Goal: Task Accomplishment & Management: Use online tool/utility

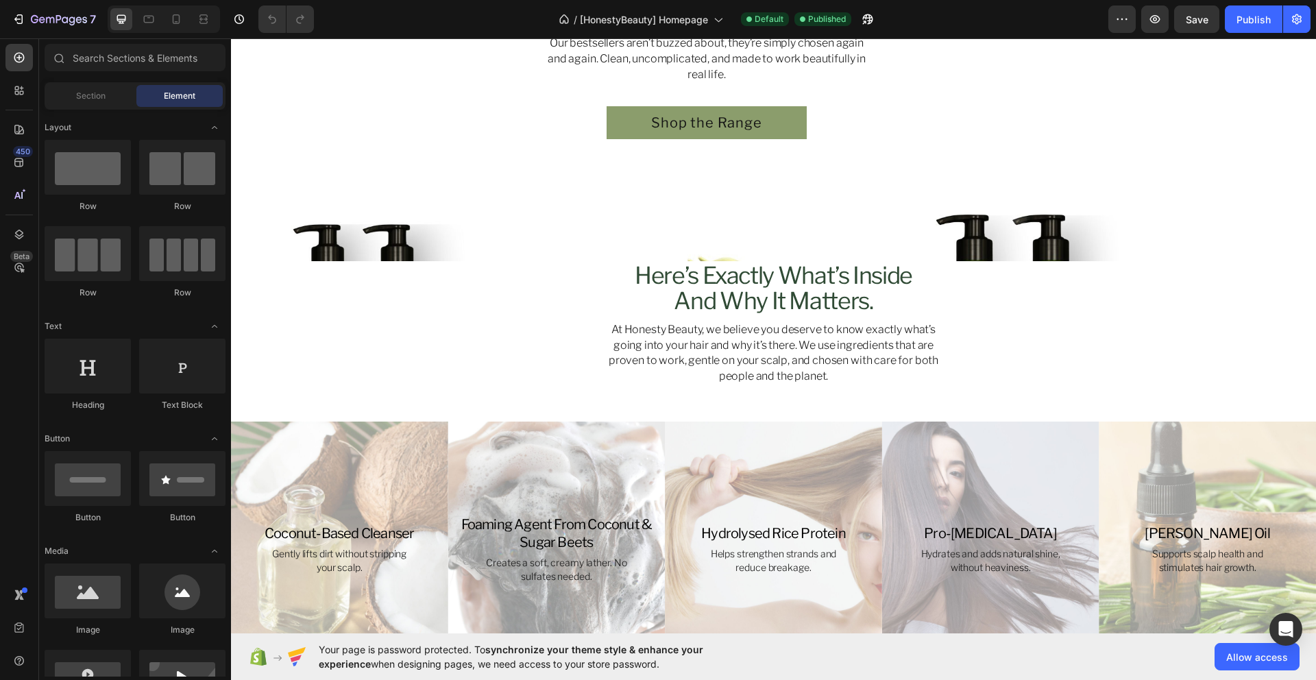
scroll to position [737, 0]
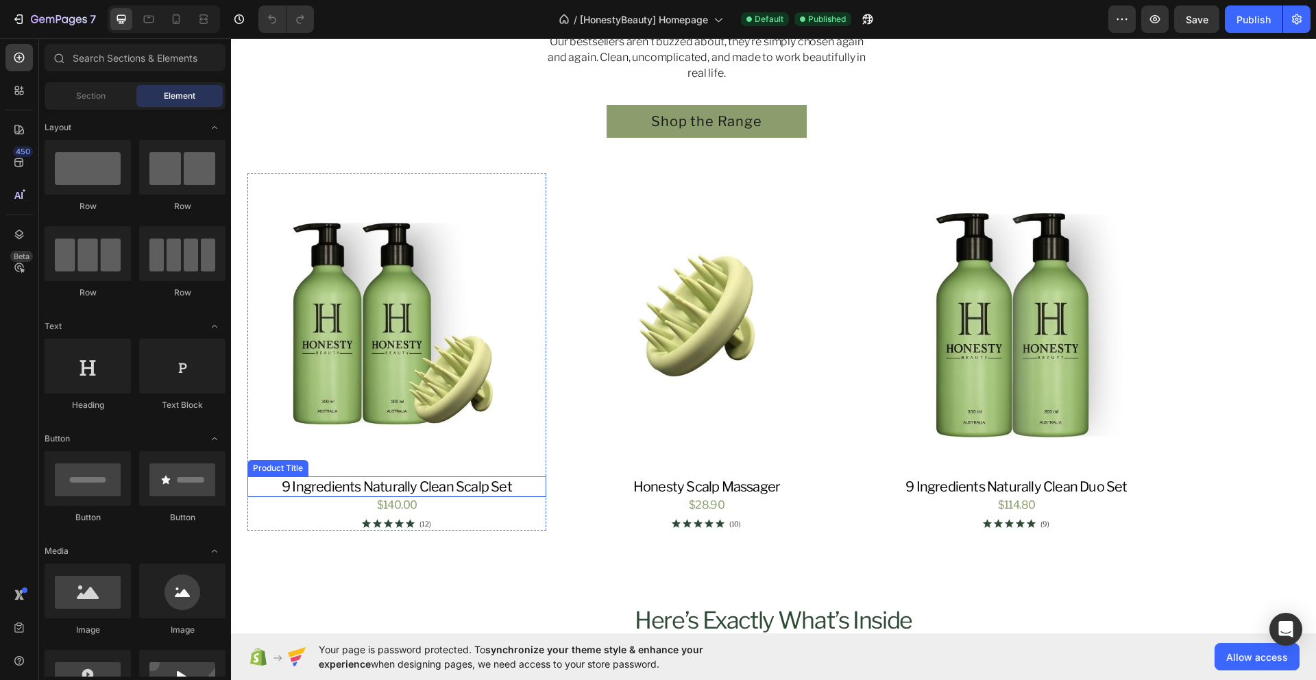
click at [333, 491] on h3 "9 ingredients naturally clean scalp set" at bounding box center [396, 486] width 299 height 21
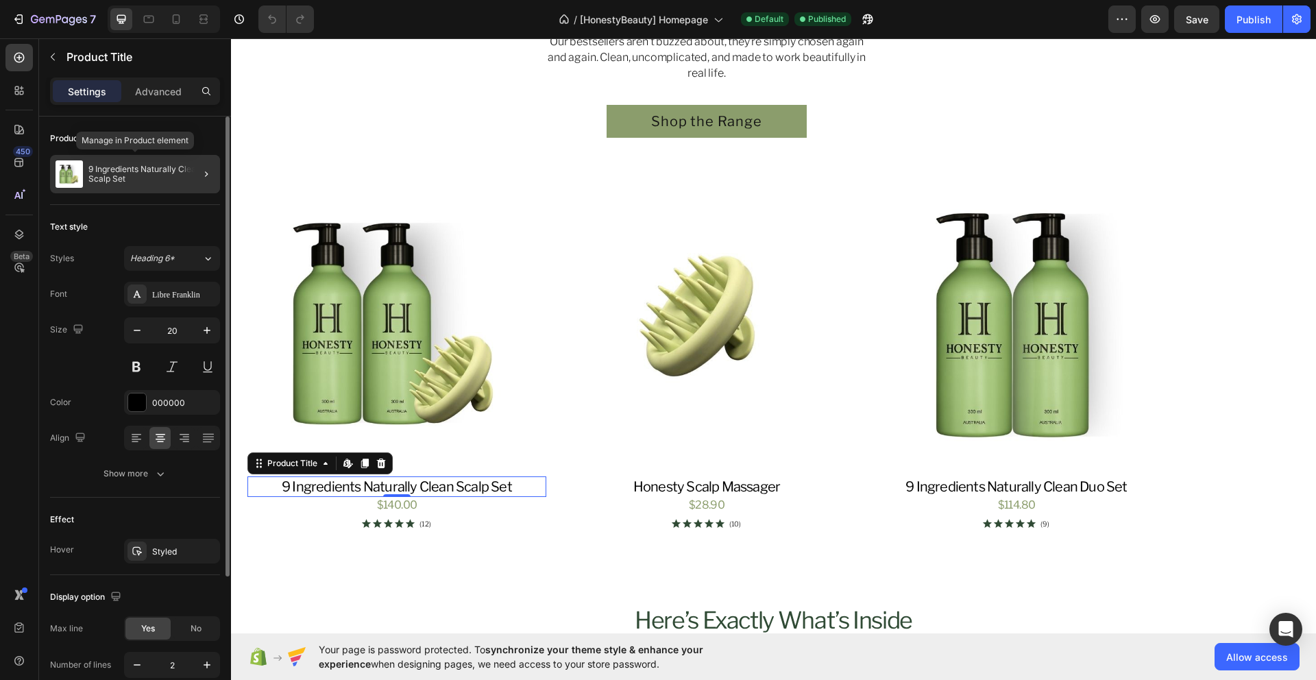
click at [113, 169] on p "9 Ingredients Naturally Clean Scalp Set" at bounding box center [151, 173] width 126 height 19
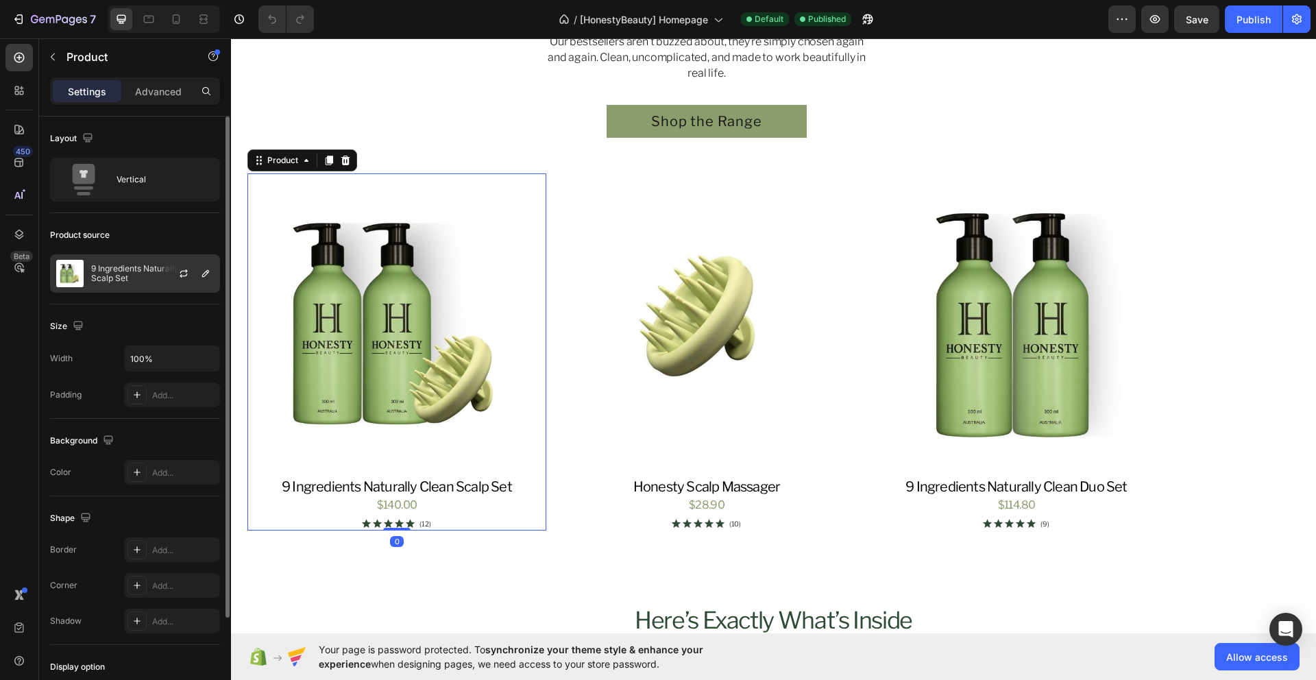
click at [125, 278] on p "9 Ingredients Naturally Clean Scalp Set" at bounding box center [152, 273] width 123 height 19
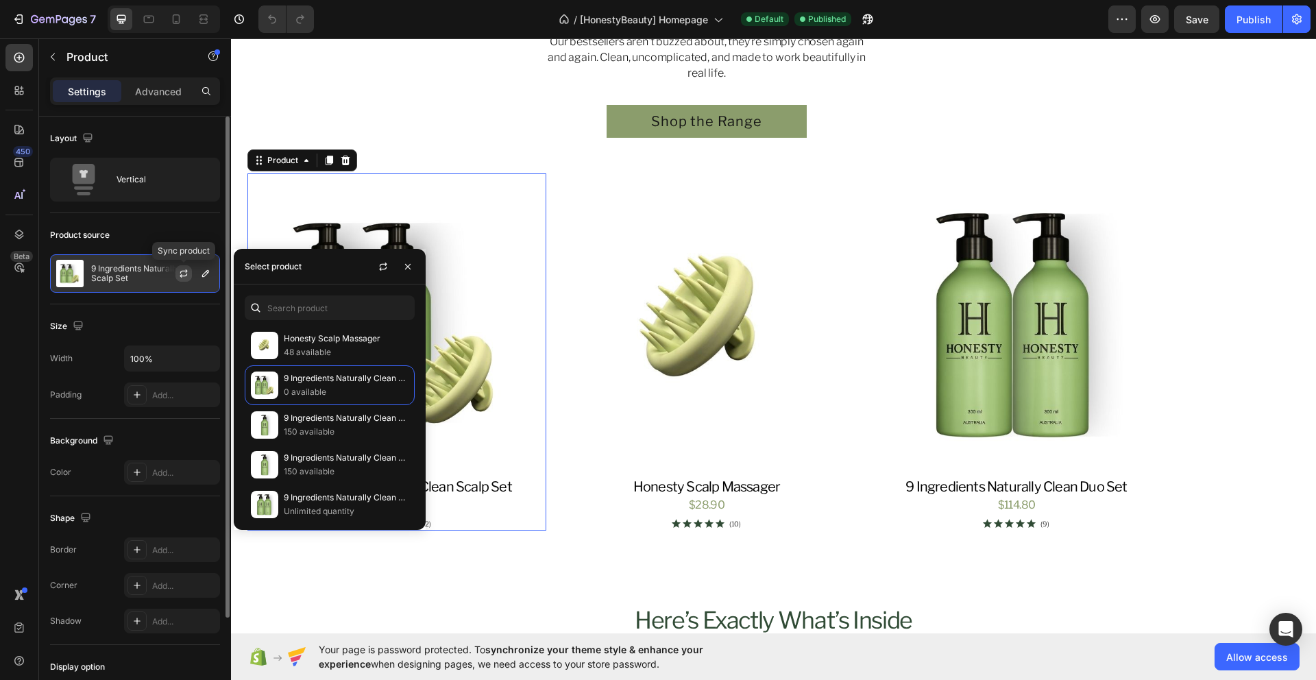
click at [188, 275] on icon "button" at bounding box center [183, 273] width 11 height 11
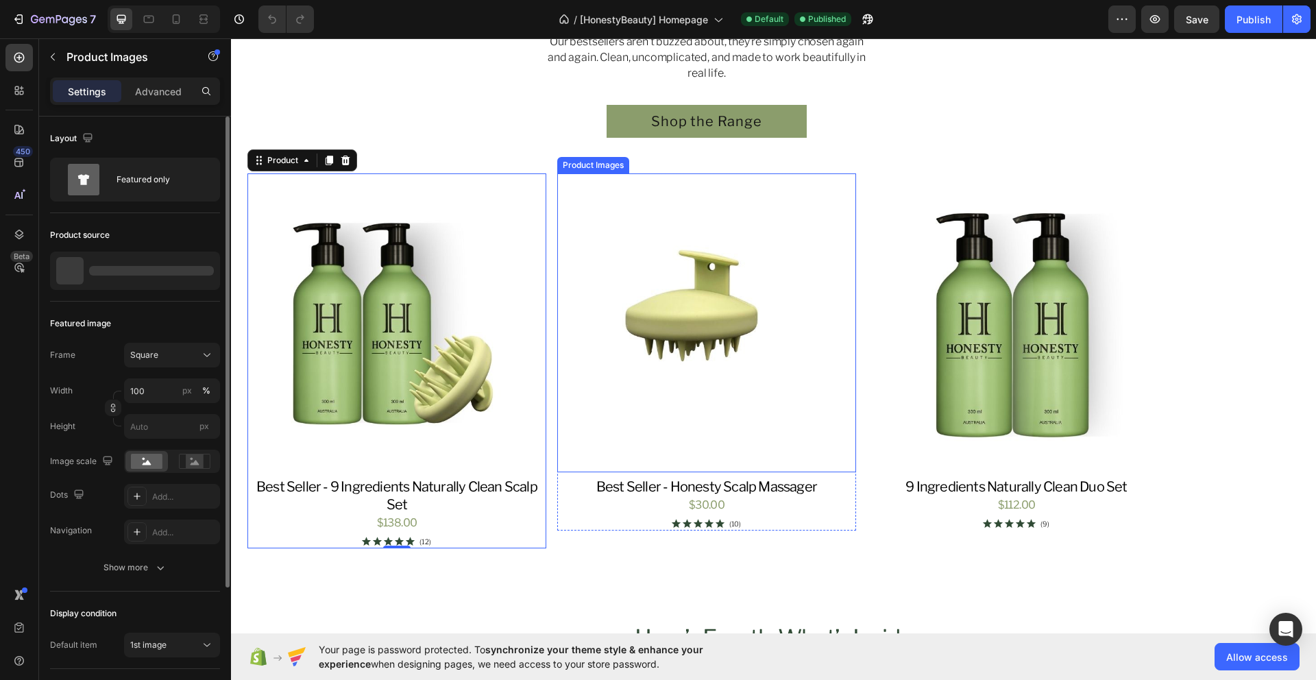
click at [659, 406] on img at bounding box center [706, 322] width 299 height 299
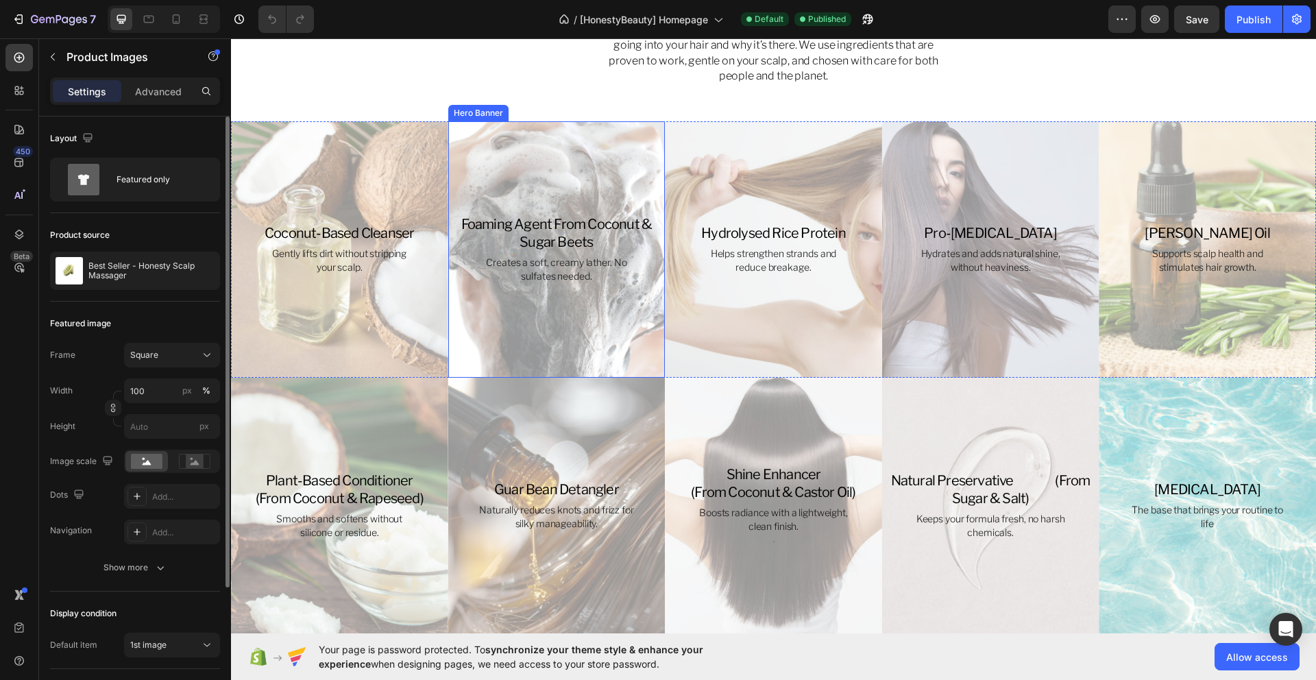
scroll to position [1419, 0]
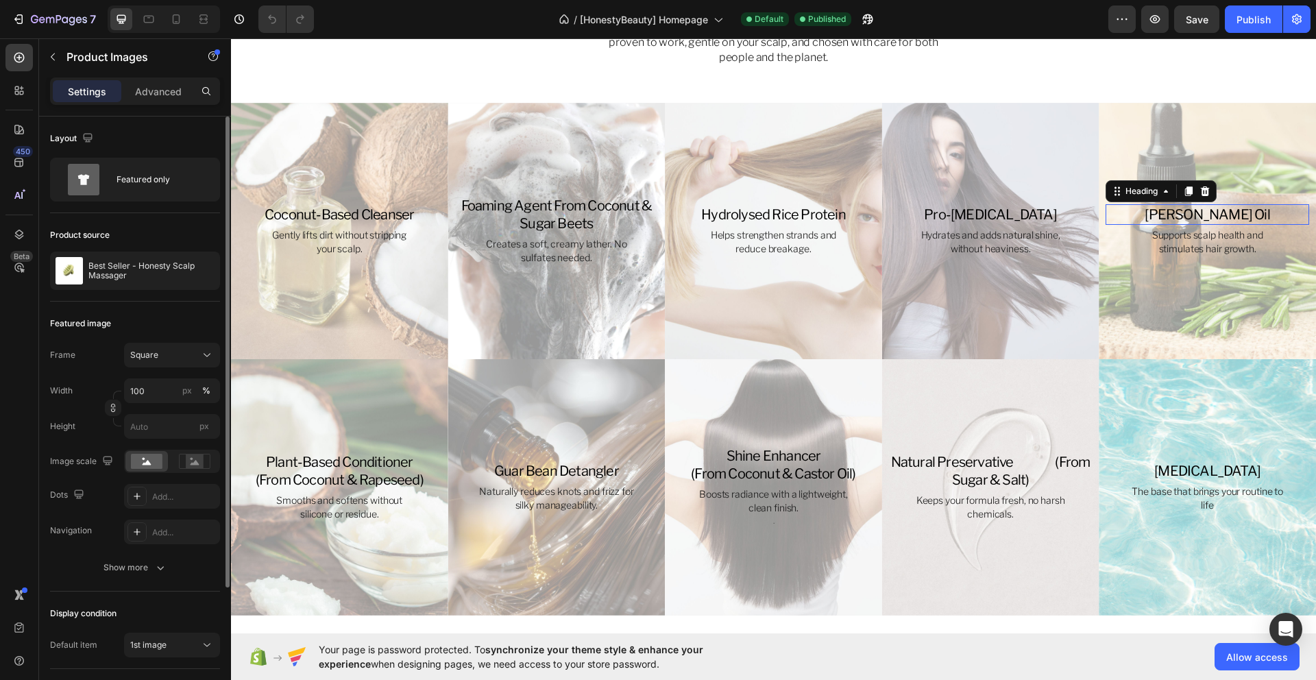
click at [1192, 217] on h3 "rosemary oil" at bounding box center [1208, 214] width 204 height 21
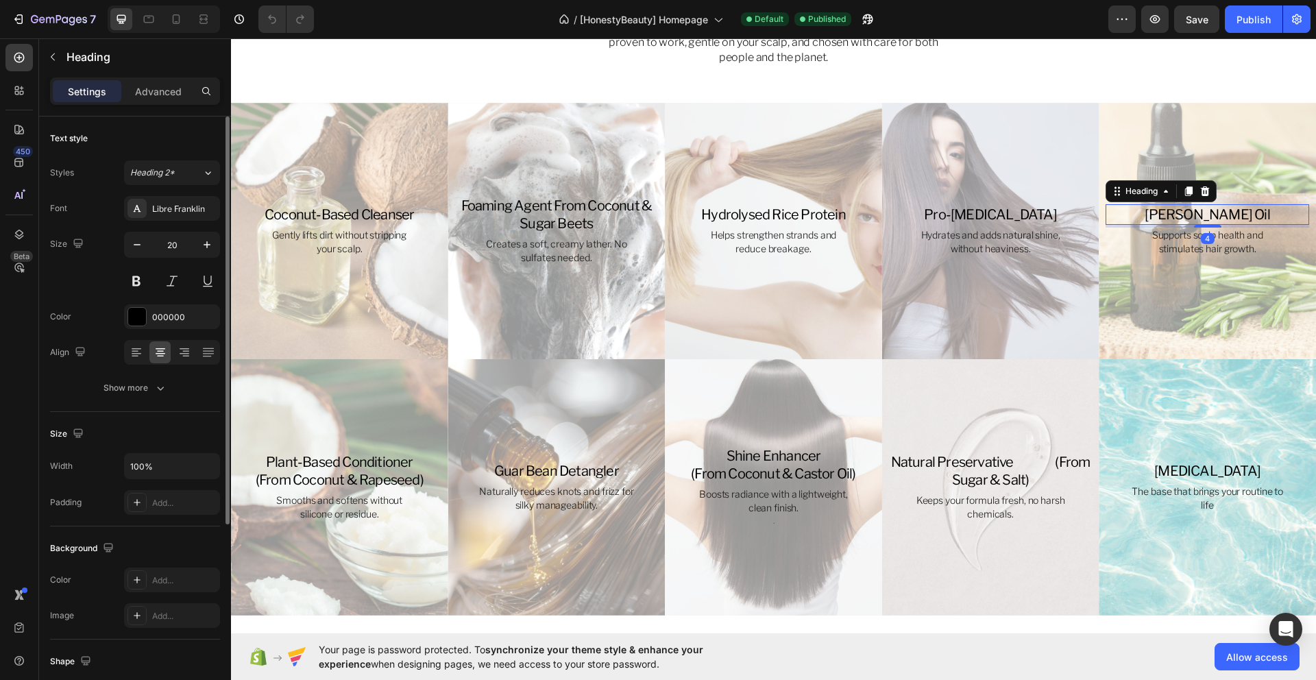
click at [1206, 218] on h3 "rosemary oil" at bounding box center [1208, 214] width 204 height 21
click at [1221, 219] on p "rosemary oil" at bounding box center [1207, 215] width 201 height 18
click at [332, 480] on h3 "plant-based conditioner (from coconut & rapeseed)" at bounding box center [340, 471] width 204 height 38
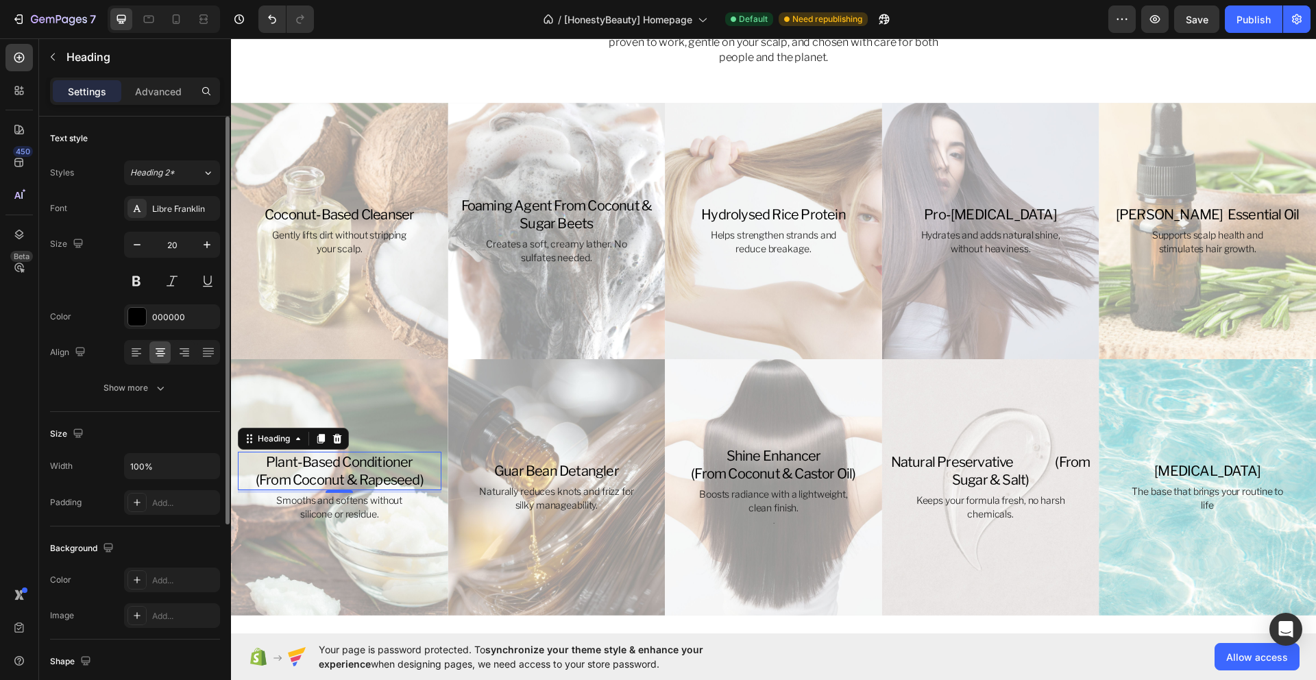
click at [332, 480] on h3 "plant-based conditioner (from coconut & rapeseed)" at bounding box center [340, 471] width 204 height 38
click at [332, 480] on p "plant-based conditioner (from coconut & rapeseed)" at bounding box center [339, 471] width 201 height 36
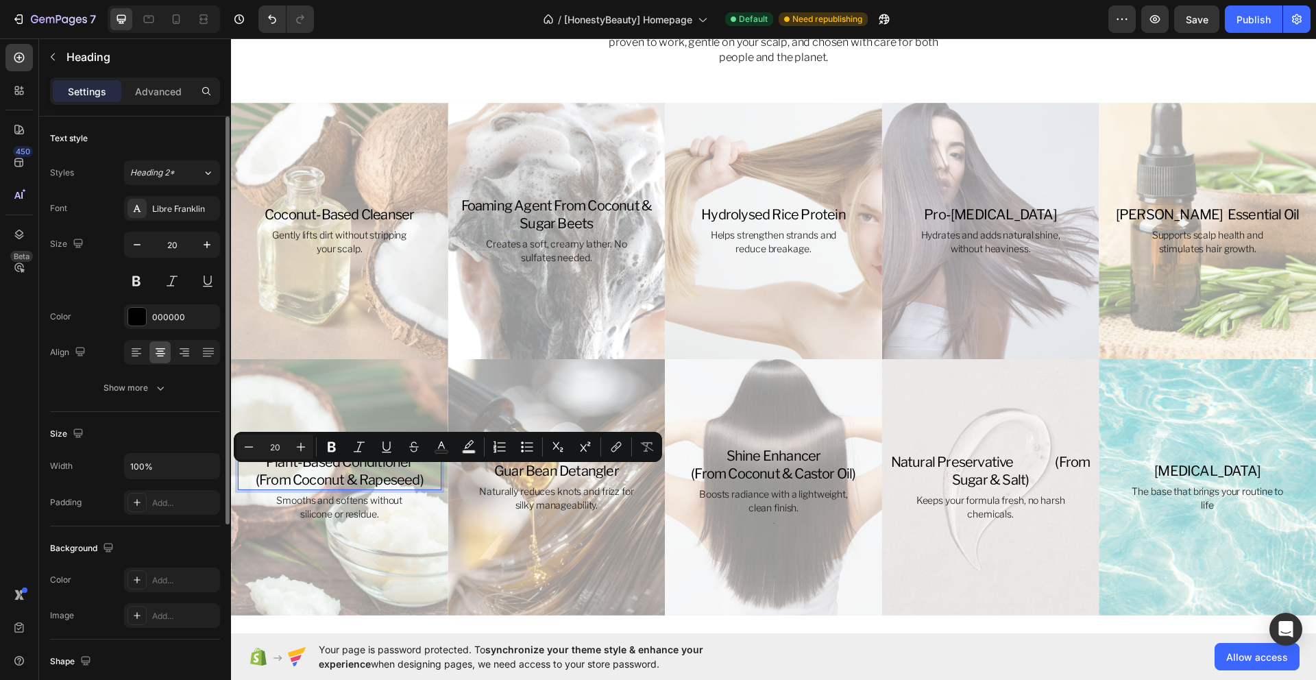
click at [421, 477] on p "plant-based conditioner (from coconut & rapeseed)" at bounding box center [339, 471] width 201 height 36
drag, startPoint x: 428, startPoint y: 479, endPoint x: 254, endPoint y: 481, distance: 173.4
click at [254, 481] on p "plant-based conditioner (from coconut & rapeseed)" at bounding box center [339, 471] width 201 height 36
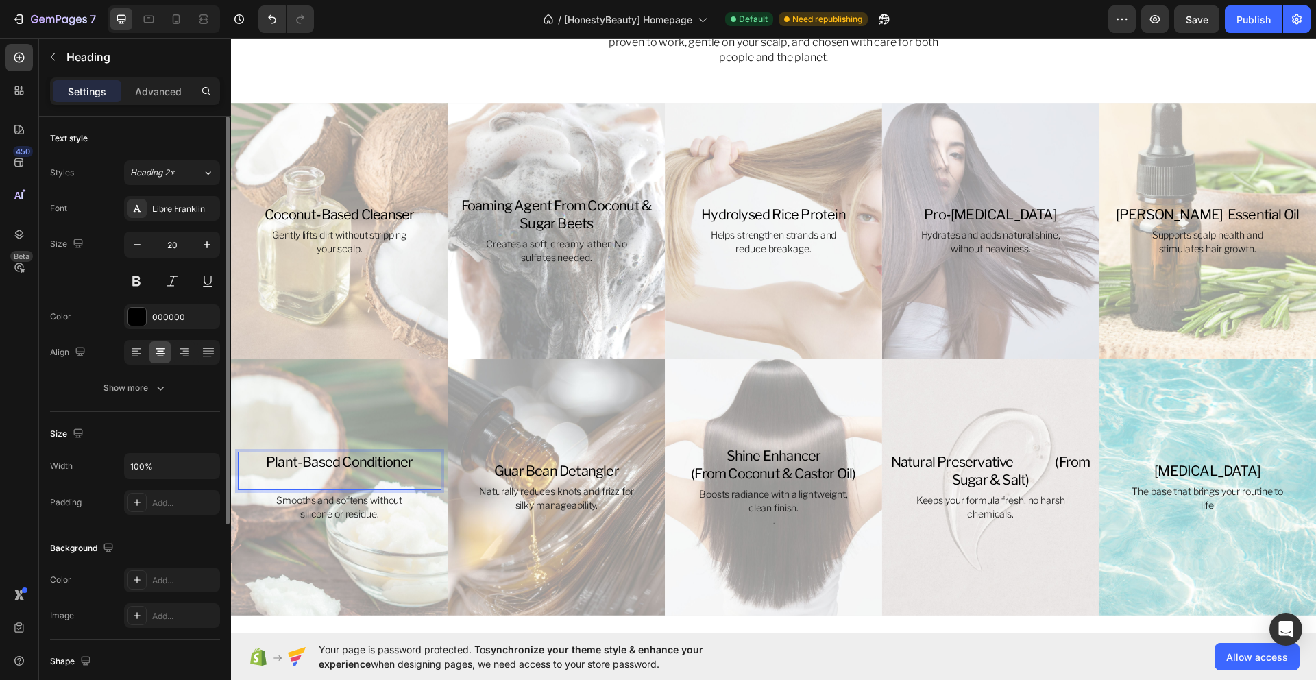
scroll to position [1428, 0]
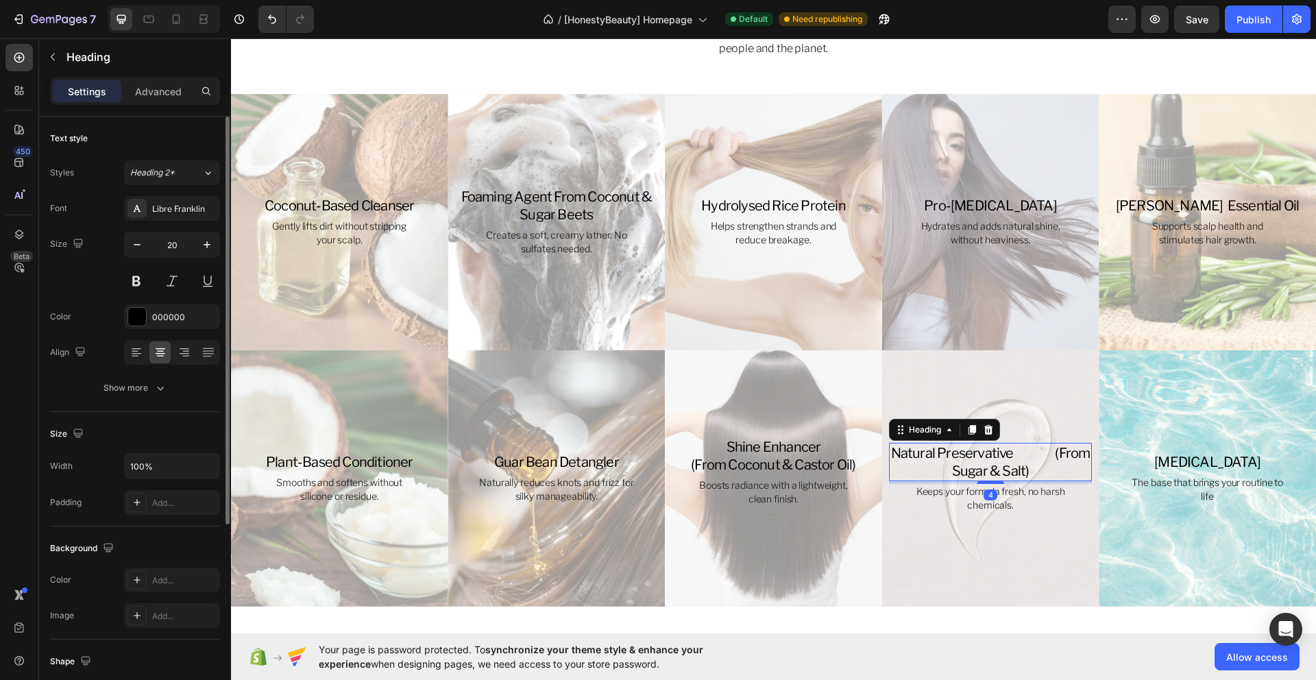
click at [947, 449] on h3 "natural preservative (from sugar & salt)" at bounding box center [991, 462] width 204 height 38
click at [1026, 466] on h3 "natural preservative (from sugar & salt)" at bounding box center [991, 462] width 204 height 38
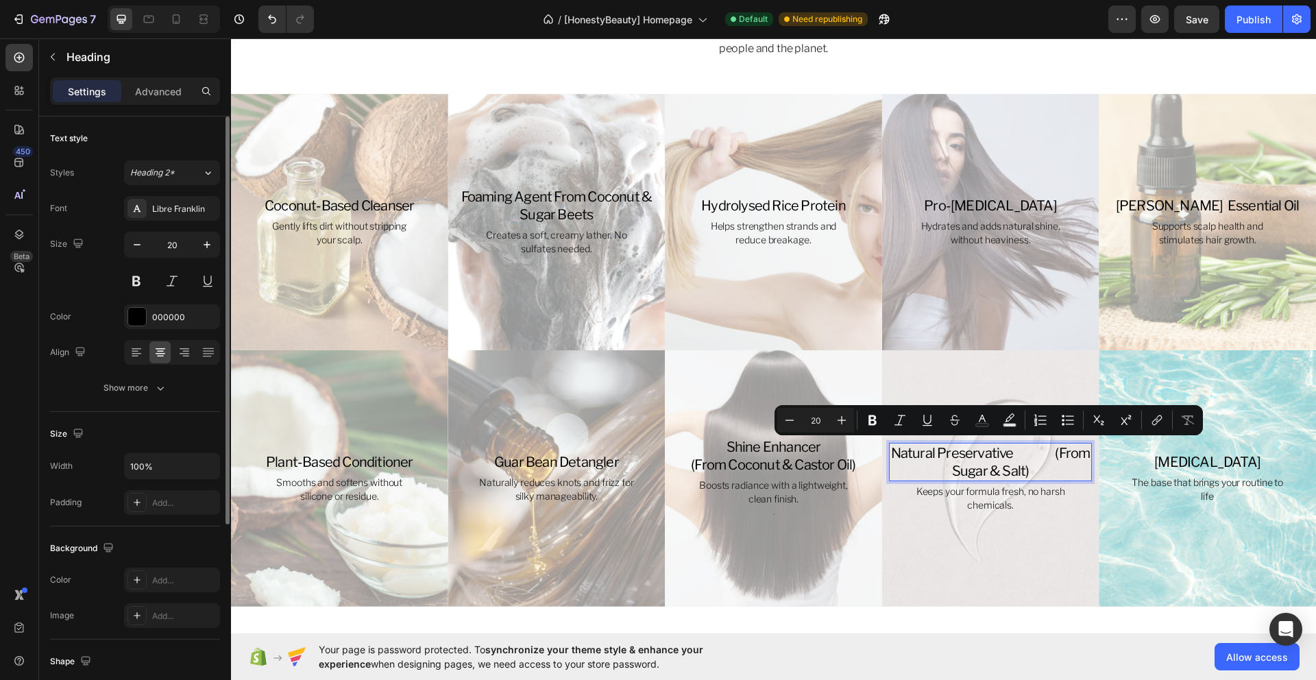
drag, startPoint x: 1057, startPoint y: 465, endPoint x: 896, endPoint y: 450, distance: 161.1
click at [896, 450] on p "natural preservative (from sugar & salt)" at bounding box center [990, 462] width 201 height 36
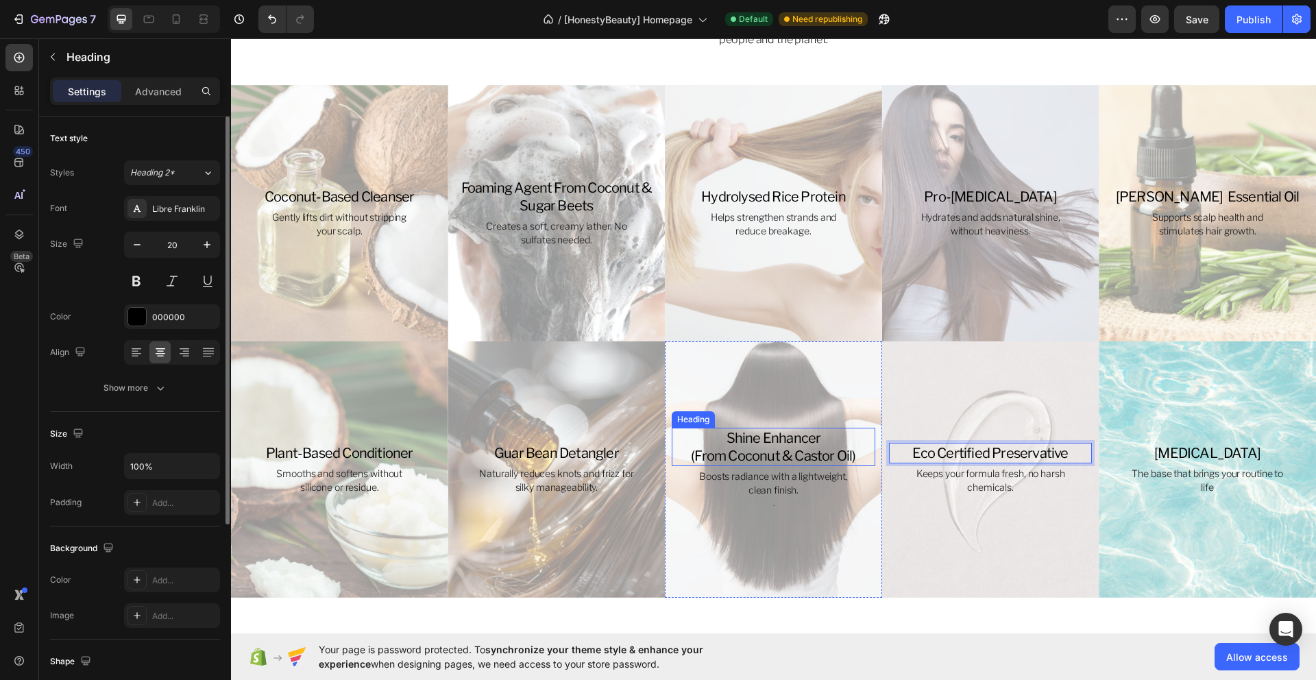
click at [795, 452] on h3 "shine enhancer (from coconut & castor oil)" at bounding box center [774, 447] width 204 height 38
click at [825, 454] on h3 "shine enhancer (from coconut & castor oil)" at bounding box center [774, 447] width 204 height 38
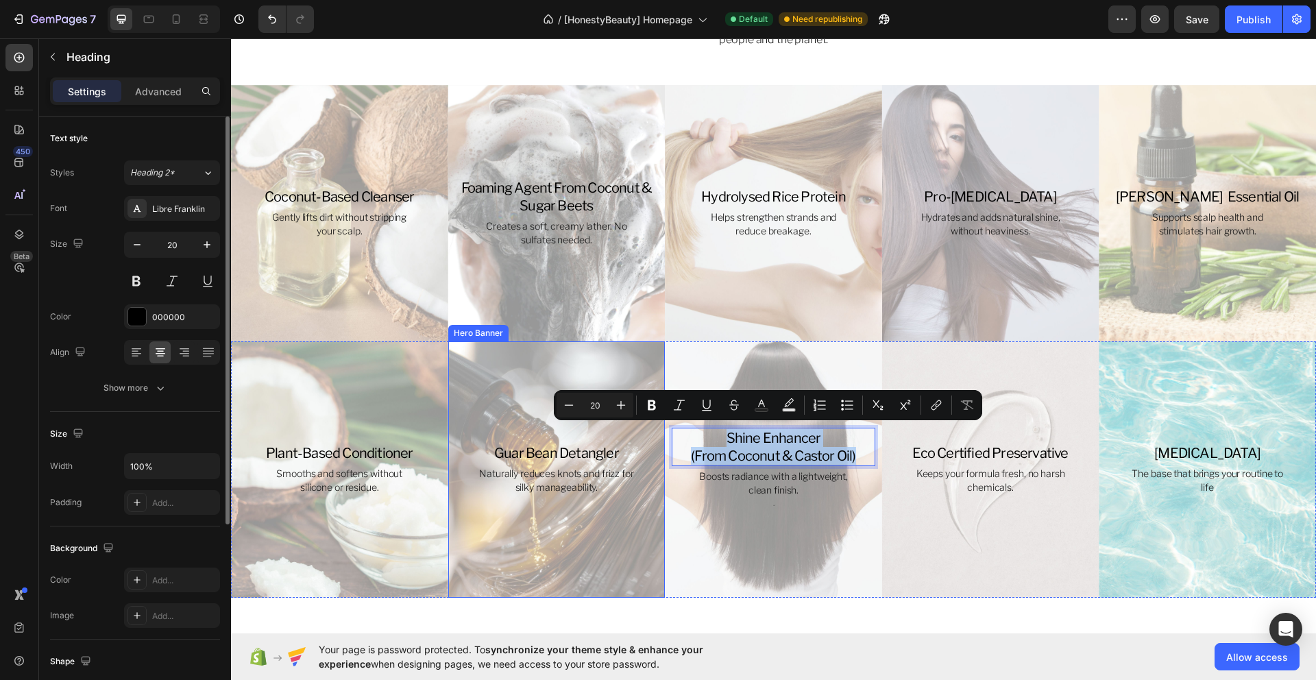
drag, startPoint x: 855, startPoint y: 454, endPoint x: 657, endPoint y: 438, distance: 198.8
click at [657, 438] on div "plant-based conditioner Heading Smooths and softens without silicone or residue…" at bounding box center [773, 469] width 1085 height 256
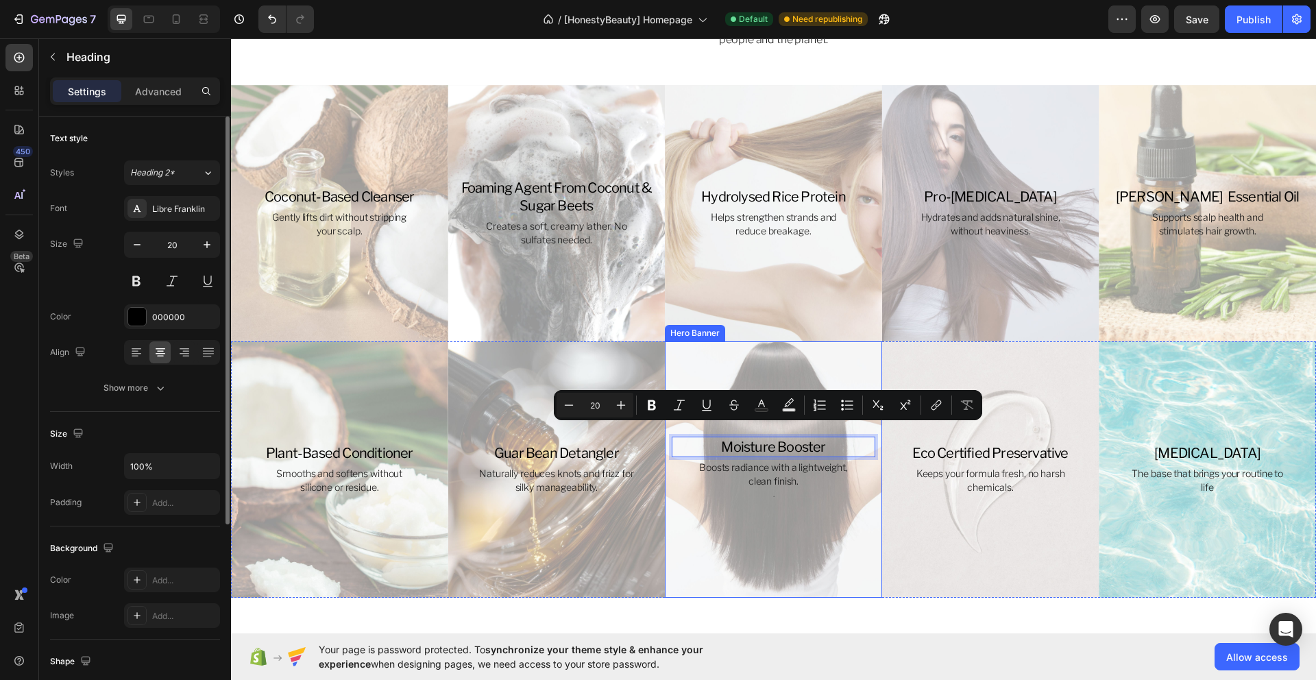
scroll to position [1445, 0]
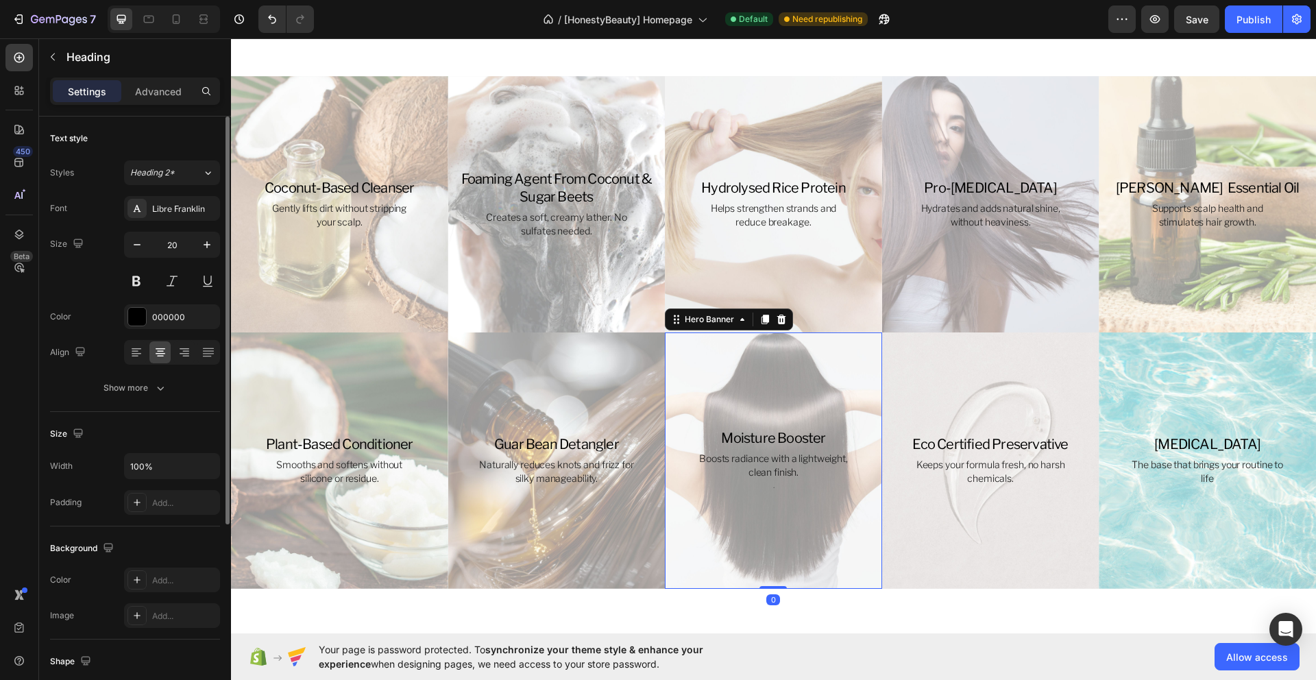
click at [803, 527] on div "Background Image" at bounding box center [773, 460] width 217 height 256
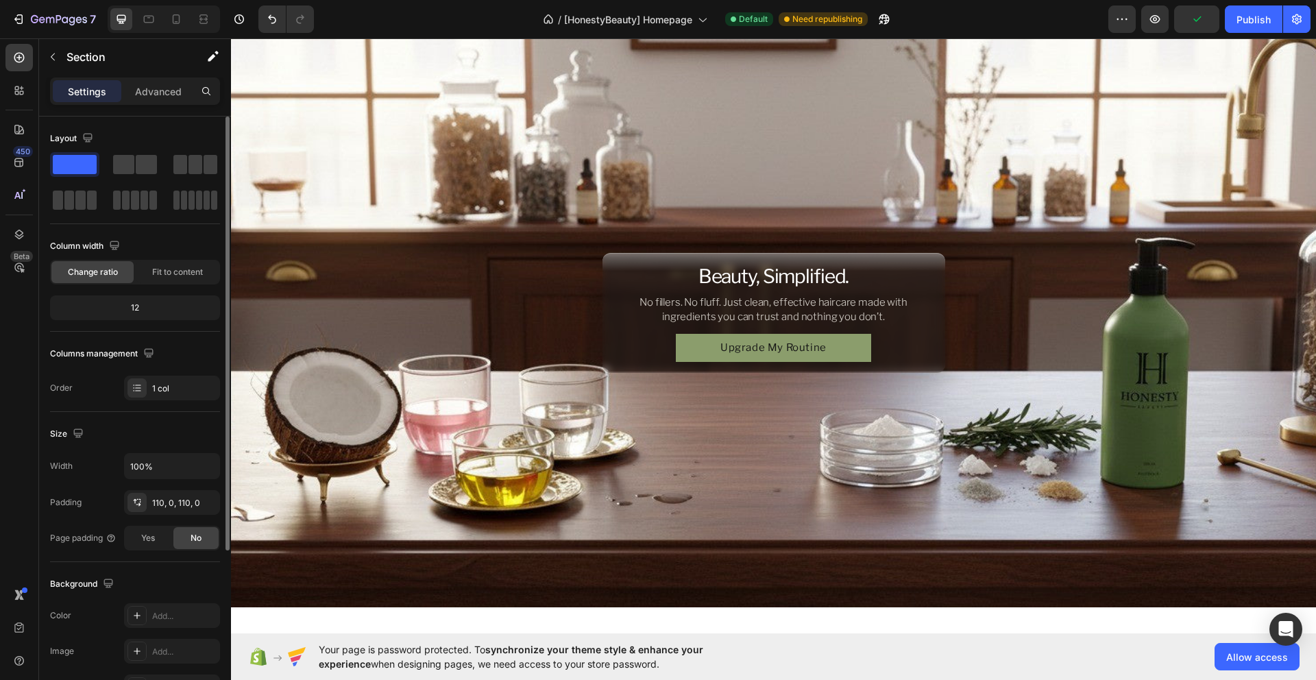
scroll to position [0, 0]
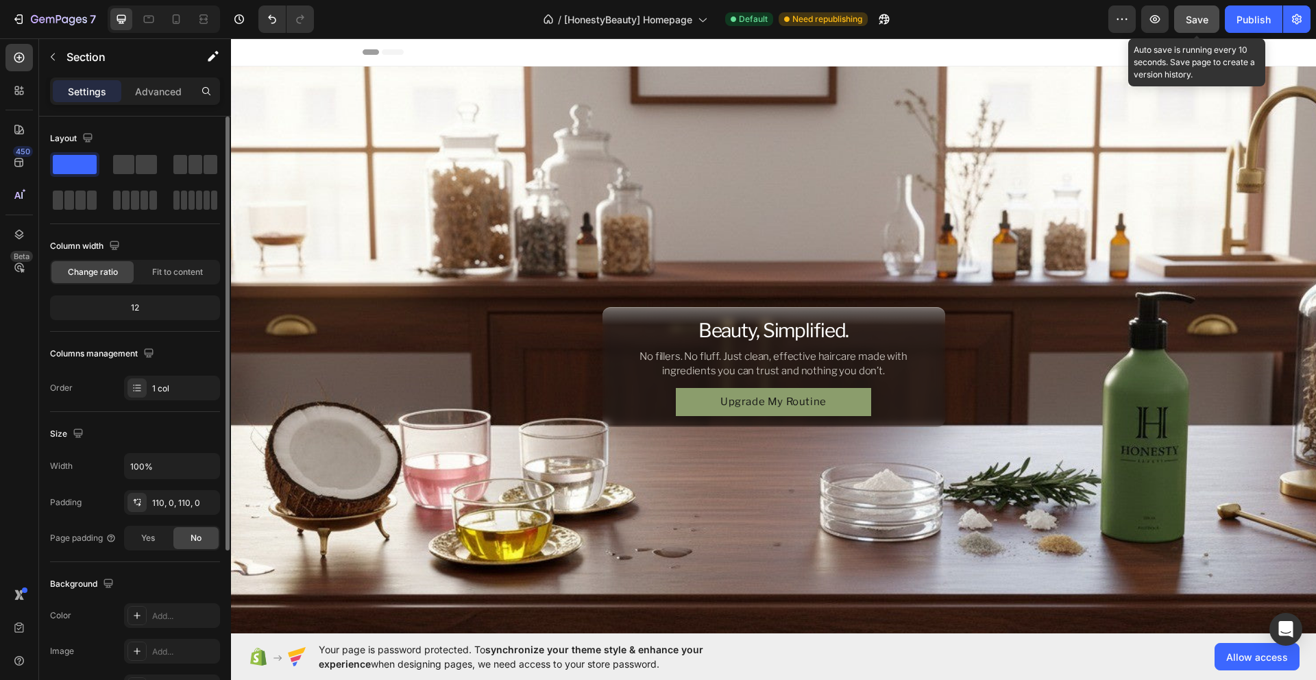
click at [1196, 21] on span "Save" at bounding box center [1197, 20] width 23 height 12
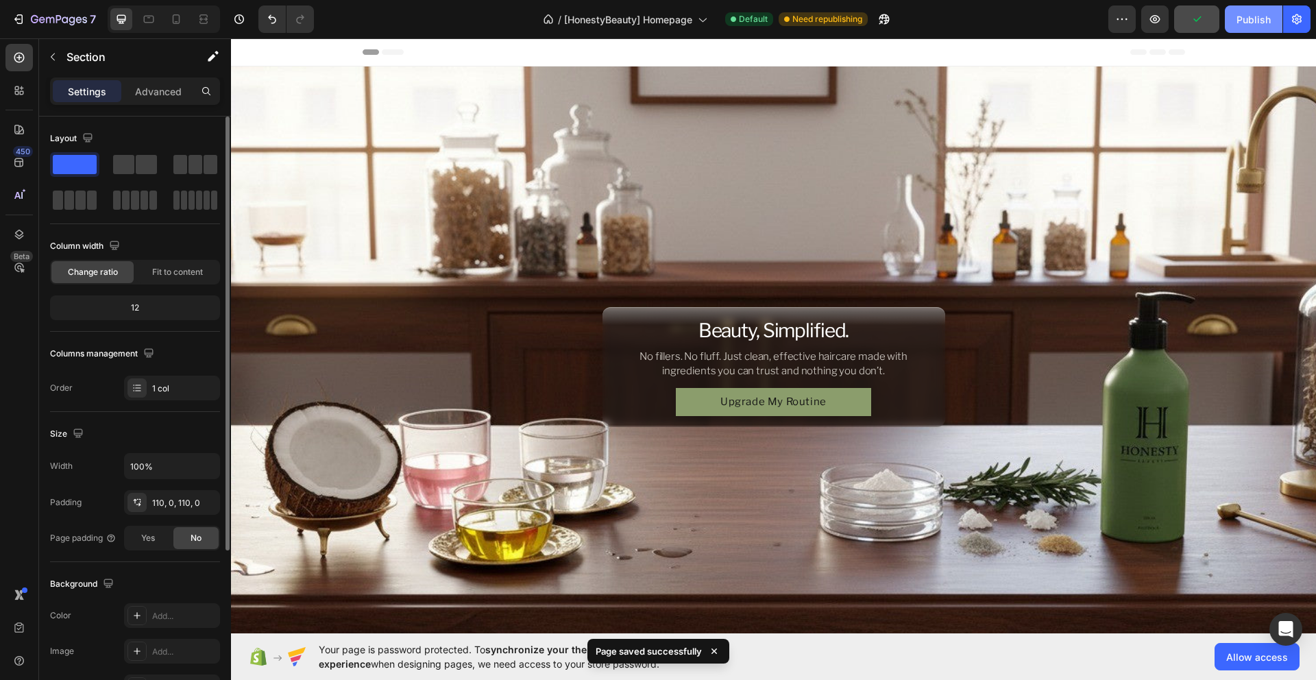
click at [1256, 25] on div "Publish" at bounding box center [1253, 19] width 34 height 14
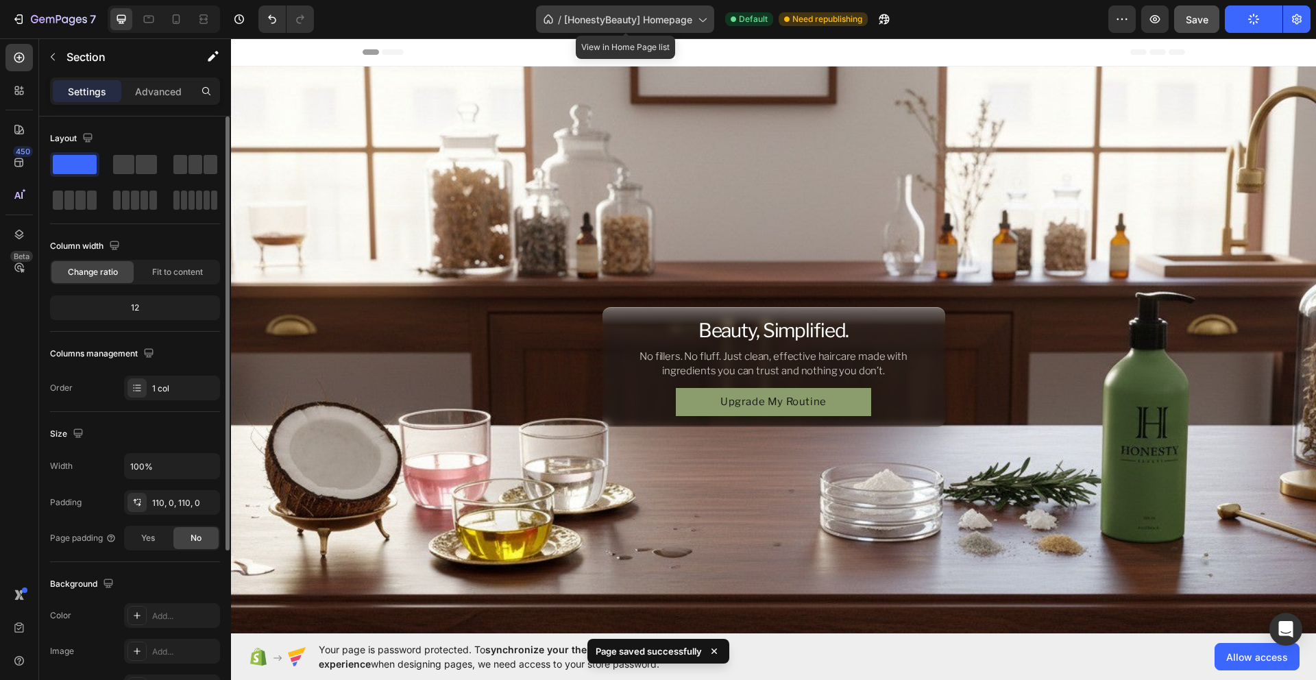
click at [688, 25] on span "[HonestyBeauty] Homepage" at bounding box center [628, 19] width 128 height 14
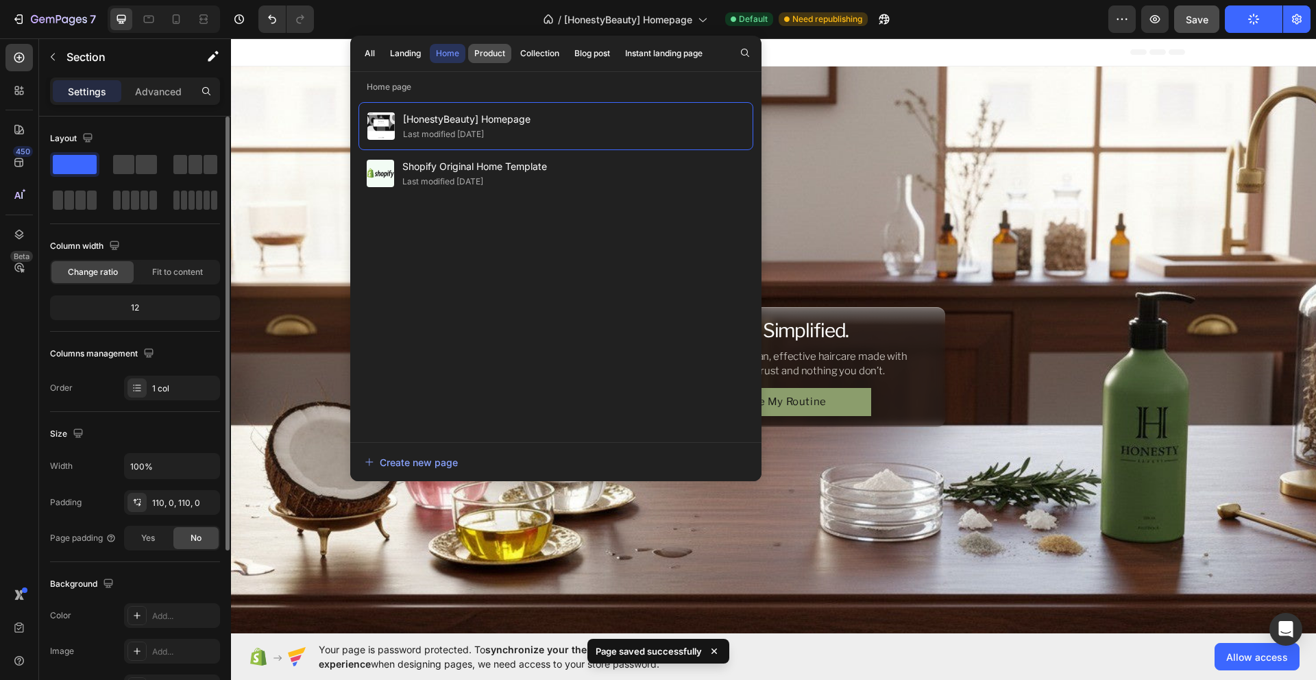
click at [502, 53] on div "Product" at bounding box center [489, 53] width 31 height 12
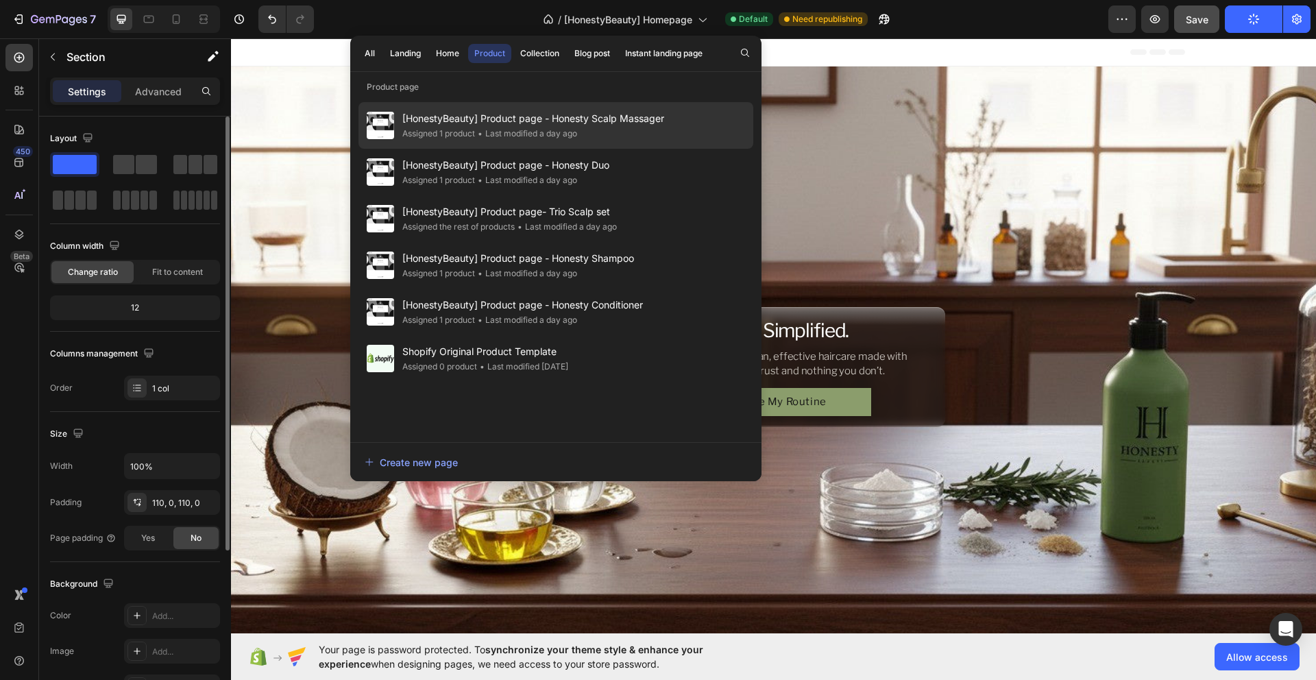
click at [508, 121] on span "[HonestyBeauty] Product page - Honesty Scalp Massager" at bounding box center [533, 118] width 262 height 16
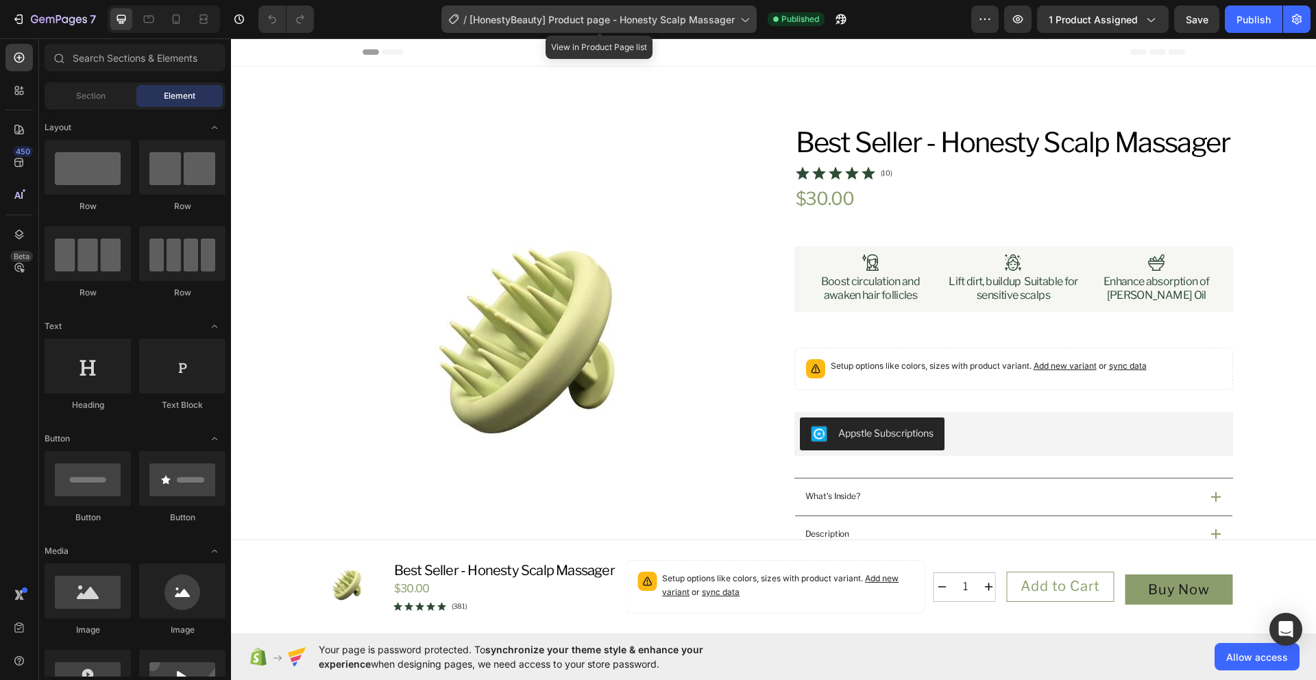
click at [646, 13] on span "[HonestyBeauty] Product page - Honesty Scalp Massager" at bounding box center [601, 19] width 265 height 14
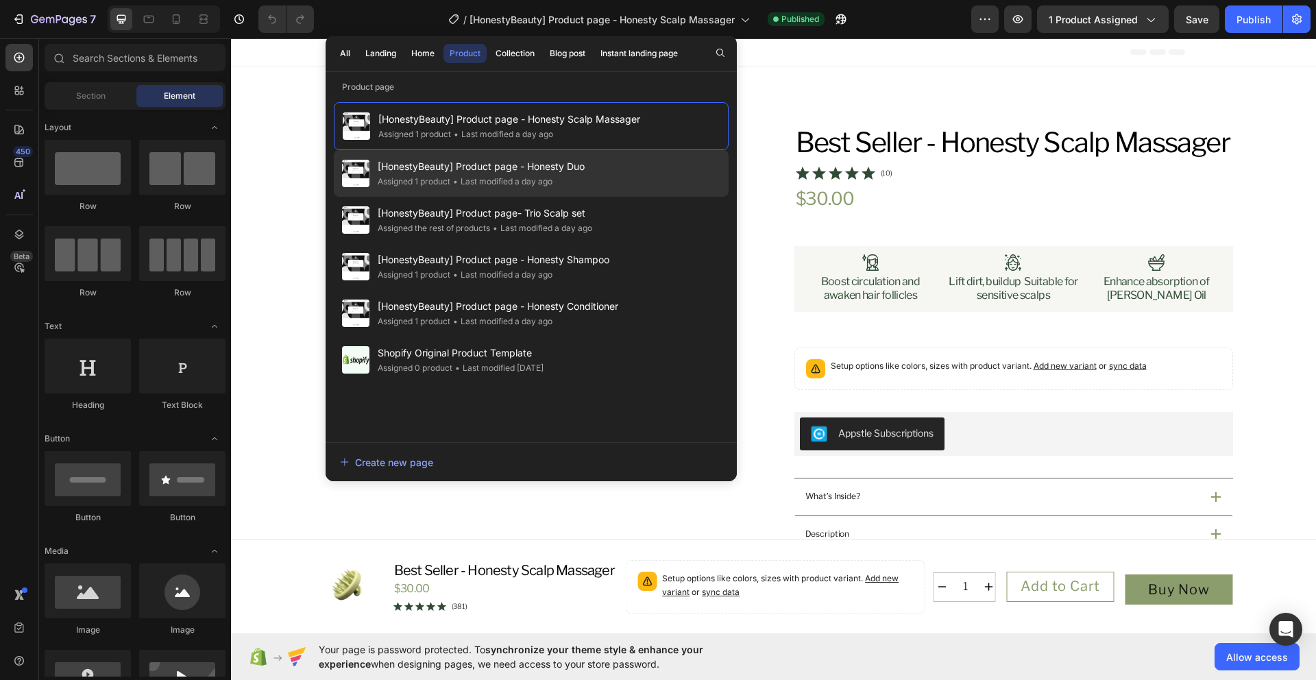
click at [583, 179] on div "Assigned 1 product • Last modified a day ago" at bounding box center [481, 182] width 207 height 14
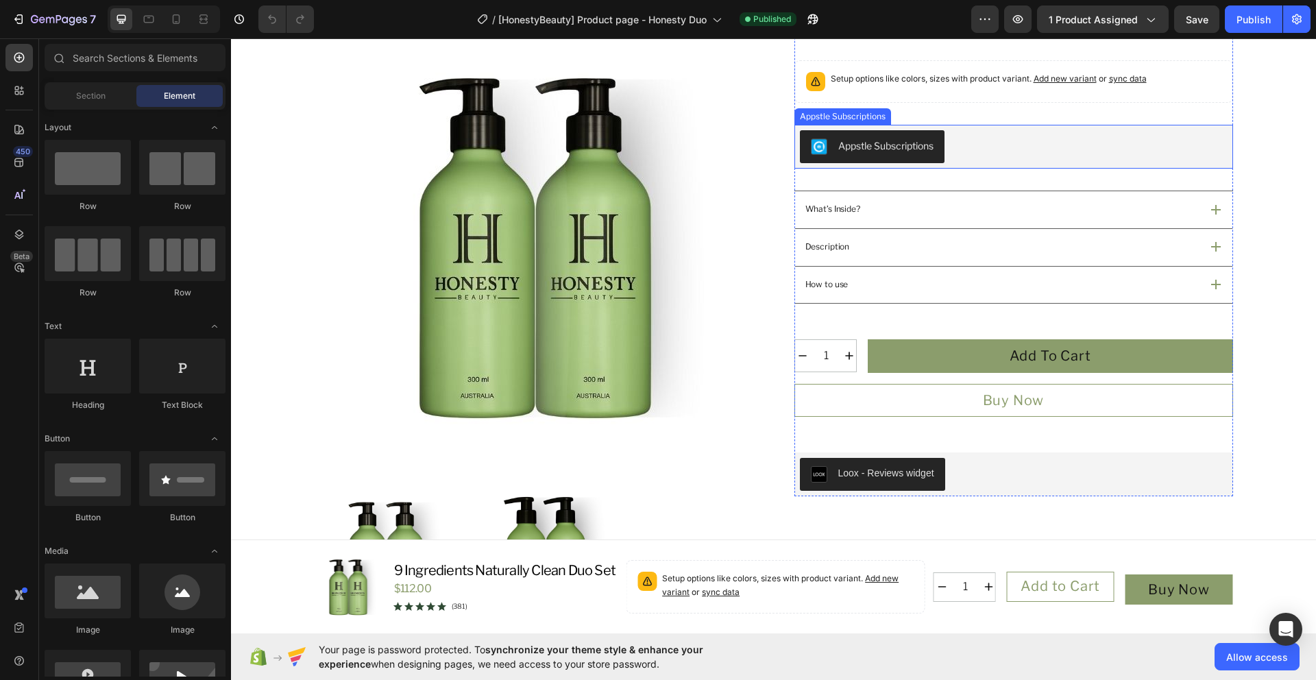
scroll to position [413, 0]
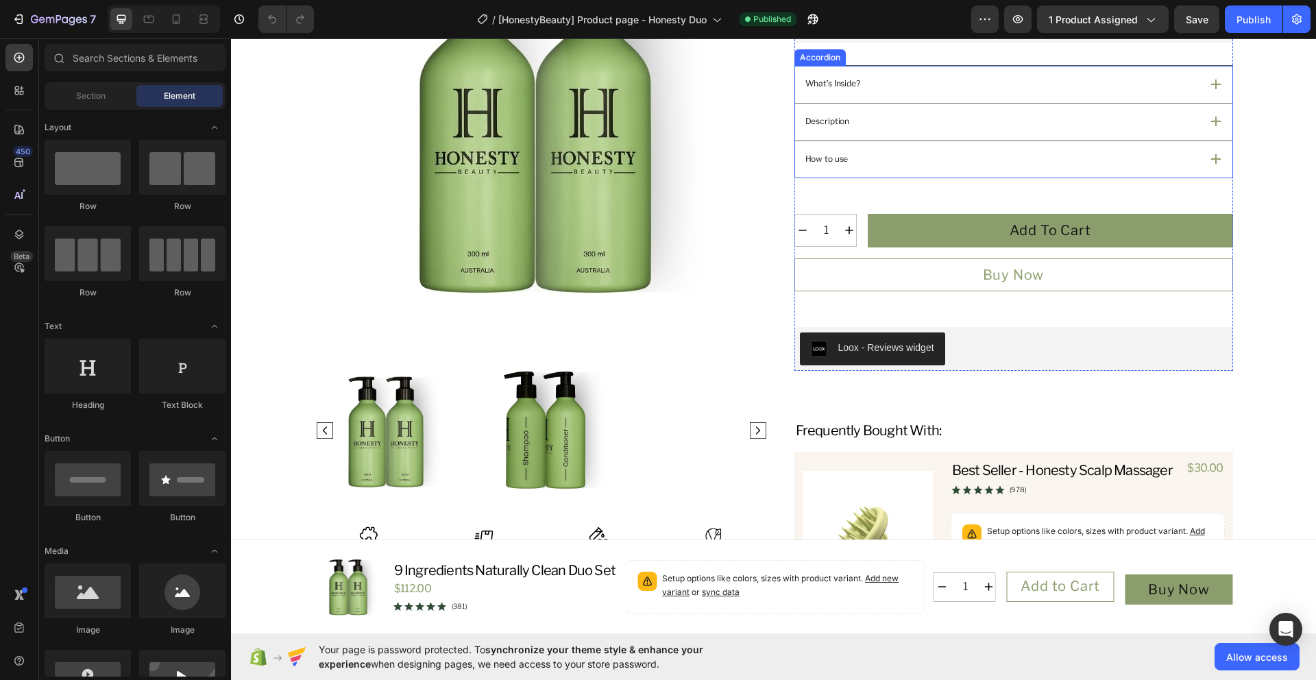
click at [1201, 103] on div "What’s Inside?" at bounding box center [1013, 84] width 437 height 37
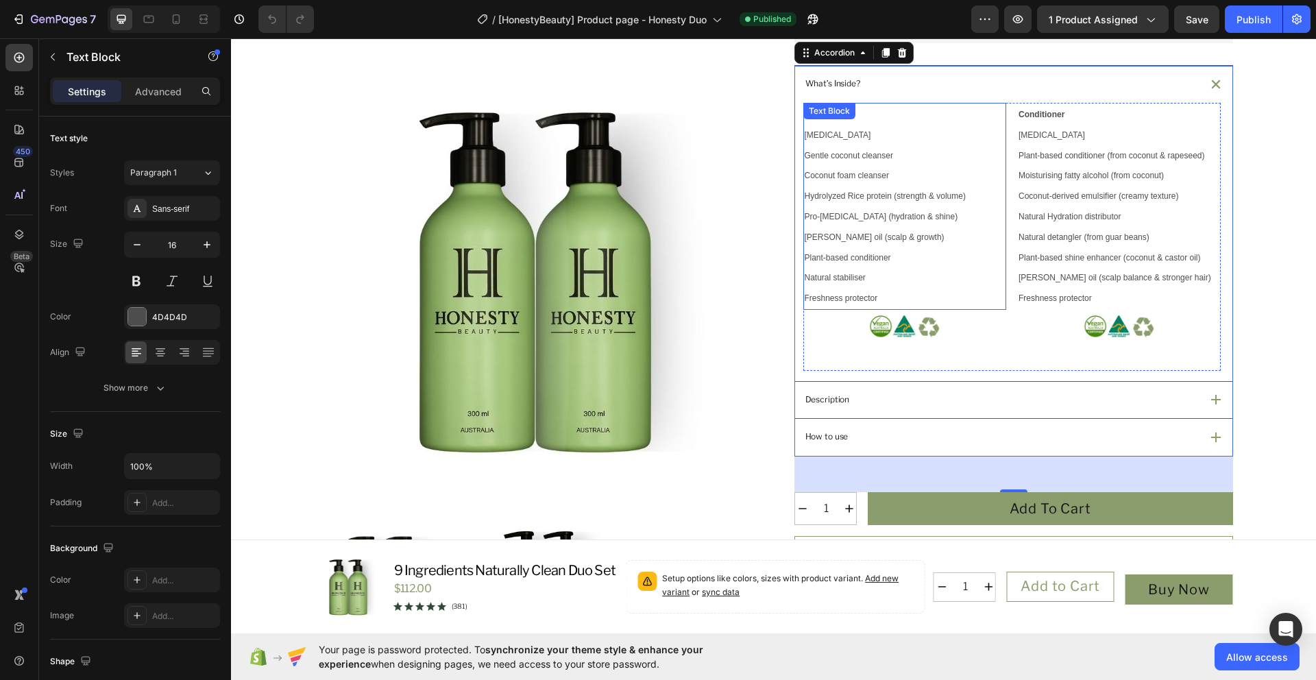
click at [846, 282] on span "Natural stabiliser" at bounding box center [835, 278] width 61 height 10
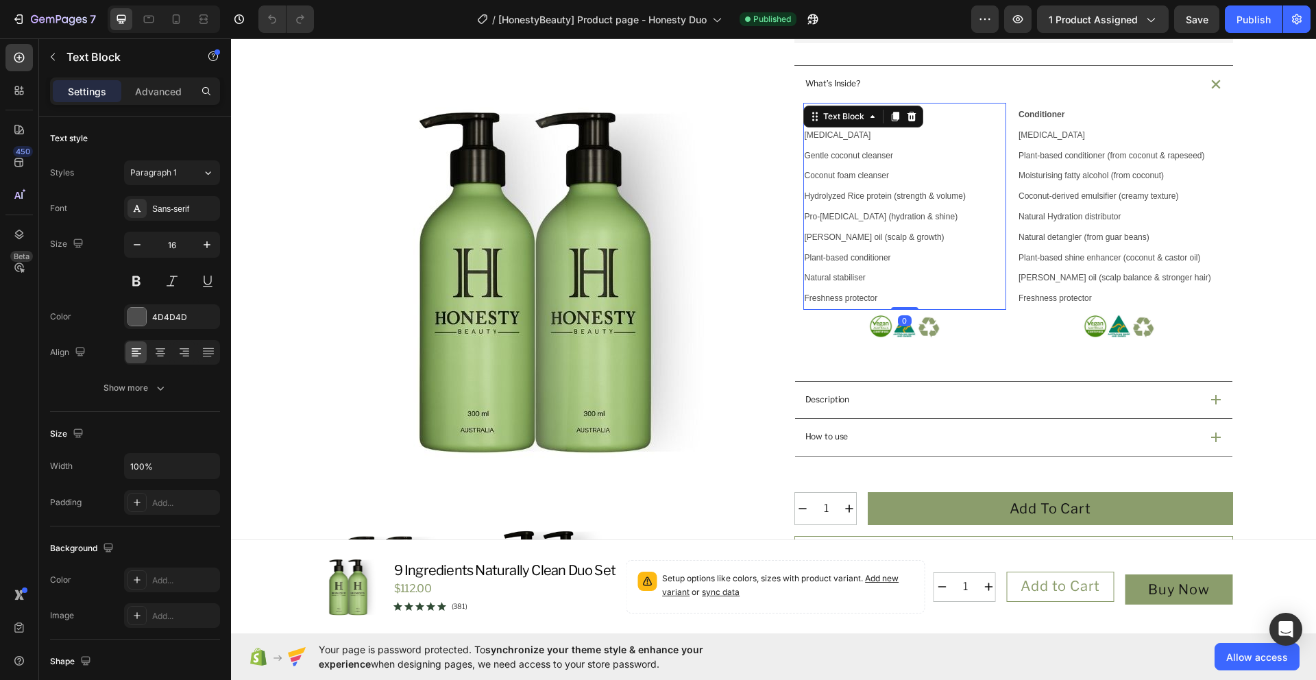
click at [878, 308] on p "Freshness protector" at bounding box center [905, 298] width 201 height 21
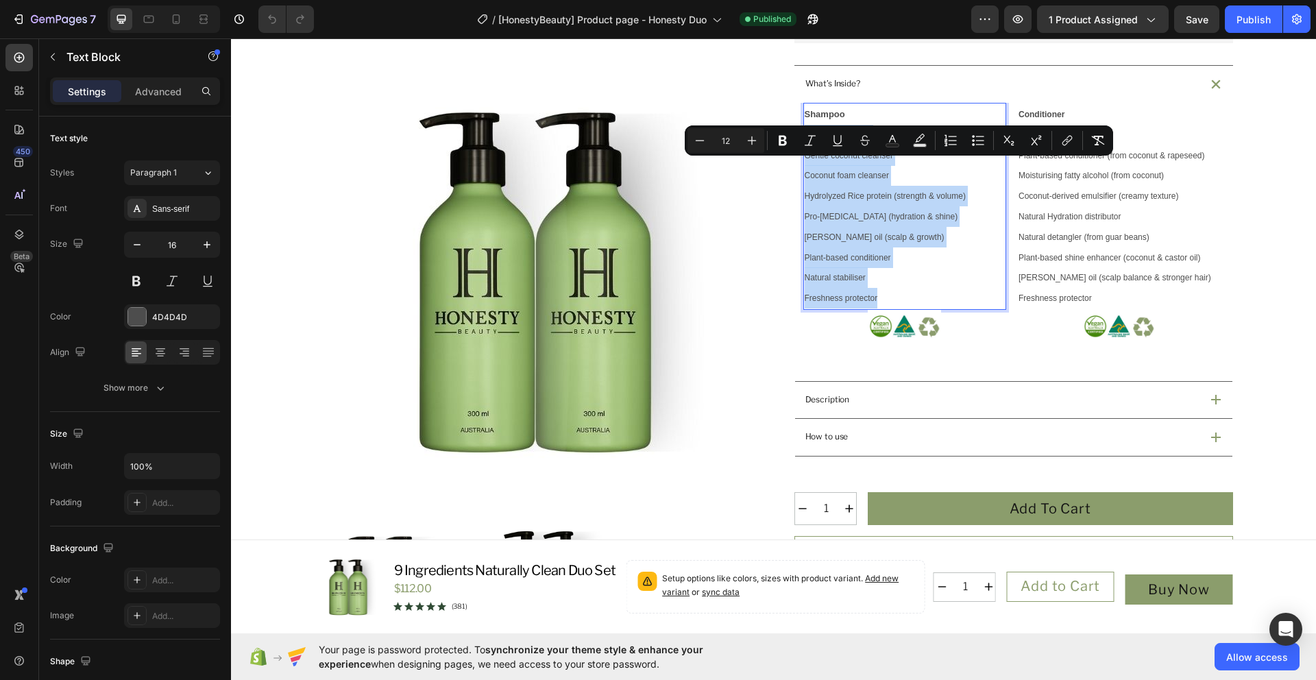
drag, startPoint x: 876, startPoint y: 330, endPoint x: 799, endPoint y: 173, distance: 174.1
click at [803, 173] on div "Shampoo Purified water Gentle coconut cleanser Coconut foam cleanser Hydrolyzed…" at bounding box center [905, 206] width 204 height 207
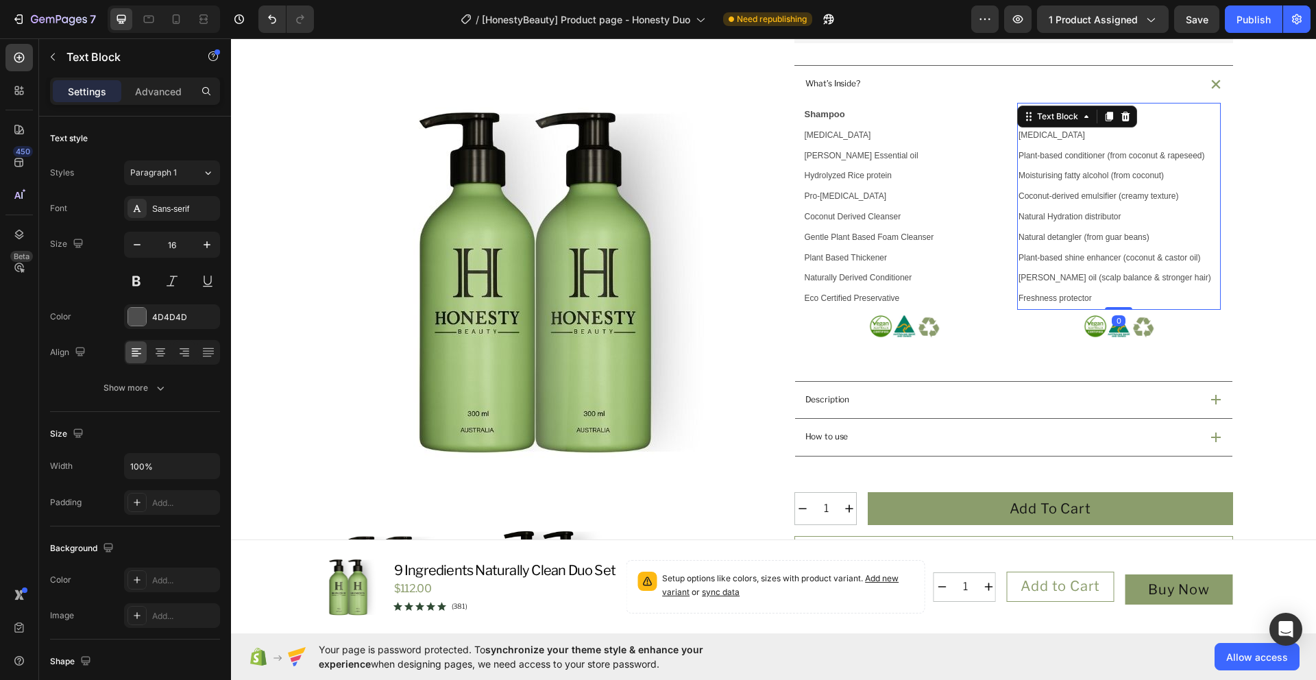
click at [1066, 303] on span "Freshness protector" at bounding box center [1054, 298] width 73 height 10
click at [1093, 308] on p "Freshness protector" at bounding box center [1118, 298] width 201 height 21
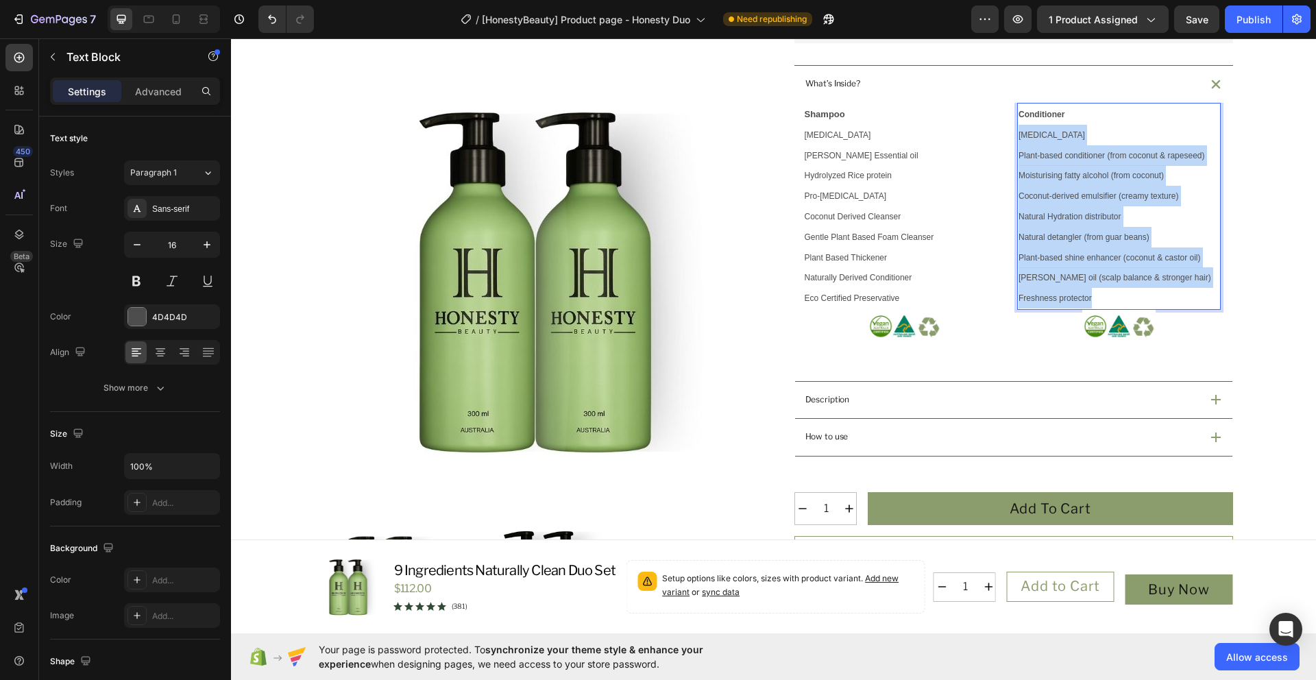
drag, startPoint x: 1093, startPoint y: 332, endPoint x: 1015, endPoint y: 167, distance: 182.7
click at [1017, 167] on div "Conditioner Purified water Plant-based conditioner (from coconut & rapeseed) Mo…" at bounding box center [1119, 206] width 204 height 207
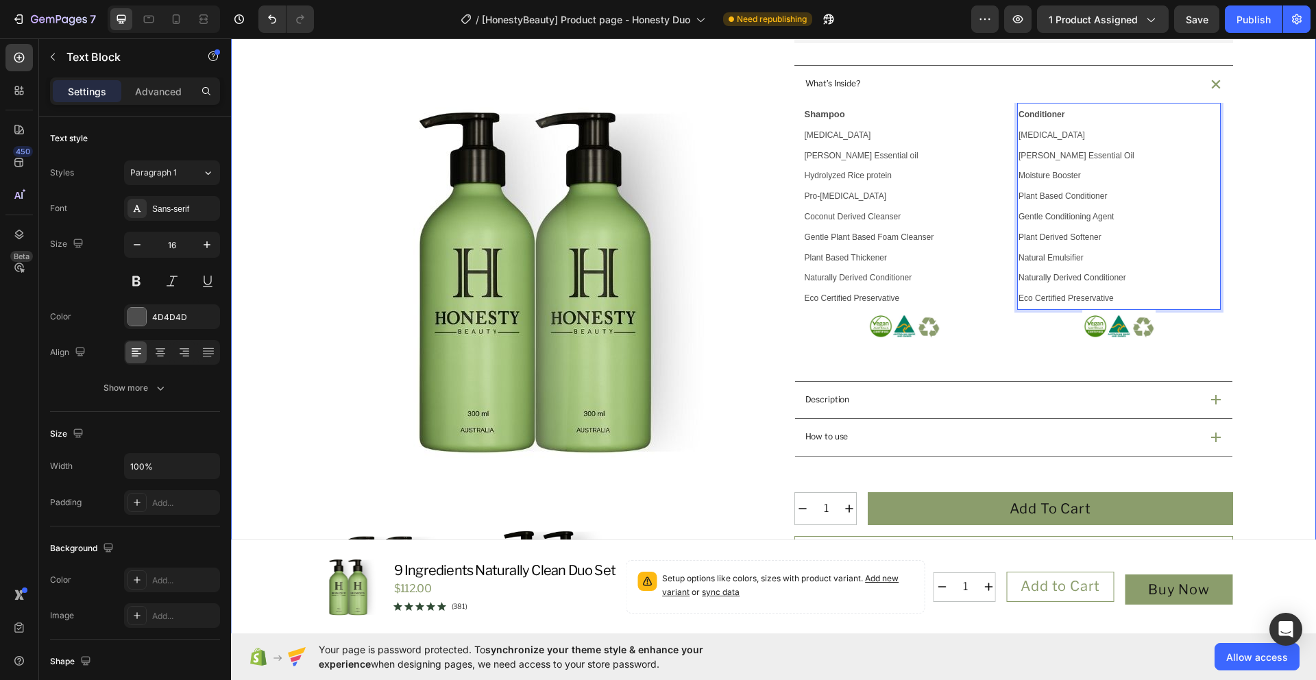
click at [1249, 383] on div "Product Images Icon Australian Made & Owned Text Block Icon Australian Post Tex…" at bounding box center [773, 306] width 1052 height 1186
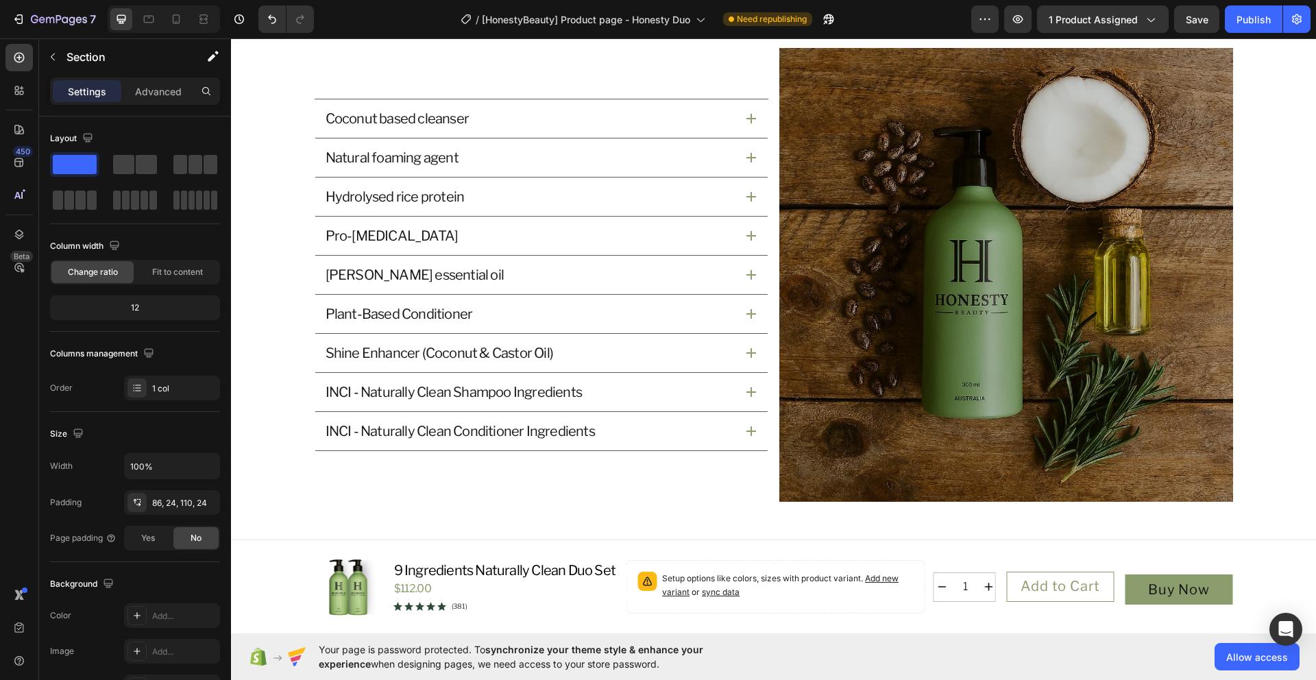
scroll to position [1643, 0]
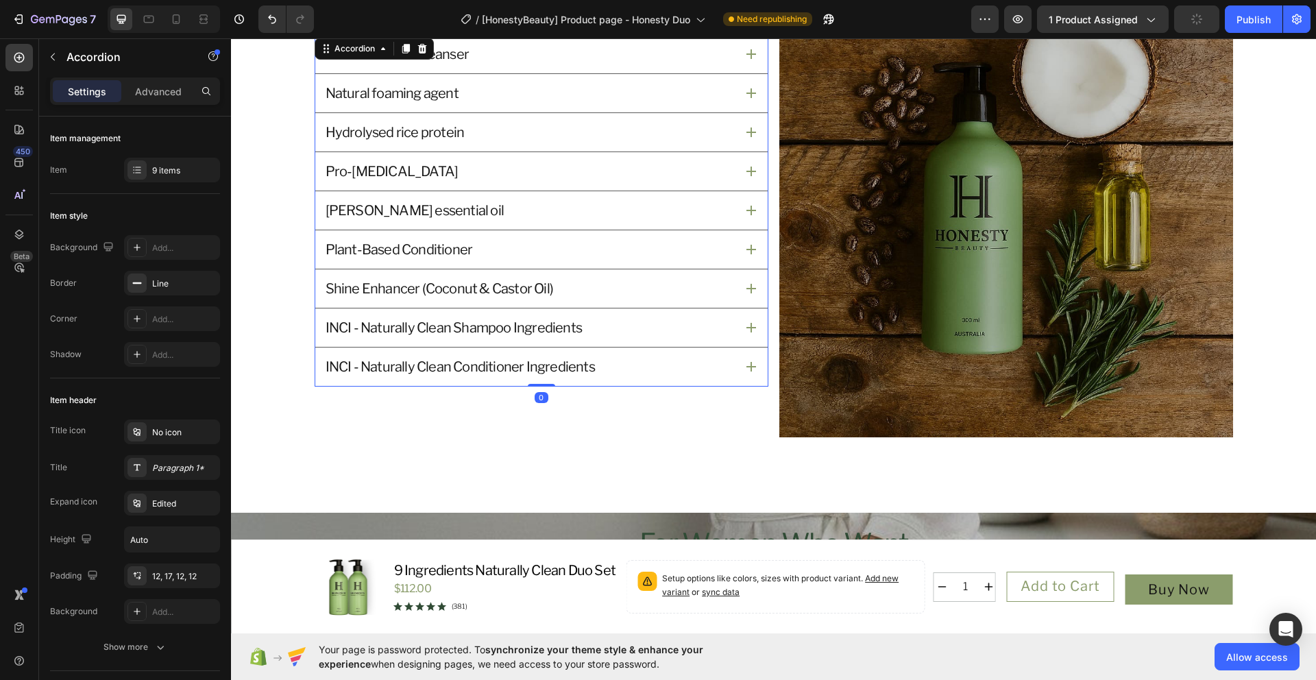
click at [668, 334] on div "INCI - Naturally Clean Shampoo Ingredients" at bounding box center [530, 328] width 412 height 22
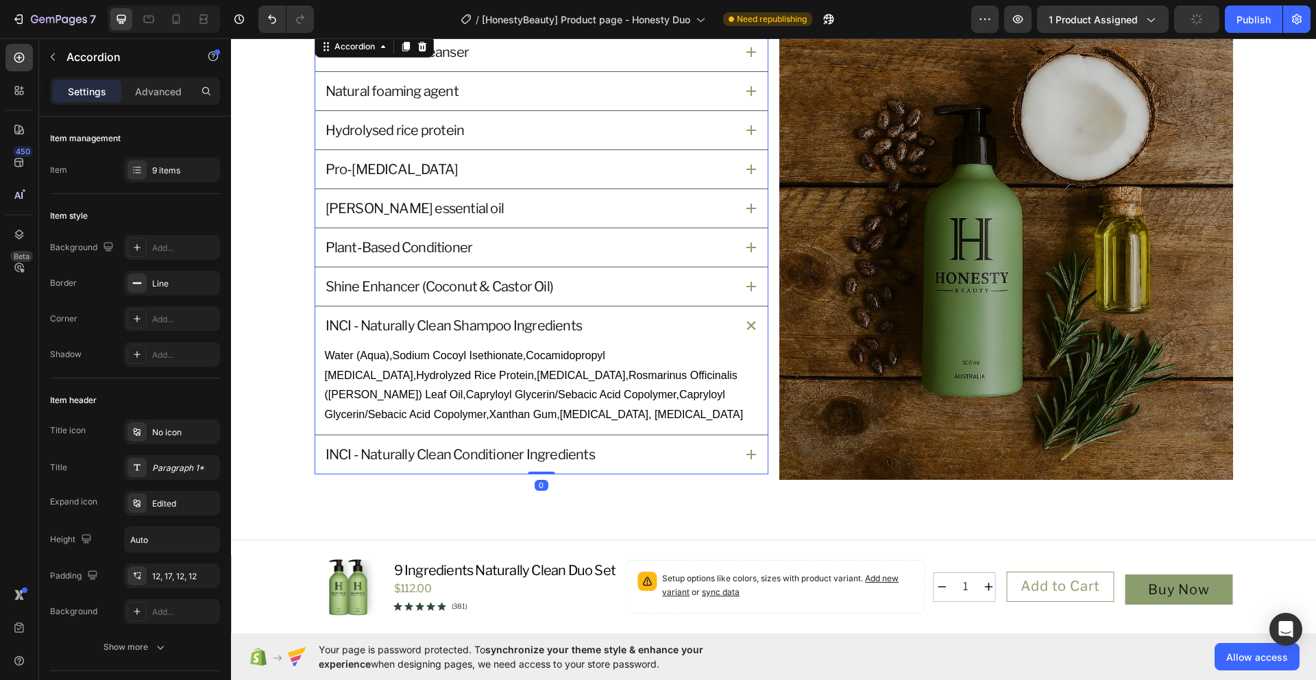
scroll to position [1598, 0]
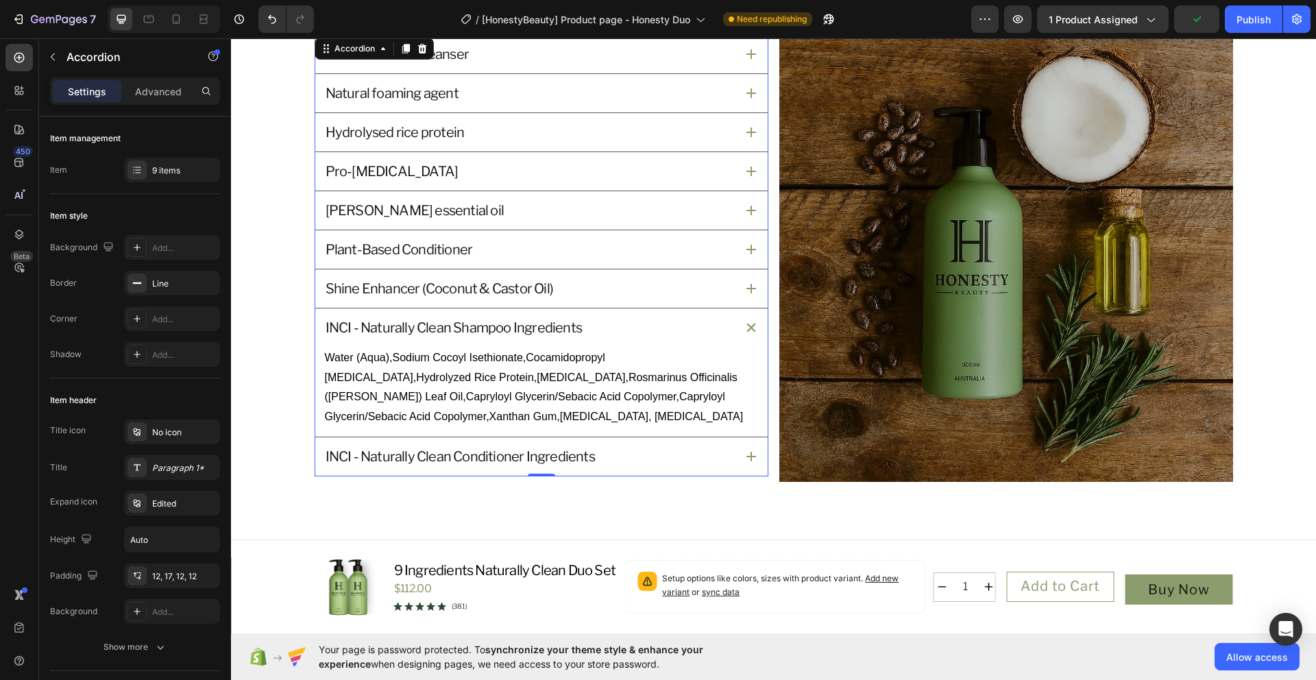
click at [351, 328] on p "INCI - Naturally Clean Shampoo Ingredients" at bounding box center [454, 328] width 256 height 18
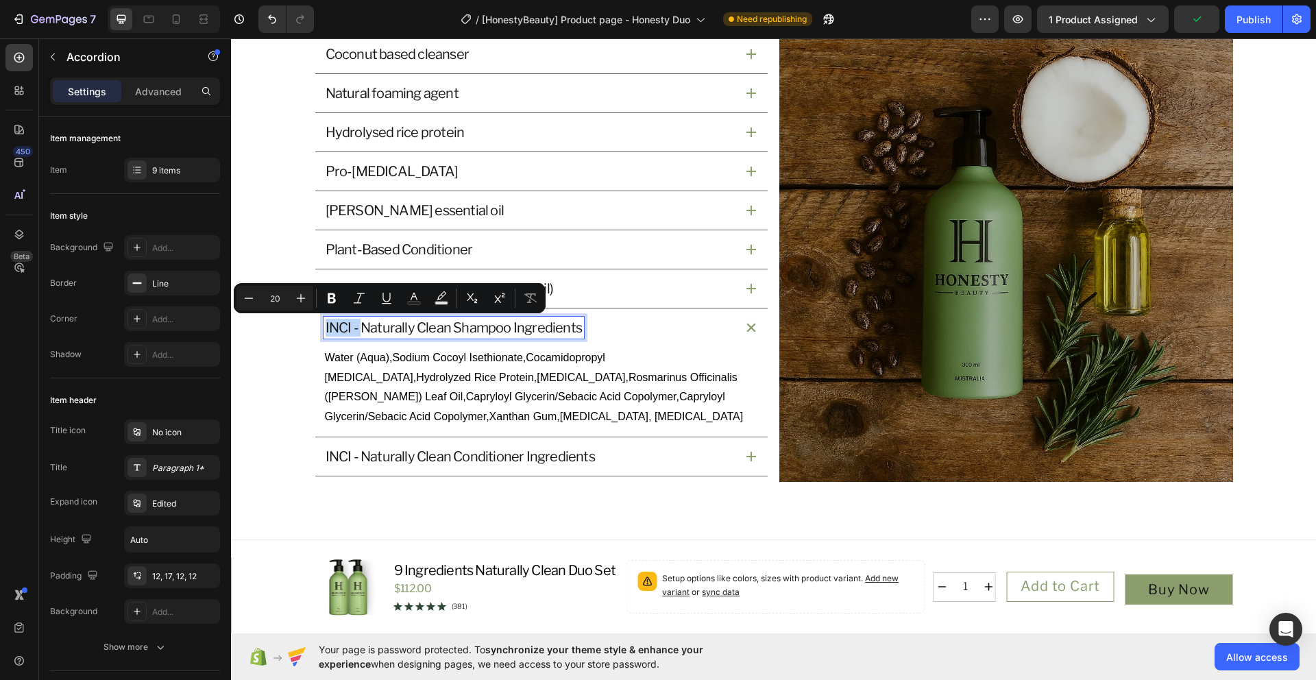
drag, startPoint x: 355, startPoint y: 330, endPoint x: 313, endPoint y: 328, distance: 41.8
click at [315, 328] on div "INCI - Naturally Clean Shampoo Ingredients" at bounding box center [541, 327] width 452 height 38
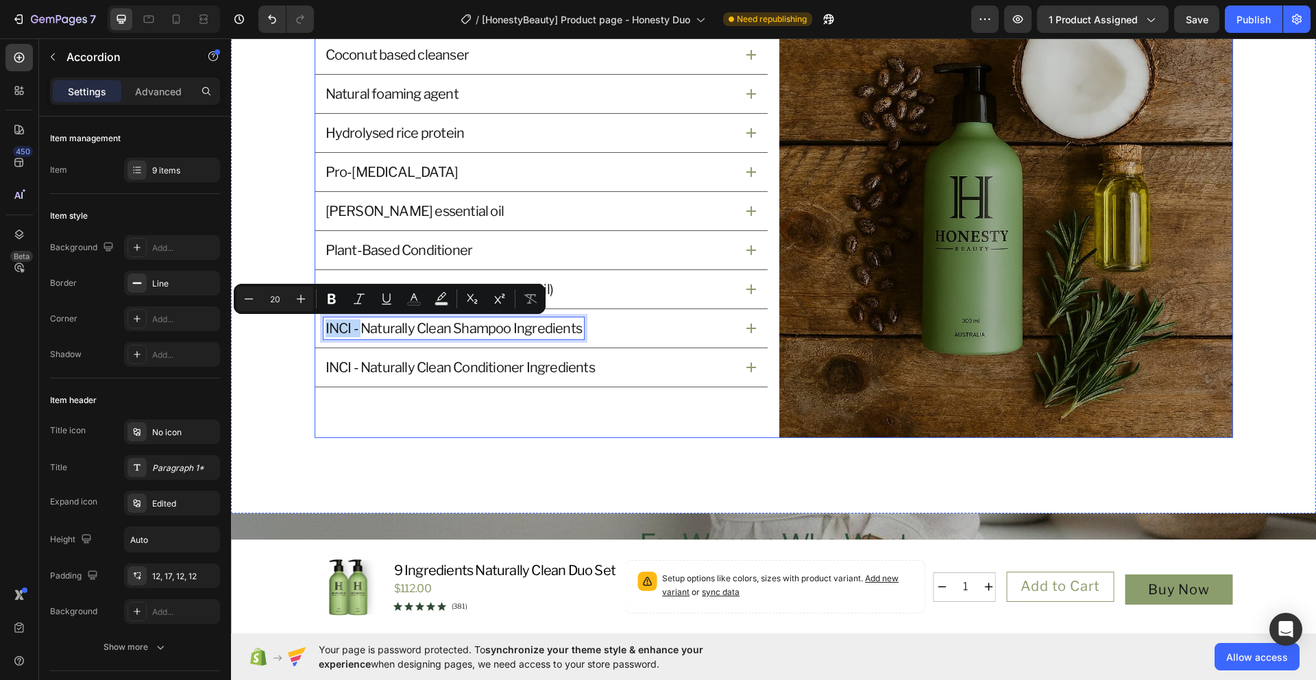
scroll to position [1643, 0]
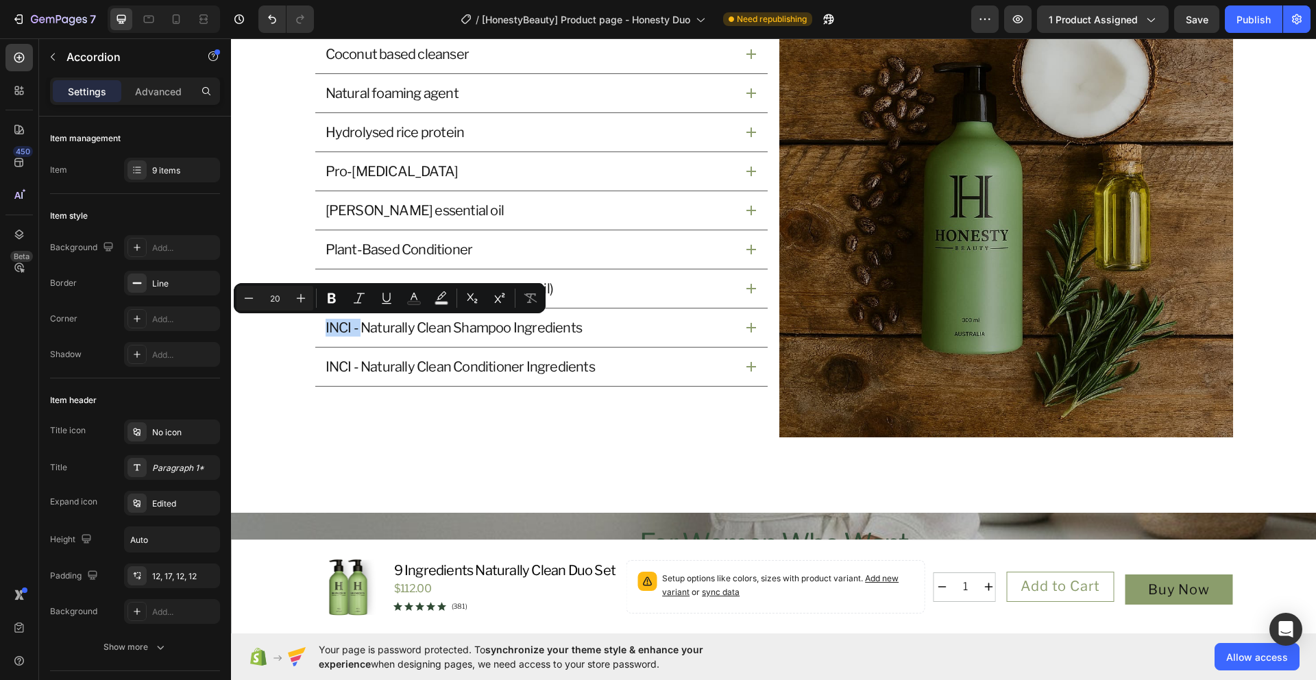
click at [740, 327] on div "INCI - Naturally Clean Shampoo Ingredients" at bounding box center [541, 327] width 452 height 38
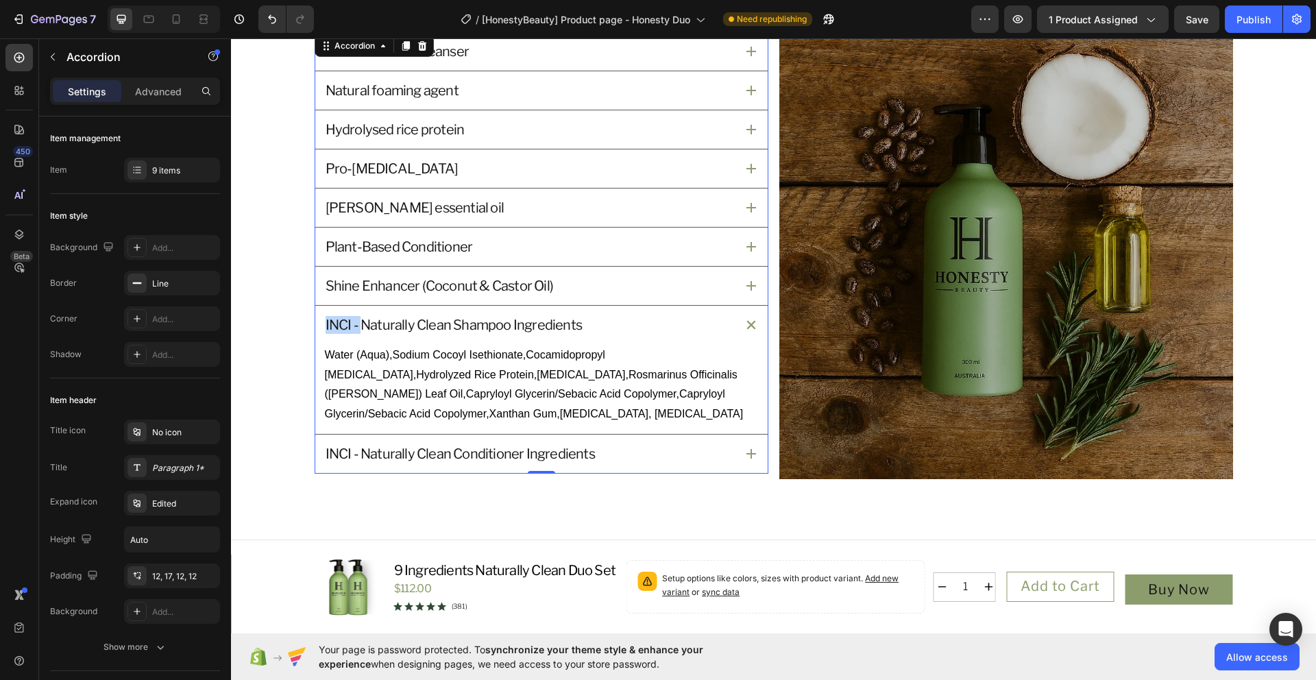
scroll to position [1598, 0]
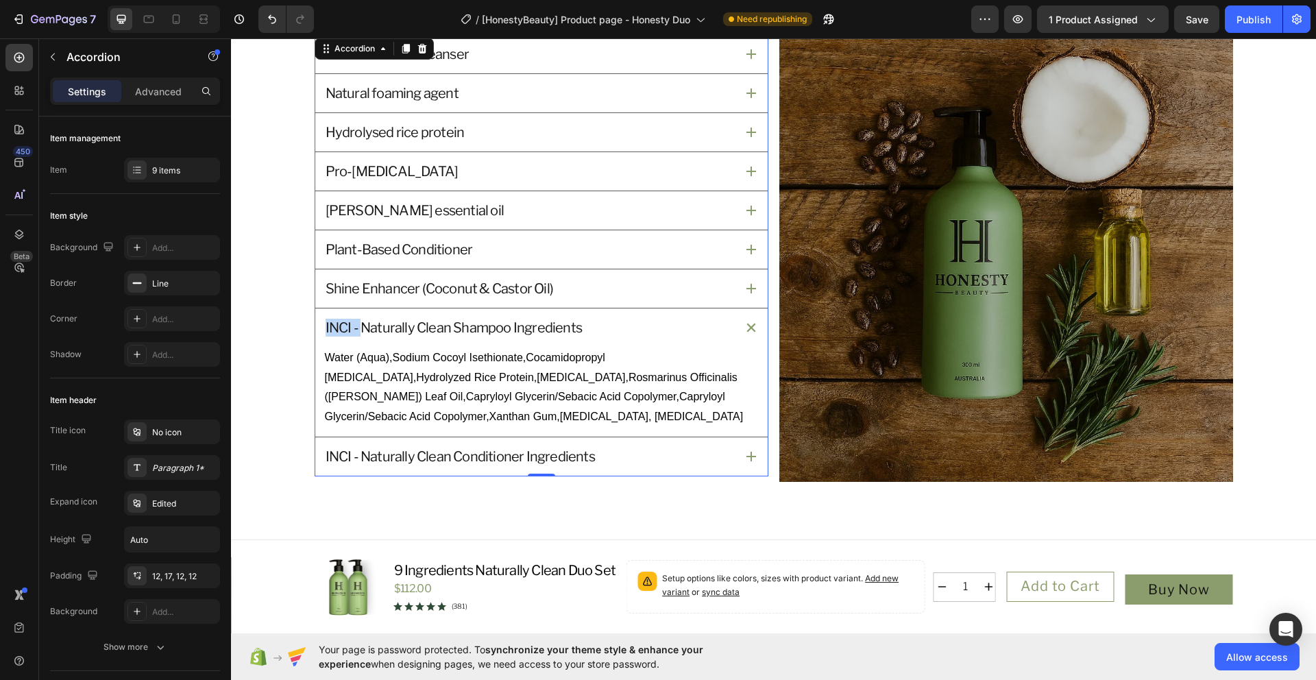
click at [746, 456] on icon at bounding box center [751, 457] width 10 height 10
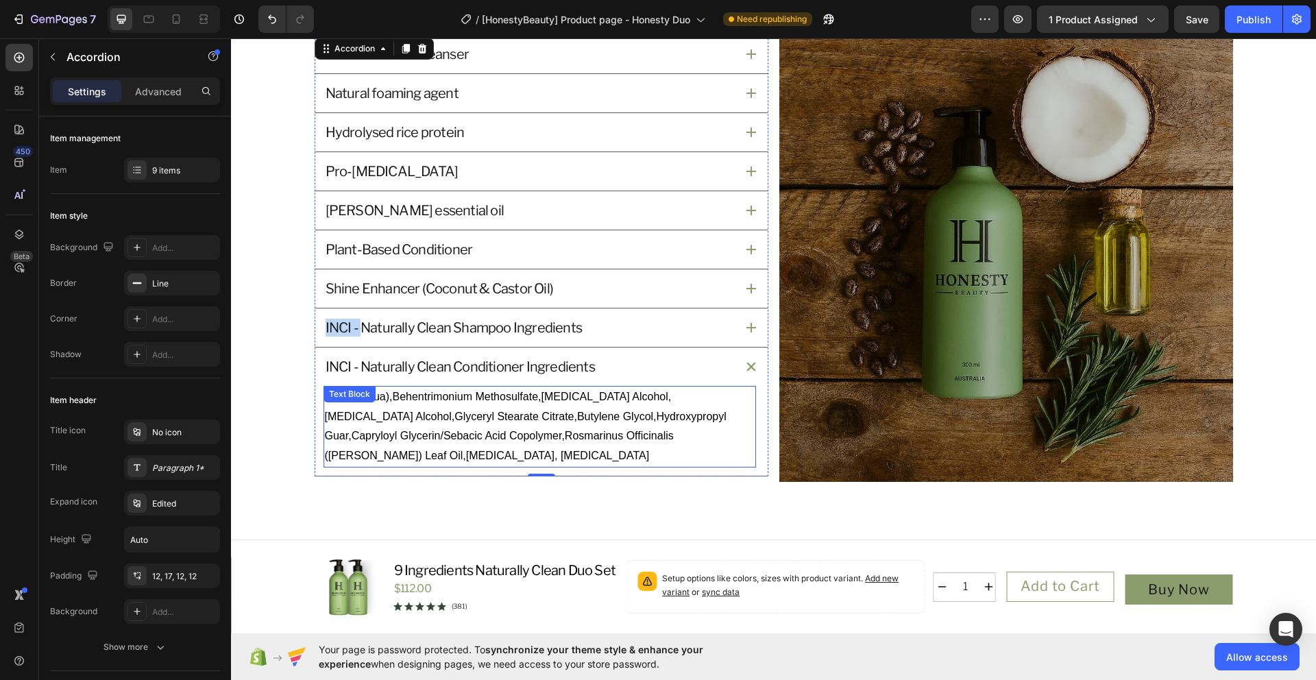
click at [369, 454] on p "Water (Aqua),Behentrimonium Methosulfate,Cetyl Alcohol,Cetyl Alcohol,Glyceryl S…" at bounding box center [540, 426] width 430 height 79
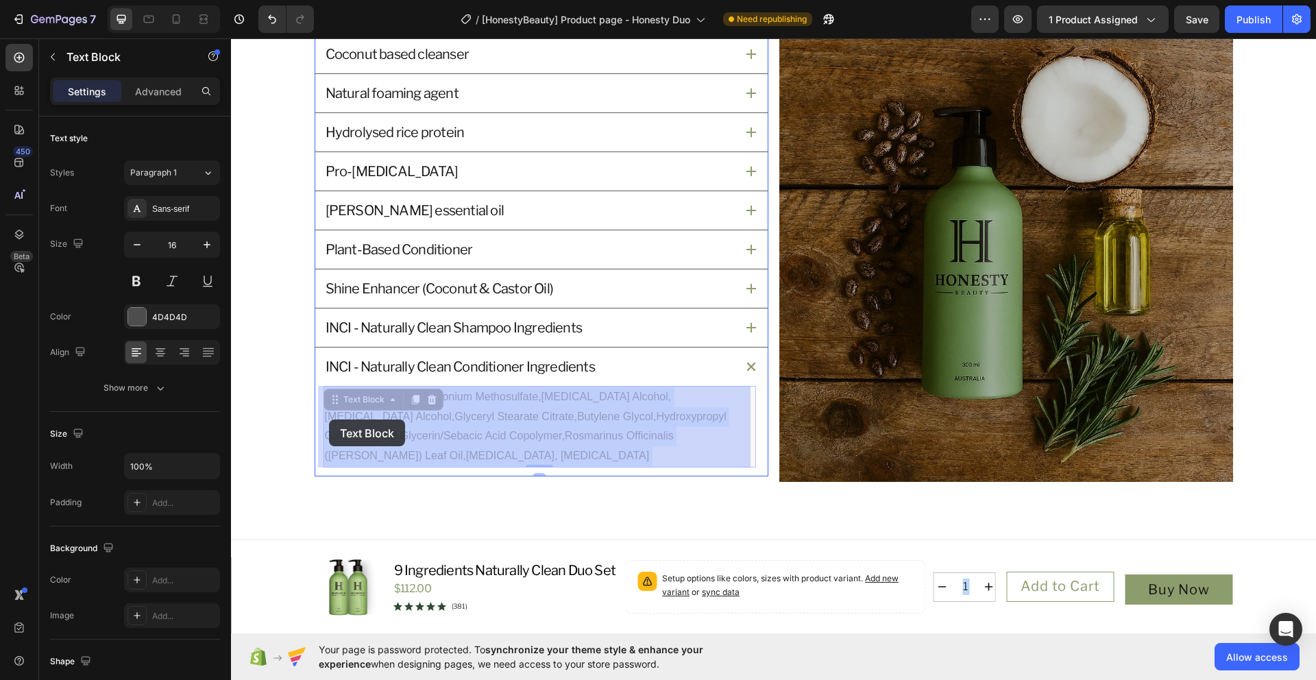
drag, startPoint x: 372, startPoint y: 456, endPoint x: 327, endPoint y: 416, distance: 60.7
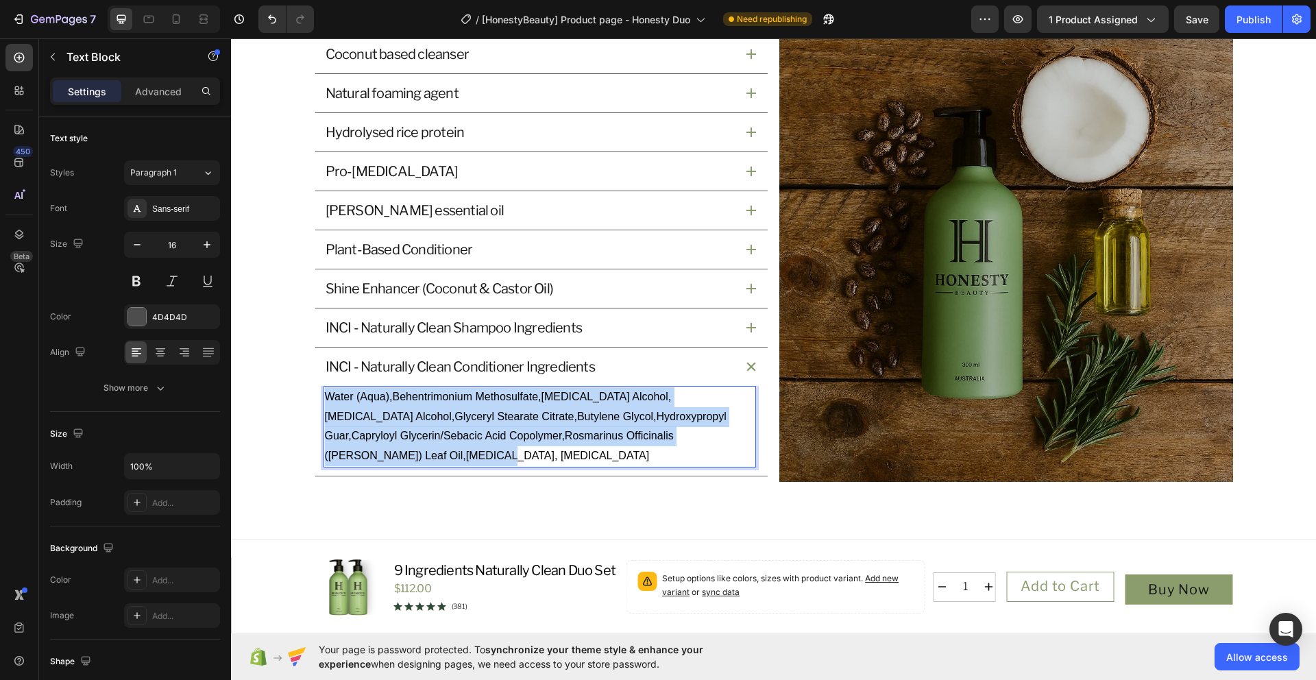
drag, startPoint x: 365, startPoint y: 456, endPoint x: 322, endPoint y: 397, distance: 73.1
click at [325, 397] on p "Water (Aqua),Behentrimonium Methosulfate,Cetyl Alcohol,Cetyl Alcohol,Glyceryl S…" at bounding box center [540, 426] width 430 height 79
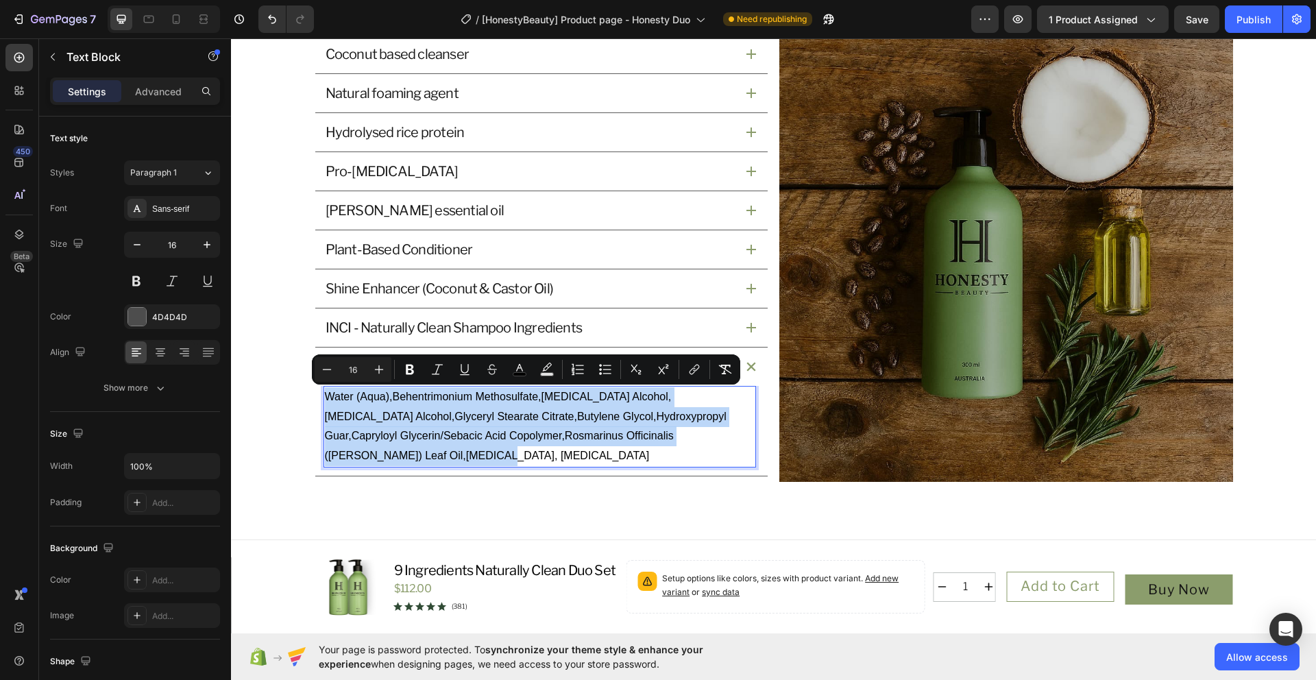
scroll to position [1608, 0]
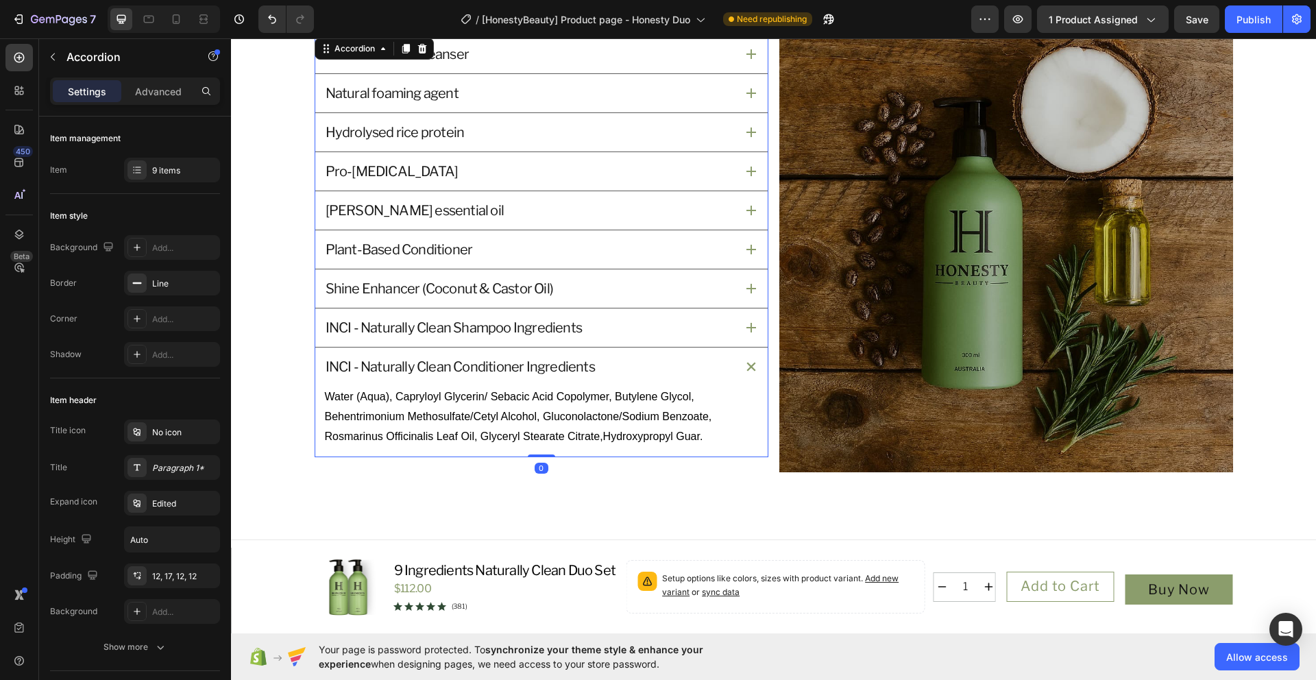
click at [750, 328] on div "INCI - Naturally Clean Shampoo Ingredients" at bounding box center [541, 327] width 452 height 38
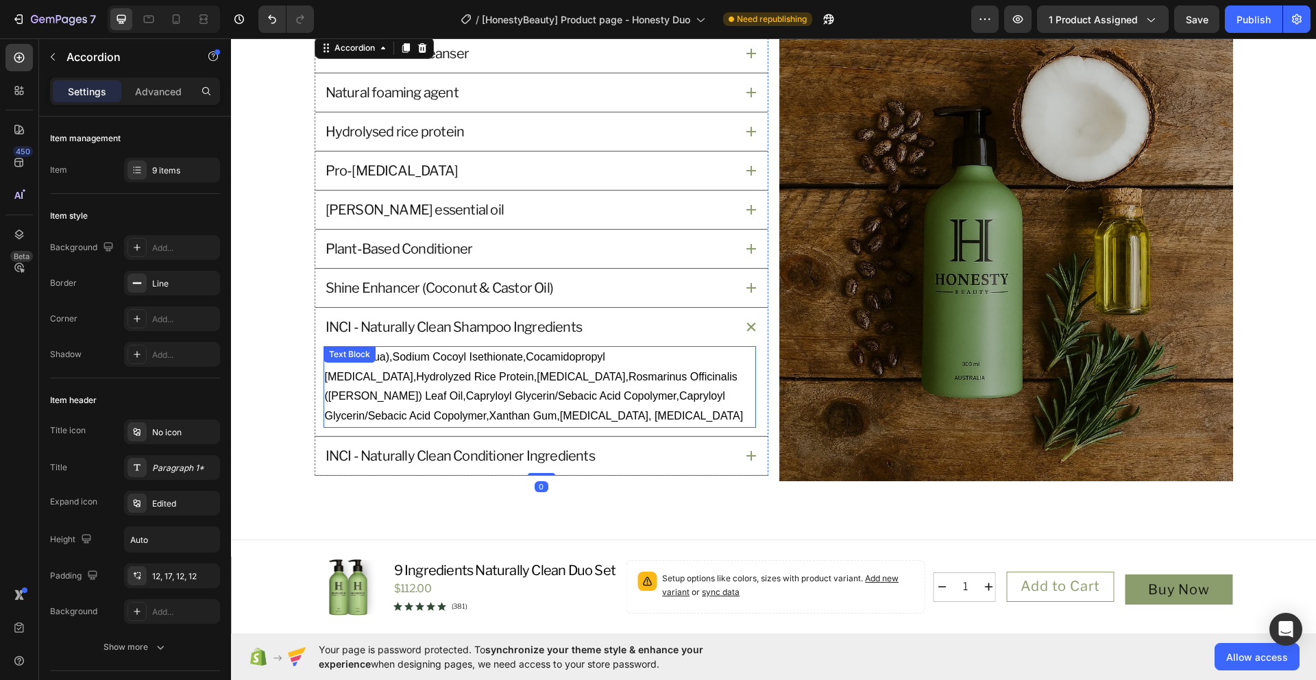
scroll to position [1598, 0]
click at [490, 415] on span "Water (Aqua),Sodium Cocoyl Isethionate,Cocamidopropyl Betaine,Hydrolyzed Rice P…" at bounding box center [534, 387] width 419 height 71
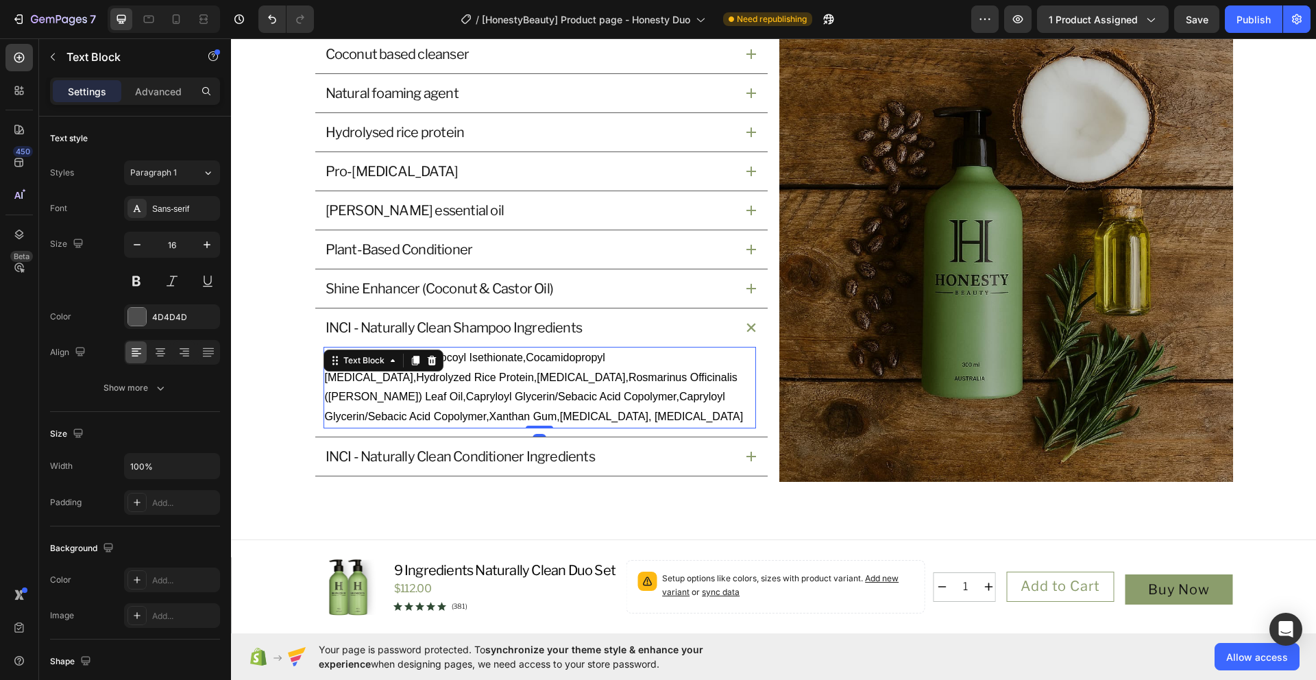
click at [539, 419] on p "Water (Aqua),Sodium Cocoyl Isethionate,Cocamidopropyl Betaine,Hydrolyzed Rice P…" at bounding box center [540, 387] width 430 height 79
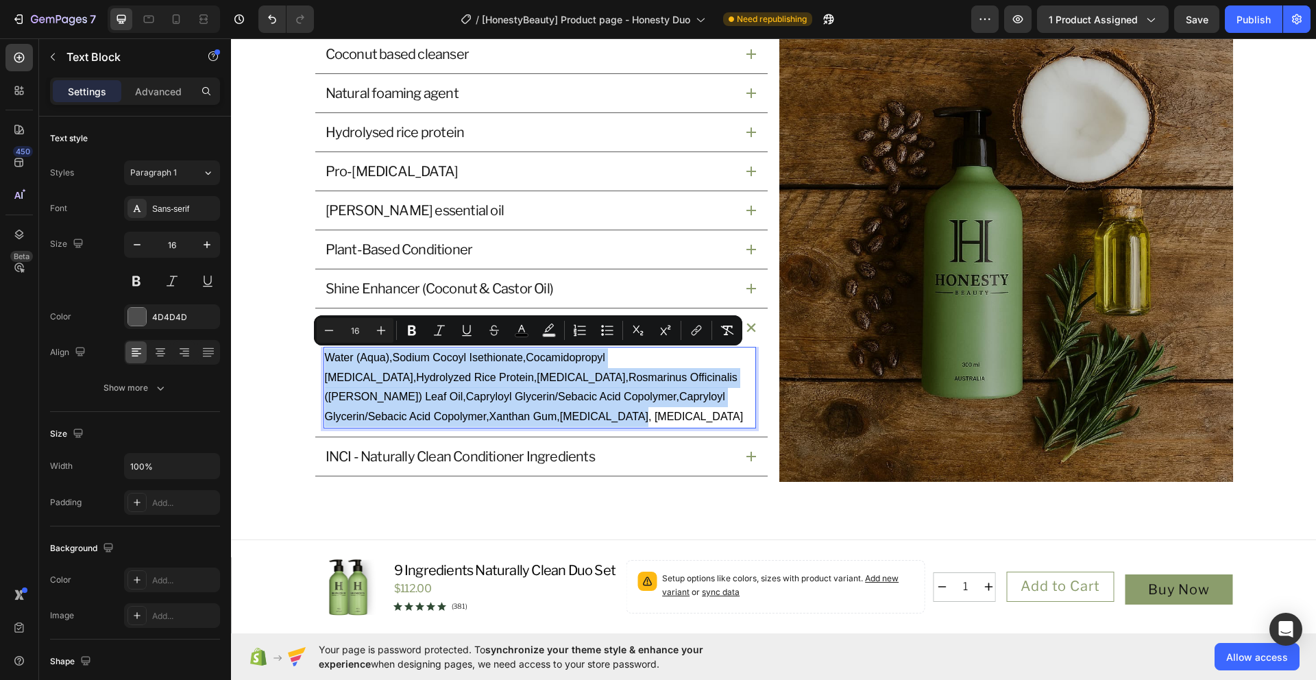
drag, startPoint x: 517, startPoint y: 416, endPoint x: 321, endPoint y: 360, distance: 203.9
click at [325, 360] on p "Water (Aqua),Sodium Cocoyl Isethionate,Cocamidopropyl Betaine,Hydrolyzed Rice P…" at bounding box center [540, 387] width 430 height 79
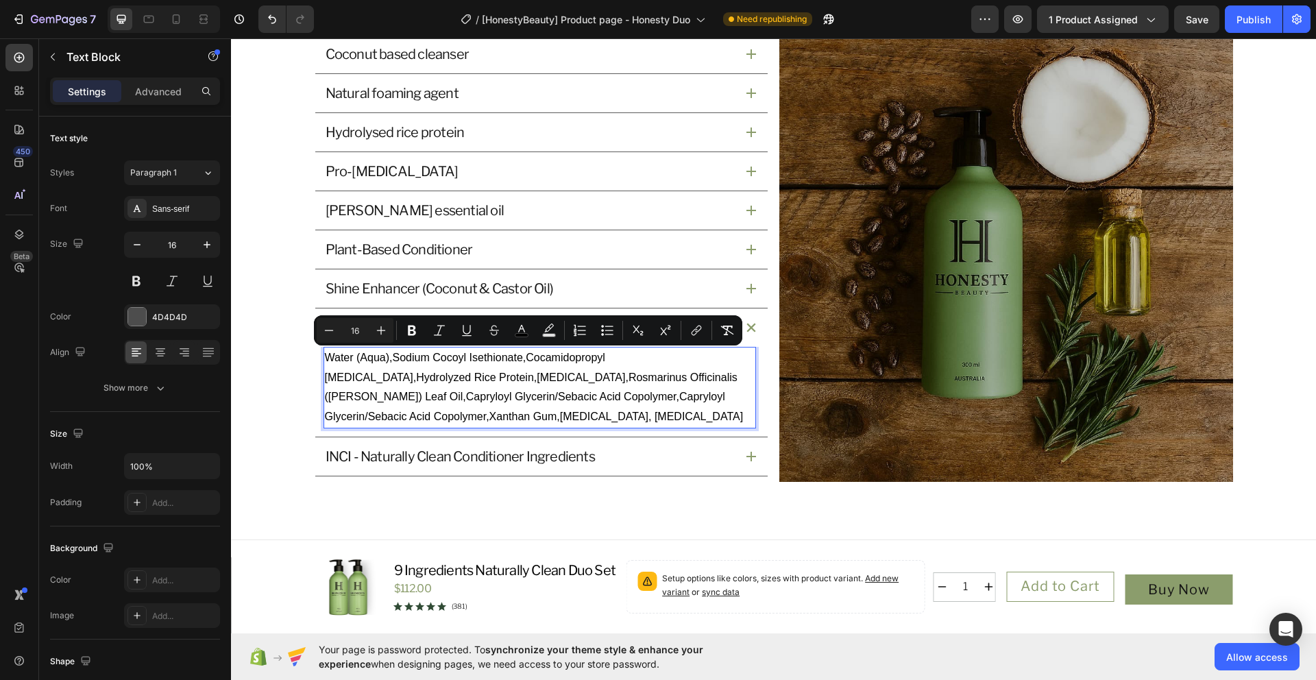
scroll to position [1608, 0]
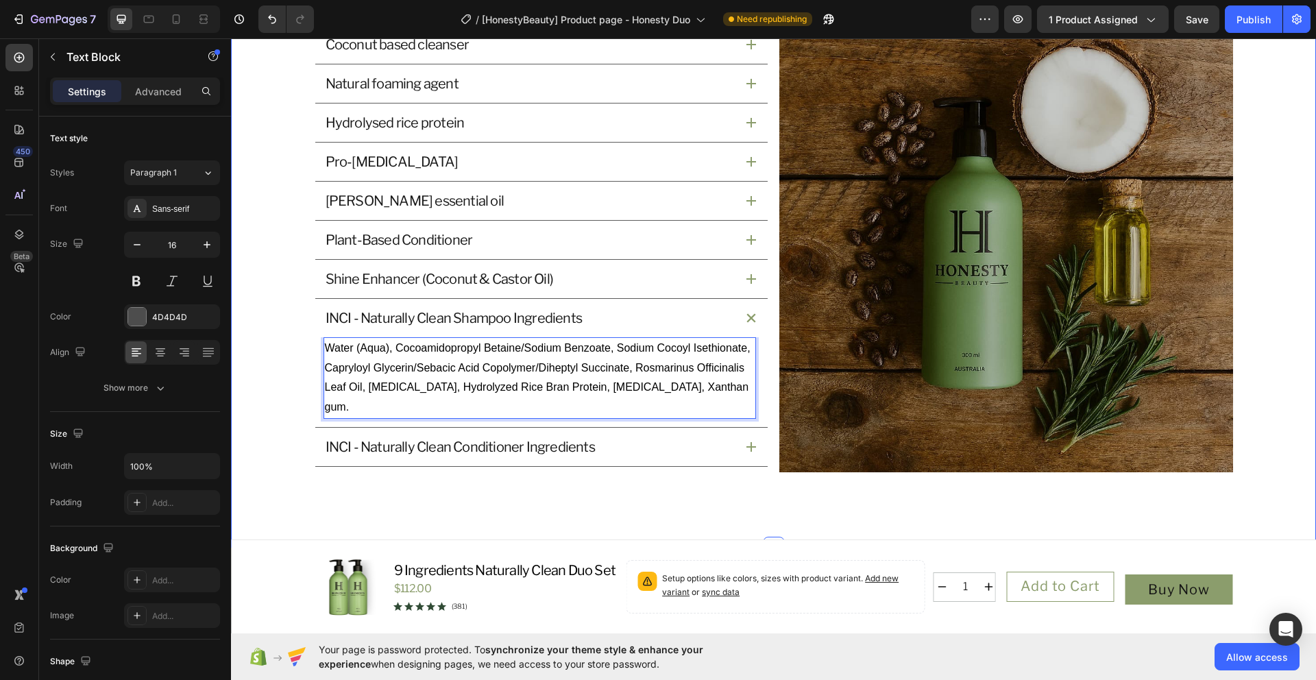
click at [588, 493] on div "What’s Inside and Why It Matters Heading Our star active ingredients has a purp…" at bounding box center [773, 202] width 1085 height 689
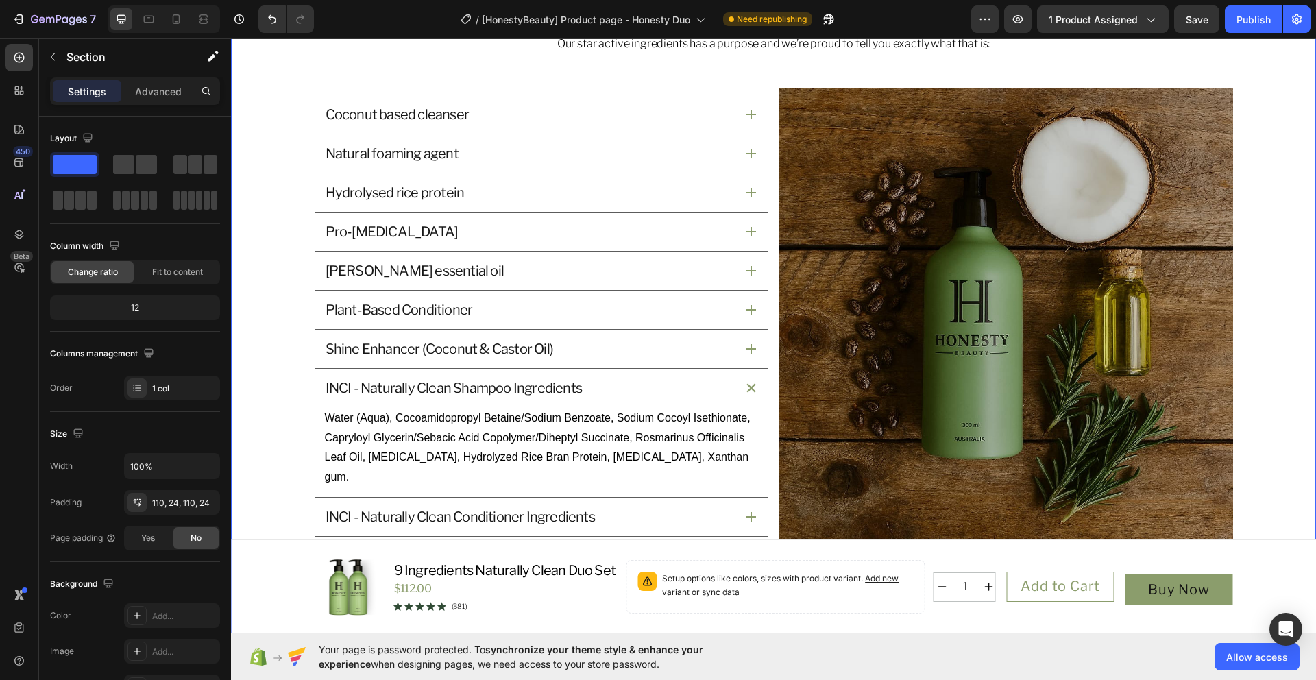
scroll to position [1535, 0]
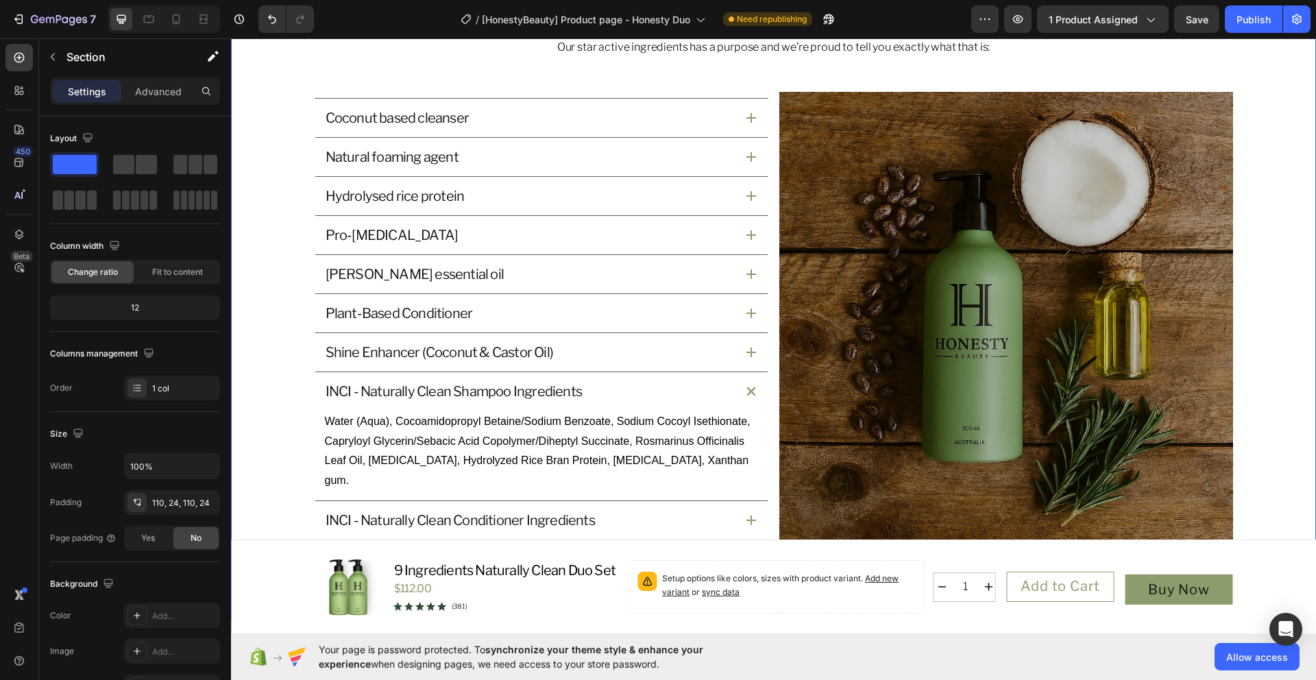
click at [873, 77] on div "What’s Inside and Why It Matters Heading Our star active ingredients has a purp…" at bounding box center [773, 276] width 1052 height 539
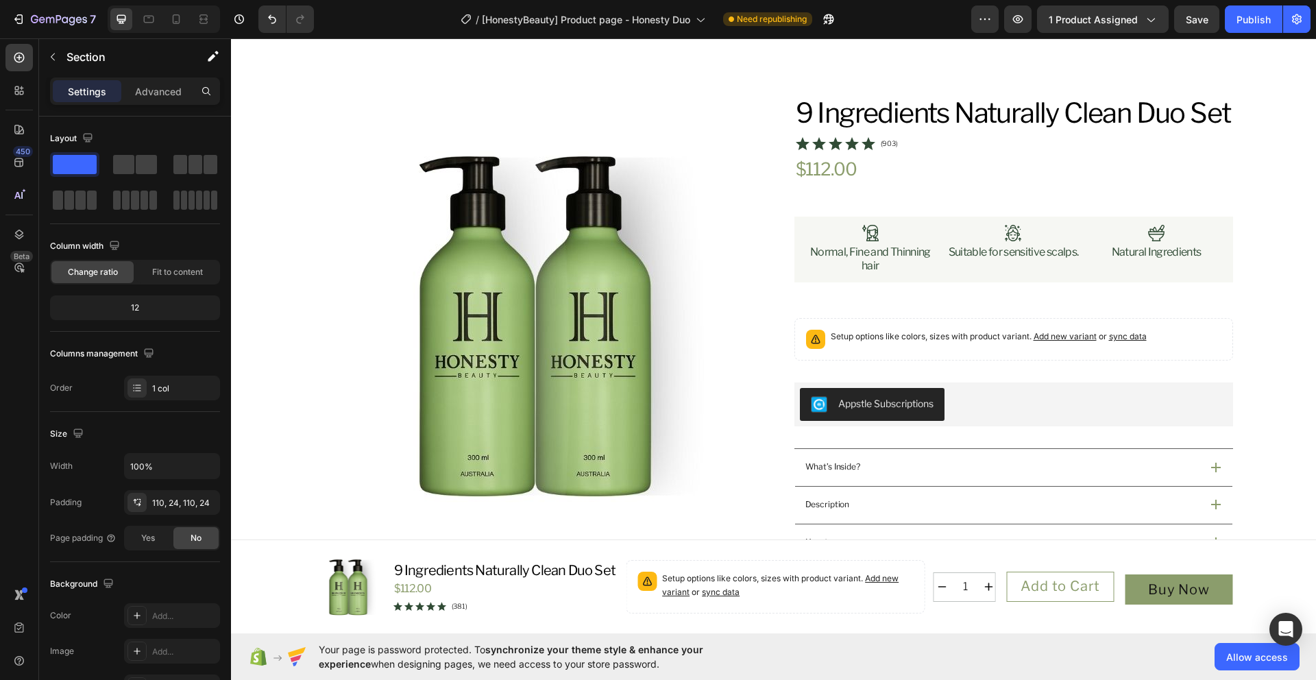
scroll to position [0, 0]
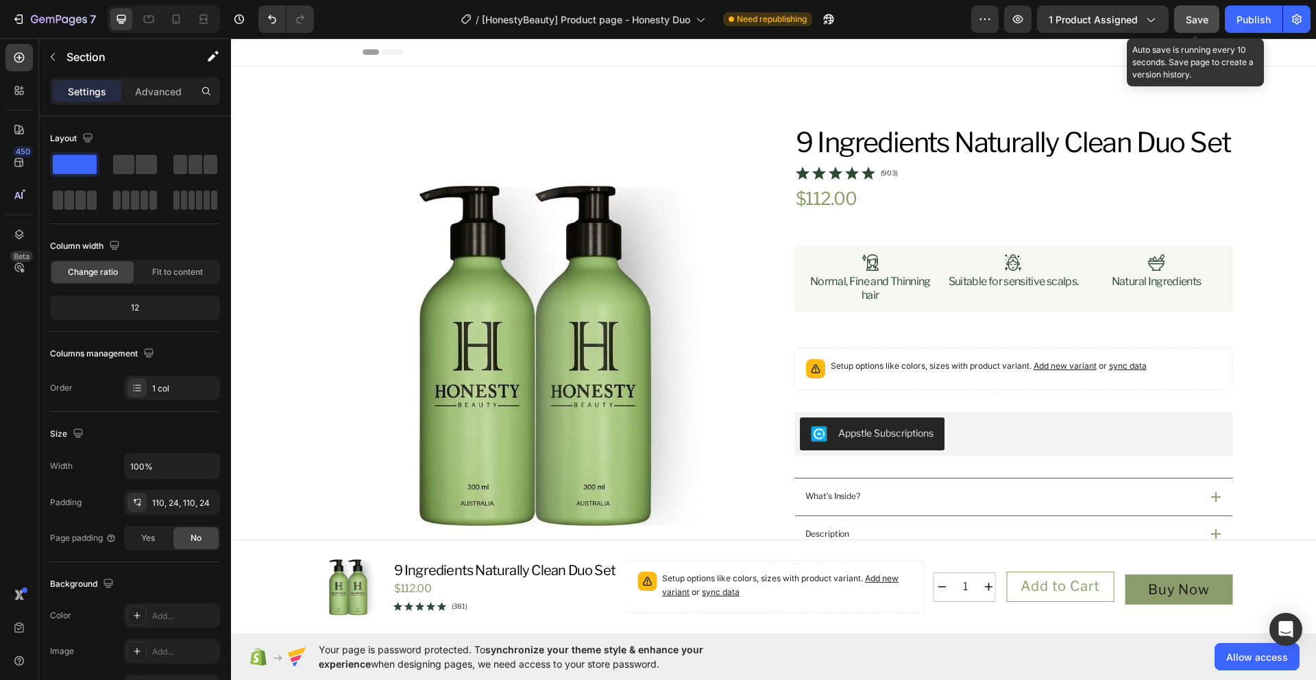
click at [1199, 24] on span "Save" at bounding box center [1197, 20] width 23 height 12
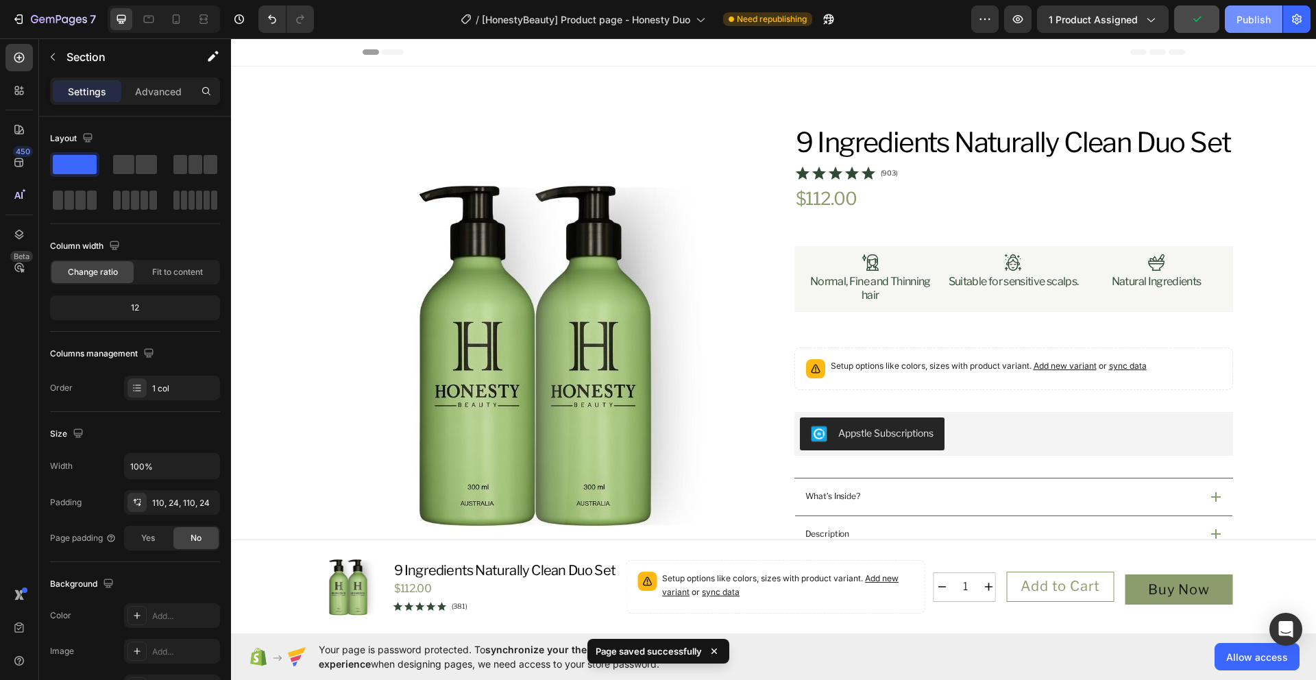
click at [1260, 19] on div "Publish" at bounding box center [1253, 19] width 34 height 14
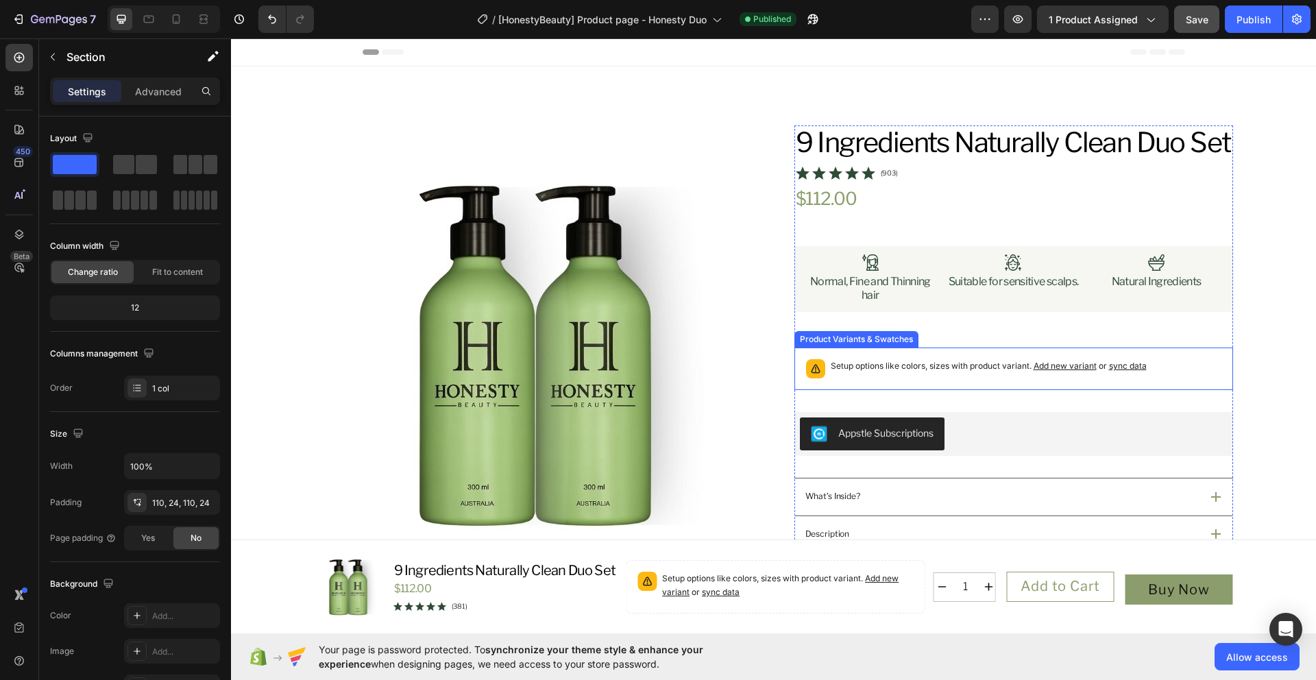
scroll to position [258, 0]
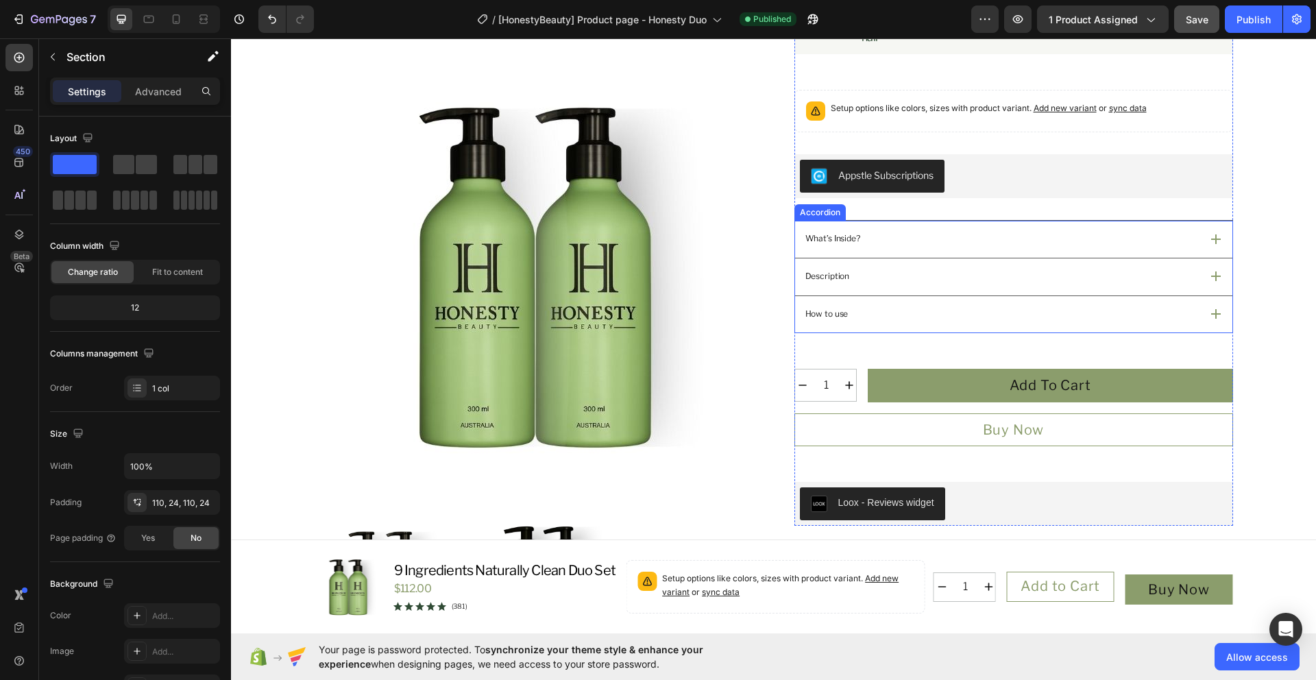
click at [962, 247] on div "What’s Inside?" at bounding box center [1001, 238] width 397 height 17
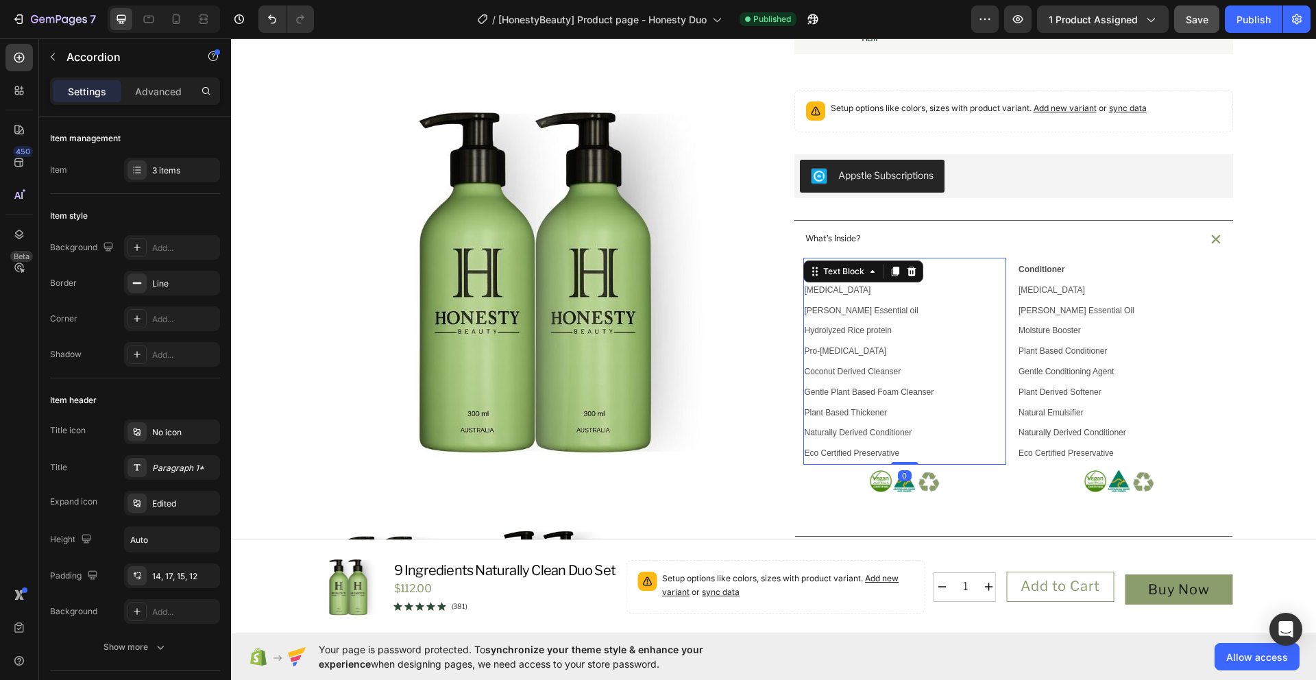
click at [886, 437] on span "Naturally Derived Conditioner" at bounding box center [859, 433] width 108 height 10
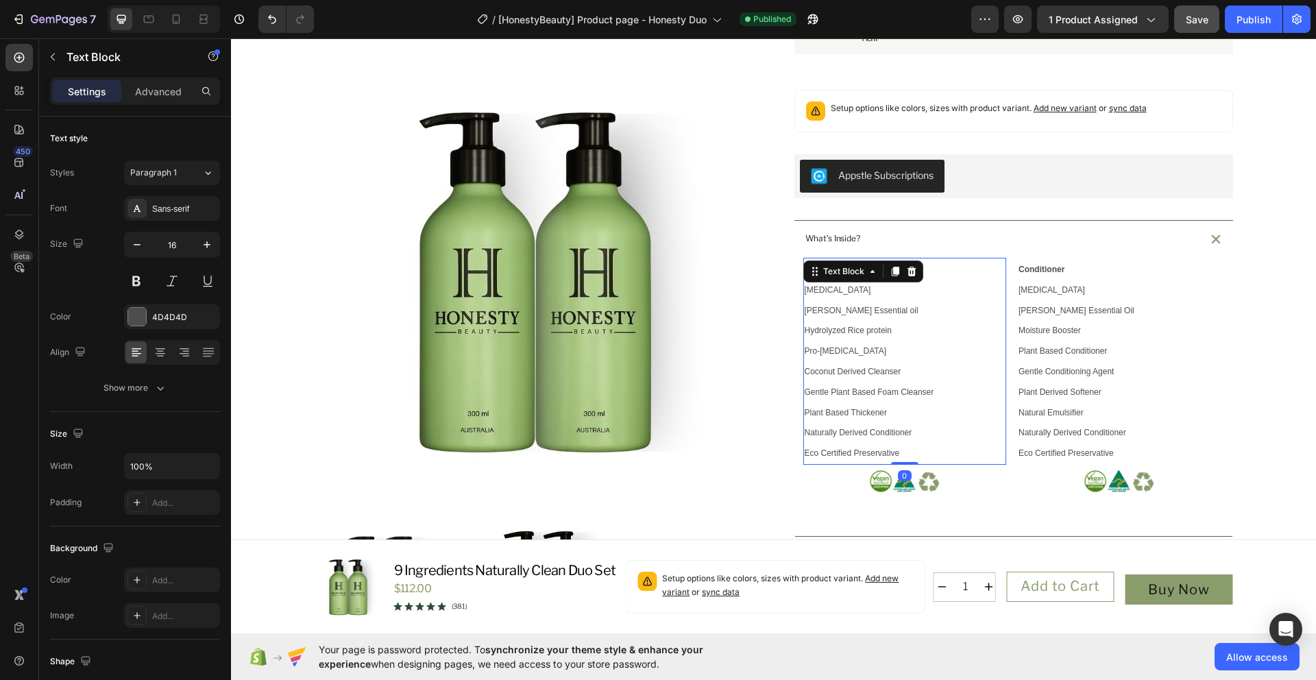
click at [901, 463] on p "Purified water Rosemary Essential oil Hydrolyzed Rice protein Pro-vitamin B5 Co…" at bounding box center [905, 372] width 201 height 184
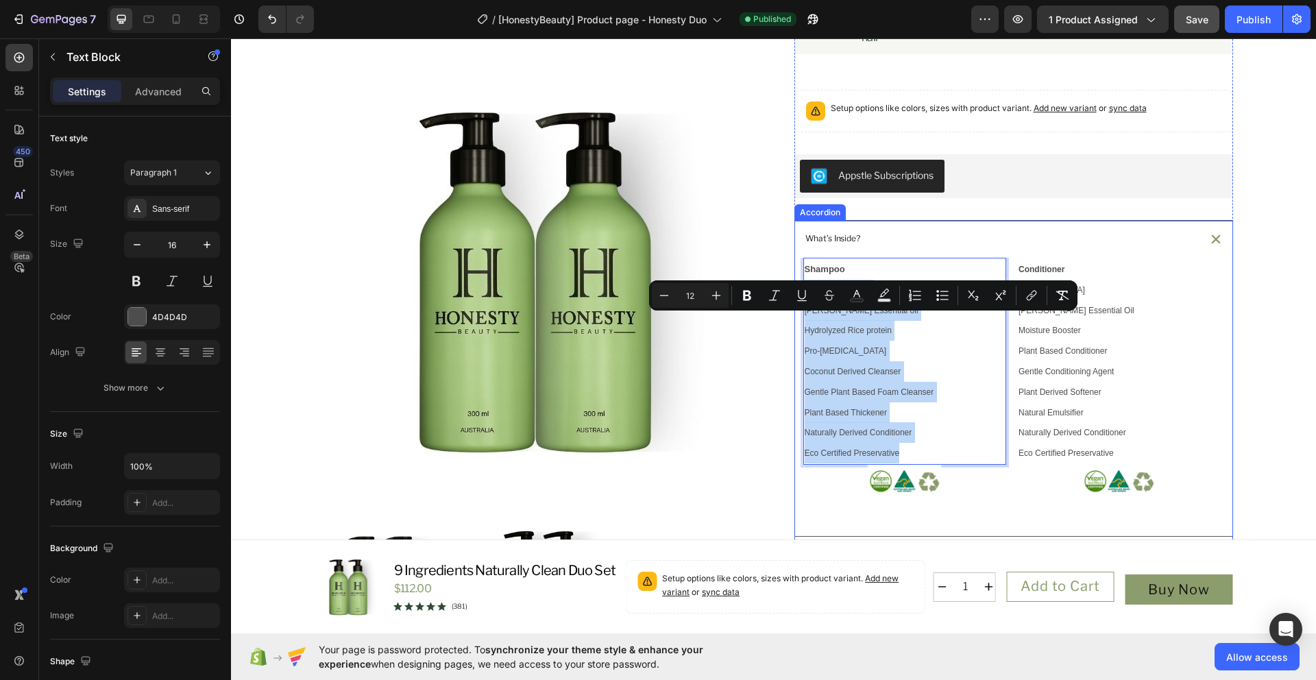
drag, startPoint x: 896, startPoint y: 487, endPoint x: 794, endPoint y: 328, distance: 188.4
click at [795, 328] on div "Shampoo Purified water Rosemary Essential oil Hydrolyzed Rice protein Pro-vitam…" at bounding box center [1013, 397] width 437 height 278
copy p "Purified water Rosemary Essential oil Hydrolyzed Rice protein Pro-vitamin B5 Co…"
click at [1066, 433] on p "Purified Water Rosemary Essential Oil Moisture Booster Plant Based Conditioner …" at bounding box center [1118, 372] width 201 height 184
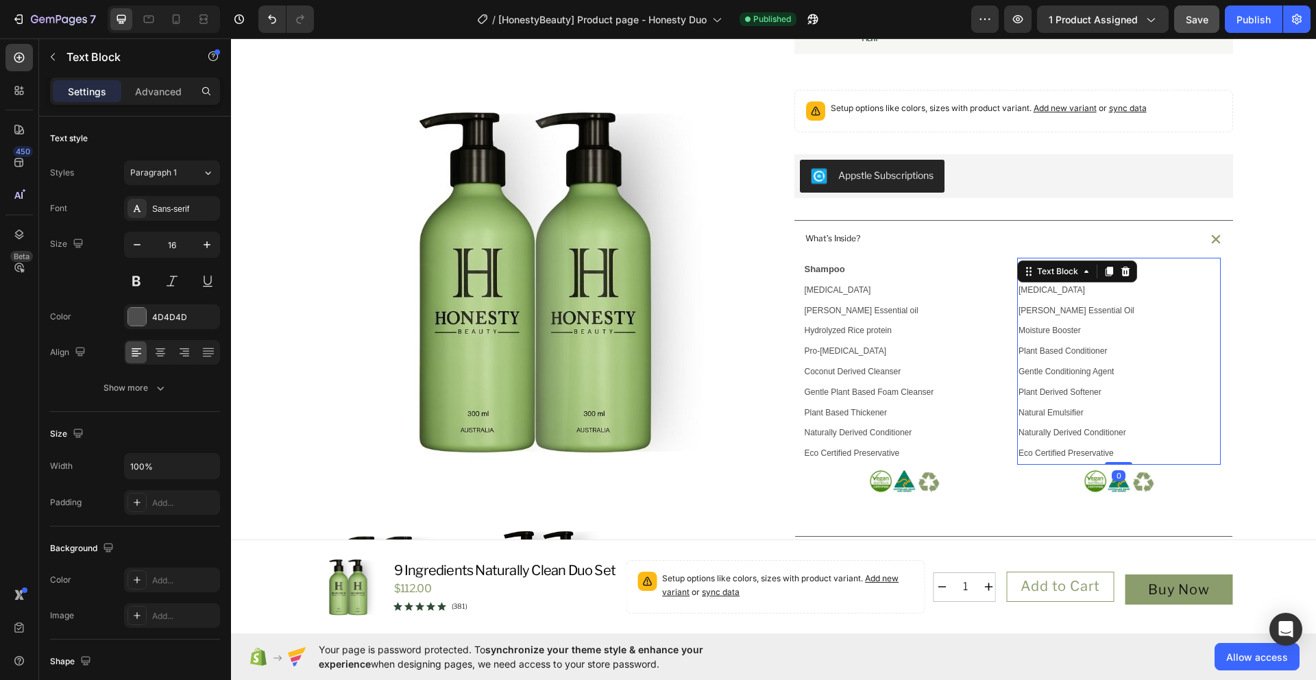
click at [1114, 463] on p "Purified Water Rosemary Essential Oil Moisture Booster Plant Based Conditioner …" at bounding box center [1118, 372] width 201 height 184
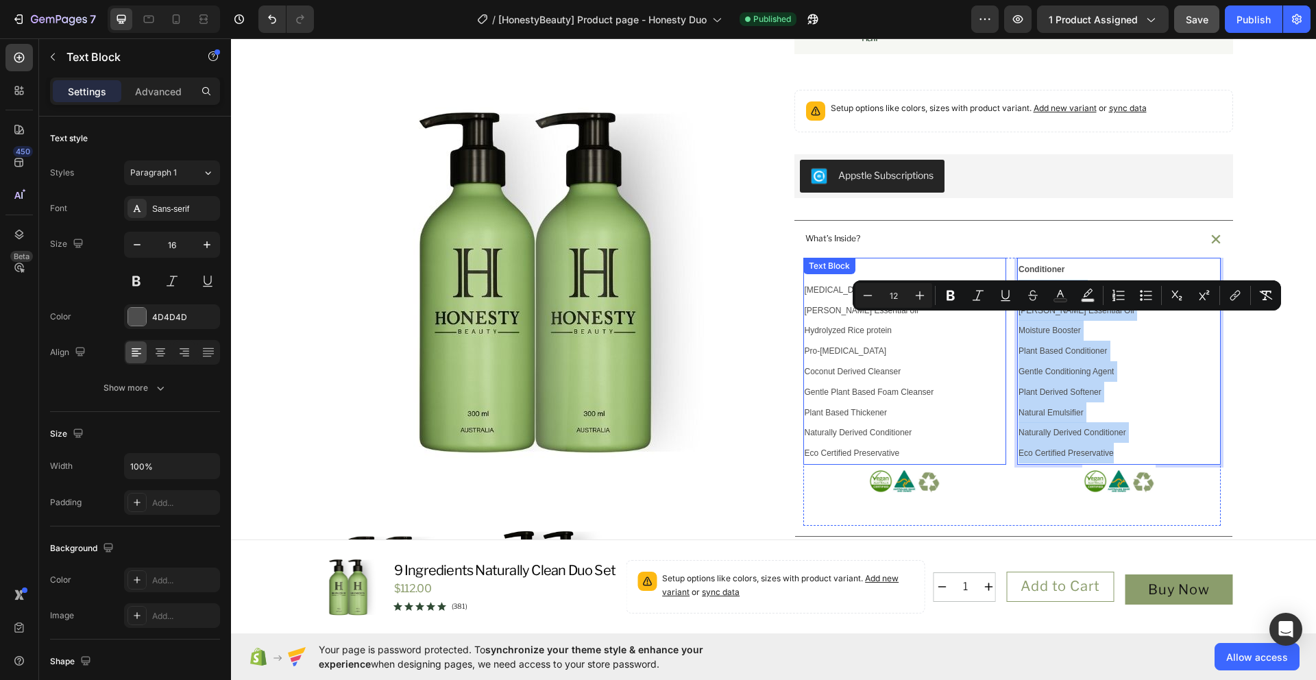
drag, startPoint x: 1102, startPoint y: 485, endPoint x: 1000, endPoint y: 321, distance: 192.5
click at [1000, 321] on div "Shampoo Purified water Rosemary Essential oil Hydrolyzed Rice protein Pro-vitam…" at bounding box center [1011, 392] width 417 height 268
copy p "Purified Water Rosemary Essential Oil Moisture Booster Plant Based Conditioner …"
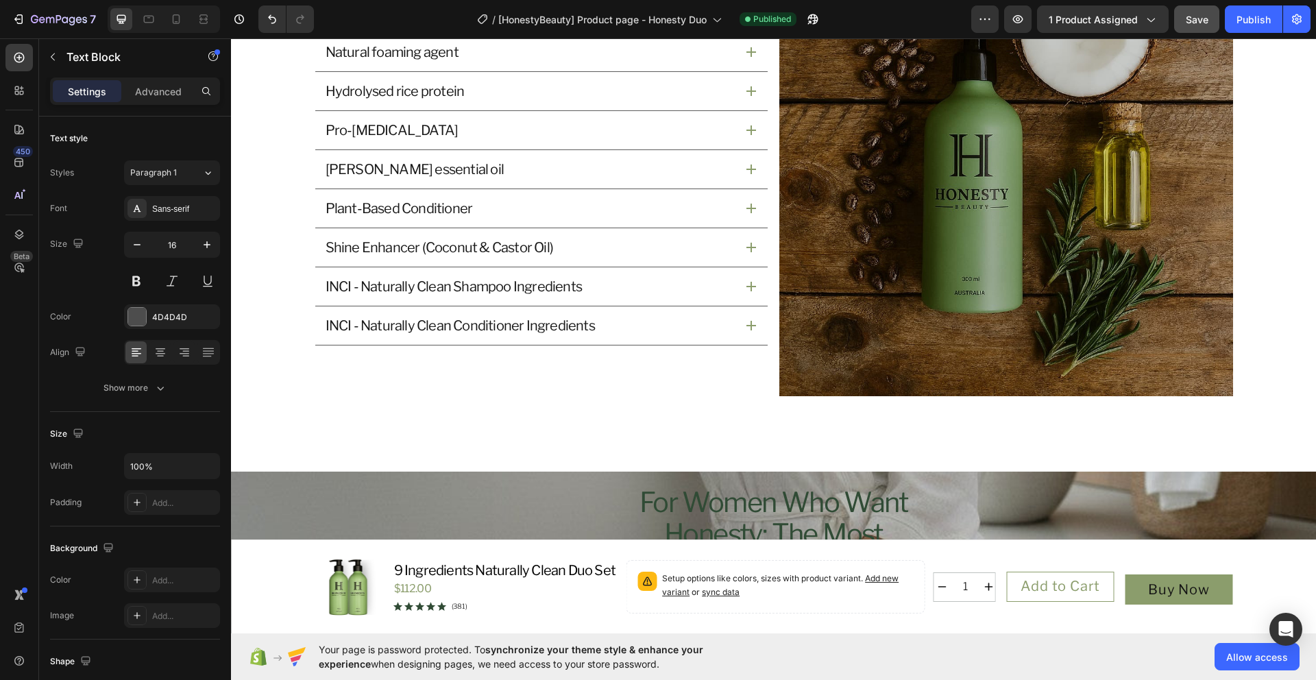
scroll to position [1786, 0]
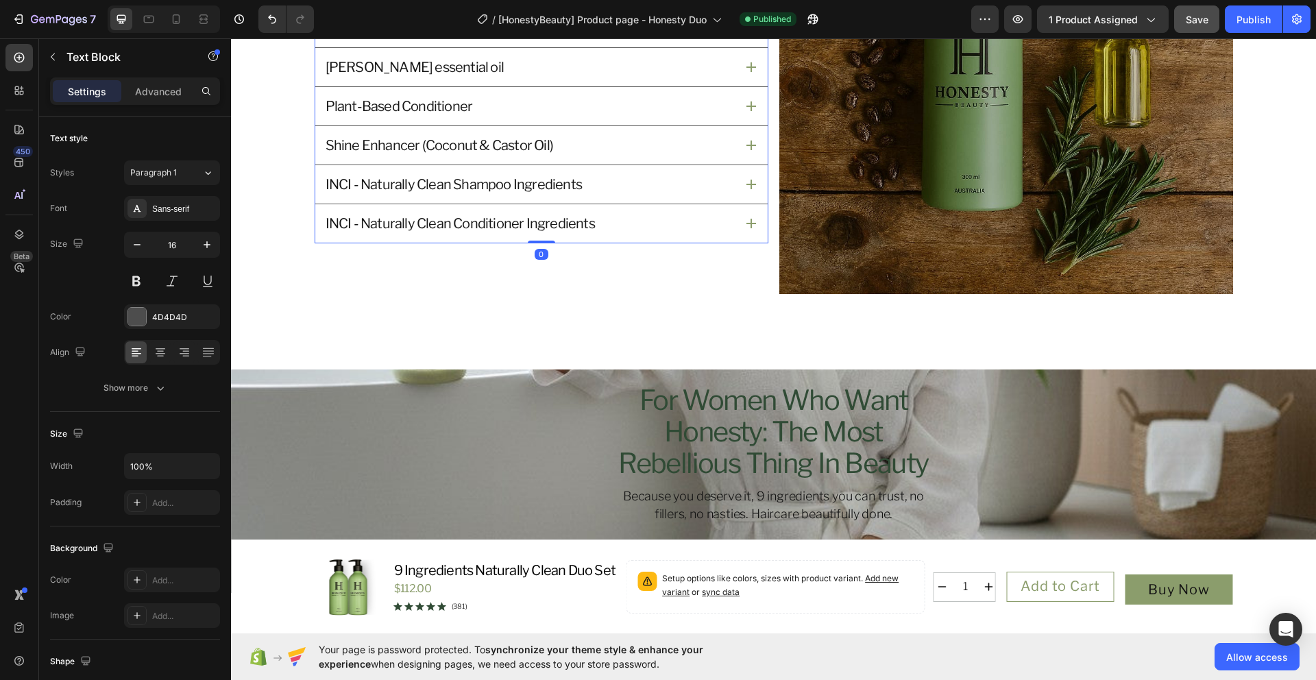
click at [750, 182] on icon at bounding box center [751, 185] width 10 height 10
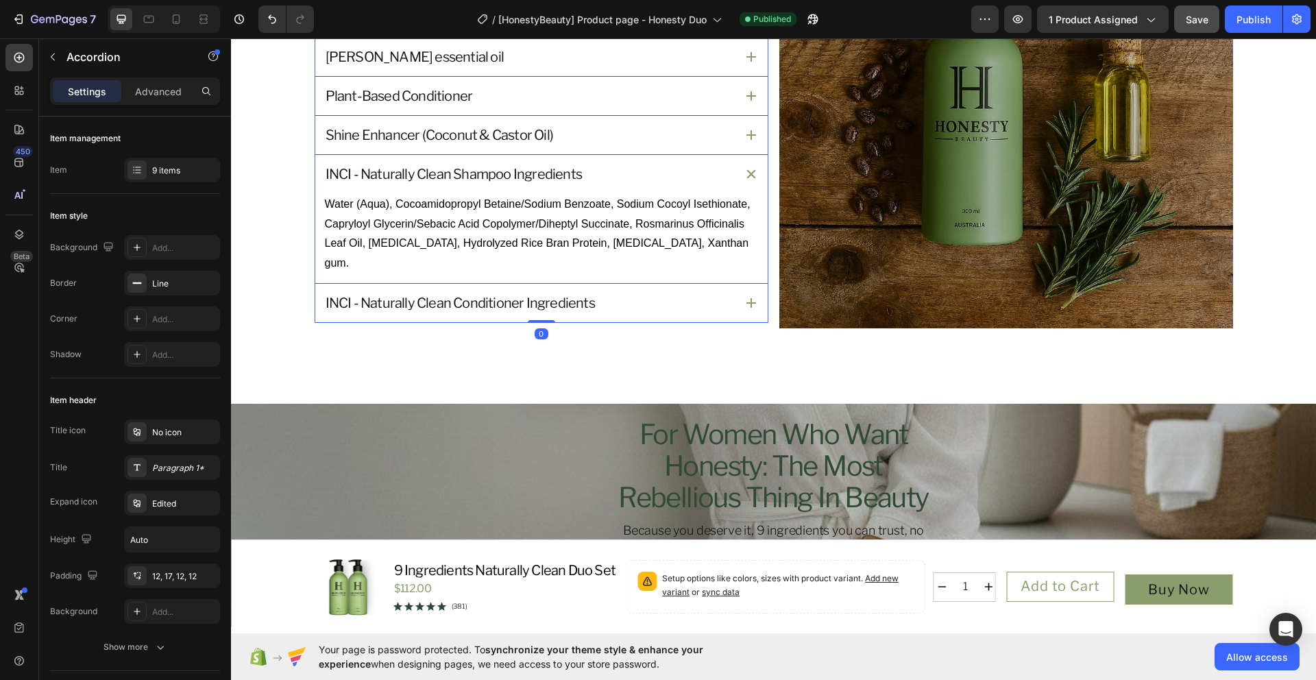
scroll to position [1751, 0]
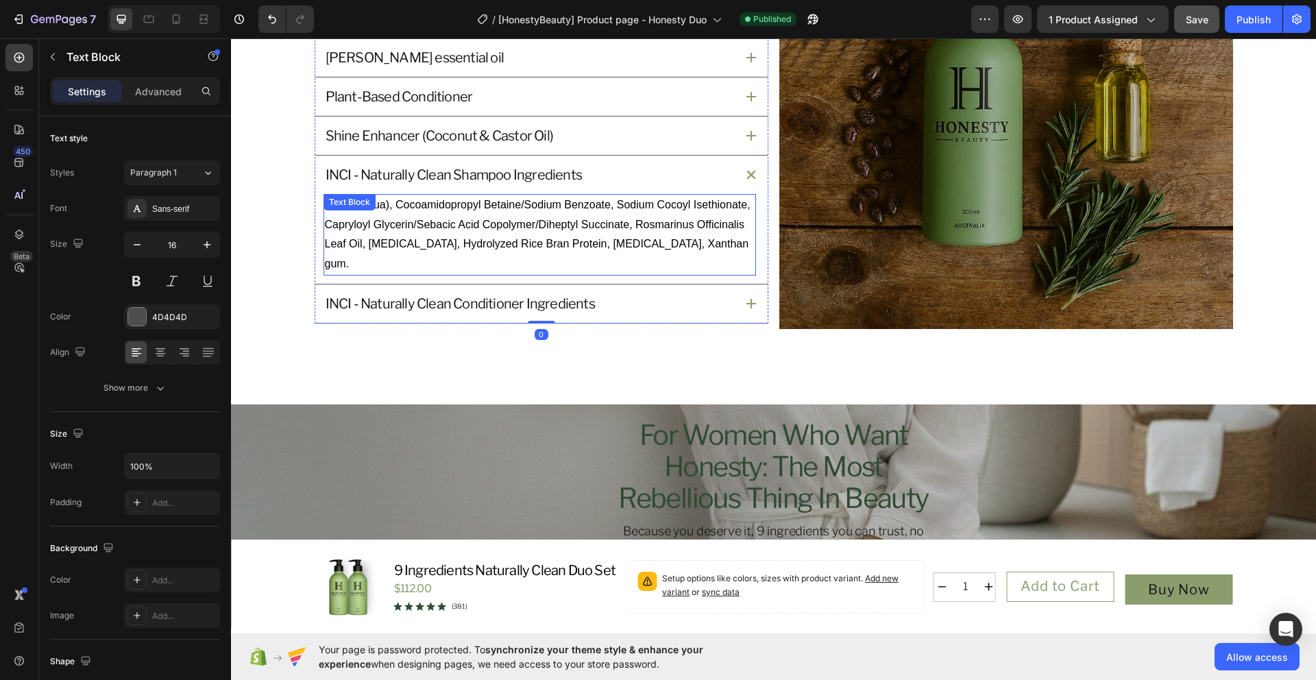
click at [607, 237] on span "Water (Aqua), Cocoamidopropyl Betaine/Sodium Benzoate, Sodium Cocoyl Isethionat…" at bounding box center [538, 234] width 426 height 71
click at [718, 248] on span "Water (Aqua), Cocoamidopropyl Betaine/Sodium Benzoate, Sodium Cocoyl Isethionat…" at bounding box center [538, 234] width 426 height 71
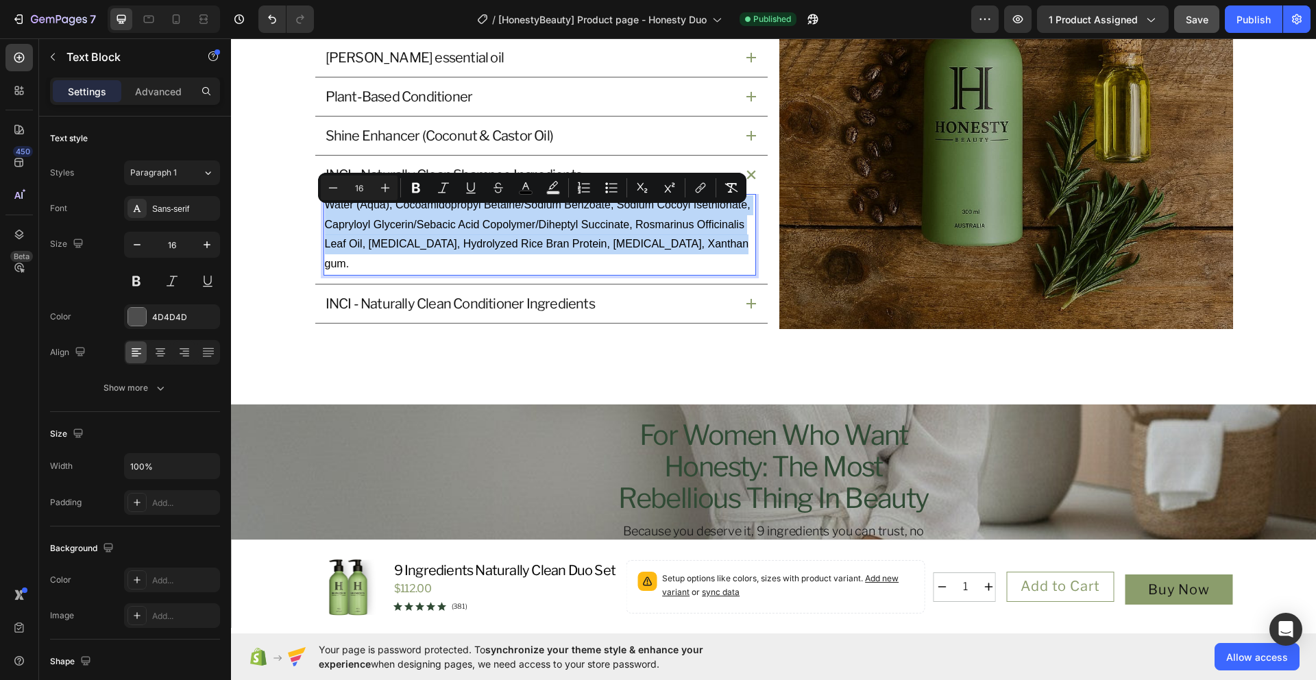
drag, startPoint x: 727, startPoint y: 256, endPoint x: 322, endPoint y: 219, distance: 406.1
click at [325, 219] on p "Water (Aqua), Cocoamidopropyl Betaine/Sodium Benzoate, Sodium Cocoyl Isethionat…" at bounding box center [540, 234] width 430 height 79
copy span "Water (Aqua), Cocoamidopropyl Betaine/Sodium Benzoate, Sodium Cocoyl Isethionat…"
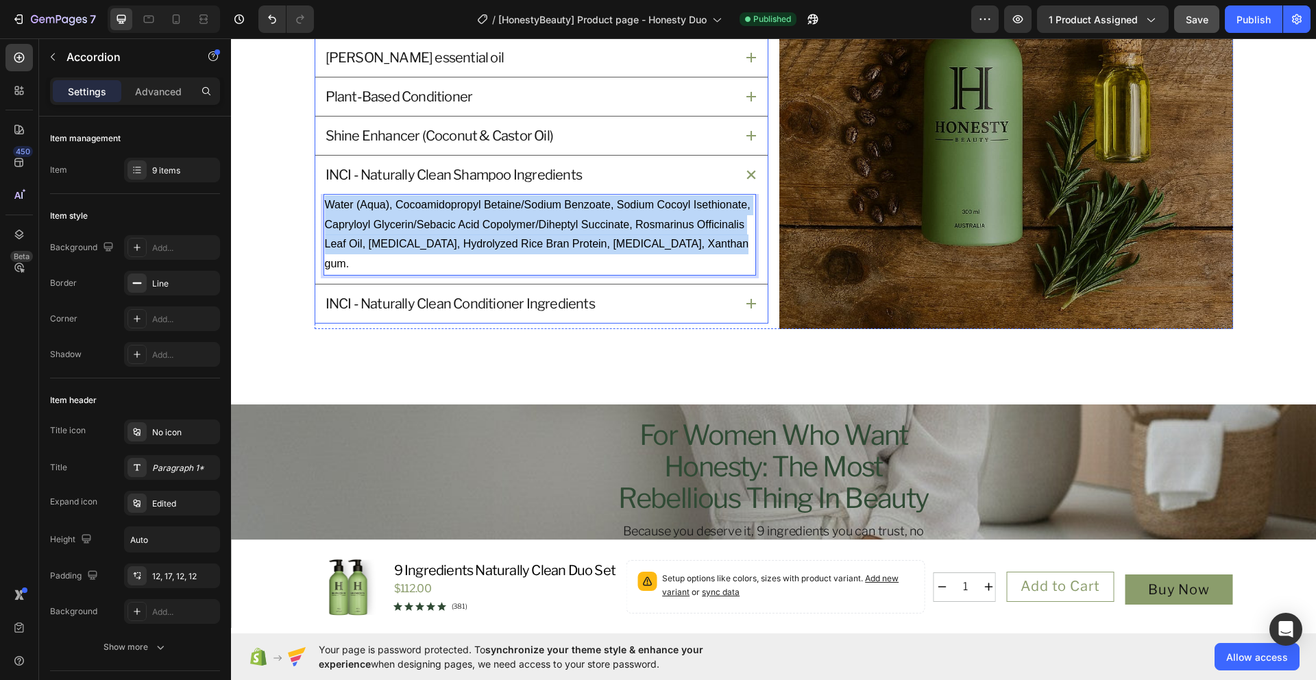
click at [748, 299] on icon at bounding box center [751, 304] width 10 height 10
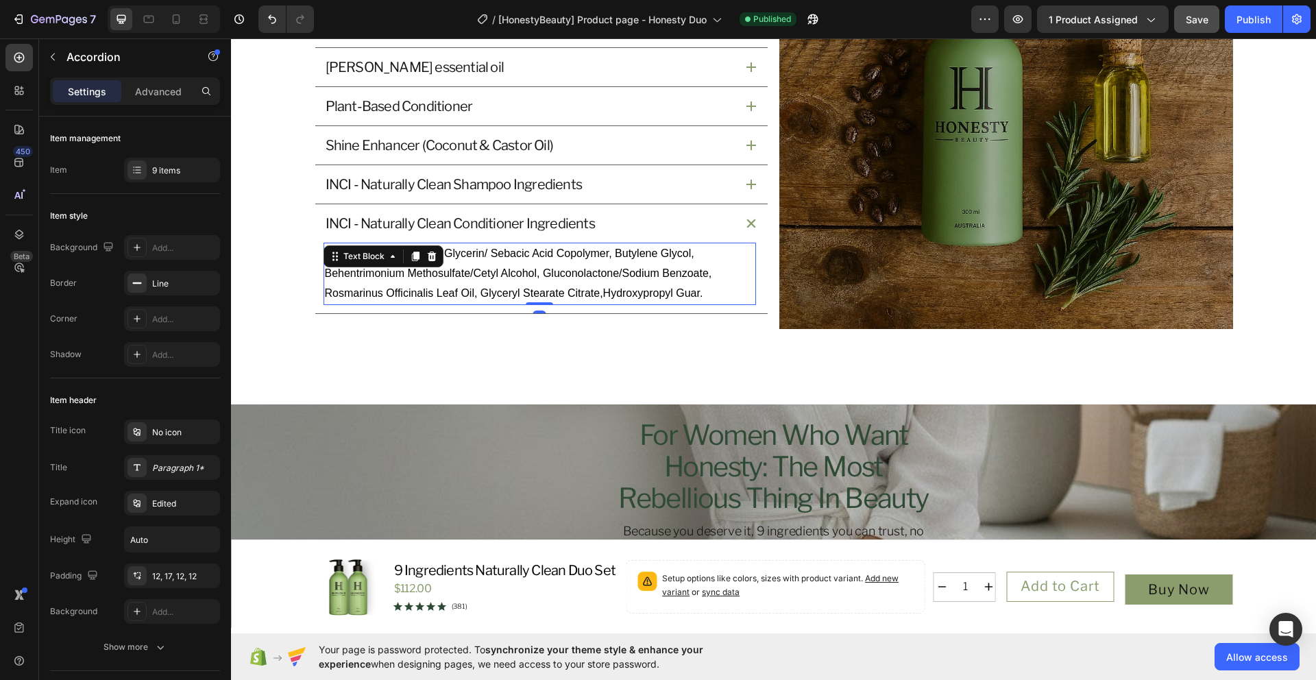
click at [594, 297] on span "Water (Aqua), Capryloyl Glycerin/ Sebacic Acid Copolymer, Butylene Glycol, Behe…" at bounding box center [518, 272] width 387 height 51
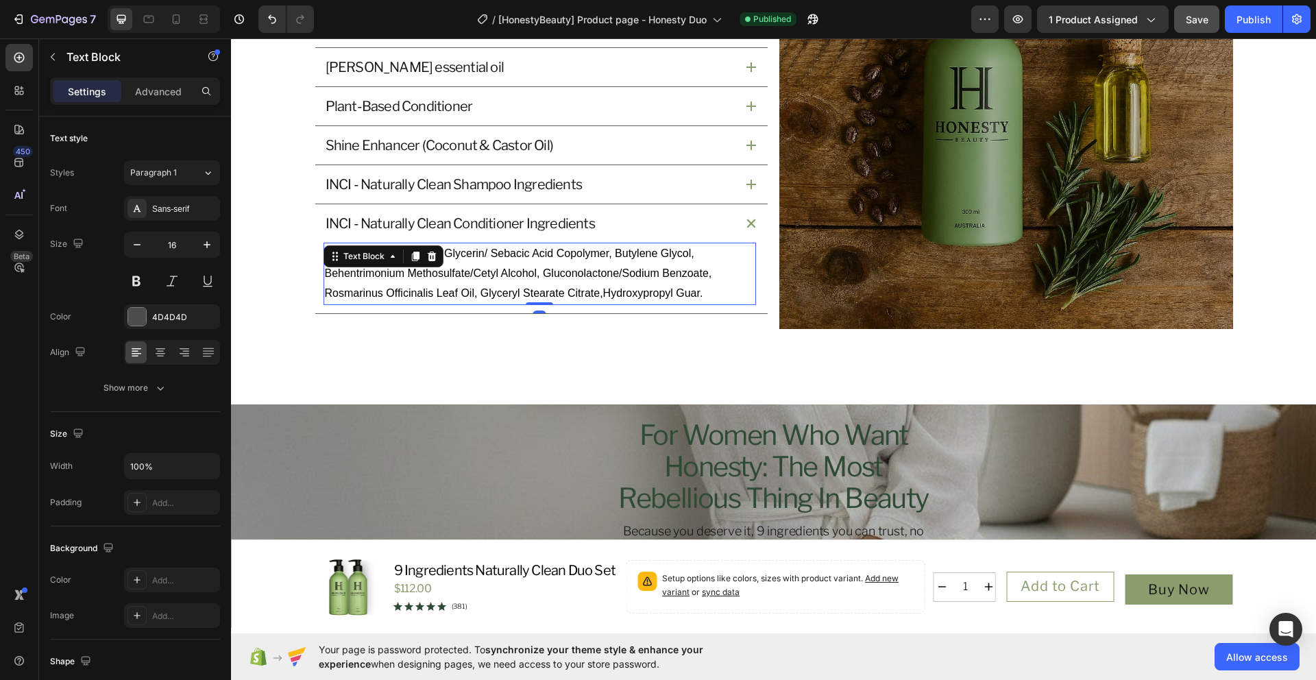
click at [690, 297] on span "Water (Aqua), Capryloyl Glycerin/ Sebacic Acid Copolymer, Butylene Glycol, Behe…" at bounding box center [518, 272] width 387 height 51
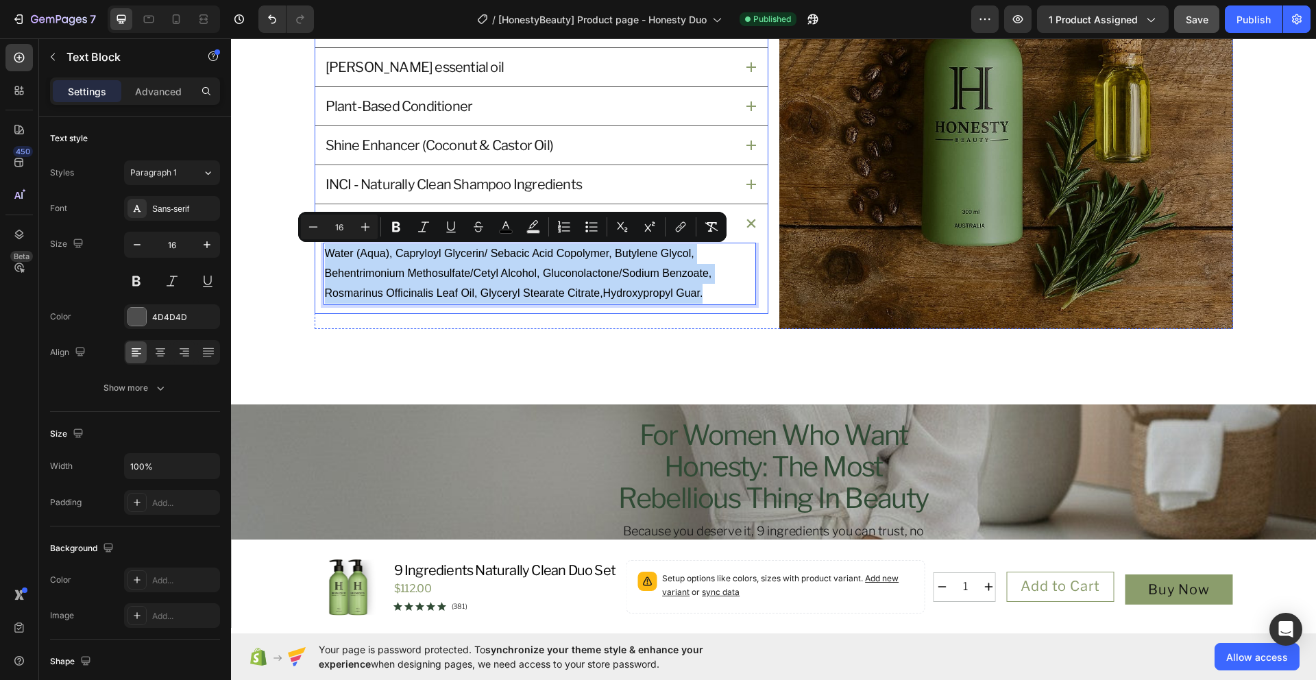
drag, startPoint x: 709, startPoint y: 297, endPoint x: 316, endPoint y: 252, distance: 395.3
click at [316, 252] on div "Water (Aqua), Capryloyl Glycerin/ Sebacic Acid Copolymer, Butylene Glycol, Behe…" at bounding box center [541, 278] width 452 height 70
copy span "Water (Aqua), Capryloyl Glycerin/ Sebacic Acid Copolymer, Butylene Glycol, Behe…"
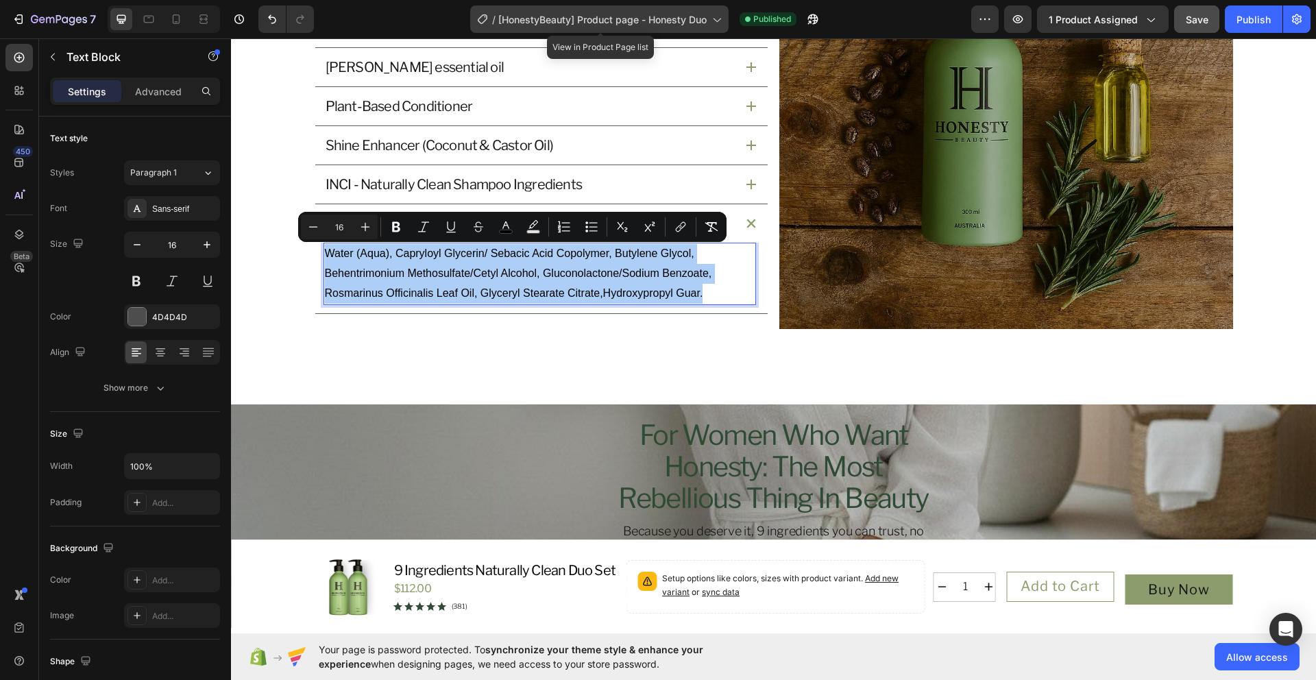
click at [705, 19] on span "[HonestyBeauty] Product page - Honesty Duo" at bounding box center [602, 19] width 208 height 14
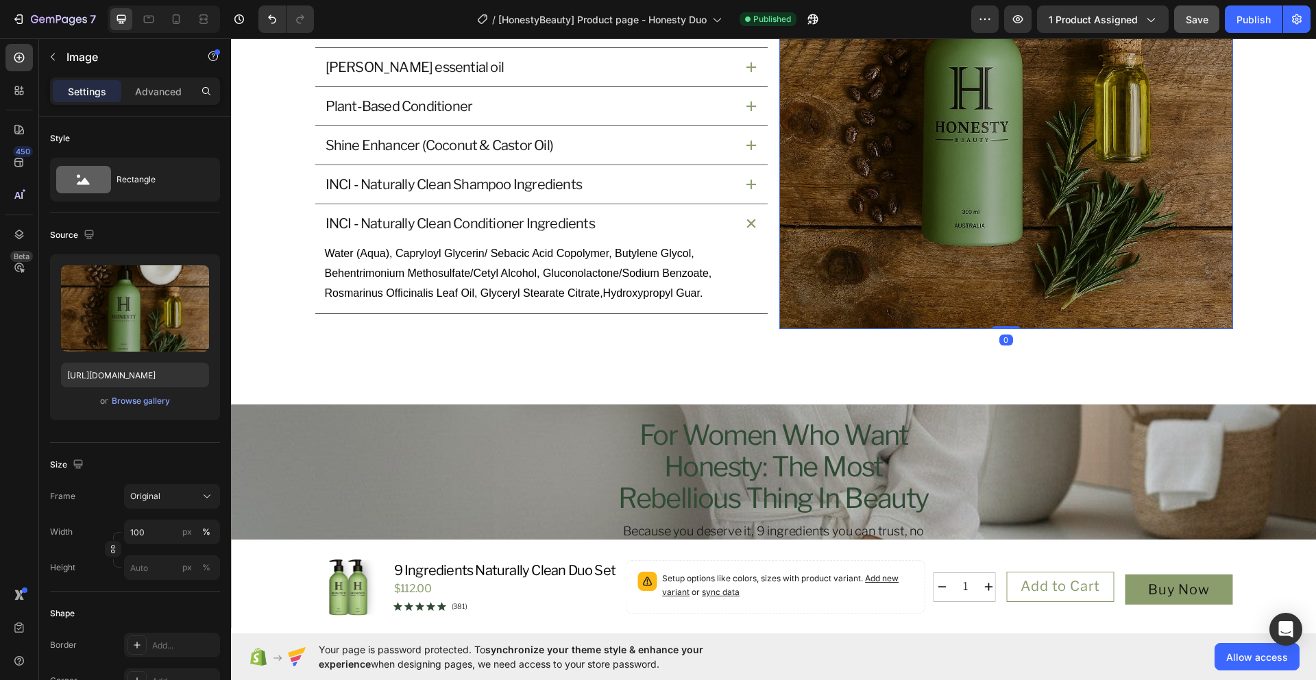
click at [845, 141] on img at bounding box center [1006, 102] width 454 height 454
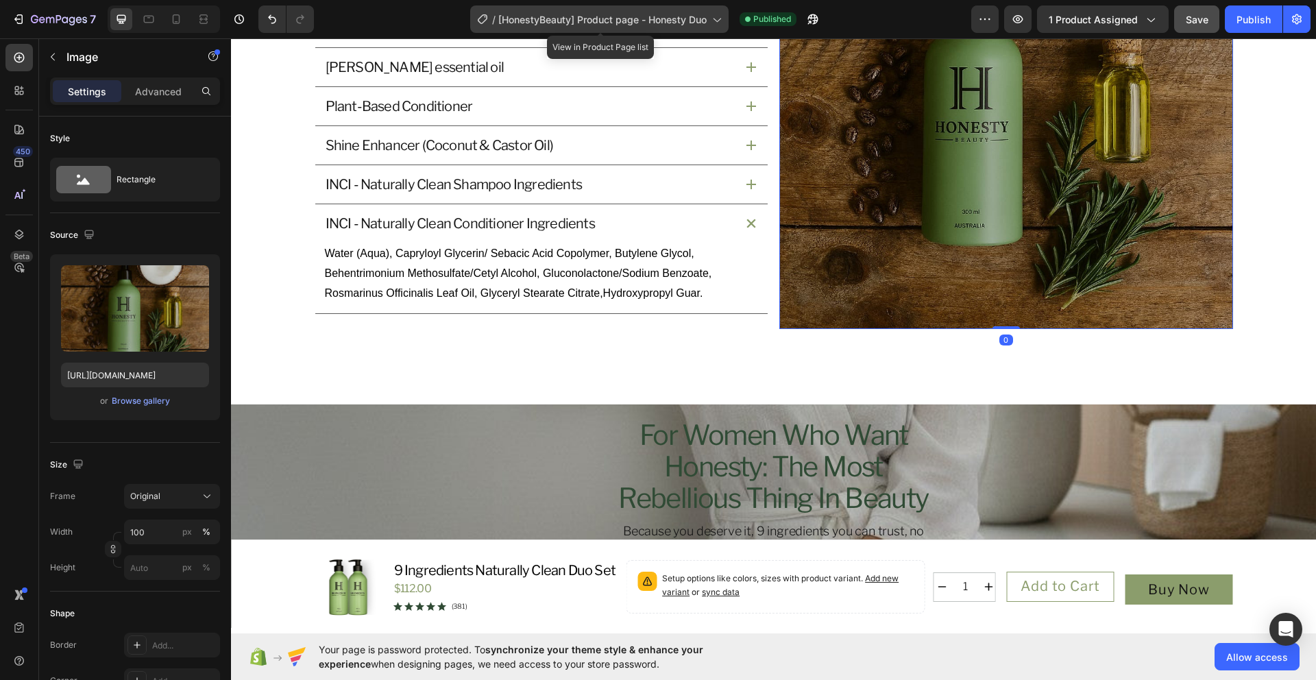
click at [691, 27] on div "/ [HonestyBeauty] Product page - Honesty Duo" at bounding box center [599, 18] width 258 height 27
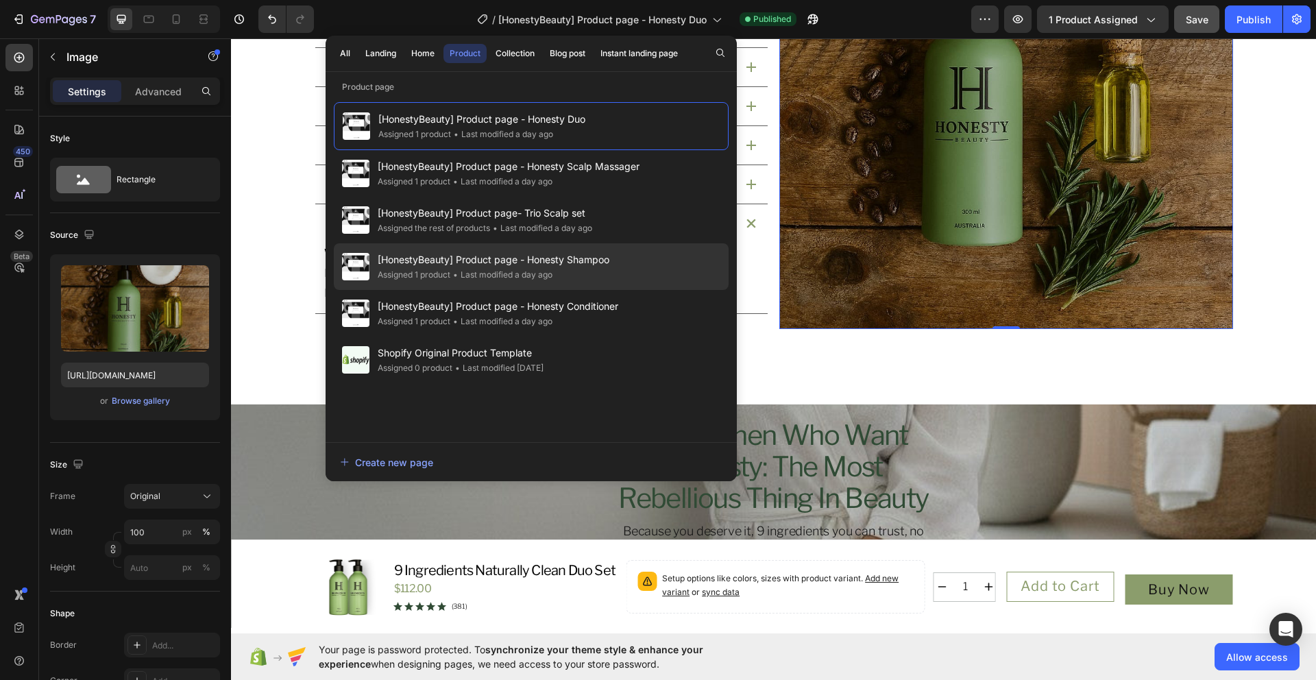
click at [655, 251] on div "[HonestyBeauty] Product page - Honesty Shampoo Assigned 1 product • Last modifi…" at bounding box center [531, 266] width 395 height 47
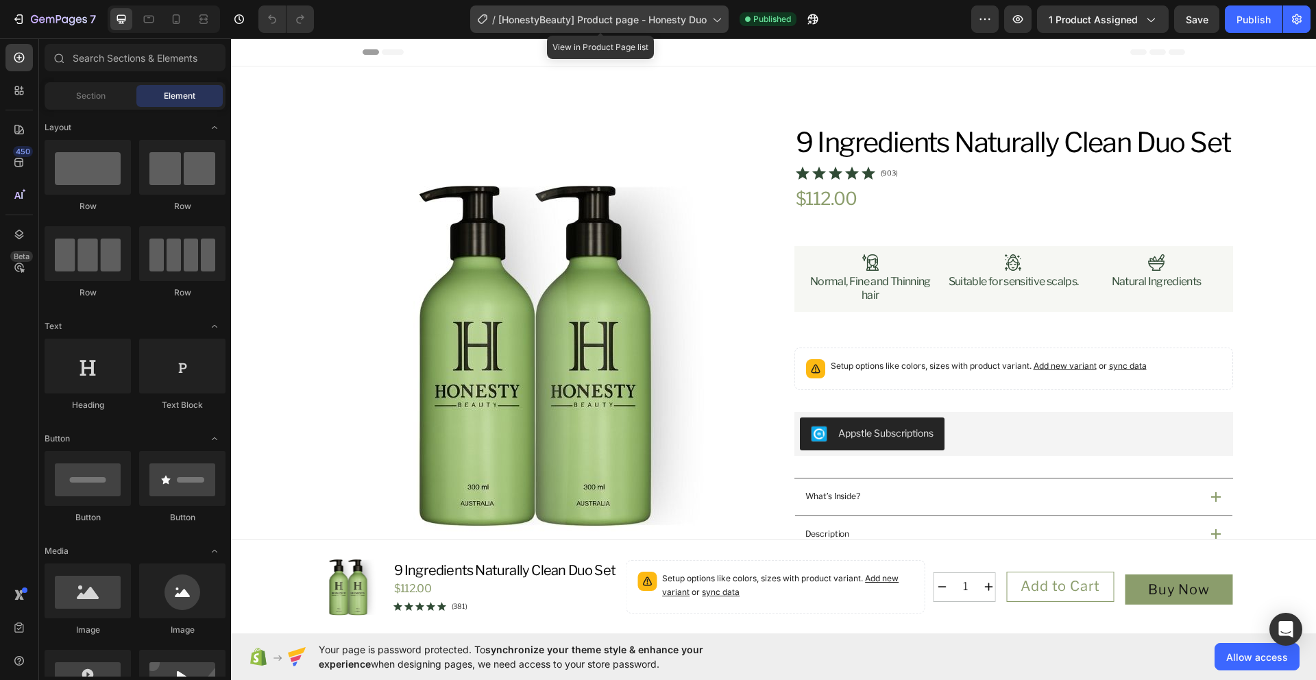
click at [711, 25] on icon at bounding box center [716, 19] width 14 height 14
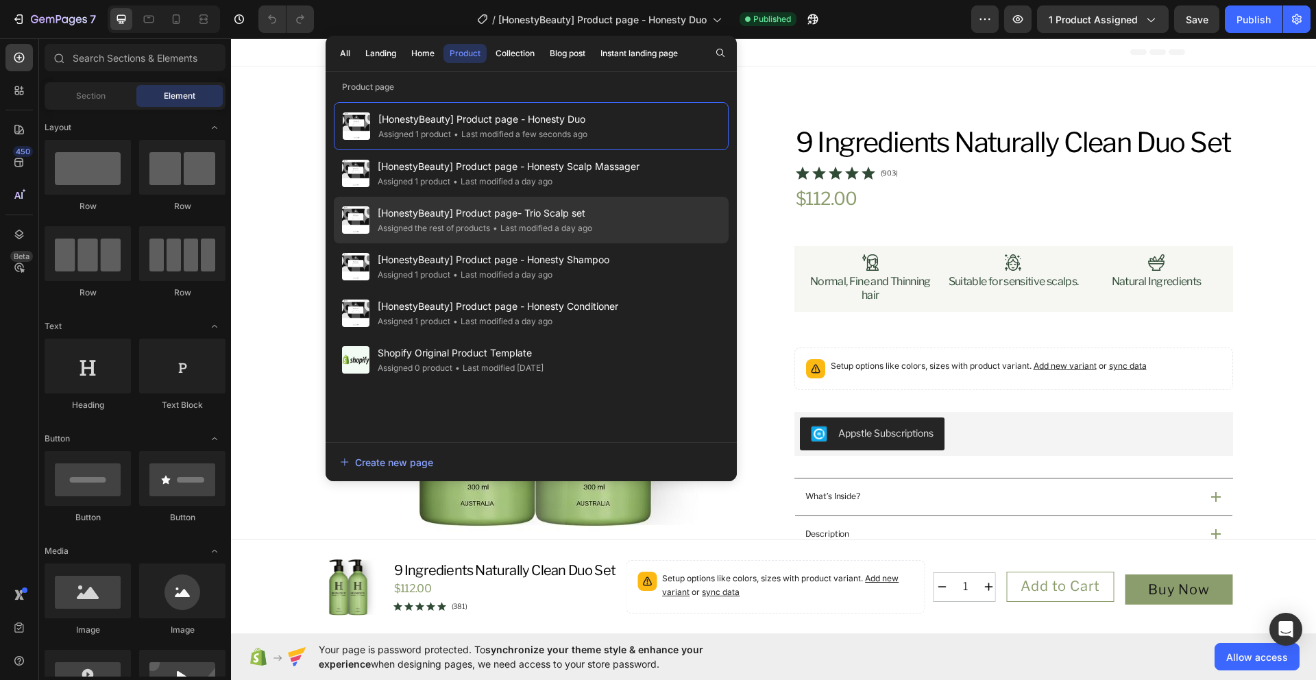
click at [626, 234] on div "[HonestyBeauty] Product page- Trio Scalp set Assigned the rest of products • La…" at bounding box center [531, 220] width 395 height 47
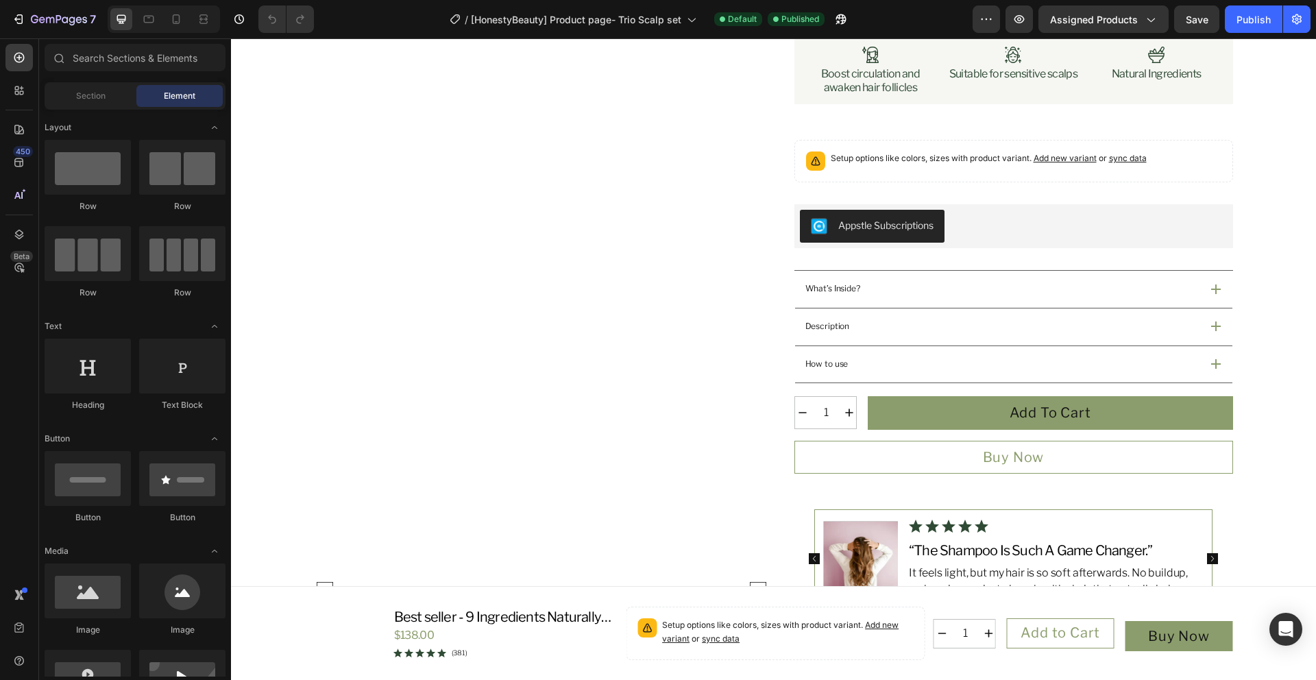
scroll to position [241, 0]
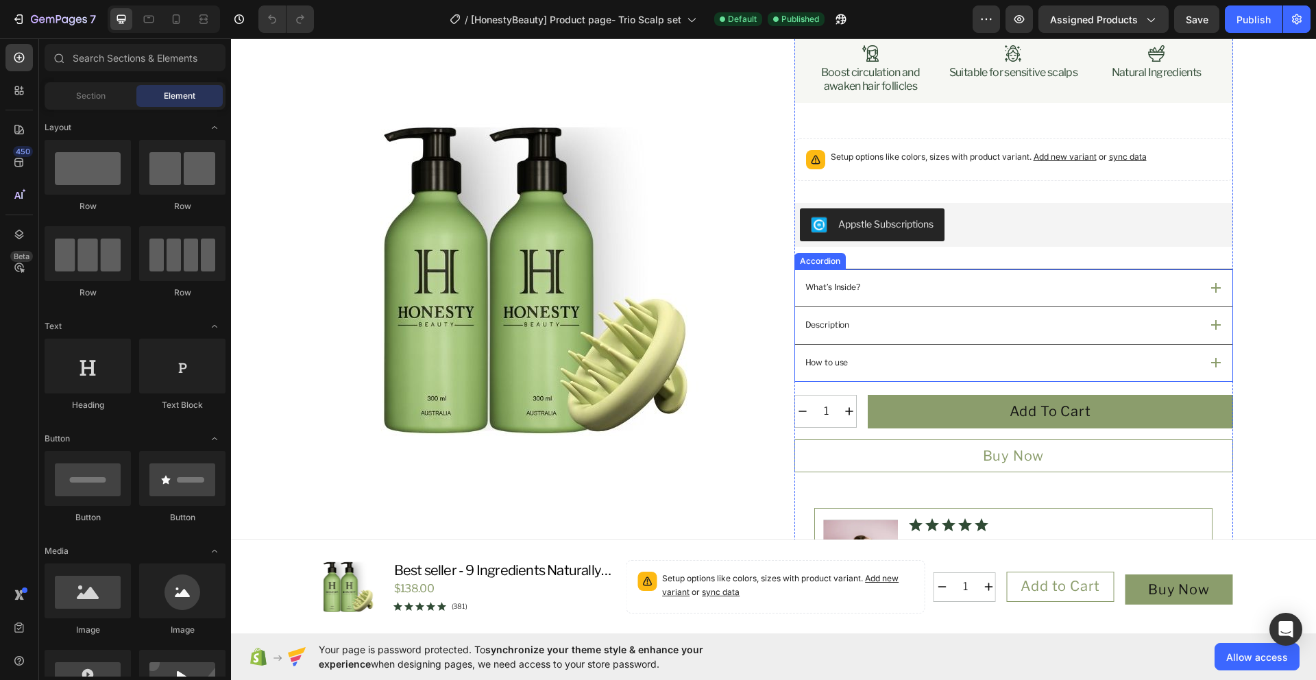
click at [977, 279] on div "What’s Inside?" at bounding box center [1001, 287] width 397 height 17
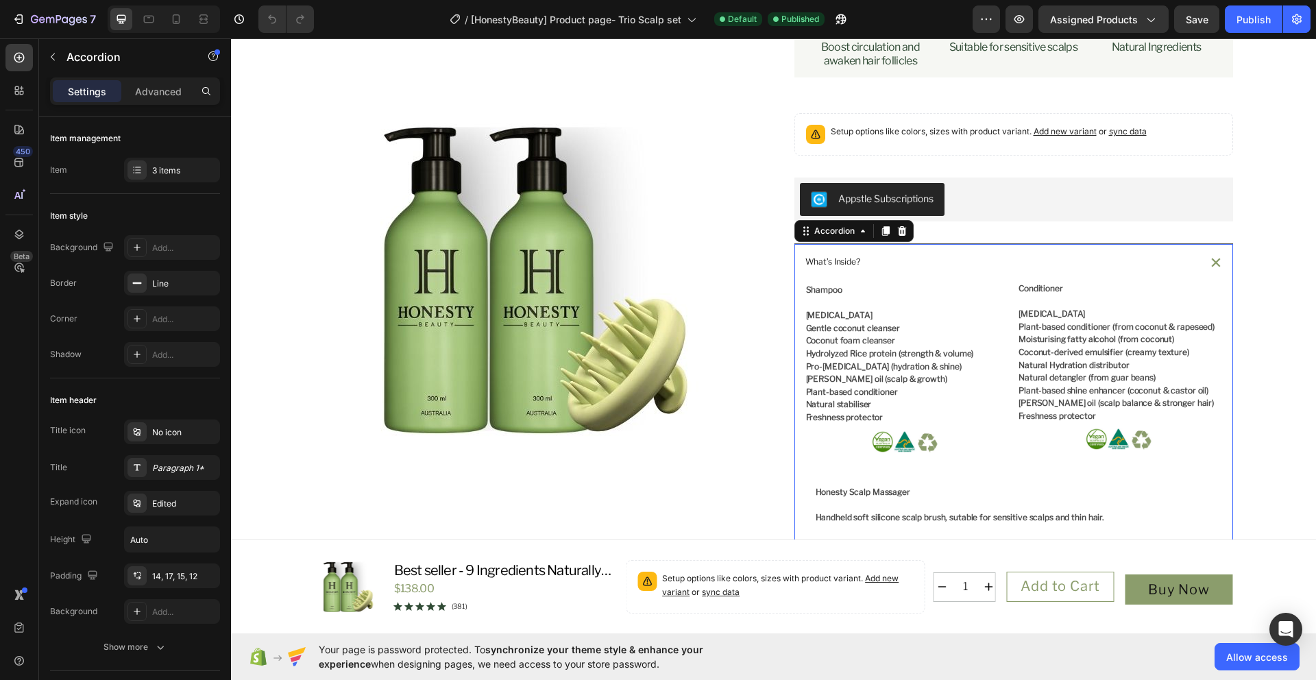
scroll to position [290, 0]
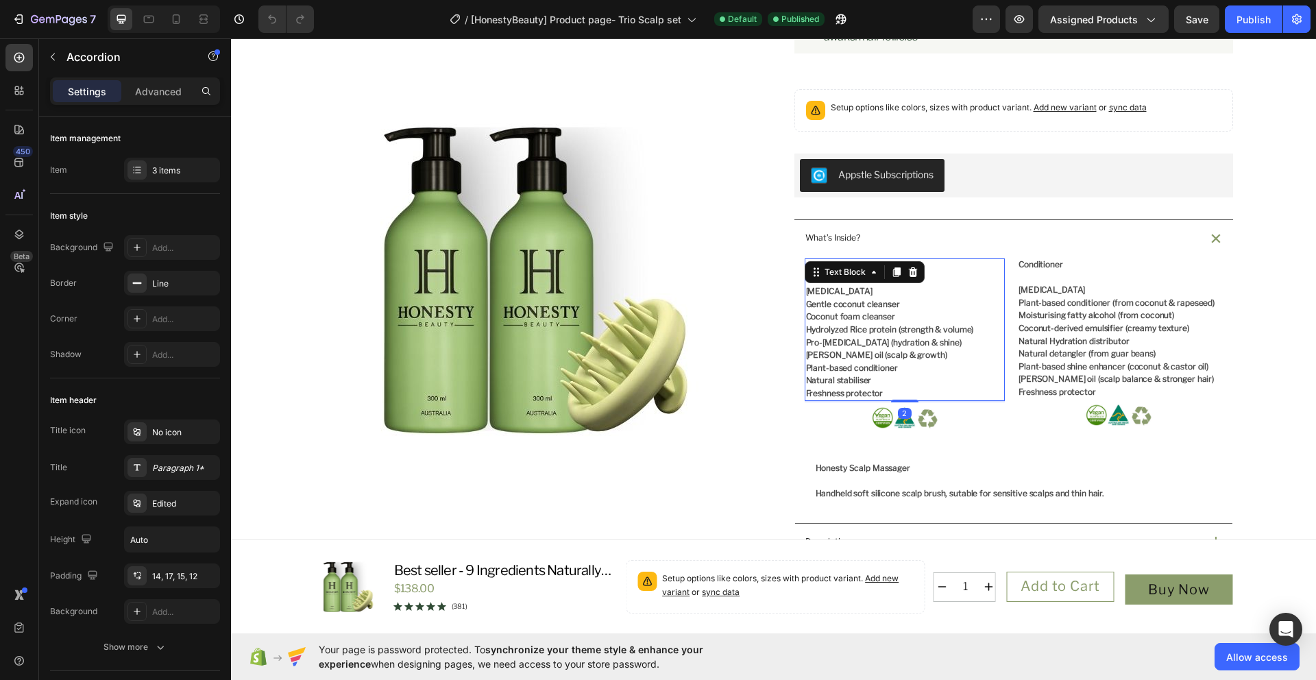
click at [858, 382] on span "Natural stabiliser" at bounding box center [839, 380] width 66 height 10
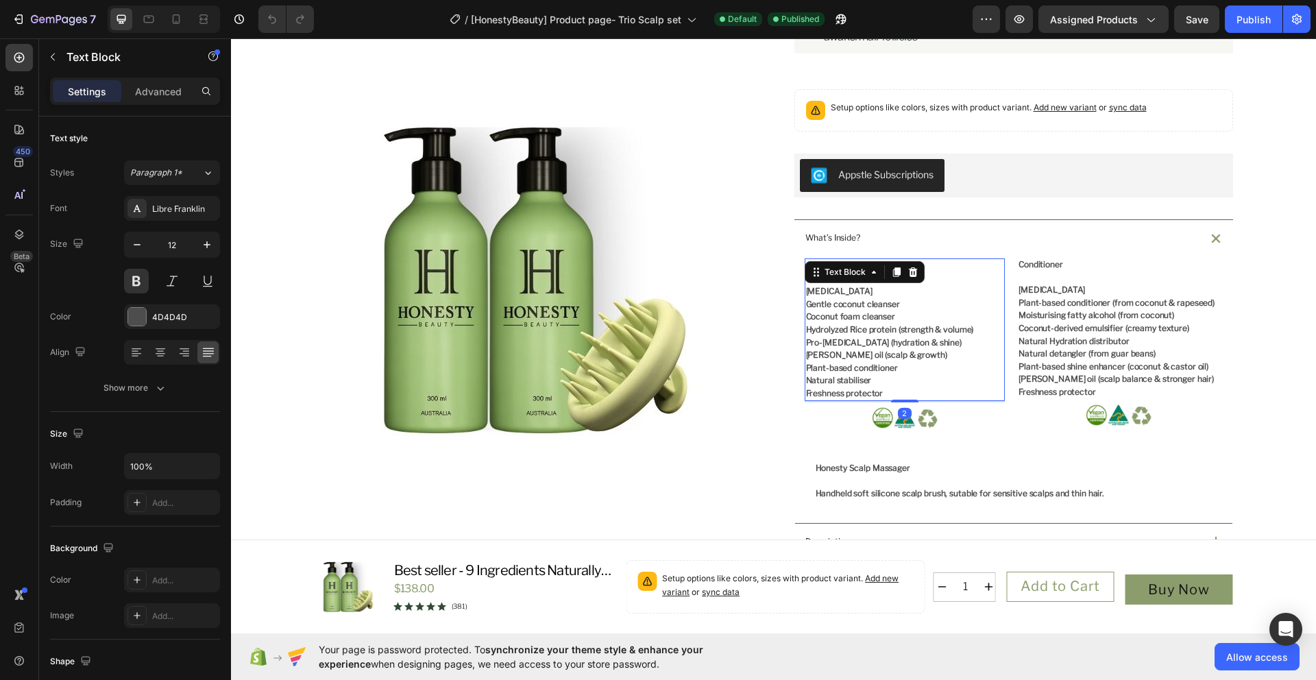
click at [888, 393] on p "Freshness protector" at bounding box center [905, 393] width 198 height 13
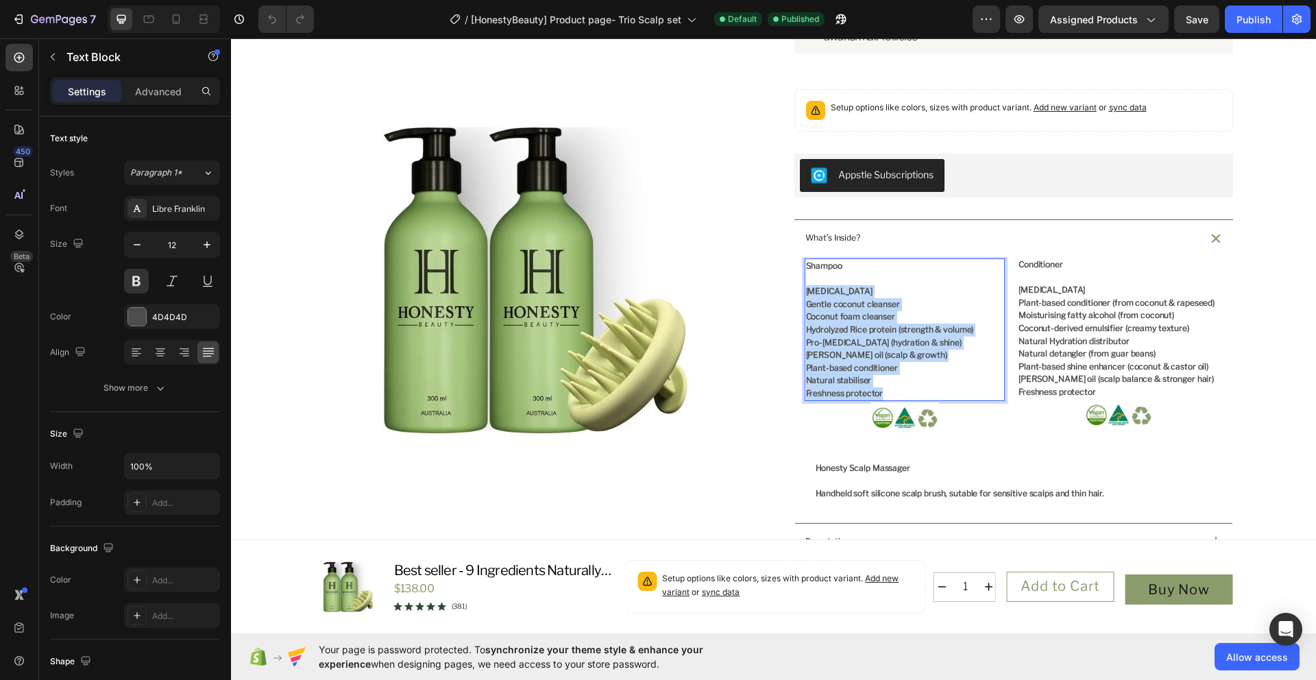
drag, startPoint x: 878, startPoint y: 393, endPoint x: 800, endPoint y: 295, distance: 125.3
click at [805, 295] on div "Shampoo Purified water Gentle coconut cleanser Coconut foam cleanser Hydrolyzed…" at bounding box center [905, 329] width 201 height 143
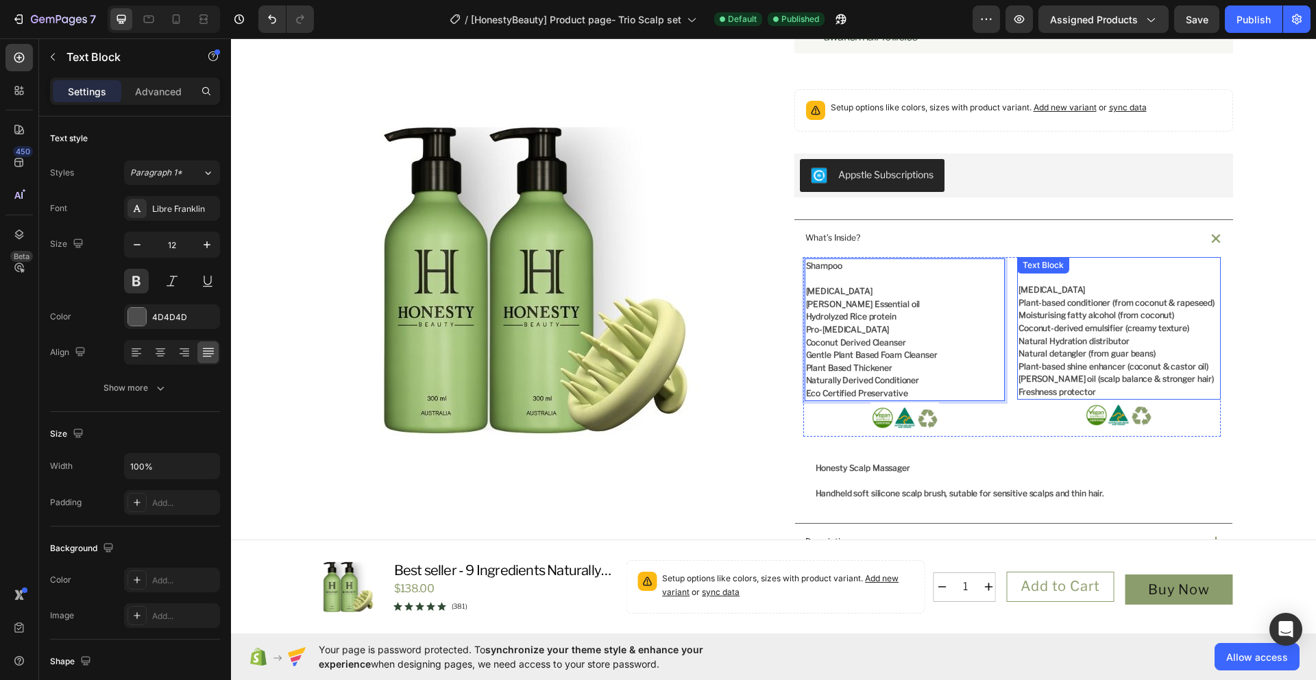
click at [1059, 358] on span "Natural detangler (from guar beans)" at bounding box center [1086, 353] width 137 height 10
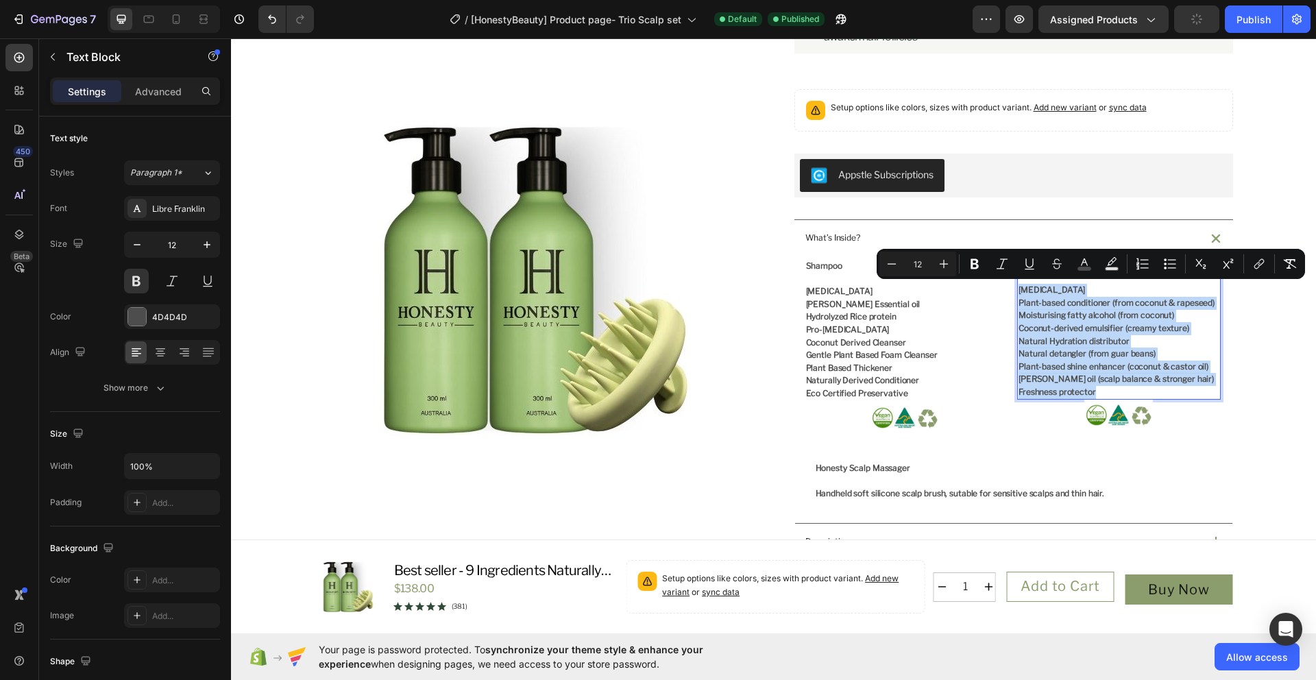
drag, startPoint x: 1093, startPoint y: 392, endPoint x: 1012, endPoint y: 292, distance: 128.7
click at [1017, 292] on div "Conditioner Purified water Plant-based conditioner (from coconut & rapeseed) Mo…" at bounding box center [1119, 328] width 204 height 143
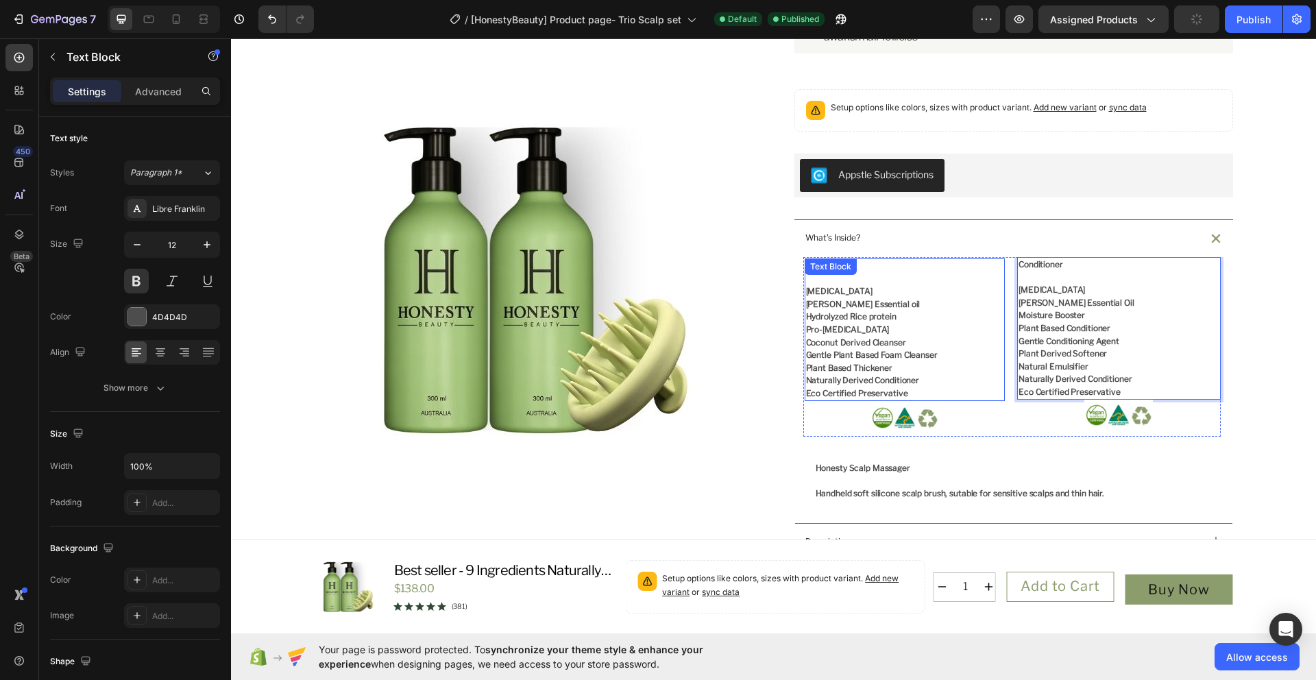
click at [835, 291] on span "Purified water" at bounding box center [839, 291] width 66 height 10
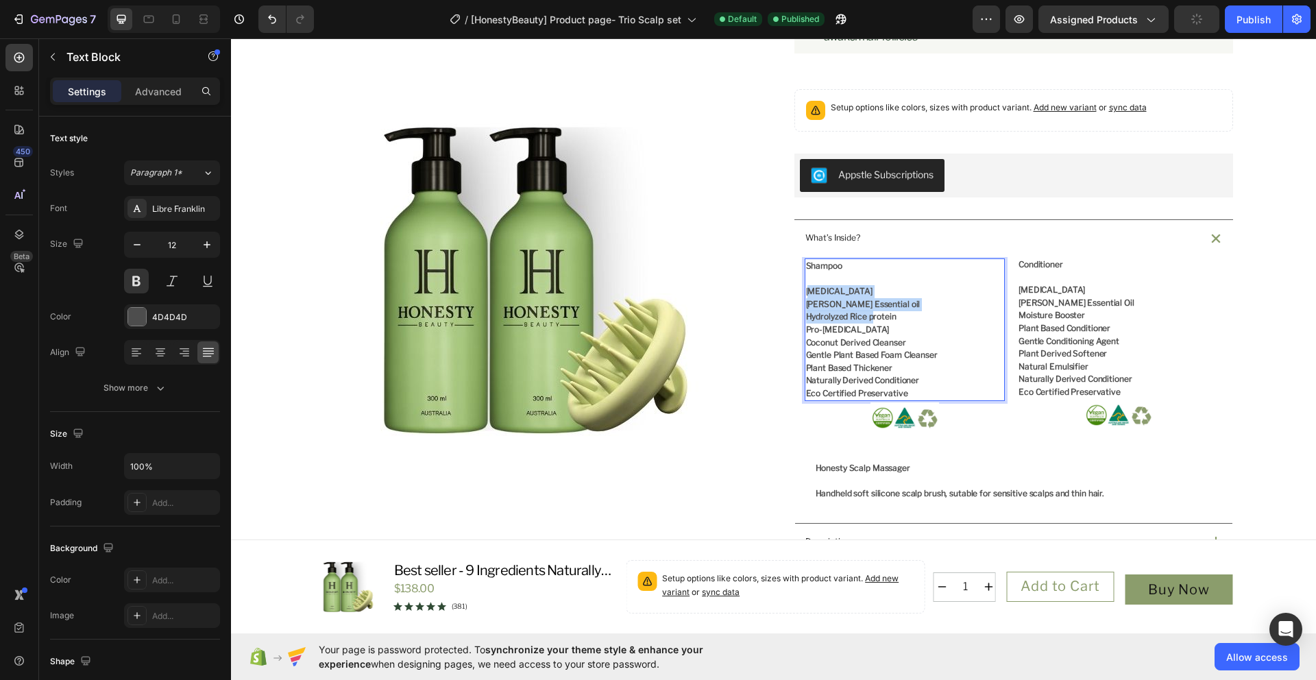
drag, startPoint x: 804, startPoint y: 292, endPoint x: 866, endPoint y: 322, distance: 68.7
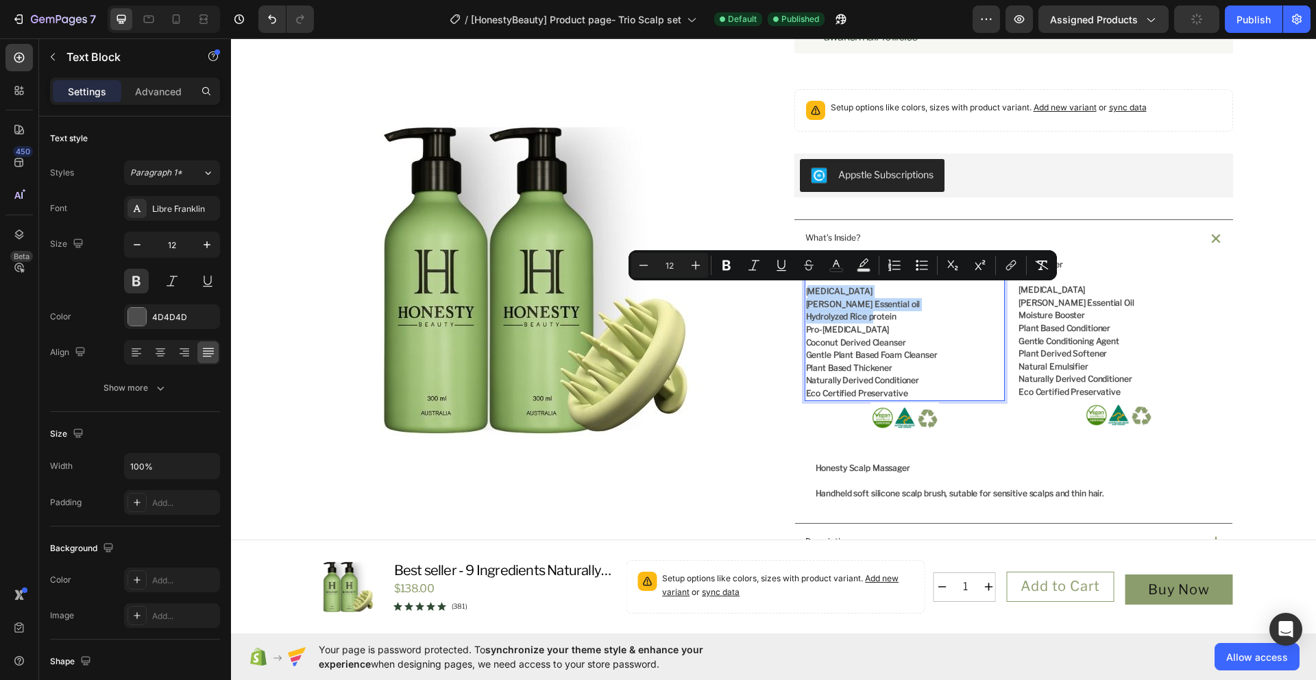
click at [822, 288] on span "Purified water" at bounding box center [839, 291] width 66 height 10
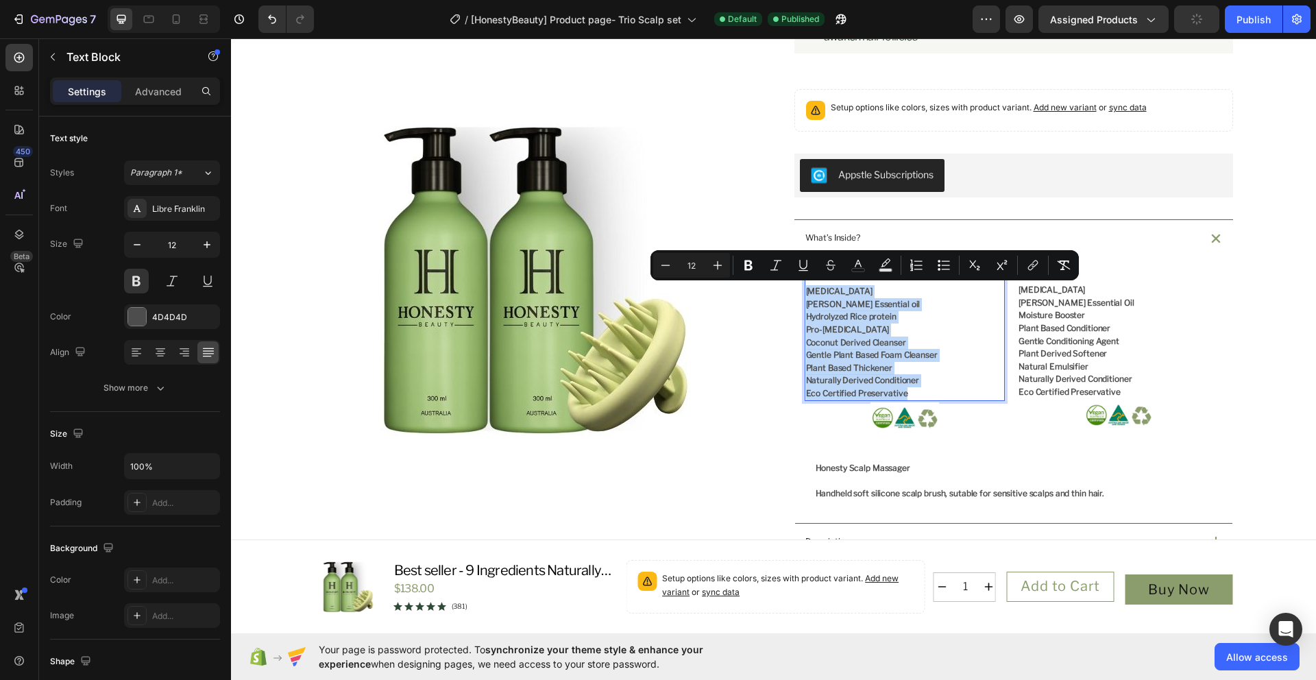
drag, startPoint x: 802, startPoint y: 293, endPoint x: 917, endPoint y: 392, distance: 151.7
click at [917, 392] on p "Purified water Rosemary Essential oil Hydrolyzed Rice protein Pro-vitamin B5 Co…" at bounding box center [905, 342] width 198 height 114
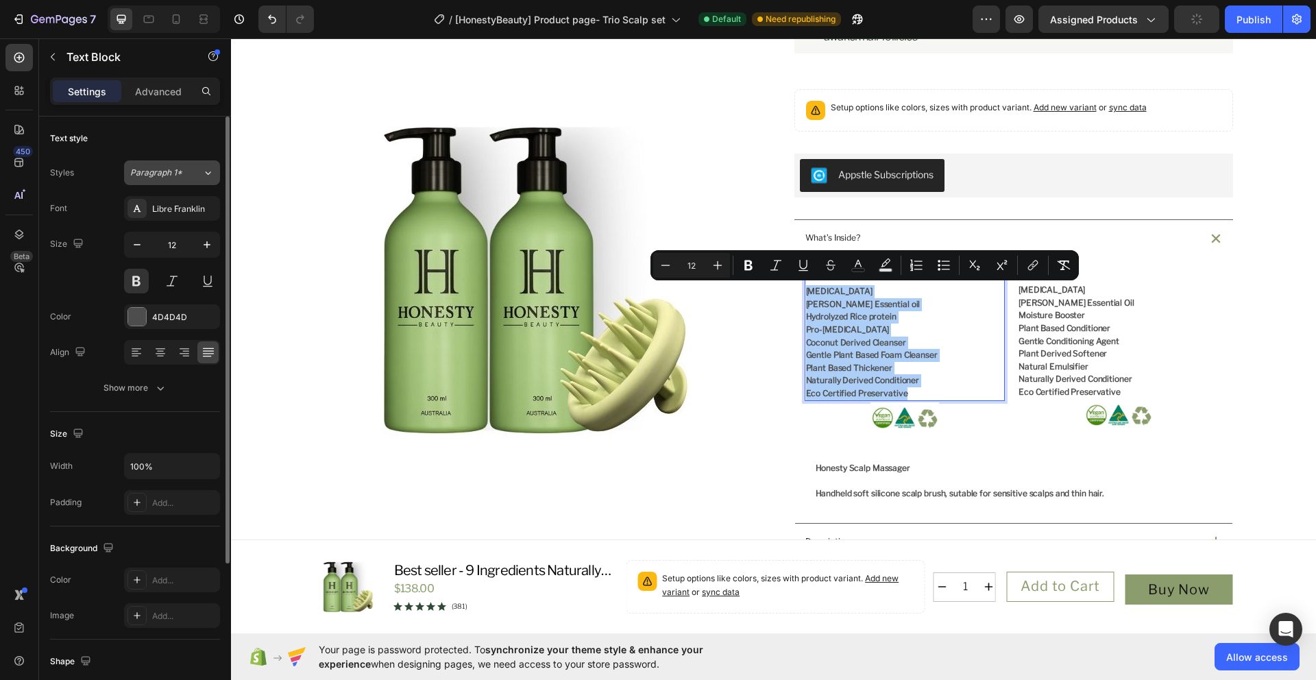
click at [191, 178] on div "Paragraph 1*" at bounding box center [166, 173] width 72 height 12
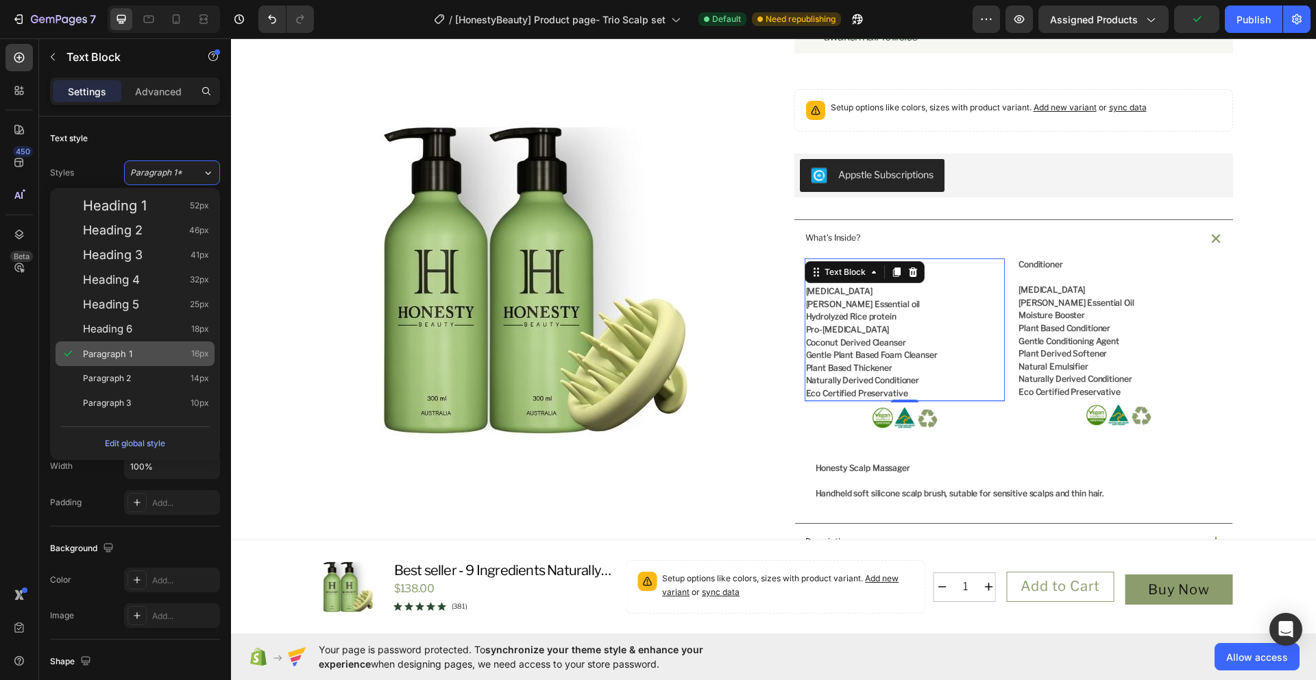
click at [154, 358] on div "Paragraph 1 16px" at bounding box center [146, 354] width 126 height 14
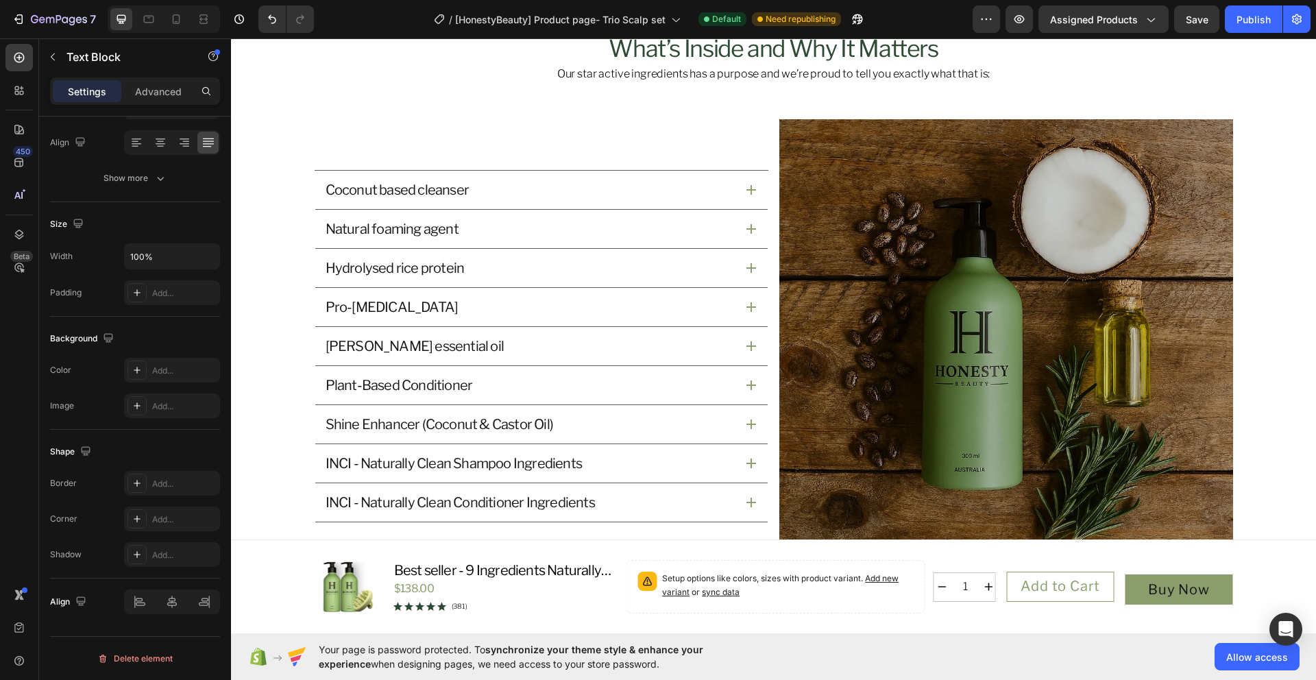
scroll to position [1675, 0]
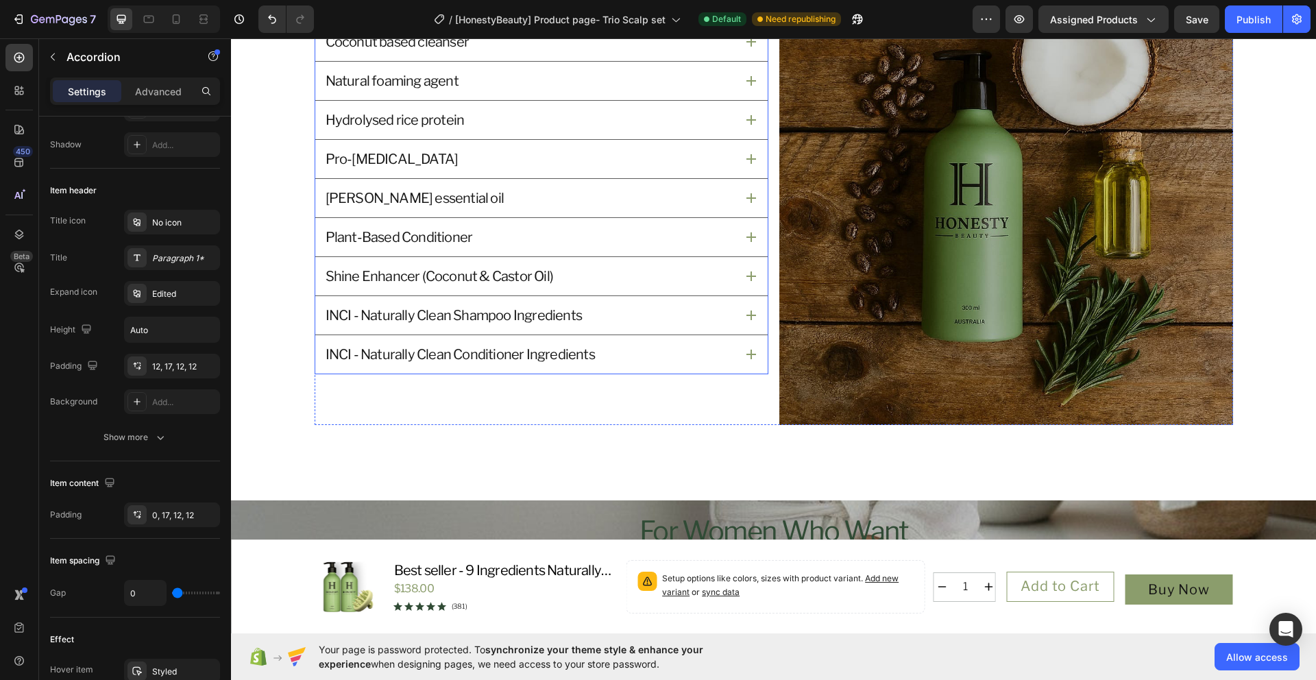
click at [743, 309] on div "INCI - Naturally Clean Shampoo Ingredients" at bounding box center [541, 315] width 452 height 38
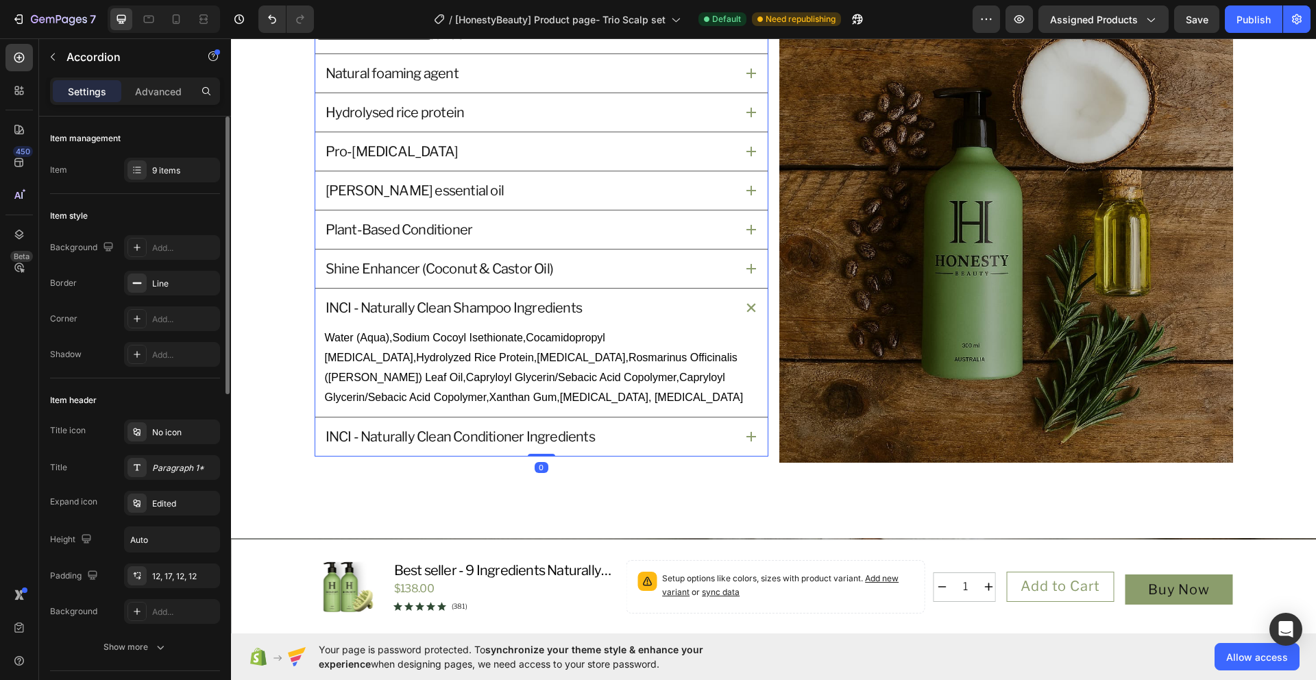
scroll to position [1630, 0]
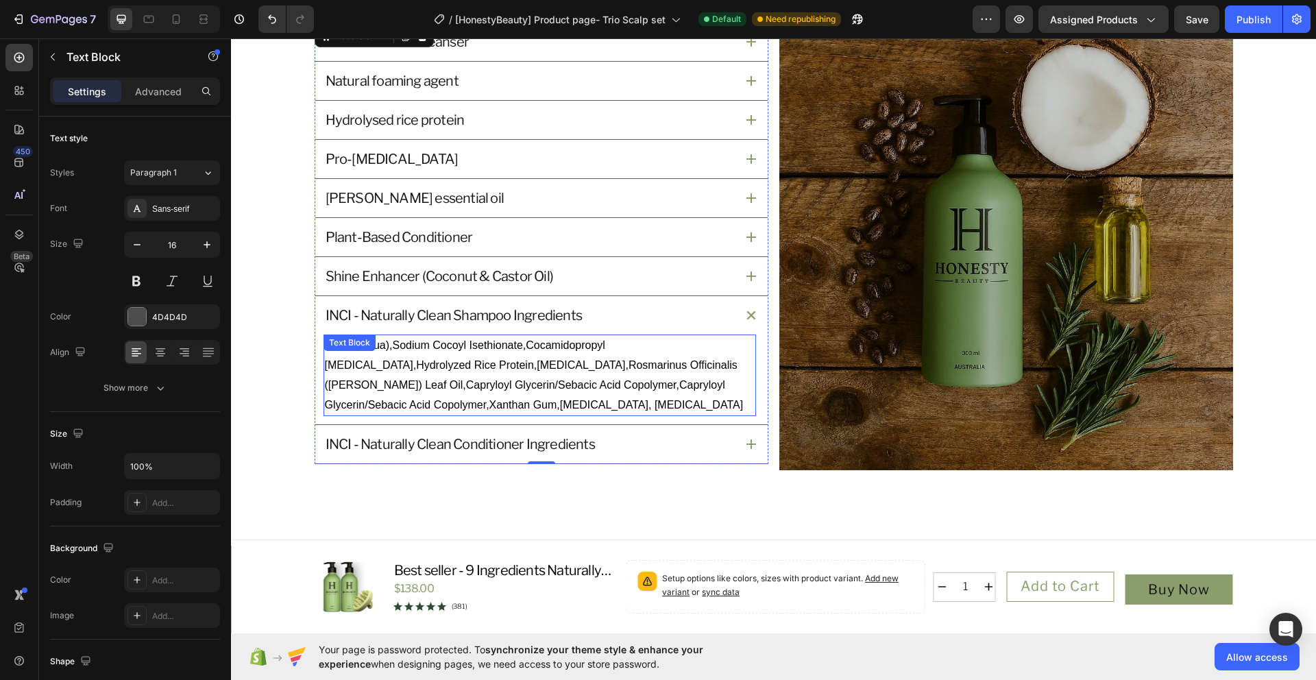
click at [524, 402] on p "Water (Aqua),Sodium Cocoyl Isethionate,Cocamidopropyl Betaine,Hydrolyzed Rice P…" at bounding box center [540, 375] width 430 height 79
click at [519, 405] on p "Water (Aqua),Sodium Cocoyl Isethionate,Cocamidopropyl Betaine,Hydrolyzed Rice P…" at bounding box center [540, 375] width 430 height 79
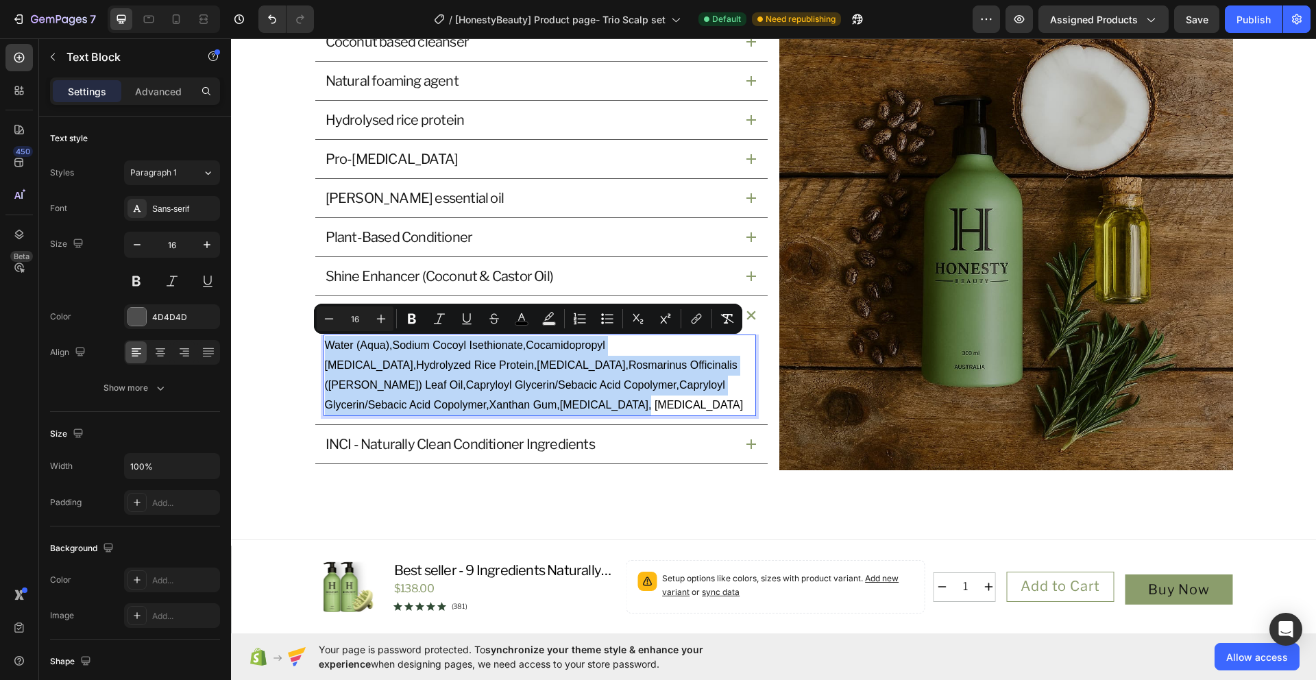
drag, startPoint x: 518, startPoint y: 405, endPoint x: 320, endPoint y: 349, distance: 205.9
click at [325, 349] on p "Water (Aqua),Sodium Cocoyl Isethionate,Cocamidopropyl Betaine,Hydrolyzed Rice P…" at bounding box center [540, 375] width 430 height 79
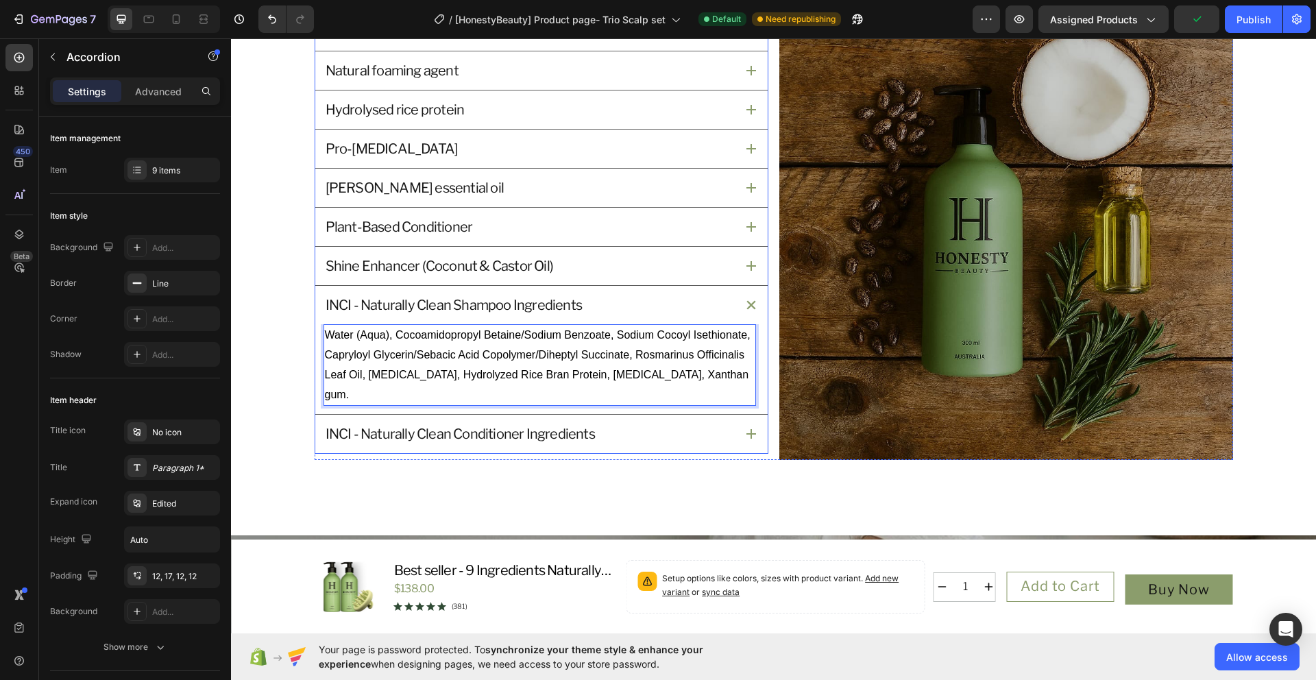
click at [617, 423] on div "INCI - Naturally Clean Conditioner Ingredients" at bounding box center [530, 434] width 412 height 22
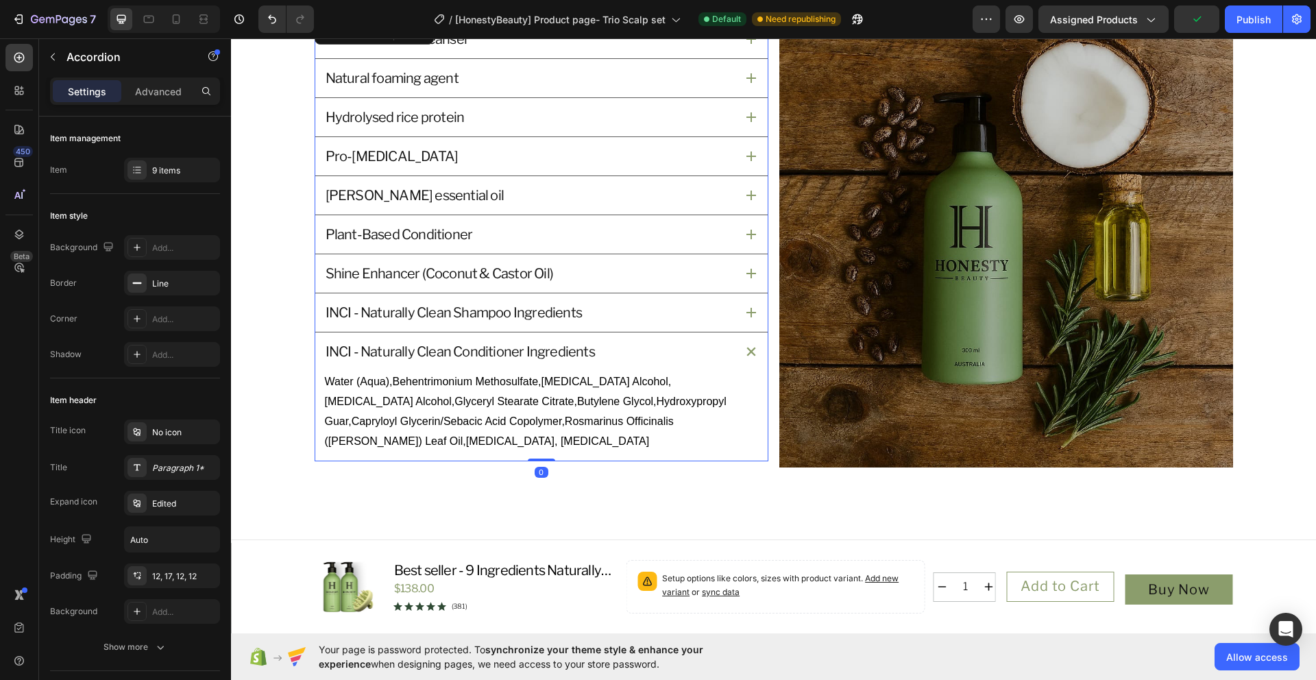
scroll to position [1630, 0]
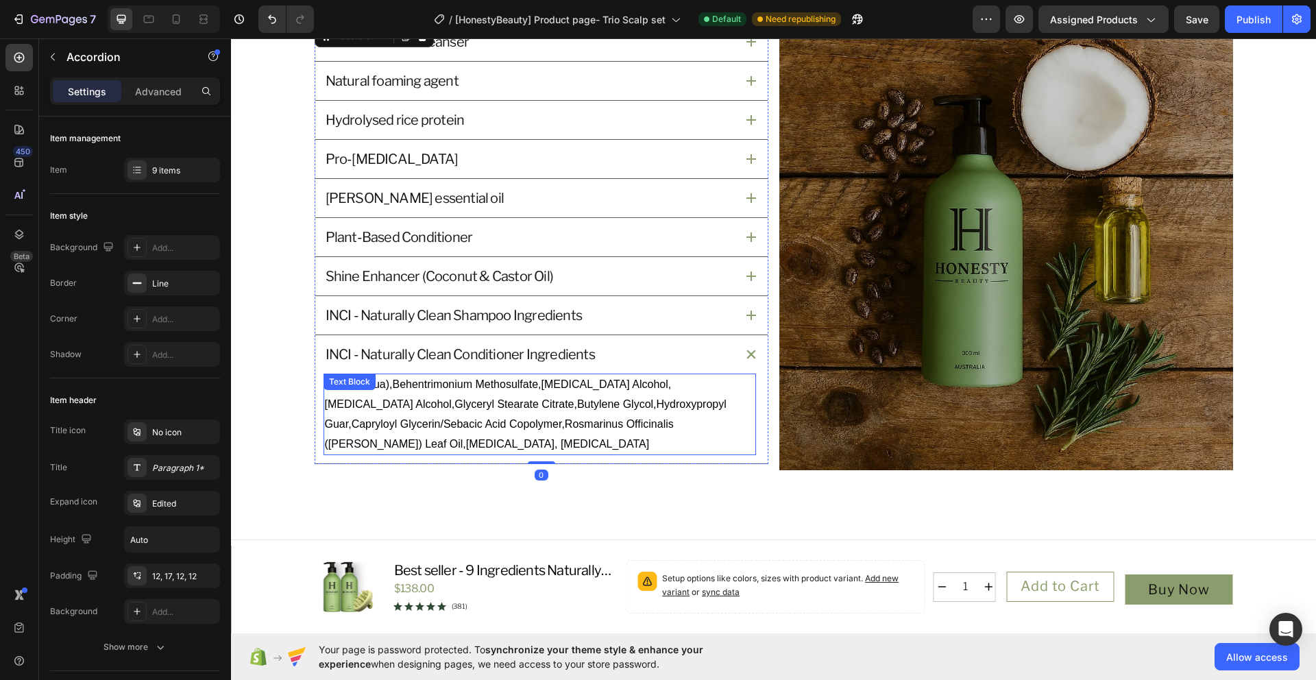
click at [378, 443] on p "Water (Aqua),Behentrimonium Methosulfate,Cetyl Alcohol,Cetyl Alcohol,Glyceryl S…" at bounding box center [540, 414] width 430 height 79
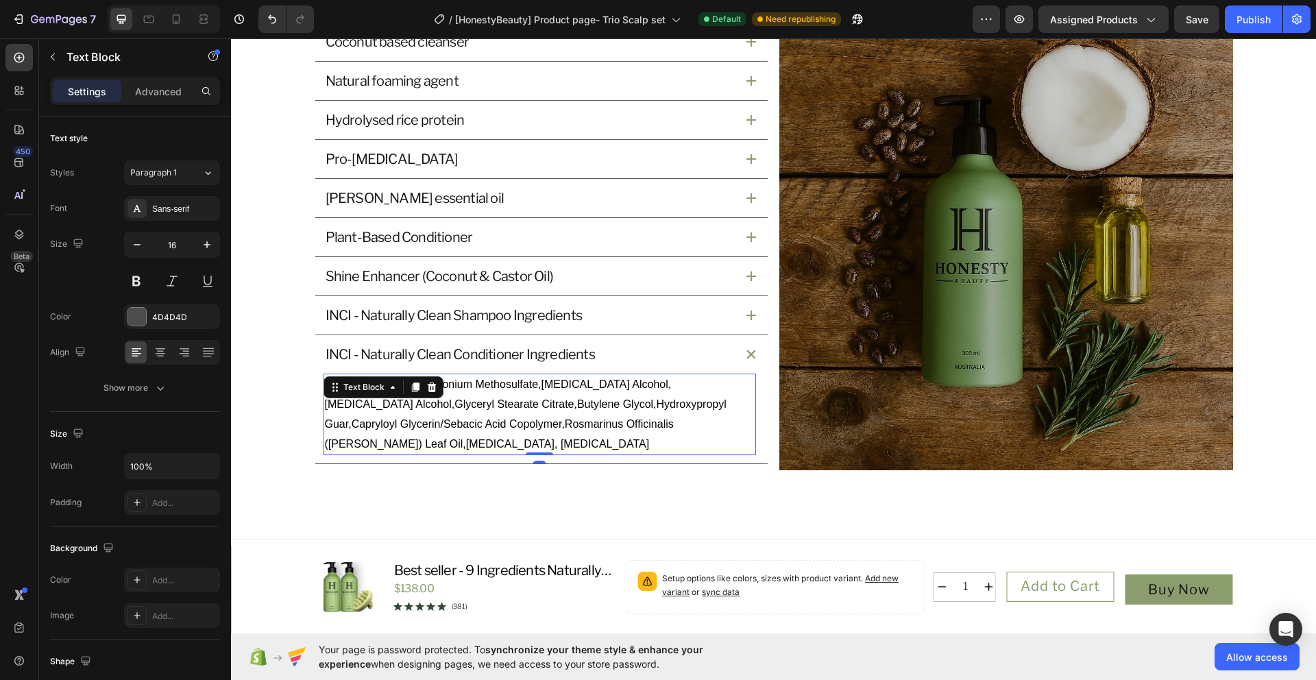
click at [364, 442] on span "Water (Aqua),Behentrimonium Methosulfate,Cetyl Alcohol,Cetyl Alcohol,Glyceryl S…" at bounding box center [526, 413] width 402 height 71
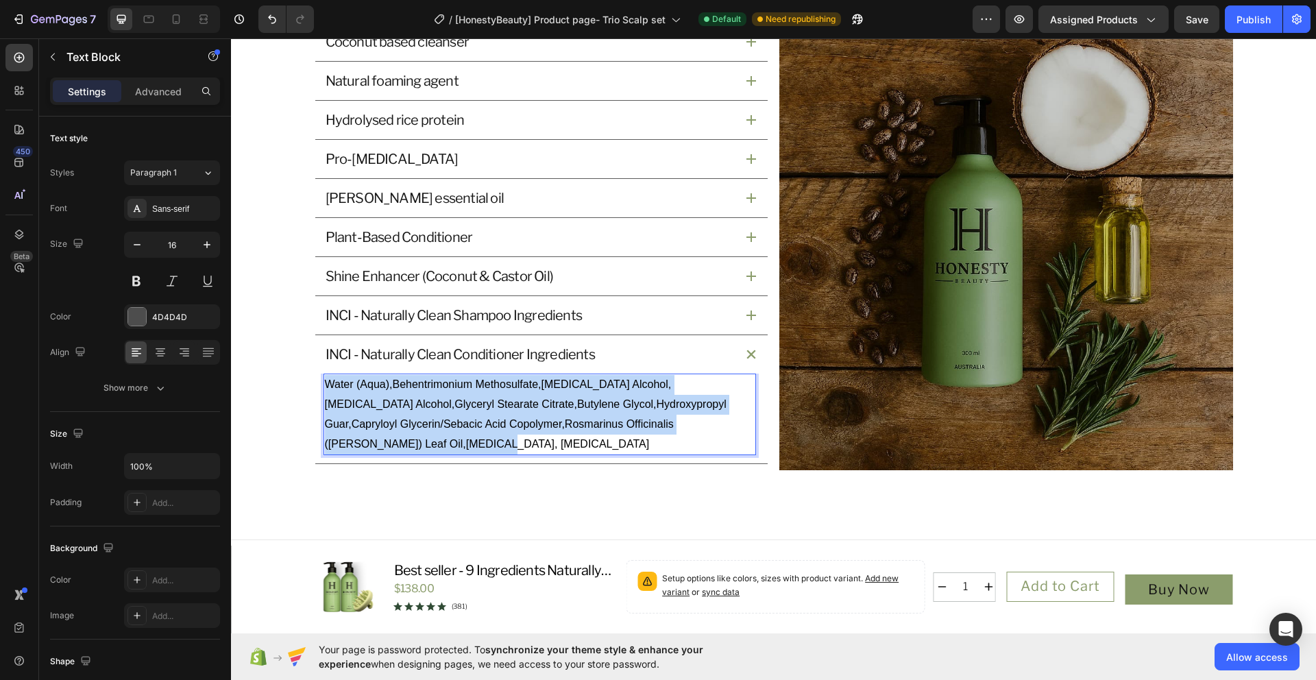
drag, startPoint x: 360, startPoint y: 445, endPoint x: 319, endPoint y: 387, distance: 70.8
click at [325, 387] on p "Water (Aqua),Behentrimonium Methosulfate,Cetyl Alcohol,Cetyl Alcohol,Glyceryl S…" at bounding box center [540, 414] width 430 height 79
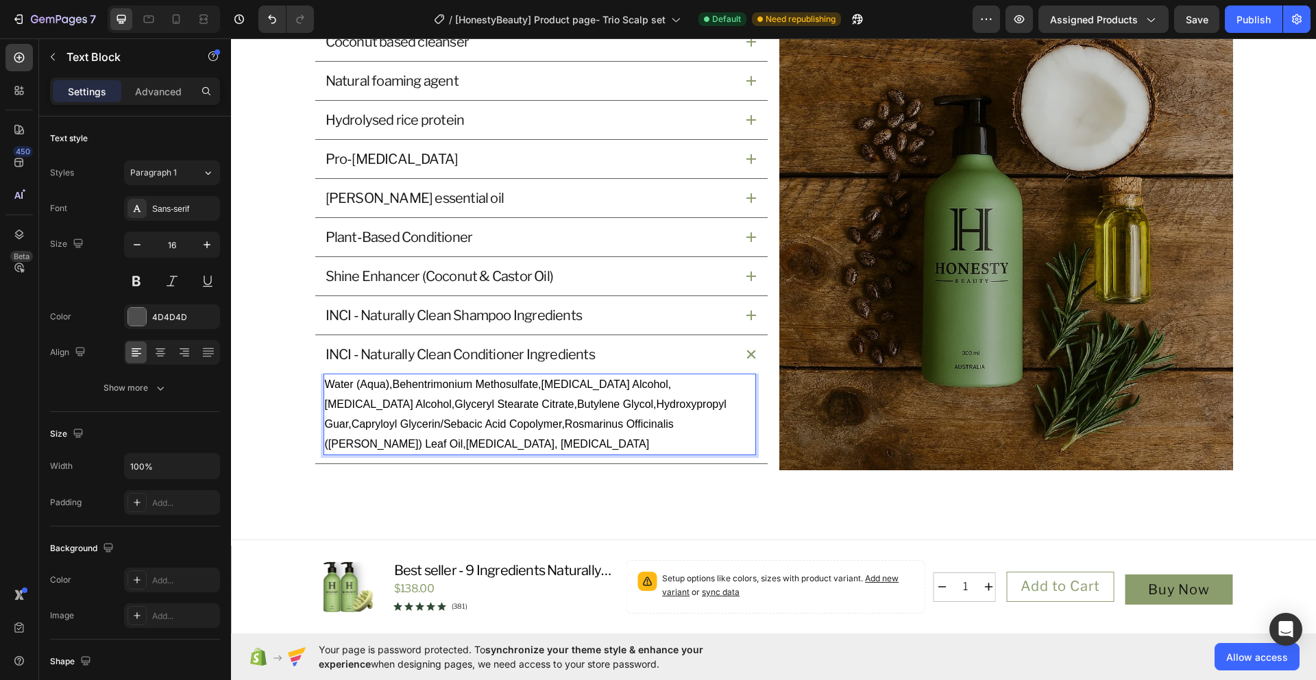
scroll to position [1640, 0]
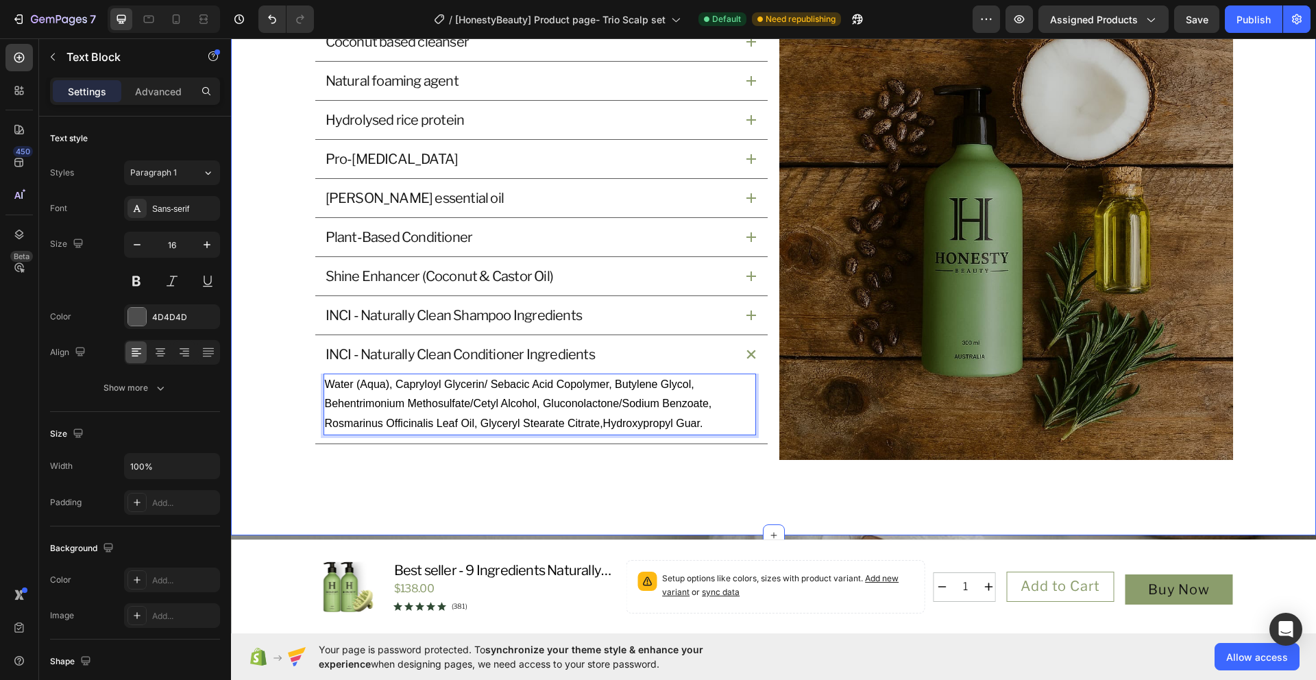
click at [491, 496] on div "What’s Inside and Why It Matters Heading Our star active ingredients has a purp…" at bounding box center [773, 190] width 1085 height 689
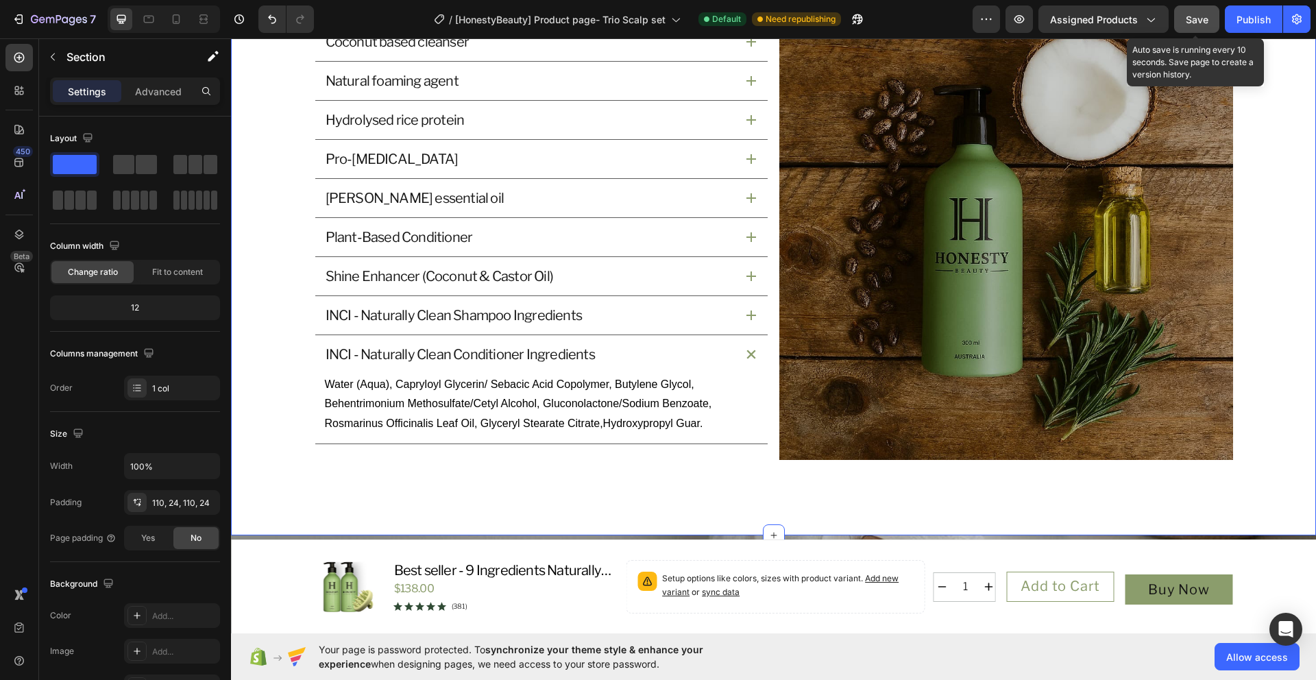
click at [1196, 22] on span "Save" at bounding box center [1197, 20] width 23 height 12
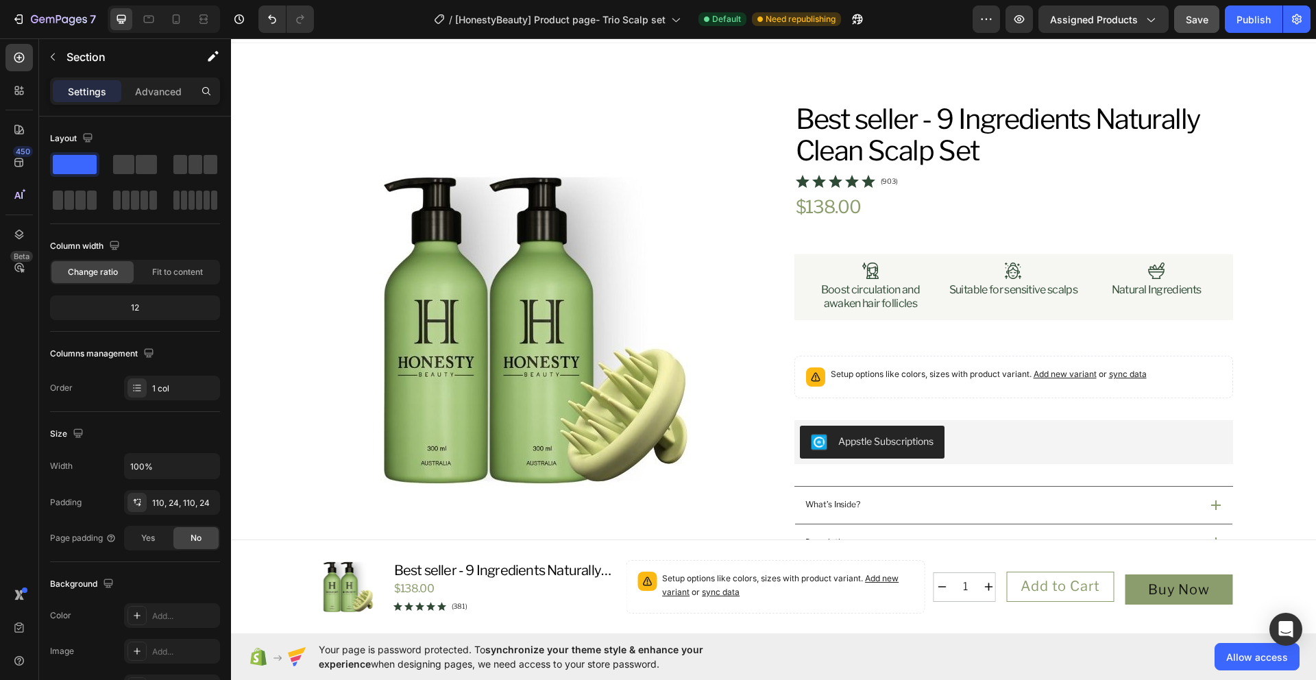
scroll to position [0, 0]
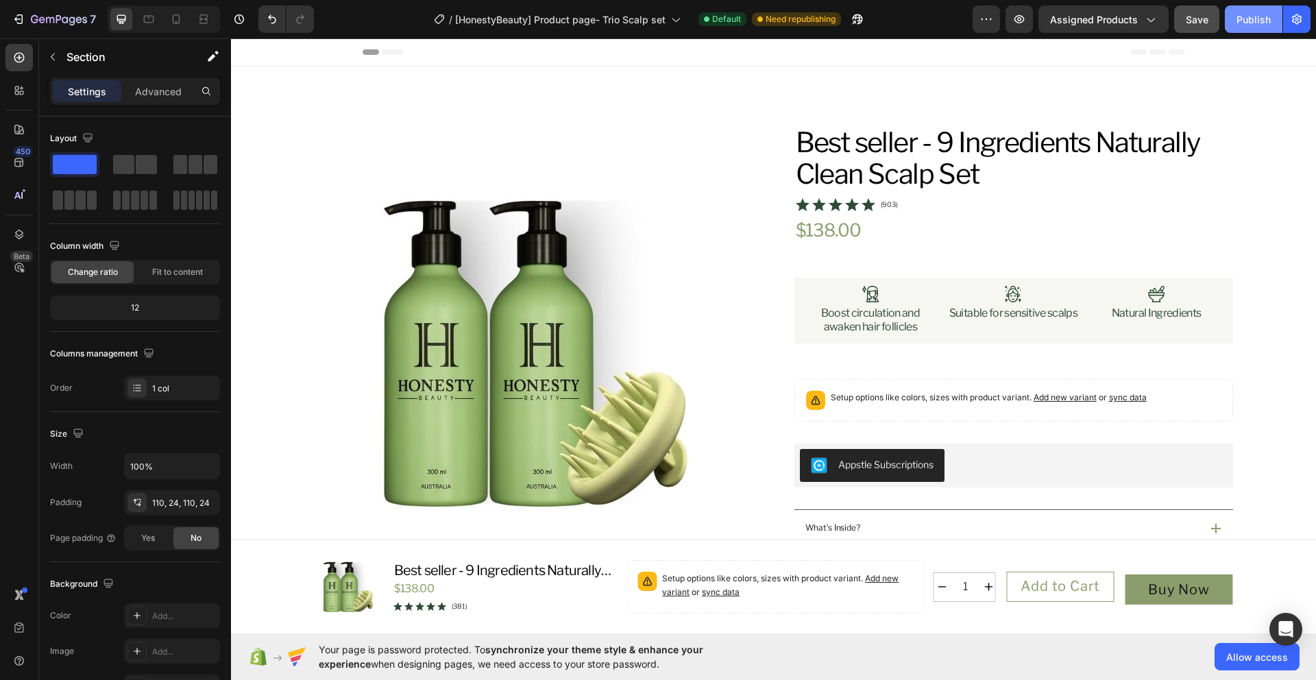
click at [1232, 24] on button "Publish" at bounding box center [1254, 18] width 58 height 27
click at [883, 206] on p "(903)" at bounding box center [890, 204] width 18 height 11
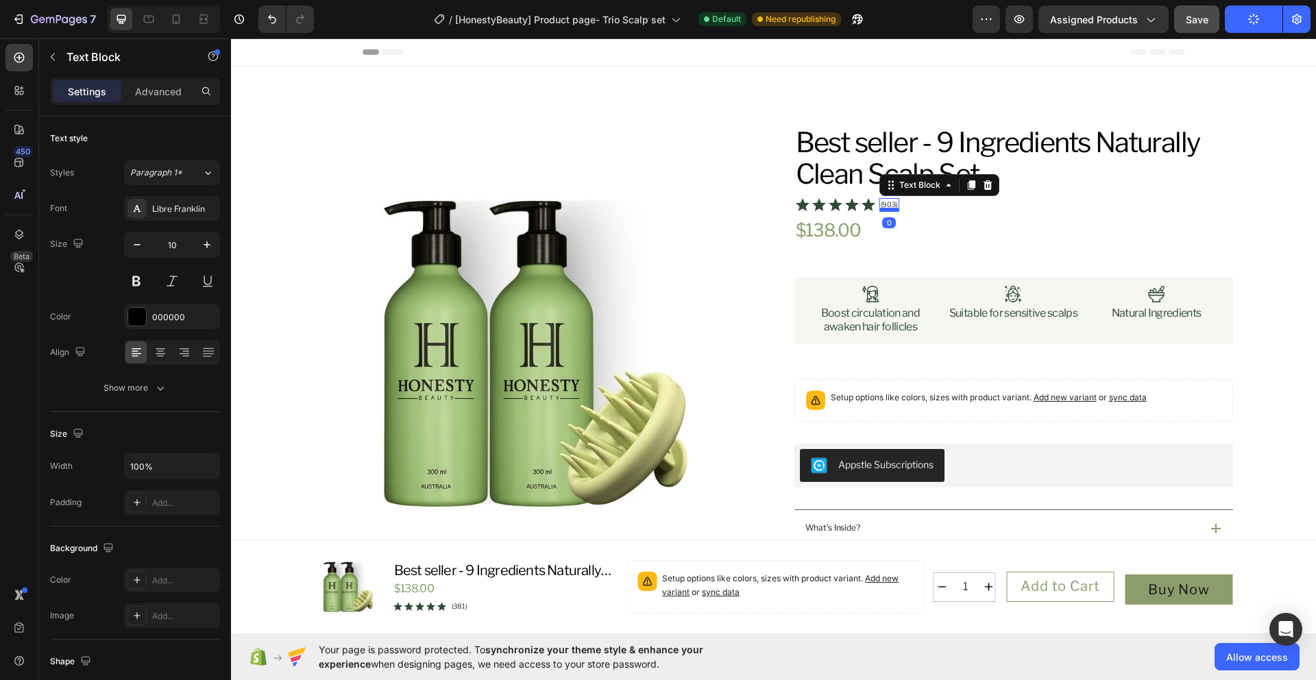
click at [889, 208] on div at bounding box center [889, 210] width 21 height 4
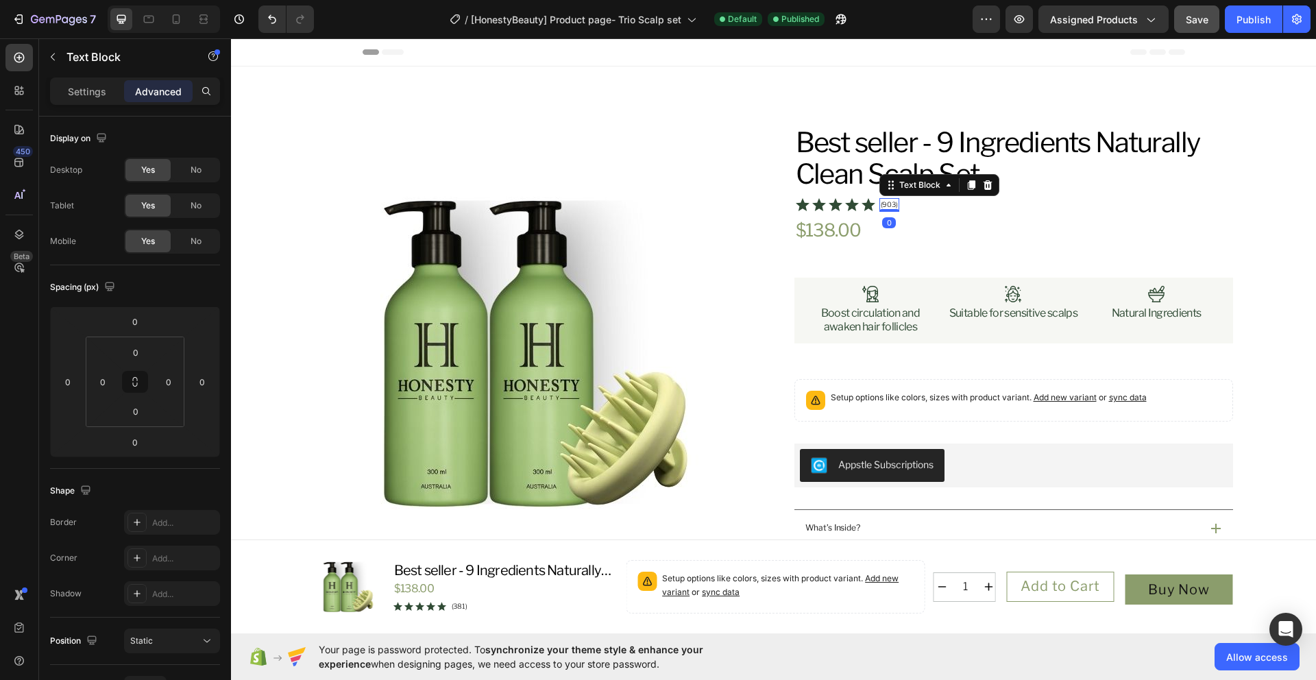
click at [881, 206] on p "(903)" at bounding box center [890, 204] width 18 height 11
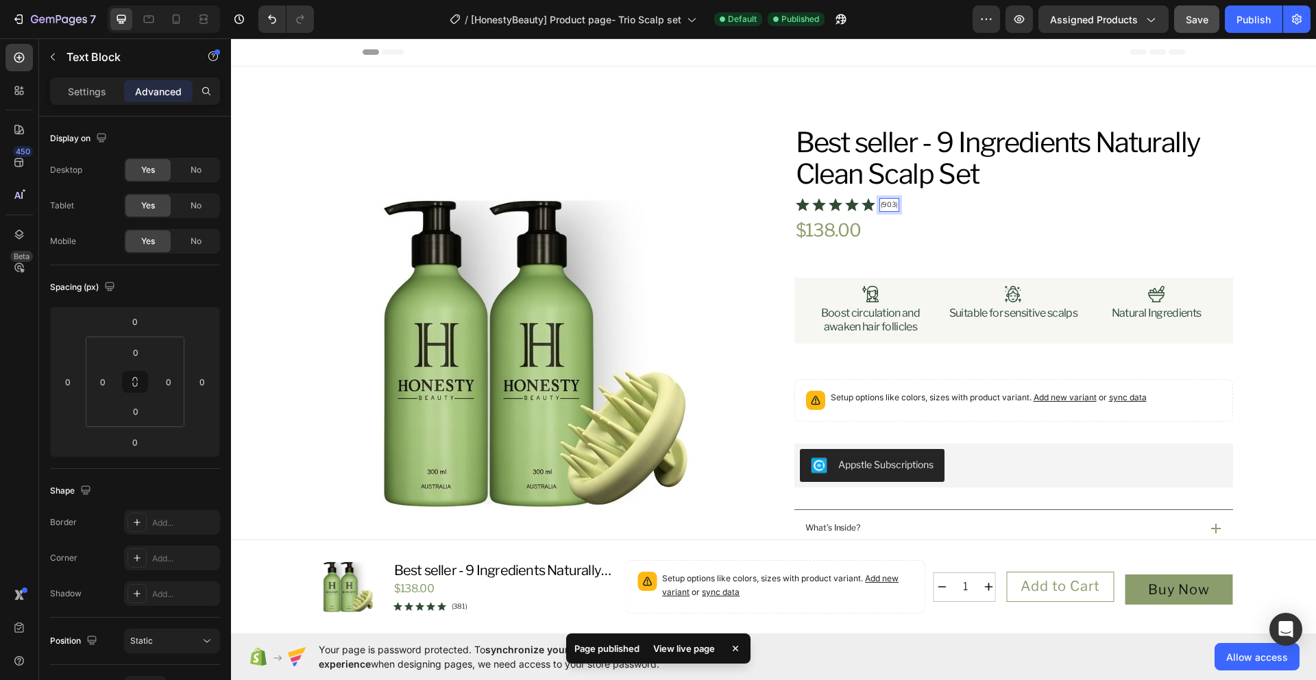
drag, startPoint x: 877, startPoint y: 206, endPoint x: 889, endPoint y: 208, distance: 11.8
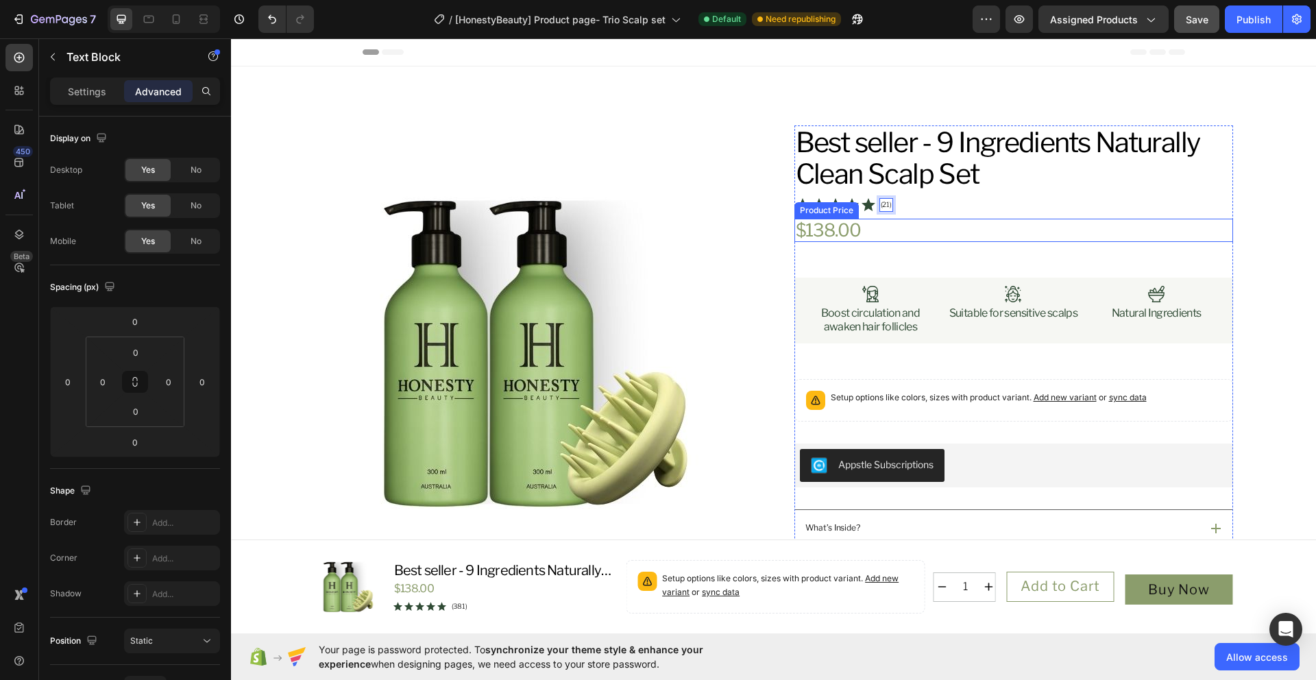
click at [947, 221] on div "$138.00" at bounding box center [1013, 230] width 439 height 23
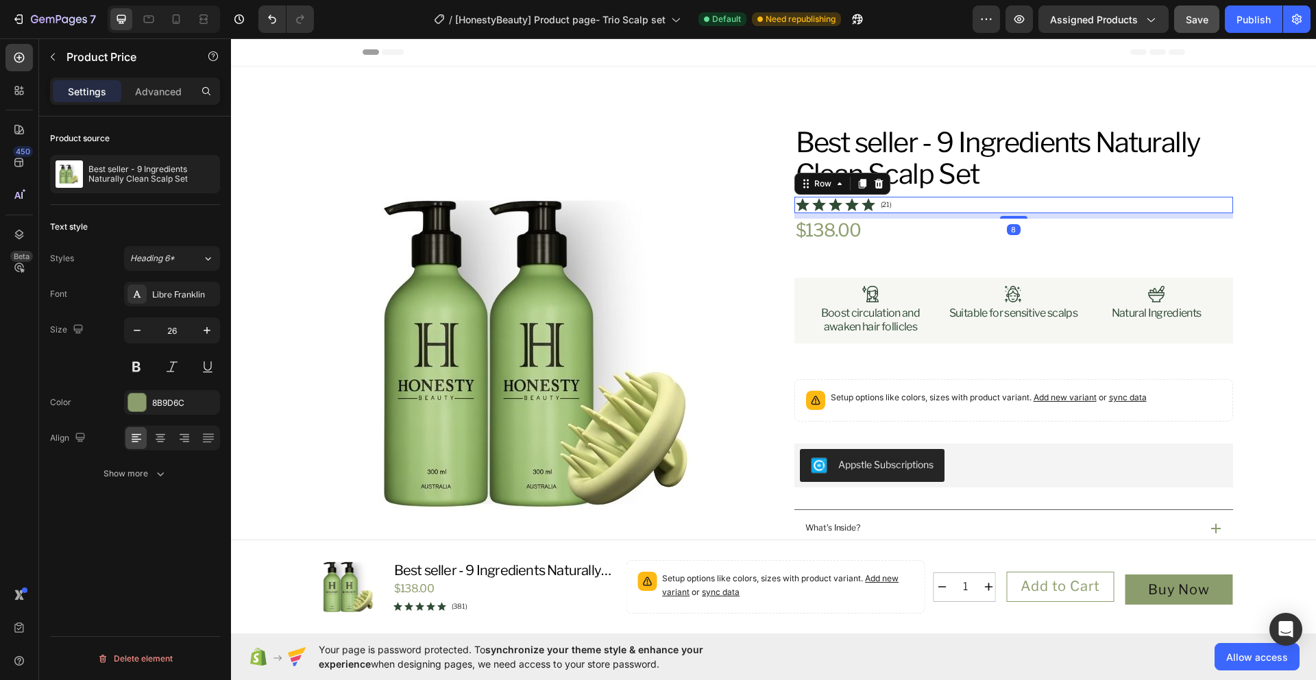
click at [1028, 205] on div "Icon Icon Icon Icon Icon Icon List (21) Text Block Row 8" at bounding box center [1013, 205] width 439 height 16
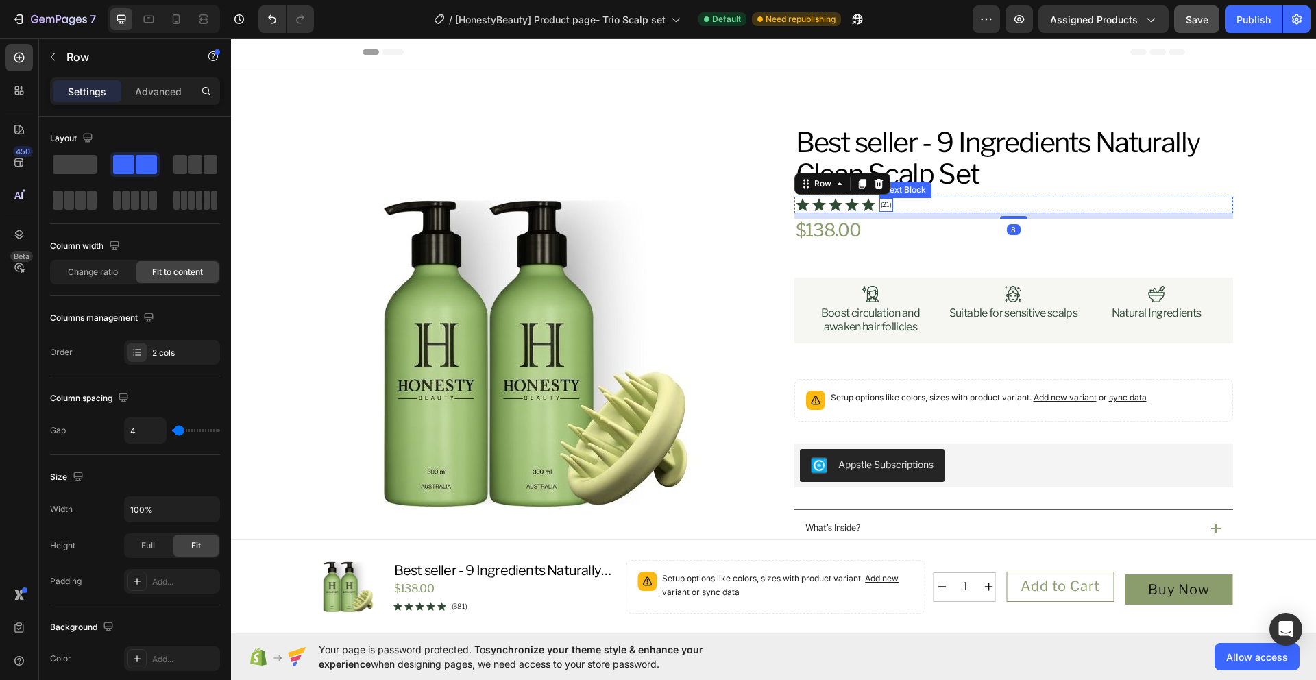
click at [881, 206] on p "(21)" at bounding box center [887, 204] width 12 height 11
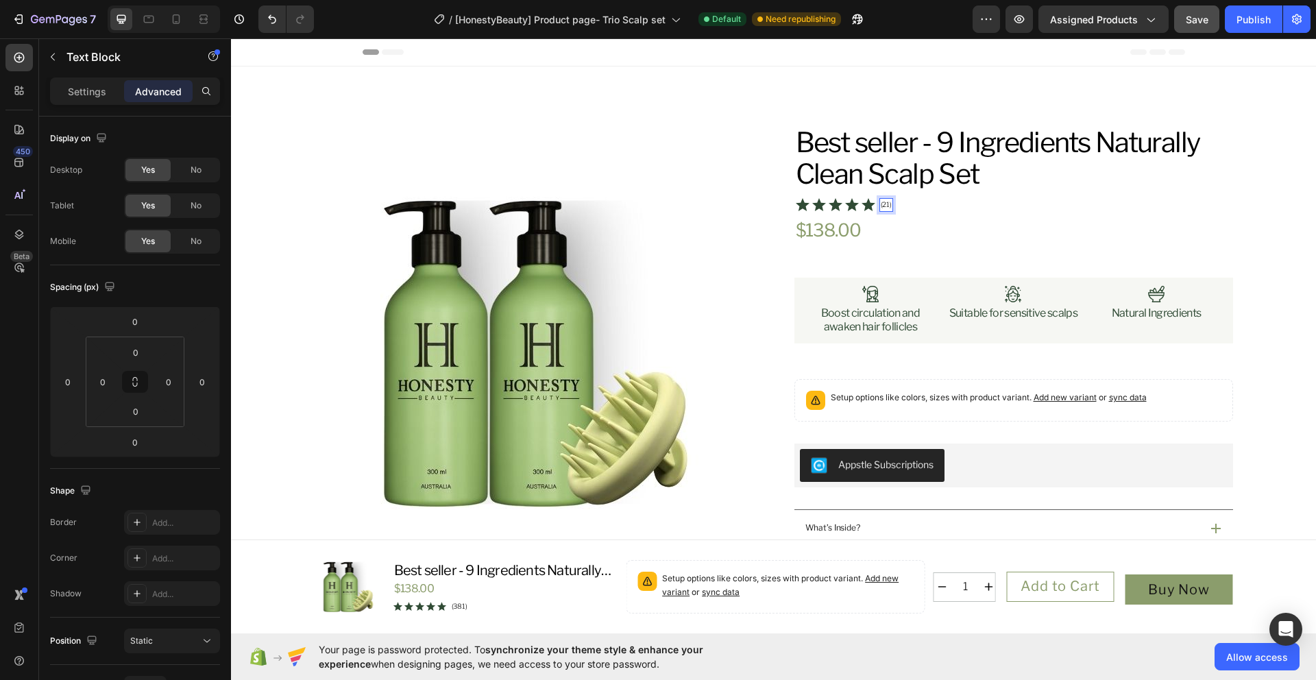
click at [881, 207] on p "(21)" at bounding box center [887, 204] width 12 height 11
click at [1269, 199] on div "Product Images Icon Australian Made & Owned Text Block Icon Australian Post Tex…" at bounding box center [773, 619] width 1052 height 989
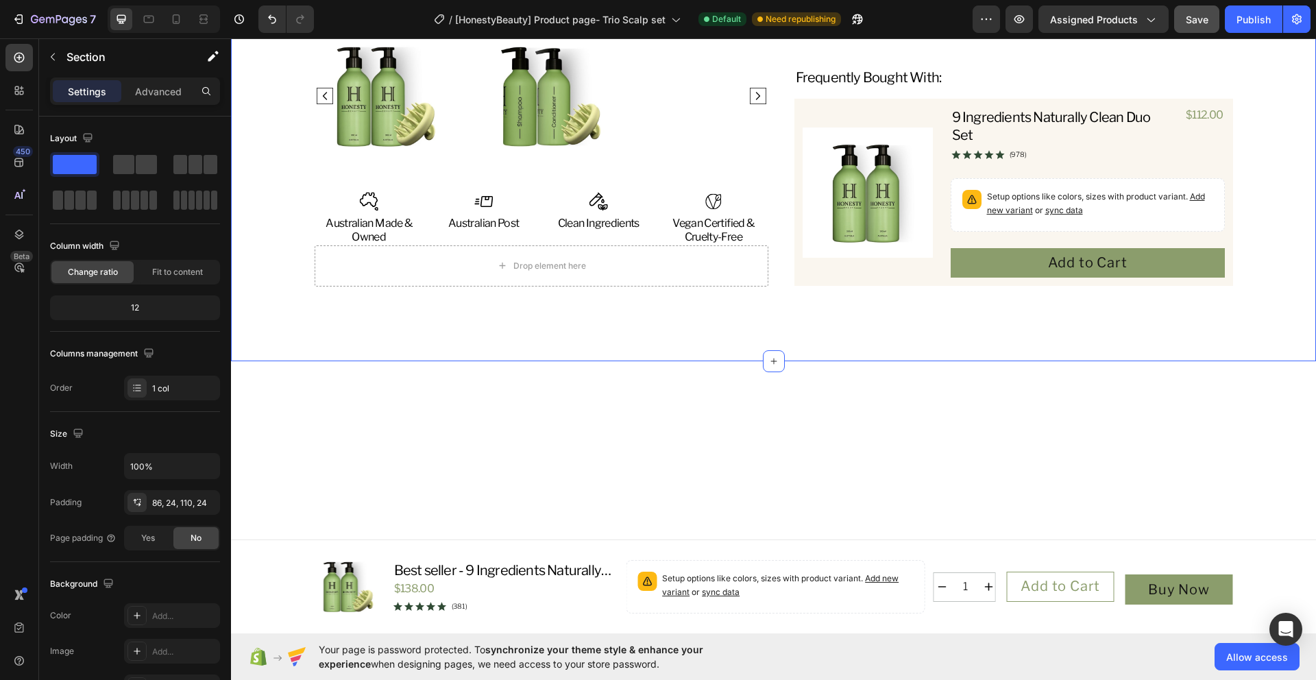
scroll to position [864, 0]
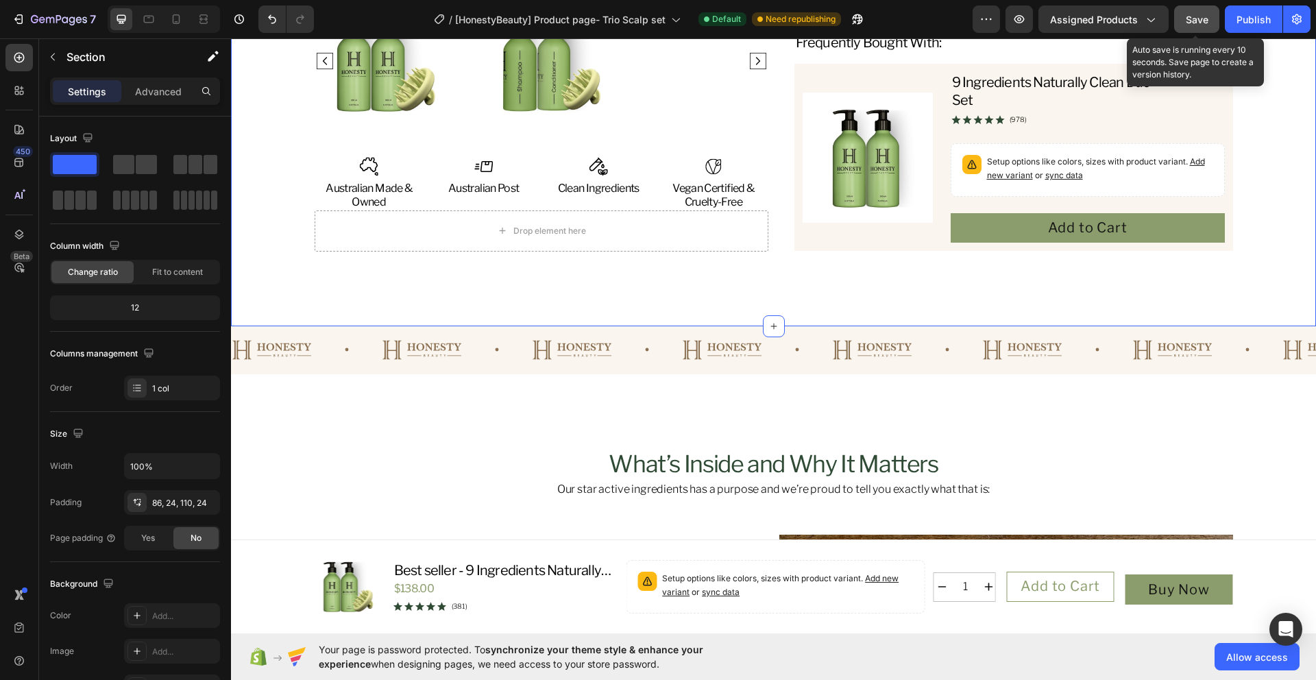
click at [1204, 25] on div "Save" at bounding box center [1197, 19] width 23 height 14
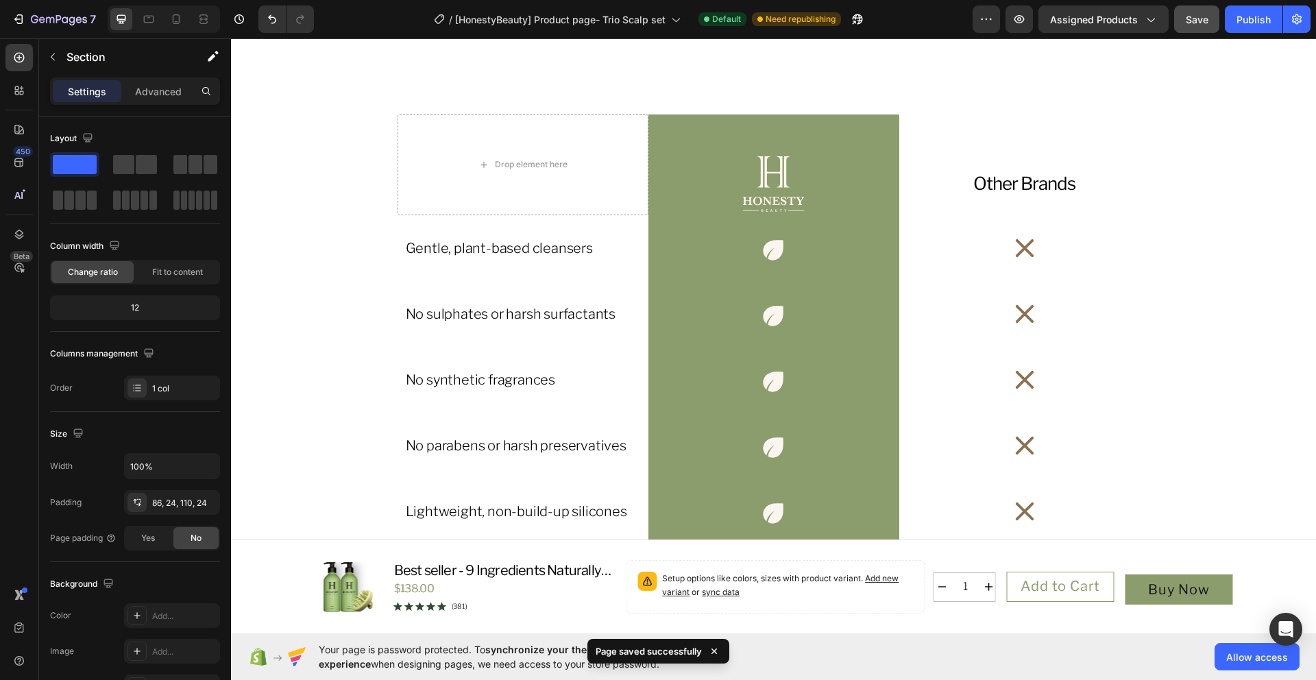
scroll to position [2890, 0]
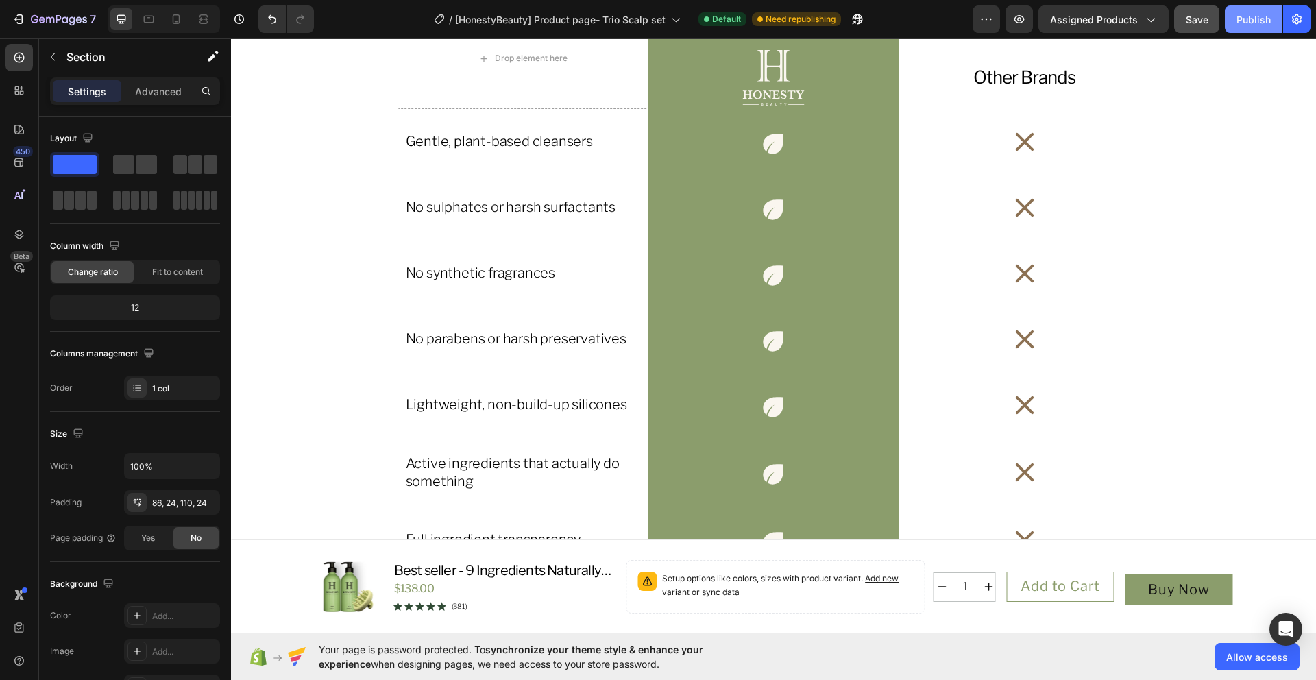
click at [1243, 26] on div "Publish" at bounding box center [1253, 19] width 34 height 14
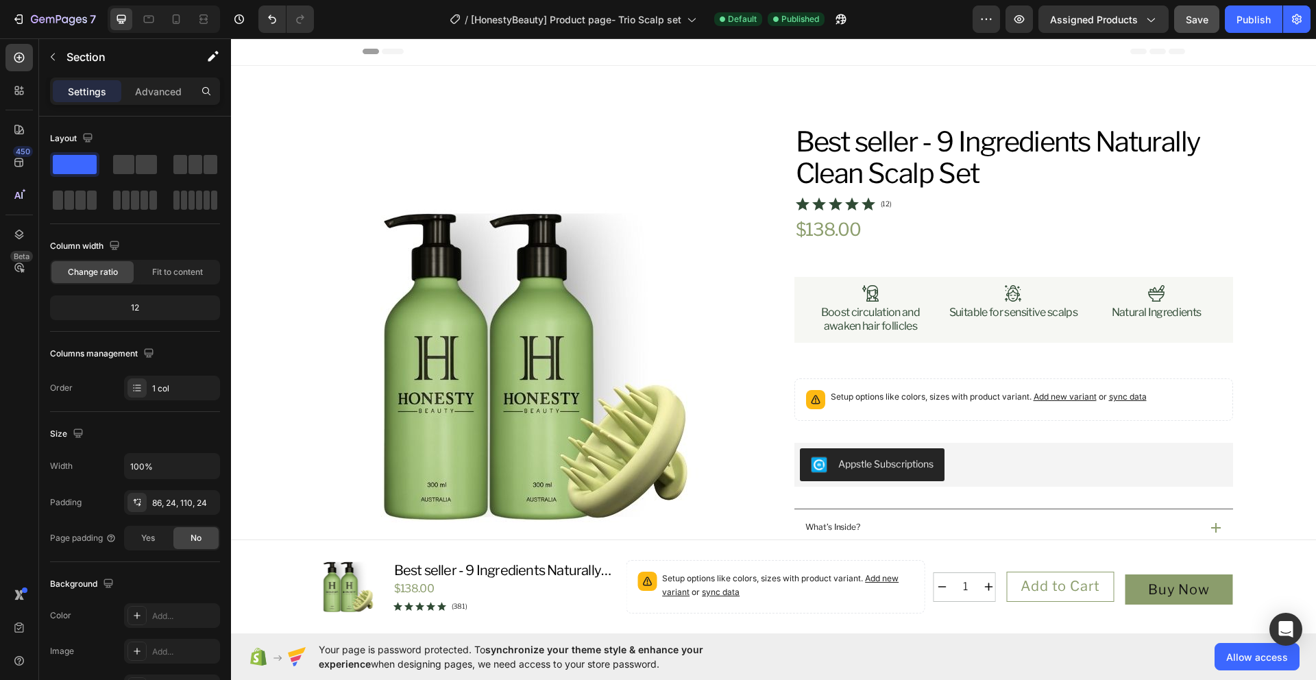
scroll to position [0, 0]
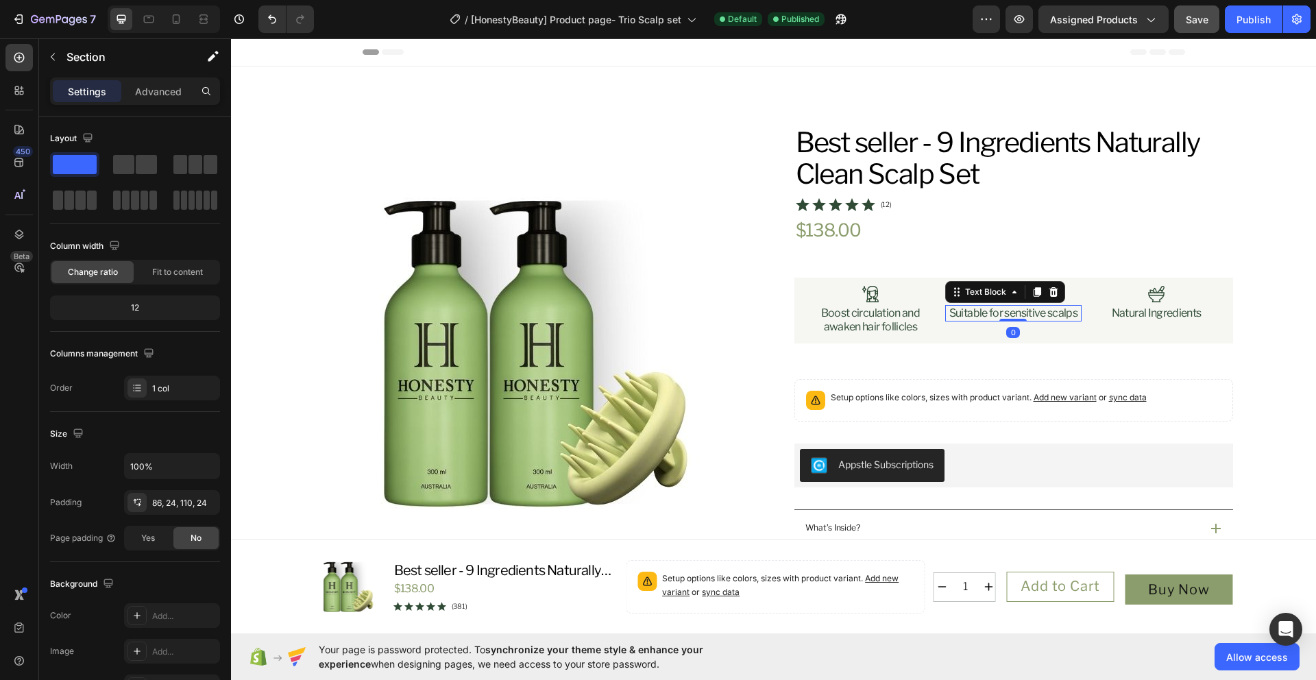
click at [1021, 318] on p "Suitable for sensitive scalps" at bounding box center [1013, 313] width 128 height 14
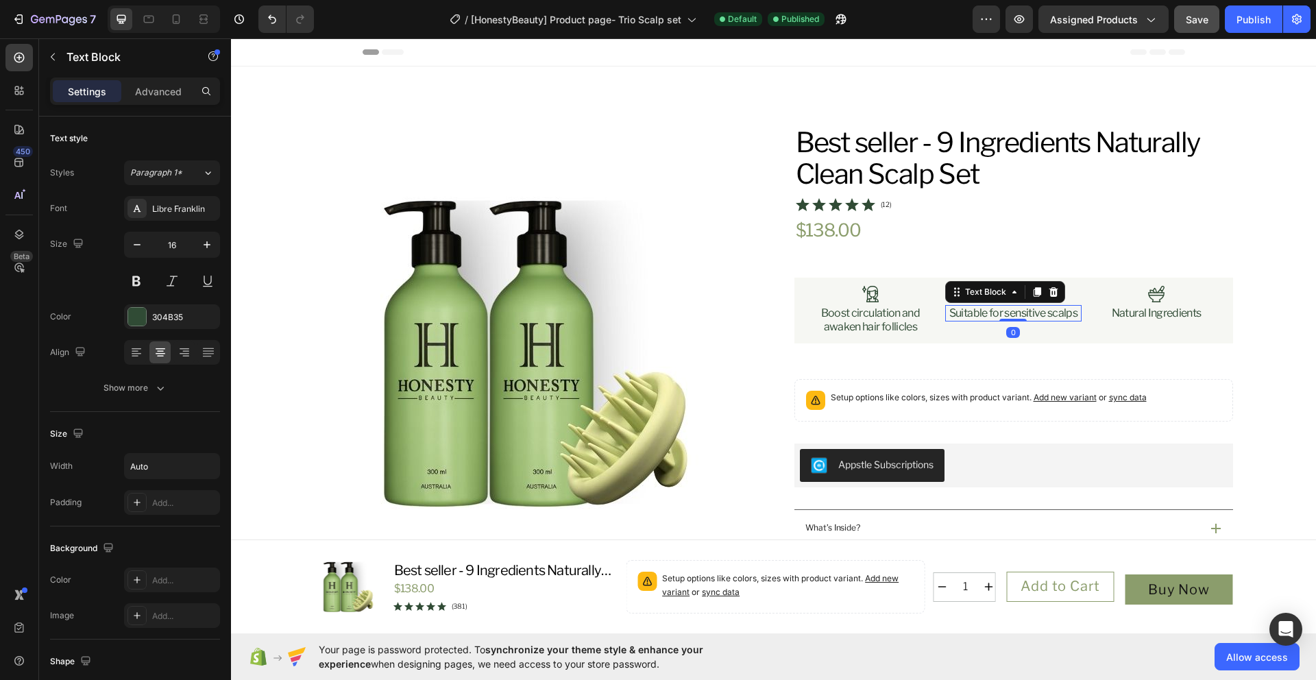
click at [1064, 318] on p "Suitable for sensitive scalps" at bounding box center [1013, 313] width 128 height 14
click at [1073, 317] on div "Suitable for sensitive scalps" at bounding box center [1013, 313] width 131 height 16
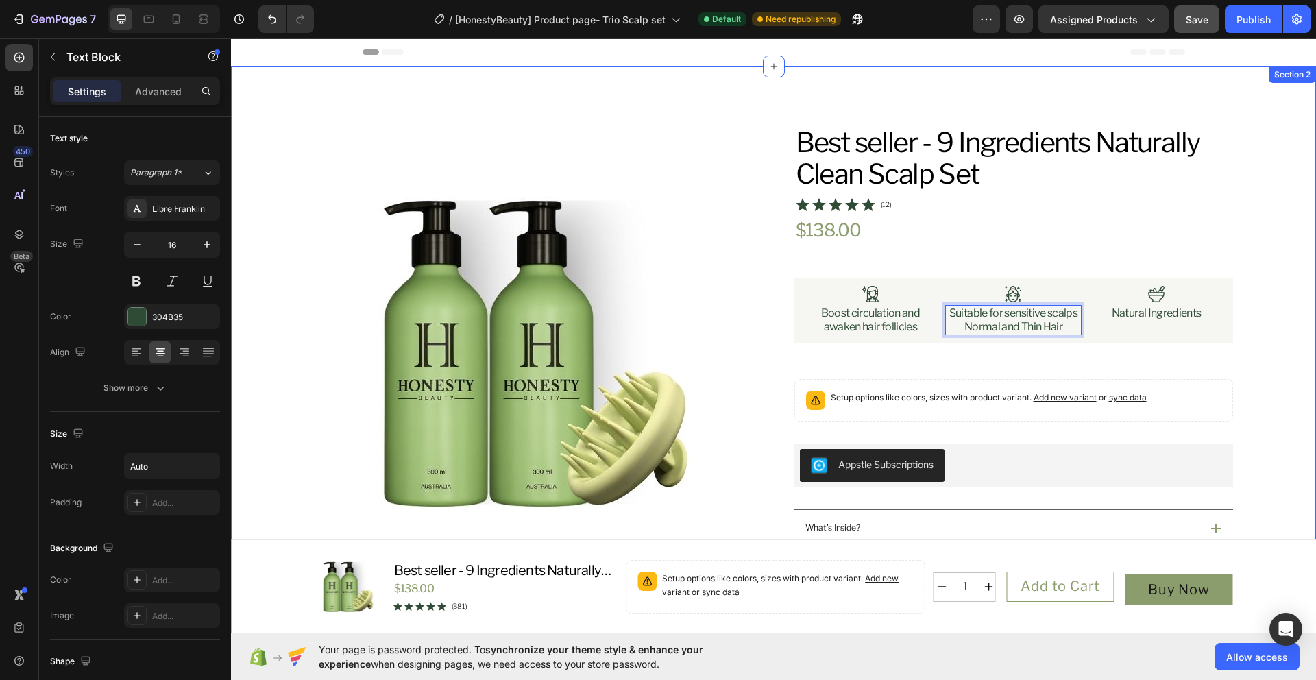
click at [1259, 260] on div "Product Images Icon Australian Made & Owned Text Block Icon Australian Post Tex…" at bounding box center [773, 619] width 1052 height 989
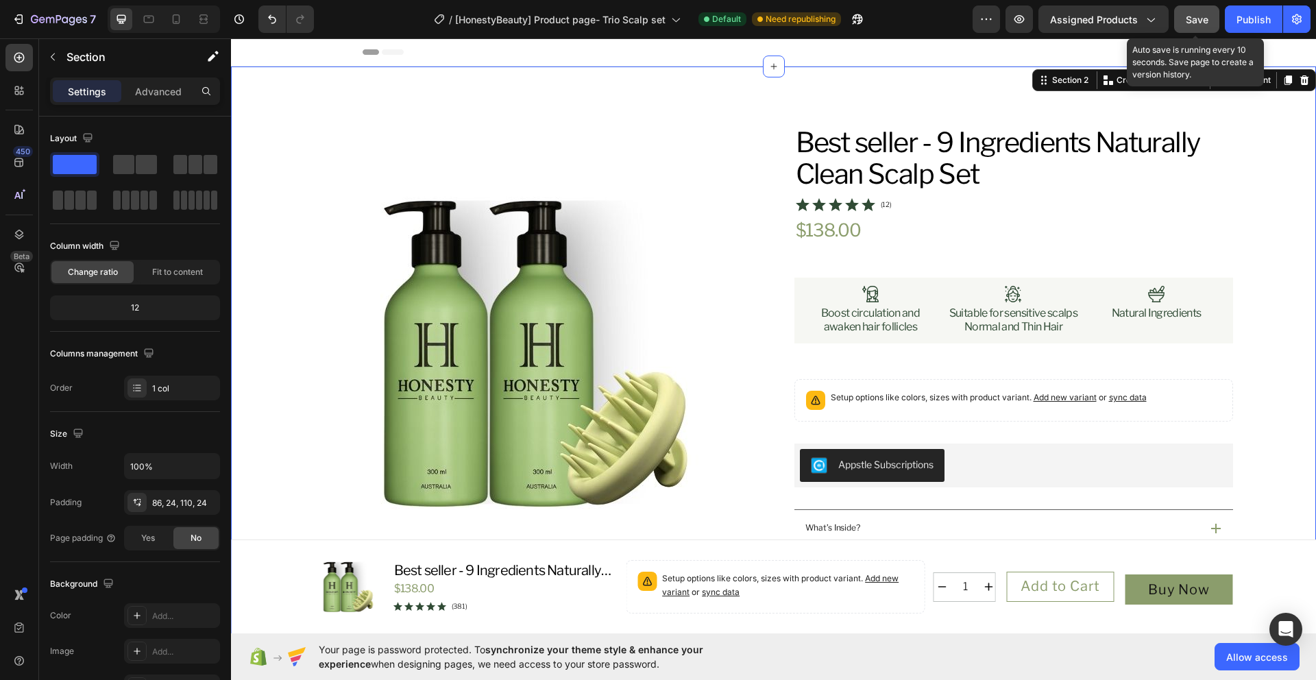
click at [1186, 24] on span "Save" at bounding box center [1197, 20] width 23 height 12
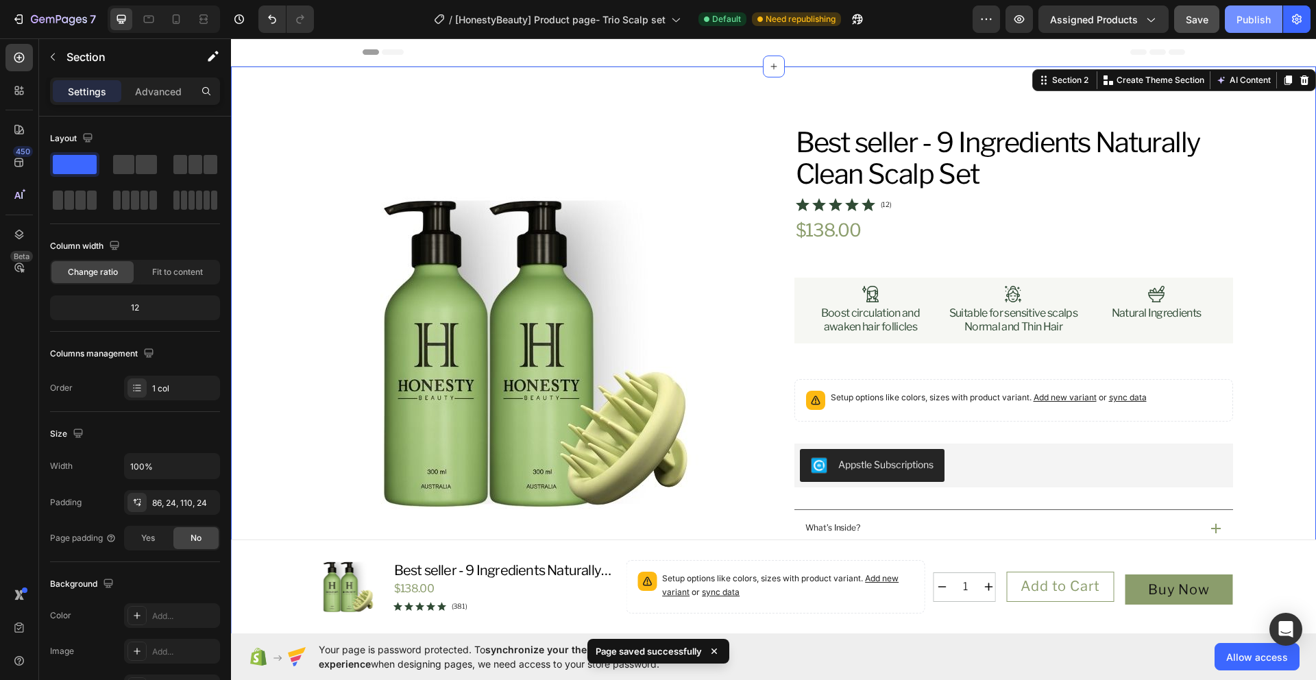
click at [1242, 25] on div "Publish" at bounding box center [1253, 19] width 34 height 14
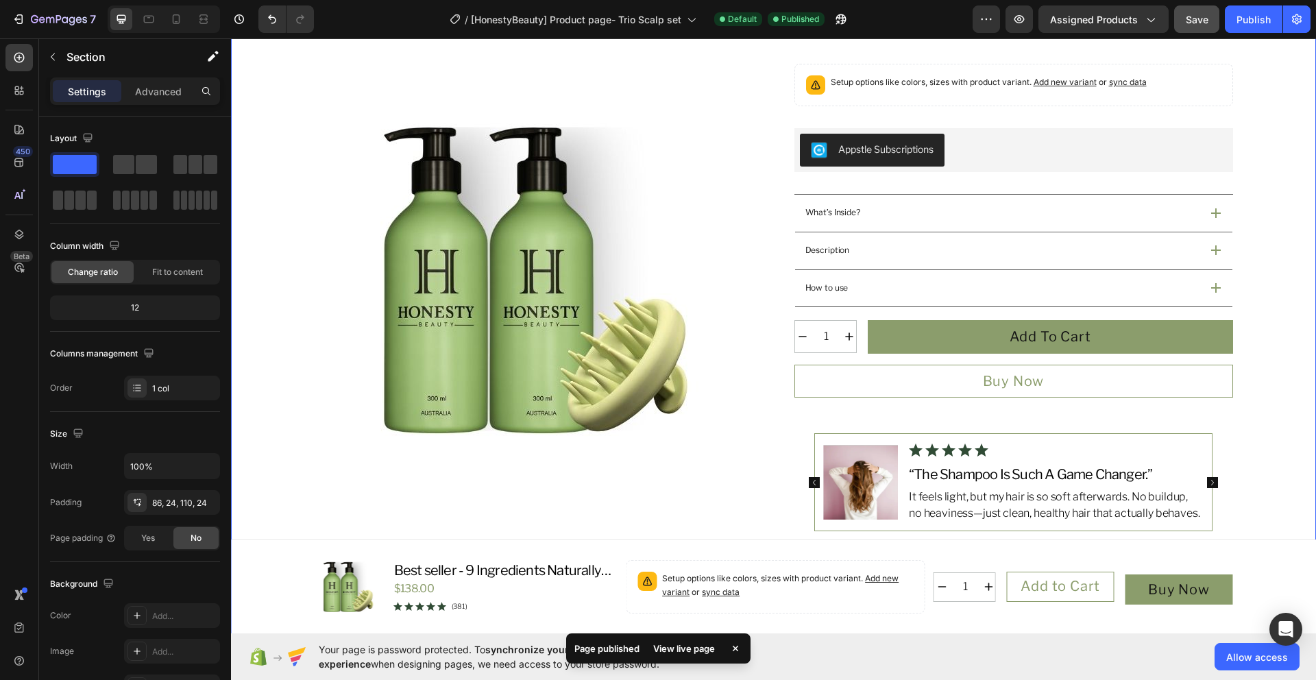
scroll to position [291, 0]
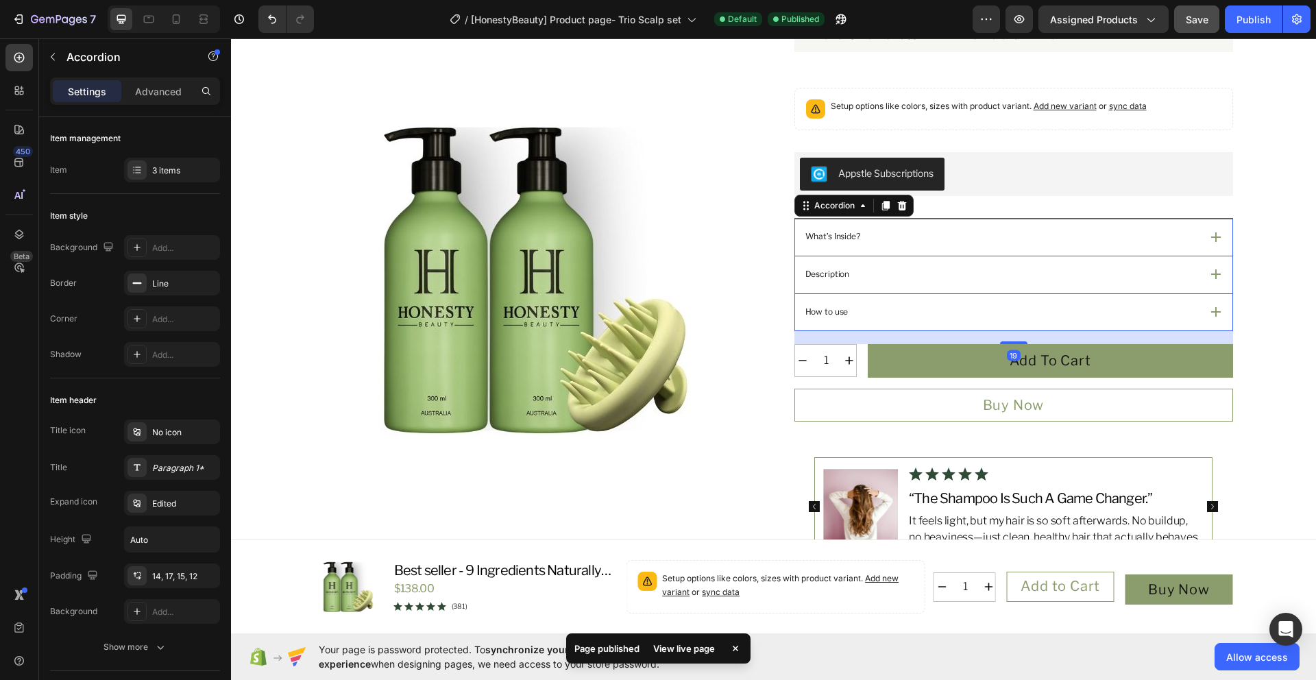
click at [1189, 310] on div "How to use" at bounding box center [1001, 312] width 397 height 17
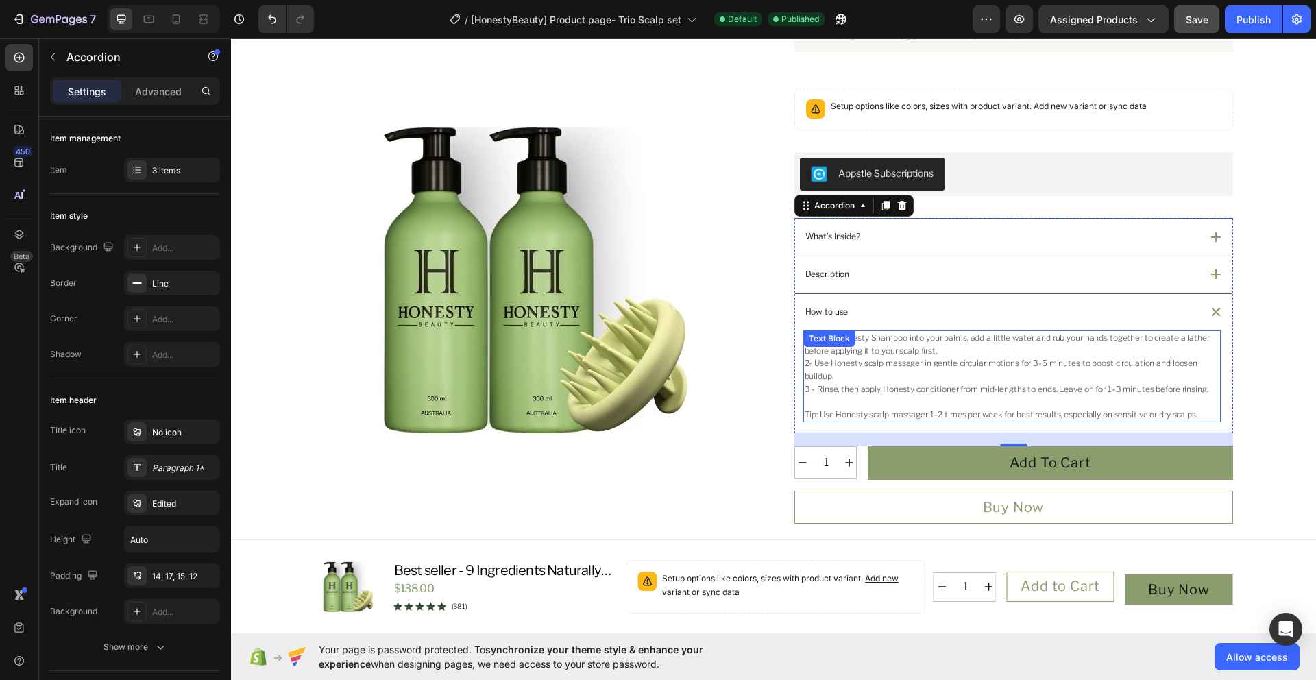
click at [1028, 365] on p "2- Use Honesty scalp massager in gentle circular motions for 3-5 minutes to boo…" at bounding box center [1012, 369] width 415 height 25
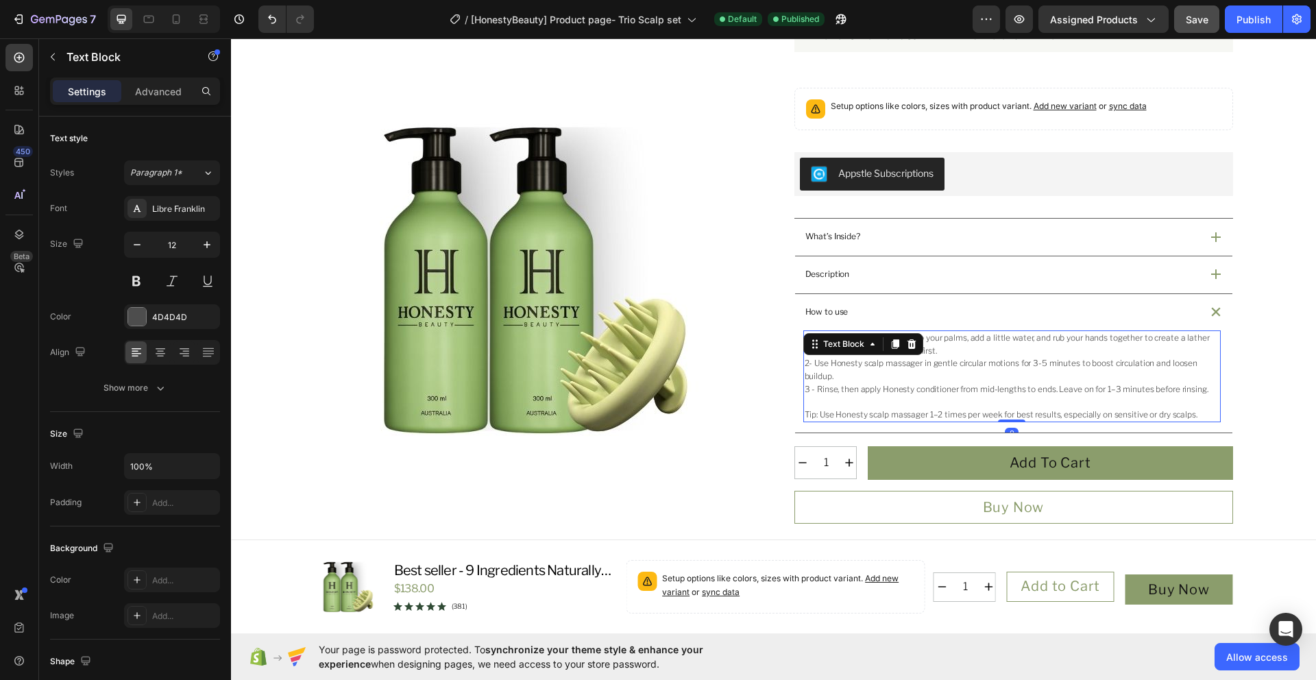
click at [1030, 366] on p "2- Use Honesty scalp massager in gentle circular motions for 3-5 minutes to boo…" at bounding box center [1012, 369] width 415 height 25
click at [1101, 393] on p "3 - Rinse, then apply Honesty conditioner from mid-lengths to ends. Leave on fo…" at bounding box center [1012, 395] width 415 height 25
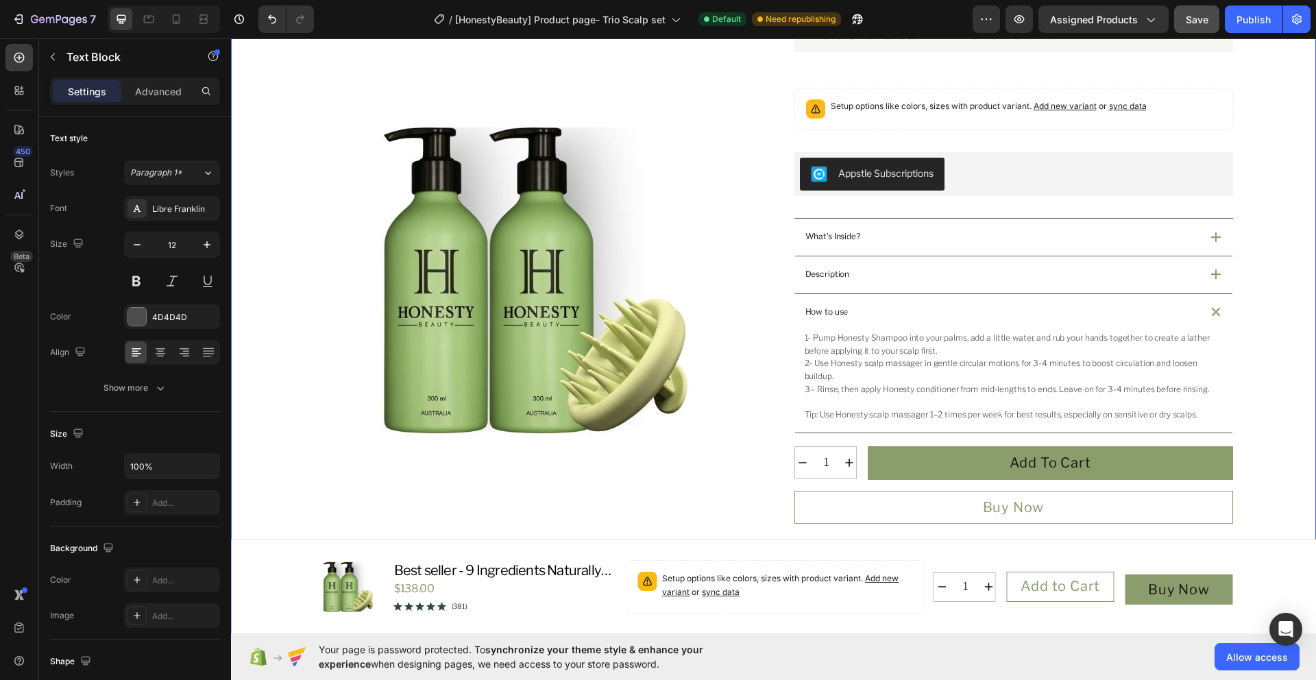
click at [1268, 398] on div "Product Images Icon Australian Made & Owned Text Block Icon Australian Post Tex…" at bounding box center [773, 379] width 1052 height 1091
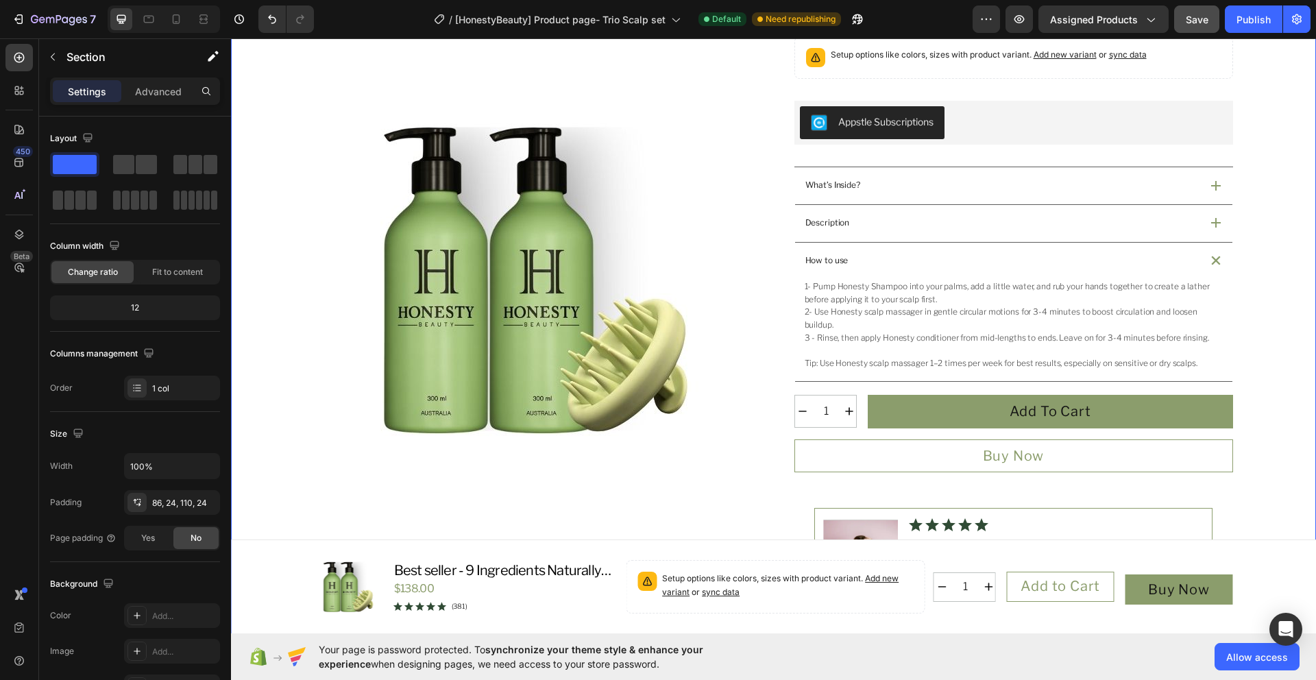
scroll to position [419, 0]
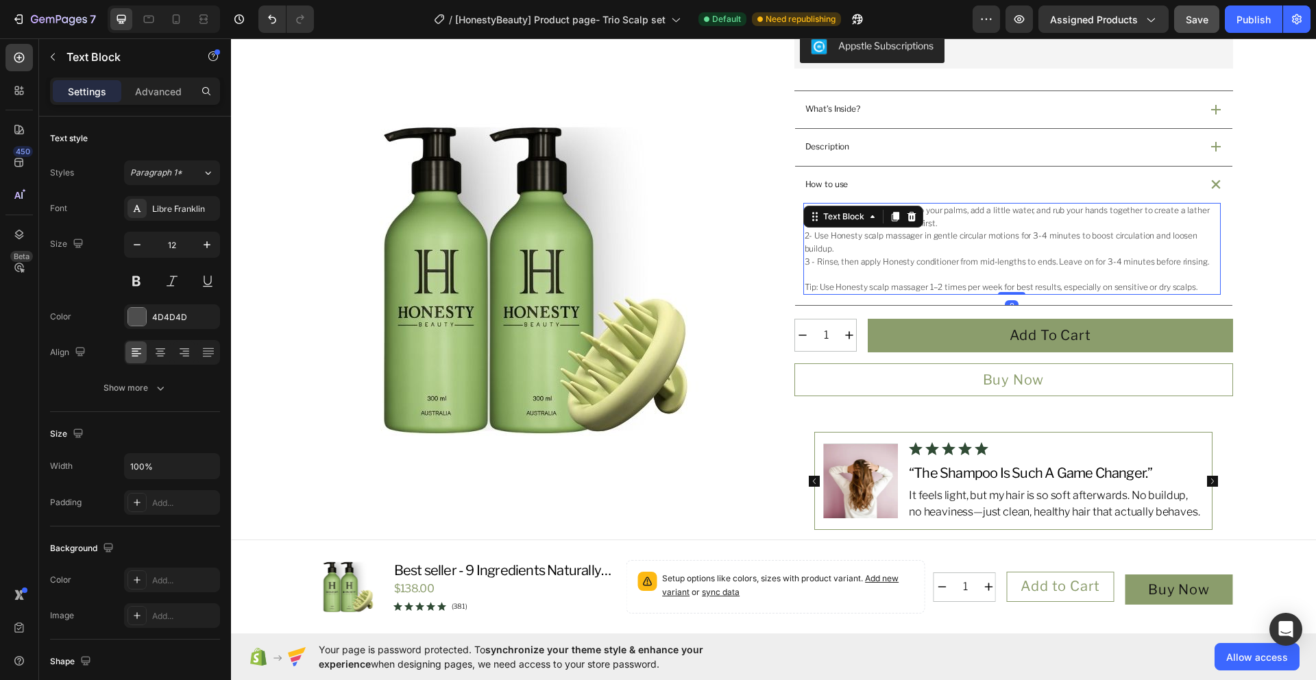
click at [1095, 287] on p "Tip: Use Honesty scalp massager 1–2 times per week for best results, especially…" at bounding box center [1012, 287] width 415 height 13
click at [1058, 289] on p "Tip: Use Honesty scalp massager 1–2 times per week for best results, especially…" at bounding box center [1012, 287] width 415 height 13
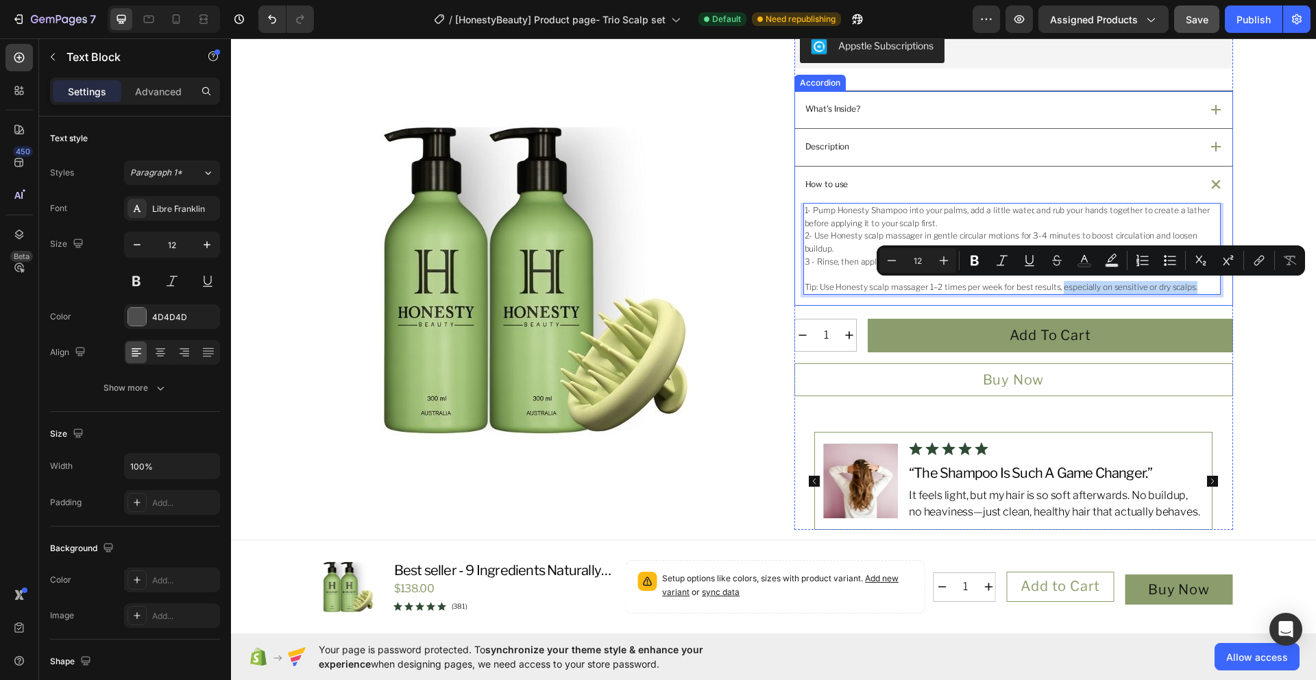
drag, startPoint x: 1056, startPoint y: 290, endPoint x: 1191, endPoint y: 300, distance: 134.7
click at [1191, 300] on div "1- Pump Honesty Shampoo into your palms, add a little water, and rub your hands…" at bounding box center [1013, 254] width 437 height 102
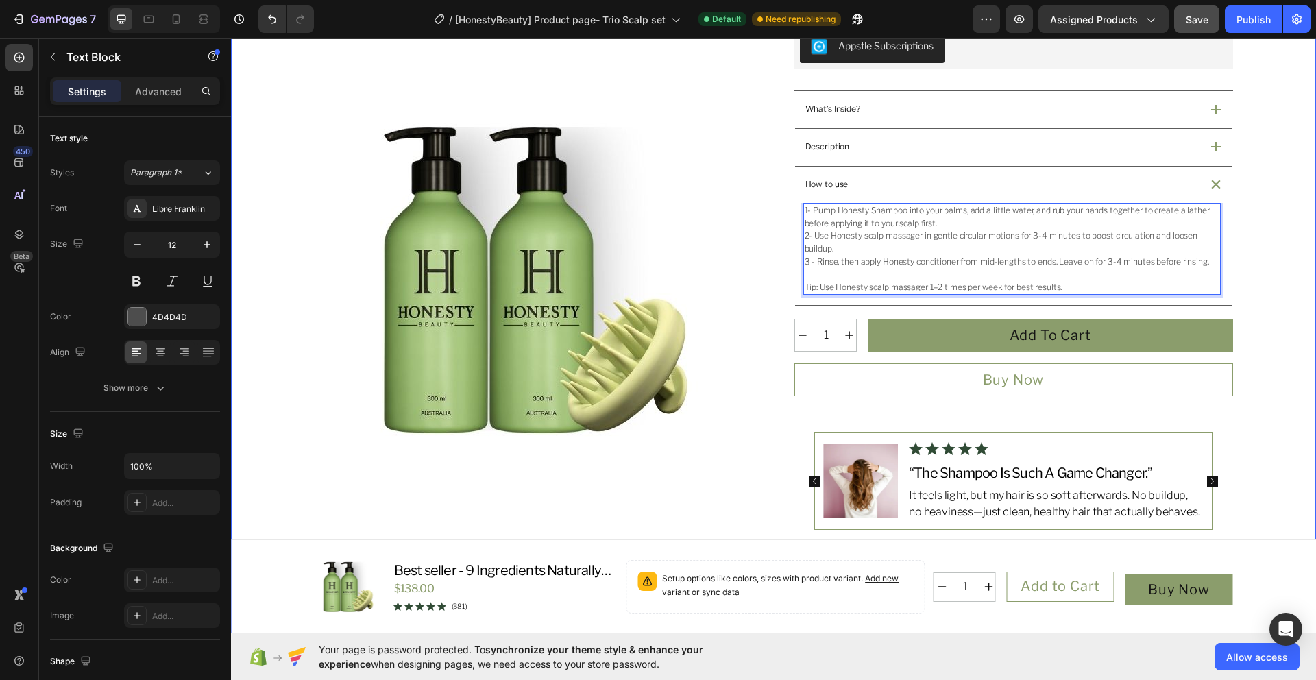
click at [1267, 337] on div "Product Images Icon Australian Made & Owned Text Block Icon Australian Post Tex…" at bounding box center [773, 252] width 1052 height 1091
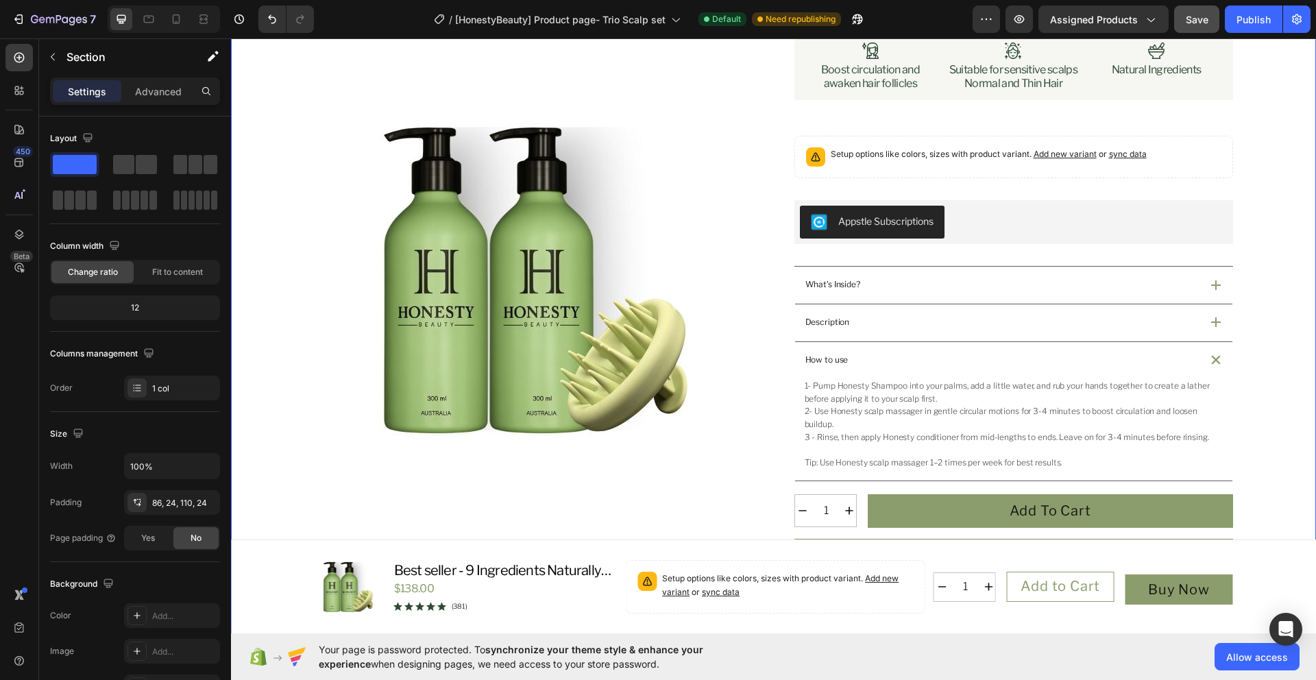
scroll to position [245, 0]
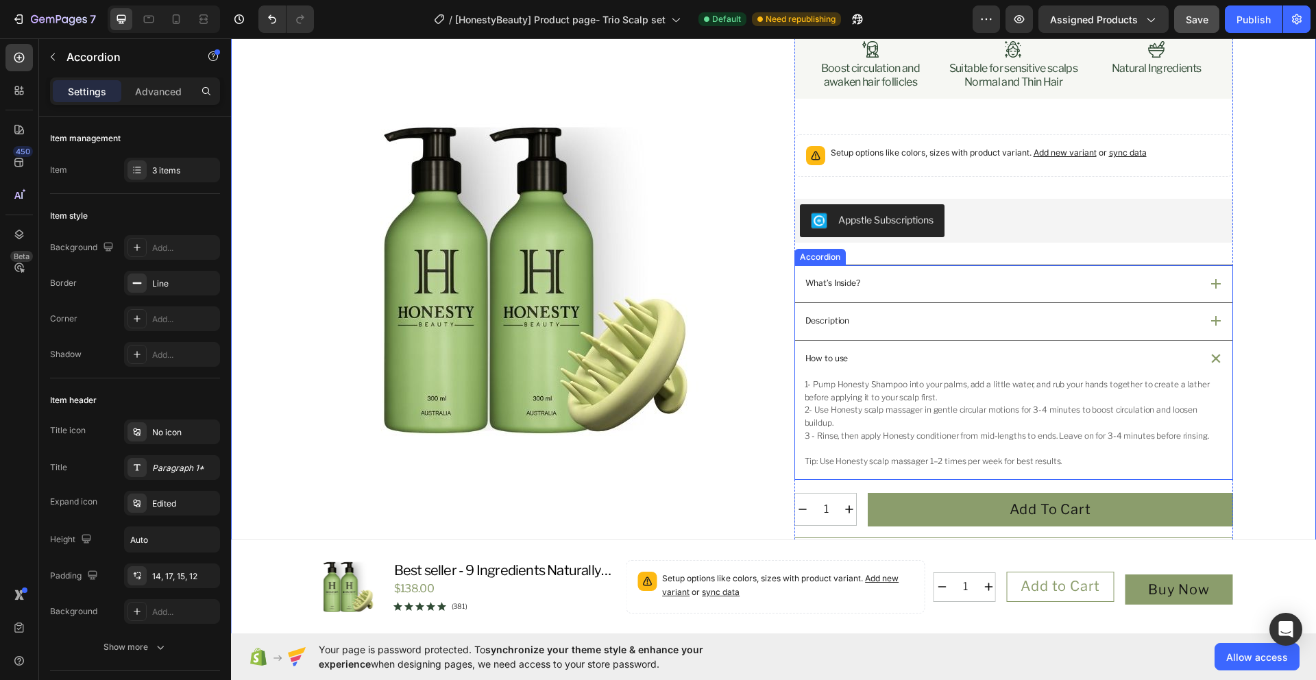
click at [1156, 319] on div "Description" at bounding box center [1001, 321] width 397 height 17
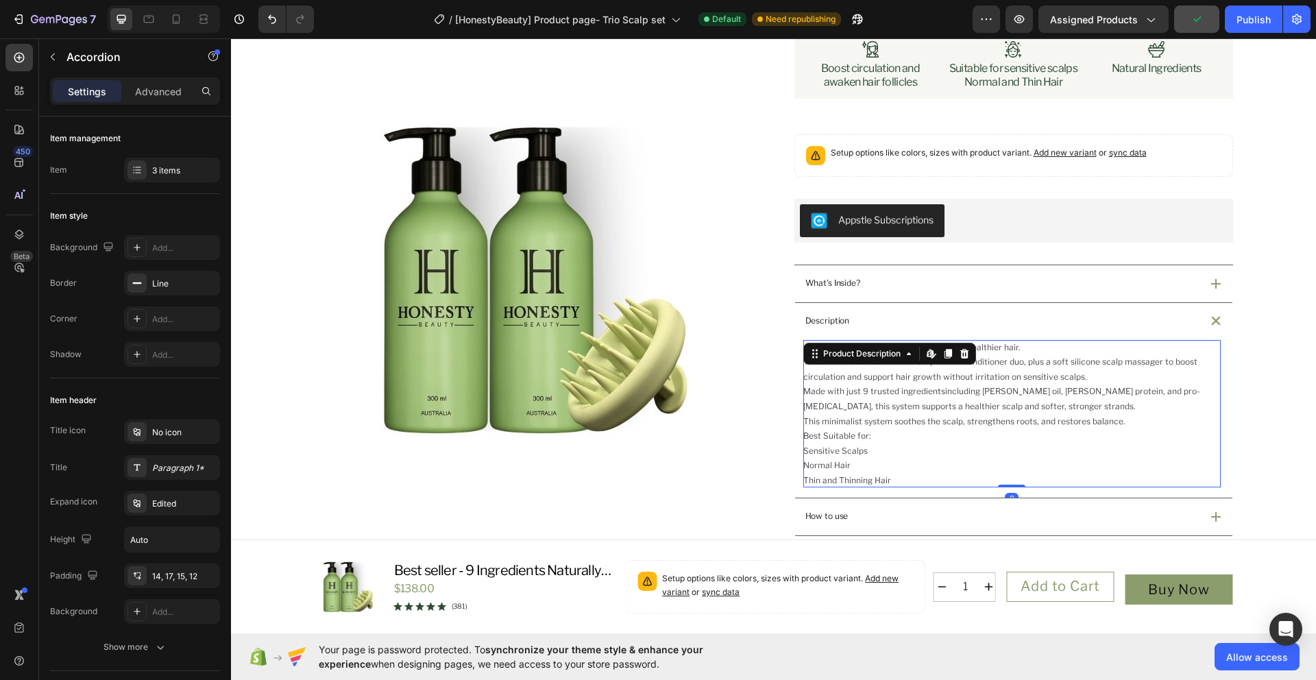
click at [1014, 351] on div "A complete ritual for sensitive scalps and healthier hair. This set includes ou…" at bounding box center [1011, 414] width 417 height 148
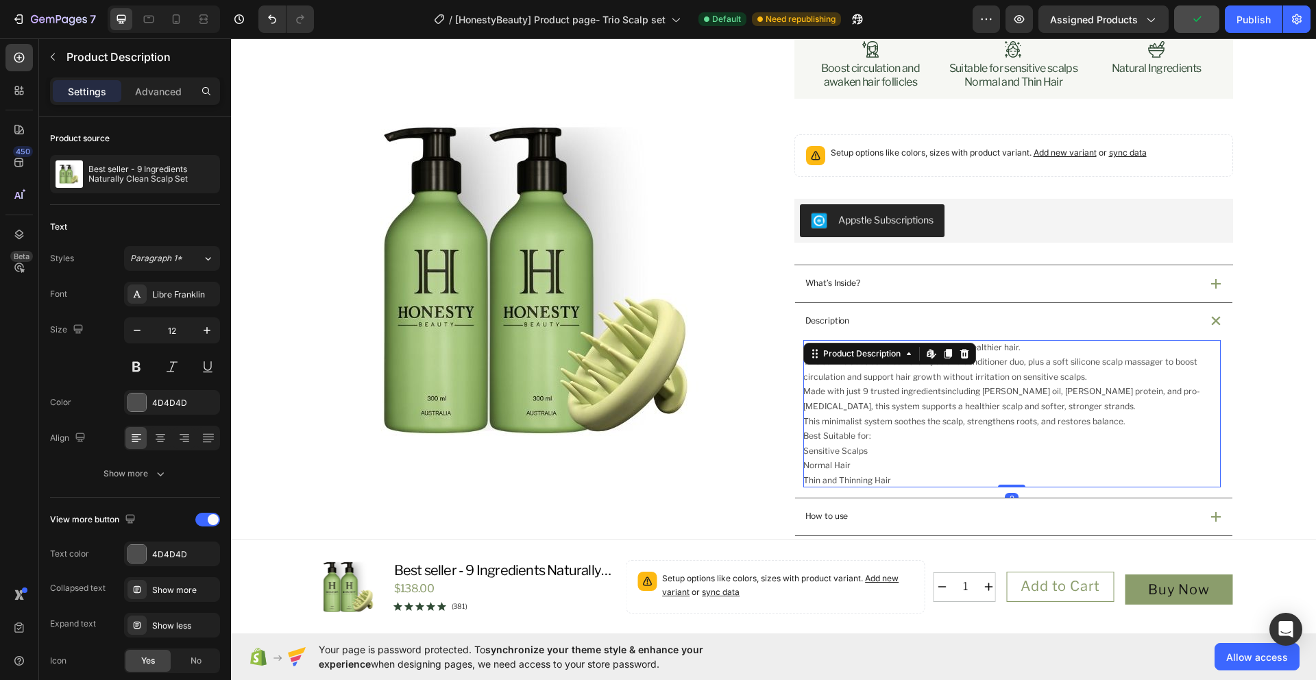
click at [1101, 419] on p "This minimalist system soothes the scalp, strengthens roots, and restores balan…" at bounding box center [964, 421] width 322 height 10
click at [956, 438] on div "A complete ritual for sensitive scalps and healthier hair. This set includes ou…" at bounding box center [1011, 414] width 417 height 148
click at [947, 416] on p "This minimalist system soothes the scalp, strengthens roots, and restores balan…" at bounding box center [964, 421] width 322 height 10
click at [994, 366] on p "This set includes our clean shampoo and conditioner duo, plus a soft silicone s…" at bounding box center [1000, 368] width 394 height 25
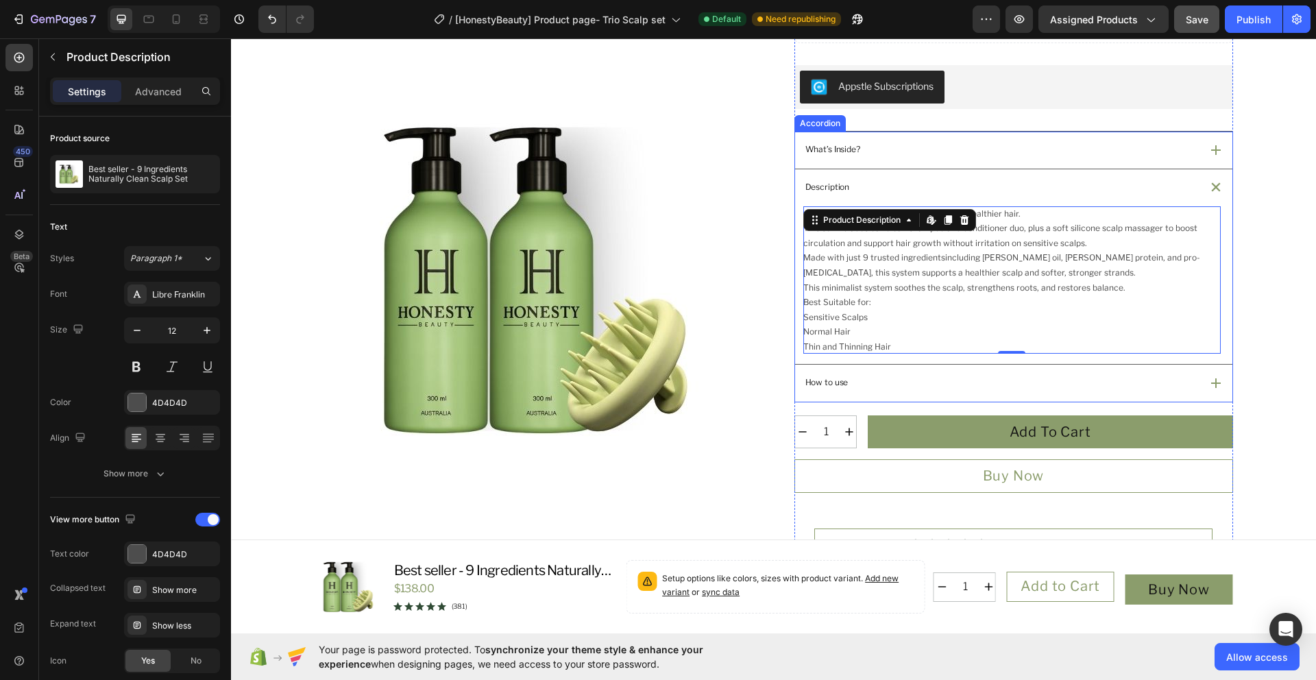
scroll to position [482, 0]
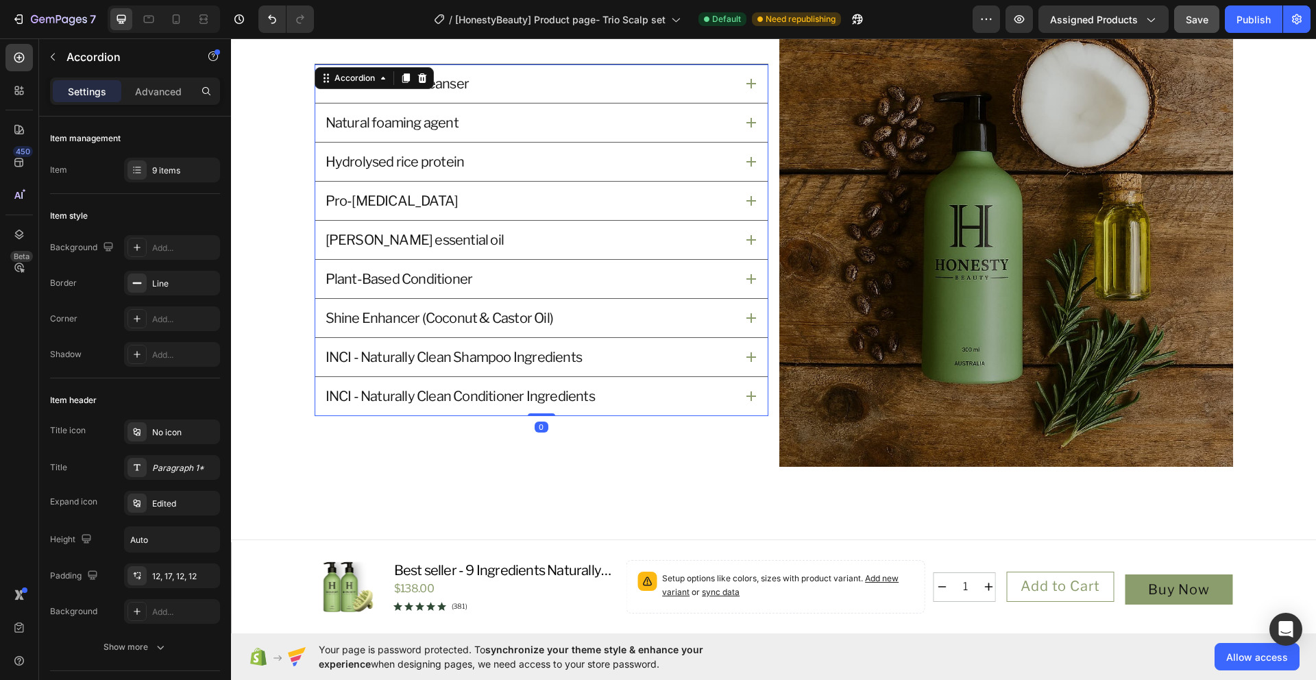
click at [662, 101] on div "Coconut based cleanser" at bounding box center [541, 83] width 452 height 38
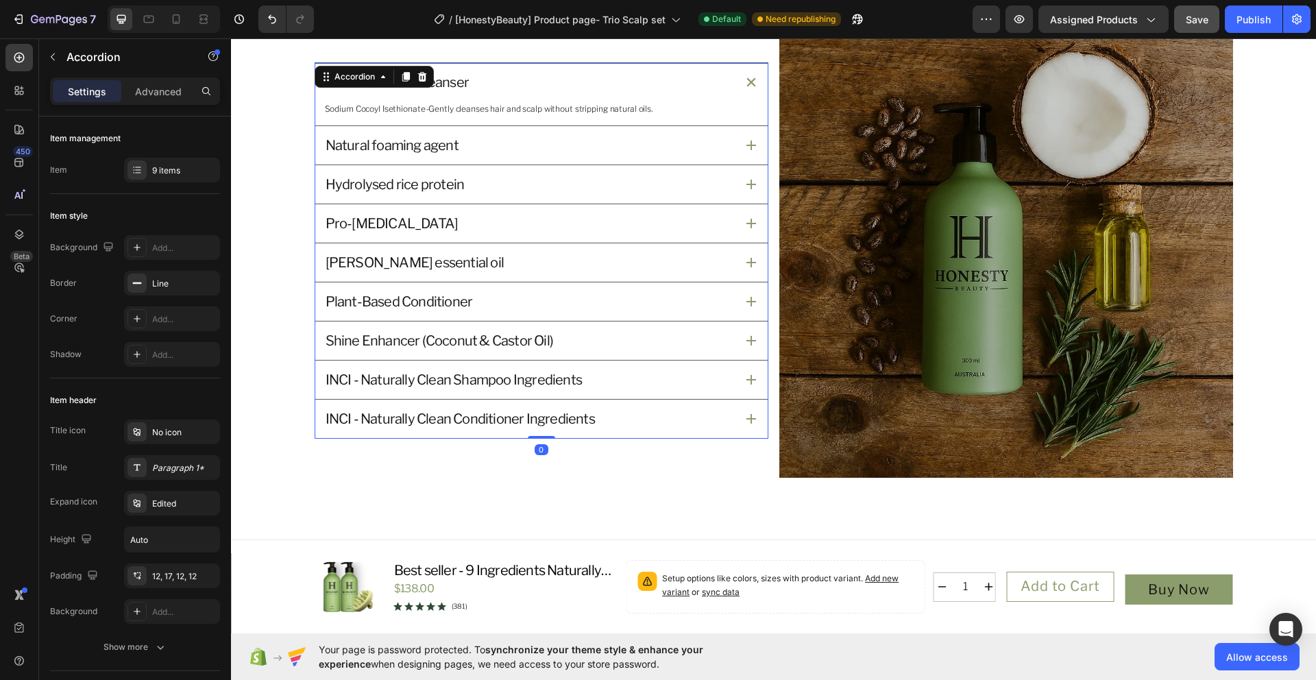
scroll to position [1513, 0]
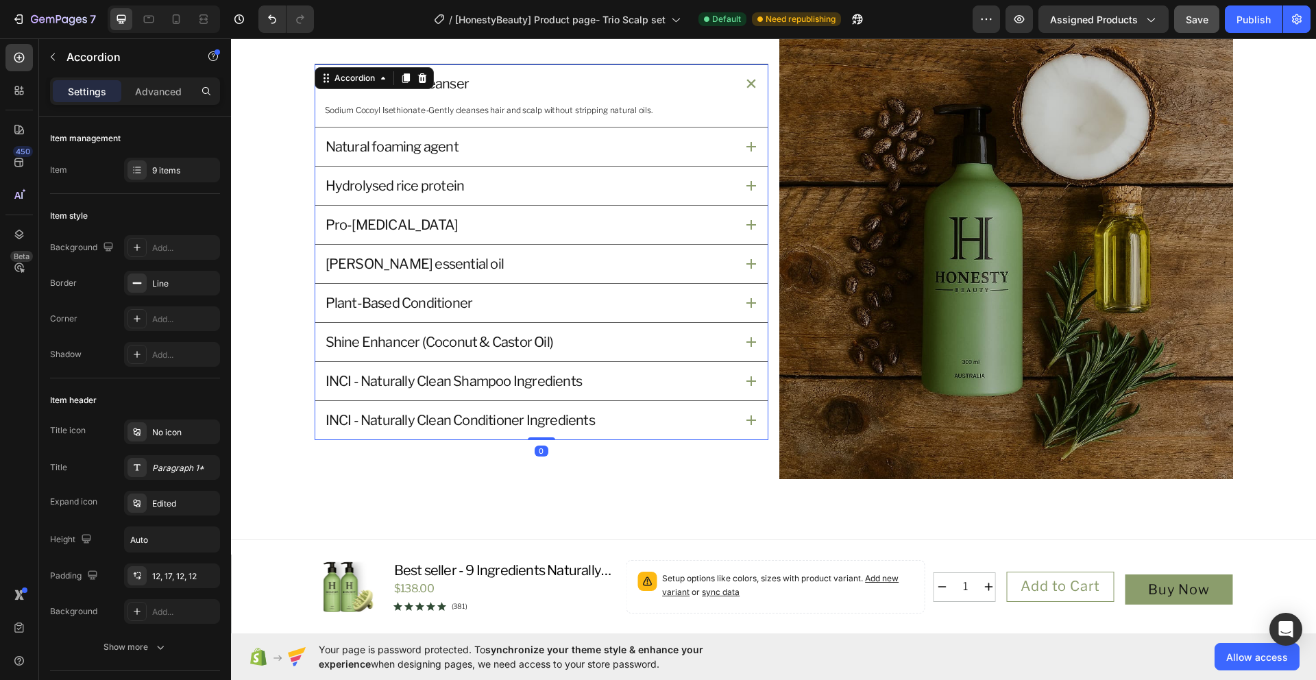
click at [660, 147] on div "Natural foaming agent" at bounding box center [530, 147] width 412 height 22
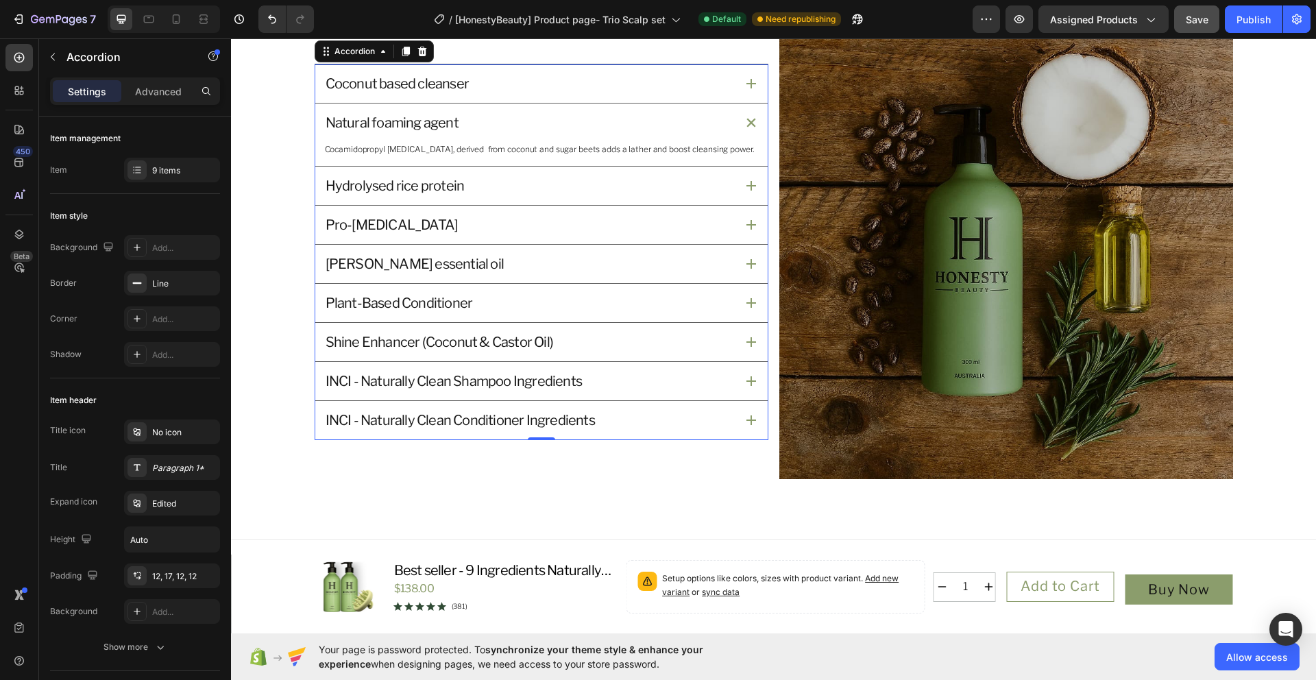
scroll to position [1475, 0]
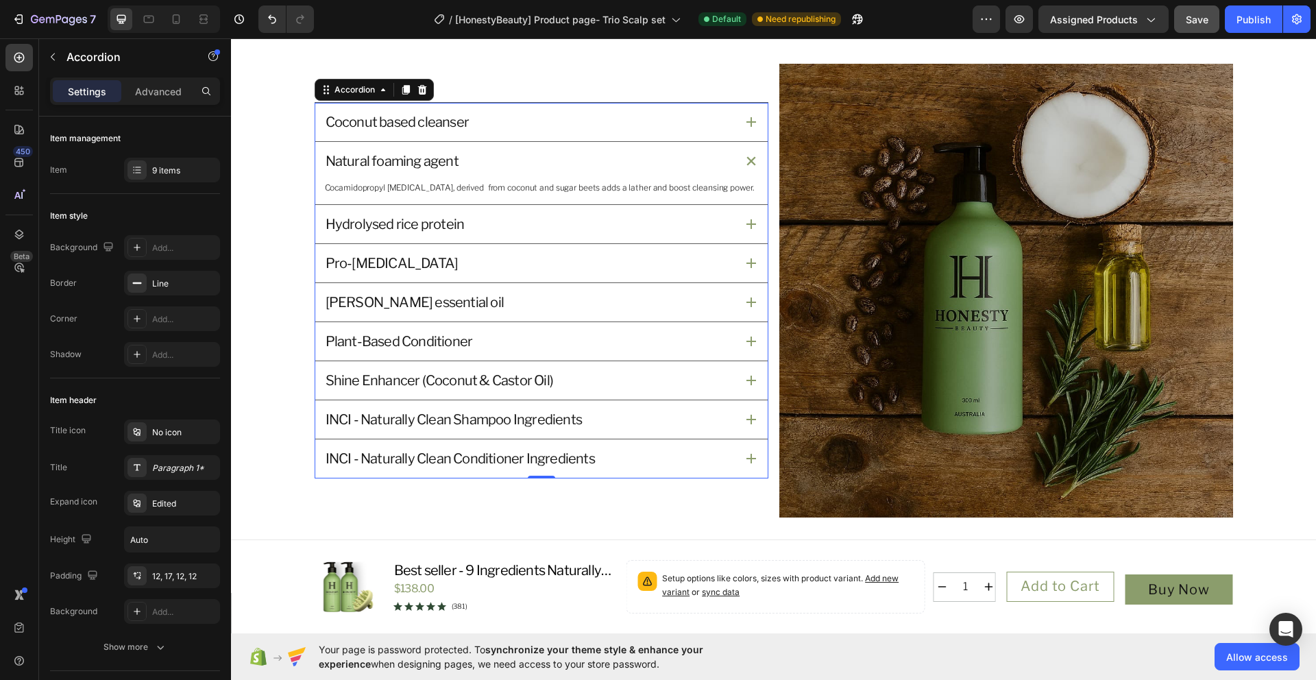
click at [628, 224] on div "Hydrolysed rice protein" at bounding box center [530, 224] width 412 height 22
click at [627, 252] on div "Pro-[MEDICAL_DATA]" at bounding box center [530, 263] width 412 height 22
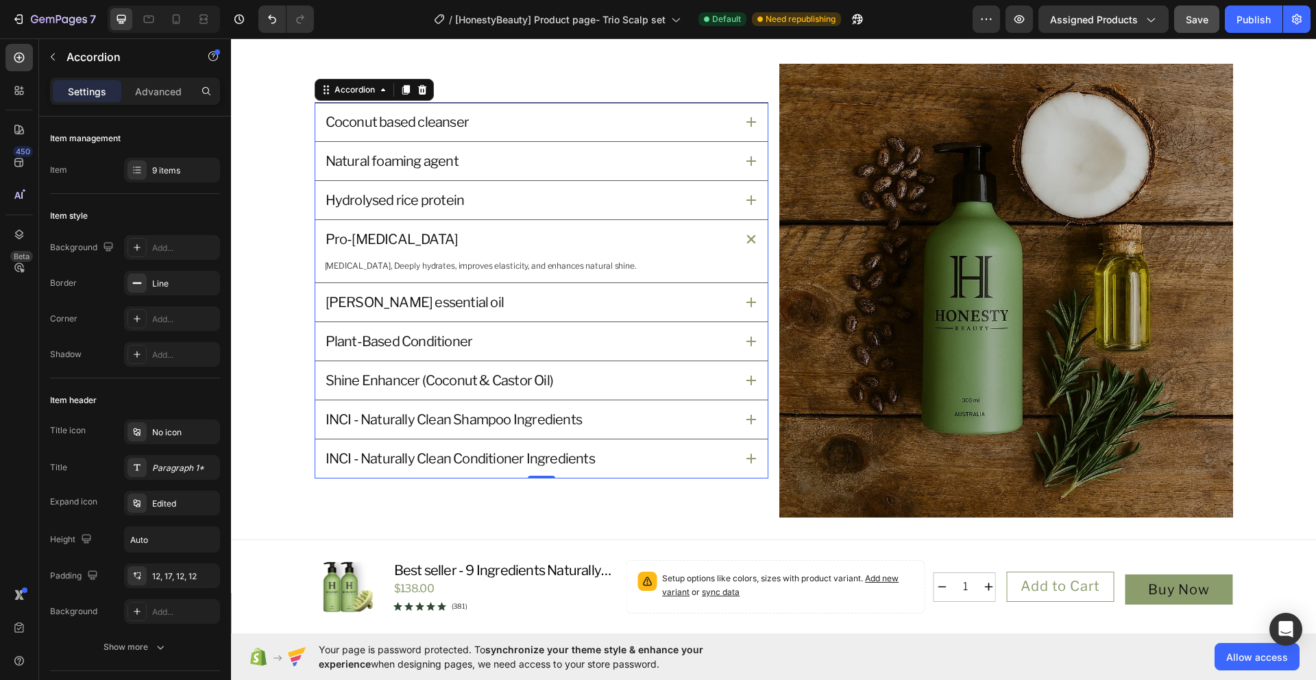
click at [628, 297] on div "[PERSON_NAME] essential oil" at bounding box center [530, 302] width 412 height 22
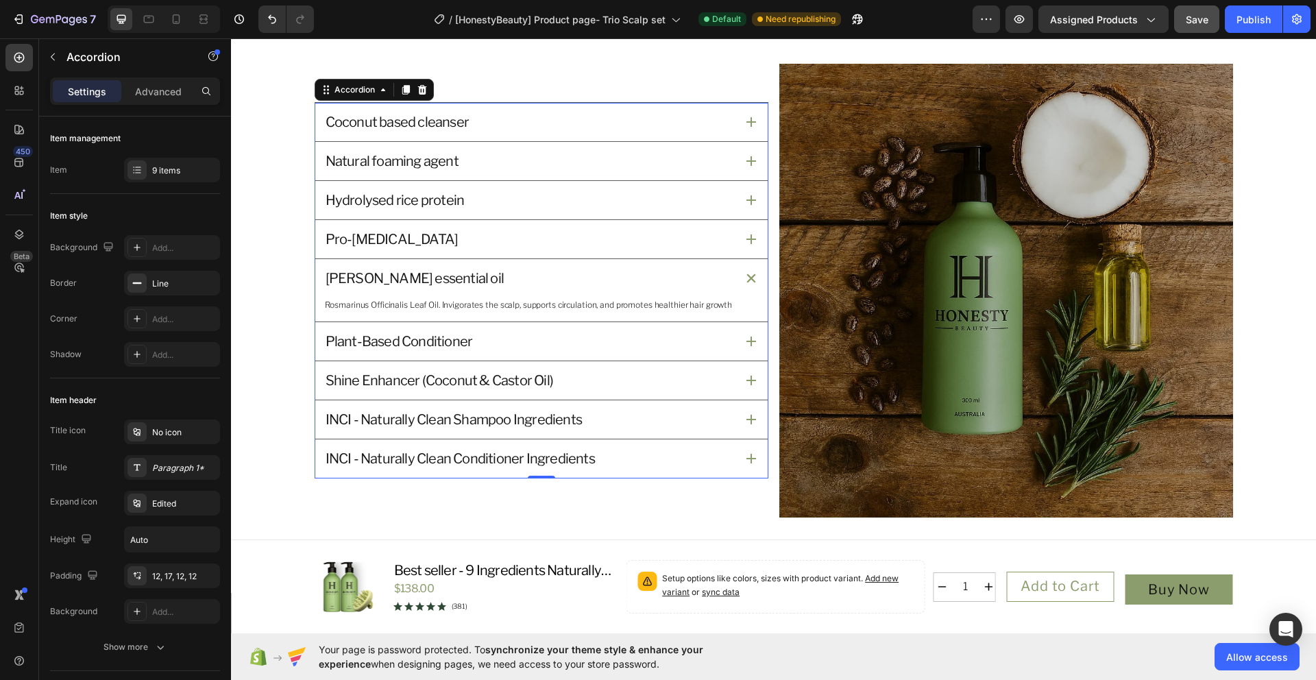
click at [631, 331] on div "Plant-Based Conditioner" at bounding box center [530, 341] width 412 height 22
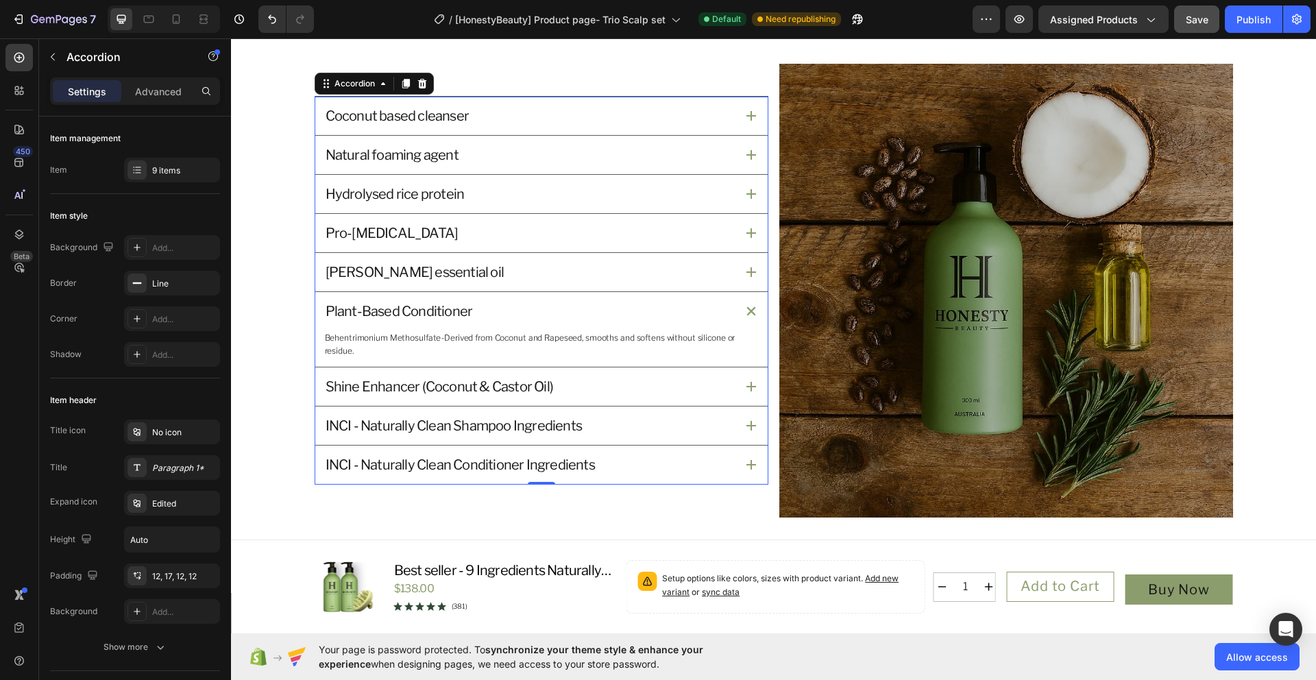
click at [639, 385] on div "Shine Enhancer (Coconut & Castor Oil)" at bounding box center [530, 387] width 412 height 22
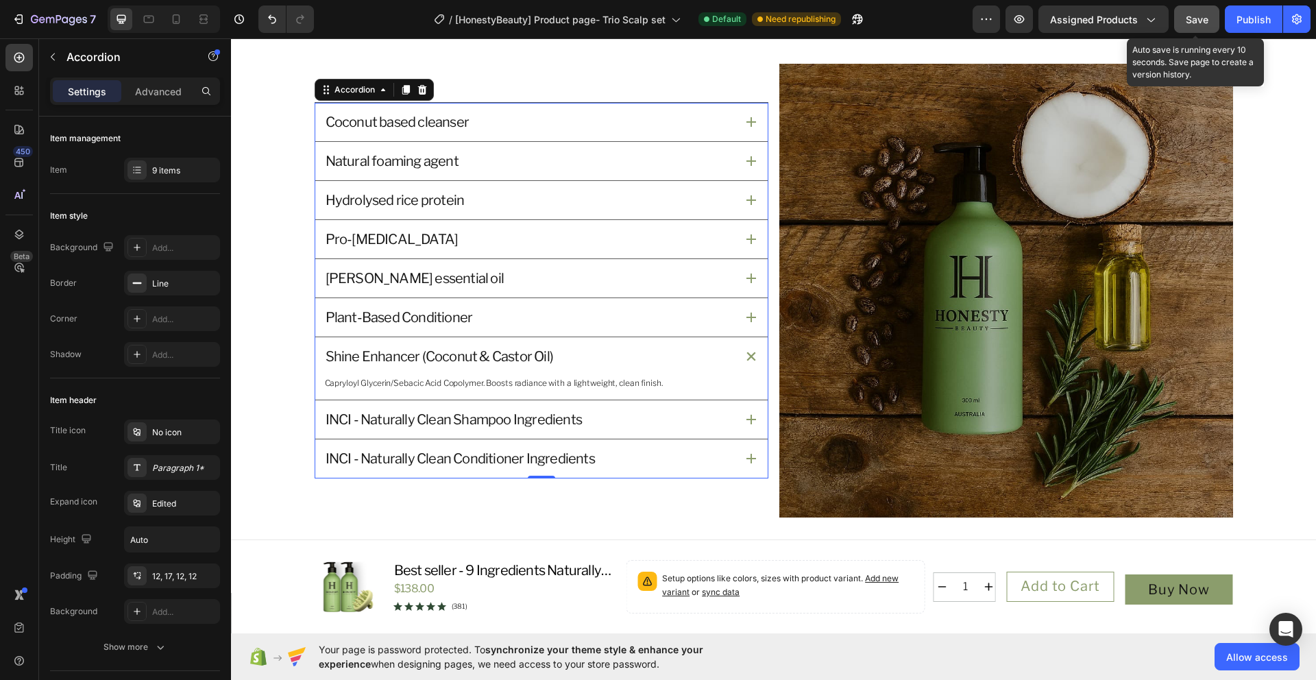
click at [1208, 25] on button "Save" at bounding box center [1196, 18] width 45 height 27
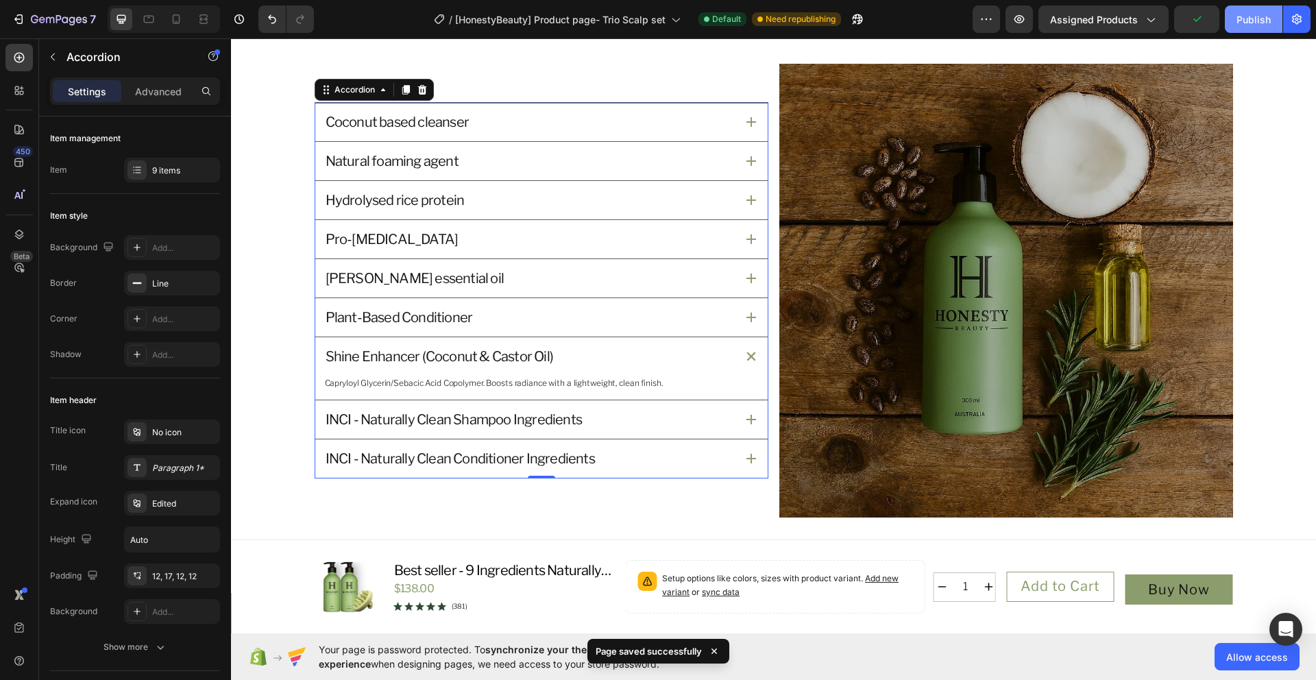
click at [1236, 24] on div "Publish" at bounding box center [1253, 19] width 34 height 14
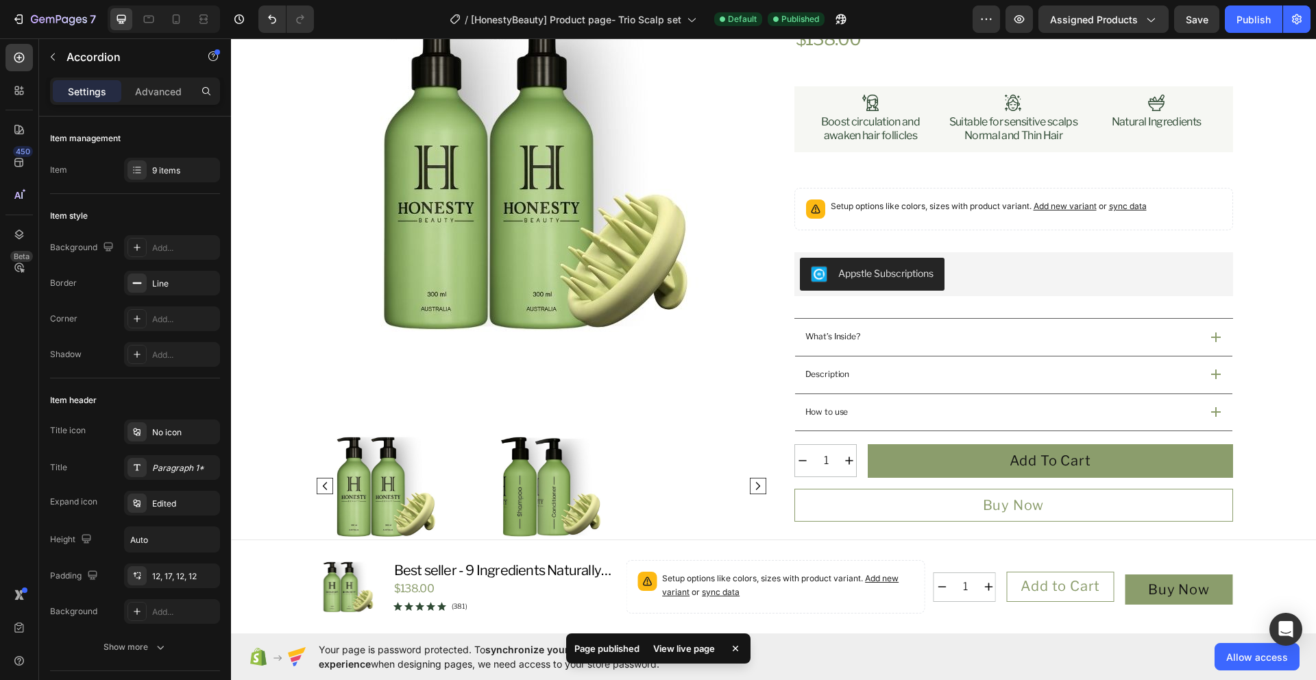
scroll to position [0, 0]
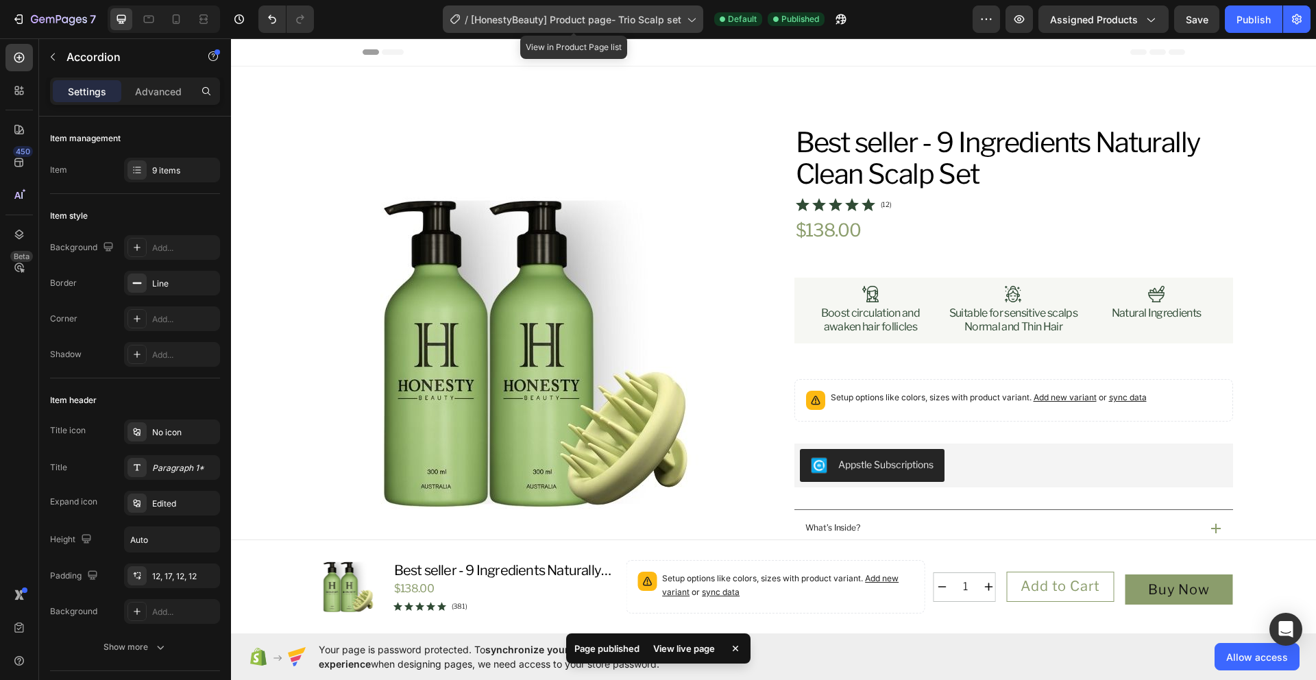
click at [683, 23] on div "/ [HonestyBeauty] Product page- Trio Scalp set" at bounding box center [573, 18] width 260 height 27
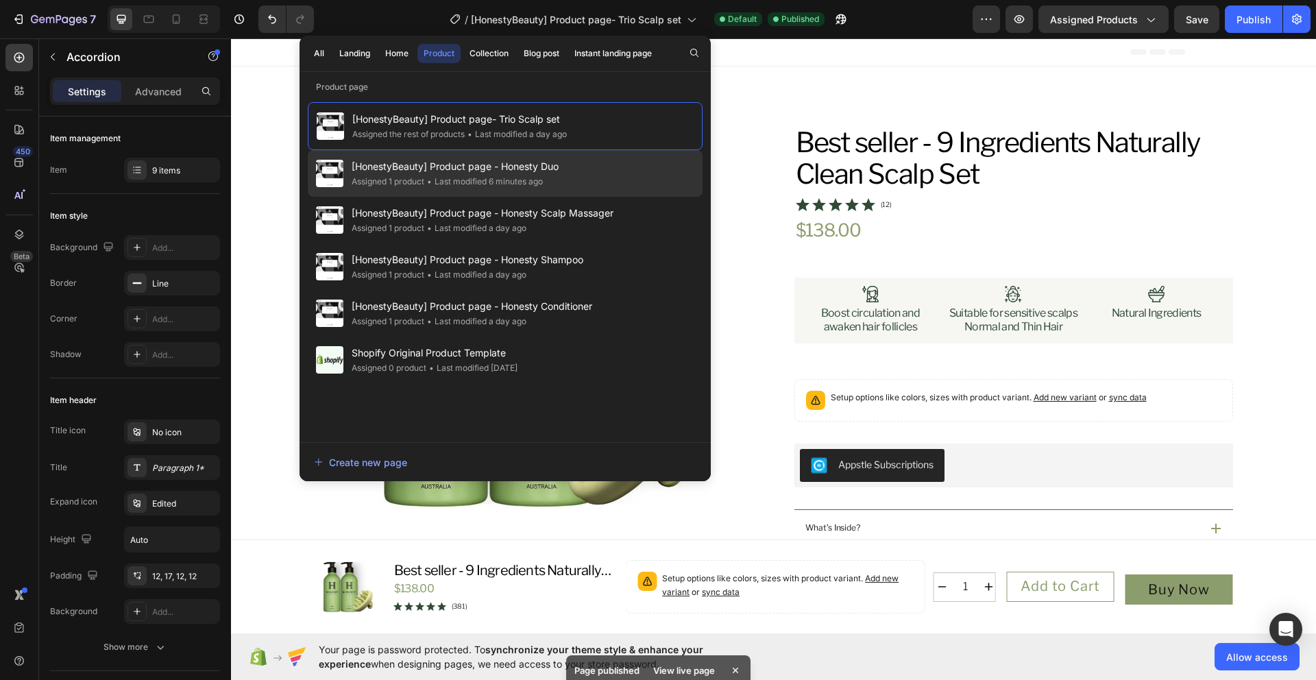
click at [616, 164] on div "[HonestyBeauty] Product page - Honesty Duo Assigned 1 product • Last modified 6…" at bounding box center [505, 173] width 395 height 47
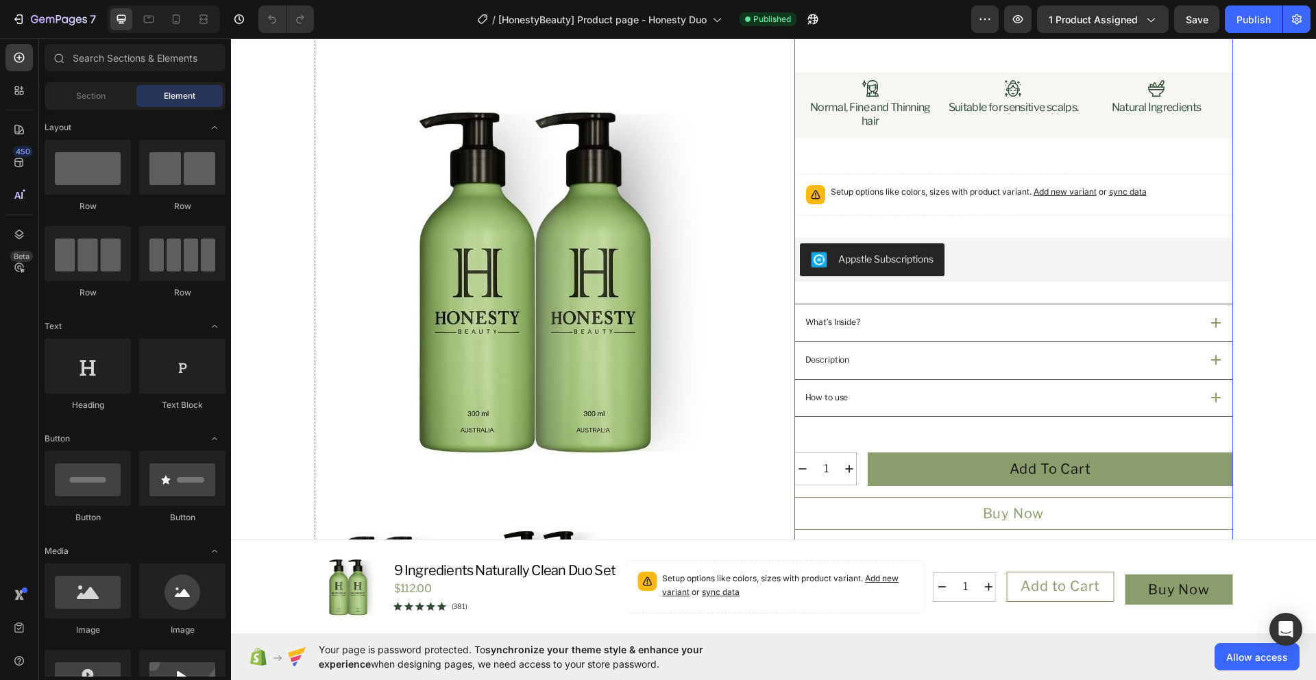
scroll to position [215, 0]
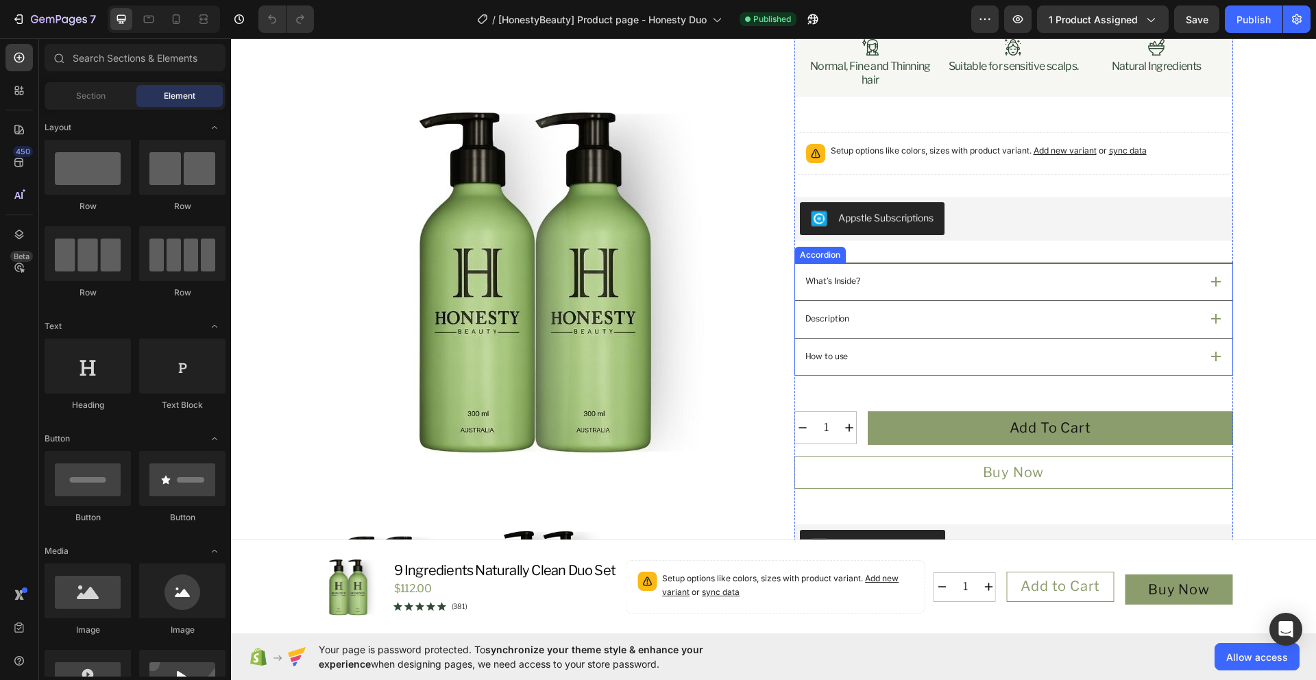
click at [956, 365] on div "How to use" at bounding box center [1001, 356] width 397 height 17
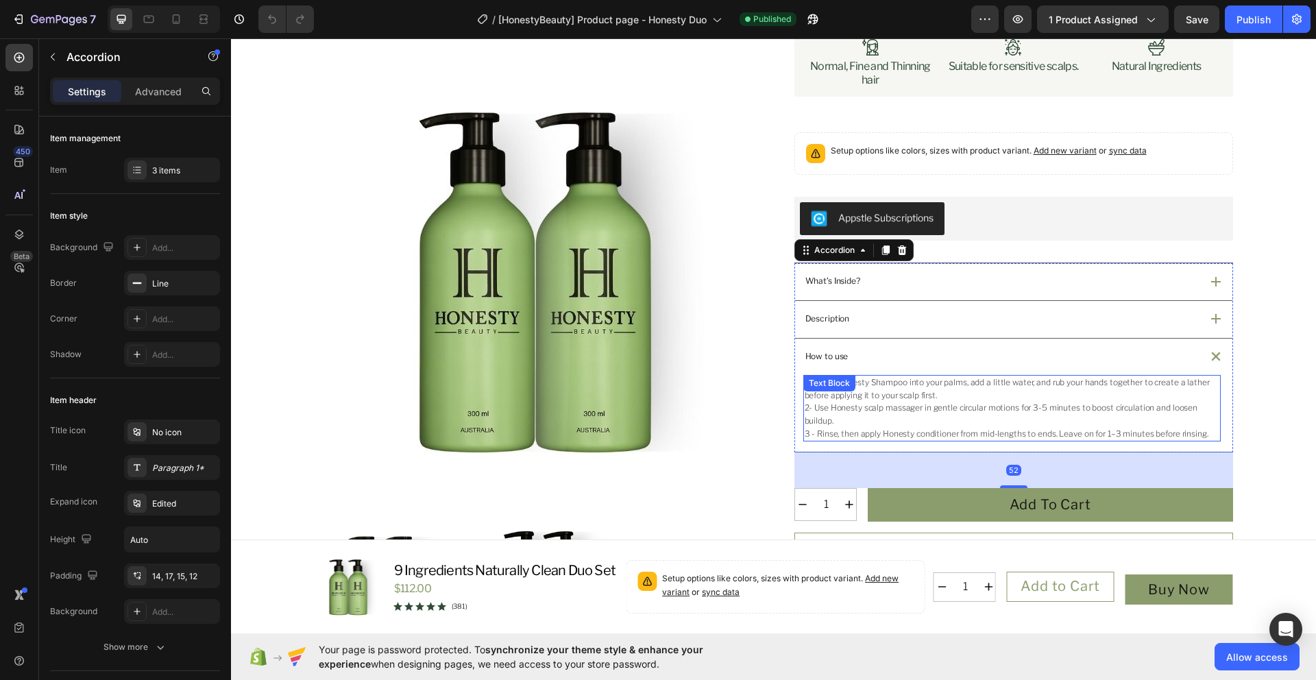
click at [1034, 427] on p "2- Use Honesty scalp massager in gentle circular motions for 3-5 minutes to boo…" at bounding box center [1012, 414] width 415 height 25
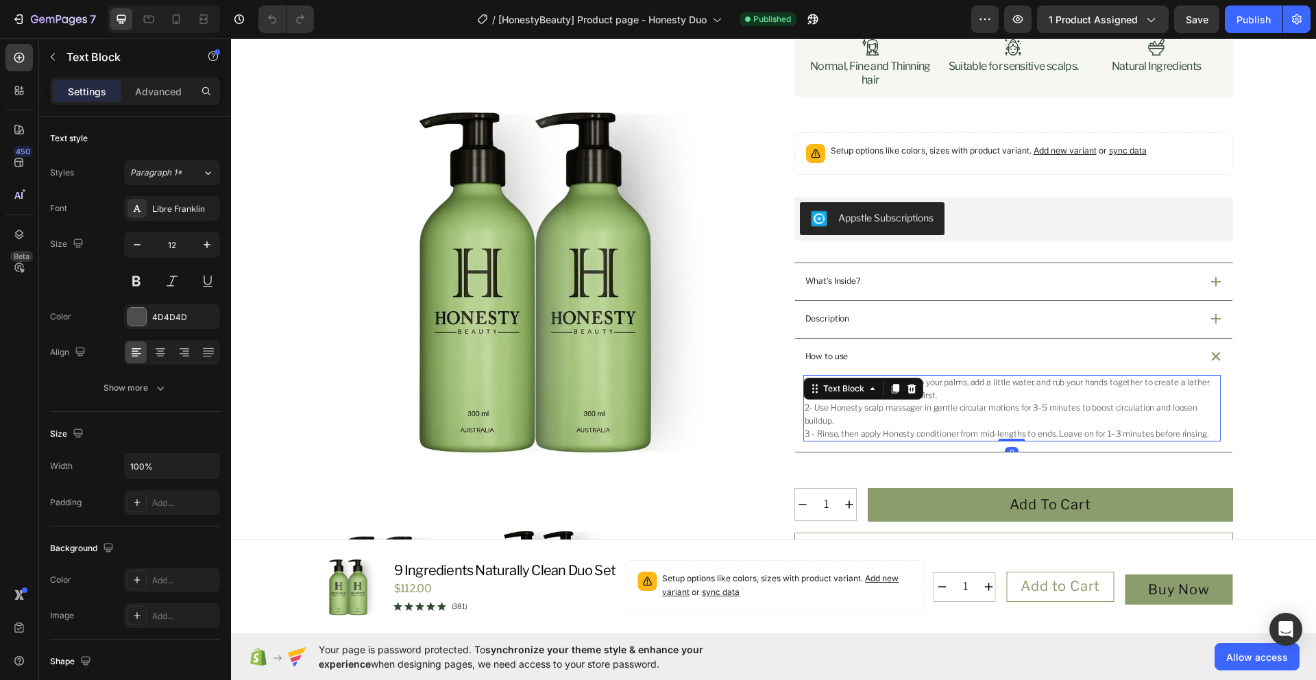
click at [1029, 427] on p "2- Use Honesty scalp massager in gentle circular motions for 3-5 minutes to boo…" at bounding box center [1012, 414] width 415 height 25
click at [1101, 441] on p "3 - Rinse, then apply Honesty conditioner from mid-lengths to ends. Leave on fo…" at bounding box center [1012, 434] width 415 height 13
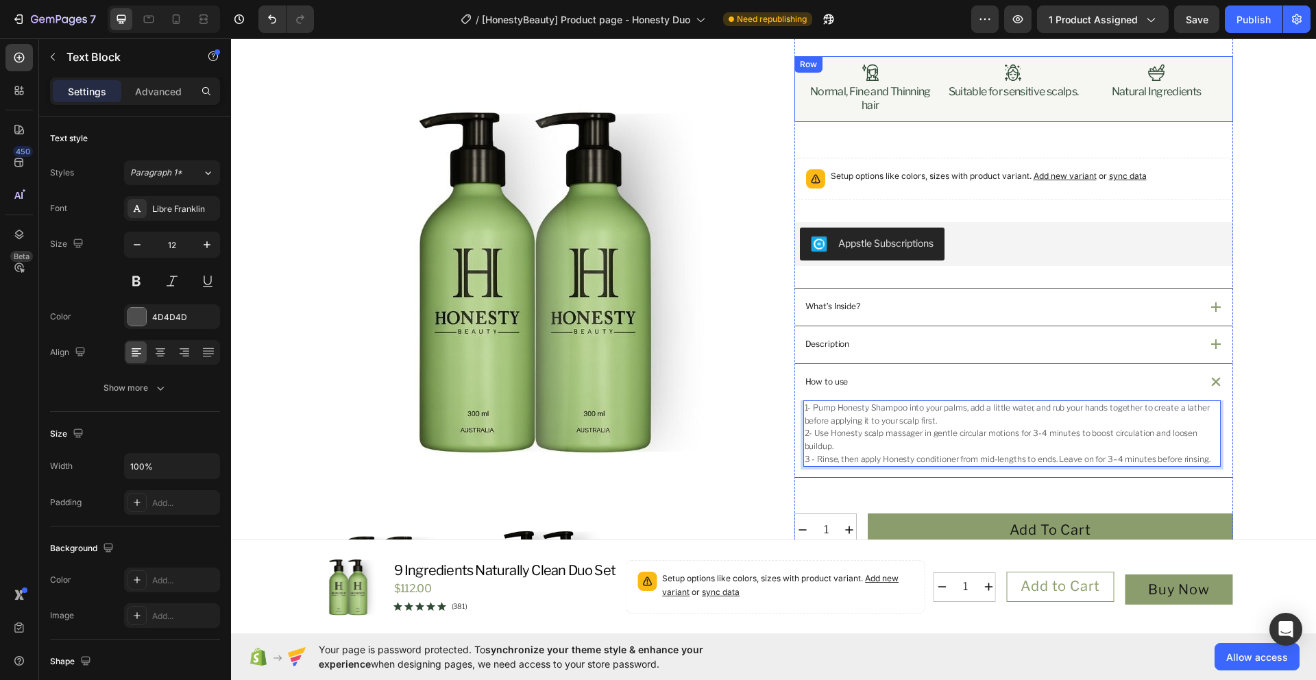
scroll to position [165, 0]
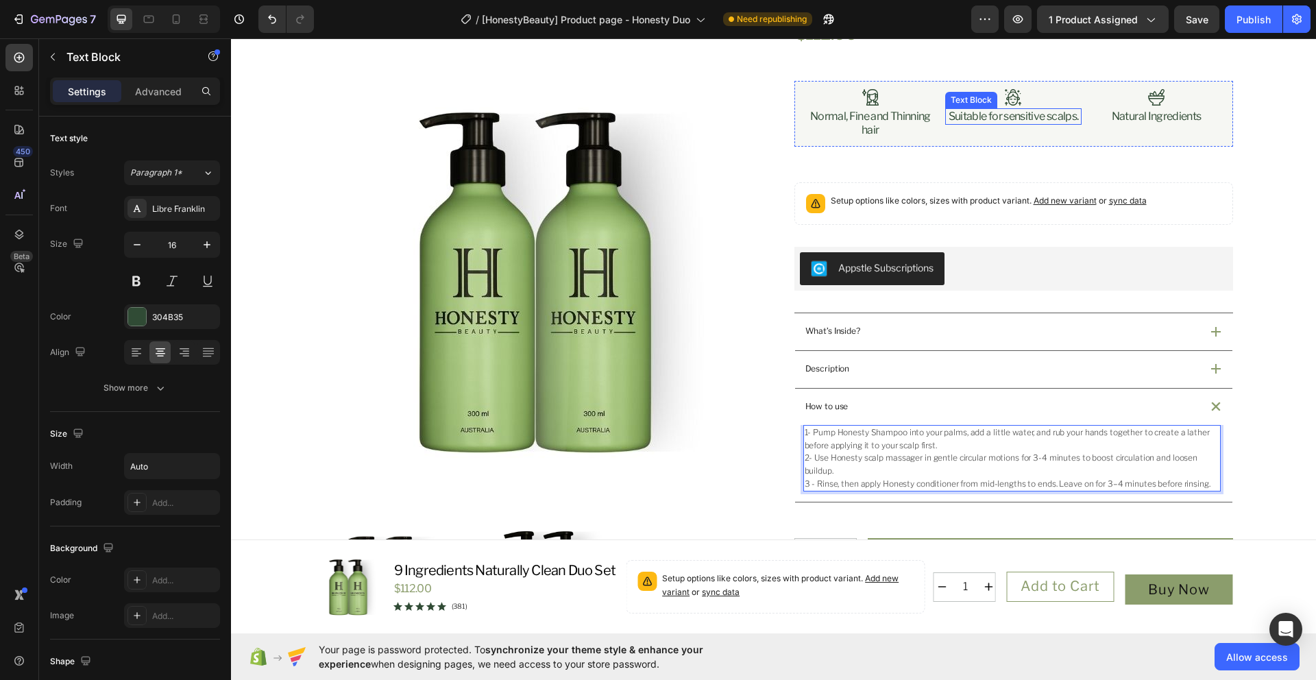
click at [1024, 123] on p "Suitable for sensitive scalps." at bounding box center [1014, 117] width 130 height 14
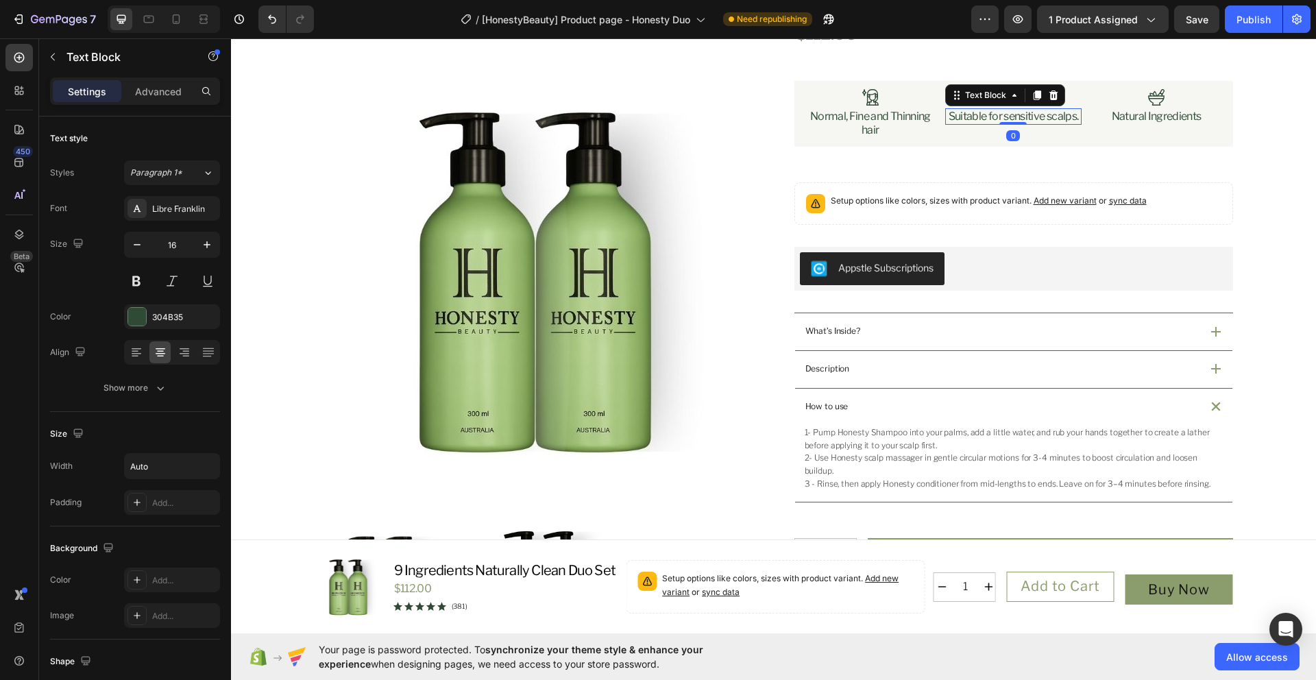
click at [1071, 123] on p "Suitable for sensitive scalps." at bounding box center [1014, 117] width 130 height 14
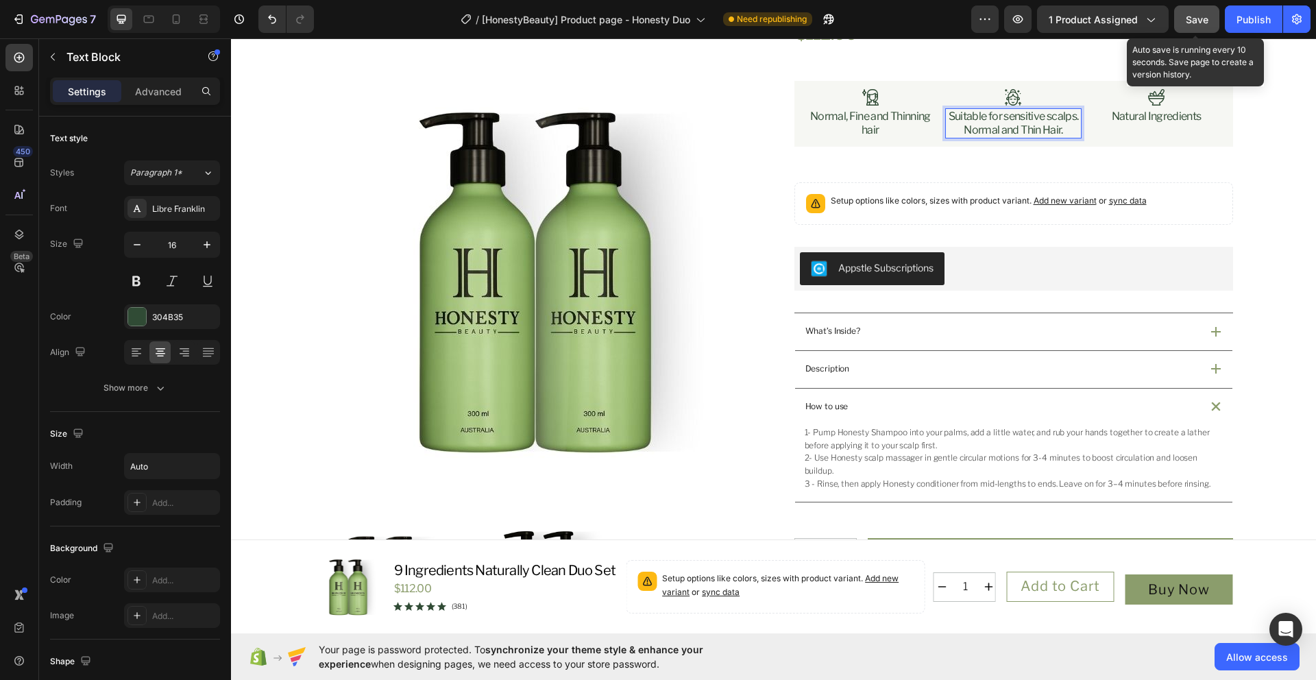
click at [1193, 21] on span "Save" at bounding box center [1197, 20] width 23 height 12
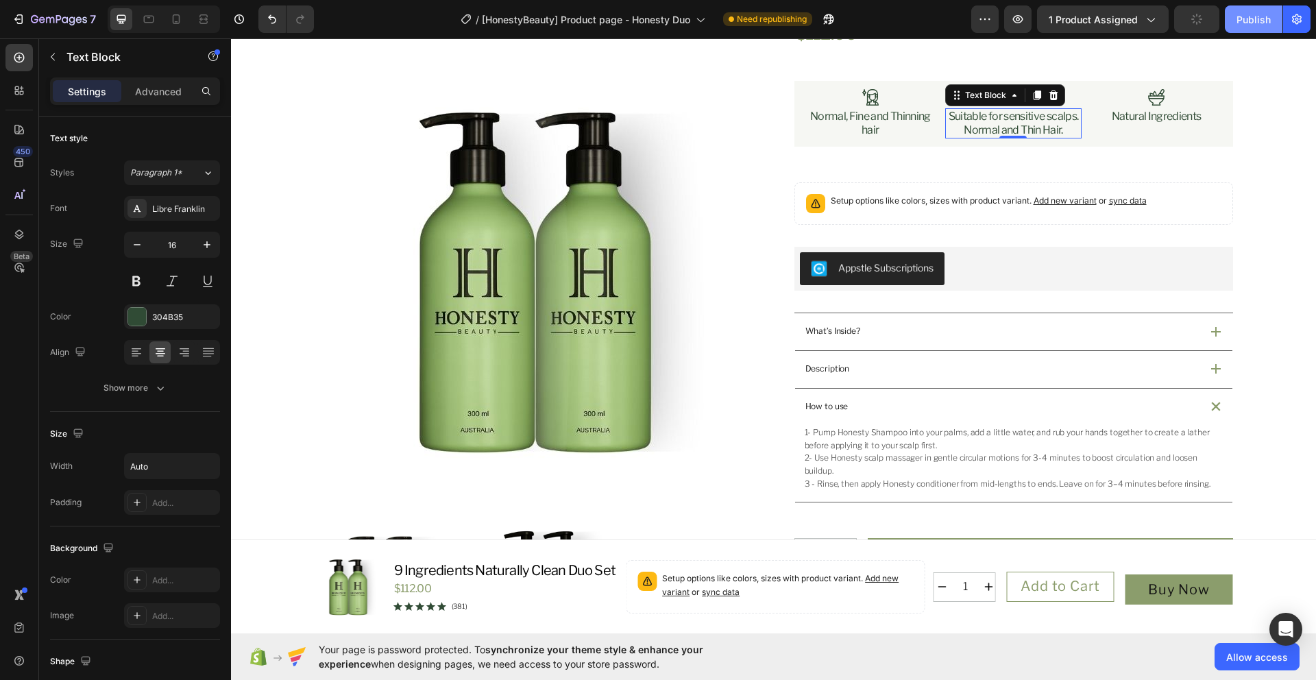
click at [1247, 28] on button "Publish" at bounding box center [1254, 18] width 58 height 27
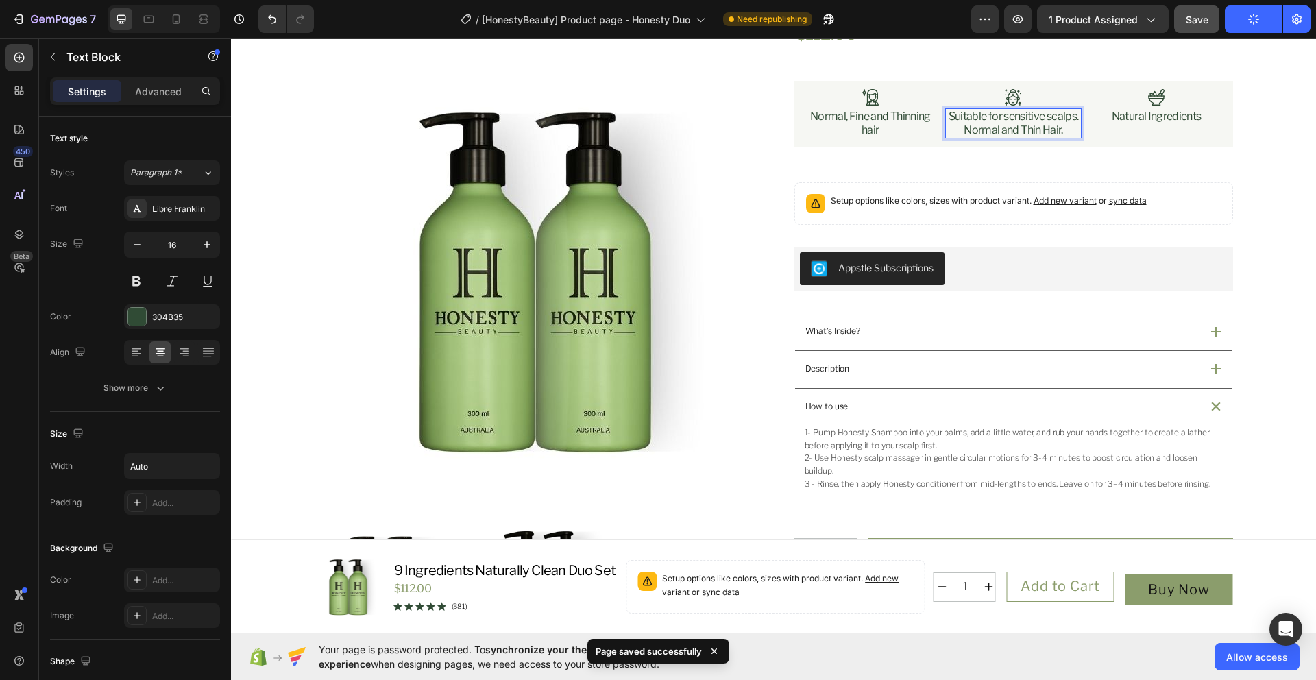
click at [1059, 137] on p "Normal and Thin Hair." at bounding box center [1014, 130] width 130 height 14
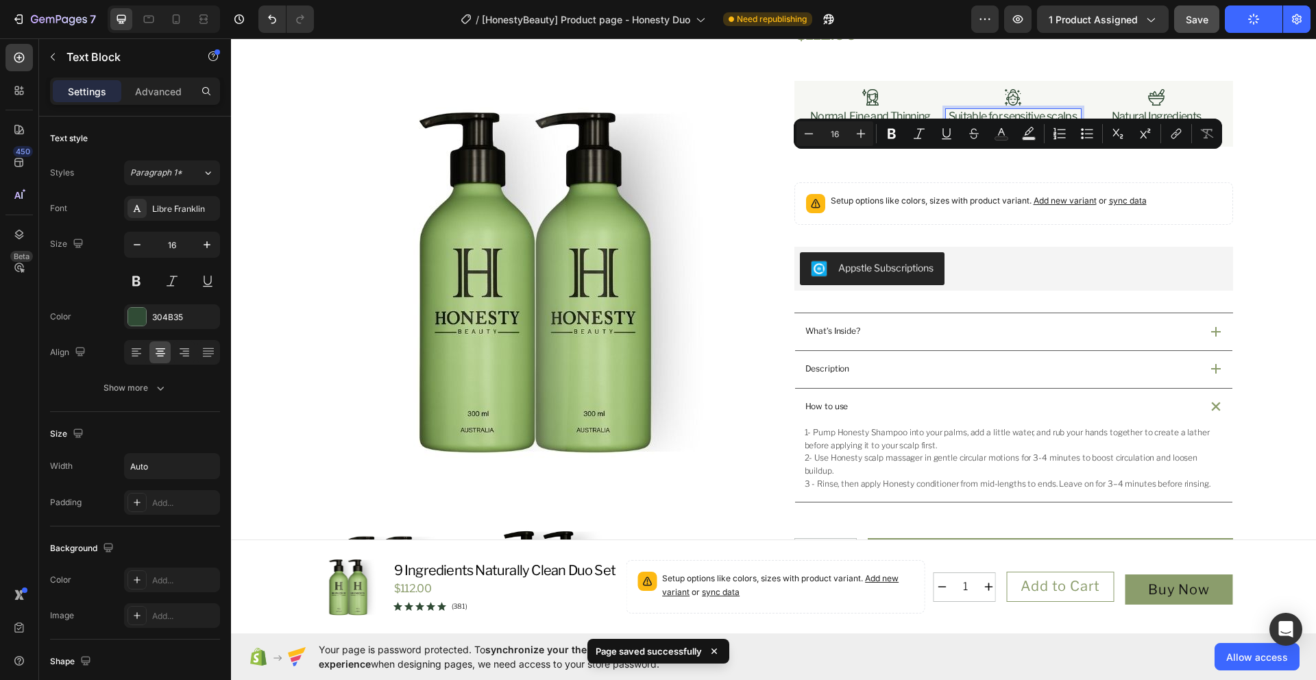
drag, startPoint x: 1059, startPoint y: 162, endPoint x: 957, endPoint y: 165, distance: 102.2
click at [957, 137] on p "Normal and Thin Hair." at bounding box center [1014, 130] width 130 height 14
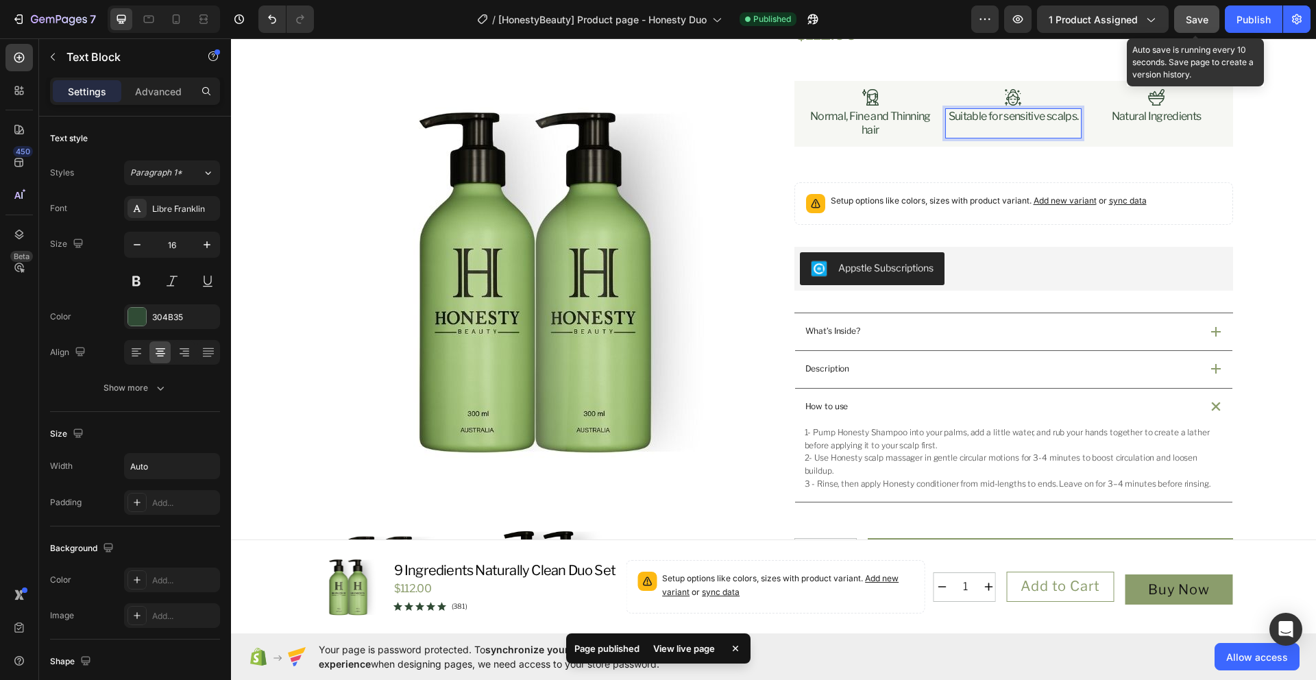
click at [1194, 25] on span "Save" at bounding box center [1197, 20] width 23 height 12
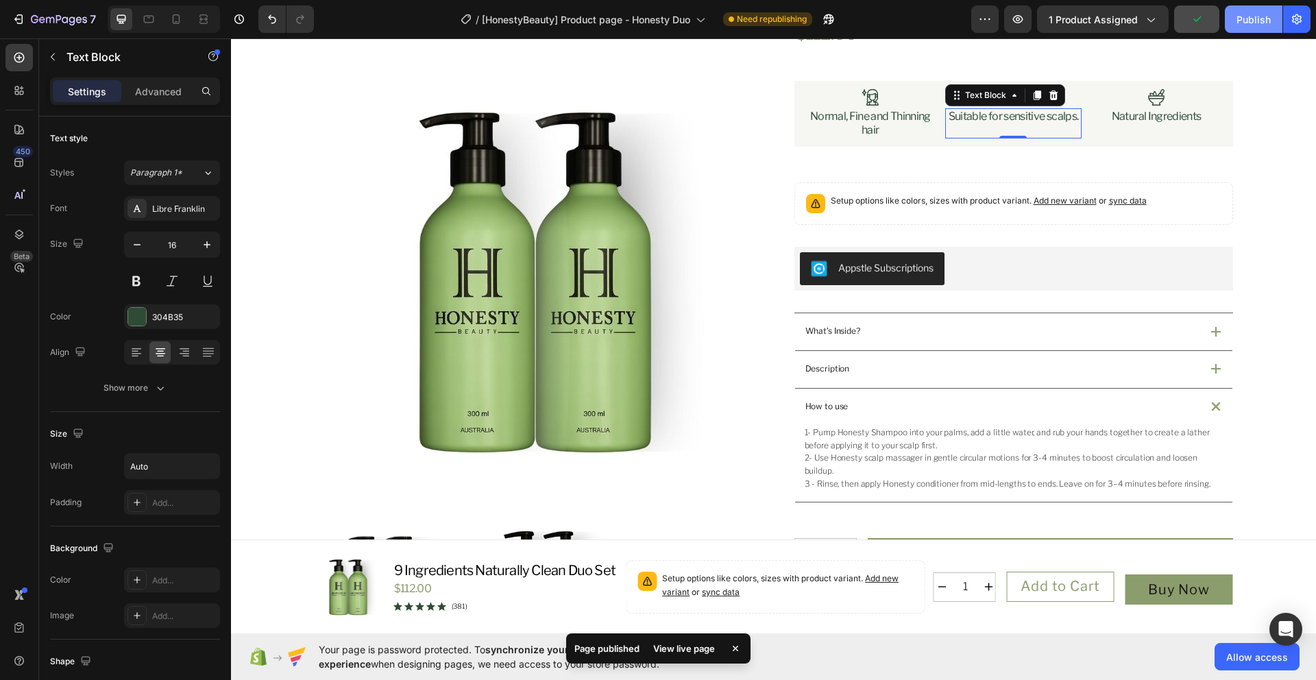
click at [1248, 24] on div "Publish" at bounding box center [1253, 19] width 34 height 14
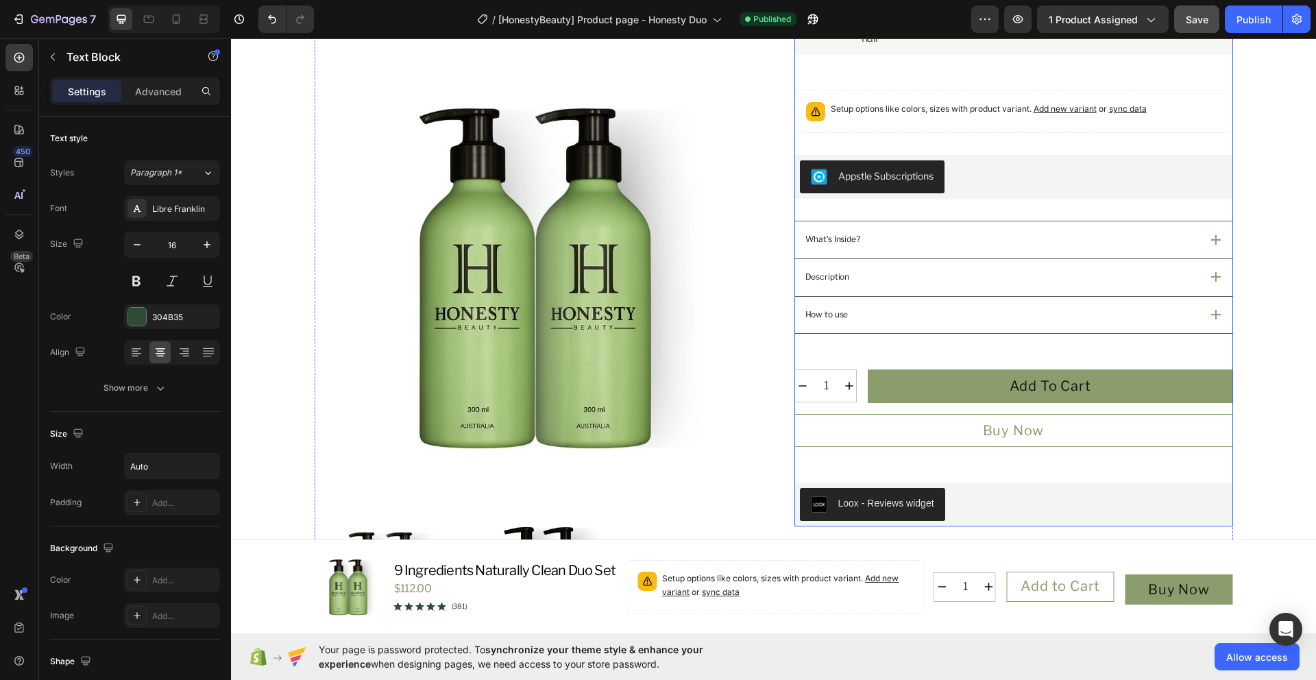
scroll to position [269, 0]
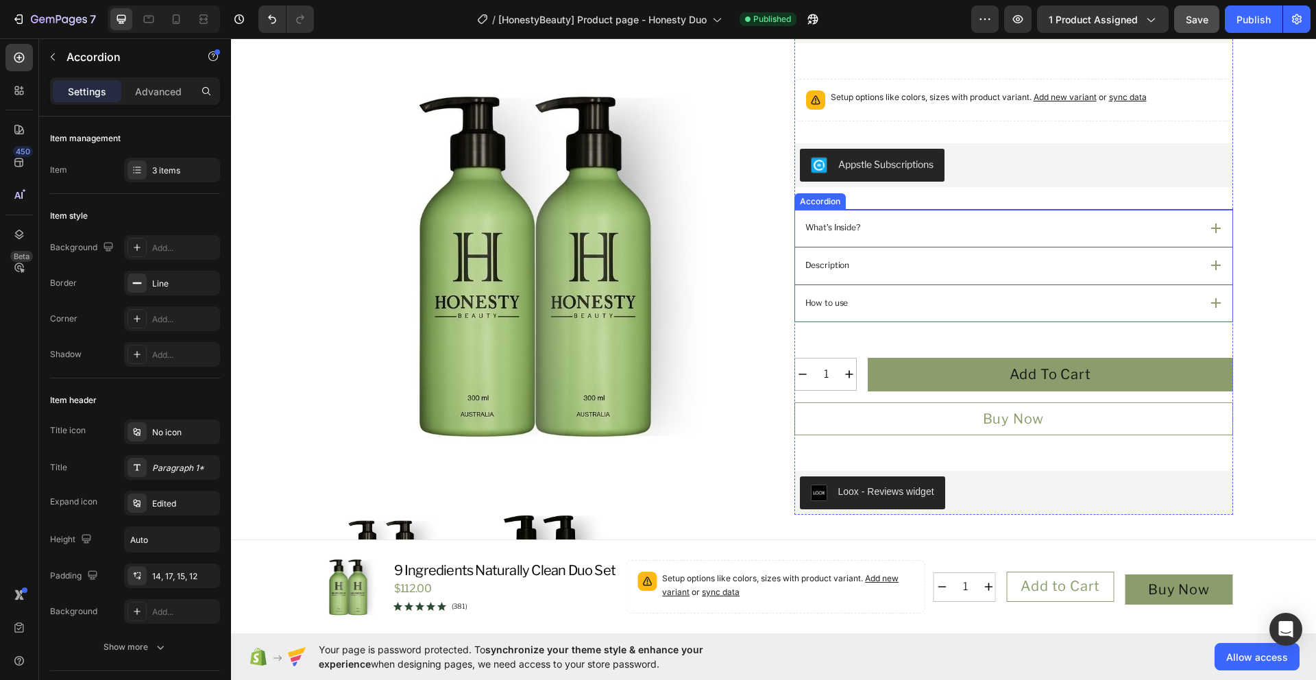
click at [998, 236] on div "What’s Inside?" at bounding box center [1001, 227] width 397 height 17
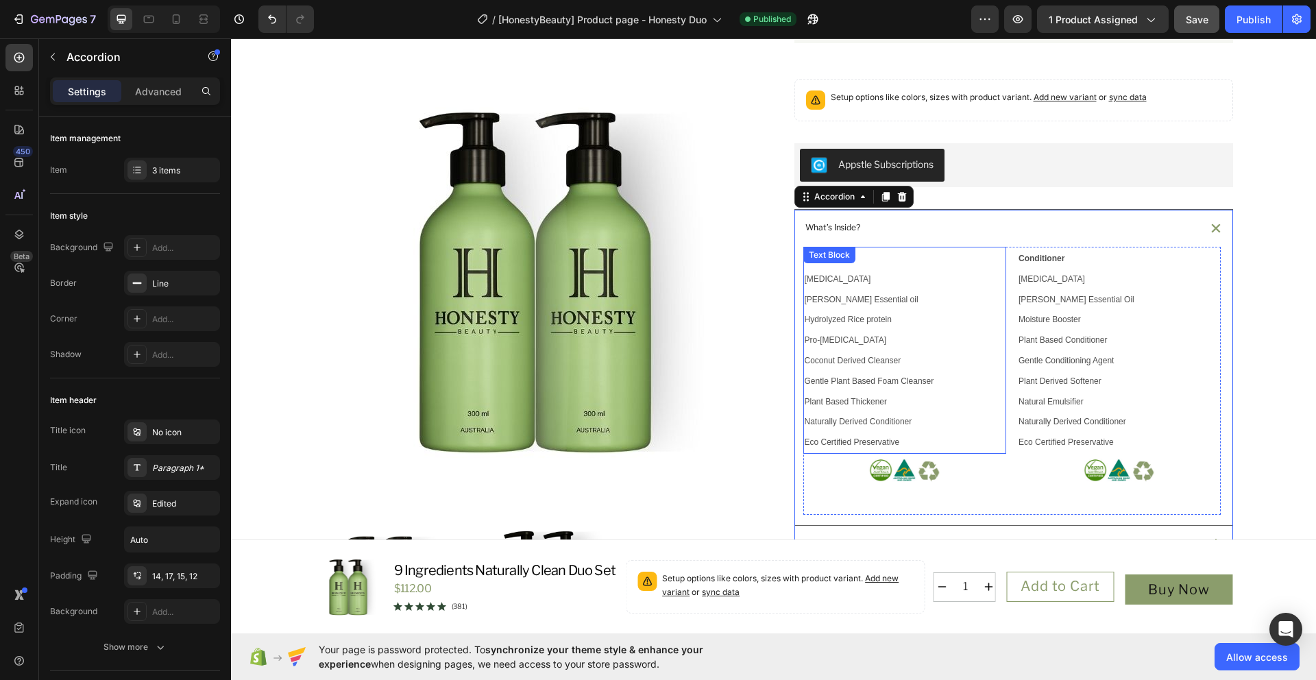
click at [903, 452] on p "Purified water Rosemary Essential oil Hydrolyzed Rice protein Pro-vitamin B5 Co…" at bounding box center [905, 361] width 201 height 184
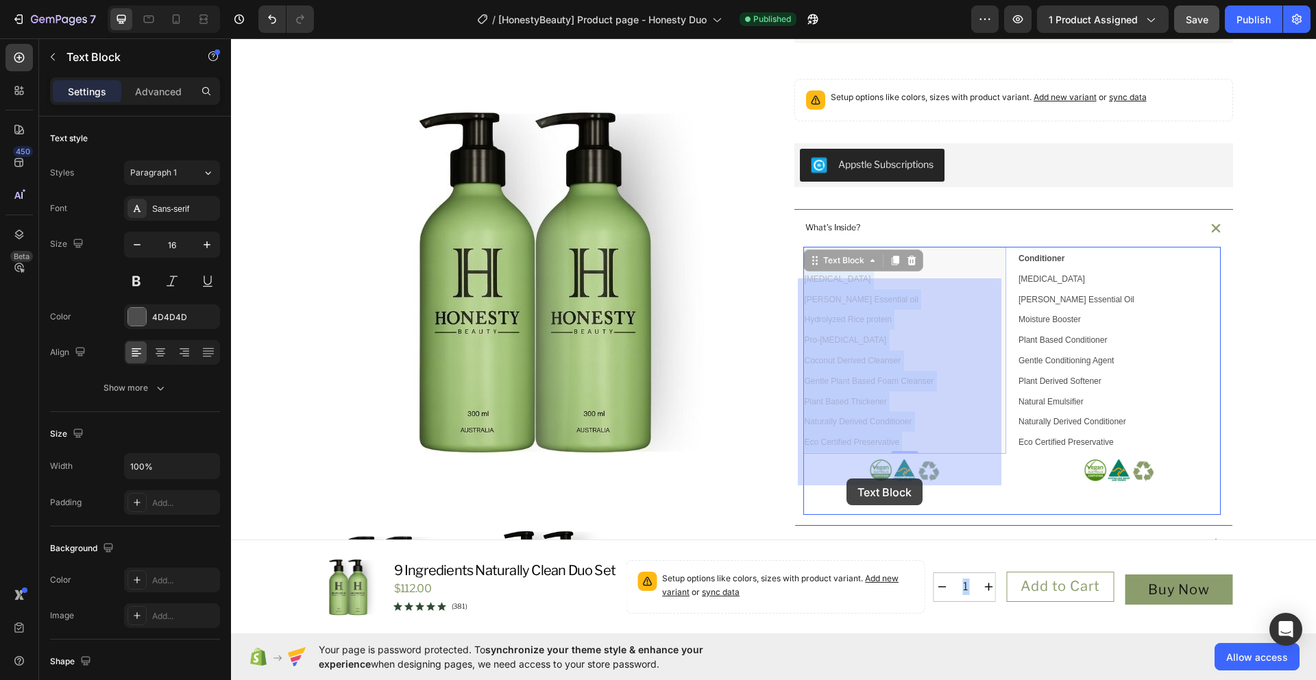
drag, startPoint x: 901, startPoint y: 475, endPoint x: 846, endPoint y: 478, distance: 54.9
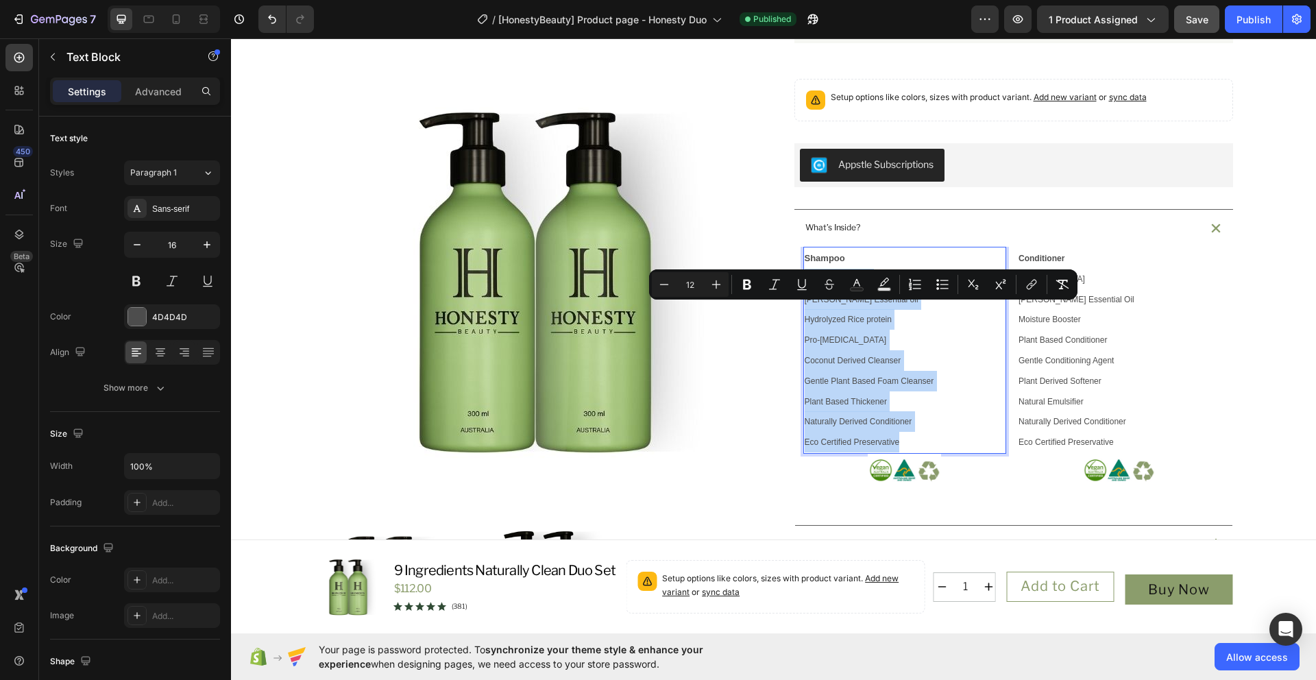
drag, startPoint x: 901, startPoint y: 474, endPoint x: 798, endPoint y: 316, distance: 189.1
click at [803, 316] on div "Shampoo Purified water Rosemary Essential oil Hydrolyzed Rice protein Pro-vitam…" at bounding box center [905, 350] width 204 height 207
copy p "Purified water Rosemary Essential oil Hydrolyzed Rice protein Pro-vitamin B5 Co…"
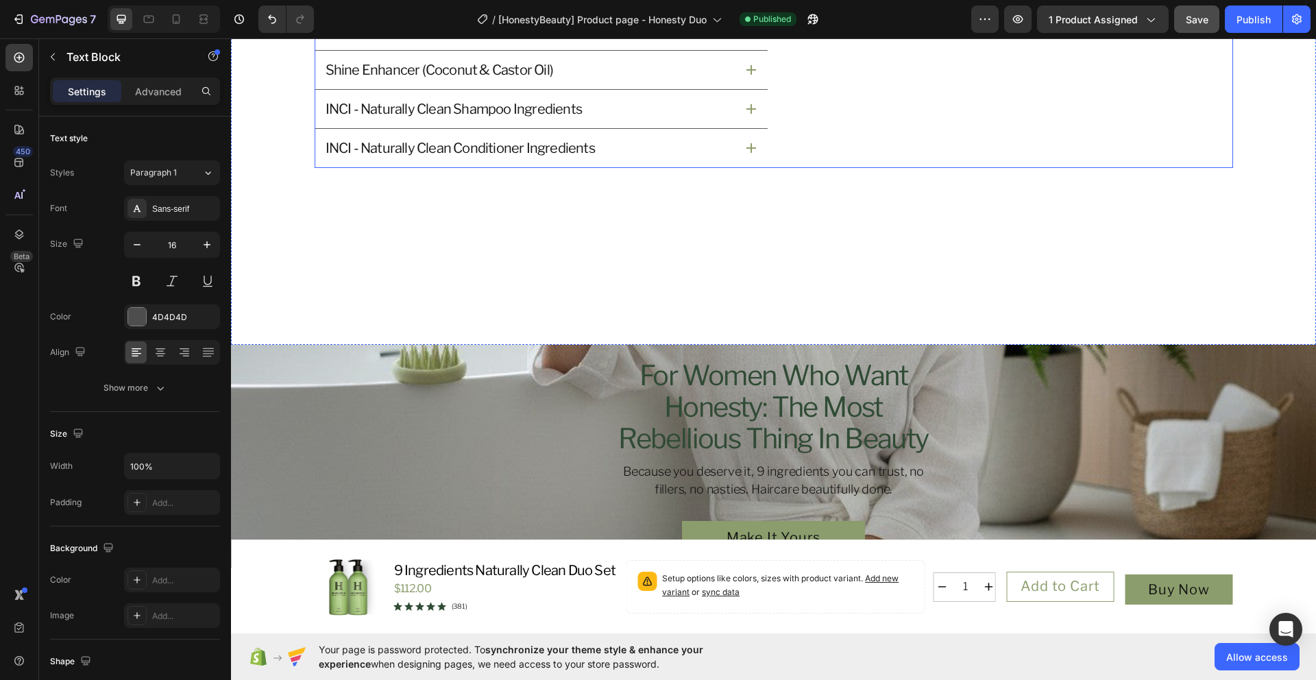
scroll to position [1618, 0]
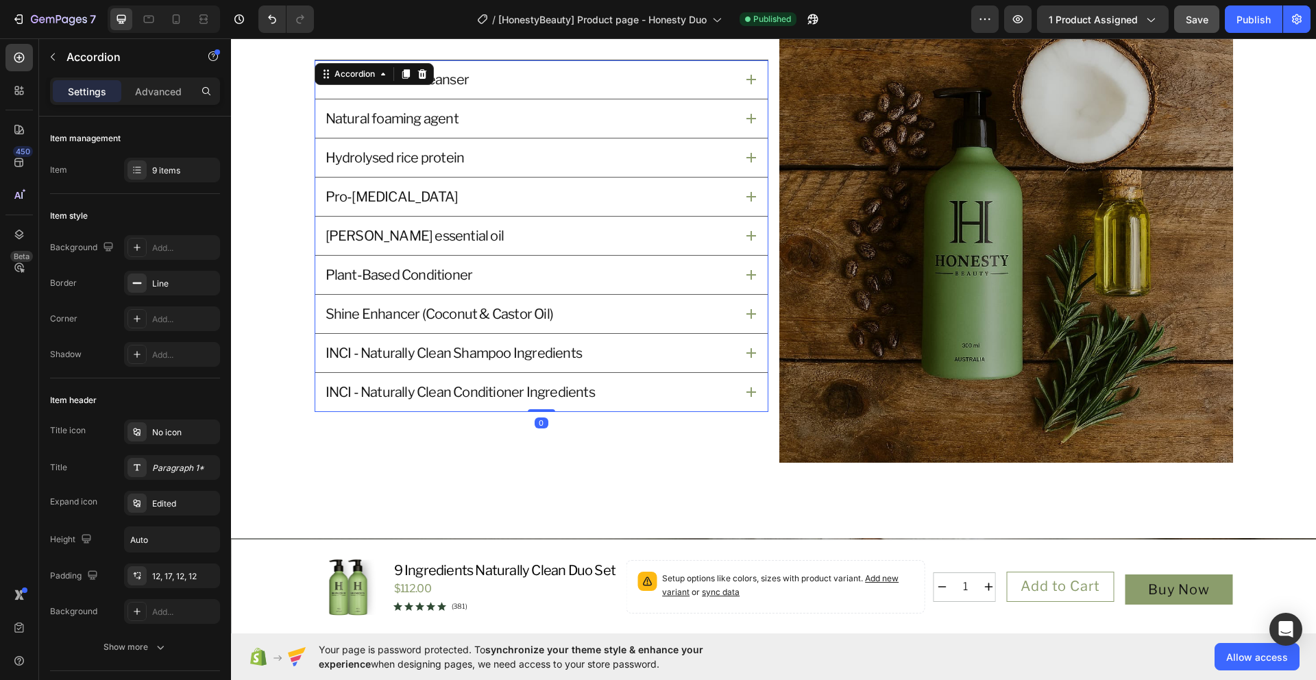
click at [746, 350] on icon at bounding box center [751, 353] width 10 height 10
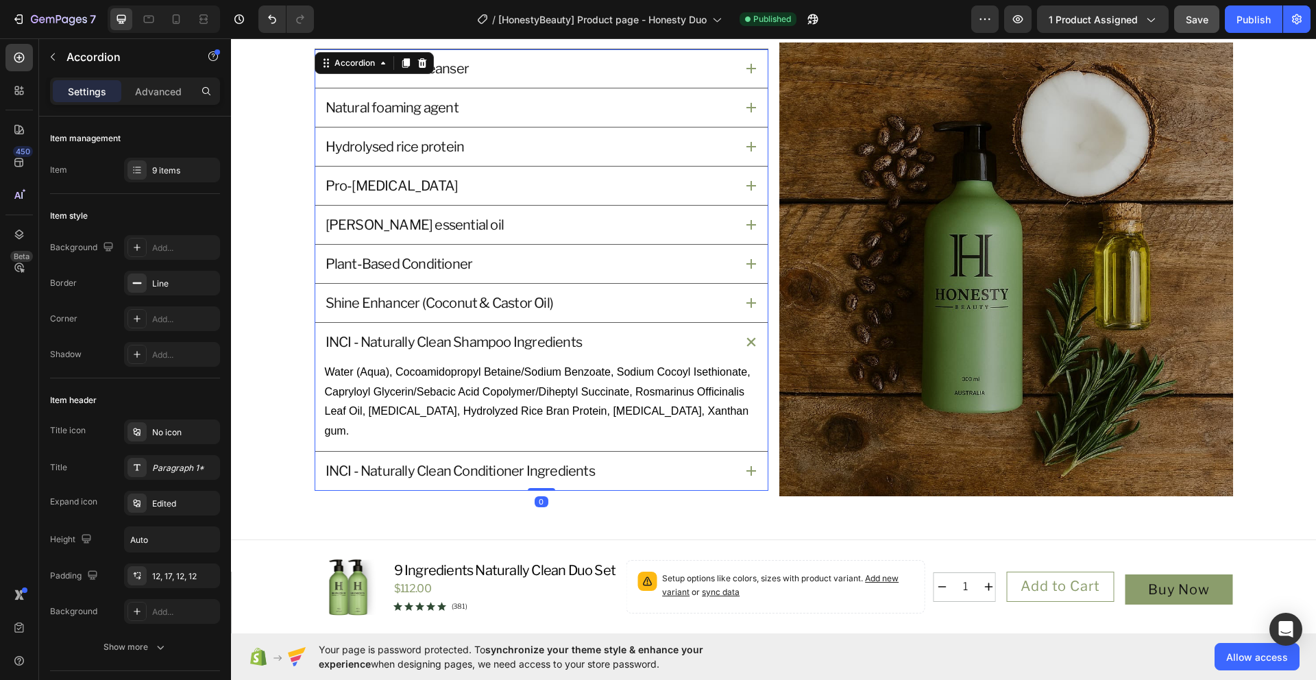
scroll to position [1583, 0]
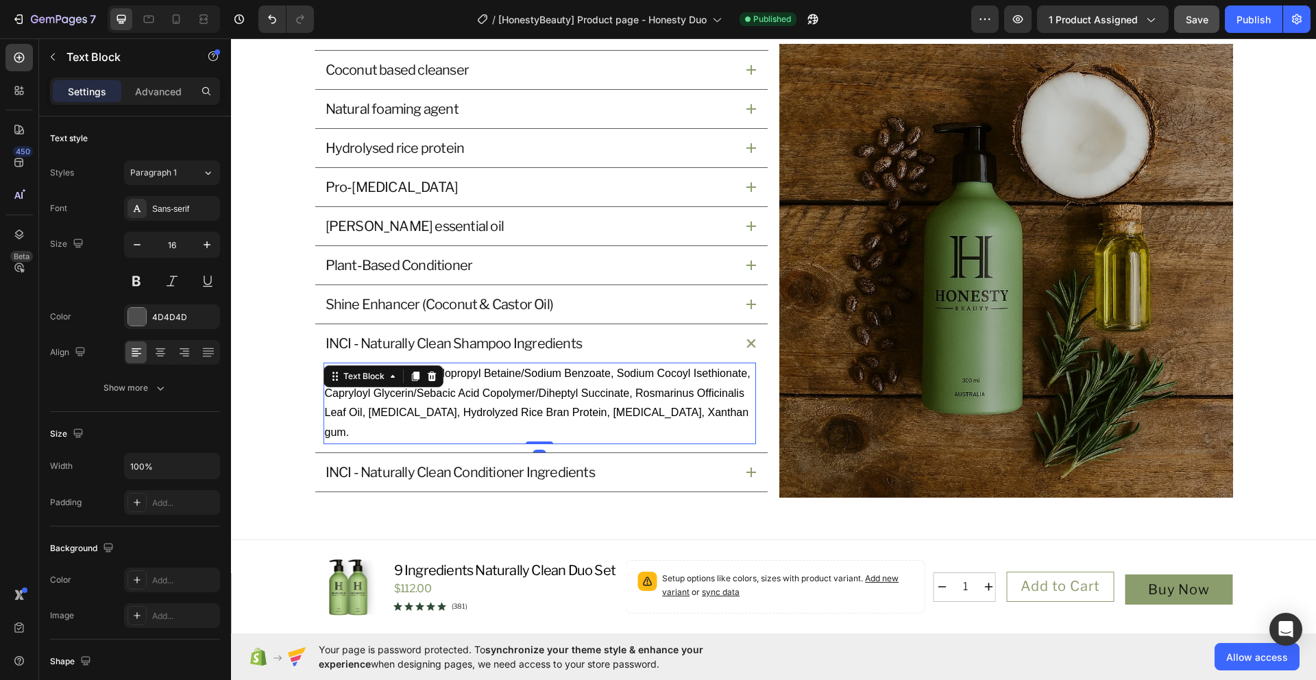
click at [720, 426] on p "Water (Aqua), Cocoamidopropyl Betaine/Sodium Benzoate, Sodium Cocoyl Isethionat…" at bounding box center [540, 403] width 430 height 79
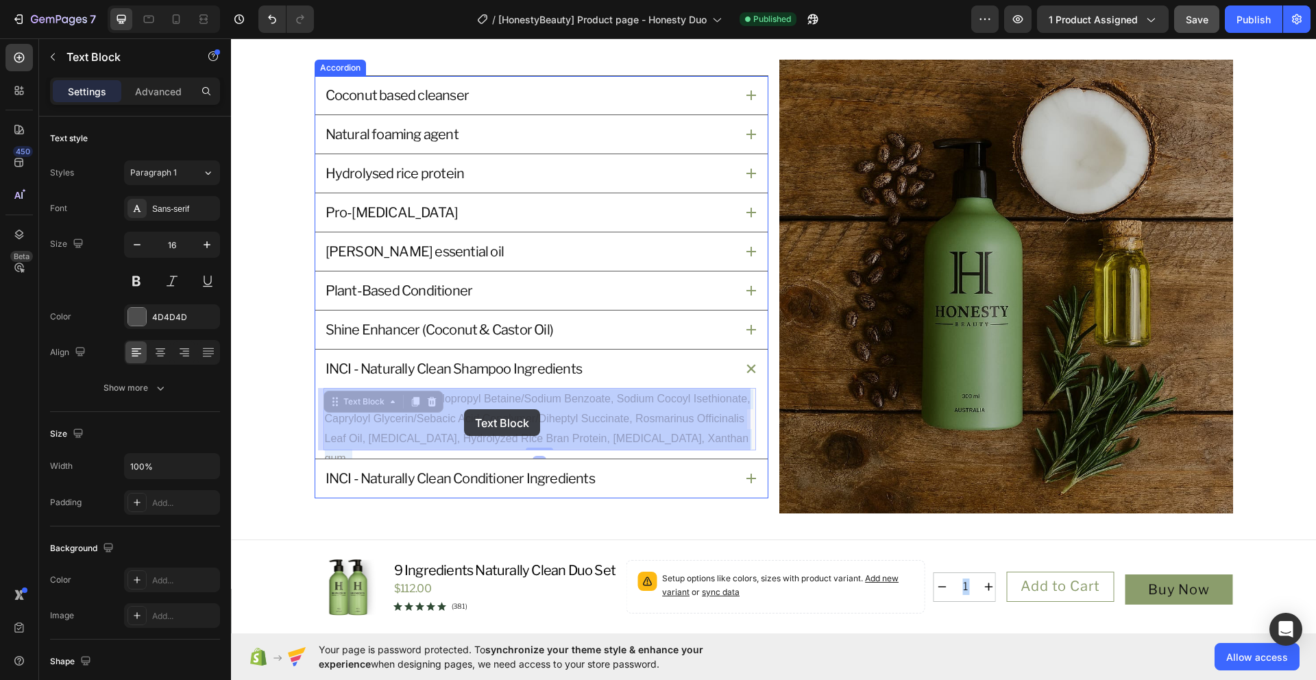
drag, startPoint x: 724, startPoint y: 426, endPoint x: 464, endPoint y: 409, distance: 260.3
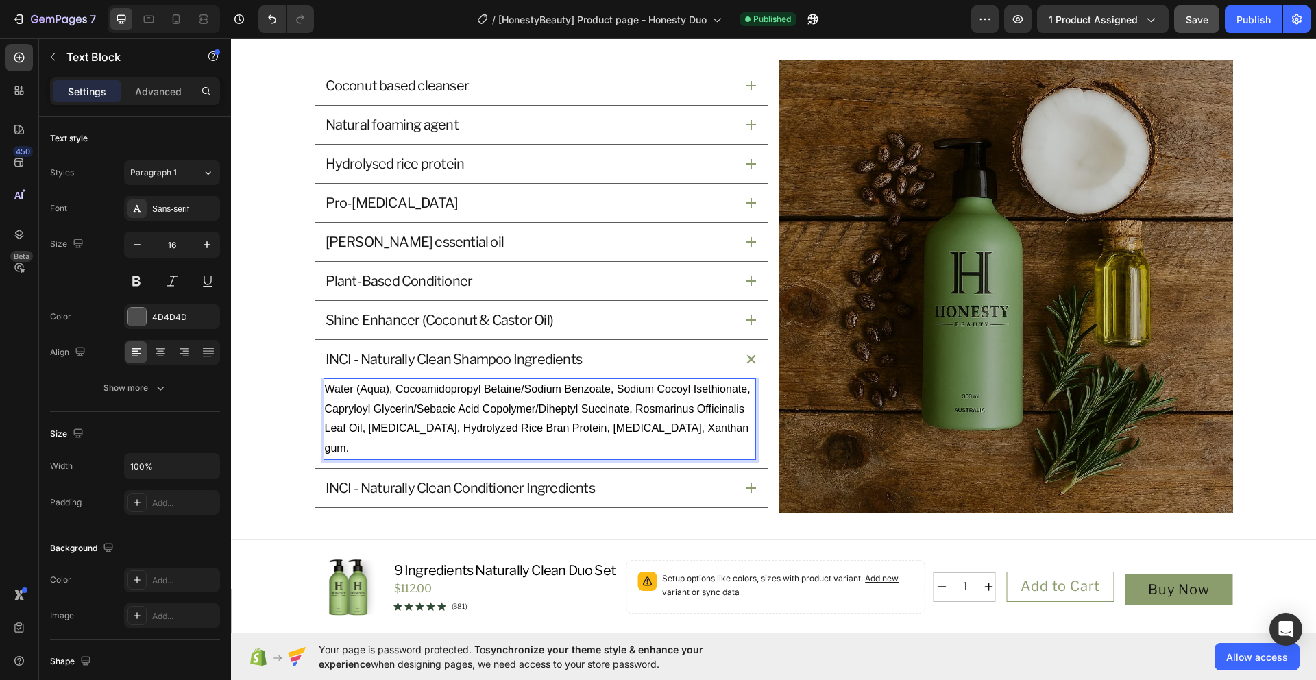
click at [722, 441] on p "Water (Aqua), Cocoamidopropyl Betaine/Sodium Benzoate, Sodium Cocoyl Isethionat…" at bounding box center [540, 419] width 430 height 79
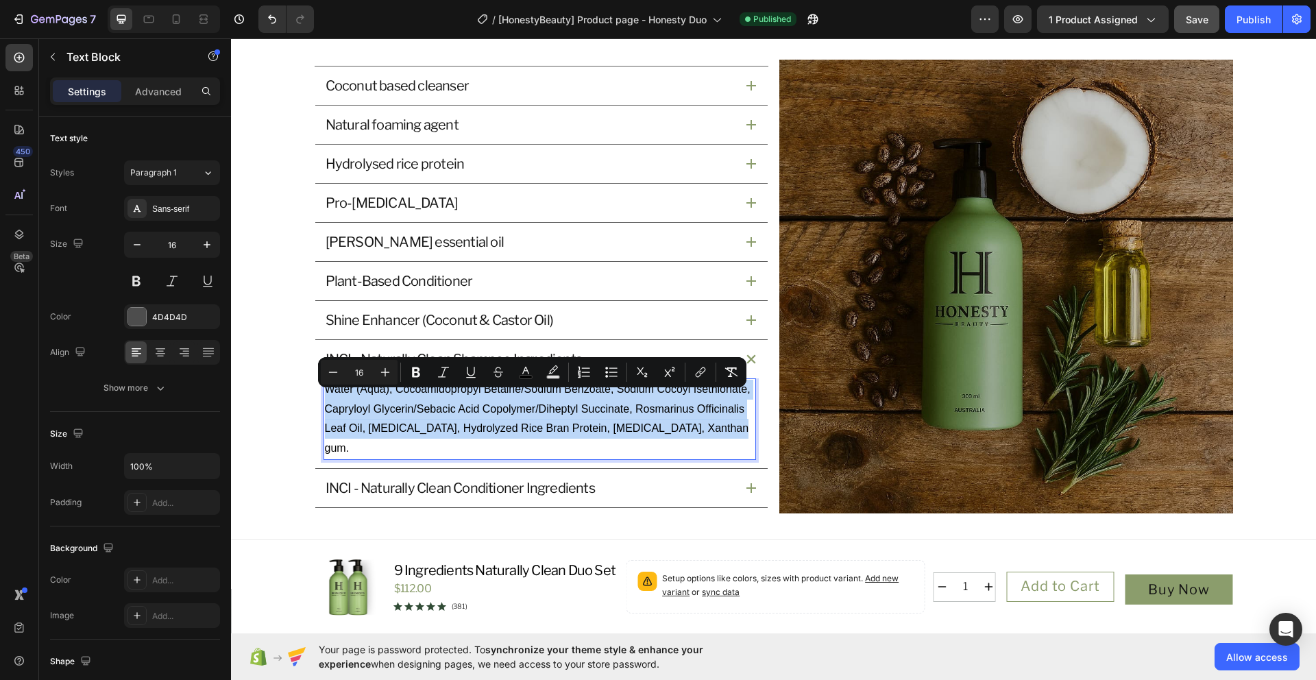
drag, startPoint x: 723, startPoint y: 441, endPoint x: 319, endPoint y: 404, distance: 405.4
click at [325, 404] on p "Water (Aqua), Cocoamidopropyl Betaine/Sodium Benzoate, Sodium Cocoyl Isethionat…" at bounding box center [540, 419] width 430 height 79
copy span "Water (Aqua), Cocoamidopropyl Betaine/Sodium Benzoate, Sodium Cocoyl Isethionat…"
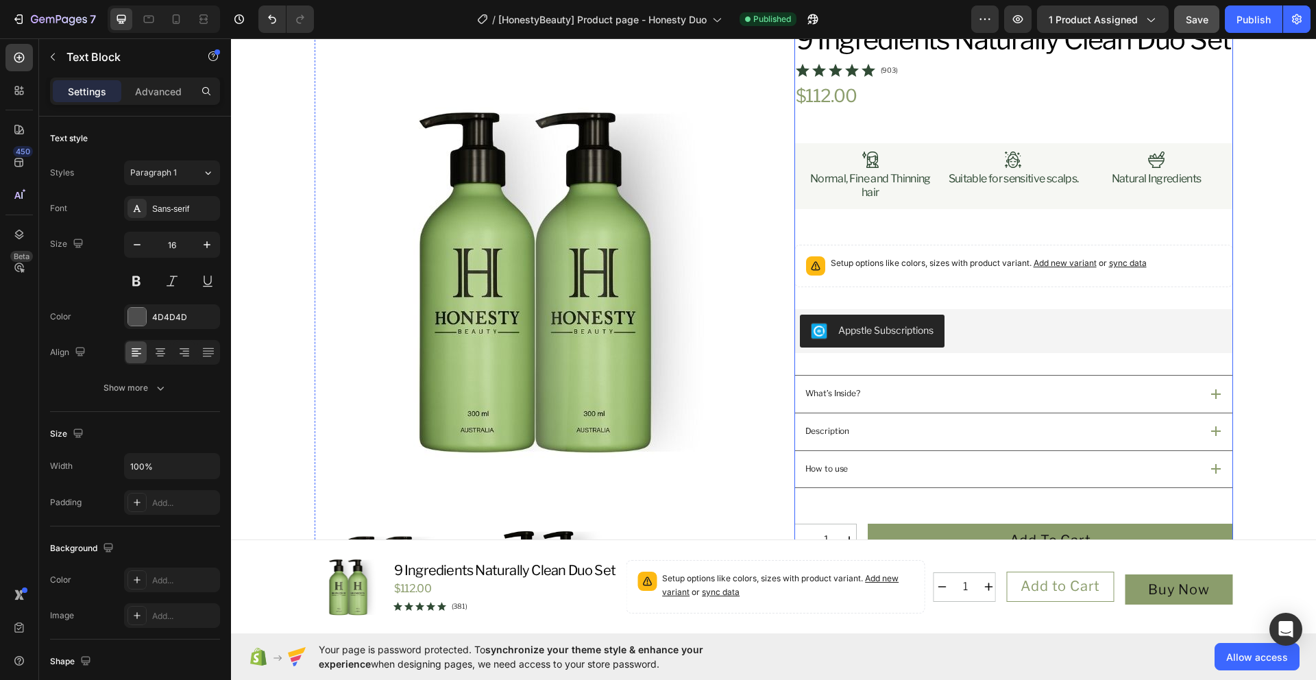
scroll to position [284, 0]
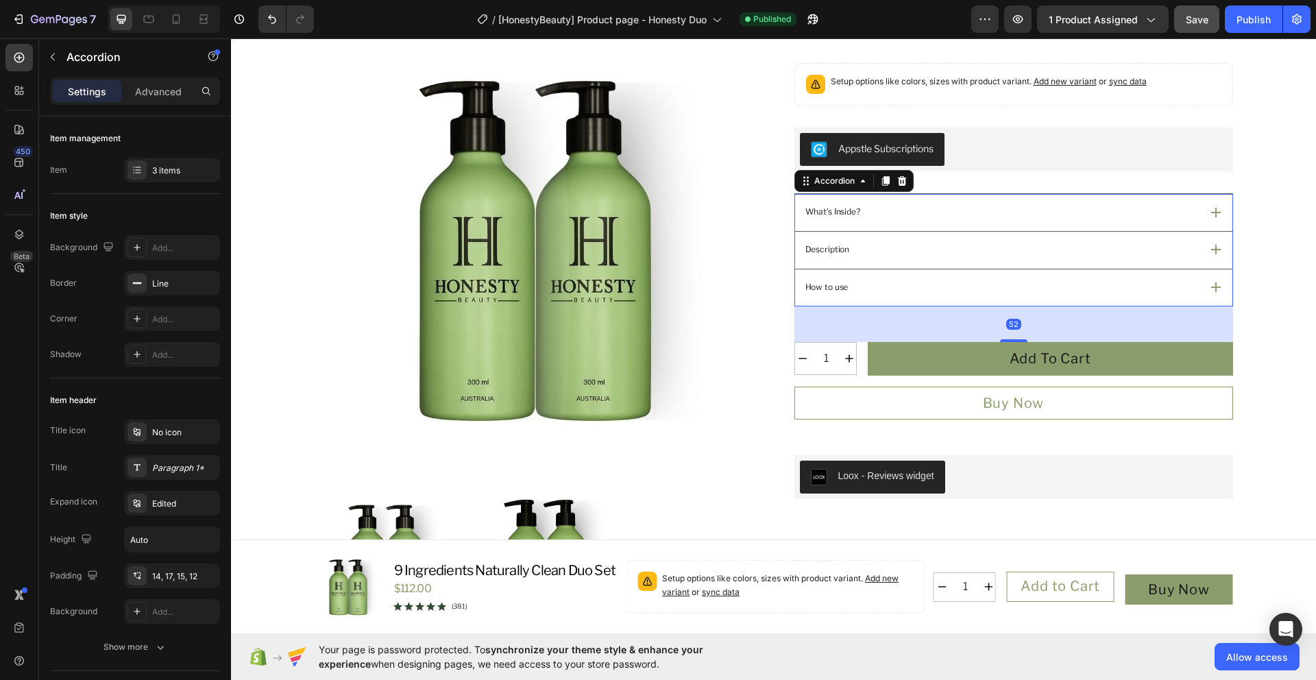
click at [882, 221] on div "What’s Inside?" at bounding box center [1001, 212] width 397 height 17
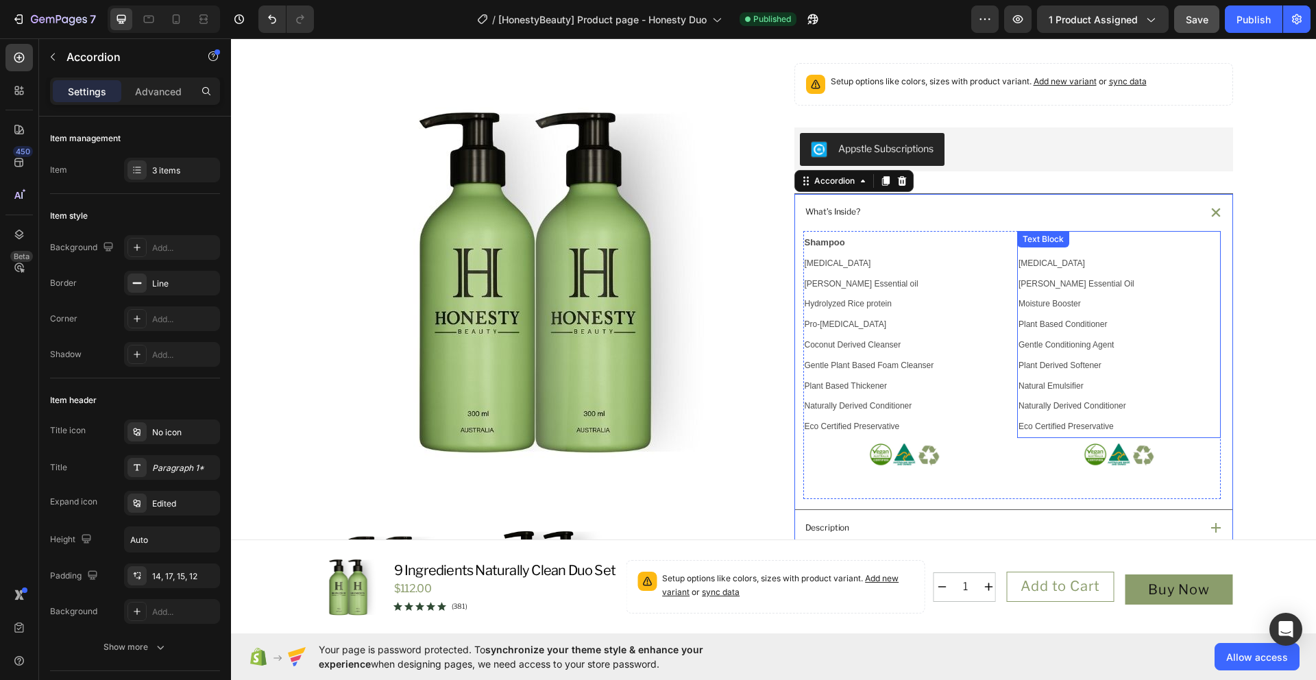
click at [1120, 417] on p "Purified Water Rosemary Essential Oil Moisture Booster Plant Based Conditioner …" at bounding box center [1118, 345] width 201 height 184
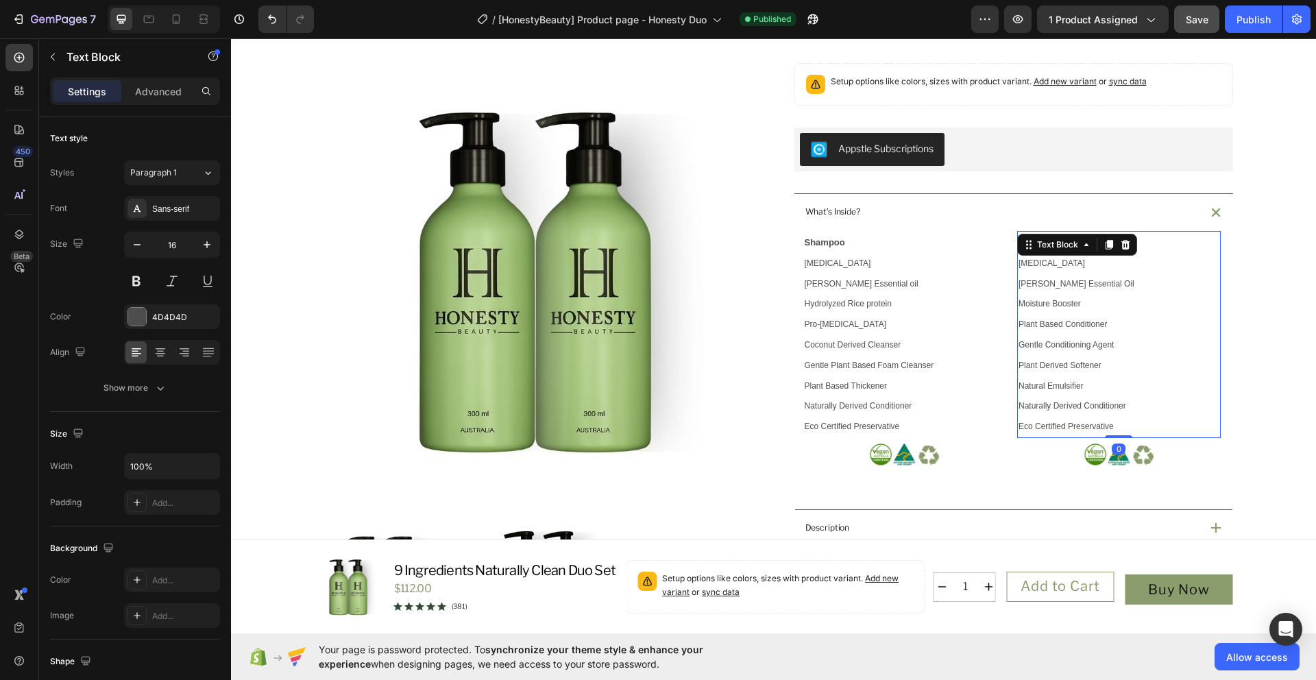
click at [1124, 437] on p "Purified Water Rosemary Essential Oil Moisture Booster Plant Based Conditioner …" at bounding box center [1118, 345] width 201 height 184
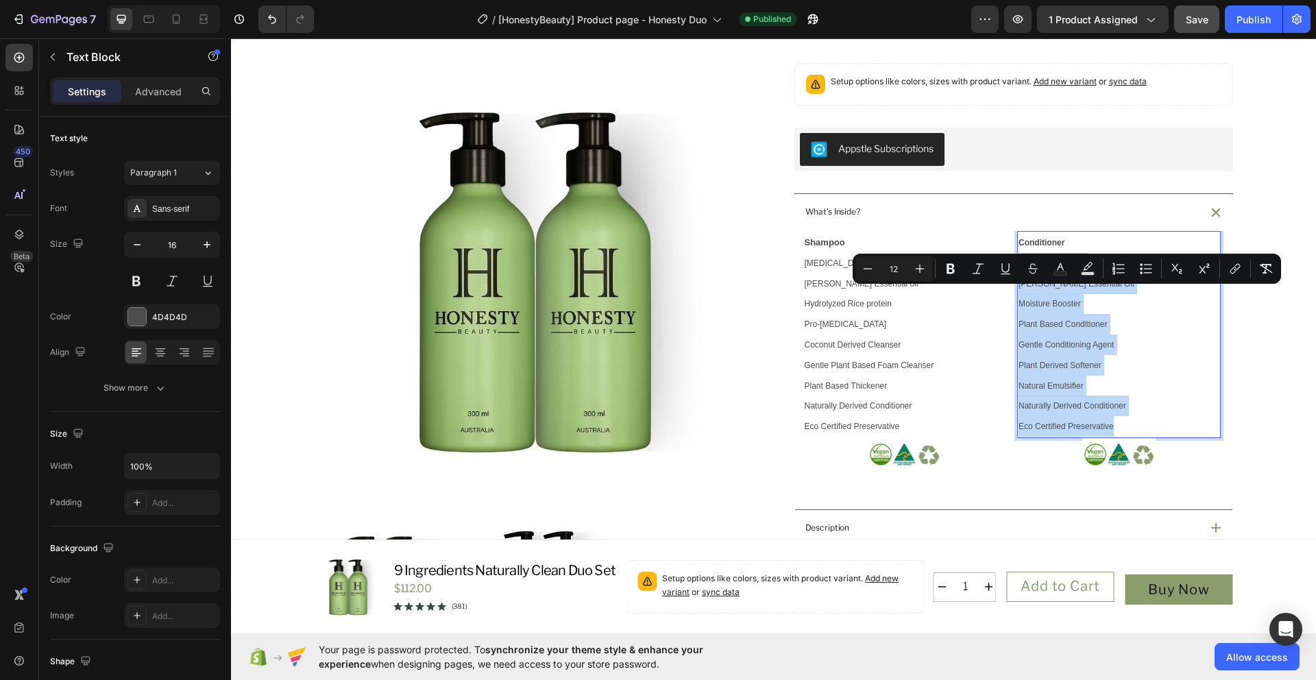
drag, startPoint x: 1119, startPoint y: 458, endPoint x: 1012, endPoint y: 301, distance: 190.3
click at [1017, 301] on div "Conditioner Purified Water Rosemary Essential Oil Moisture Booster Plant Based …" at bounding box center [1119, 334] width 204 height 207
copy p "Purified Water Rosemary Essential Oil Moisture Booster Plant Based Conditioner …"
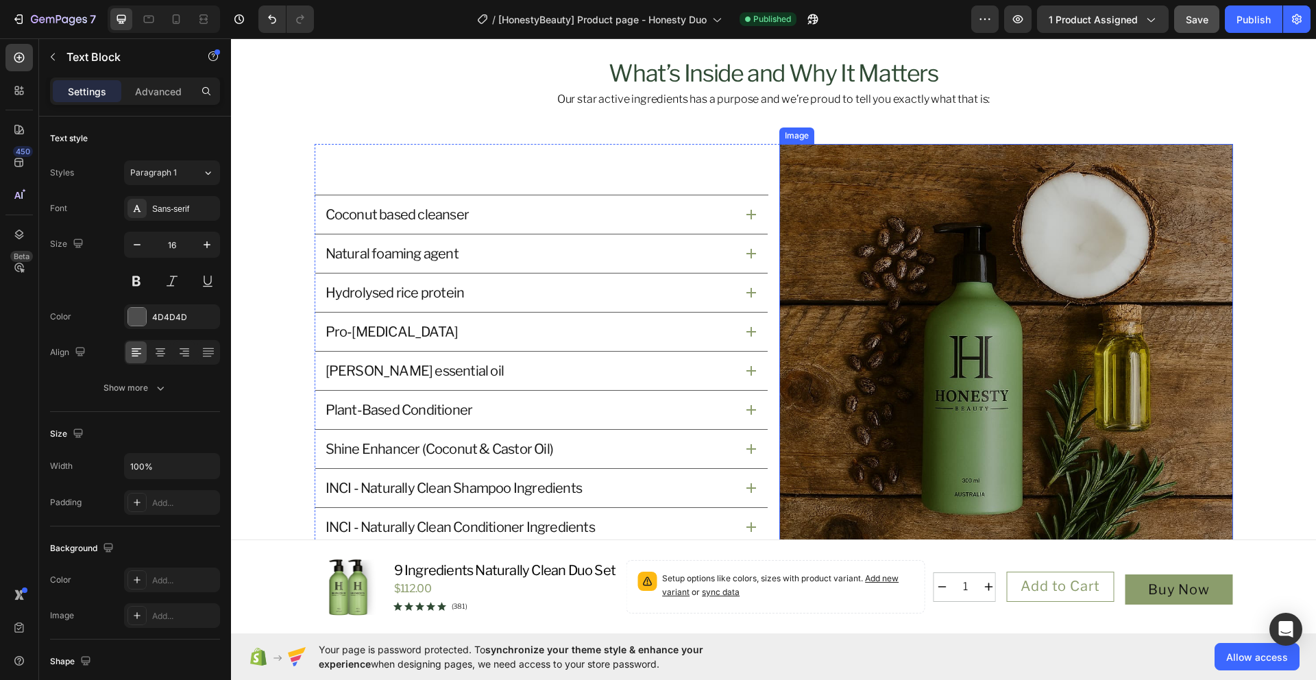
scroll to position [1749, 0]
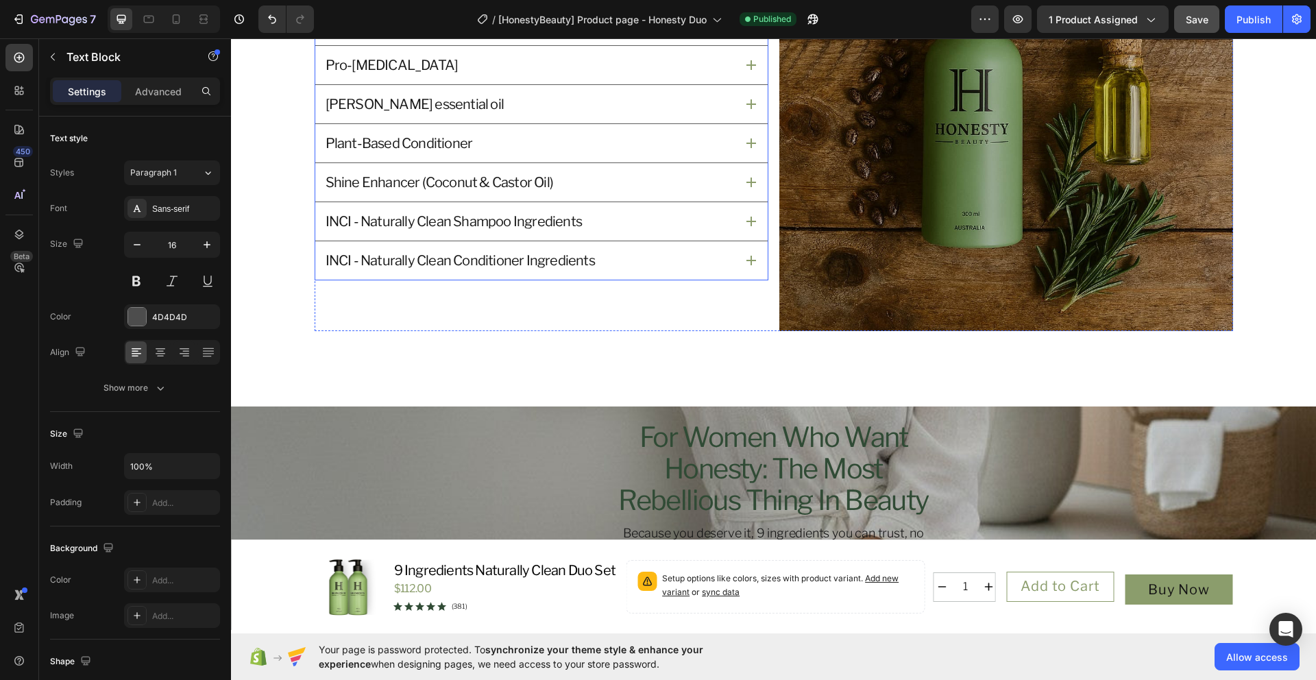
click at [648, 263] on div "INCI - Naturally Clean Conditioner Ingredients" at bounding box center [530, 260] width 412 height 22
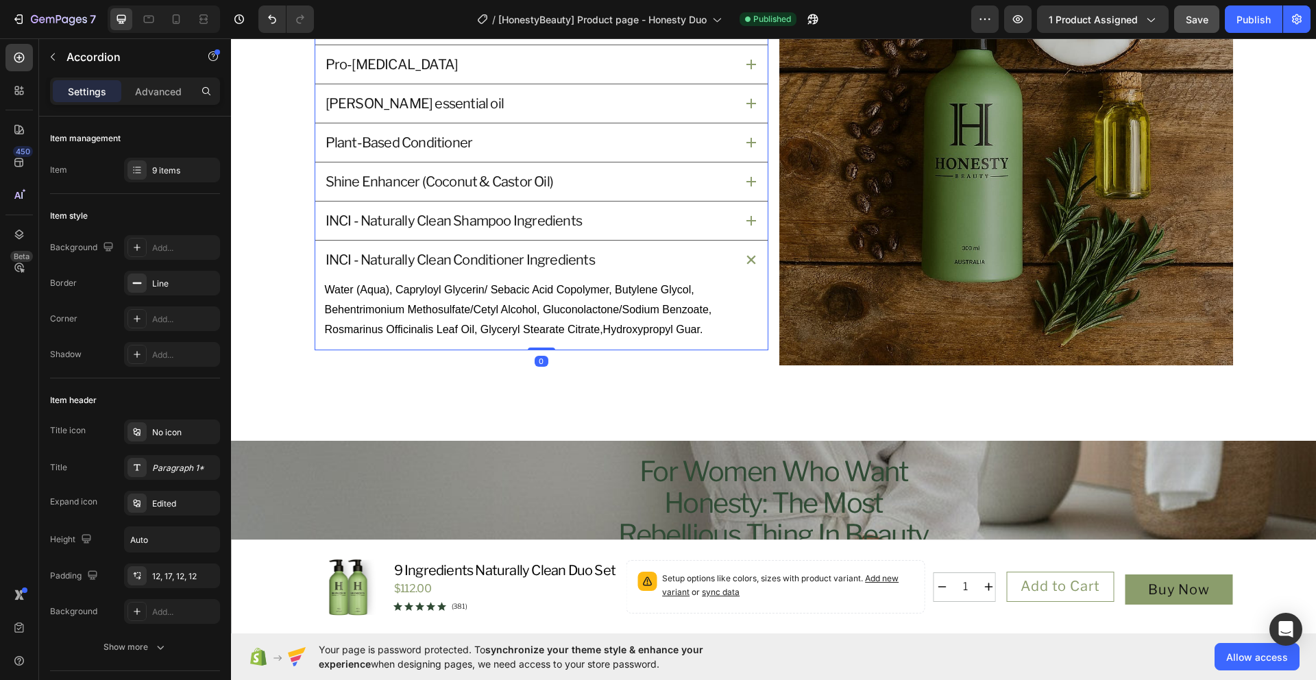
scroll to position [1714, 0]
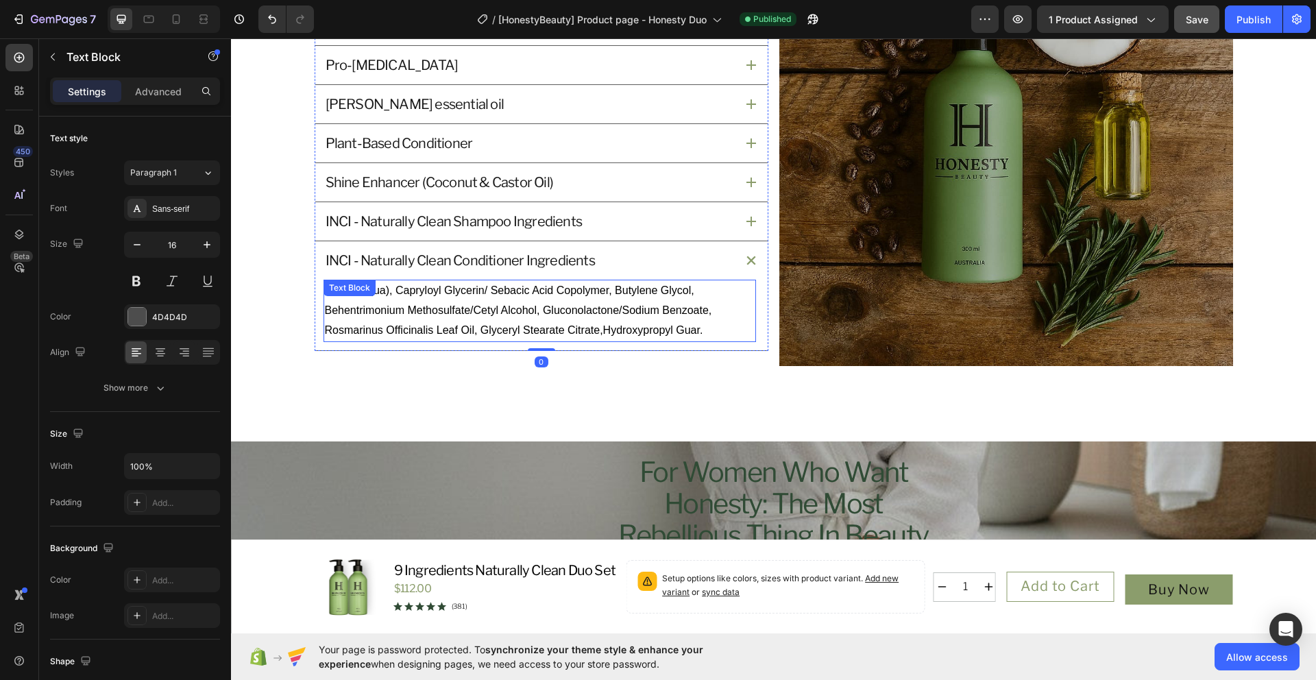
click at [654, 328] on span "Water (Aqua), Capryloyl Glycerin/ Sebacic Acid Copolymer, Butylene Glycol, Behe…" at bounding box center [518, 309] width 387 height 51
click at [700, 331] on p "Water (Aqua), Capryloyl Glycerin/ Sebacic Acid Copolymer, Butylene Glycol, Behe…" at bounding box center [540, 310] width 430 height 59
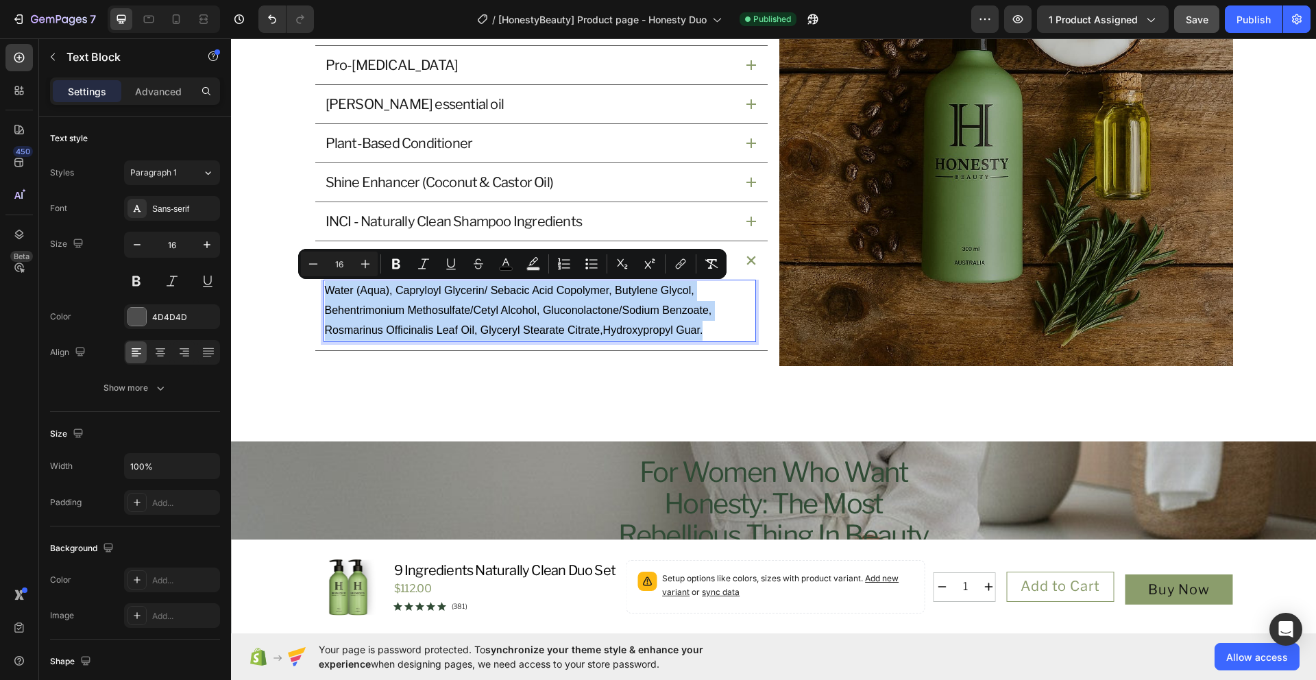
drag, startPoint x: 714, startPoint y: 333, endPoint x: 321, endPoint y: 290, distance: 395.1
click at [325, 290] on p "Water (Aqua), Capryloyl Glycerin/ Sebacic Acid Copolymer, Butylene Glycol, Behe…" at bounding box center [540, 310] width 430 height 59
copy span "Water (Aqua), Capryloyl Glycerin/ Sebacic Acid Copolymer, Butylene Glycol, Behe…"
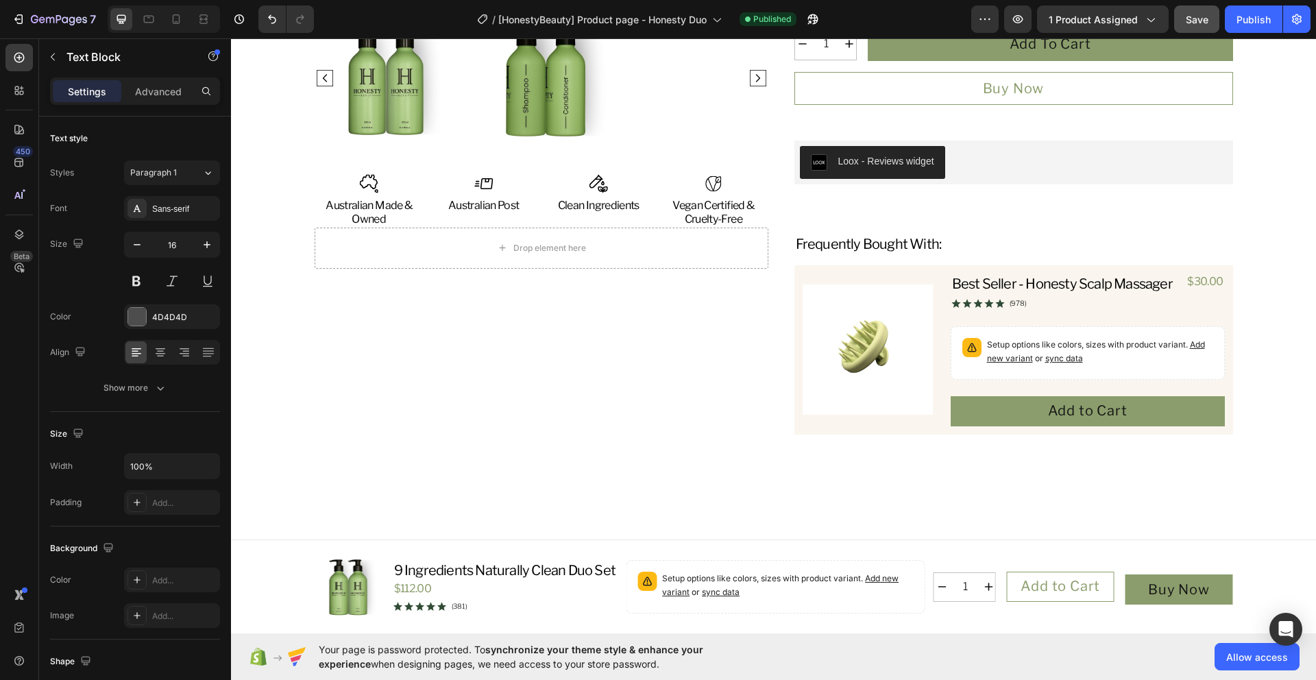
scroll to position [431, 0]
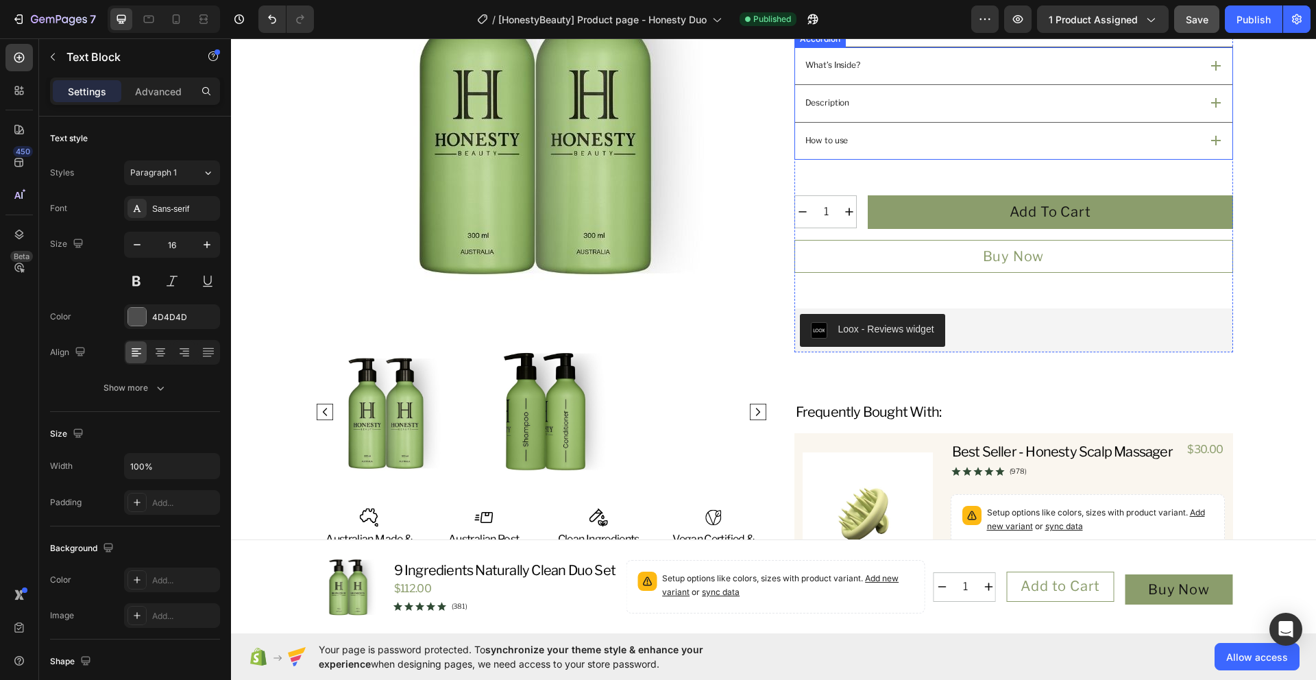
click at [993, 160] on div "How to use" at bounding box center [1013, 141] width 437 height 37
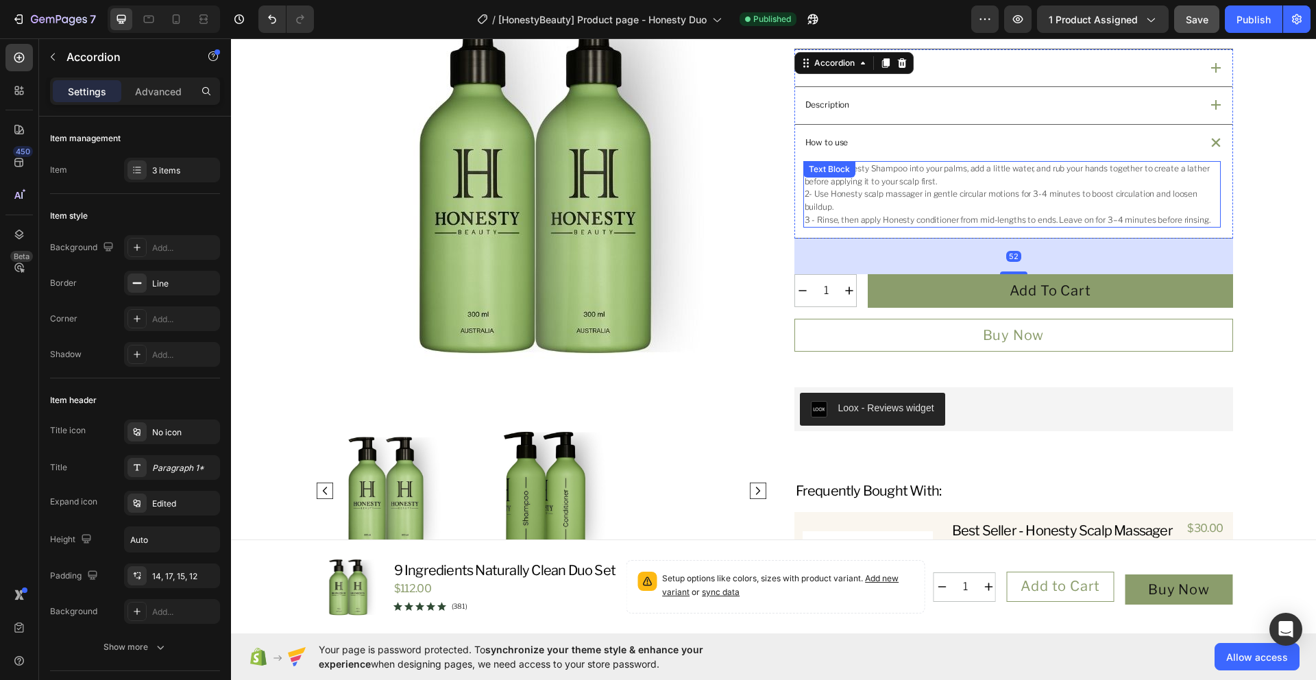
scroll to position [428, 0]
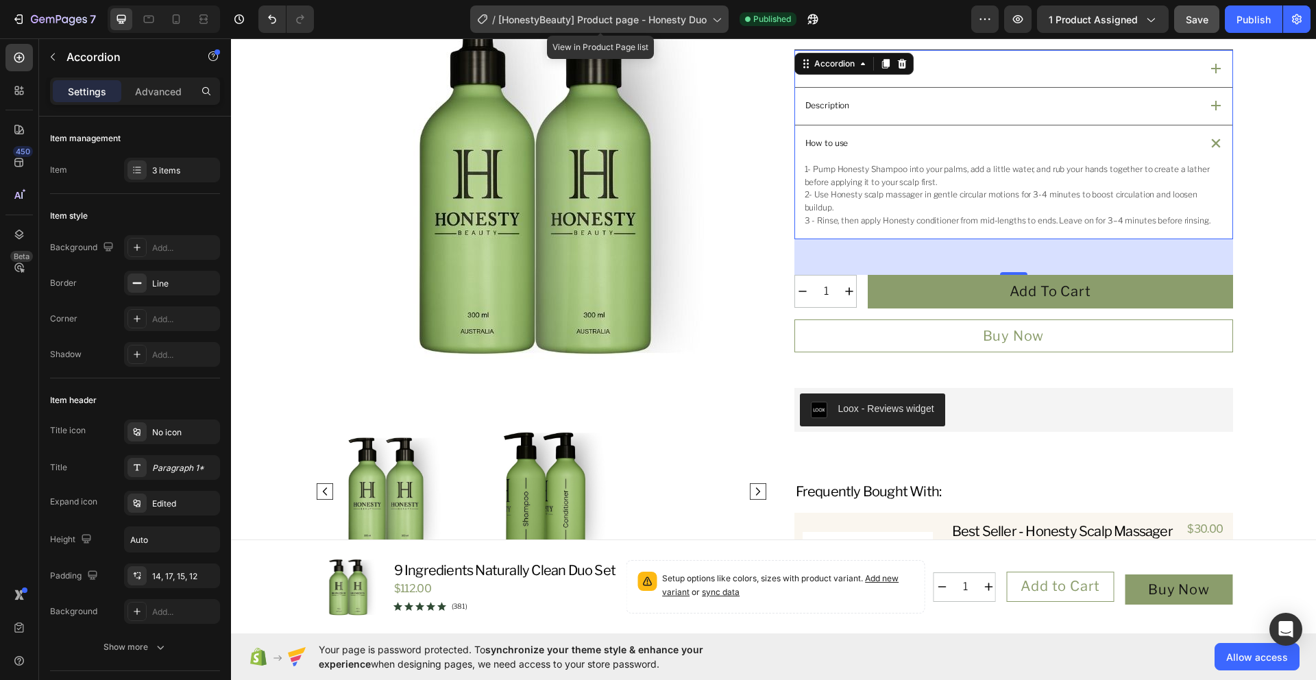
click at [667, 23] on span "[HonestyBeauty] Product page - Honesty Duo" at bounding box center [602, 19] width 208 height 14
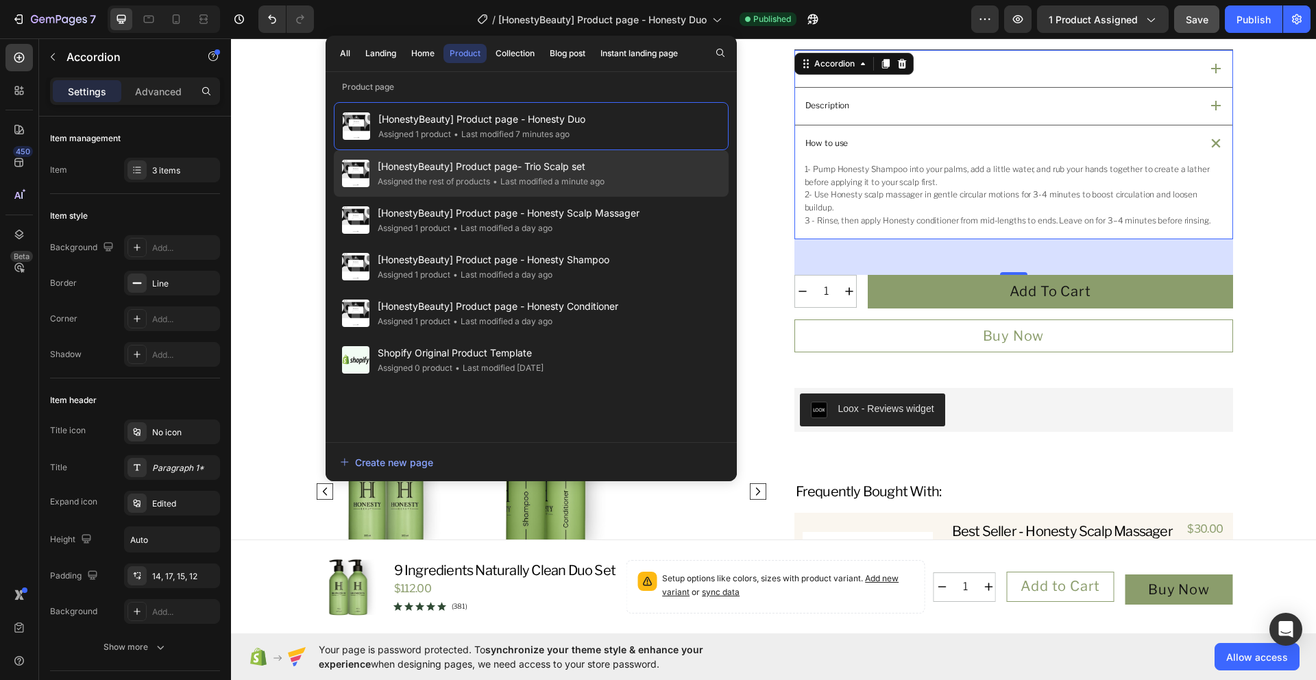
click at [657, 178] on div "[HonestyBeauty] Product page- Trio Scalp set Assigned the rest of products • La…" at bounding box center [531, 173] width 395 height 47
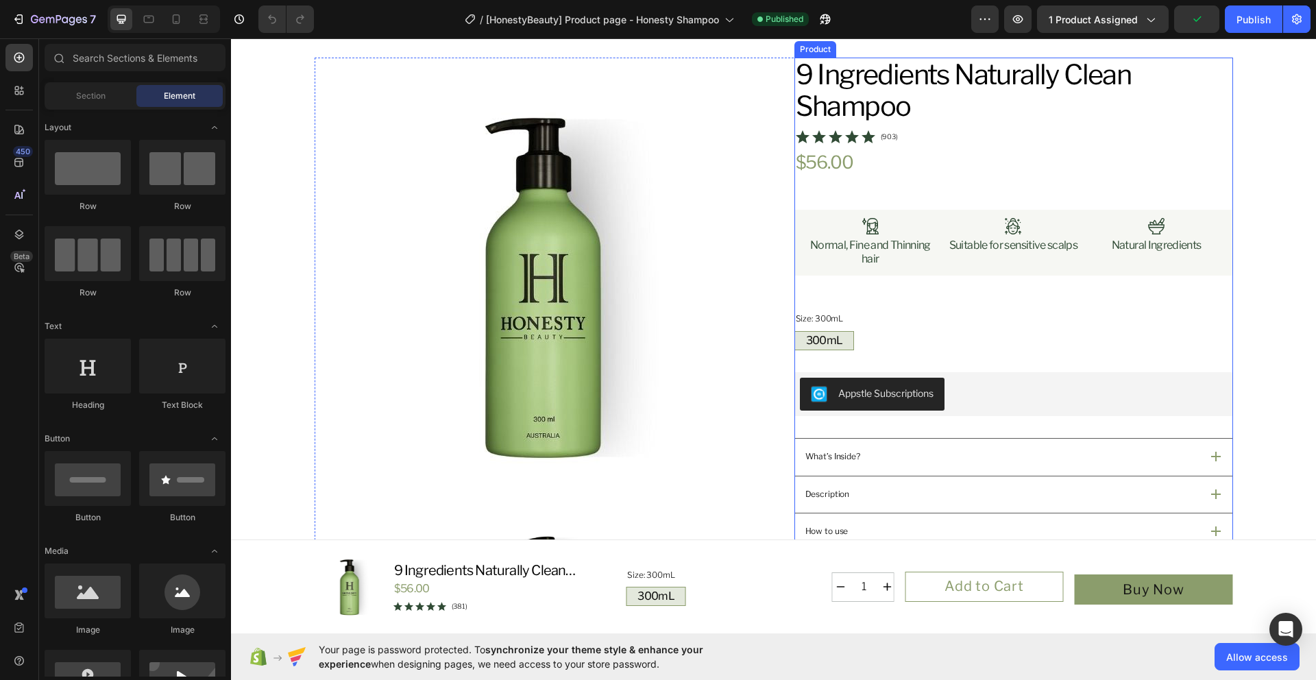
scroll to position [256, 0]
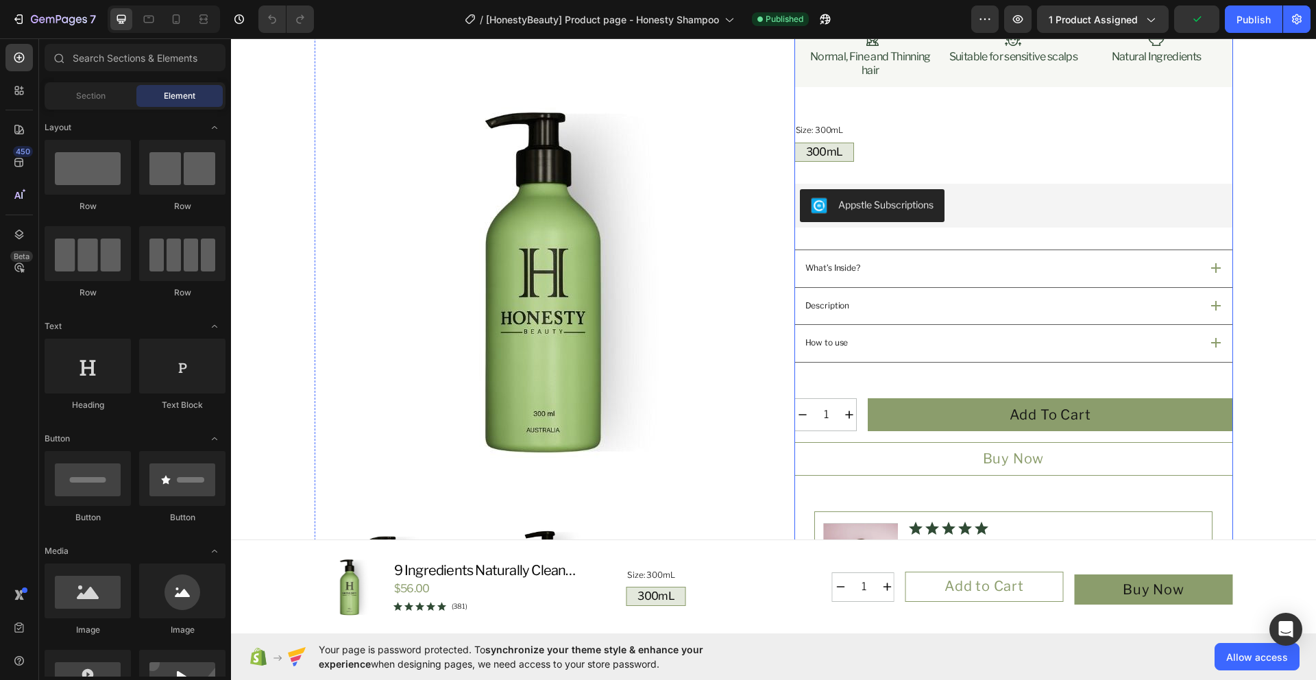
click at [863, 243] on div "9 Ingredients Naturally Clean Shampoo Product Title Icon Icon Icon Icon Icon Ic…" at bounding box center [1013, 239] width 439 height 740
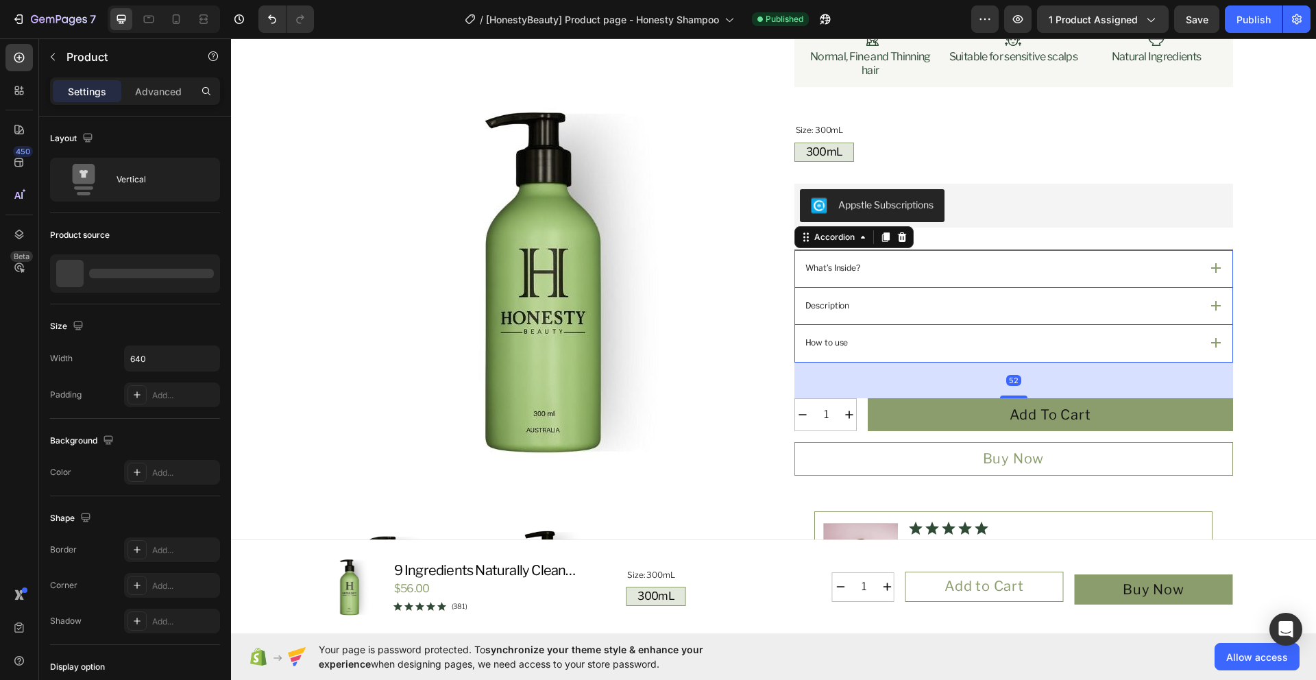
click at [858, 258] on div "What’s Inside?" at bounding box center [1013, 268] width 437 height 37
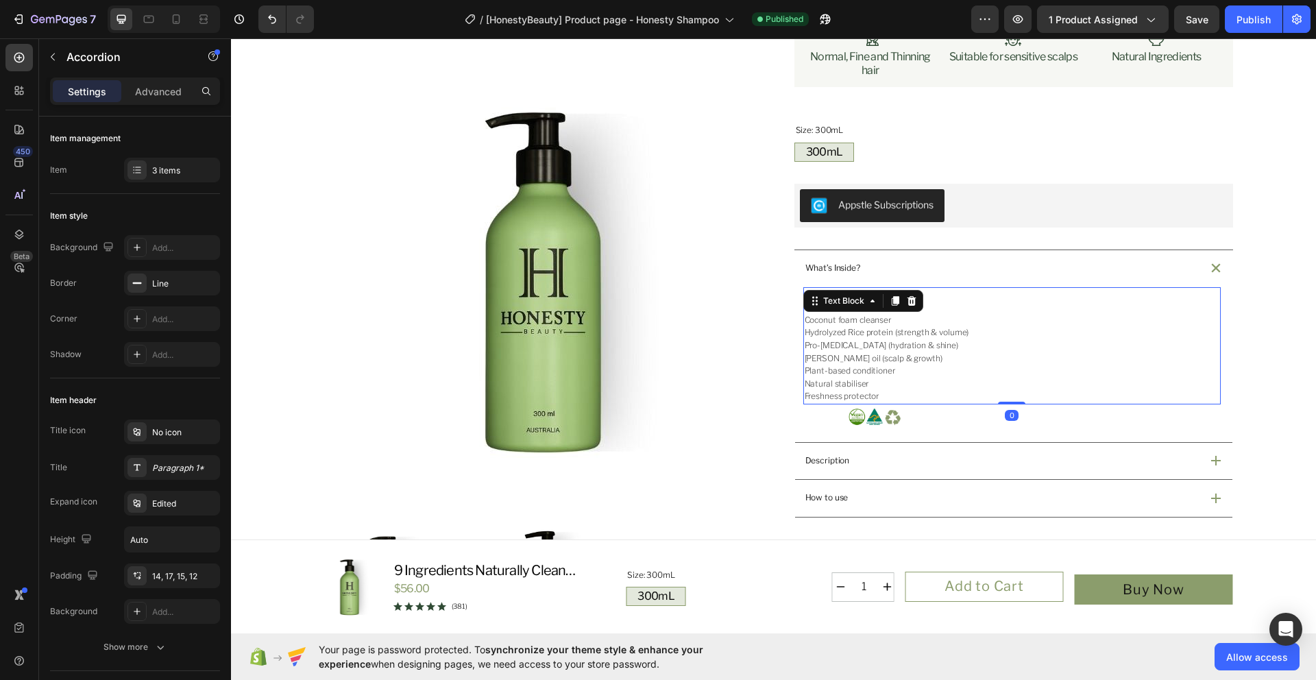
click at [892, 386] on p "Natural stabiliser" at bounding box center [1012, 384] width 415 height 13
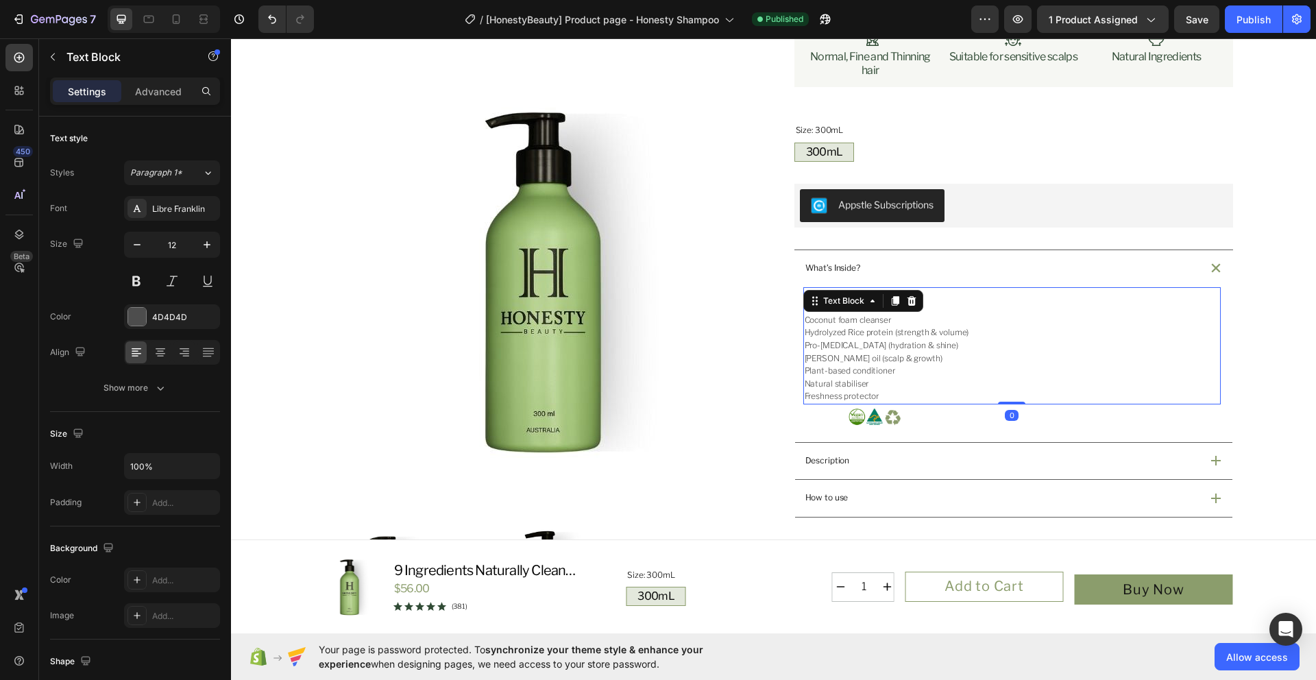
click at [888, 395] on p "Freshness protector" at bounding box center [1012, 396] width 415 height 13
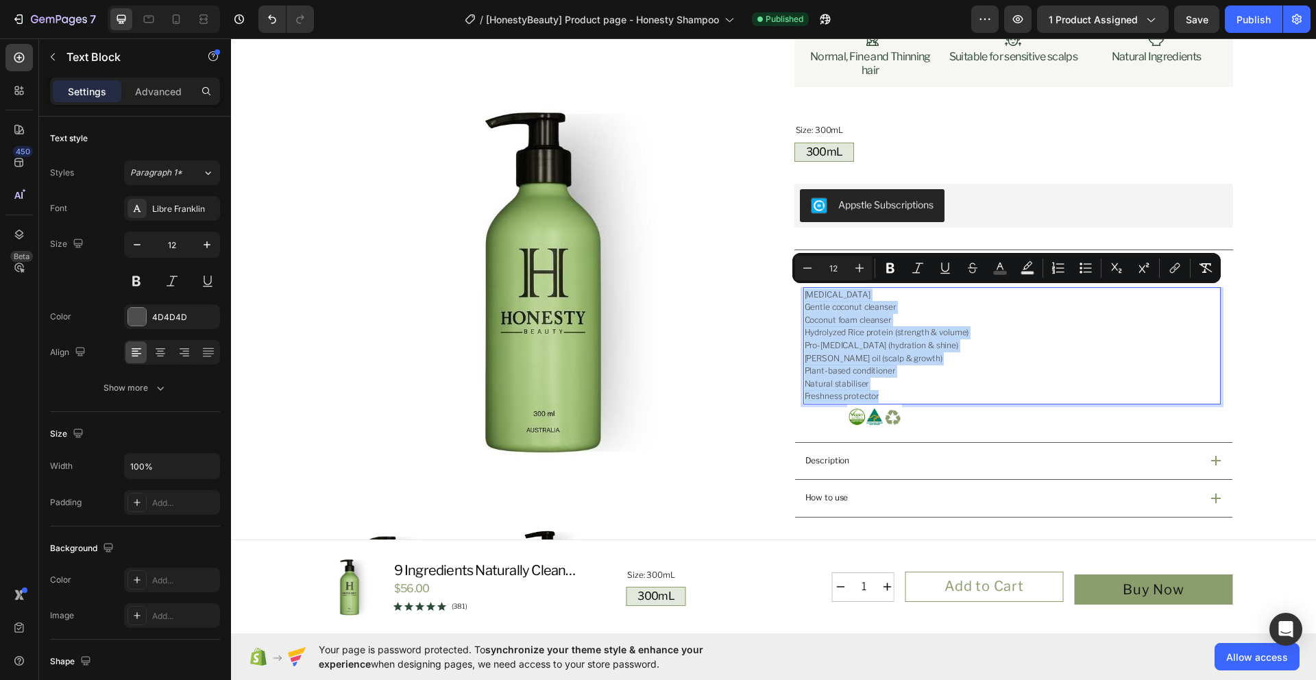
drag, startPoint x: 878, startPoint y: 398, endPoint x: 797, endPoint y: 299, distance: 127.6
click at [803, 299] on div "[MEDICAL_DATA] Gentle coconut cleanser Coconut foam cleanser Hydrolyzed Rice pr…" at bounding box center [1011, 345] width 417 height 117
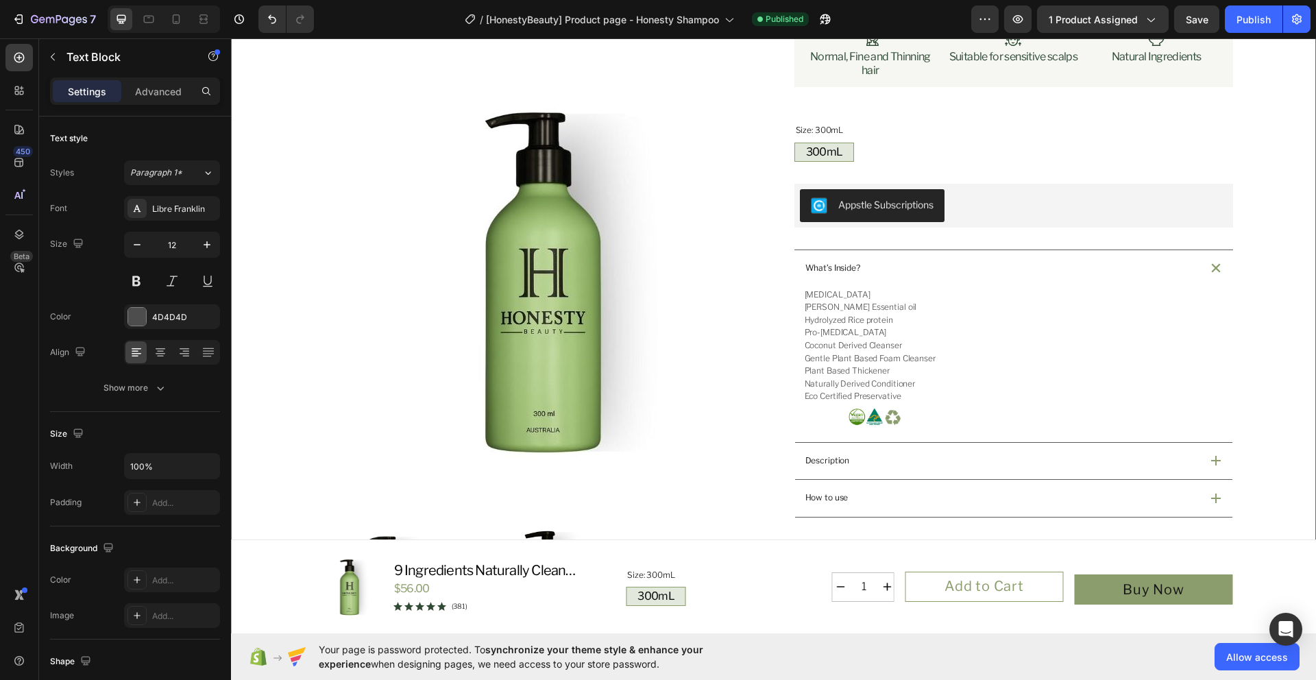
click at [1275, 391] on div "Product Images Icon Australian Made & Owned Text Block Icon Australian Post Tex…" at bounding box center [773, 441] width 1052 height 1145
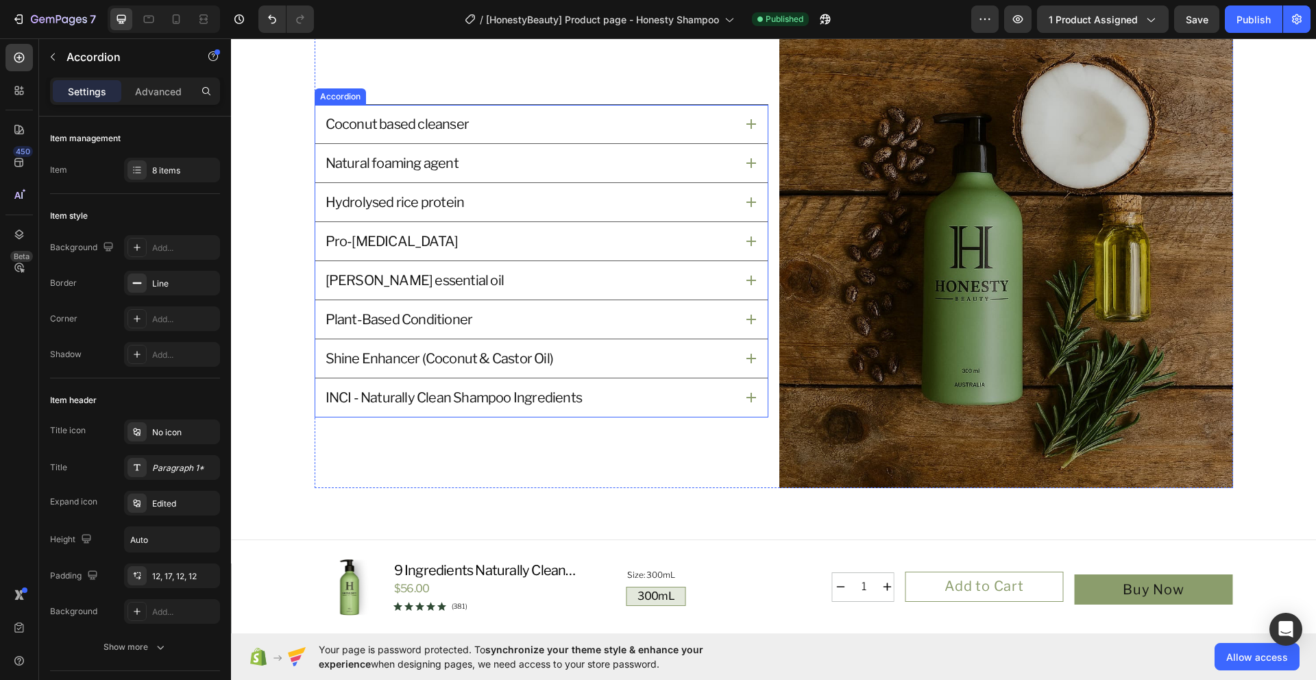
click at [746, 400] on icon at bounding box center [751, 398] width 10 height 10
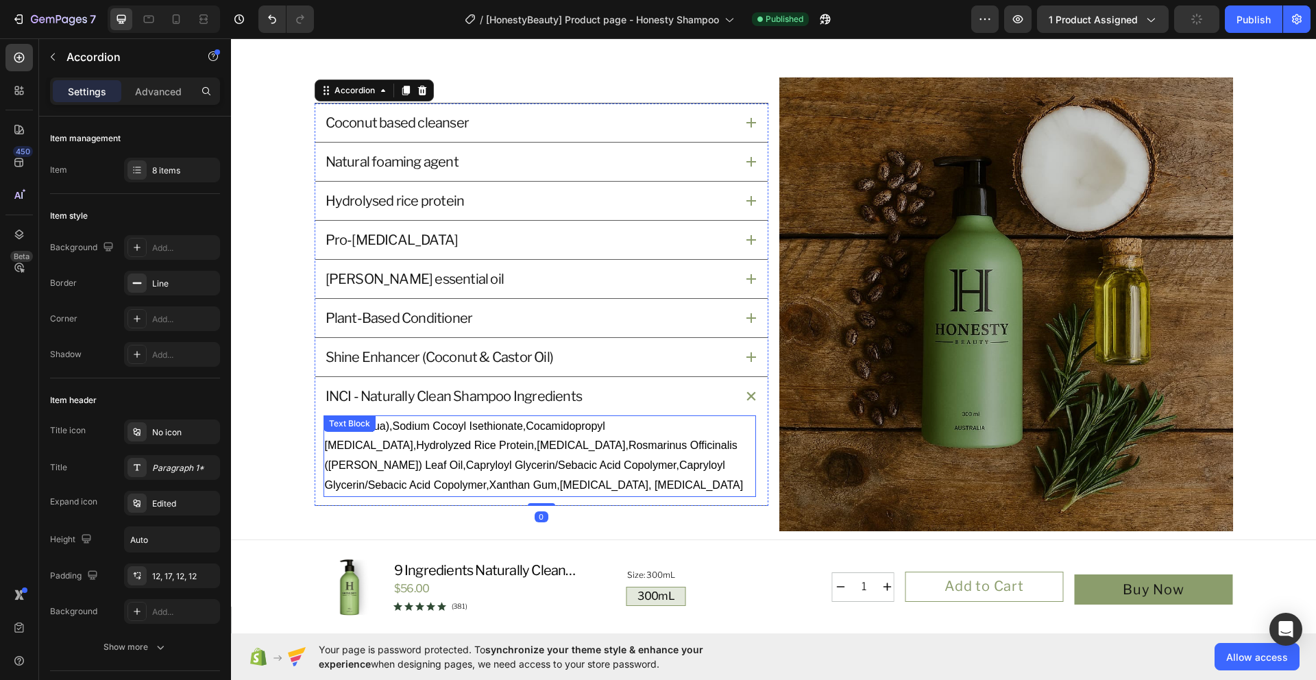
scroll to position [1476, 0]
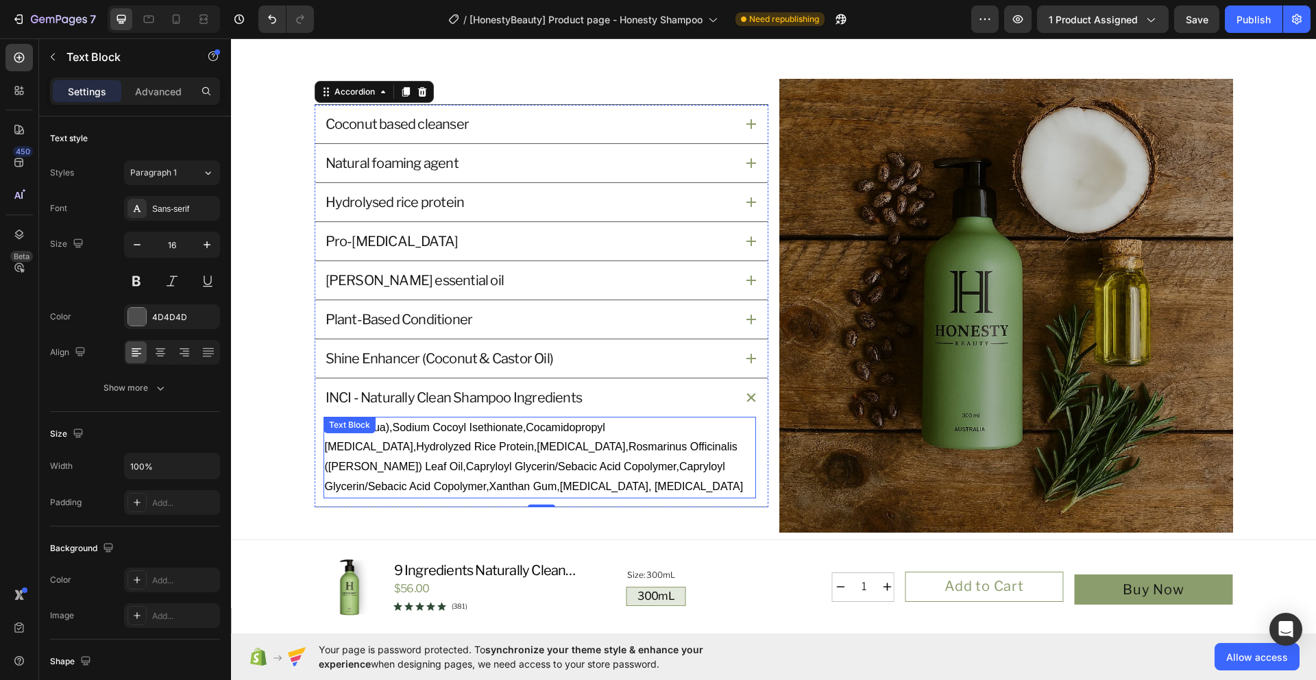
click at [526, 489] on p "Water (Aqua),Sodium Cocoyl Isethionate,Cocamidopropyl Betaine,Hydrolyzed Rice P…" at bounding box center [540, 457] width 430 height 79
click at [523, 484] on p "Water (Aqua),Sodium Cocoyl Isethionate,Cocamidopropyl Betaine,Hydrolyzed Rice P…" at bounding box center [540, 457] width 430 height 79
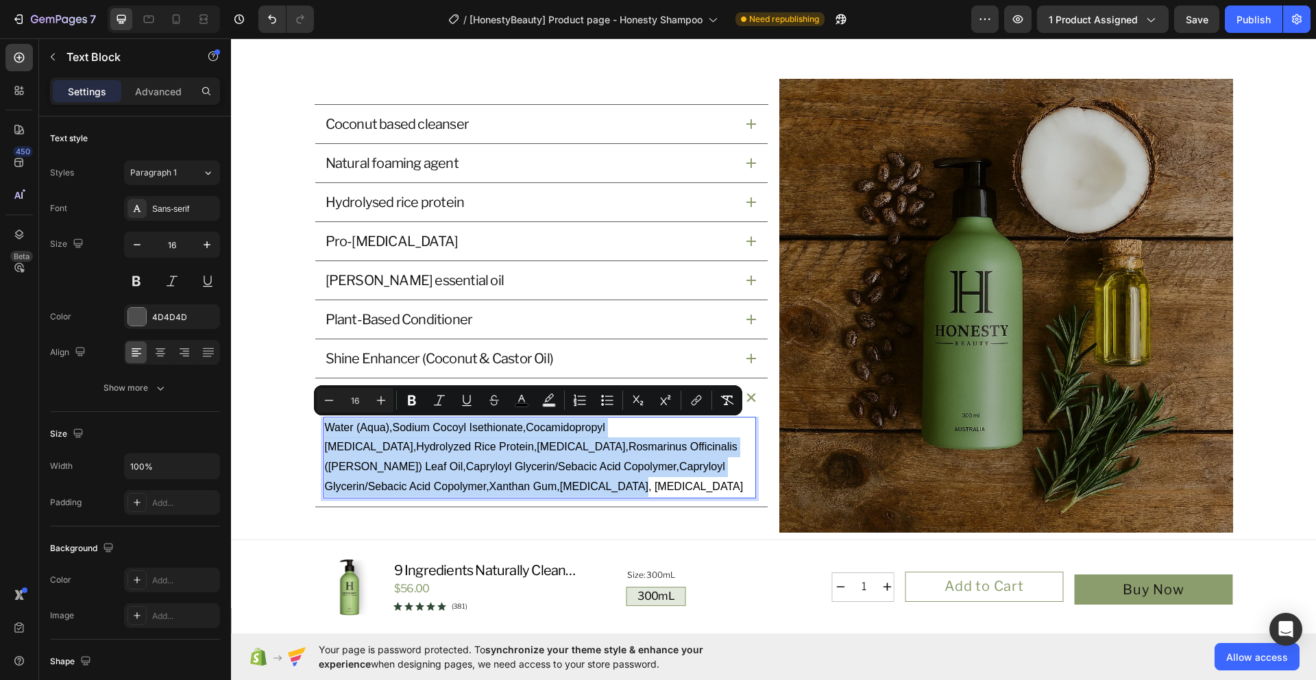
drag, startPoint x: 517, startPoint y: 485, endPoint x: 317, endPoint y: 433, distance: 206.1
click at [324, 433] on div "Water (Aqua),Sodium Cocoyl Isethionate,Cocamidopropyl Betaine,Hydrolyzed Rice P…" at bounding box center [540, 458] width 432 height 82
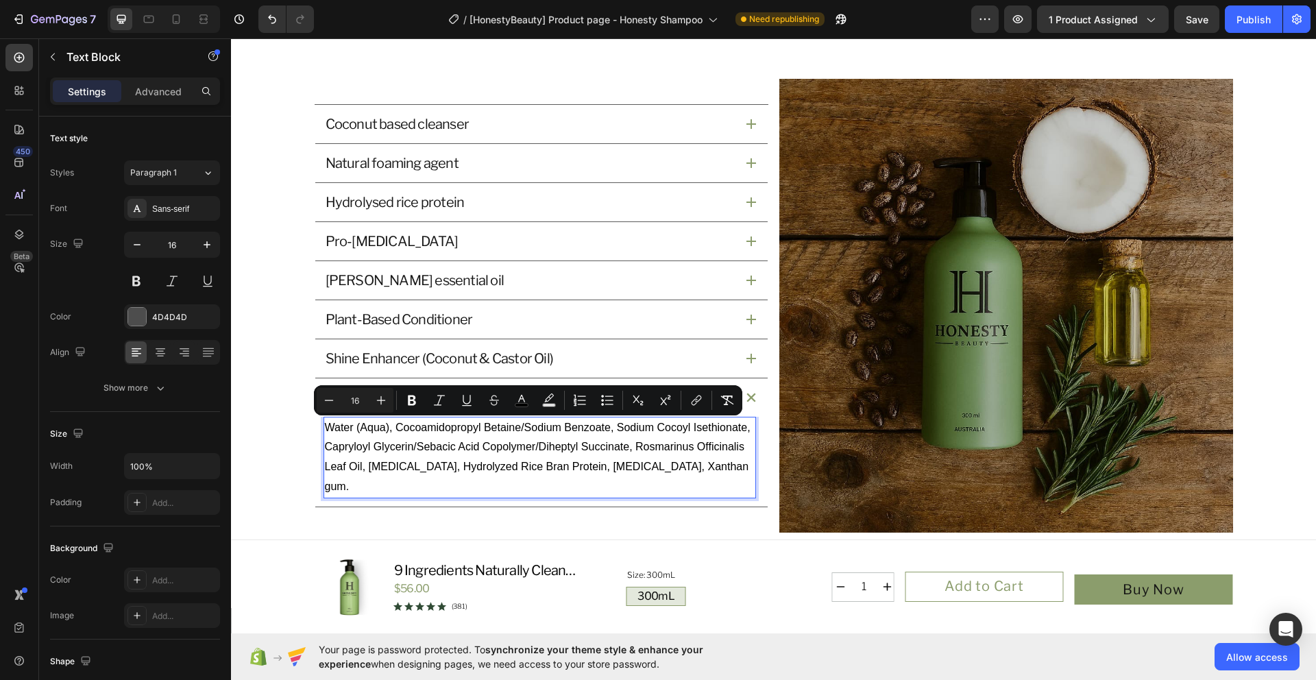
scroll to position [1485, 0]
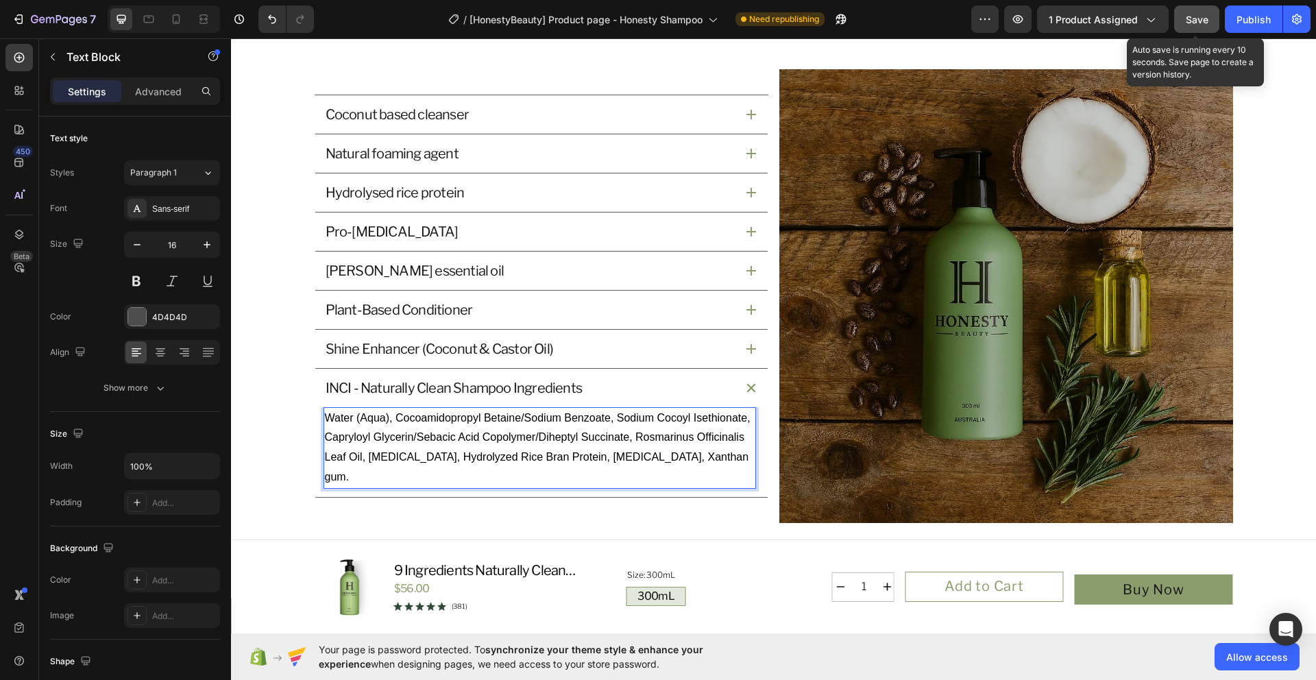
click at [1190, 21] on span "Save" at bounding box center [1197, 20] width 23 height 12
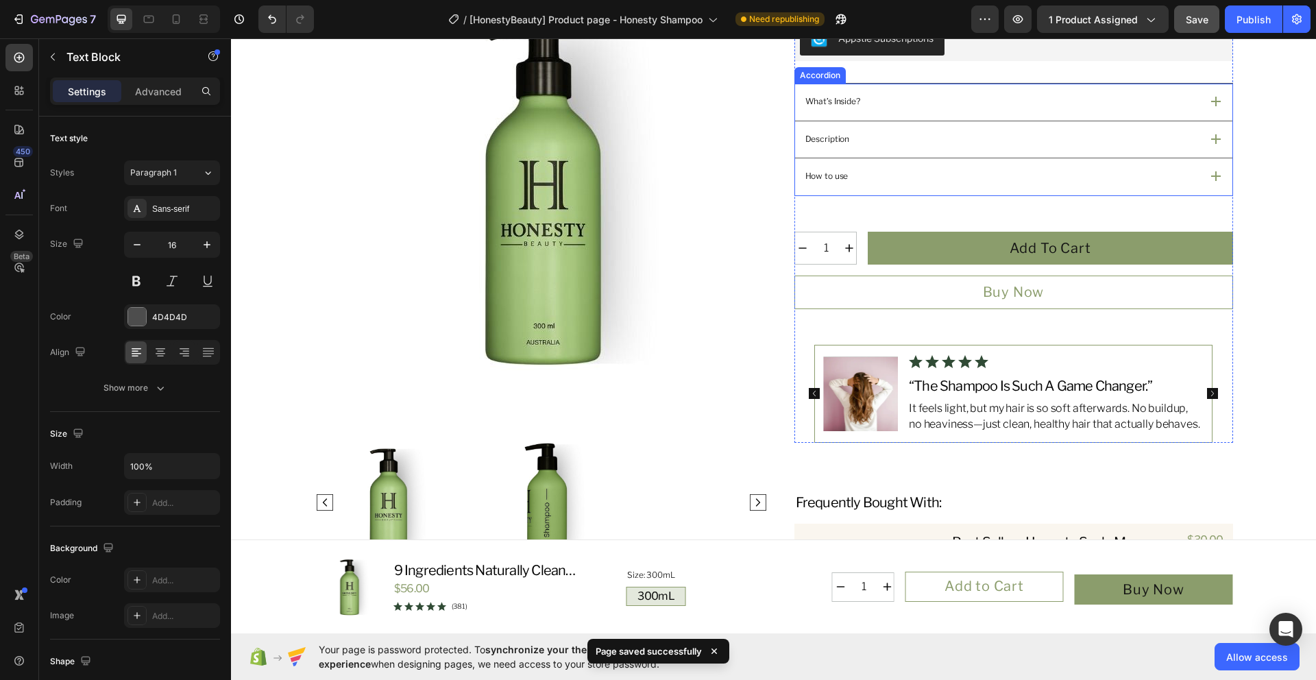
scroll to position [422, 0]
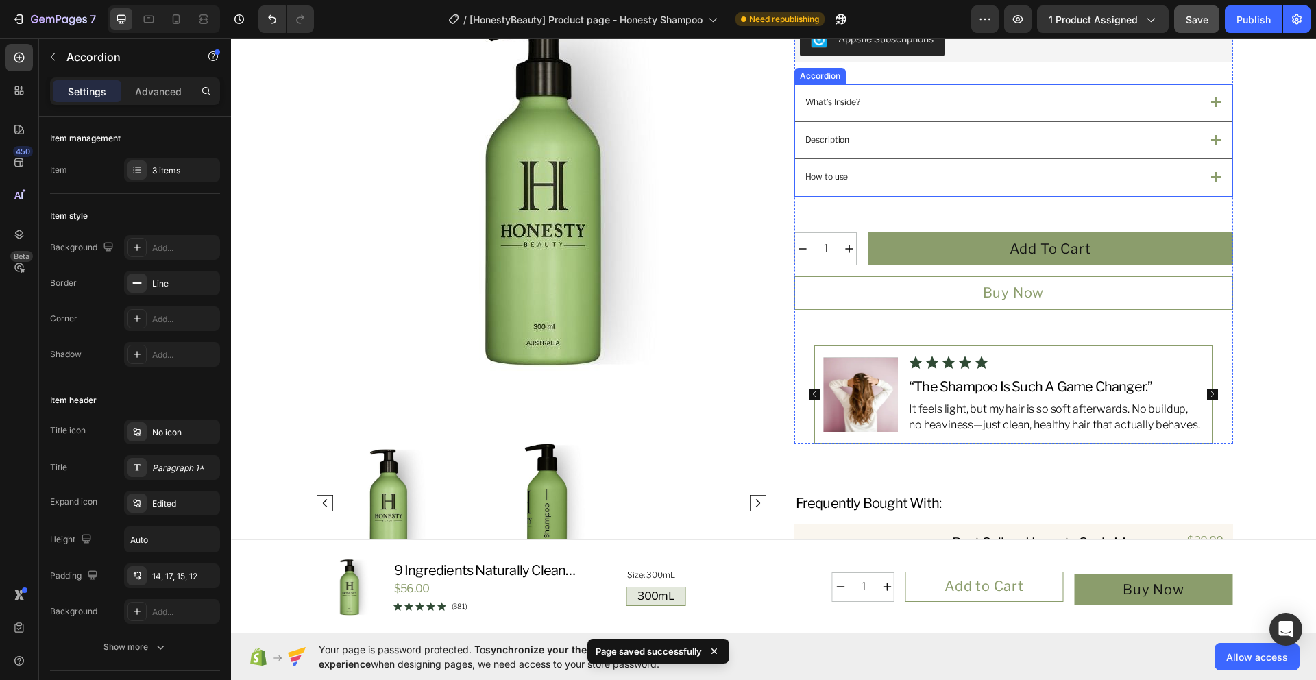
click at [982, 103] on div "What’s Inside?" at bounding box center [1001, 102] width 397 height 17
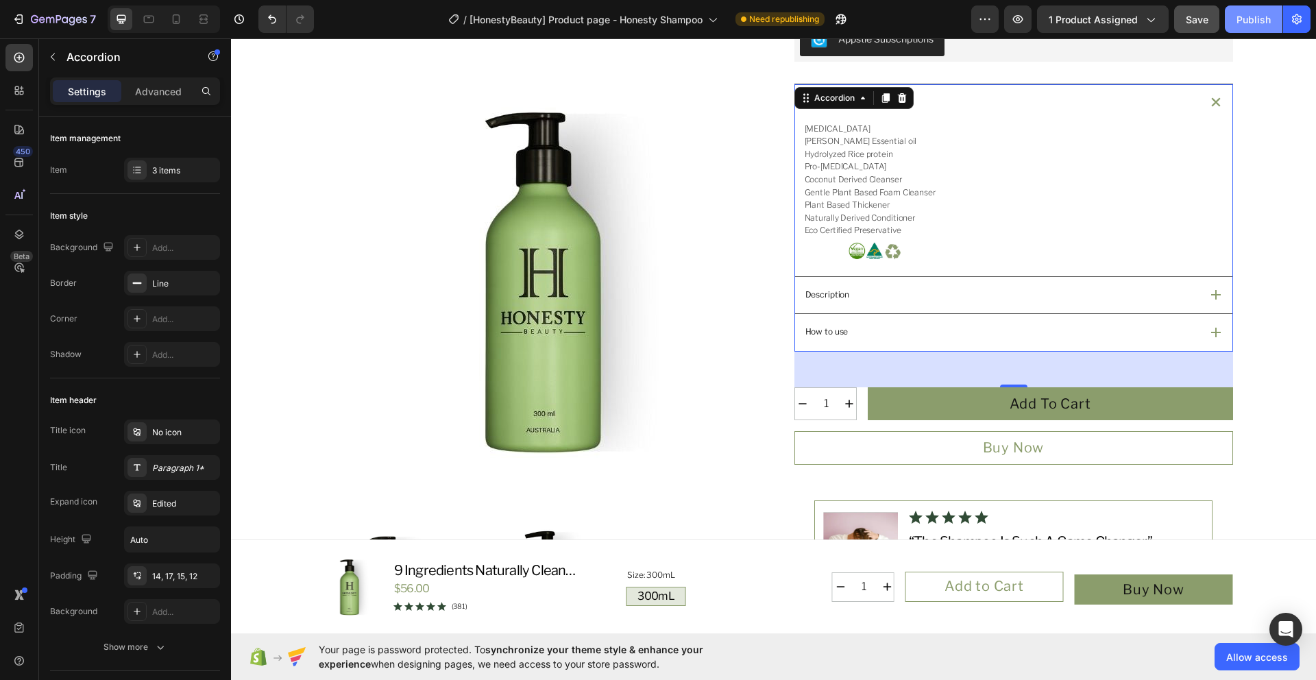
click at [1251, 21] on div "Publish" at bounding box center [1253, 19] width 34 height 14
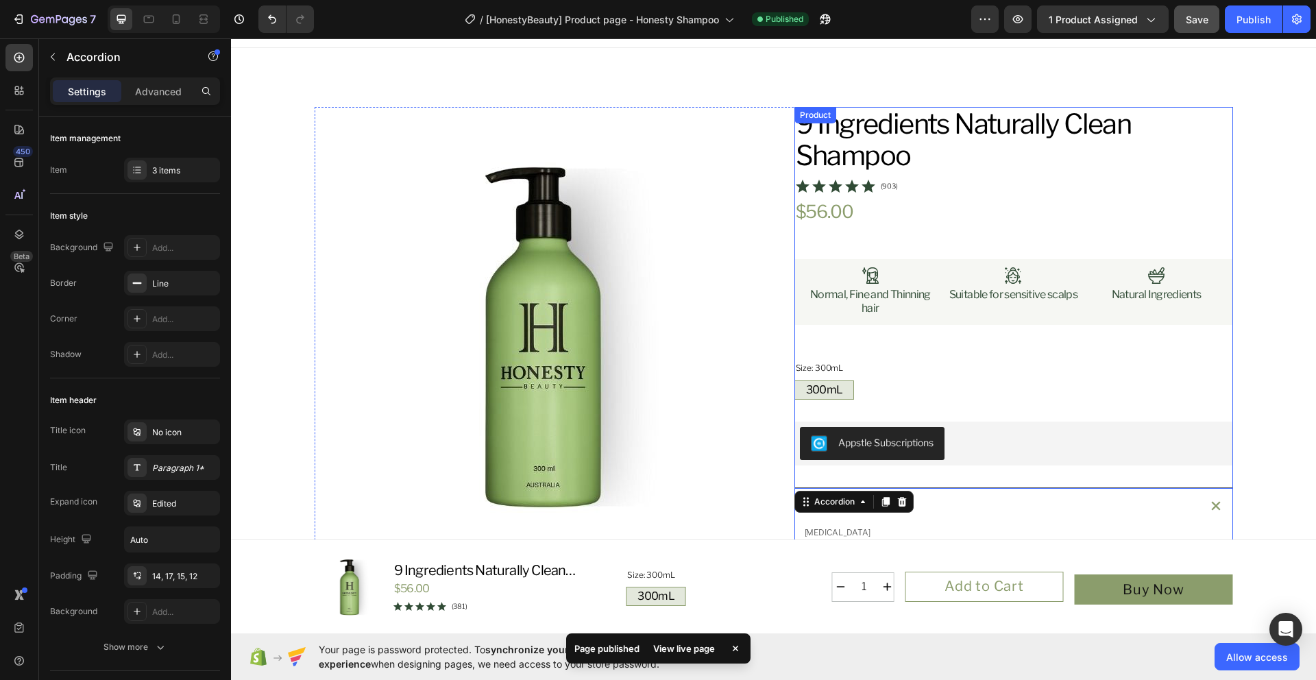
scroll to position [0, 0]
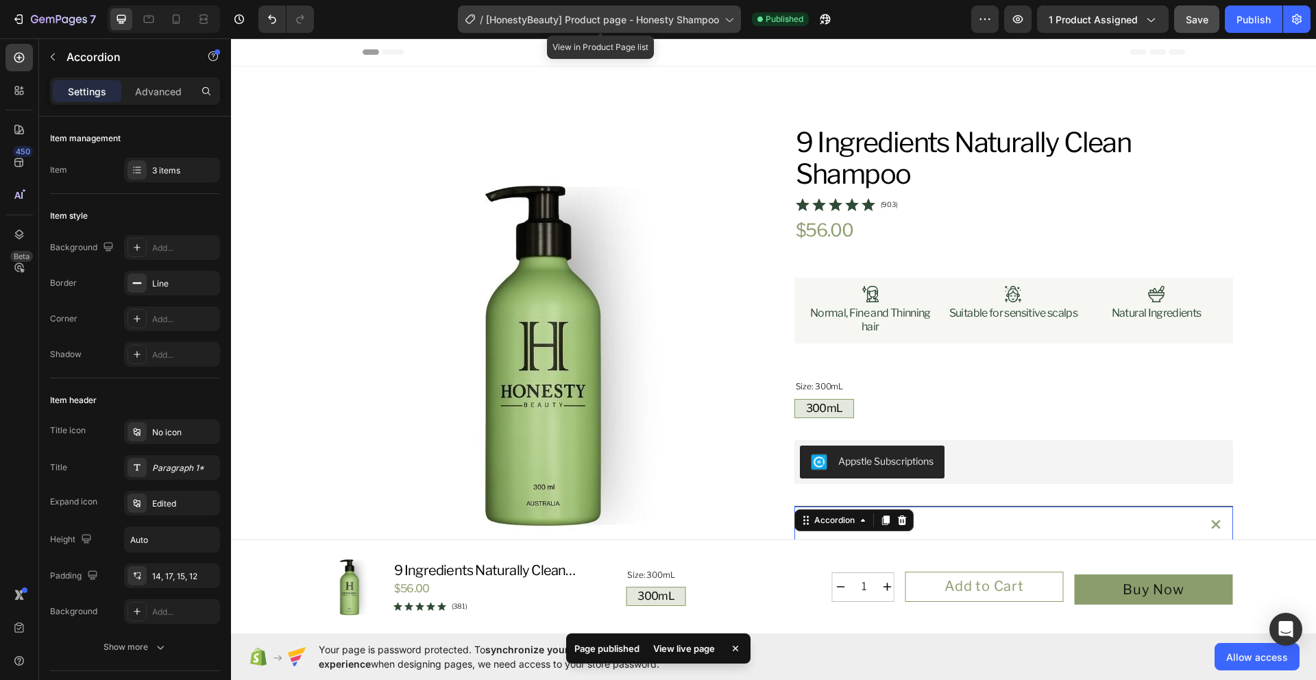
click at [695, 28] on div "/ [HonestyBeauty] Product page - Honesty Shampoo" at bounding box center [599, 18] width 283 height 27
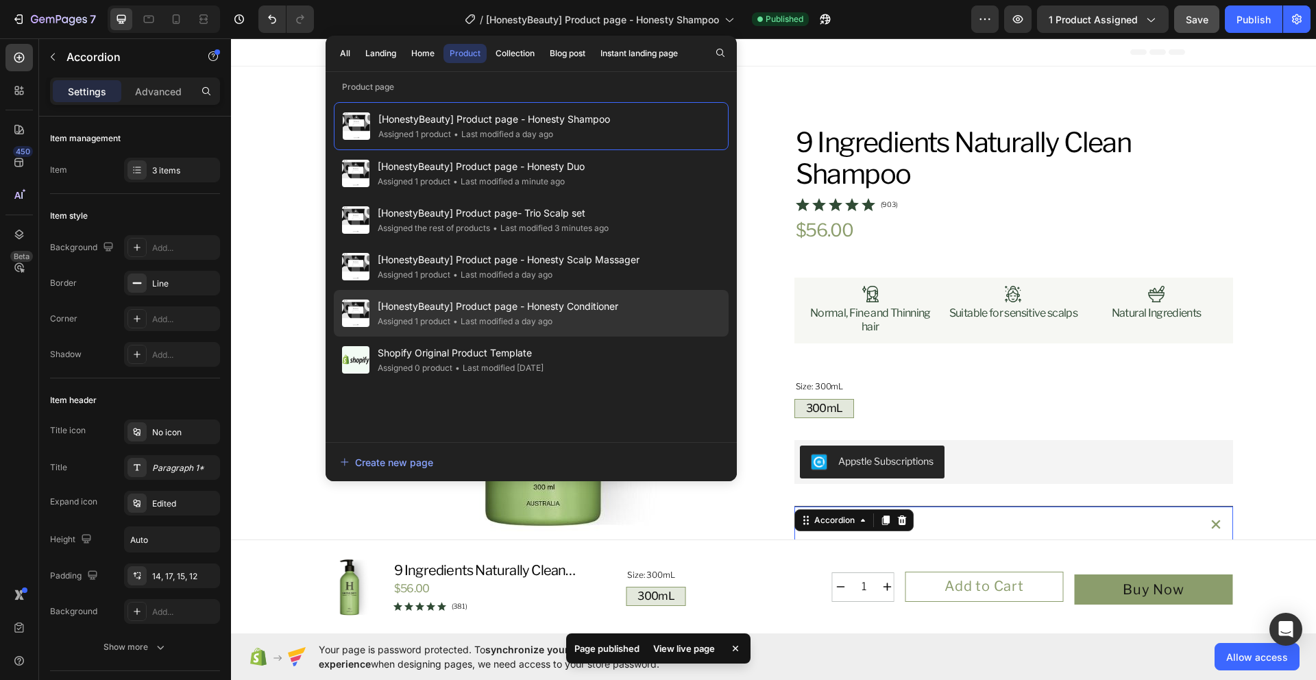
click at [655, 312] on div "[HonestyBeauty] Product page - Honesty Conditioner Assigned 1 product • Last mo…" at bounding box center [531, 313] width 395 height 47
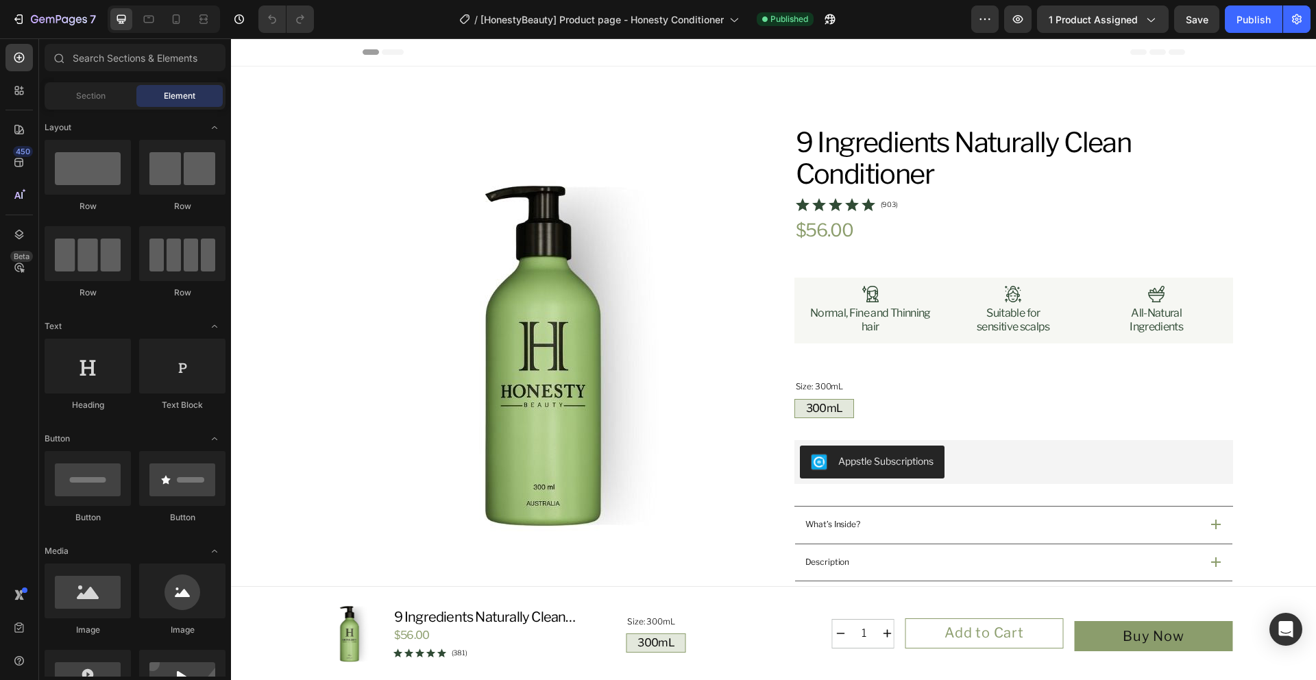
radio input "false"
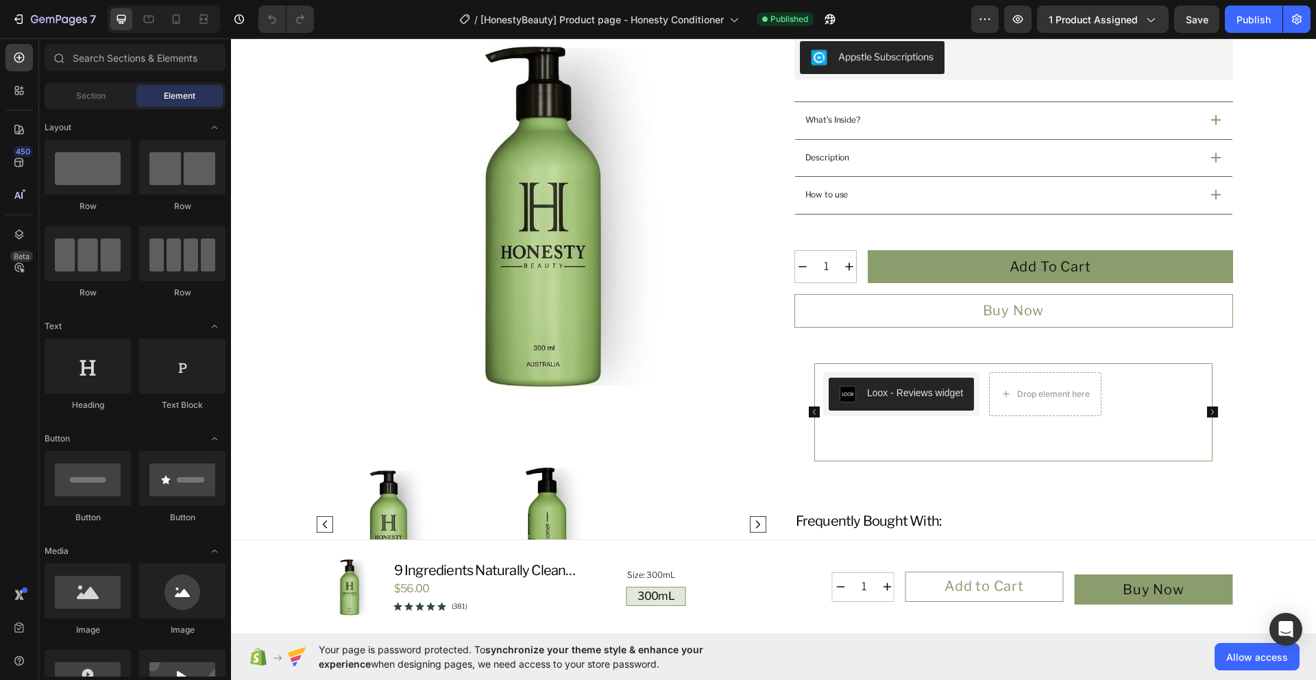
scroll to position [407, 0]
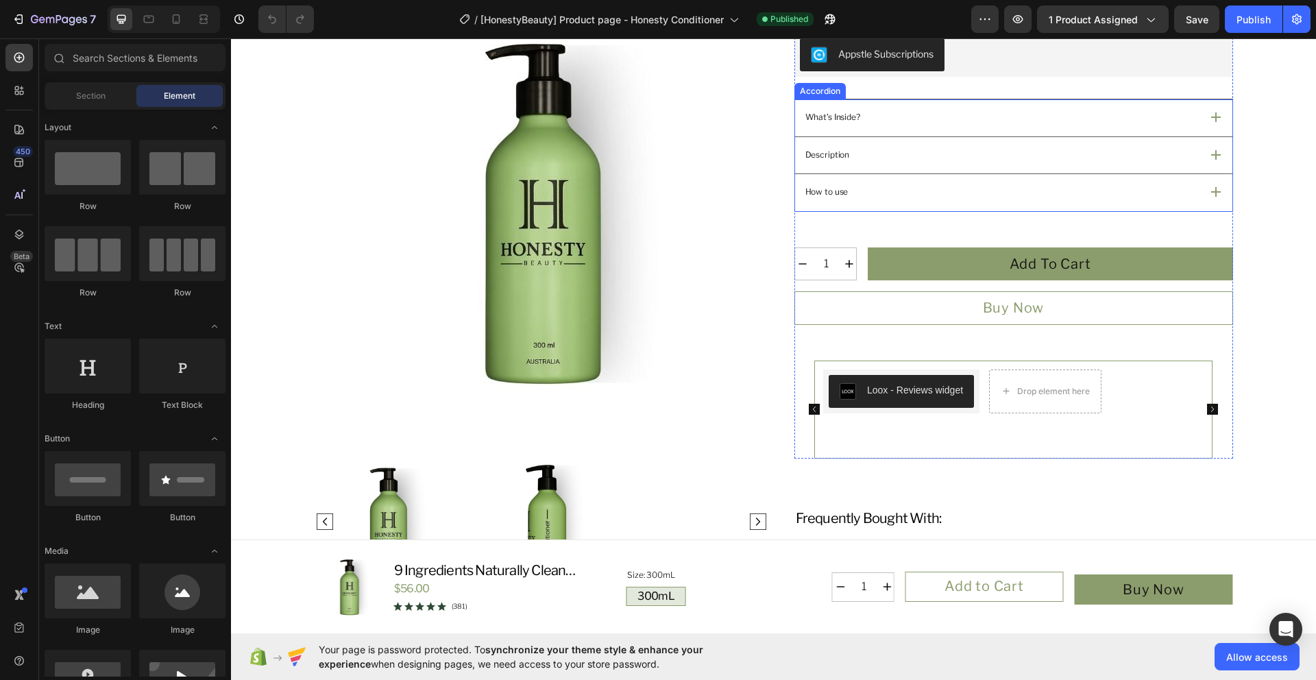
click at [916, 125] on div "What’s Inside?" at bounding box center [1001, 117] width 397 height 17
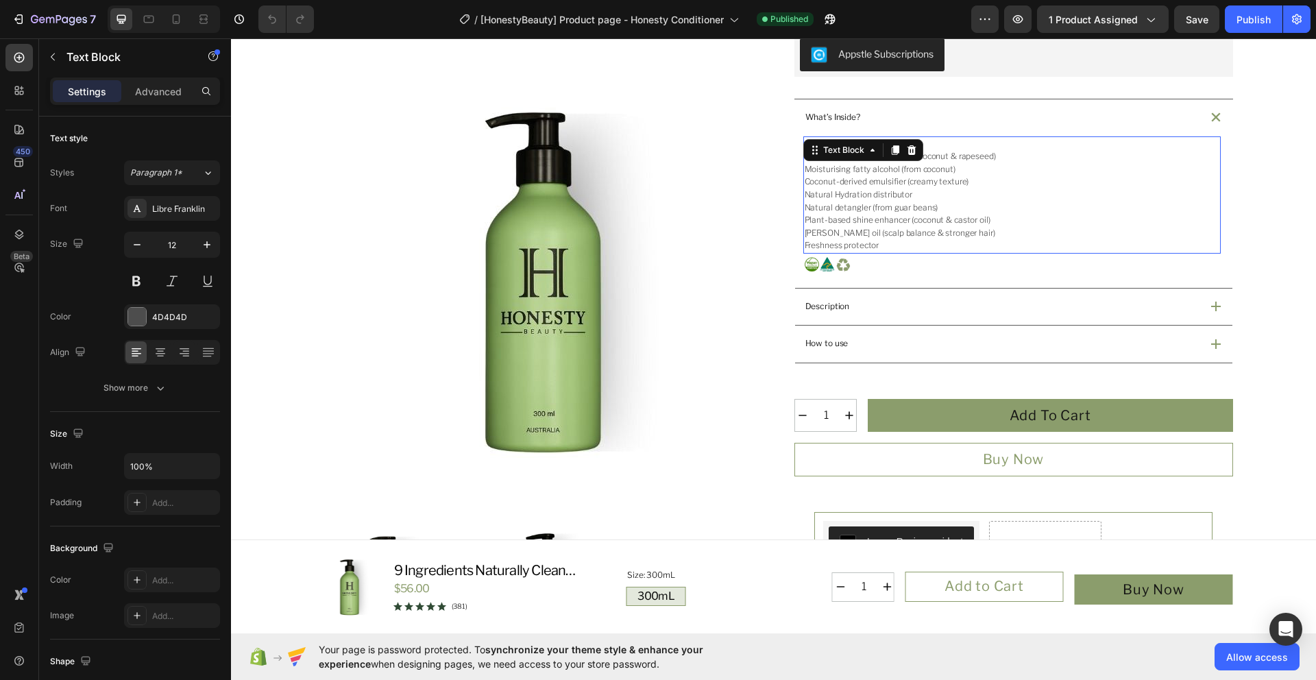
click at [899, 237] on span "[PERSON_NAME] oil (scalp balance & stronger hair)" at bounding box center [900, 233] width 191 height 10
click at [891, 244] on p "Freshness protector" at bounding box center [1012, 245] width 415 height 13
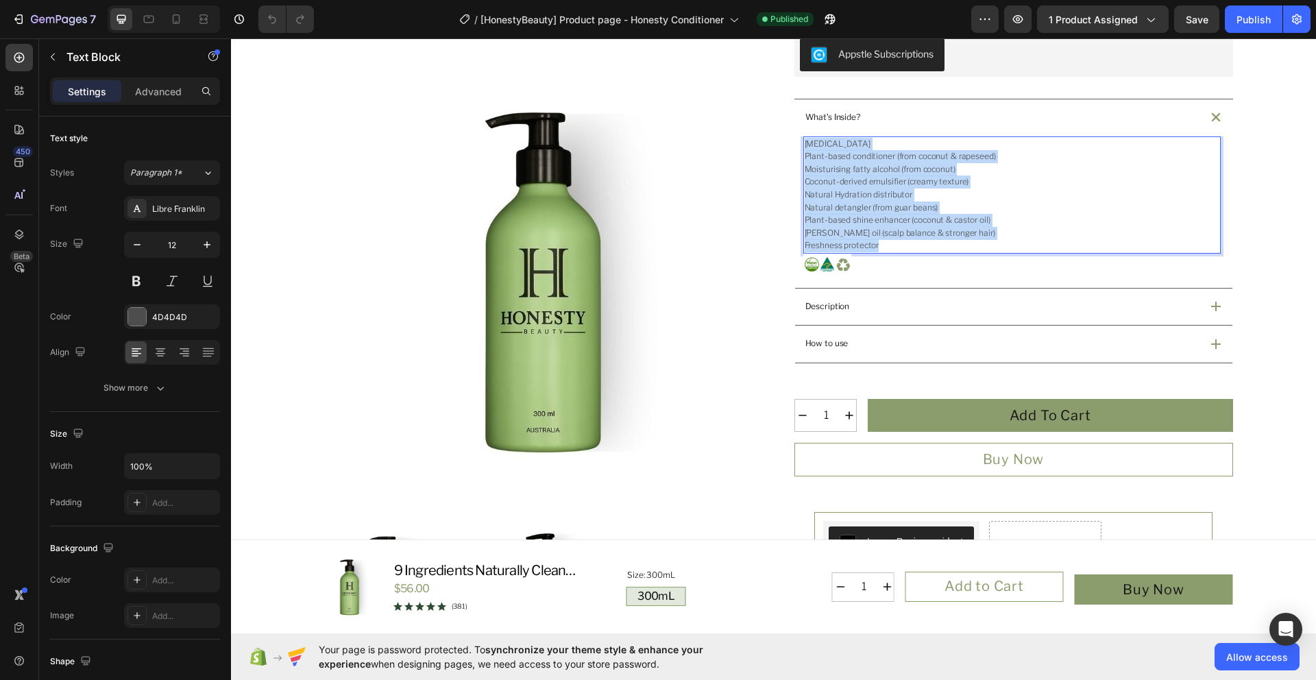
drag, startPoint x: 888, startPoint y: 245, endPoint x: 798, endPoint y: 145, distance: 134.4
click at [803, 145] on div "[MEDICAL_DATA] Plant-based conditioner (from coconut & rapeseed) Moisturising f…" at bounding box center [1011, 194] width 417 height 117
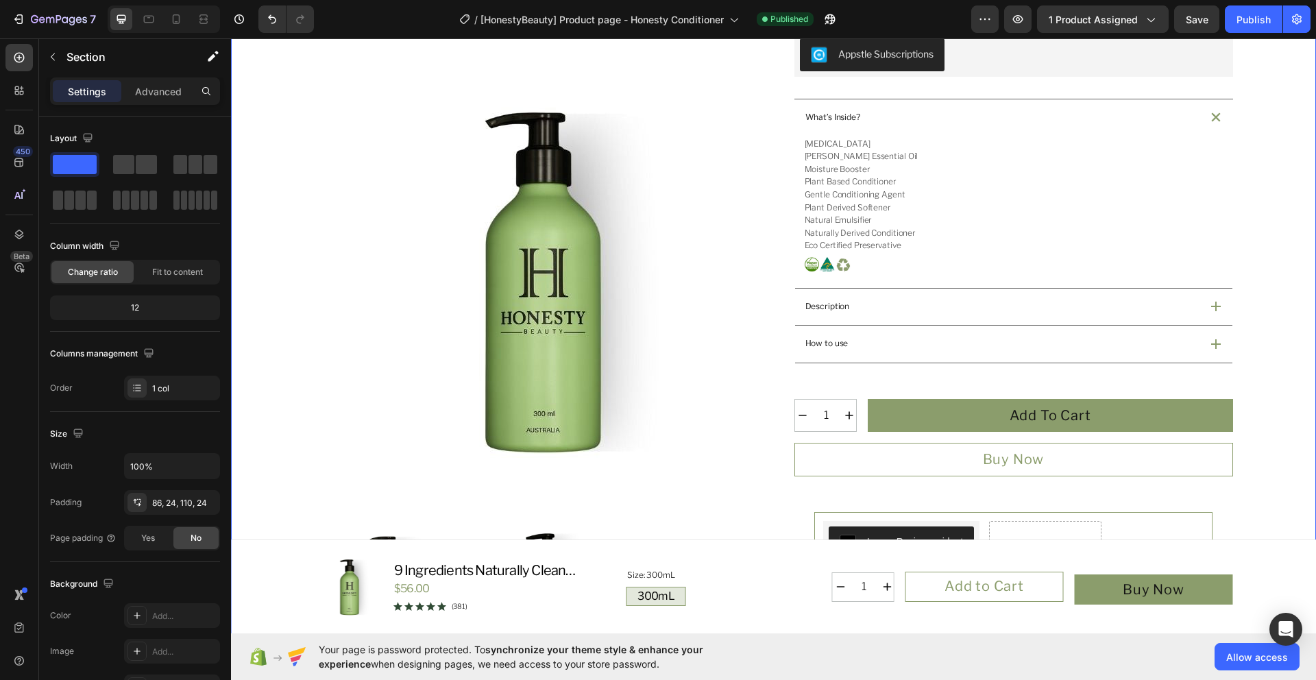
click at [1269, 295] on div "Product Images Icon Australian Made Text Block Icon Australian Post Text Block …" at bounding box center [773, 290] width 1052 height 1145
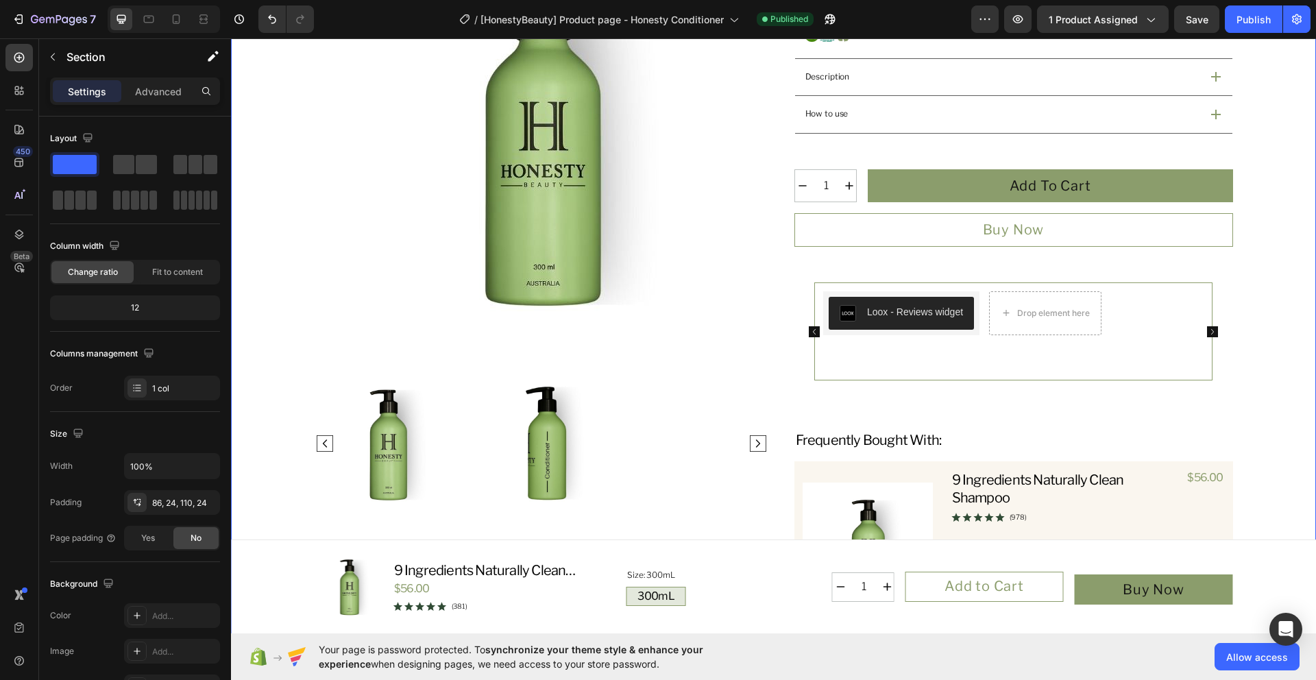
scroll to position [638, 0]
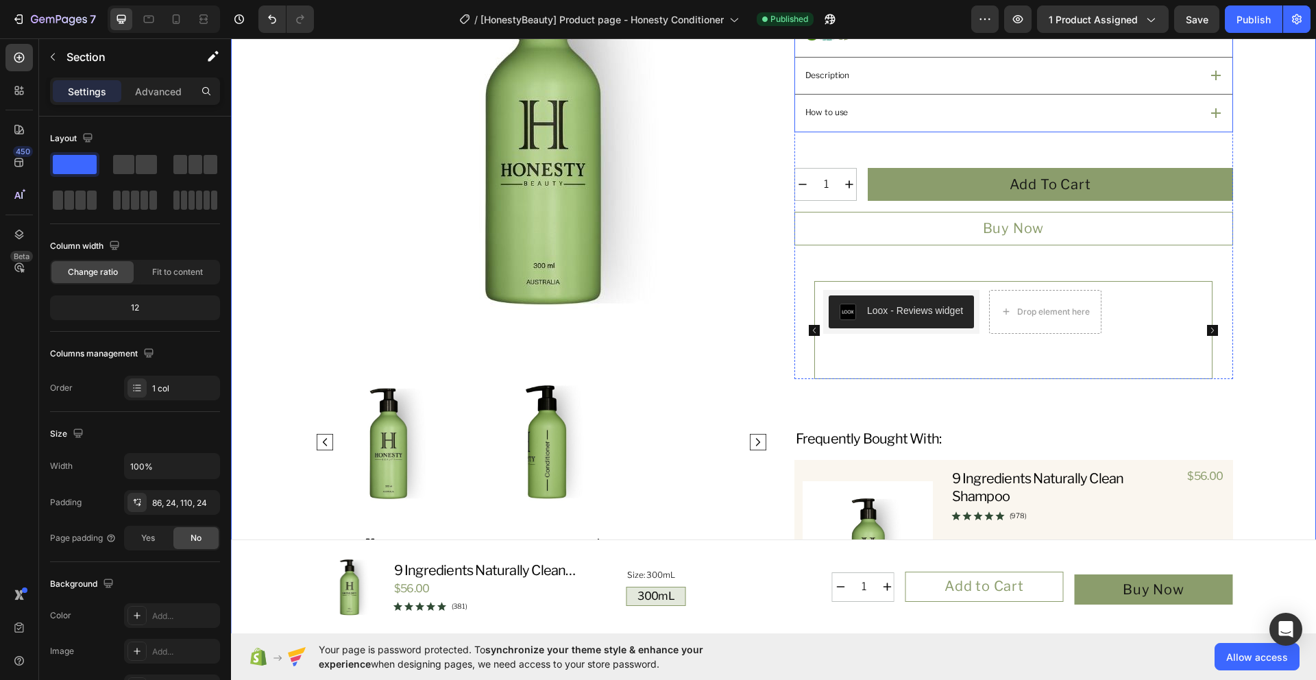
click at [928, 129] on div "How to use" at bounding box center [1013, 113] width 437 height 37
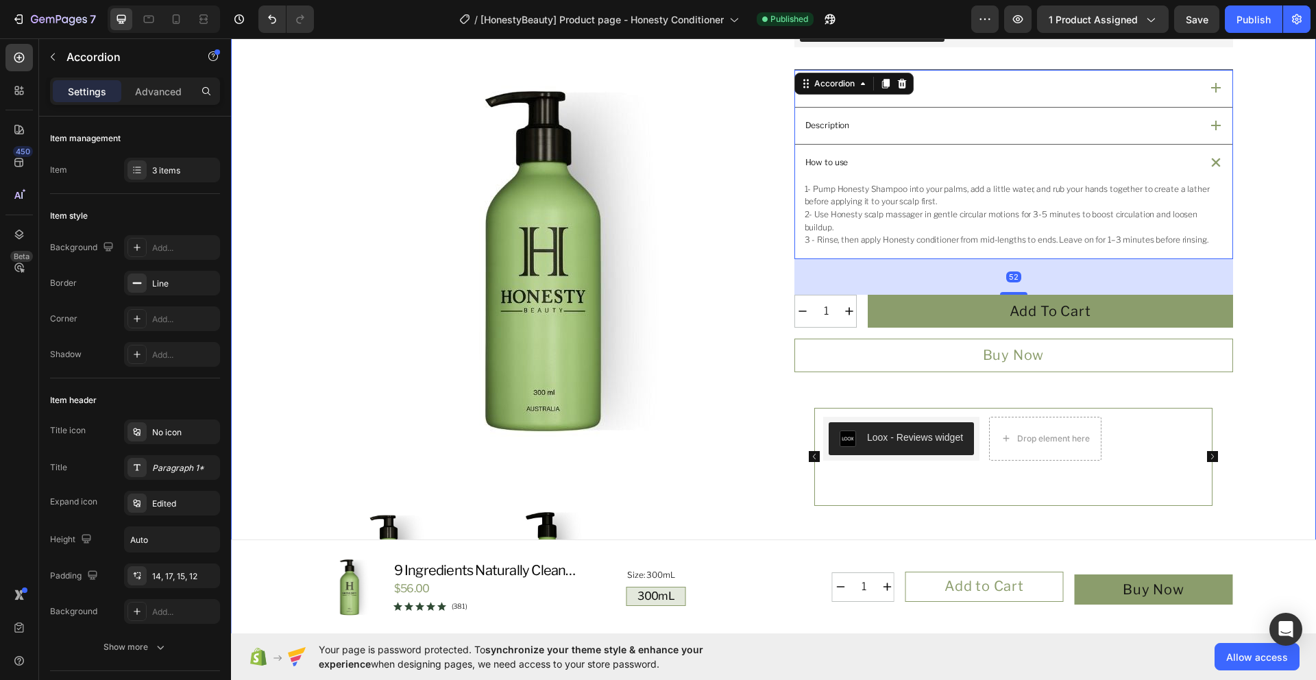
scroll to position [435, 0]
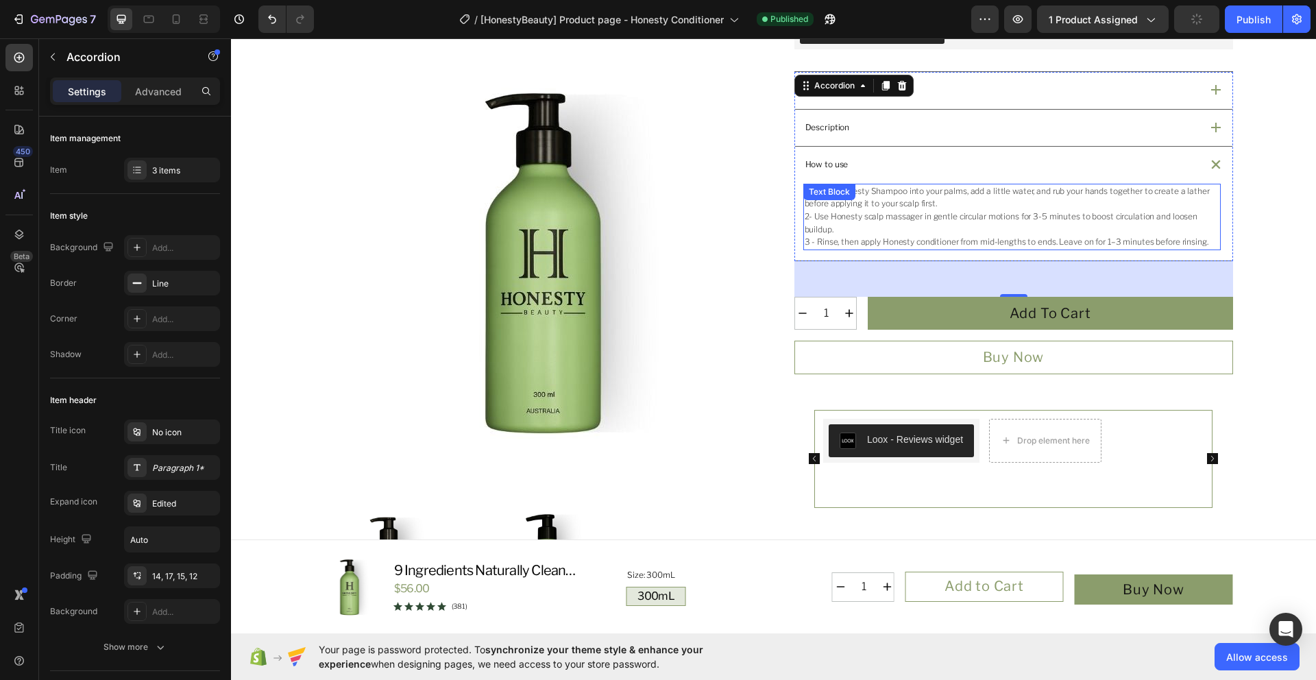
click at [1038, 216] on p "2- Use Honesty scalp massager in gentle circular motions for 3-5 minutes to boo…" at bounding box center [1012, 222] width 415 height 25
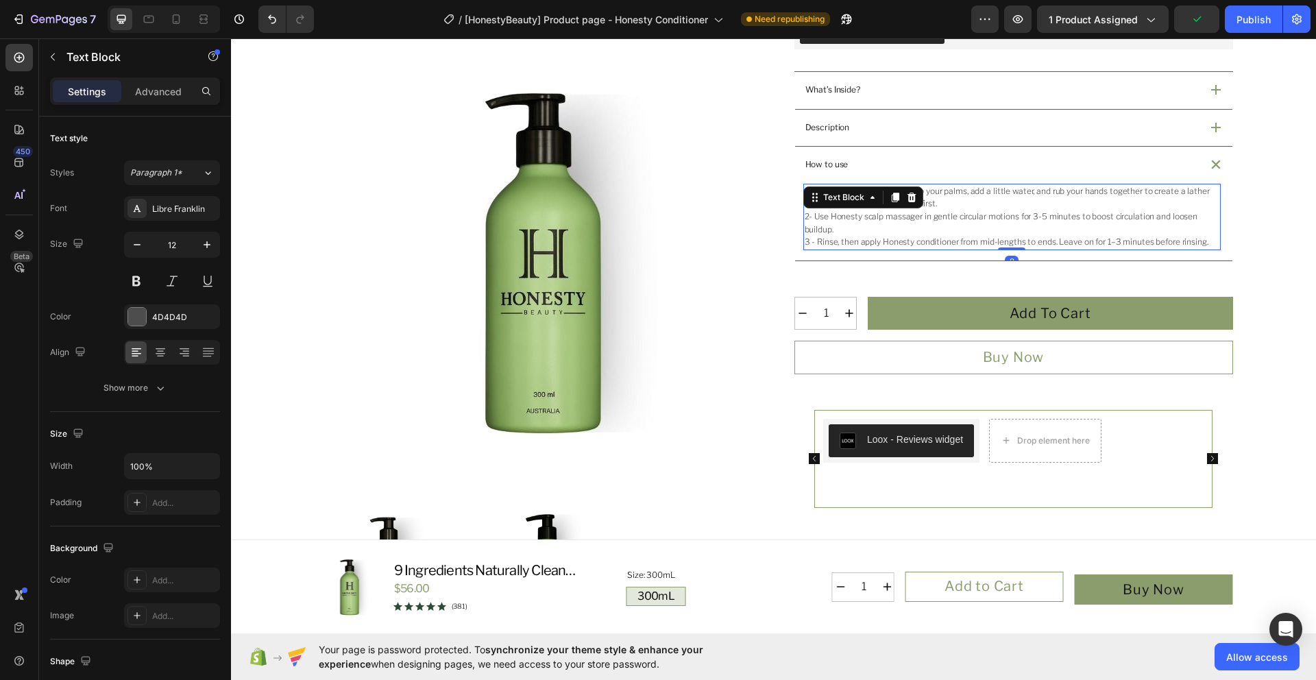
click at [1036, 216] on p "2- Use Honesty scalp massager in gentle circular motions for 3-5 minutes to boo…" at bounding box center [1012, 222] width 415 height 25
click at [1106, 241] on p "3 - Rinse, then apply Honesty conditioner from mid-lengths to ends. Leave on fo…" at bounding box center [1012, 242] width 415 height 13
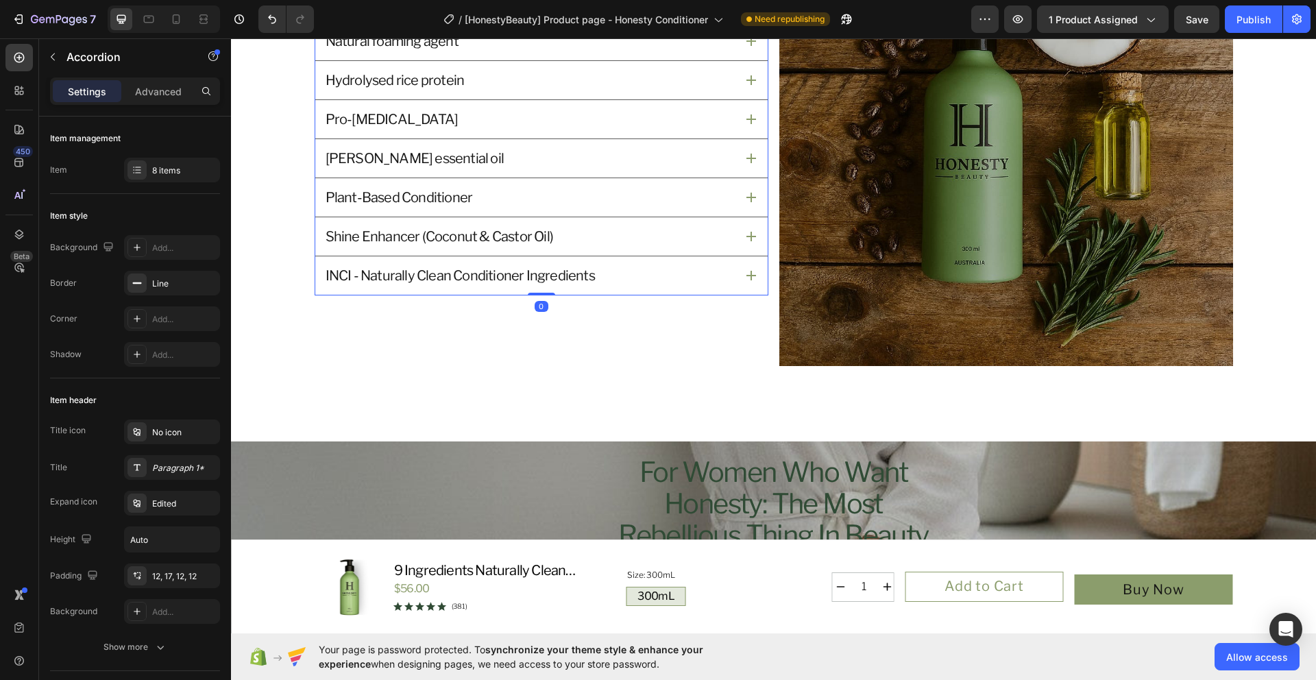
click at [695, 276] on div "INCI - Naturally Clean Conditioner Ingredients" at bounding box center [530, 276] width 412 height 22
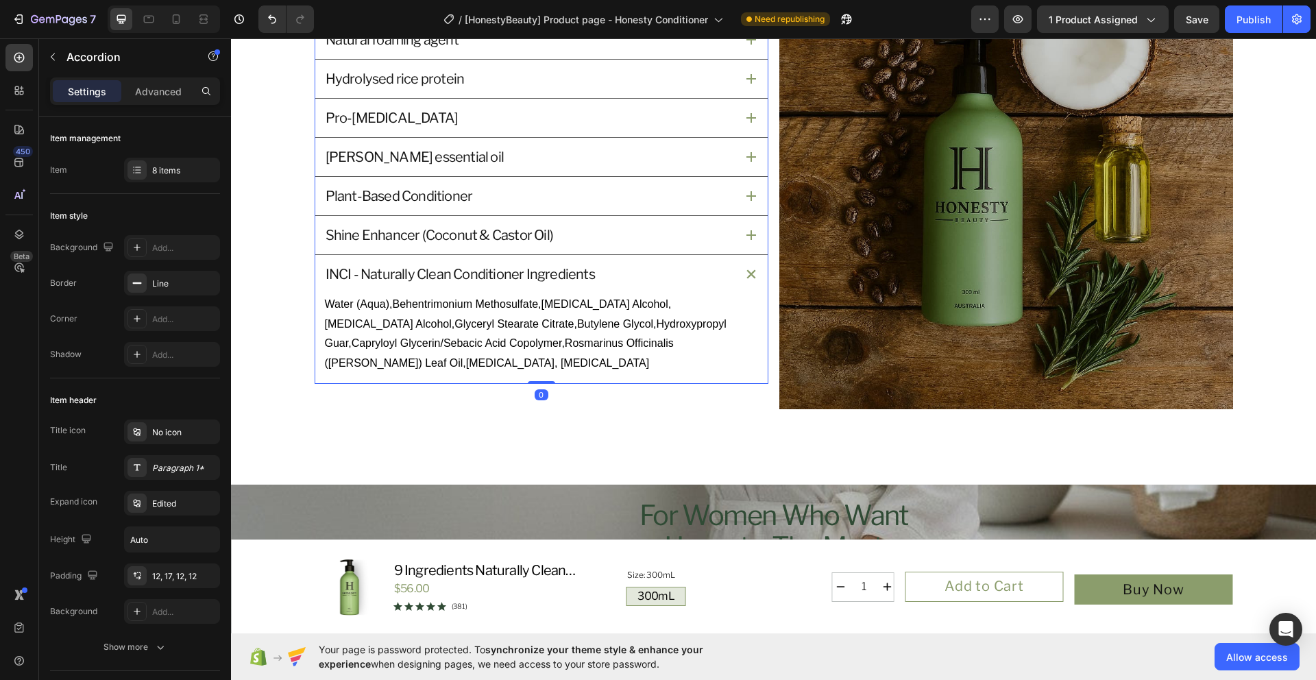
scroll to position [1522, 0]
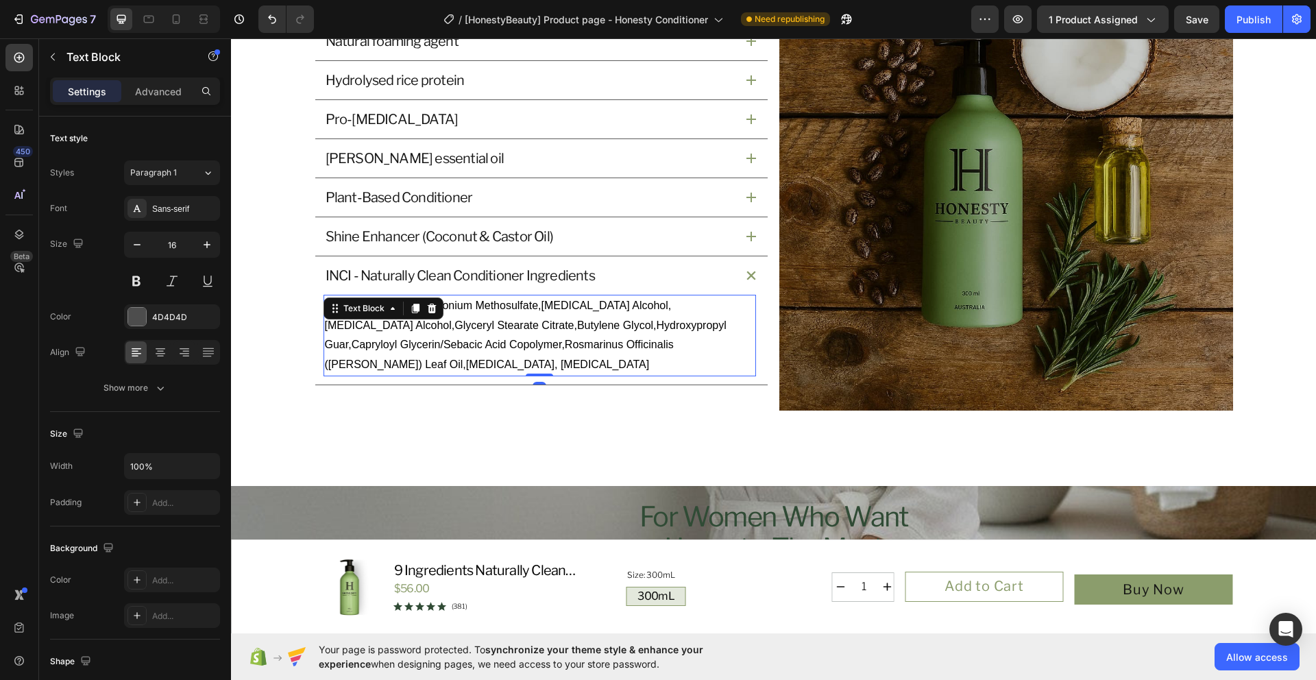
click at [425, 363] on p "Water (Aqua),Behentrimonium Methosulfate,Cetyl Alcohol,Cetyl Alcohol,Glyceryl S…" at bounding box center [540, 335] width 430 height 79
click at [391, 367] on p "Water (Aqua),Behentrimonium Methosulfate,Cetyl Alcohol,Cetyl Alcohol,Glyceryl S…" at bounding box center [540, 335] width 430 height 79
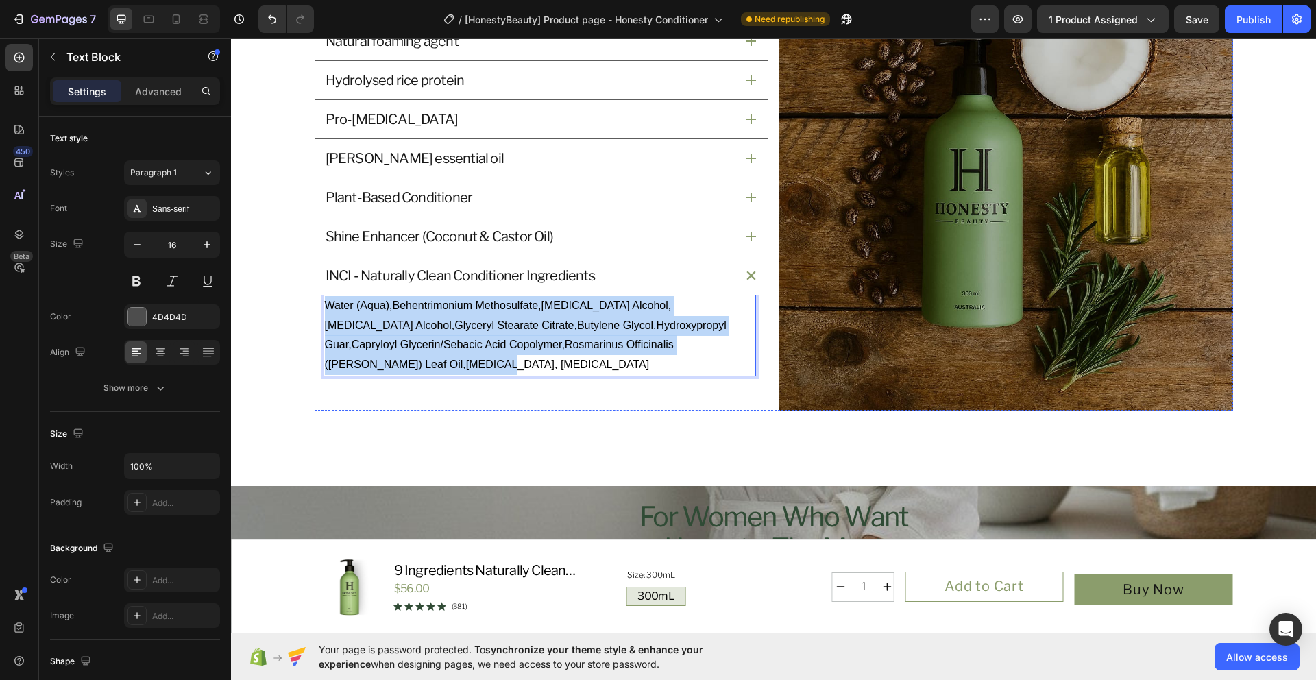
drag, startPoint x: 391, startPoint y: 366, endPoint x: 315, endPoint y: 308, distance: 94.9
click at [315, 308] on div "Water (Aqua),Behentrimonium Methosulfate,Cetyl Alcohol,Cetyl Alcohol,Glyceryl S…" at bounding box center [541, 340] width 452 height 90
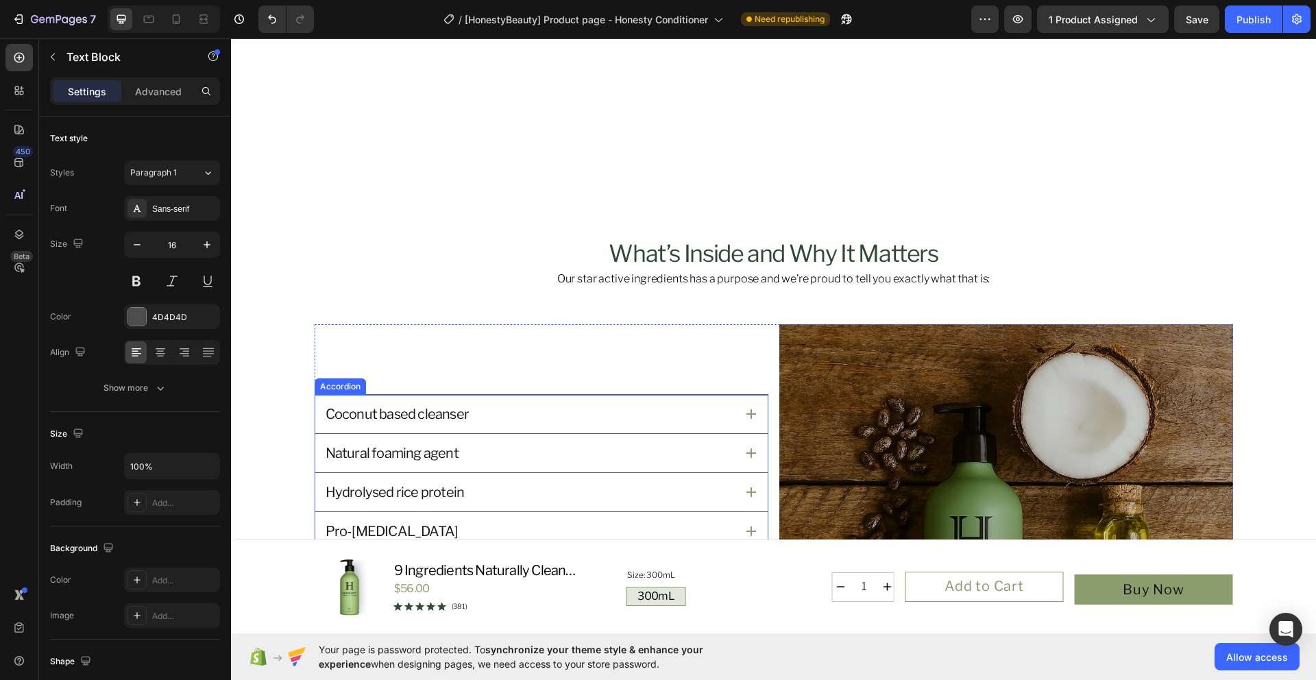
scroll to position [752, 0]
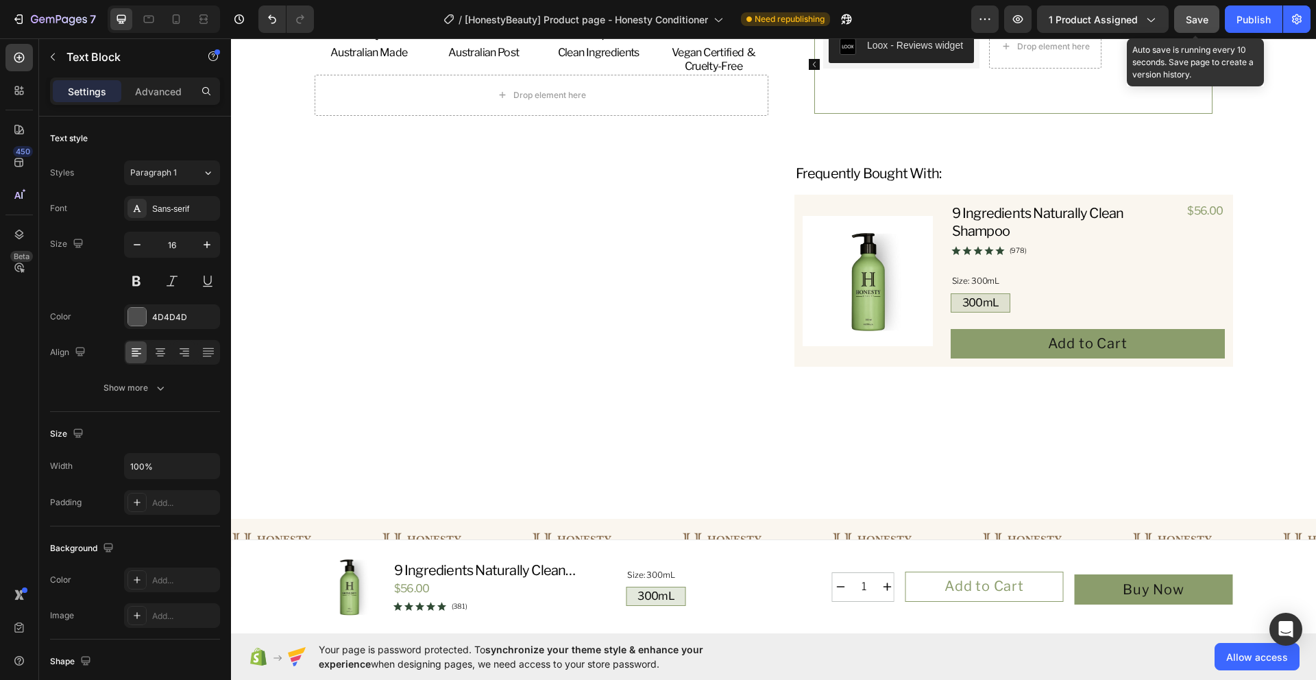
click at [1193, 19] on span "Save" at bounding box center [1197, 20] width 23 height 12
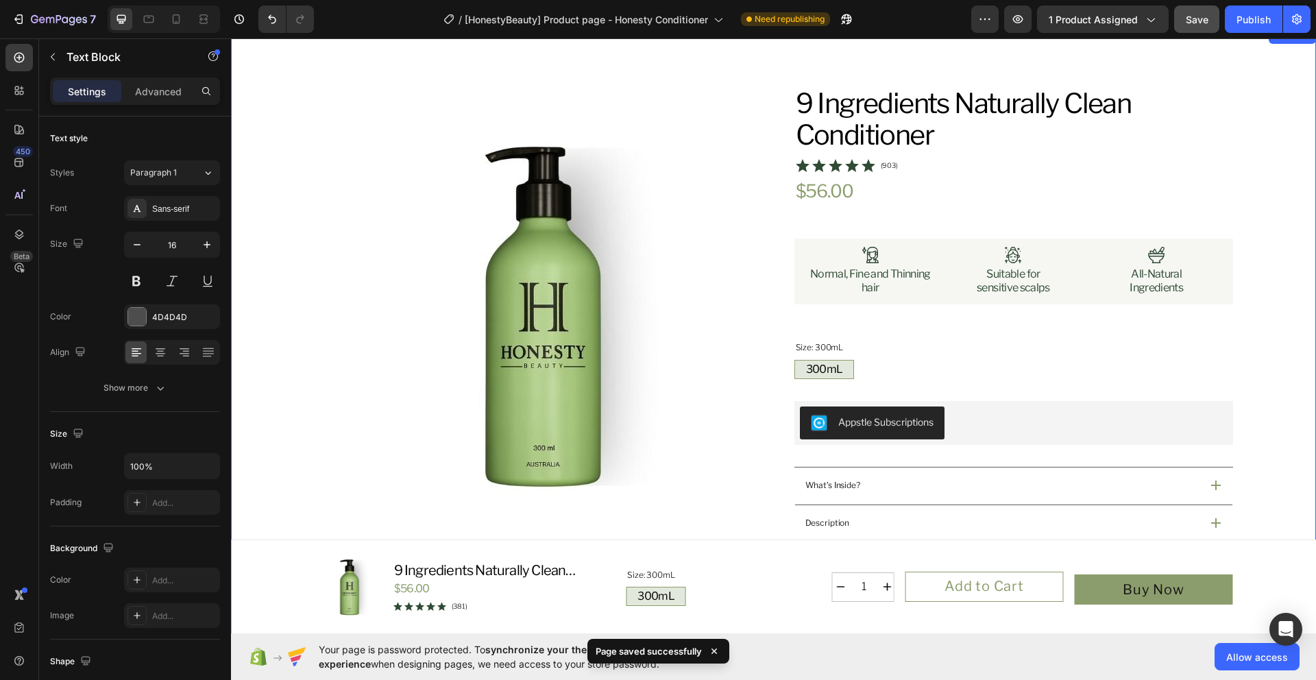
scroll to position [0, 0]
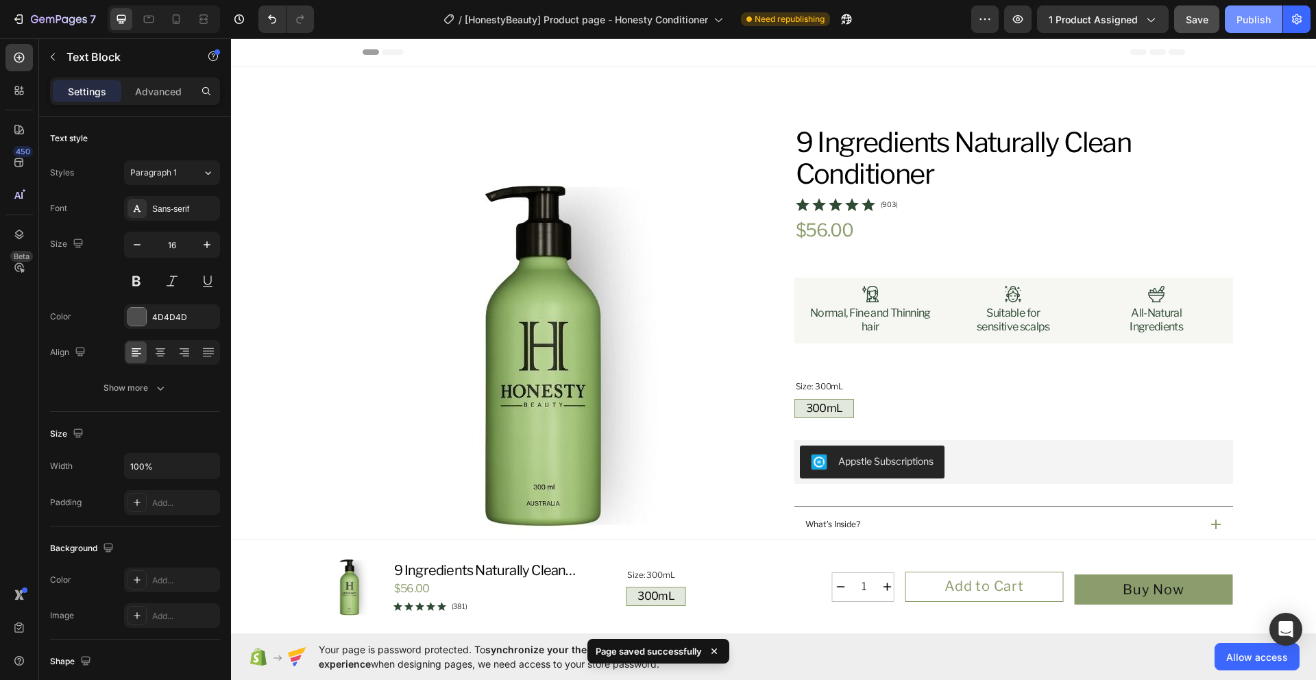
click at [1236, 20] on div "Publish" at bounding box center [1253, 19] width 34 height 14
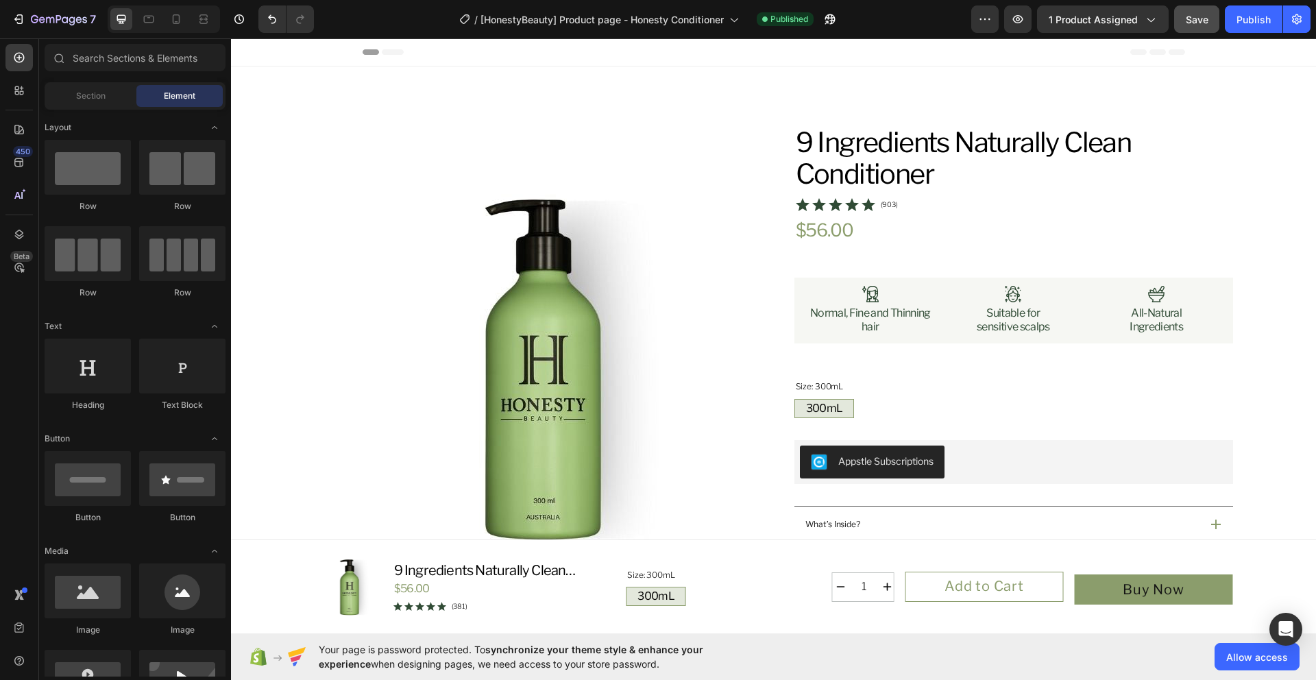
drag, startPoint x: 1311, startPoint y: 80, endPoint x: 1546, endPoint y: 42, distance: 238.1
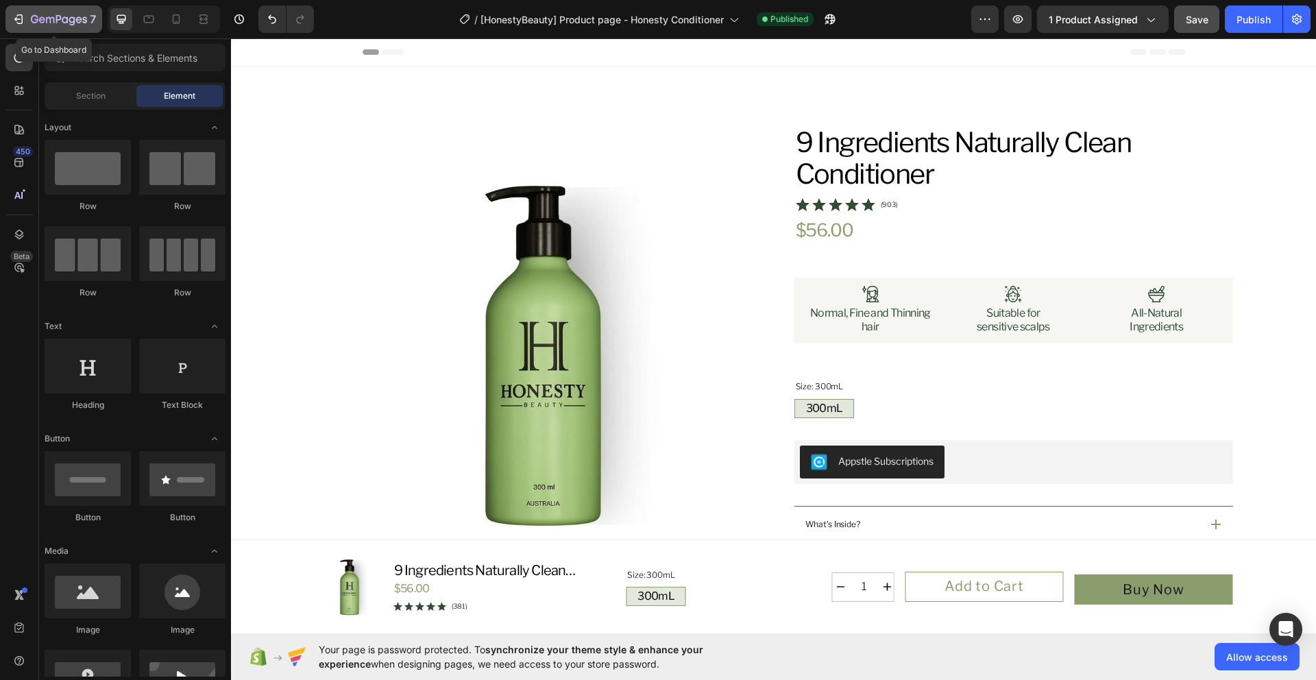
click at [73, 24] on icon "button" at bounding box center [72, 20] width 6 height 9
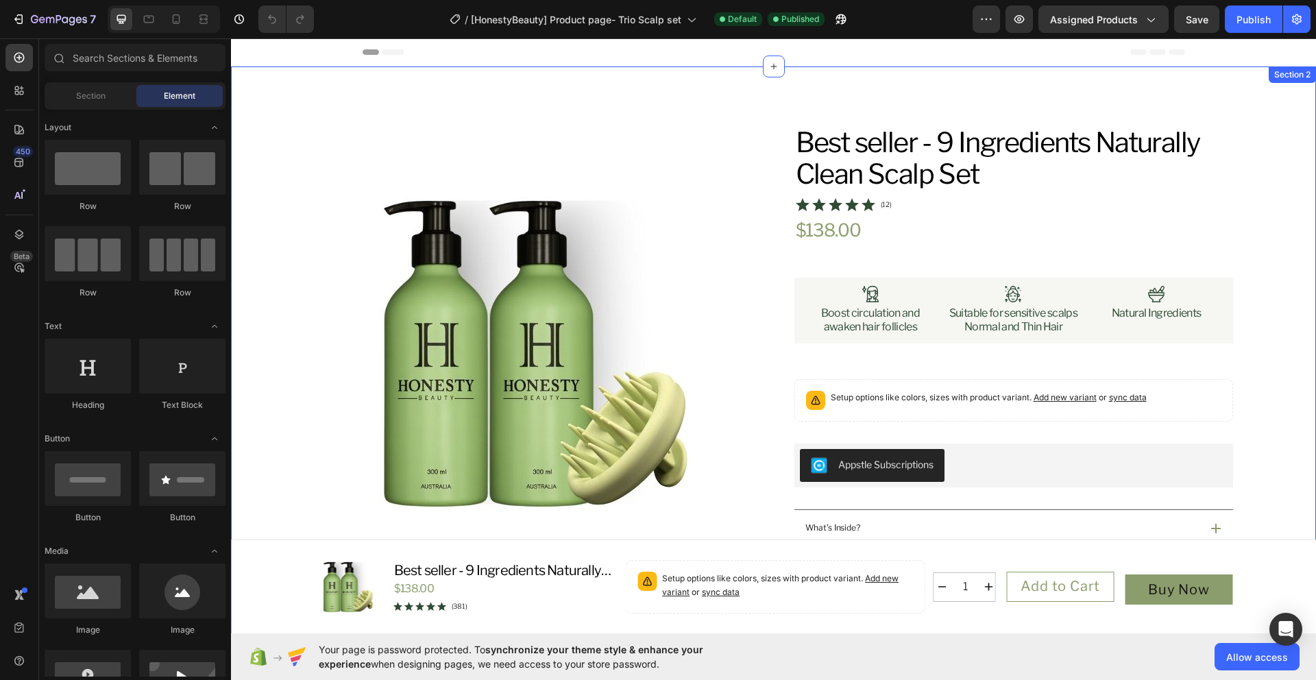
scroll to position [271, 0]
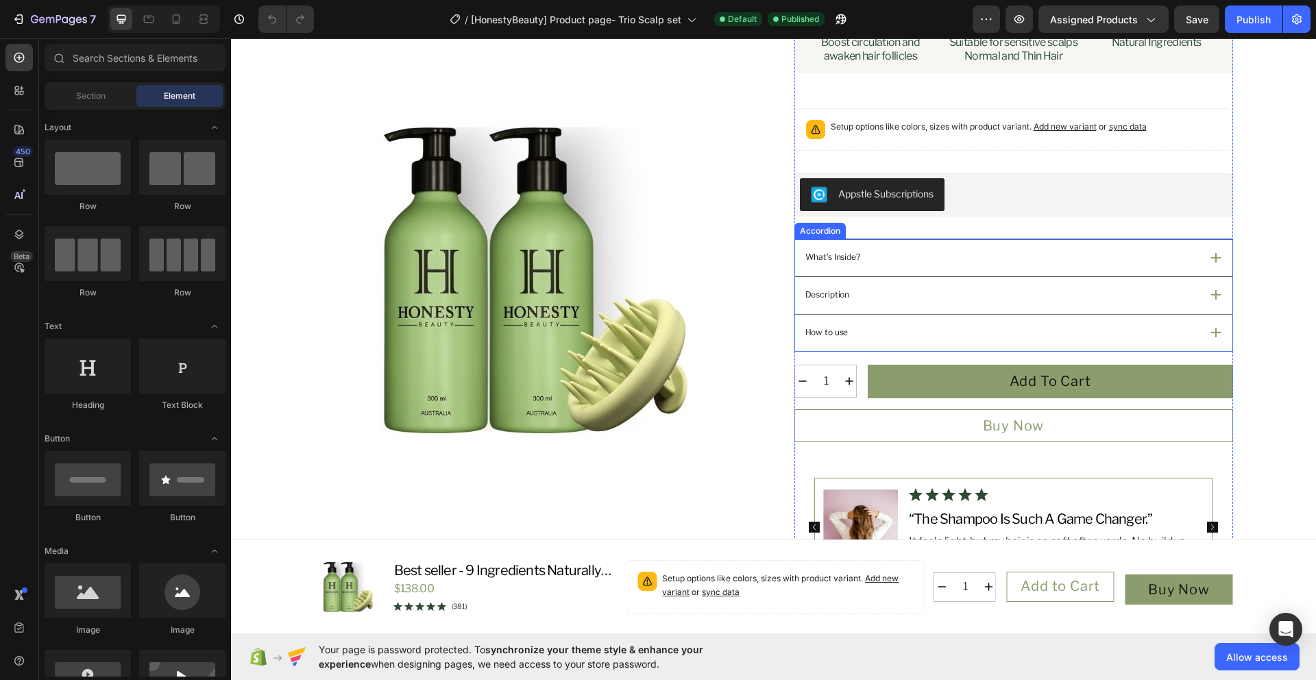
click at [1216, 329] on div "How to use" at bounding box center [1013, 333] width 437 height 37
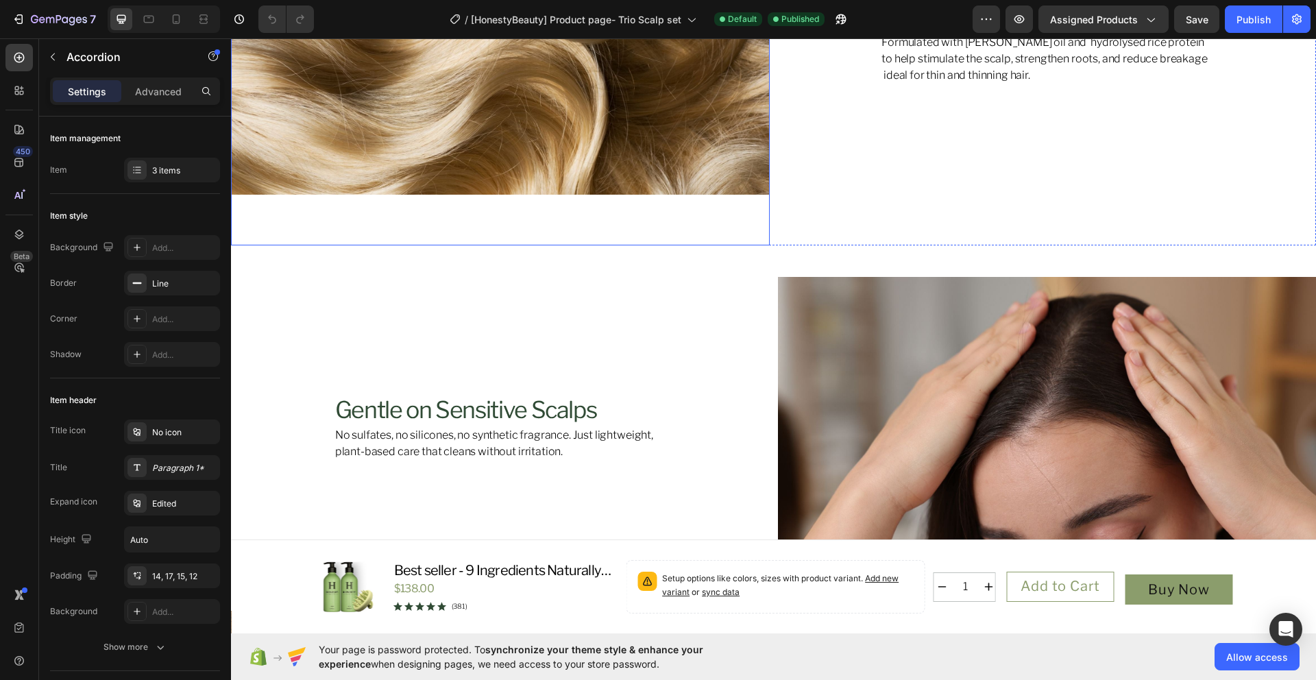
scroll to position [2802, 0]
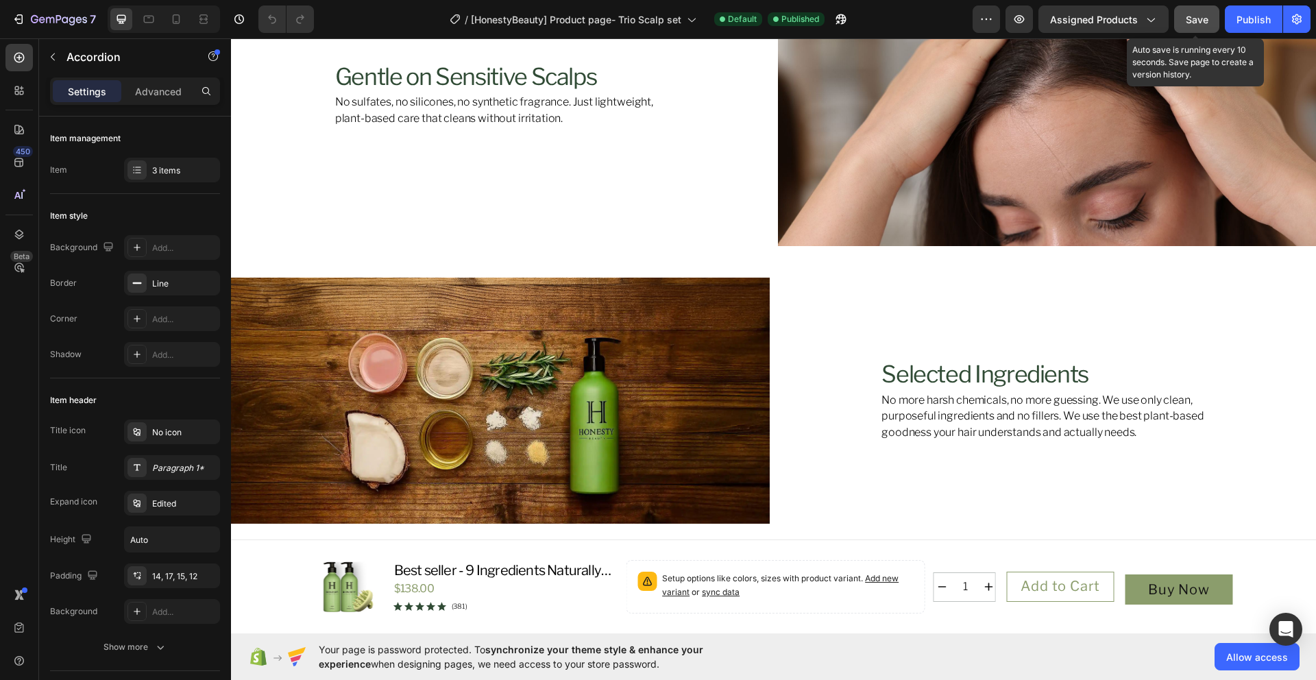
click at [1188, 23] on span "Save" at bounding box center [1197, 20] width 23 height 12
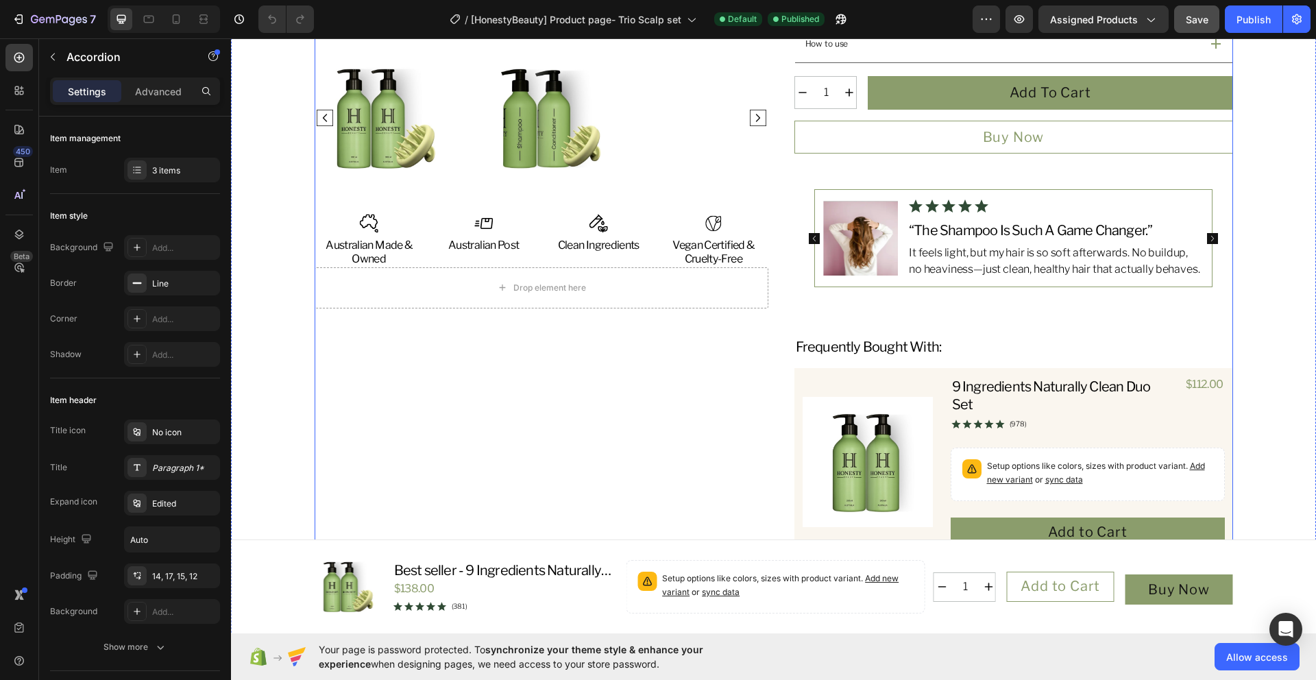
scroll to position [0, 0]
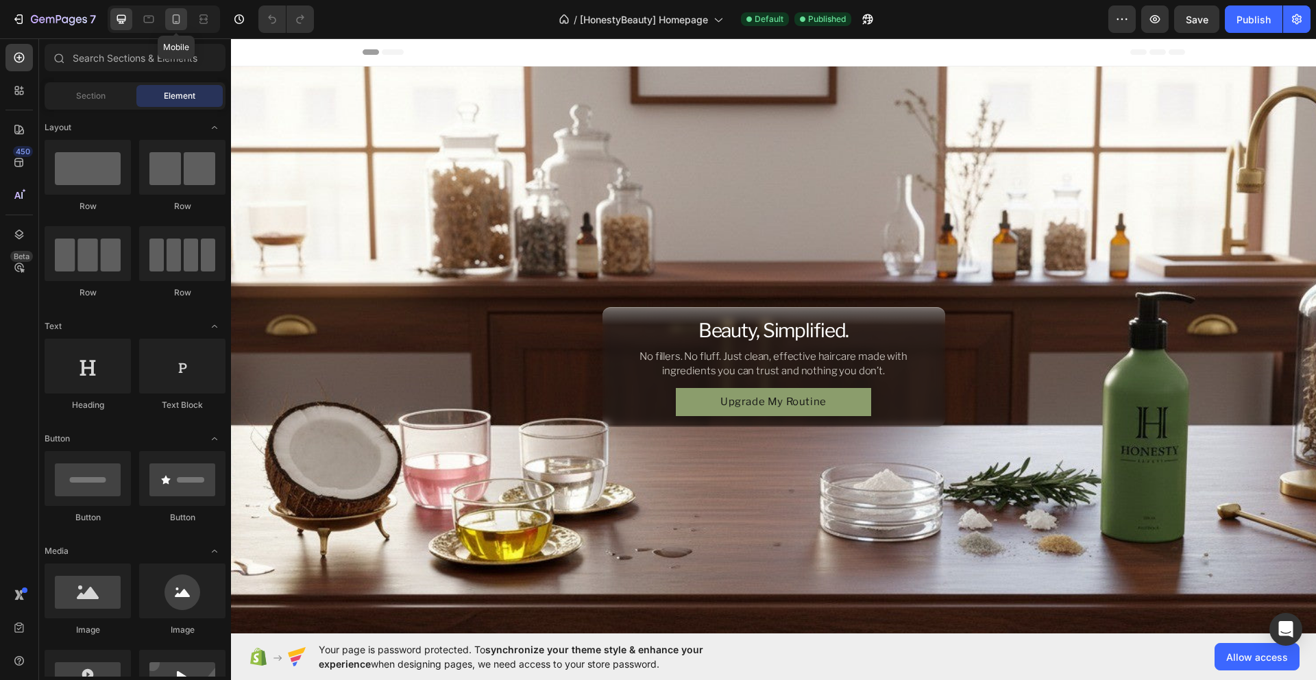
click at [173, 19] on icon at bounding box center [176, 19] width 14 height 14
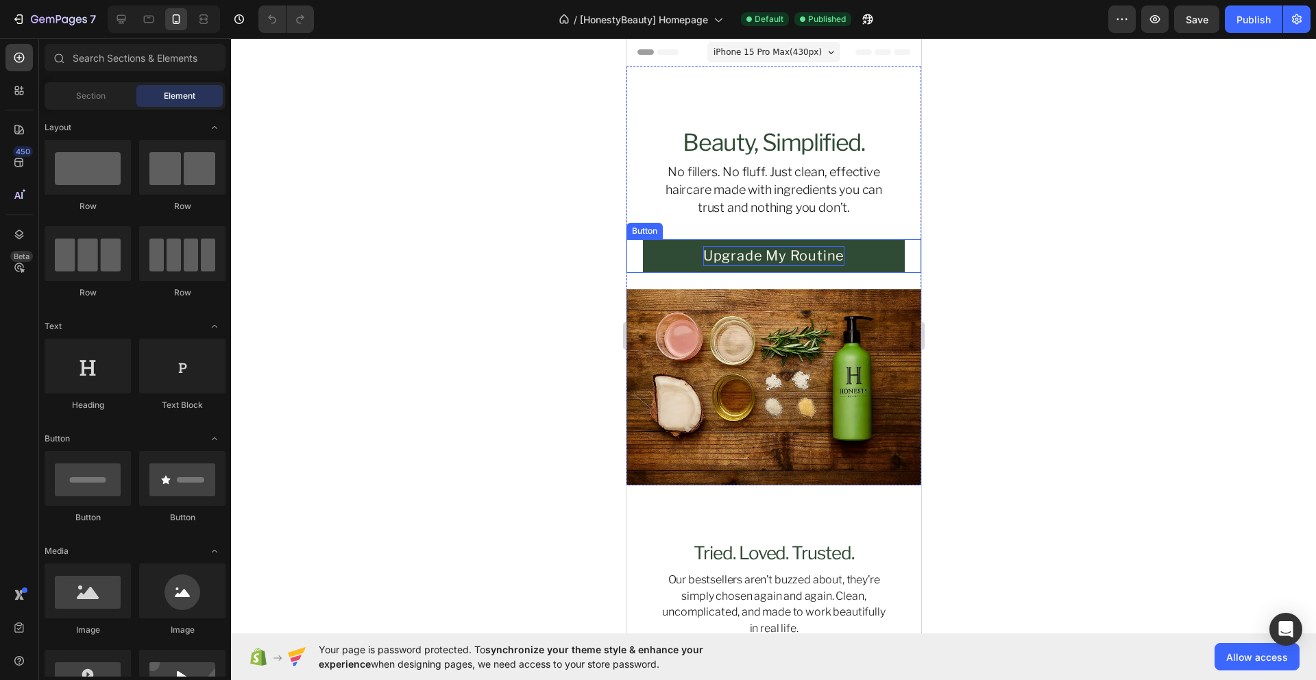
click at [767, 258] on p "Upgrade My Routine" at bounding box center [773, 255] width 141 height 19
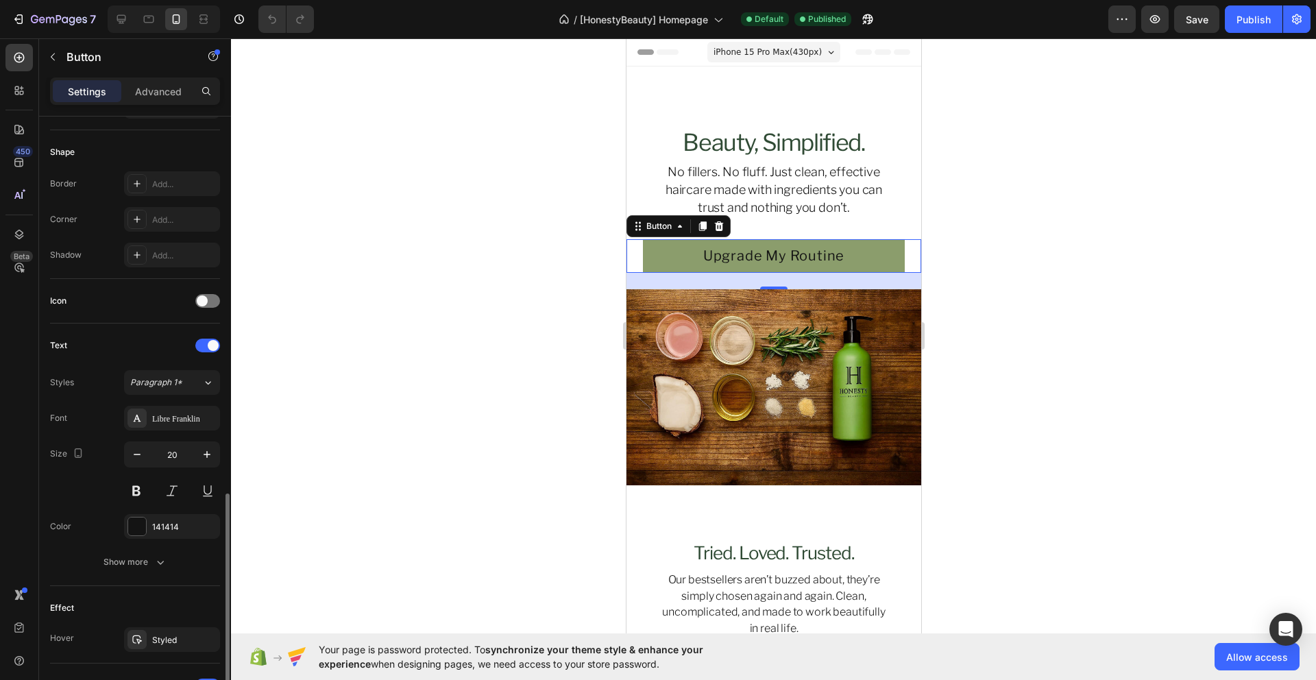
scroll to position [487, 0]
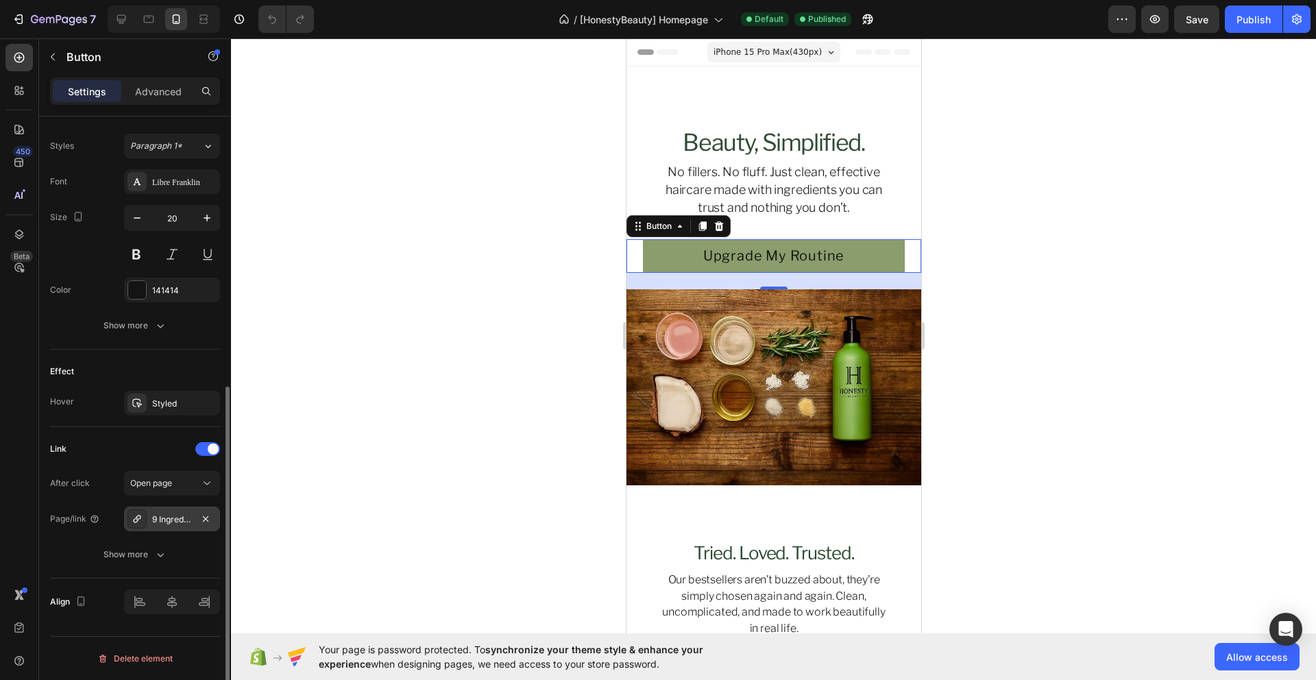
click at [158, 520] on div "9 Ingredients Naturally Clean Shampoo" at bounding box center [172, 519] width 40 height 12
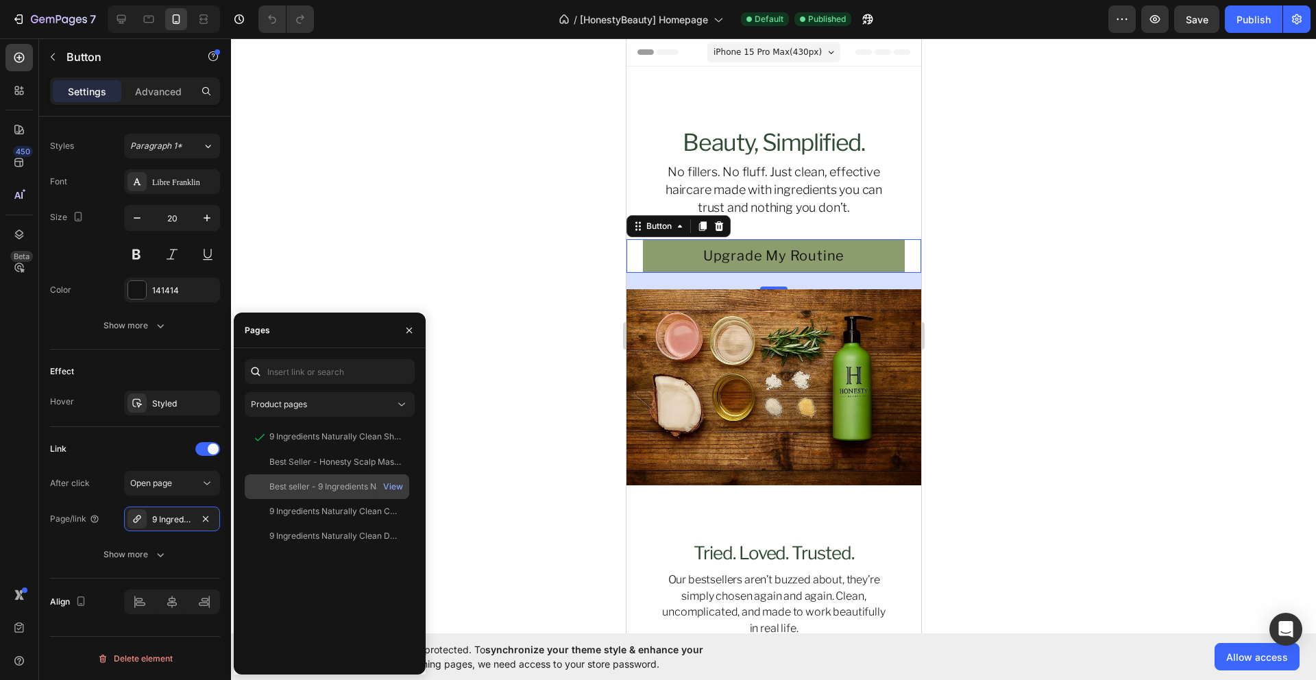
click at [343, 487] on div "Best seller - 9 Ingredients Naturally Clean Scalp Set" at bounding box center [335, 486] width 132 height 12
click at [478, 490] on div at bounding box center [773, 359] width 1085 height 642
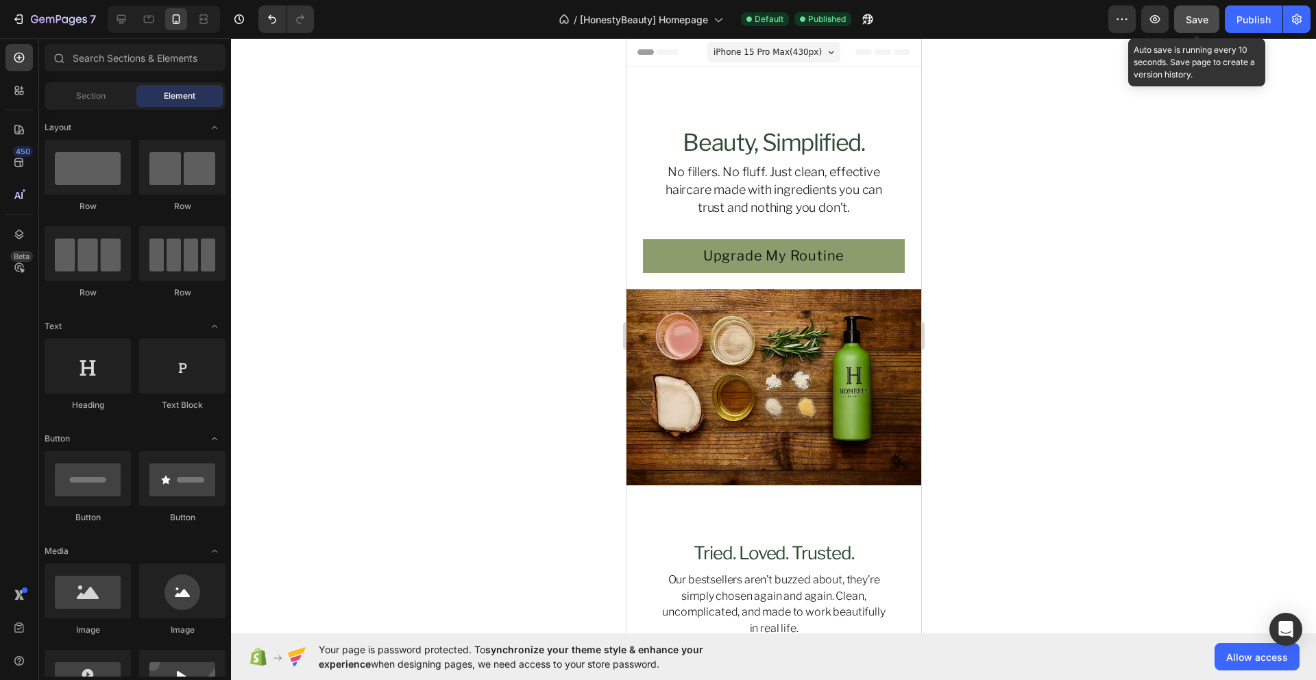
click at [1204, 24] on span "Save" at bounding box center [1197, 20] width 23 height 12
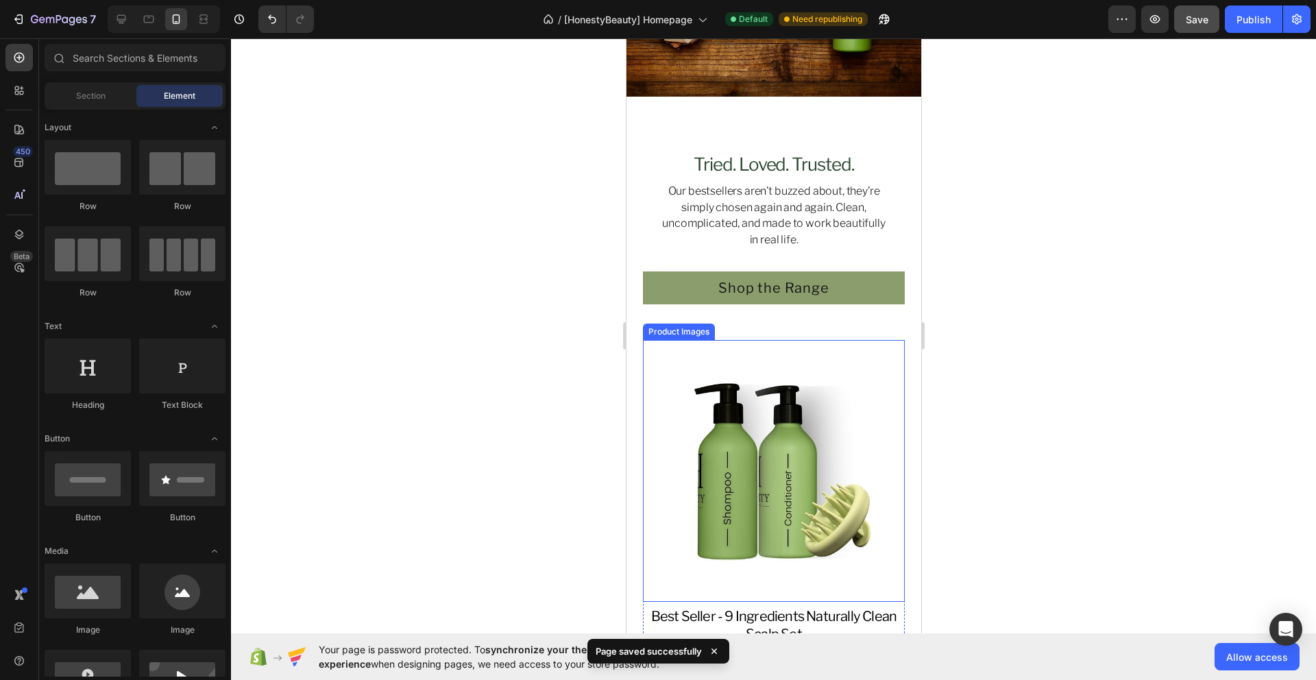
scroll to position [397, 0]
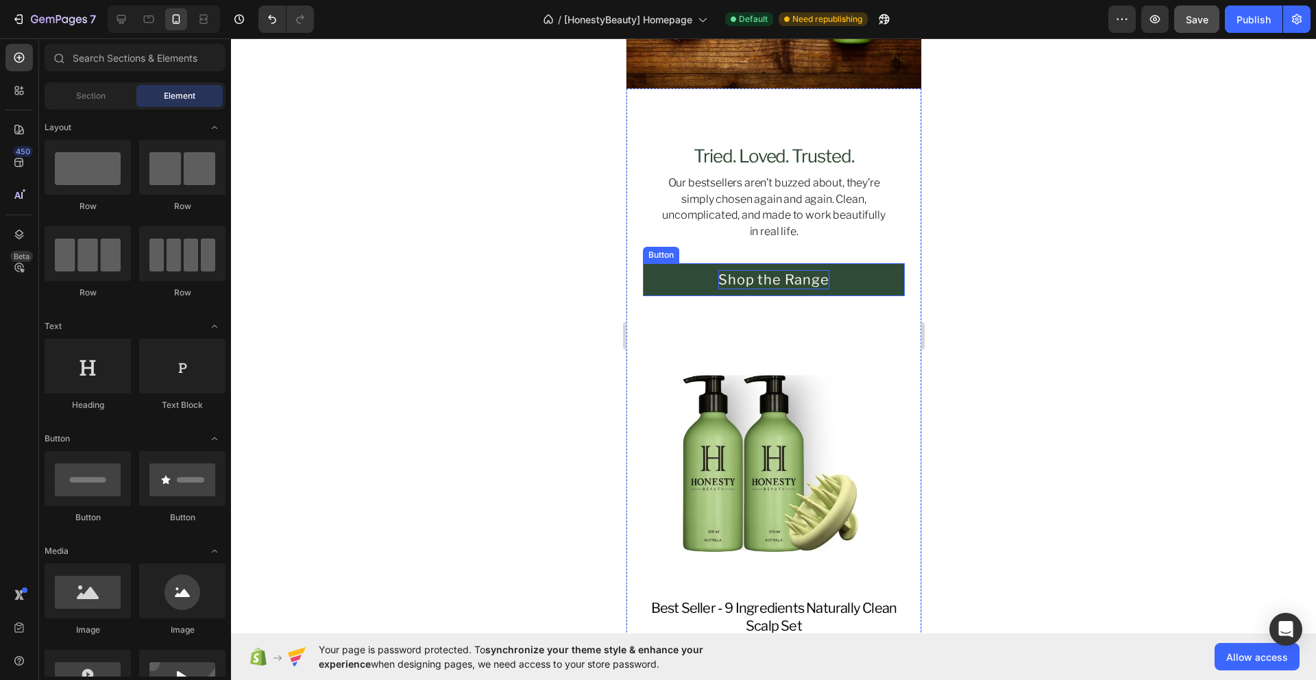
click at [791, 276] on p "Shop the Range" at bounding box center [773, 279] width 110 height 19
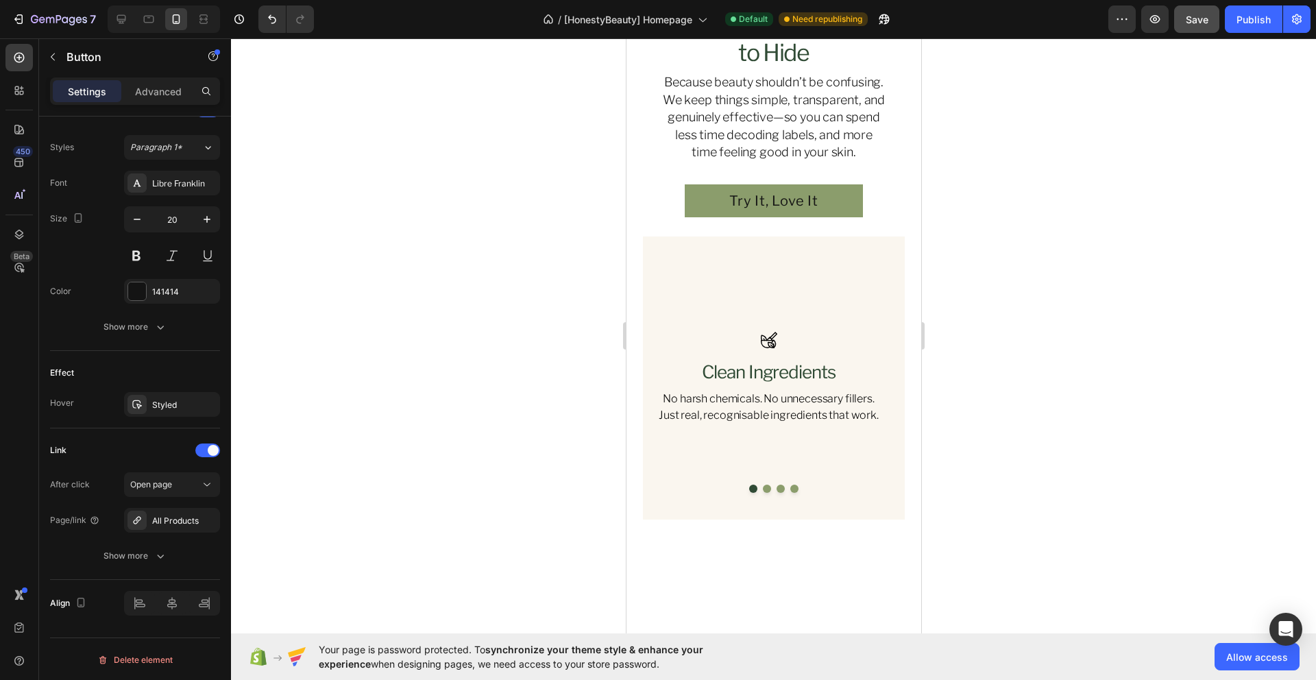
scroll to position [2244, 0]
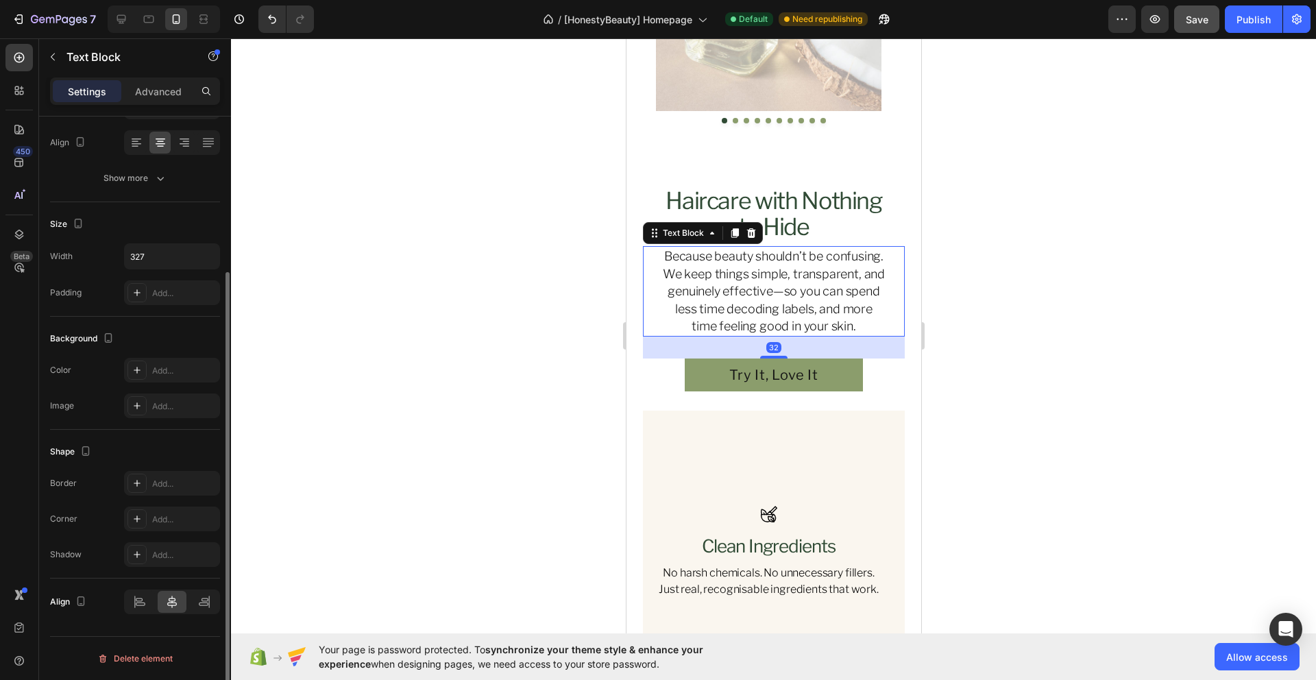
click at [774, 293] on p "Because beauty shouldn’t be confusing. We keep things simple, transparent, and …" at bounding box center [773, 291] width 224 height 88
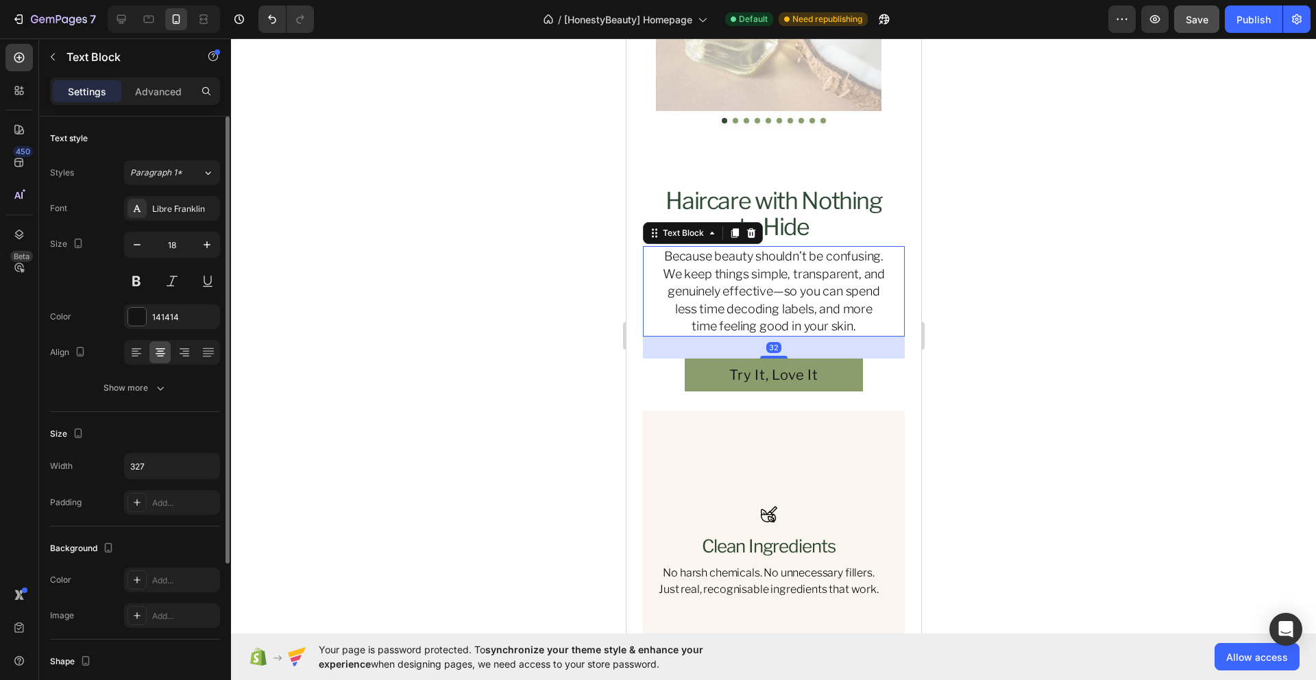
click at [776, 292] on p "Because beauty shouldn’t be confusing. We keep things simple, transparent, and …" at bounding box center [773, 291] width 224 height 88
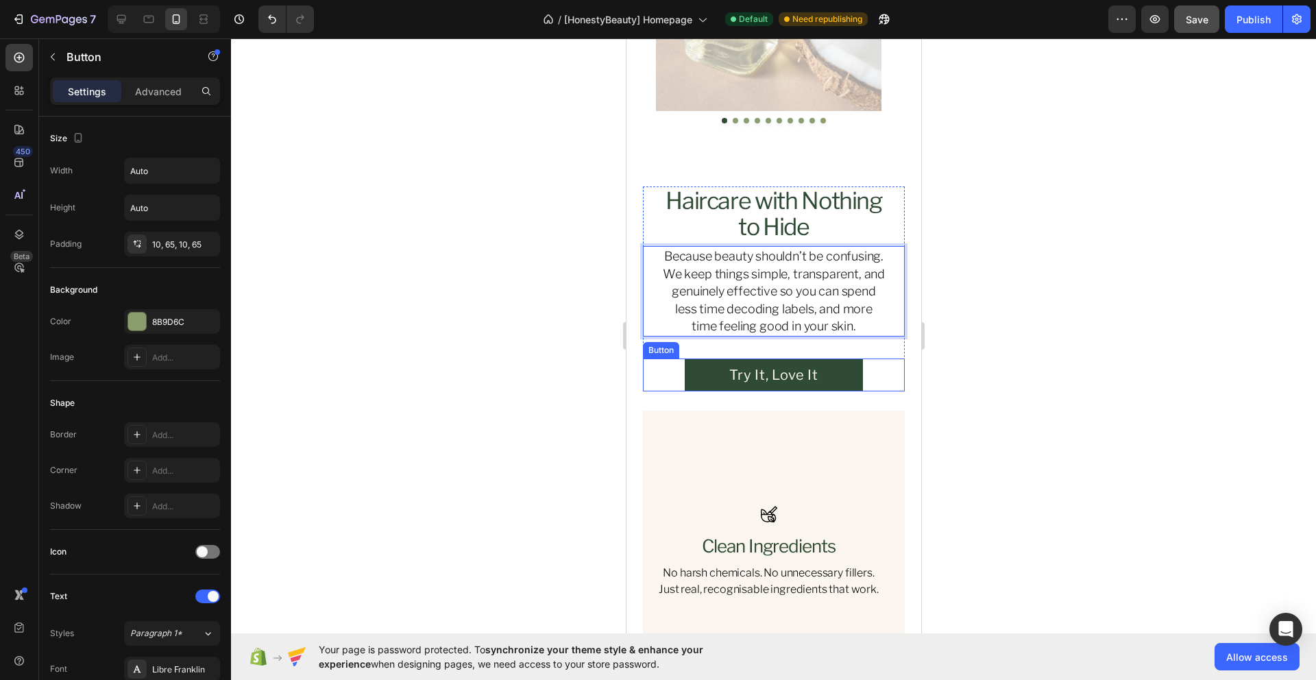
click at [828, 372] on link "Try It, Love It" at bounding box center [773, 374] width 178 height 33
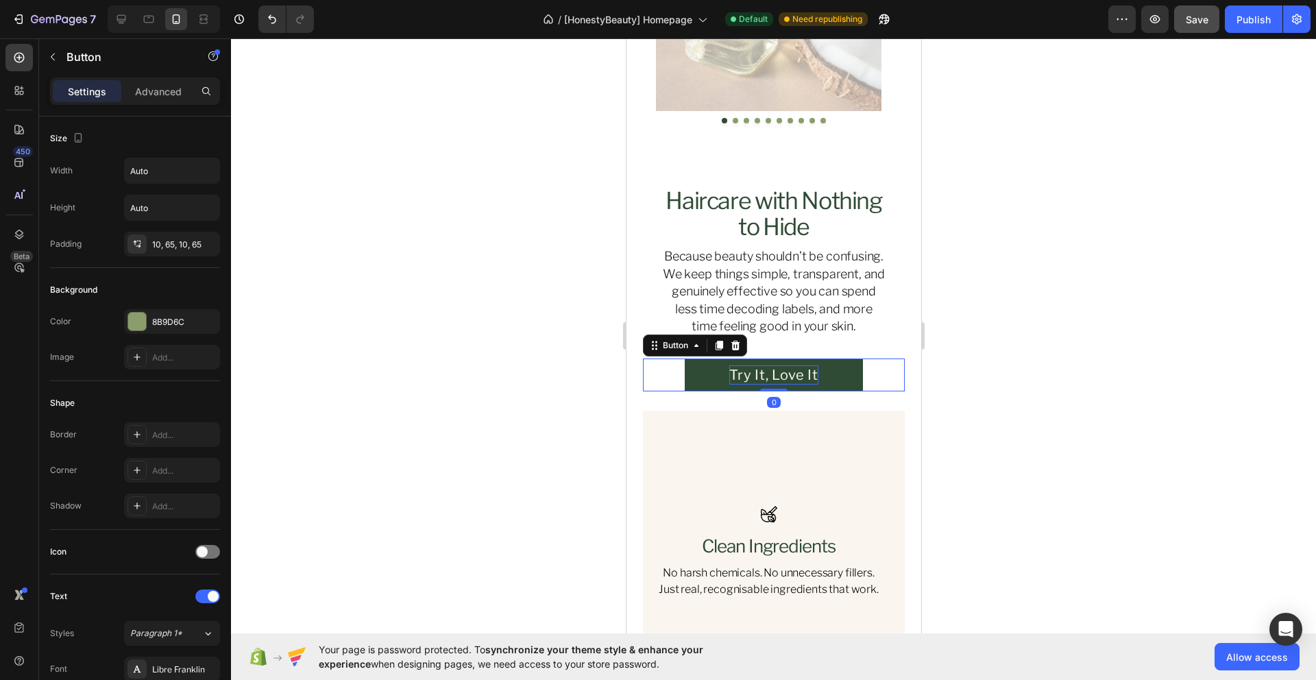
click at [777, 375] on p "Try It, Love It" at bounding box center [773, 374] width 89 height 19
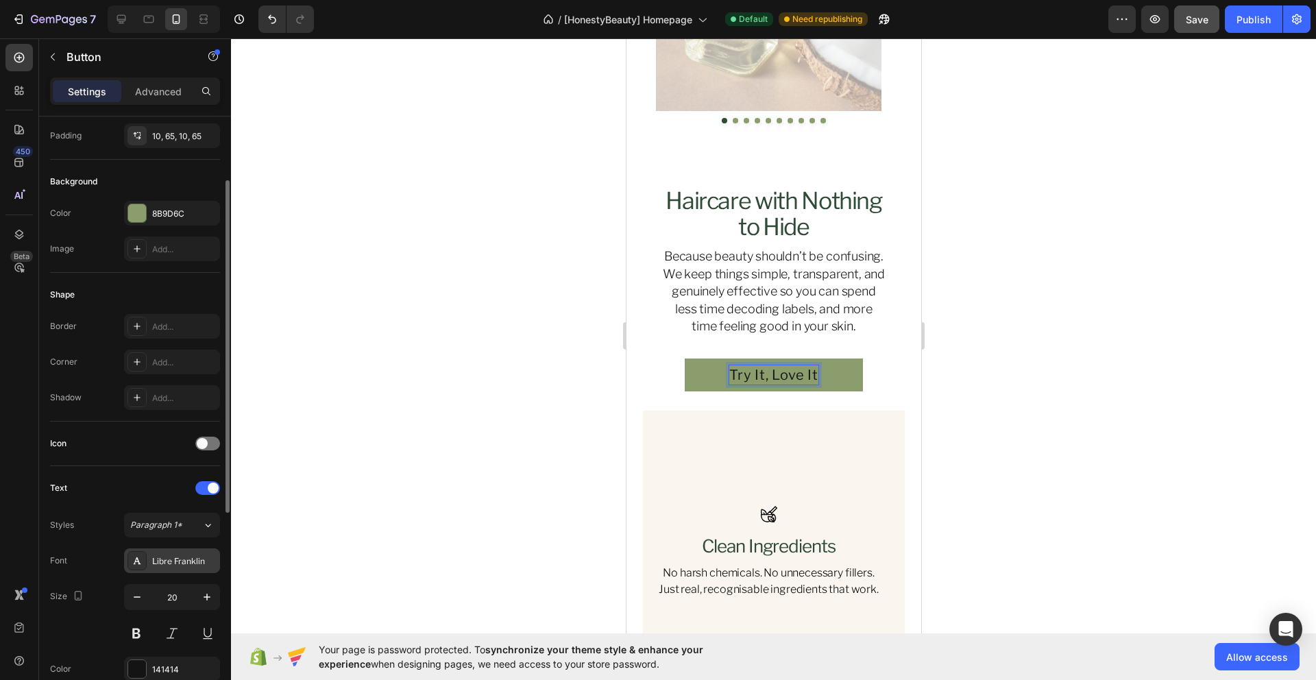
scroll to position [487, 0]
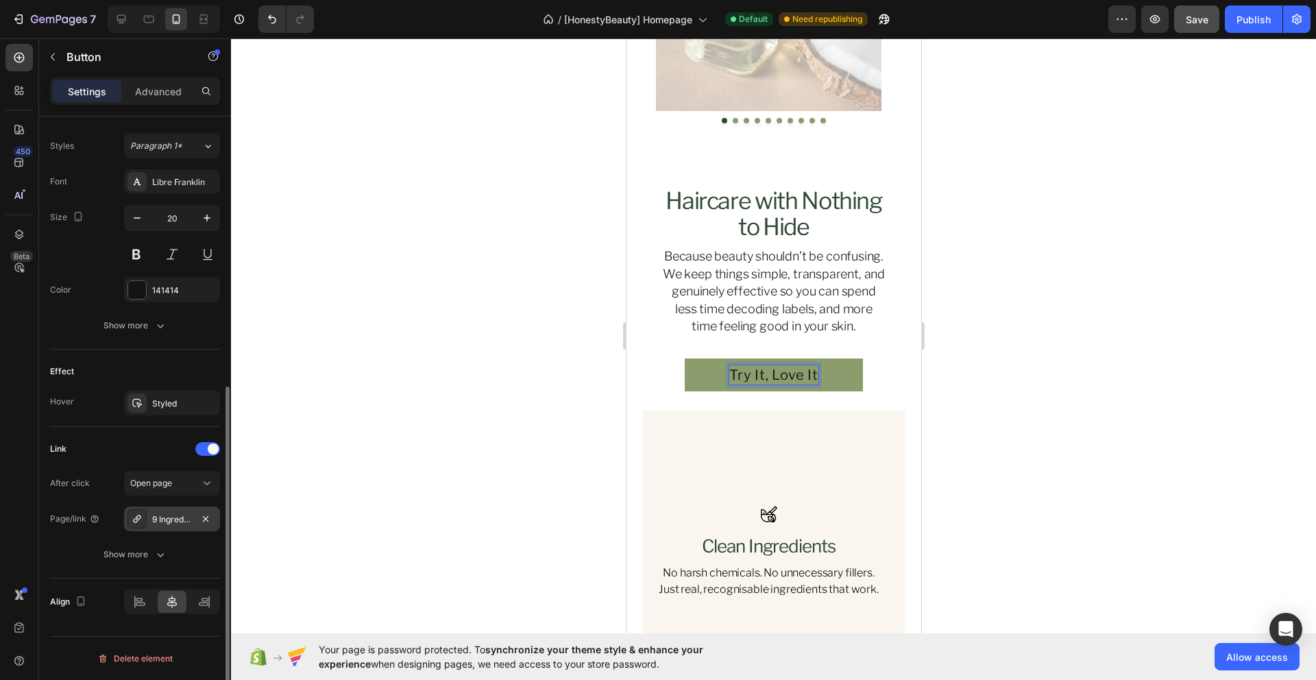
click at [188, 519] on div "9 Ingredients Naturally Clean Shampoo" at bounding box center [172, 519] width 40 height 12
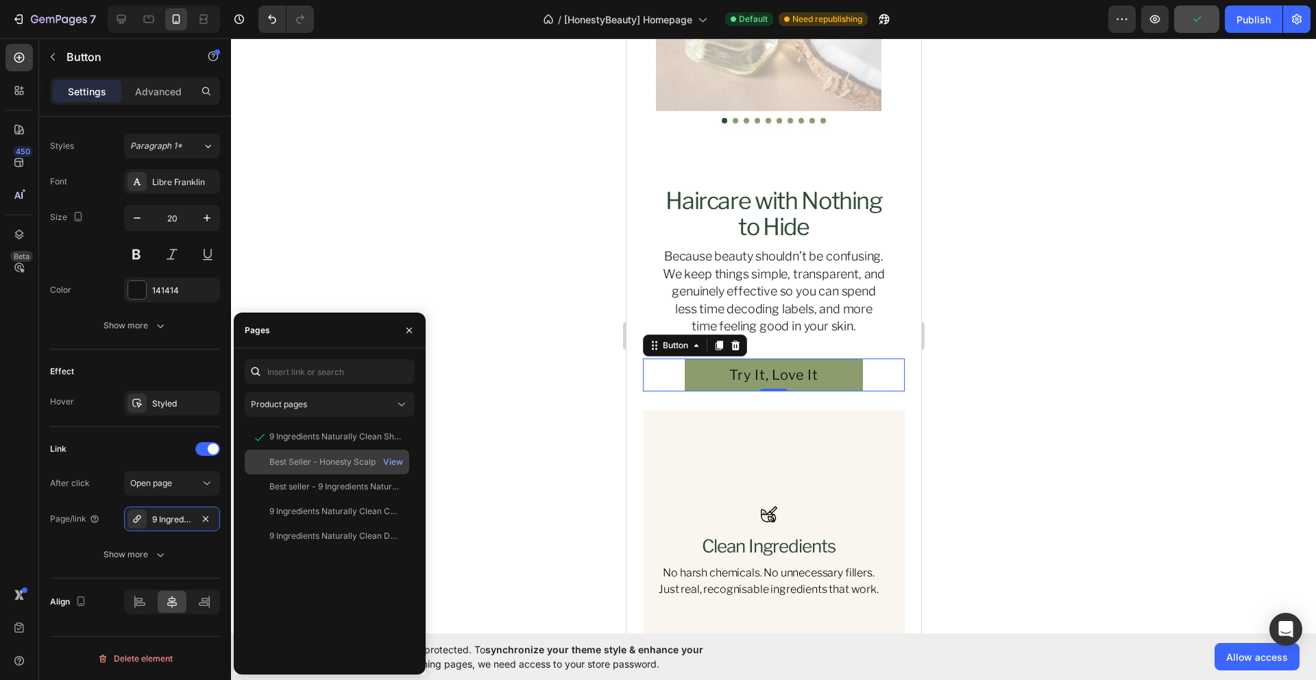
click at [356, 466] on div "Best Seller - Honesty Scalp Massager" at bounding box center [335, 462] width 132 height 12
click at [354, 485] on div "Best seller - 9 Ingredients Naturally Clean Scalp Set" at bounding box center [335, 486] width 132 height 12
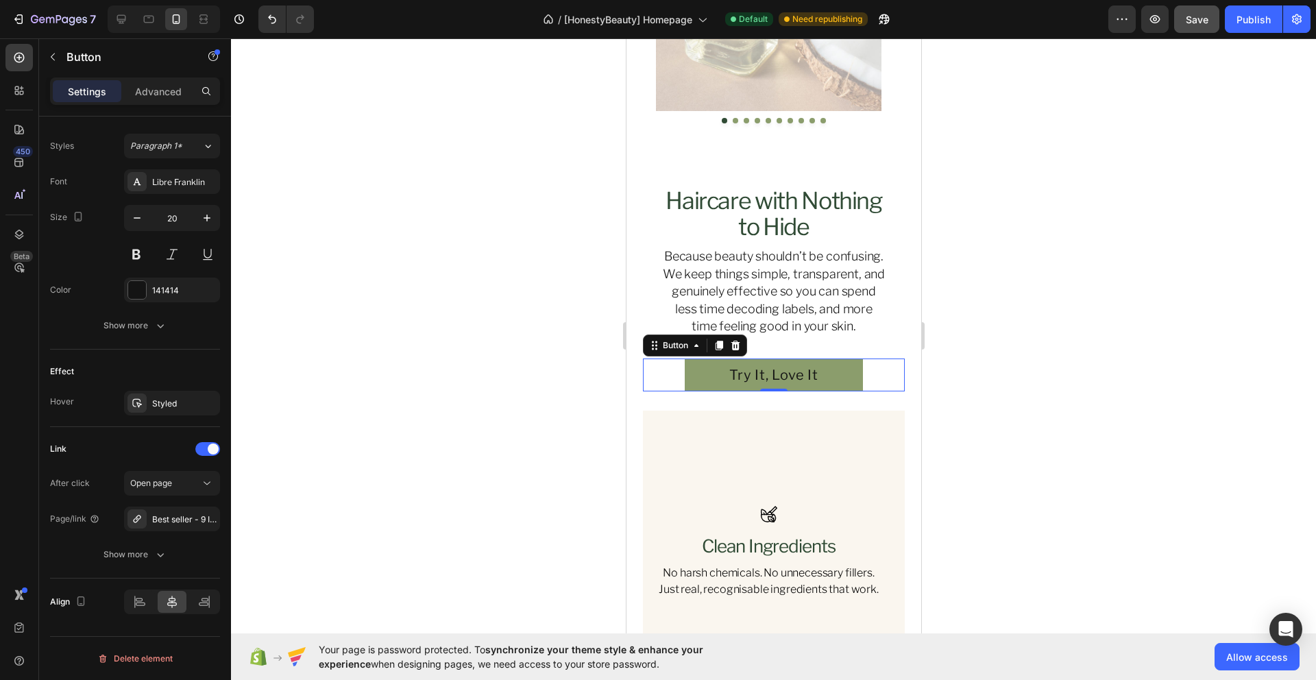
click at [498, 467] on div at bounding box center [773, 359] width 1085 height 642
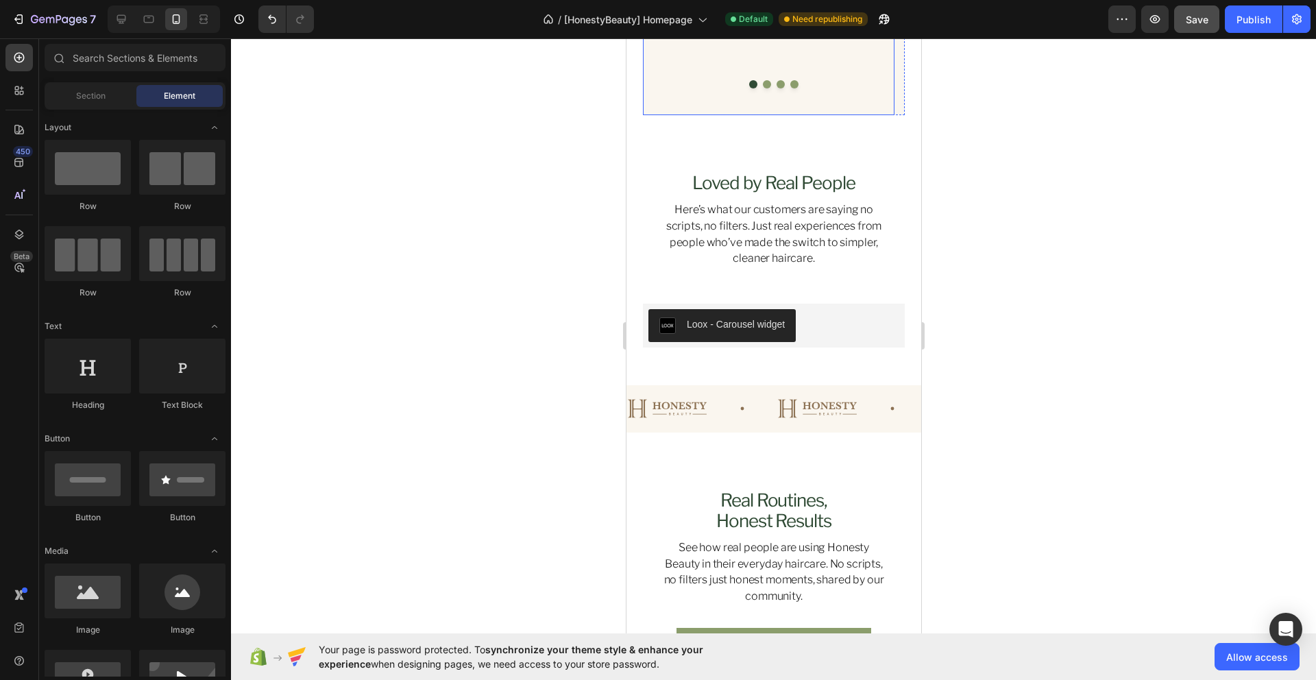
scroll to position [2999, 0]
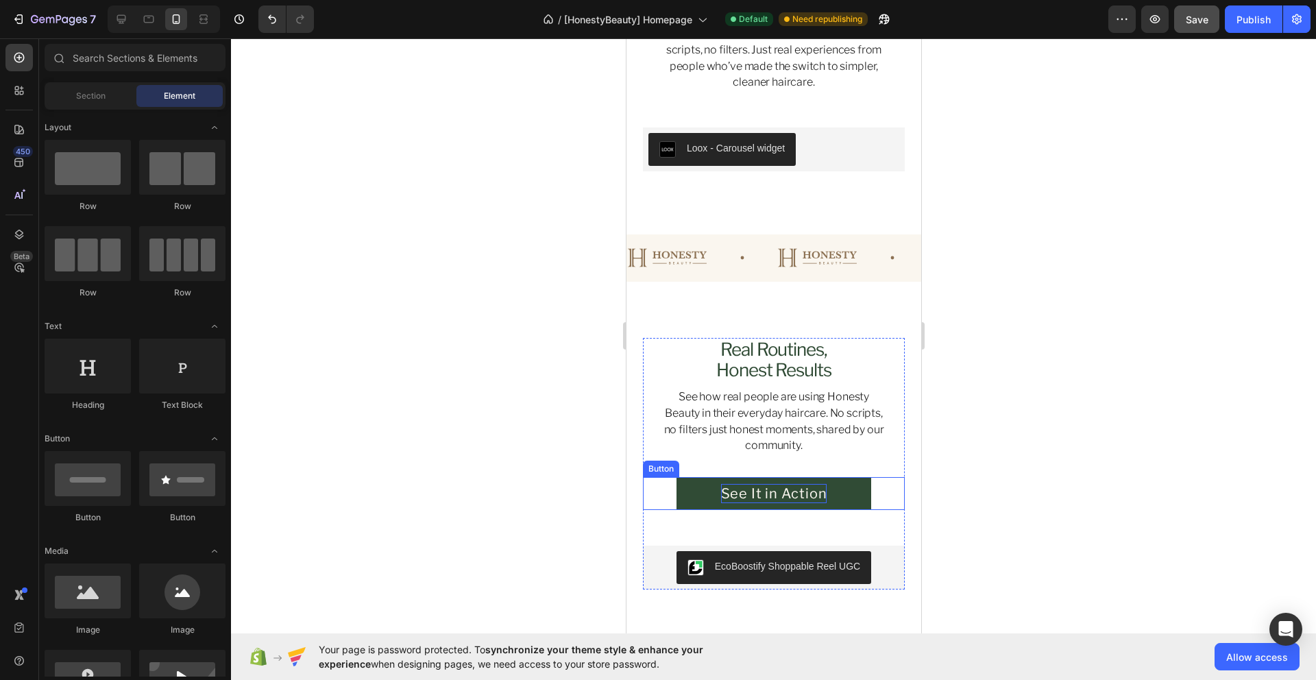
click at [770, 499] on p "See It in Action" at bounding box center [773, 493] width 106 height 19
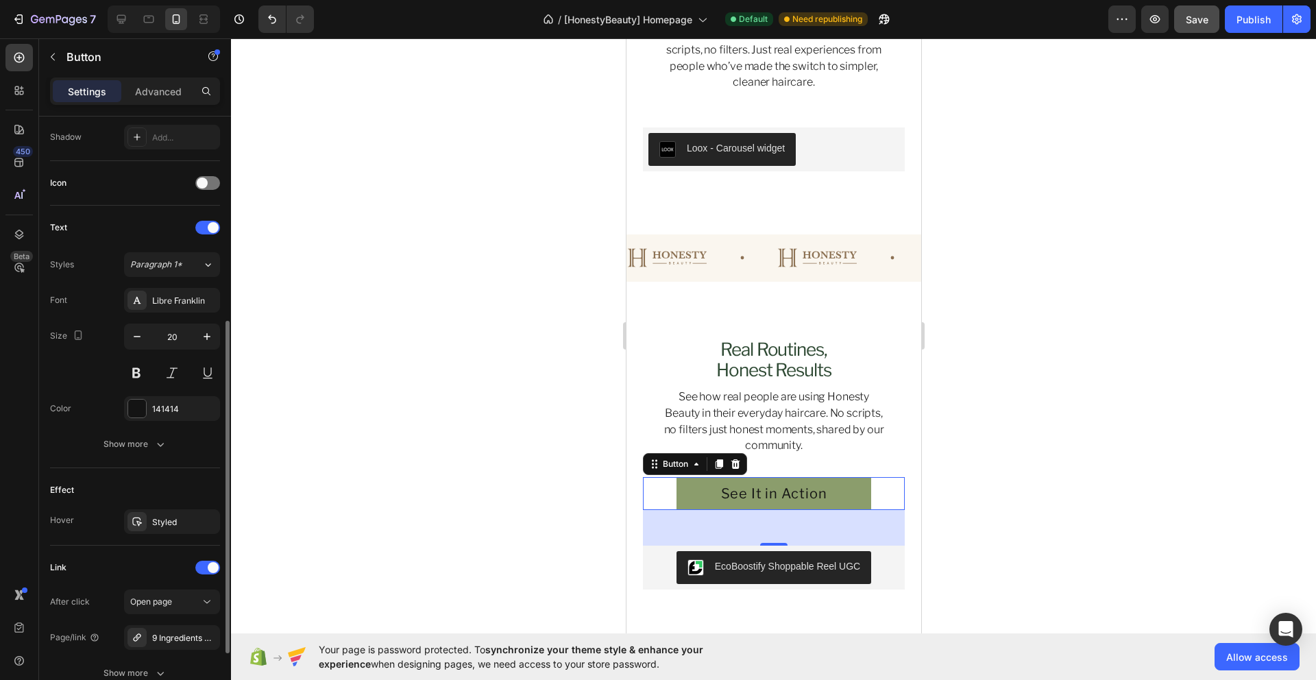
scroll to position [466, 0]
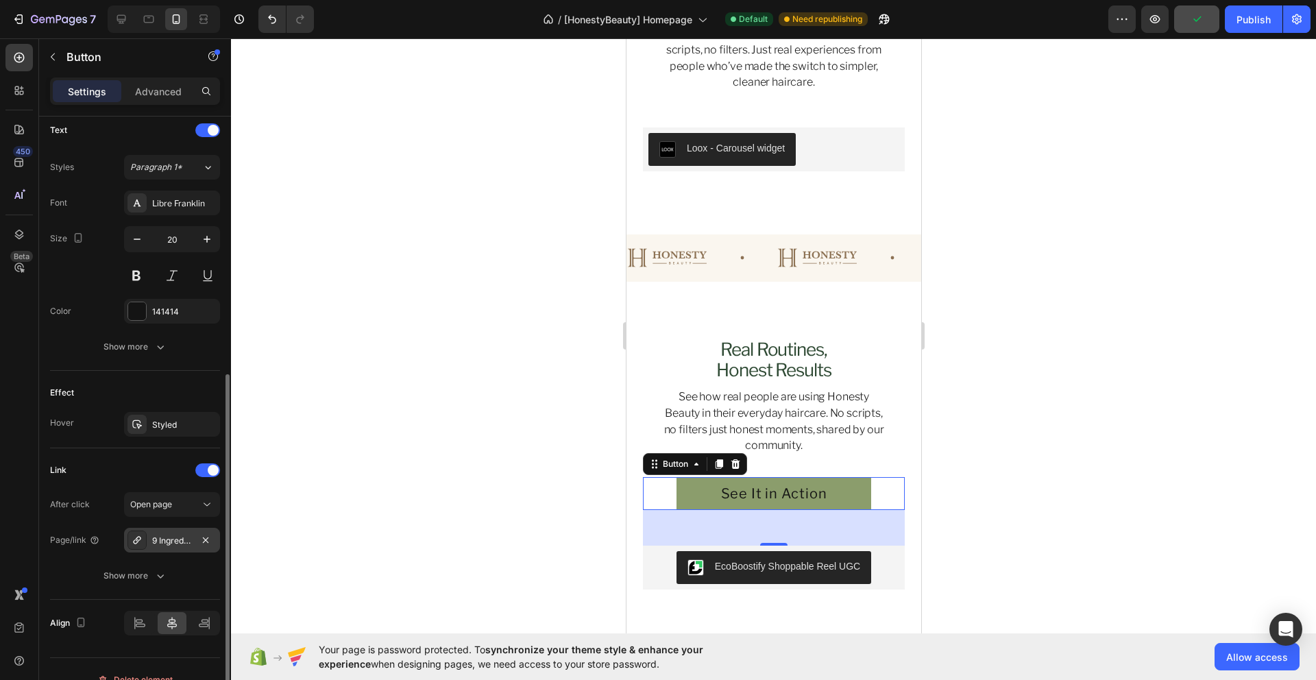
click at [173, 546] on div "9 Ingredients Naturally Clean Shampoo" at bounding box center [172, 541] width 40 height 12
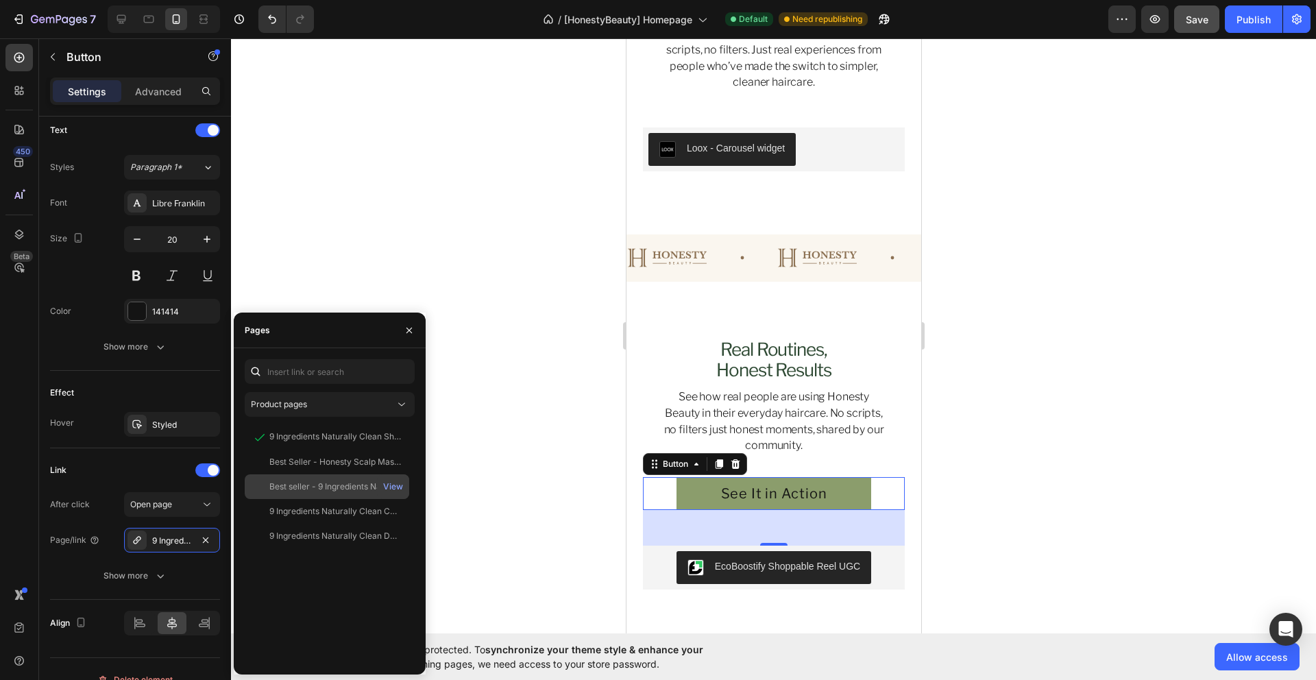
click at [301, 490] on div "Best seller - 9 Ingredients Naturally Clean Scalp Set" at bounding box center [335, 486] width 132 height 12
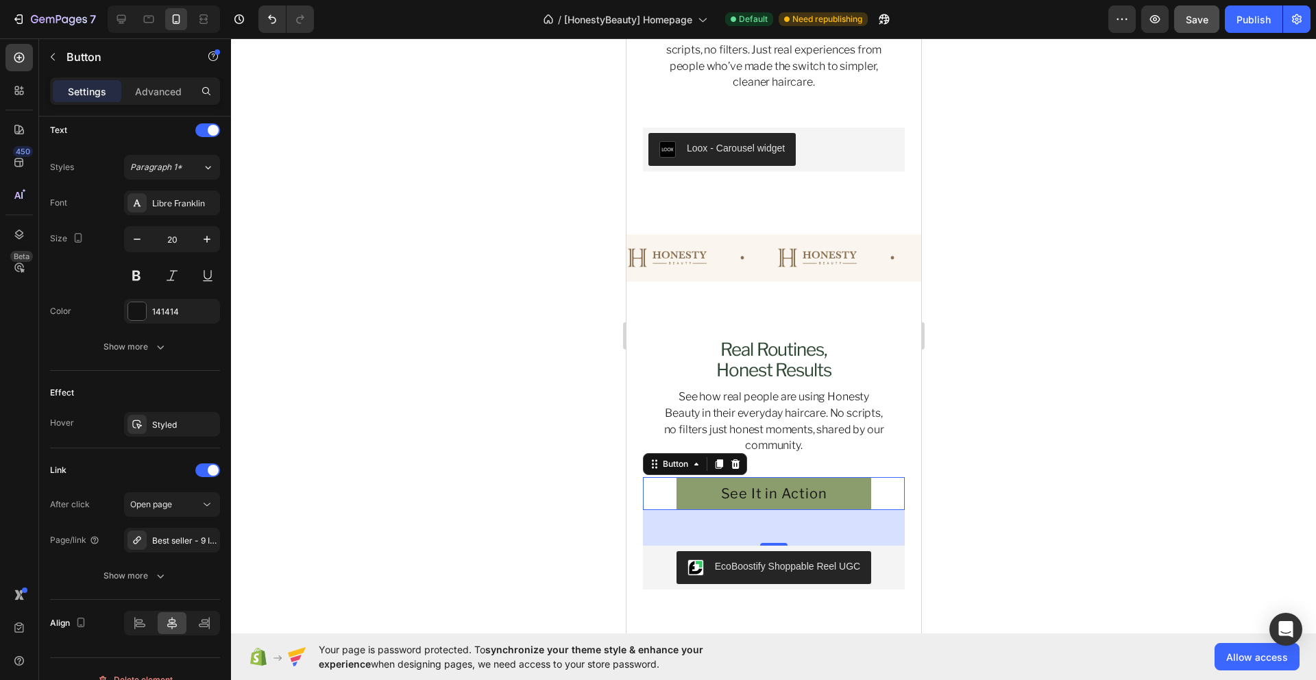
click at [580, 525] on div at bounding box center [773, 359] width 1085 height 642
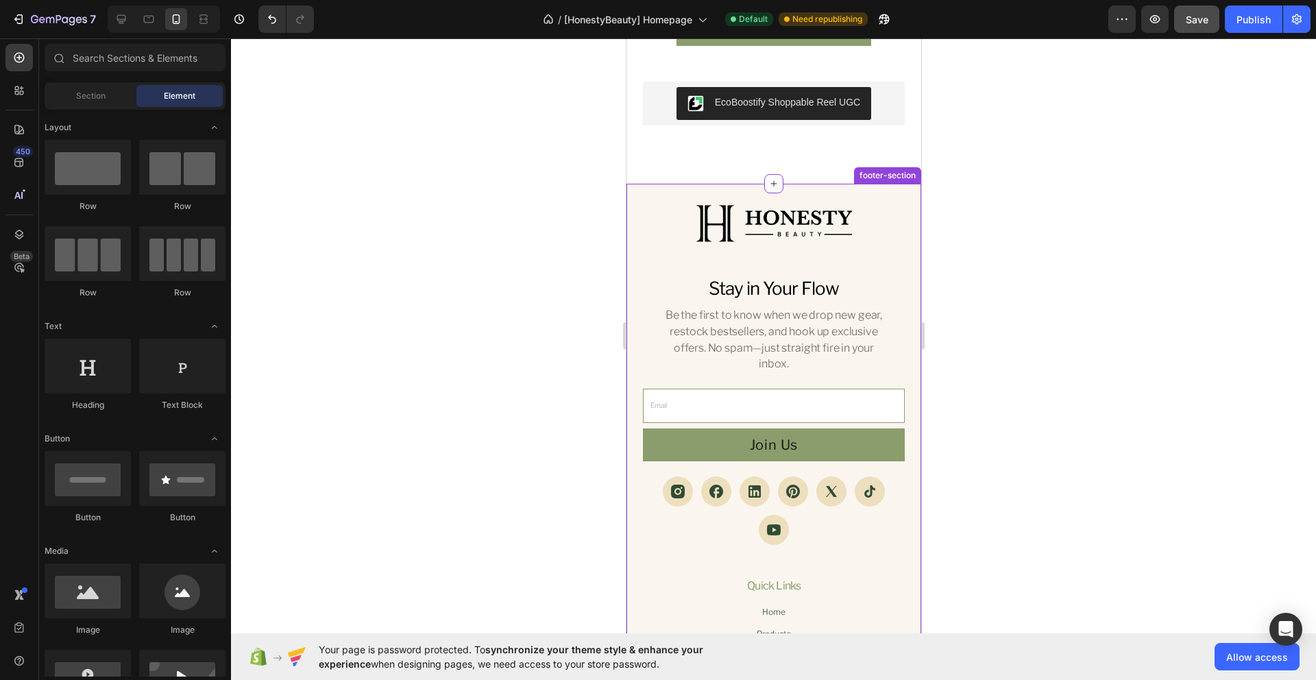
scroll to position [3077, 0]
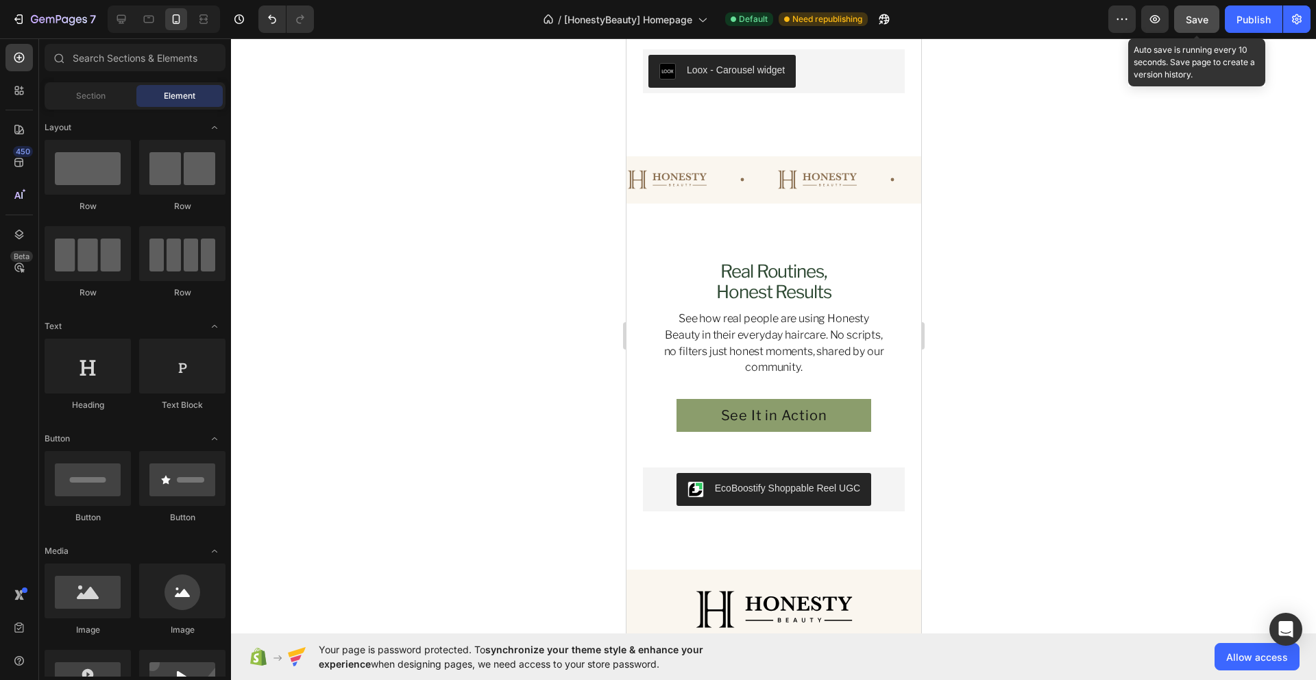
click at [1189, 20] on span "Save" at bounding box center [1197, 20] width 23 height 12
click at [1245, 21] on div "Publish" at bounding box center [1253, 19] width 34 height 14
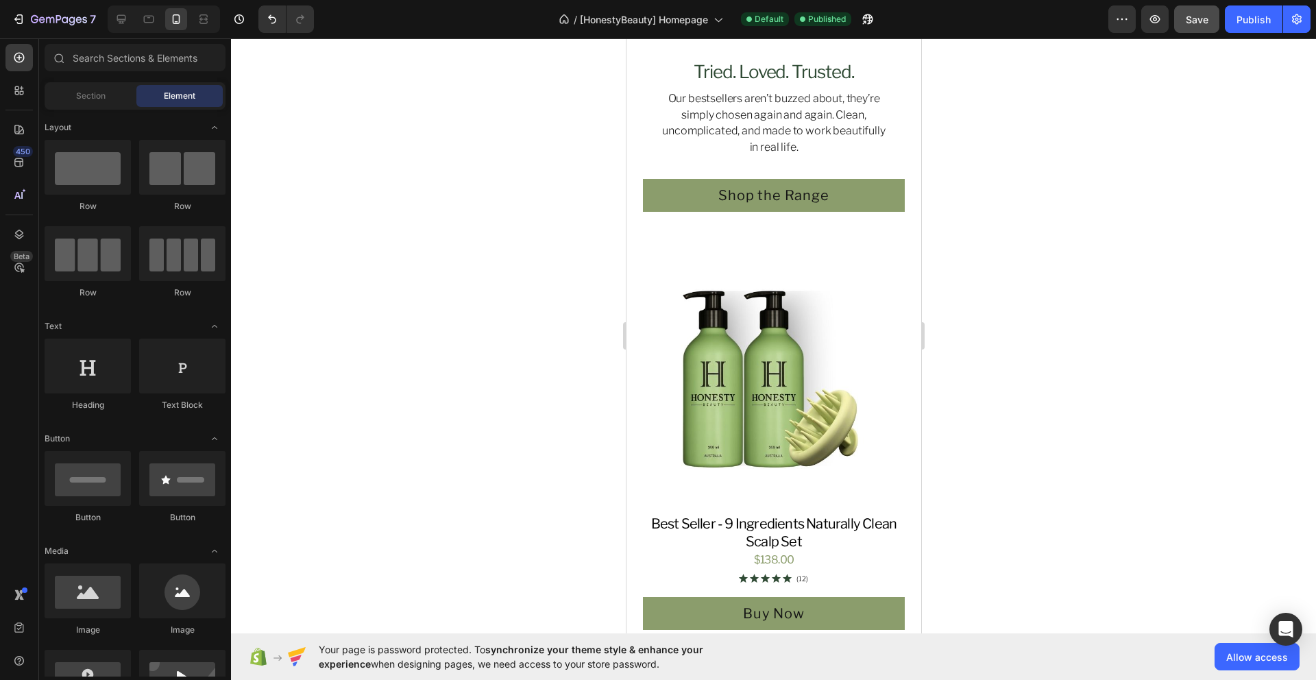
scroll to position [0, 0]
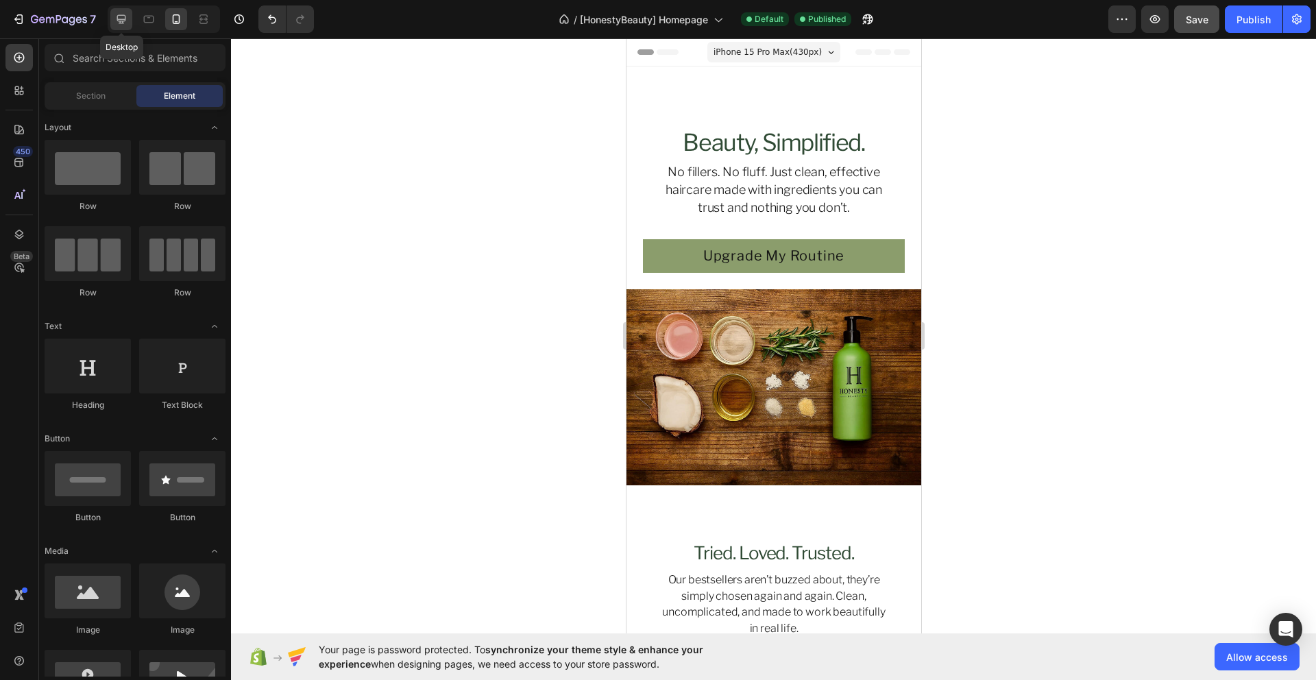
click at [123, 21] on icon at bounding box center [121, 19] width 9 height 9
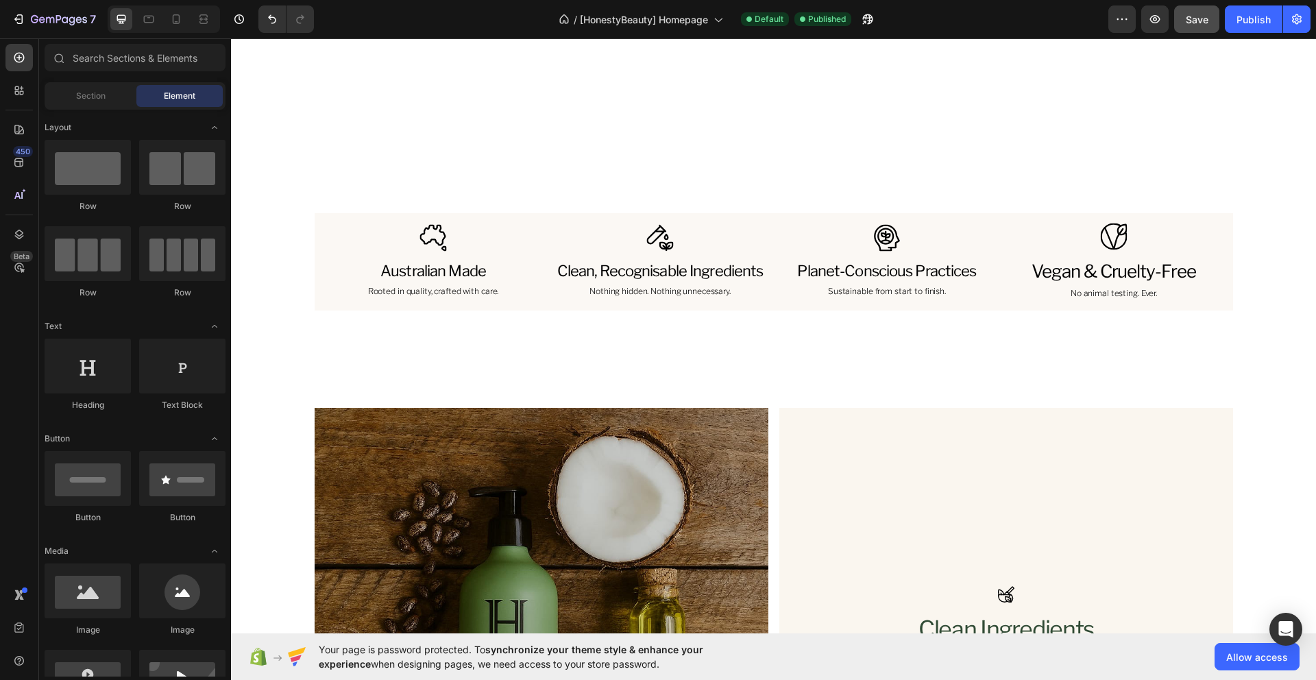
scroll to position [1899, 0]
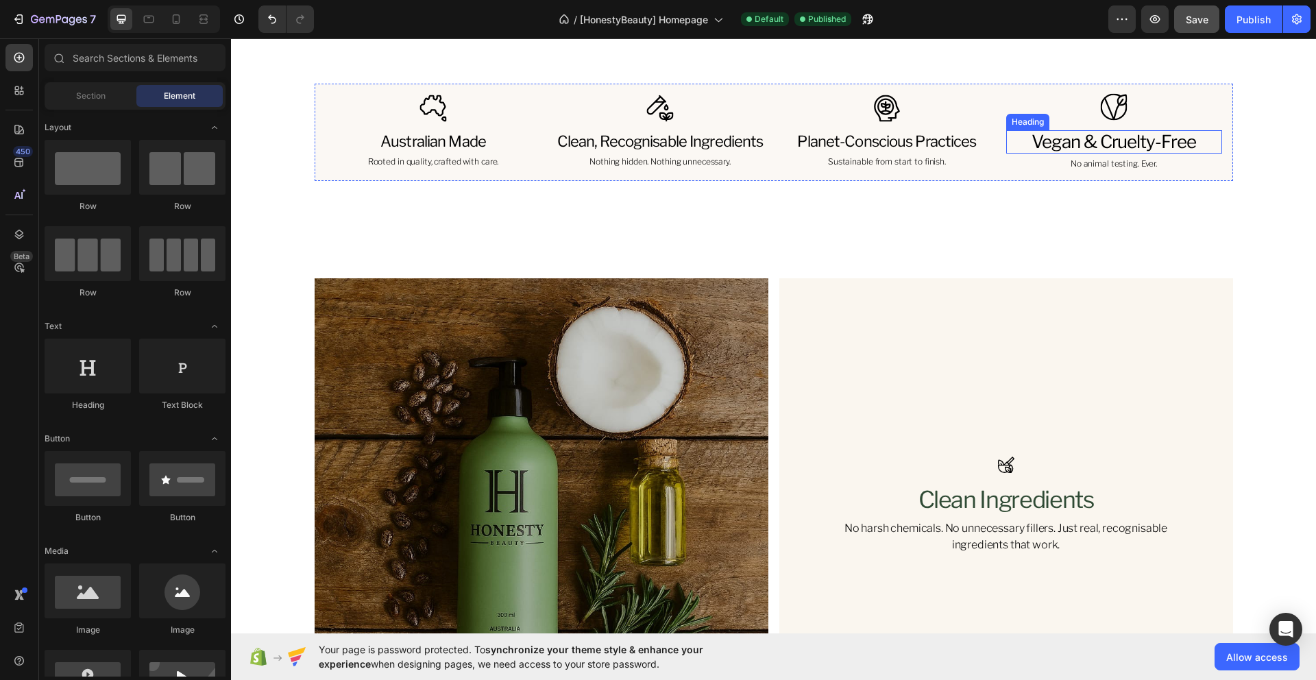
click at [1080, 145] on h2 "vegan & cruelty-free" at bounding box center [1114, 141] width 216 height 23
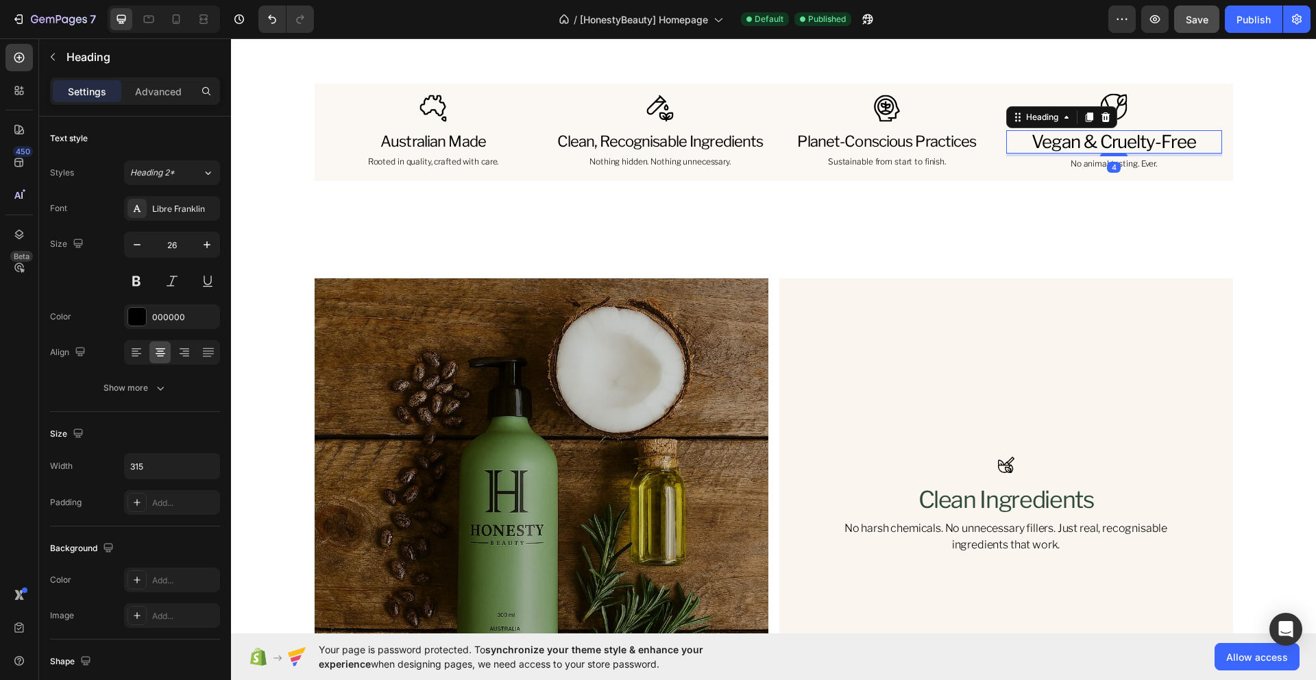
click at [1077, 145] on h2 "vegan & cruelty-free" at bounding box center [1114, 141] width 216 height 23
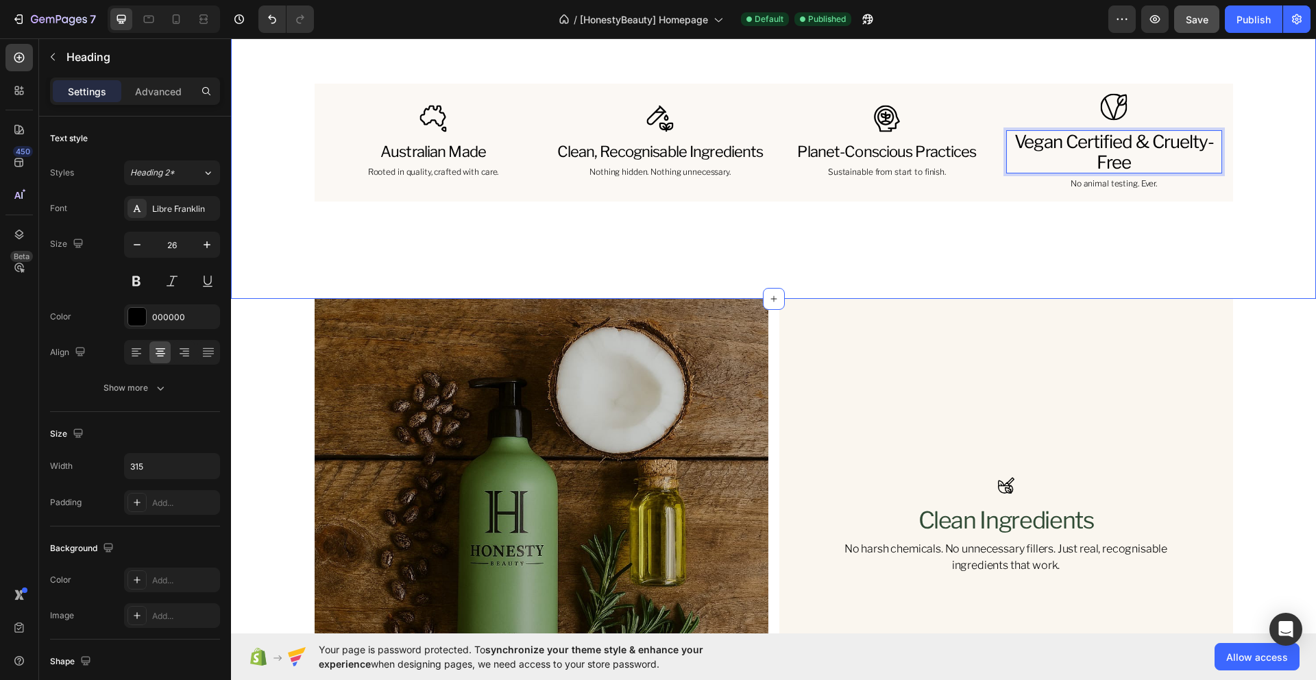
click at [1164, 260] on div "Icon australian made Heading Rooted in quality, crafted with care. Text Block I…" at bounding box center [773, 142] width 1085 height 313
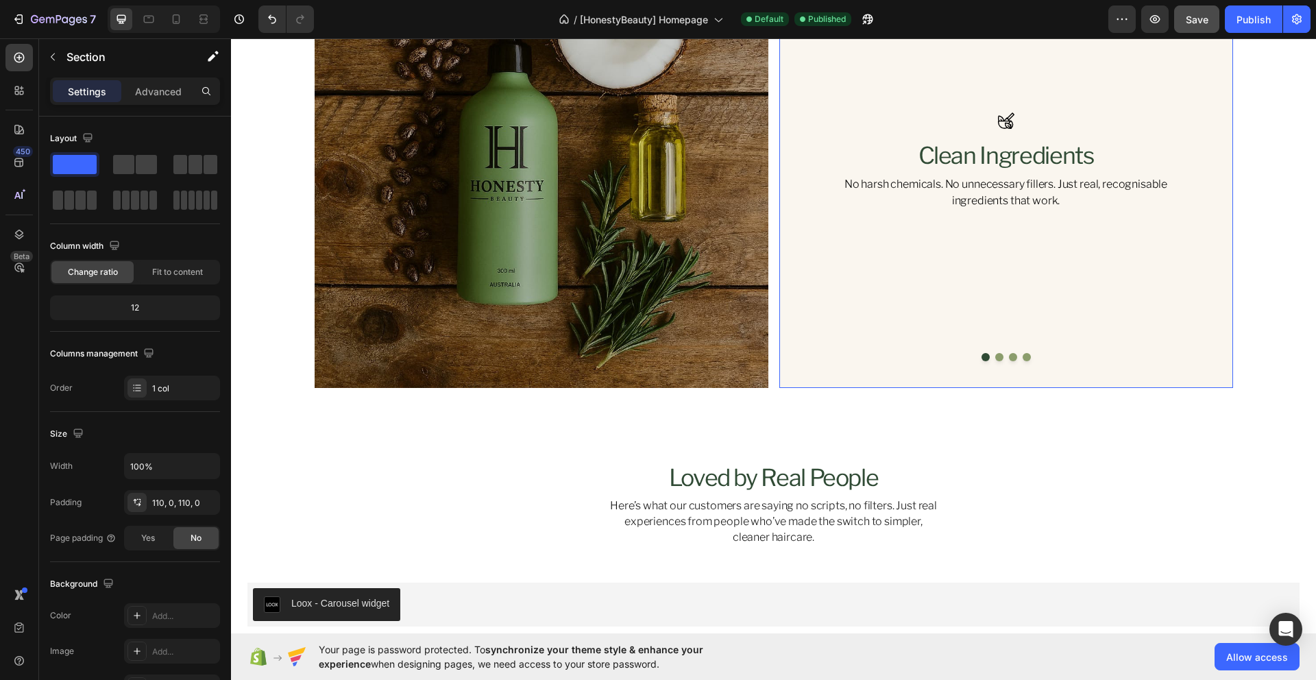
scroll to position [1835, 0]
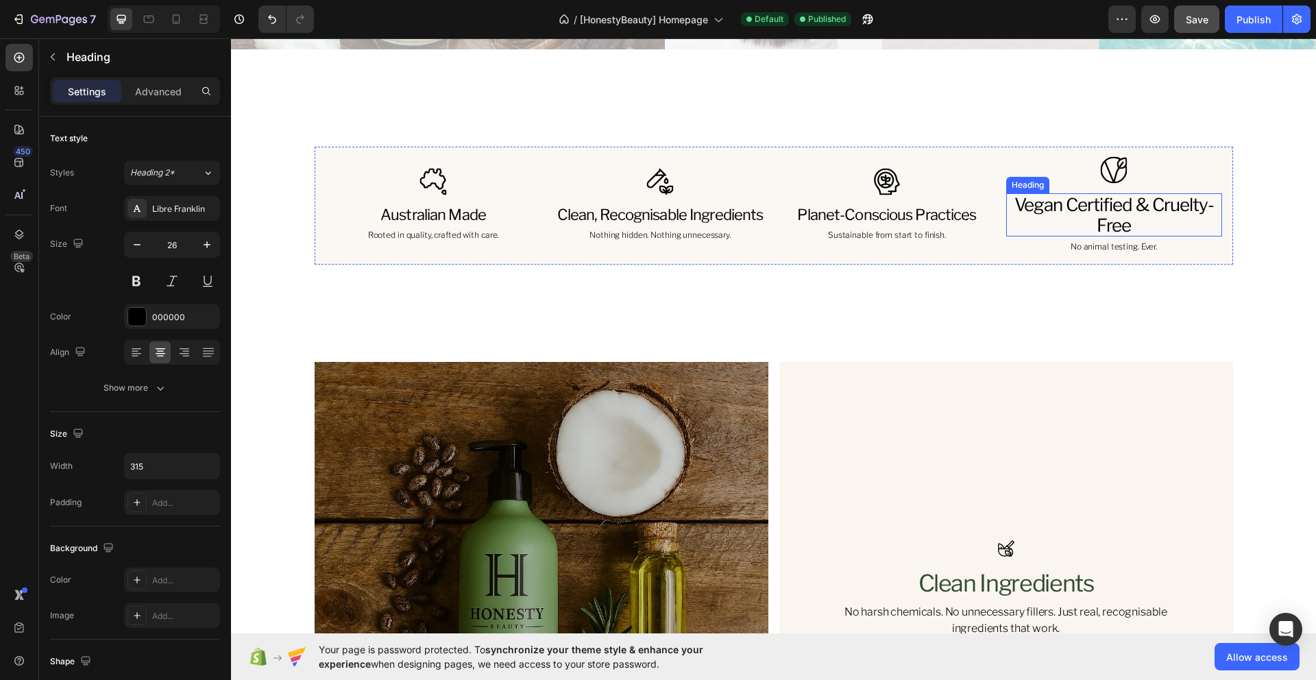
click at [1138, 206] on h2 "vegan certified & cruelty-free" at bounding box center [1114, 215] width 216 height 44
click at [1147, 206] on h2 "vegan certified & cruelty-free" at bounding box center [1114, 215] width 216 height 44
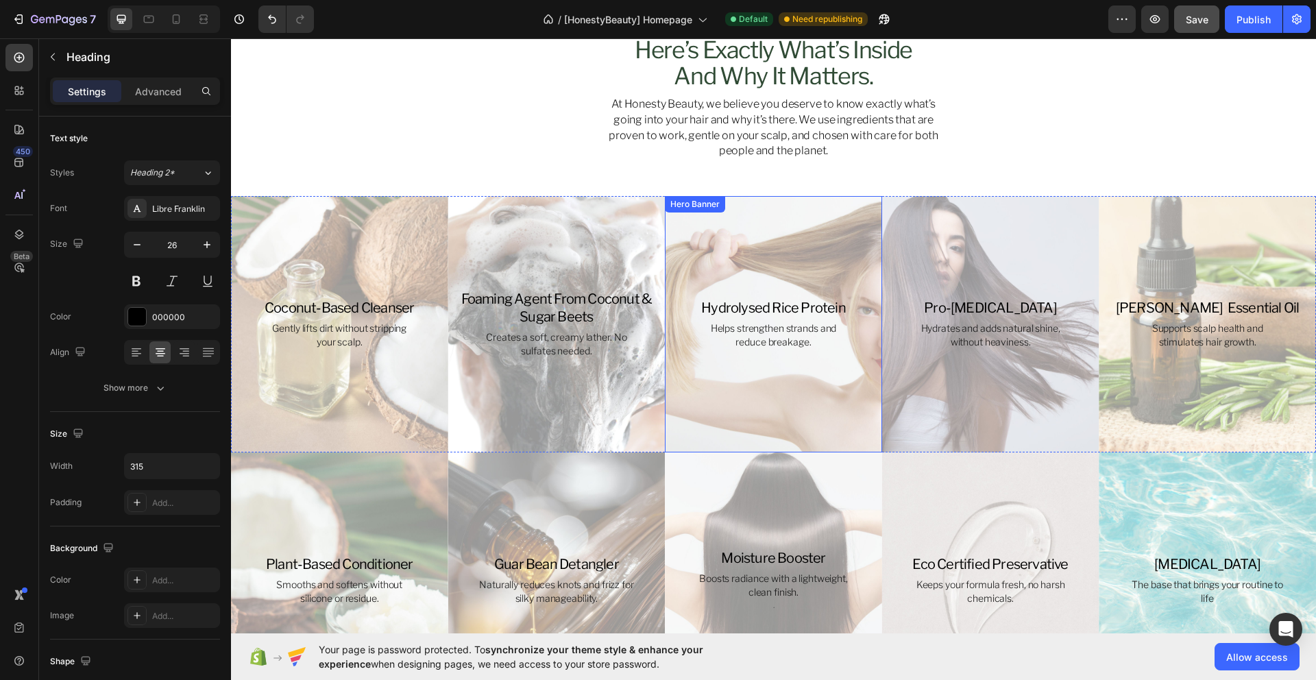
scroll to position [731, 0]
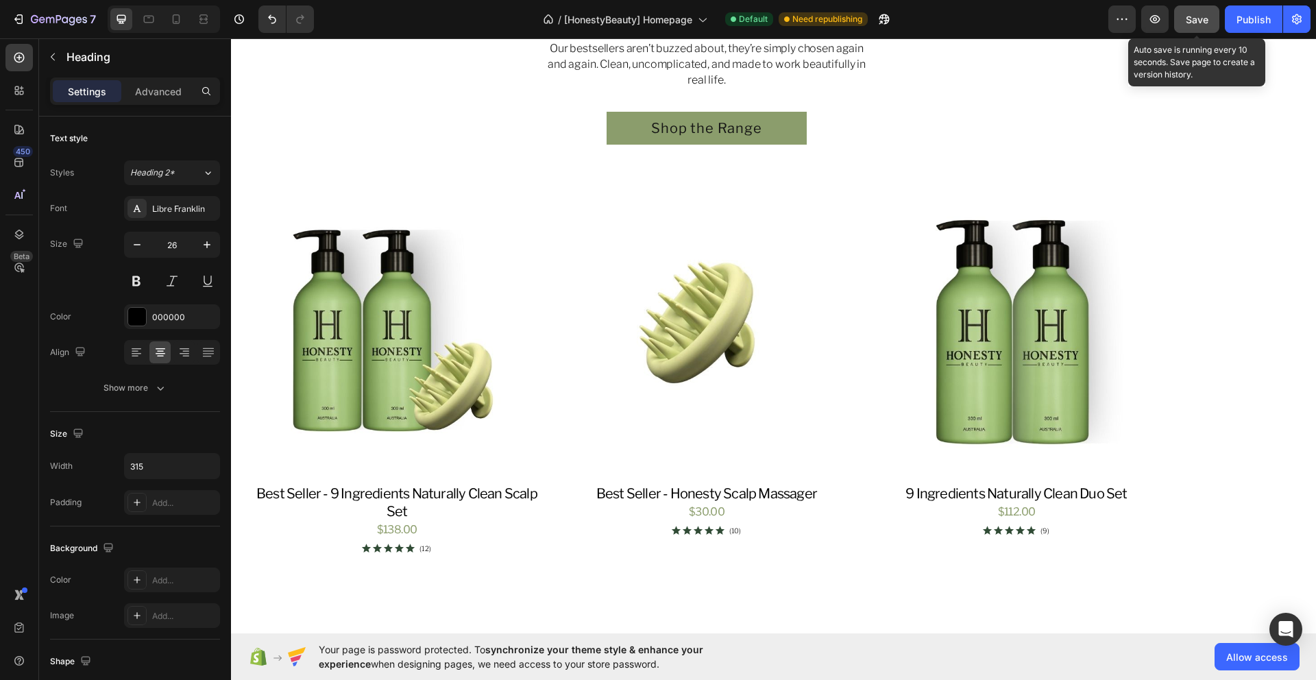
click at [1193, 25] on span "Save" at bounding box center [1197, 20] width 23 height 12
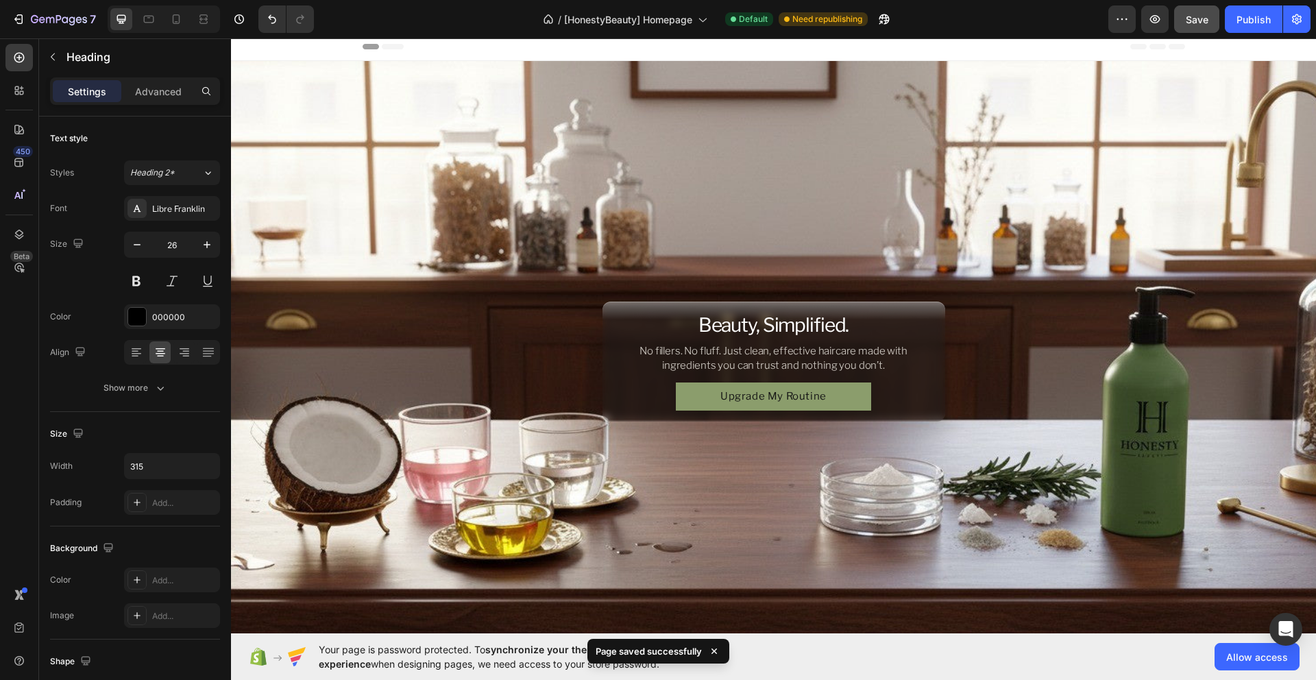
scroll to position [0, 0]
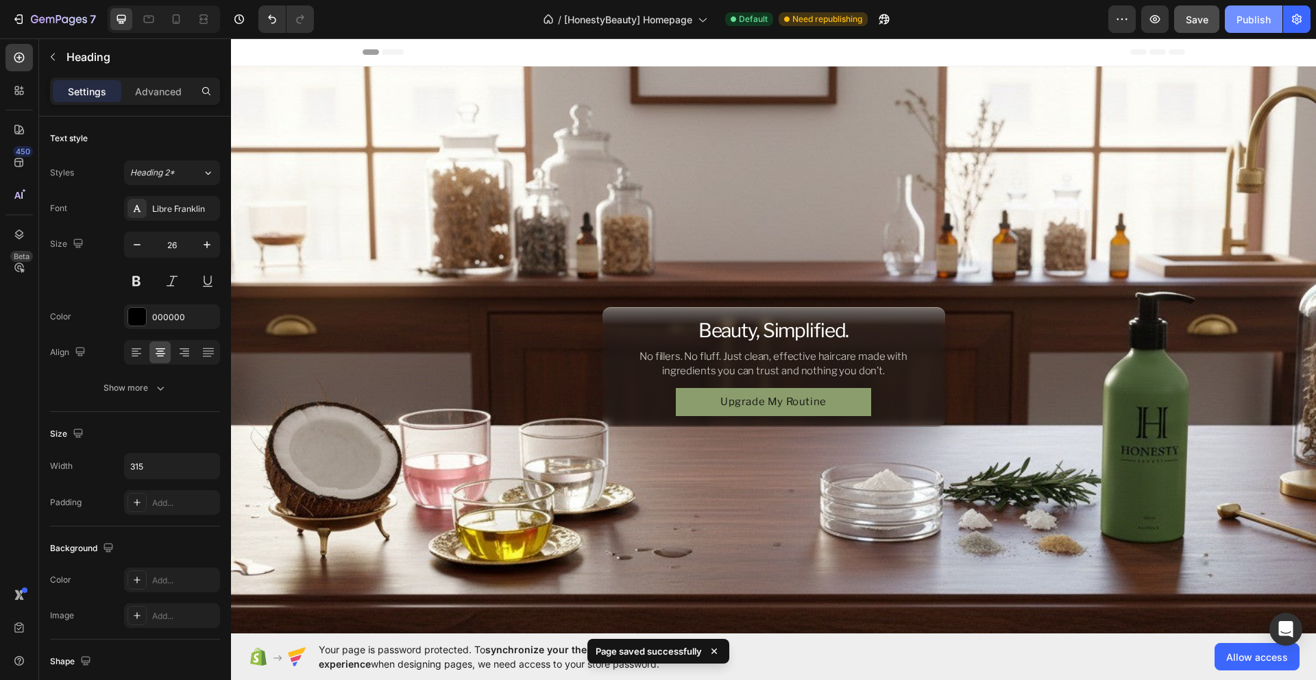
click at [1236, 18] on div "Publish" at bounding box center [1253, 19] width 34 height 14
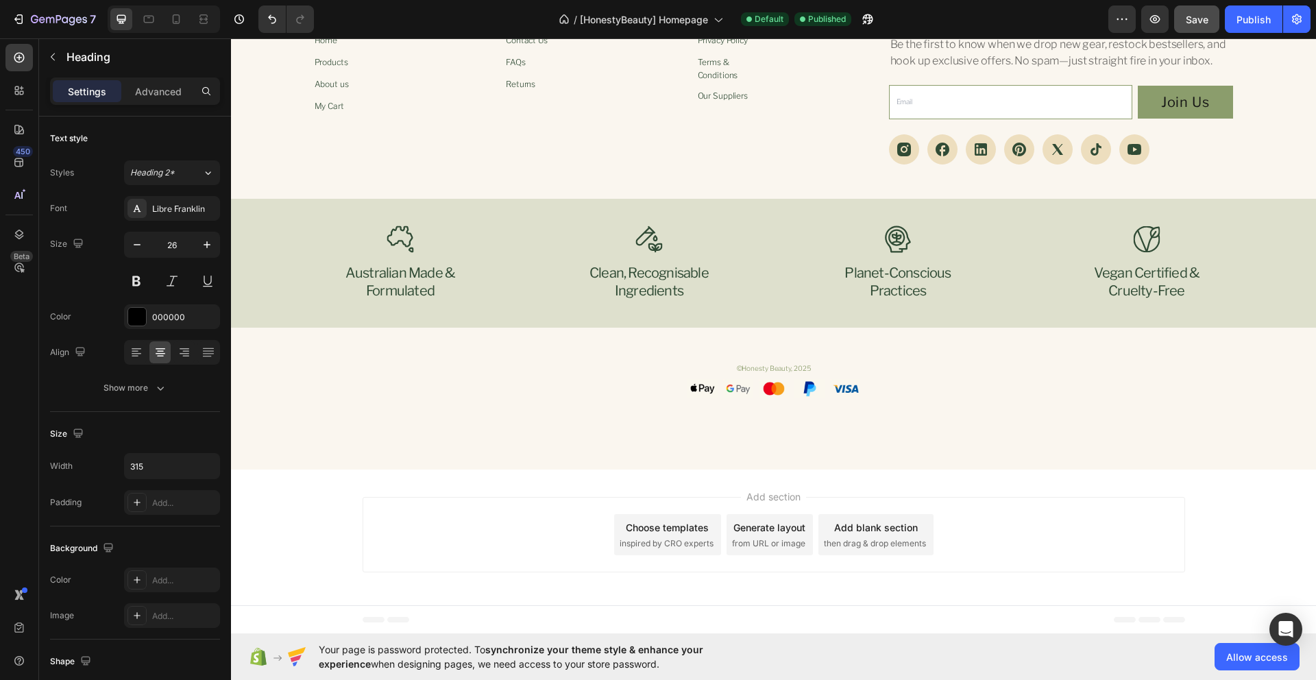
scroll to position [3574, 0]
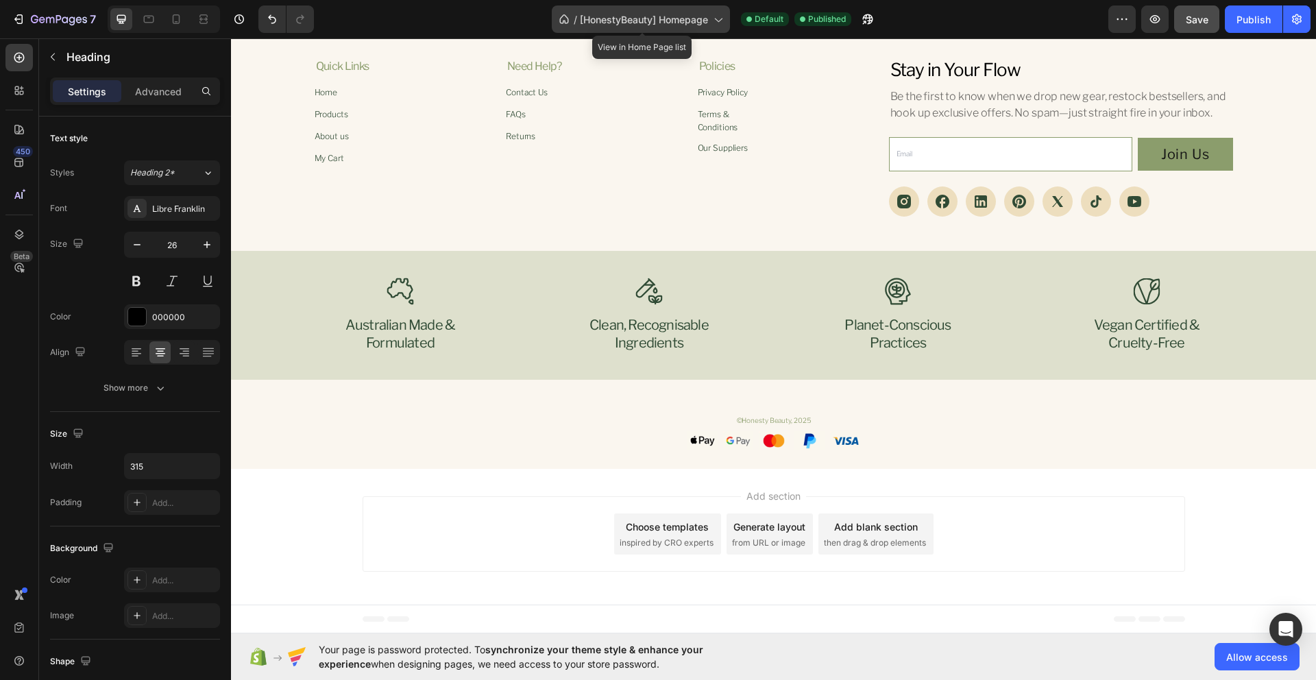
click at [699, 21] on span "[HonestyBeauty] Homepage" at bounding box center [644, 19] width 128 height 14
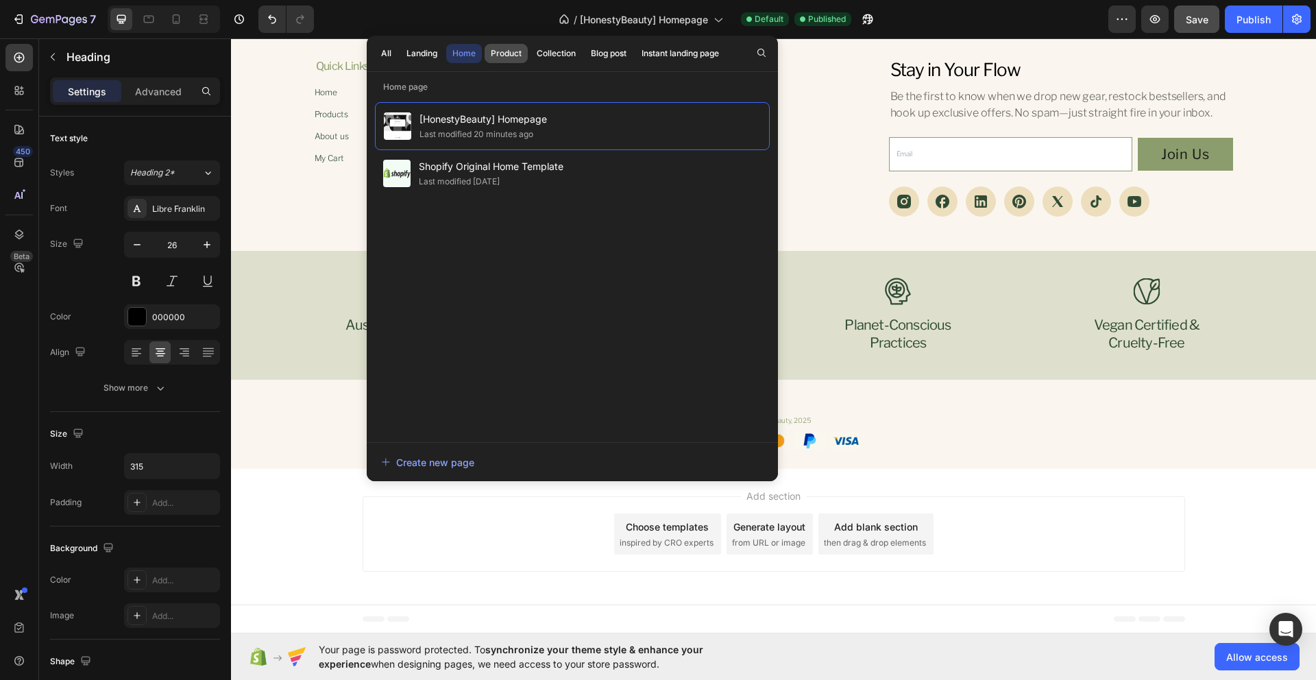
click at [504, 54] on div "Product" at bounding box center [506, 53] width 31 height 12
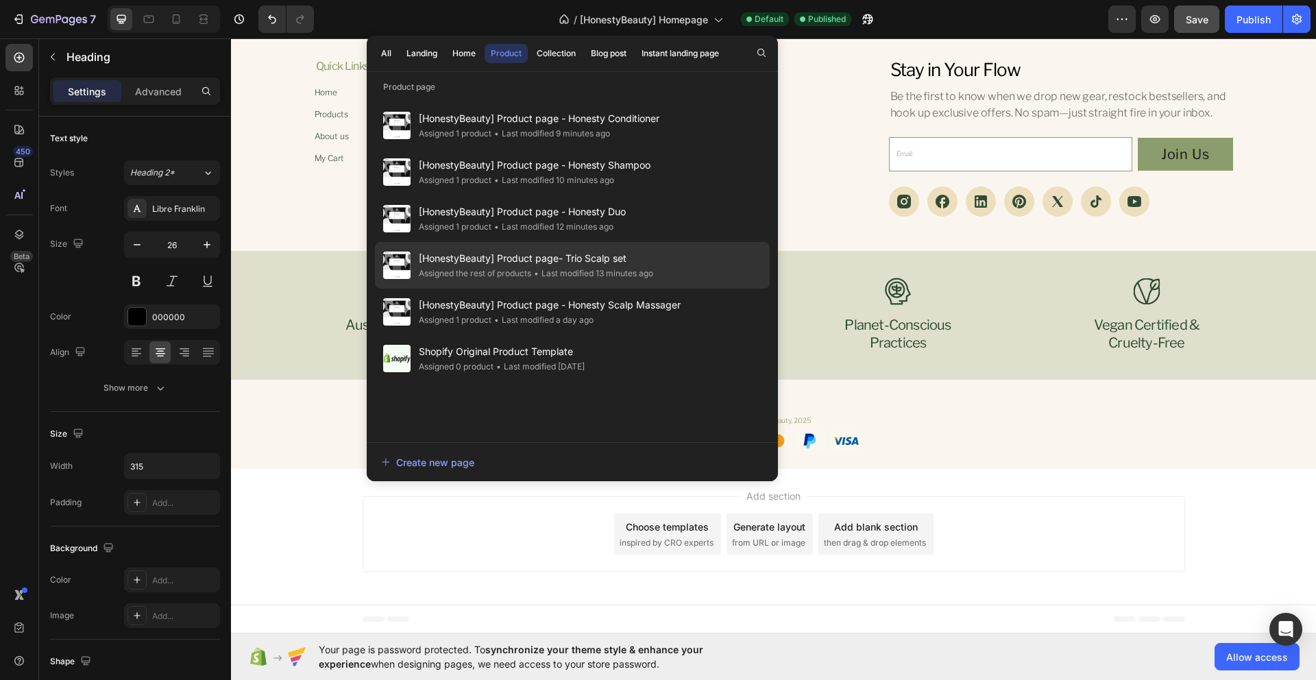
click at [620, 268] on div "• Last modified 13 minutes ago" at bounding box center [592, 274] width 122 height 14
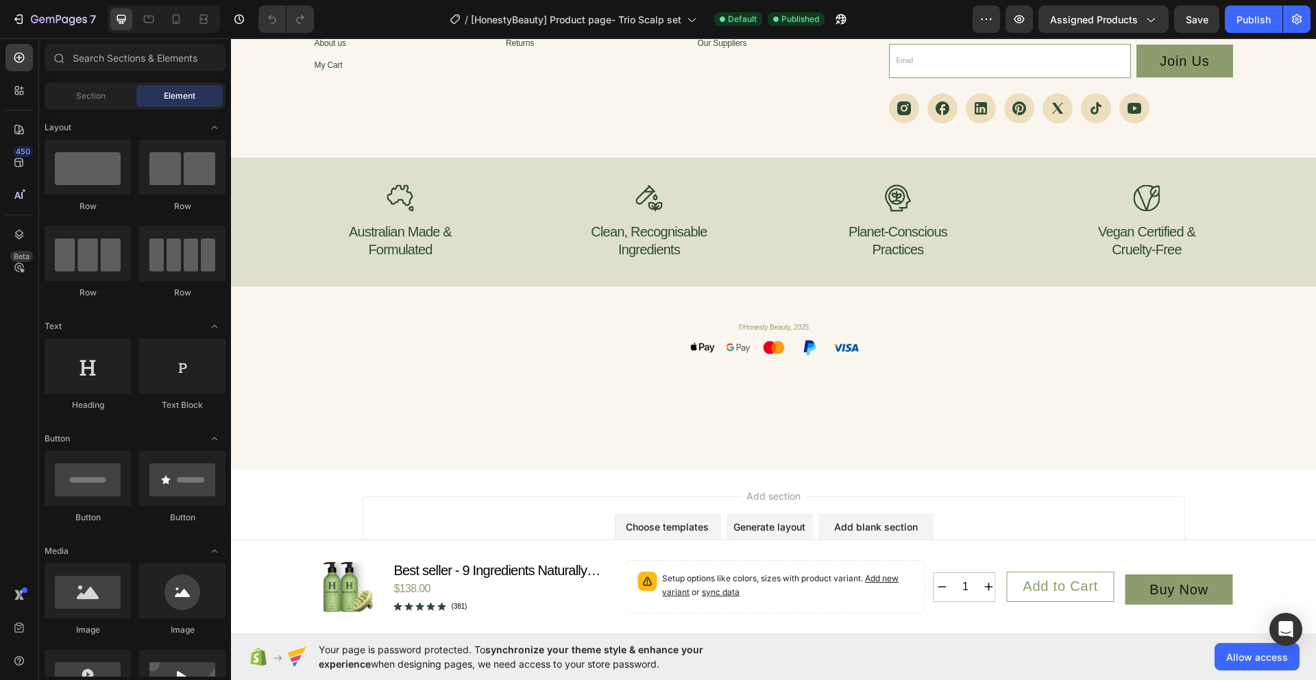
scroll to position [4525, 0]
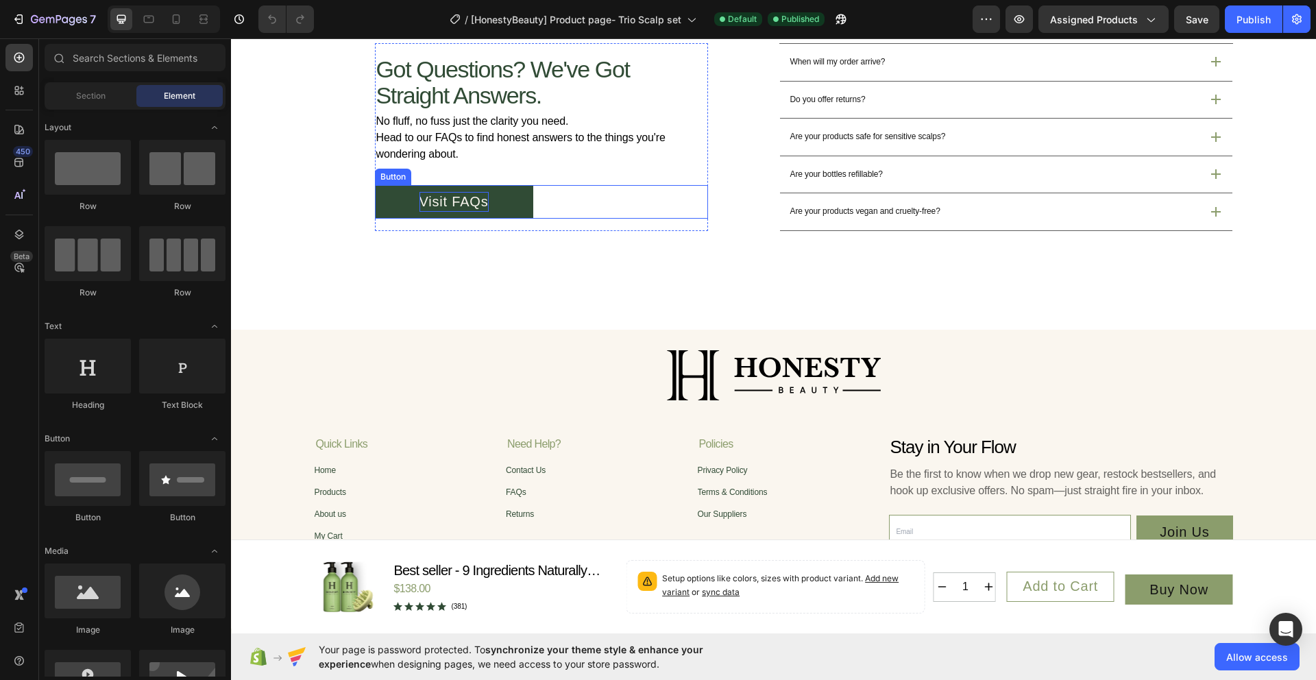
click at [430, 201] on p "Visit FAQs" at bounding box center [453, 201] width 69 height 19
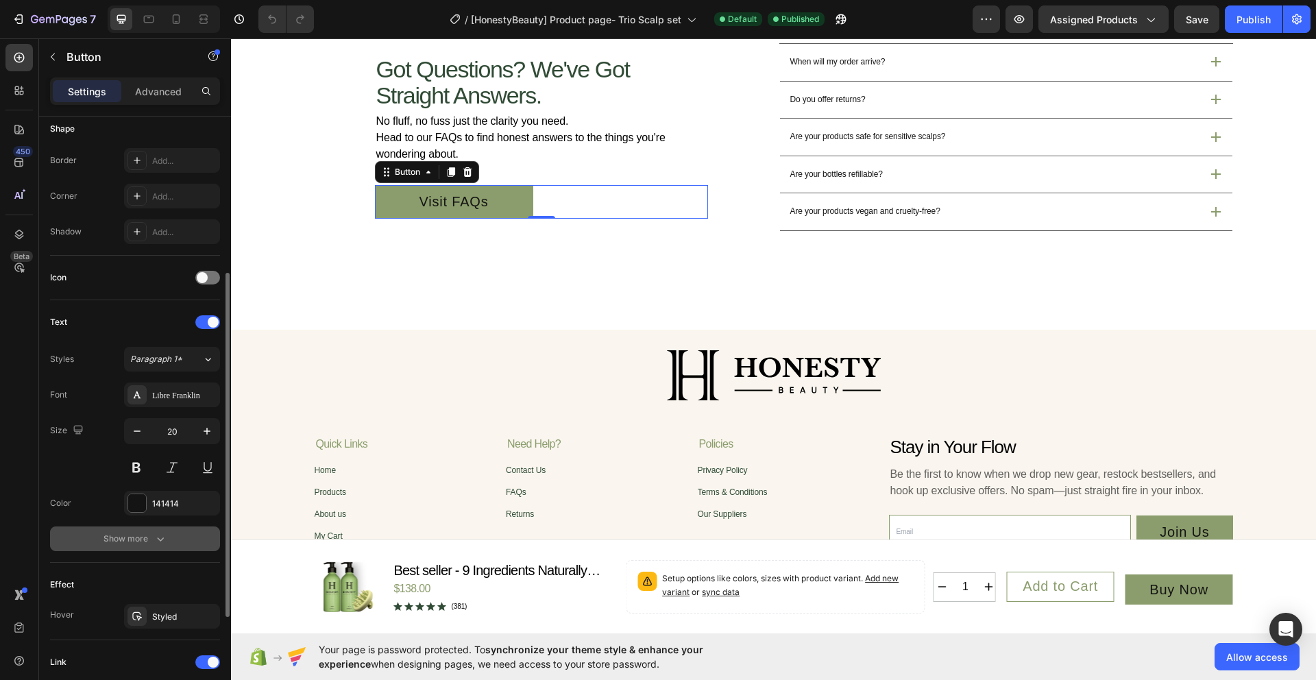
scroll to position [452, 0]
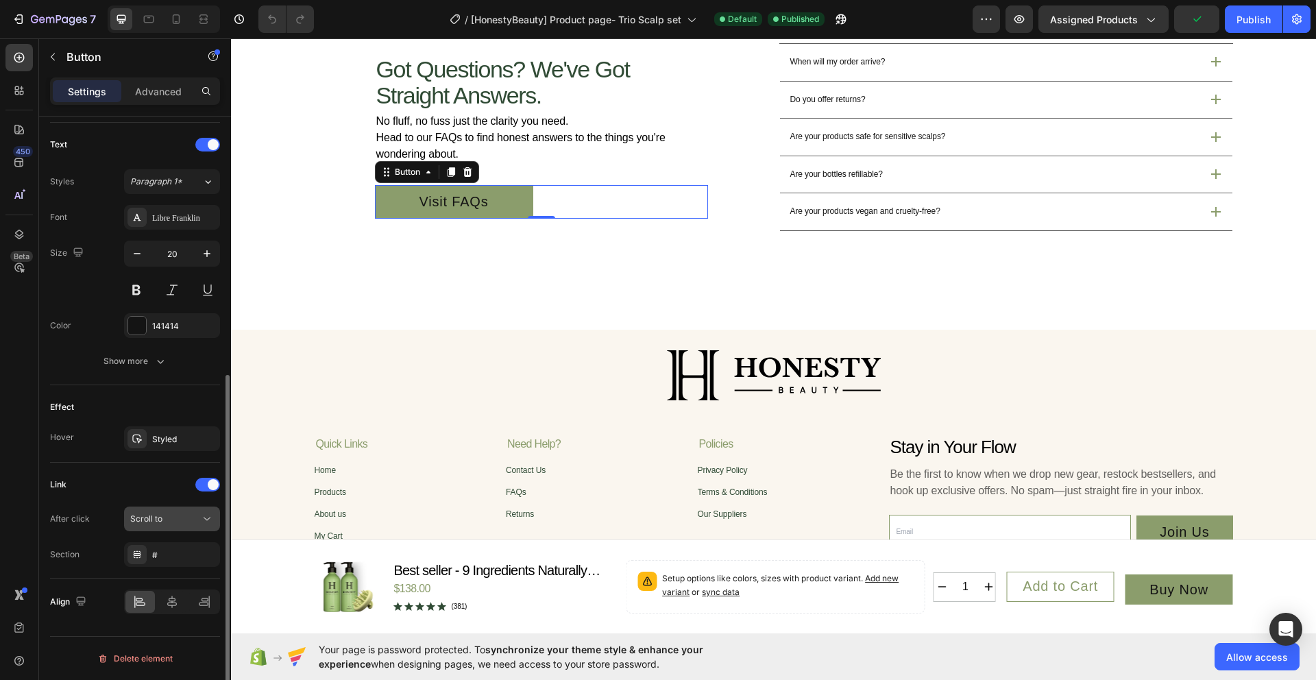
click at [181, 520] on div "Scroll to" at bounding box center [165, 519] width 70 height 12
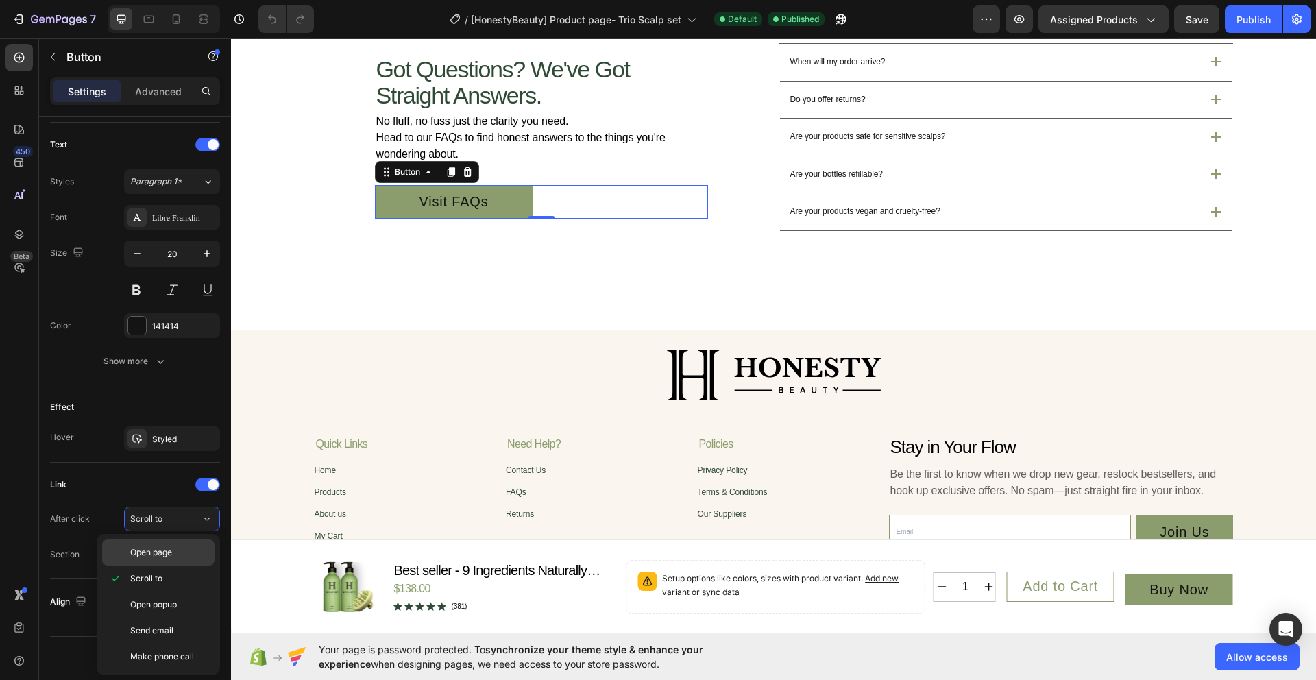
click at [180, 558] on p "Open page" at bounding box center [169, 552] width 78 height 12
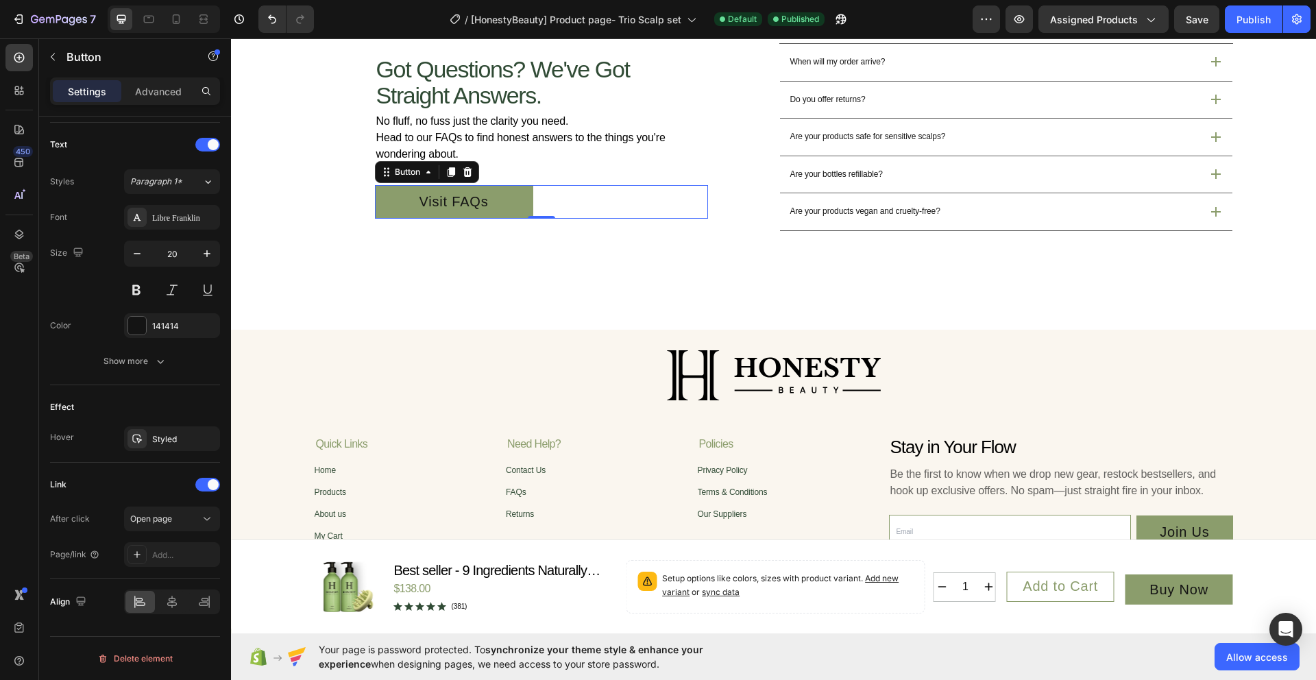
click at [180, 558] on div "Add..." at bounding box center [184, 555] width 64 height 12
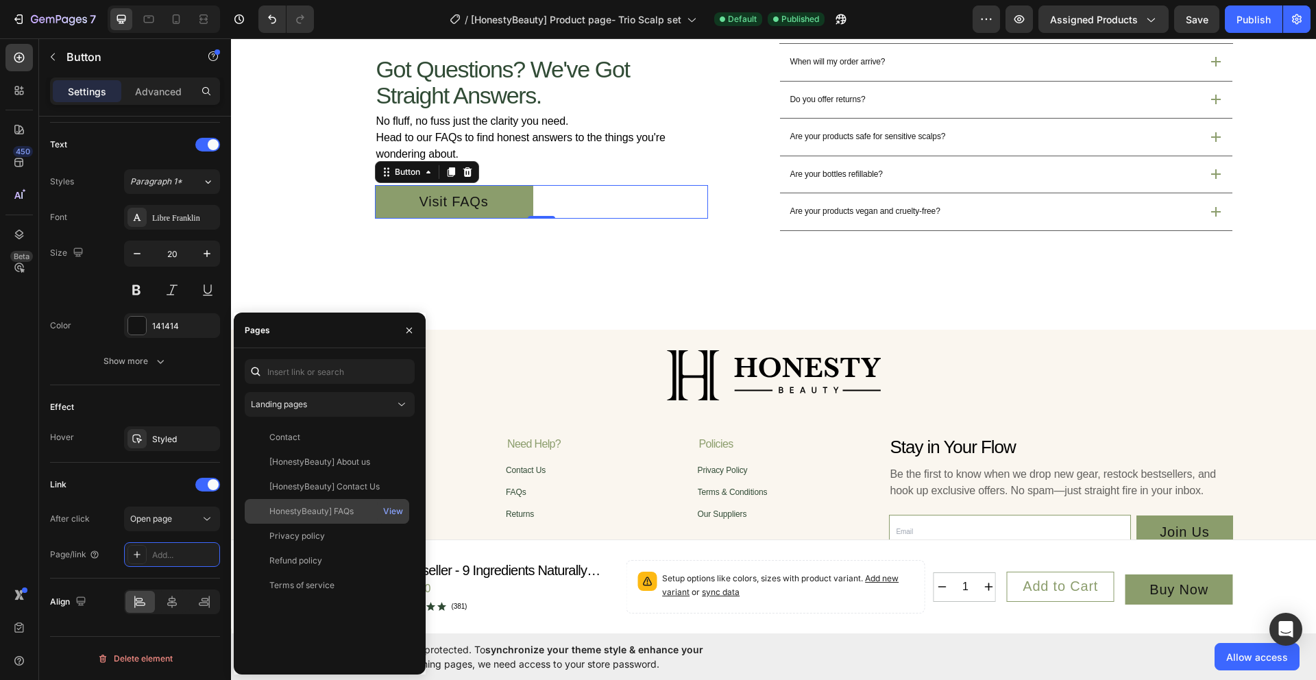
click at [319, 514] on div "HonestyBeauty] FAQs" at bounding box center [311, 511] width 84 height 12
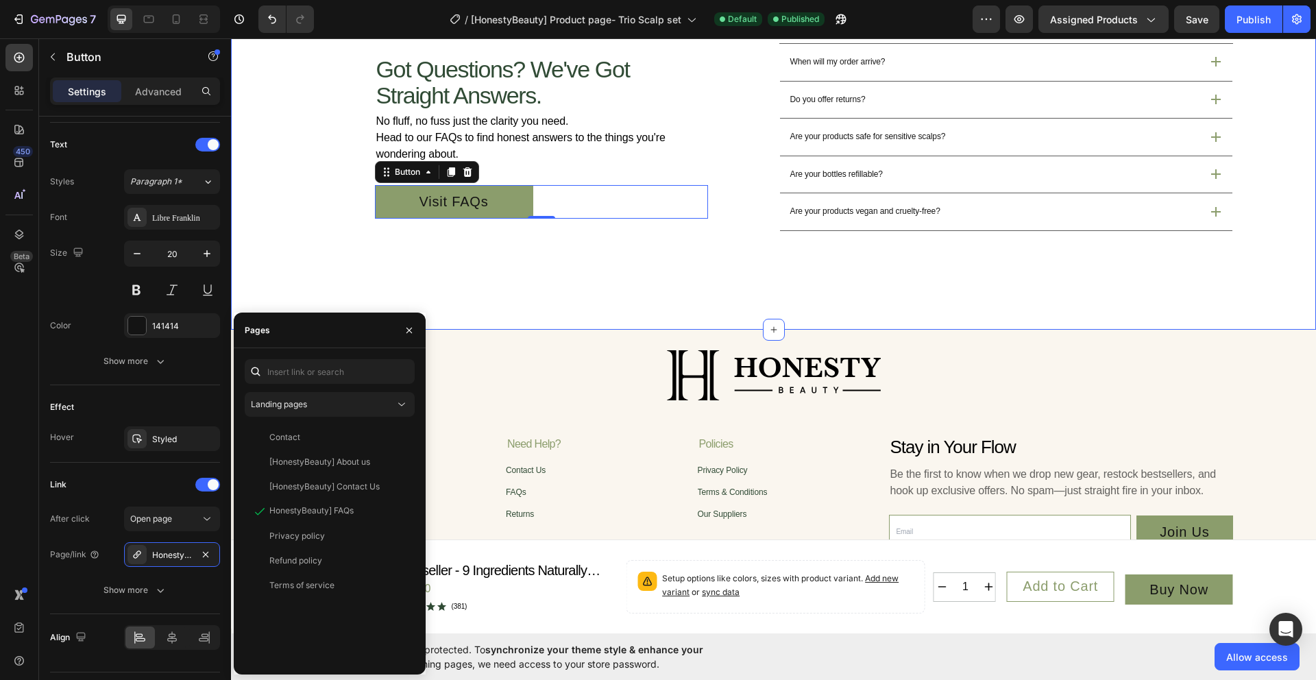
click at [585, 266] on div "Got Questions? We've Got Straight Answers. Heading No fluff, no fuss just the c…" at bounding box center [773, 175] width 1085 height 310
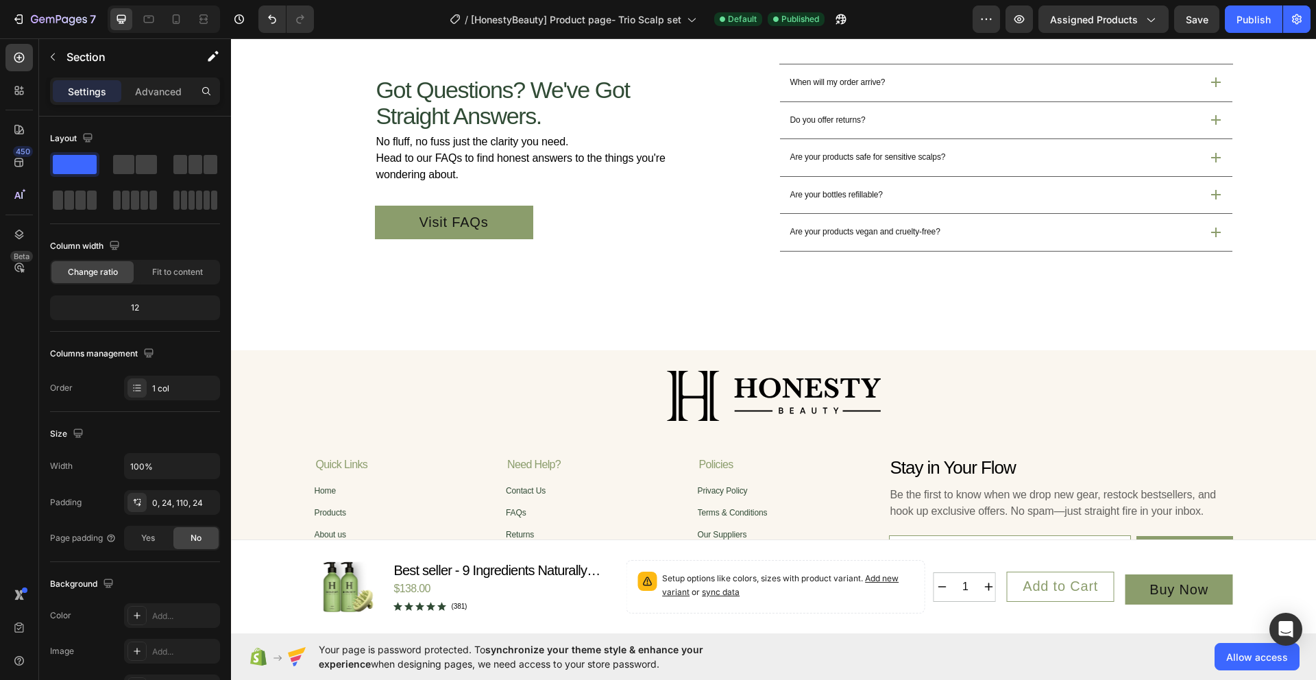
scroll to position [4492, 0]
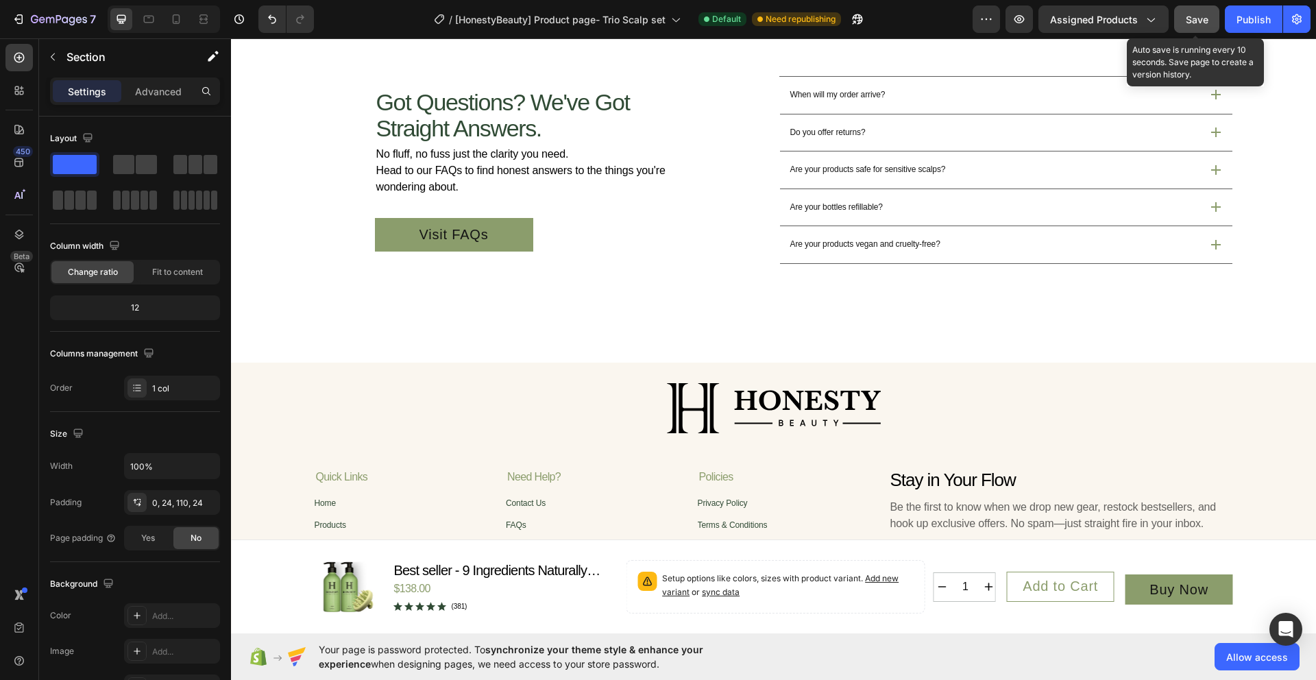
click at [1207, 19] on span "Save" at bounding box center [1197, 20] width 23 height 12
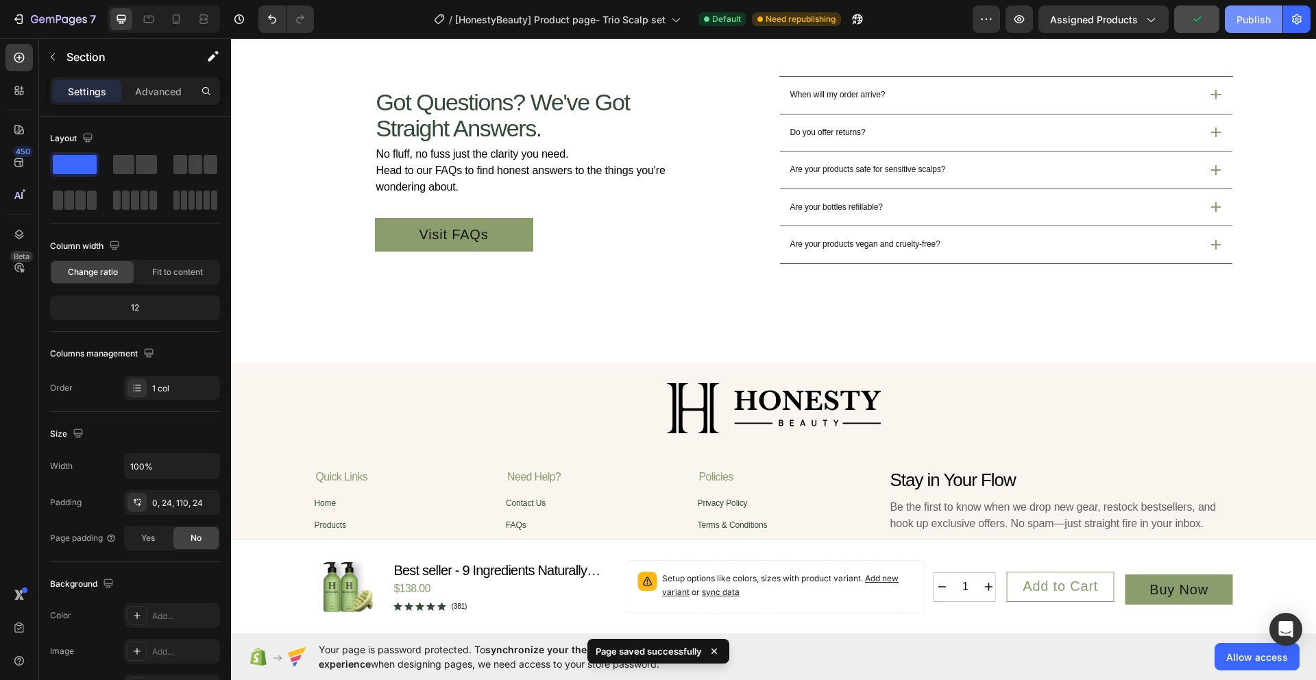
click at [1256, 16] on div "Publish" at bounding box center [1253, 19] width 34 height 14
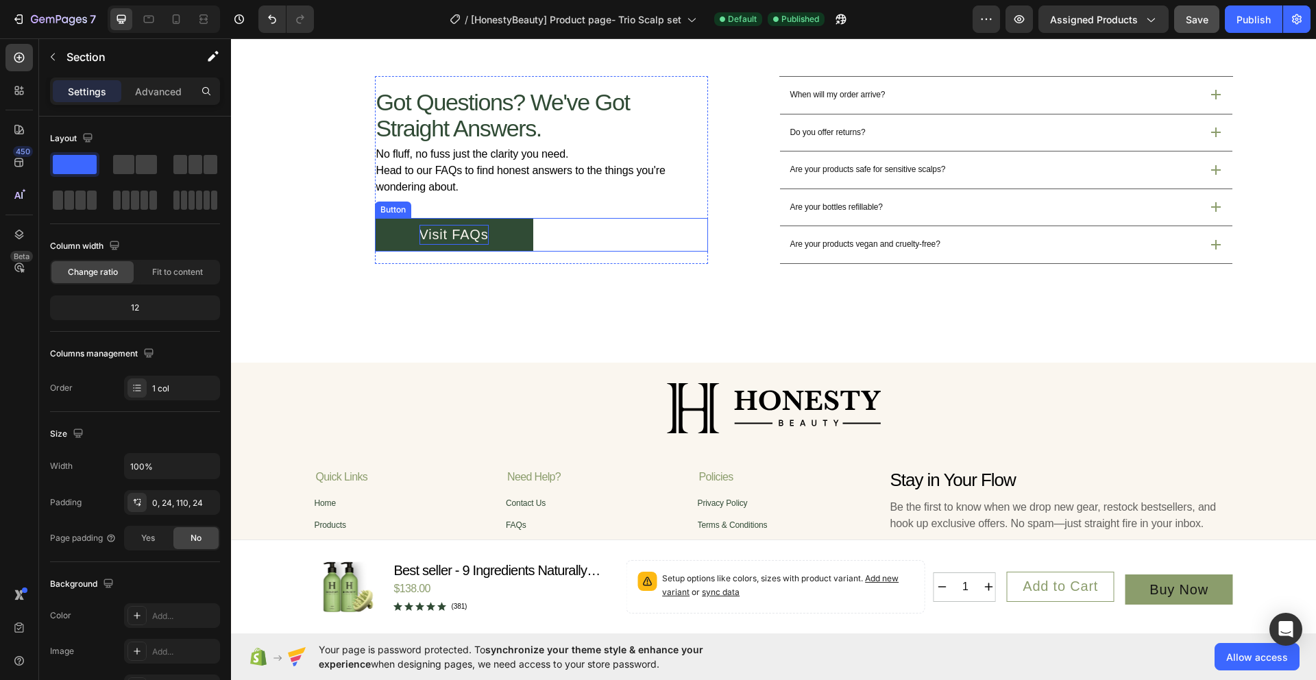
click at [430, 244] on p "Visit FAQs" at bounding box center [453, 234] width 69 height 19
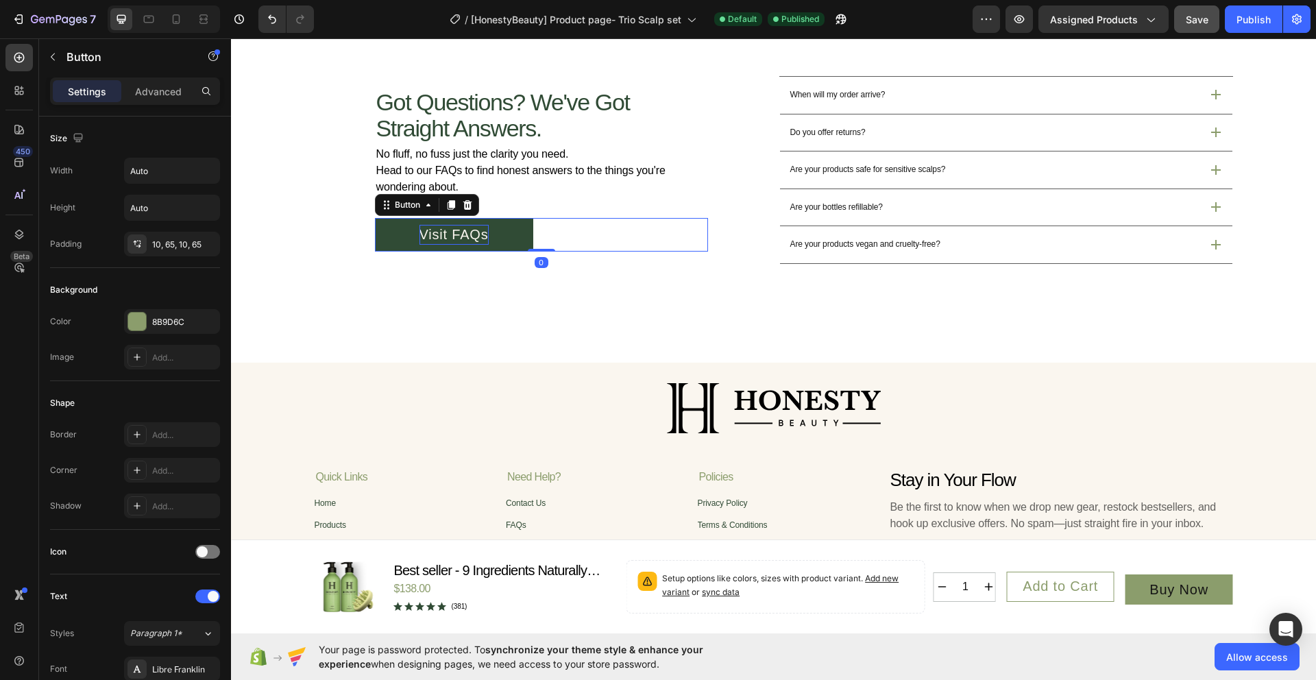
click at [435, 244] on p "Visit FAQs" at bounding box center [453, 234] width 69 height 19
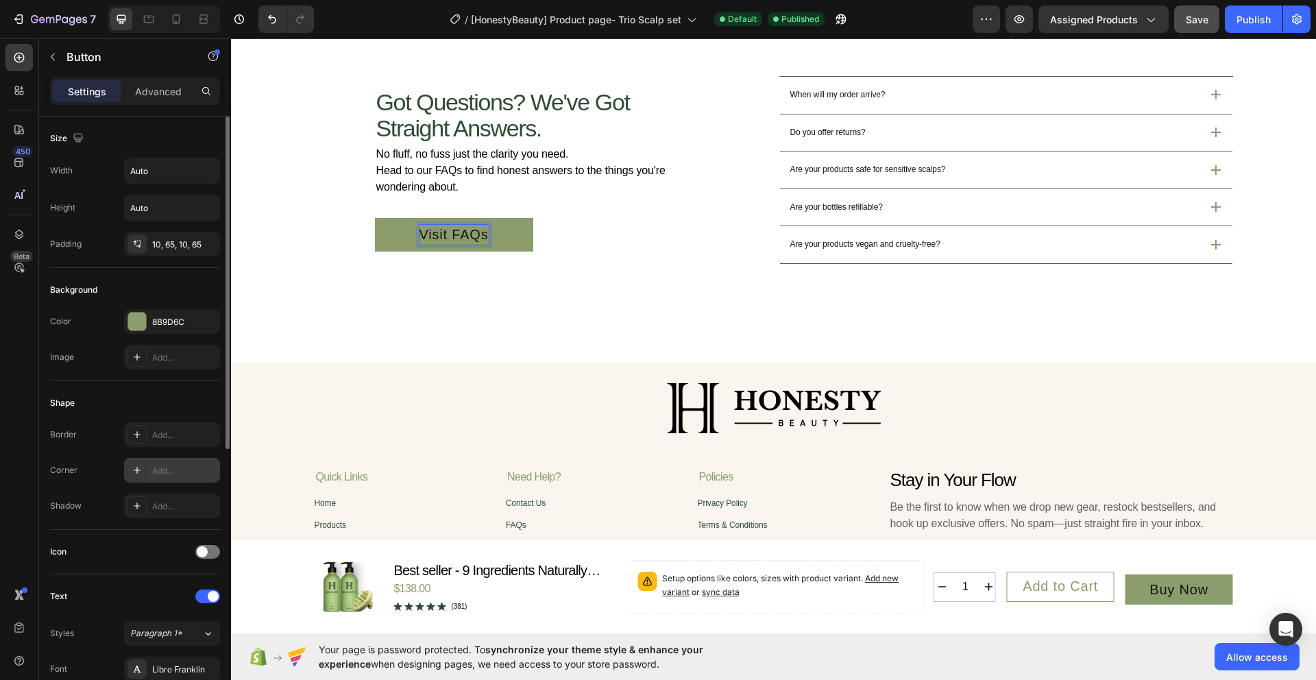
scroll to position [386, 0]
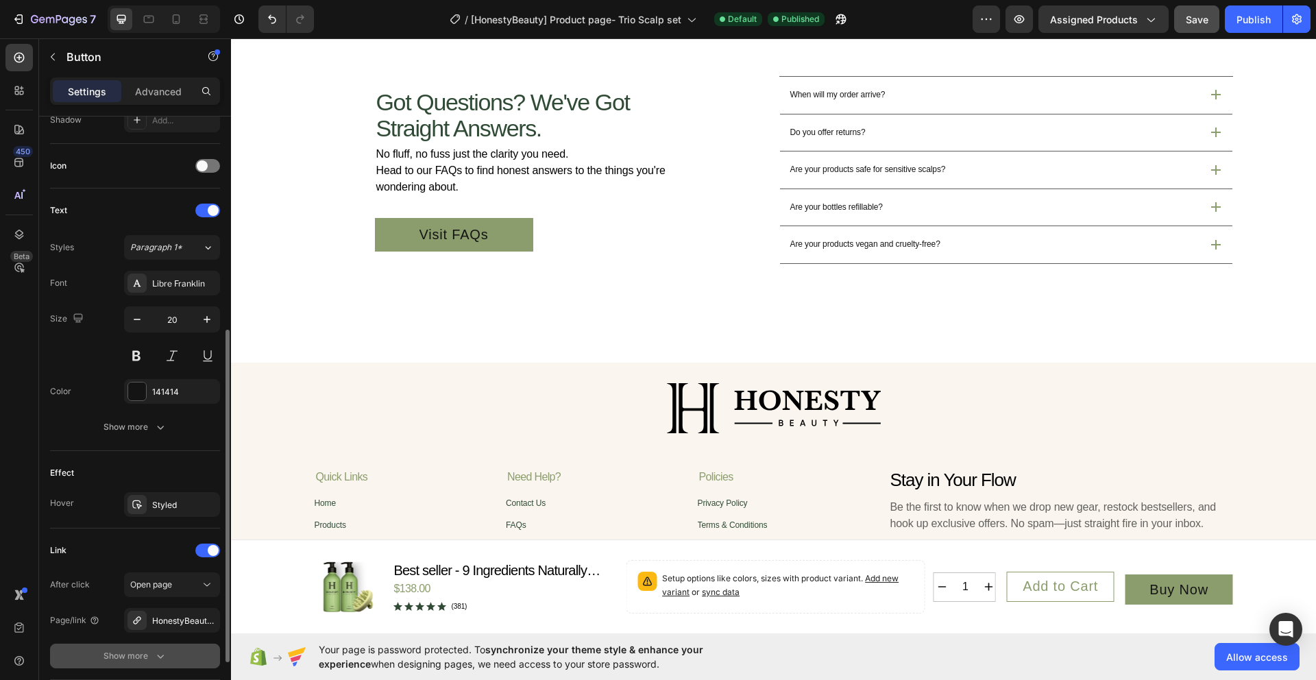
click at [149, 663] on button "Show more" at bounding box center [135, 656] width 170 height 25
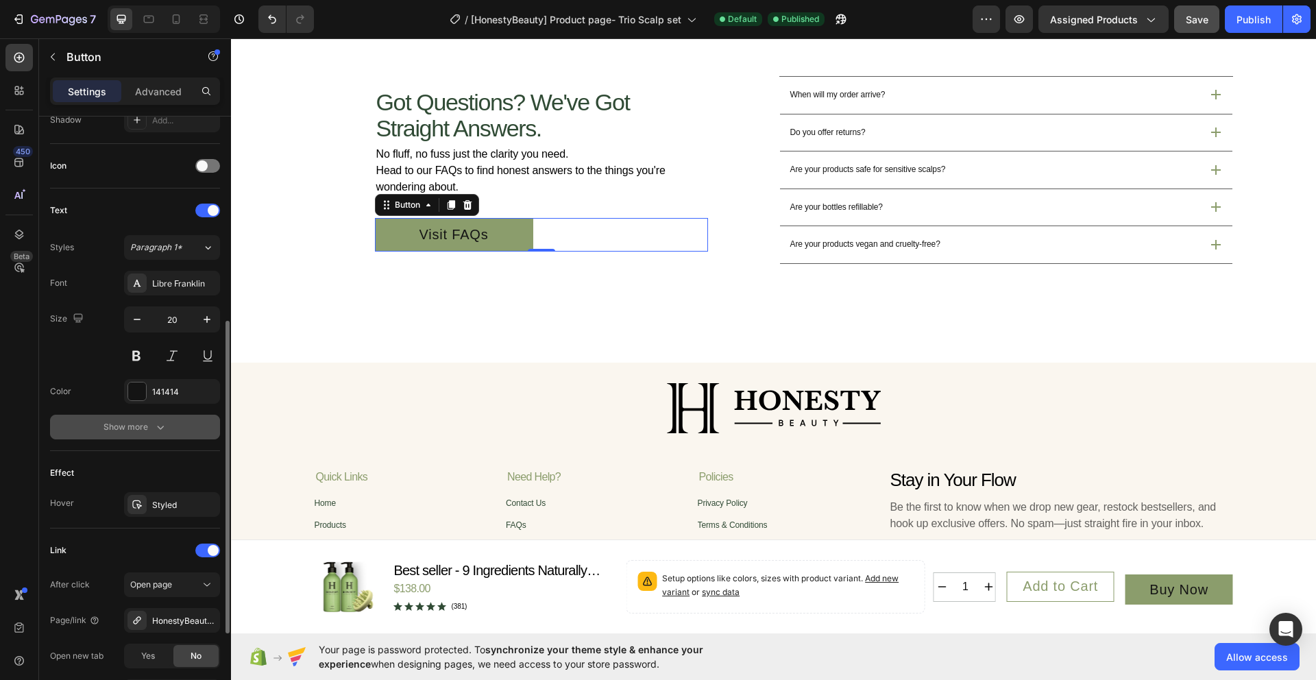
scroll to position [559, 0]
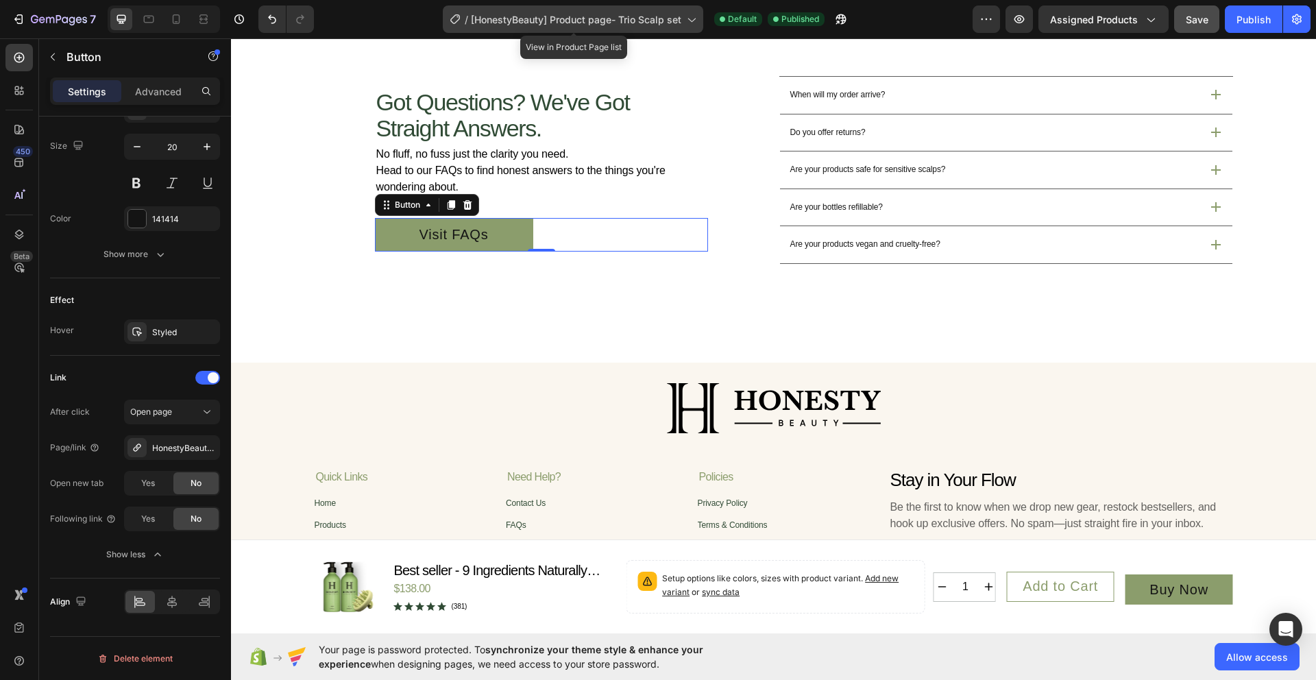
click at [683, 20] on div "/ [HonestyBeauty] Product page- Trio Scalp set" at bounding box center [573, 18] width 260 height 27
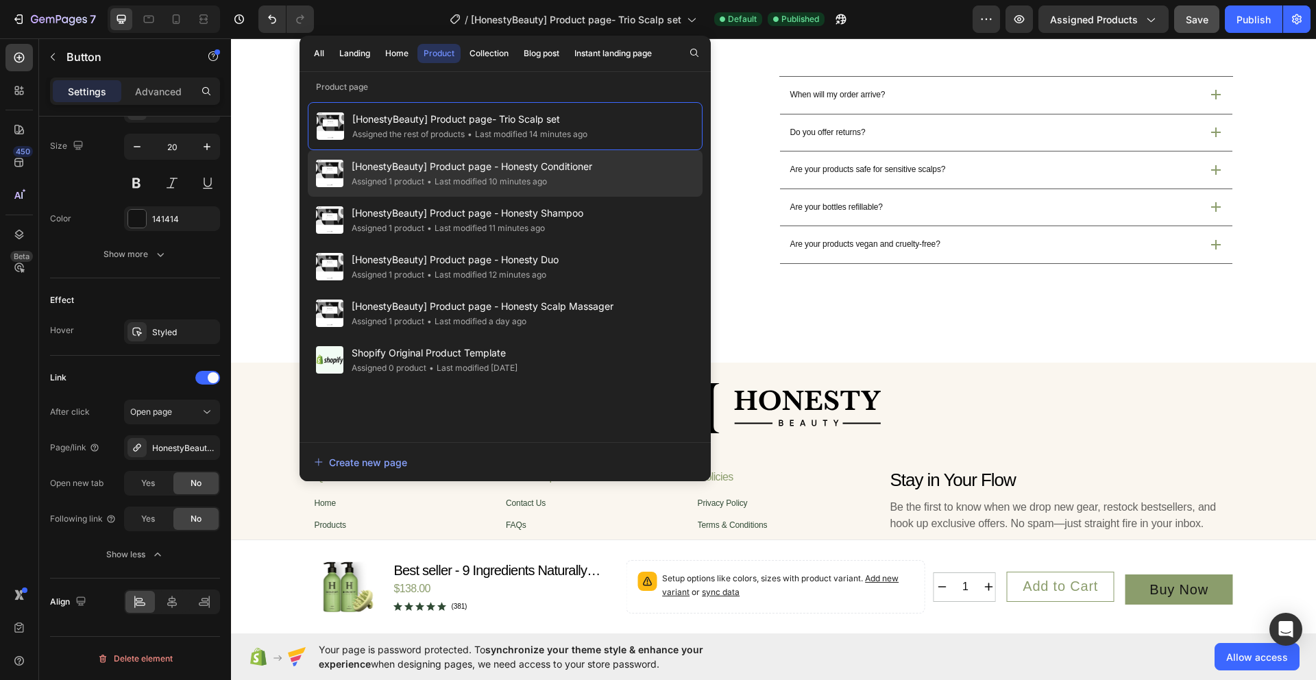
click at [628, 170] on div "[HonestyBeauty] Product page - Honesty Conditioner Assigned 1 product • Last mo…" at bounding box center [505, 173] width 395 height 47
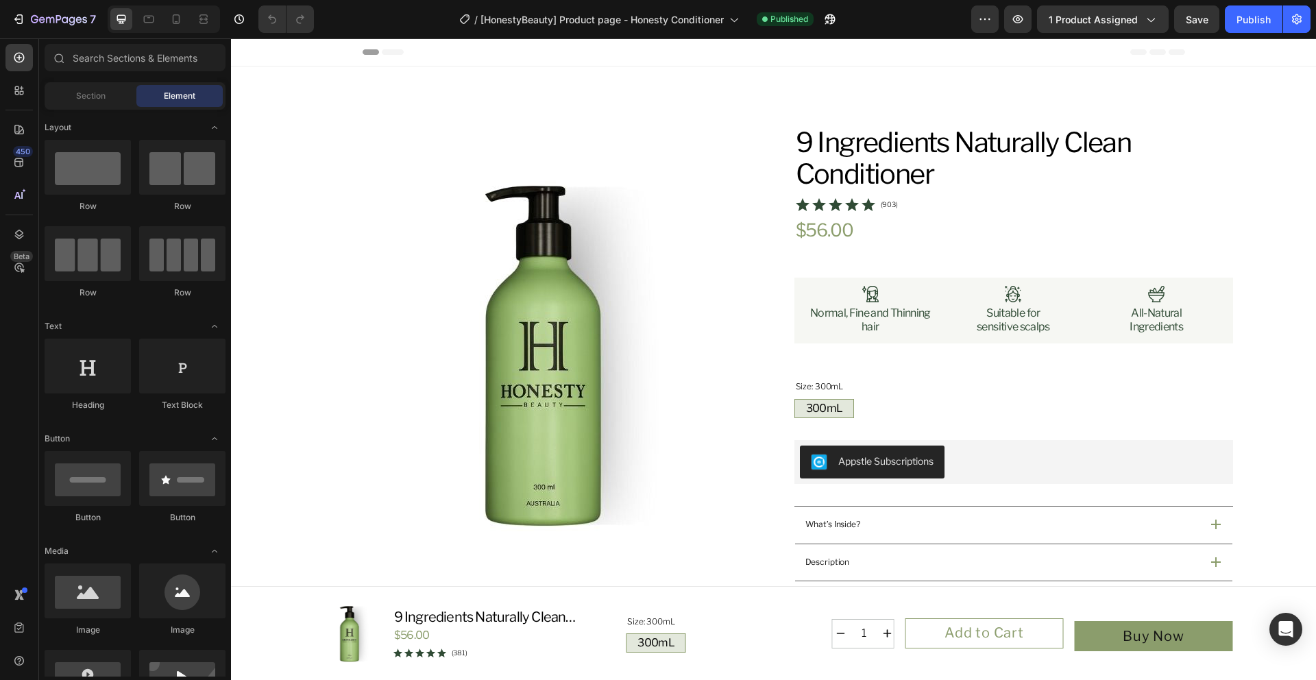
radio input "false"
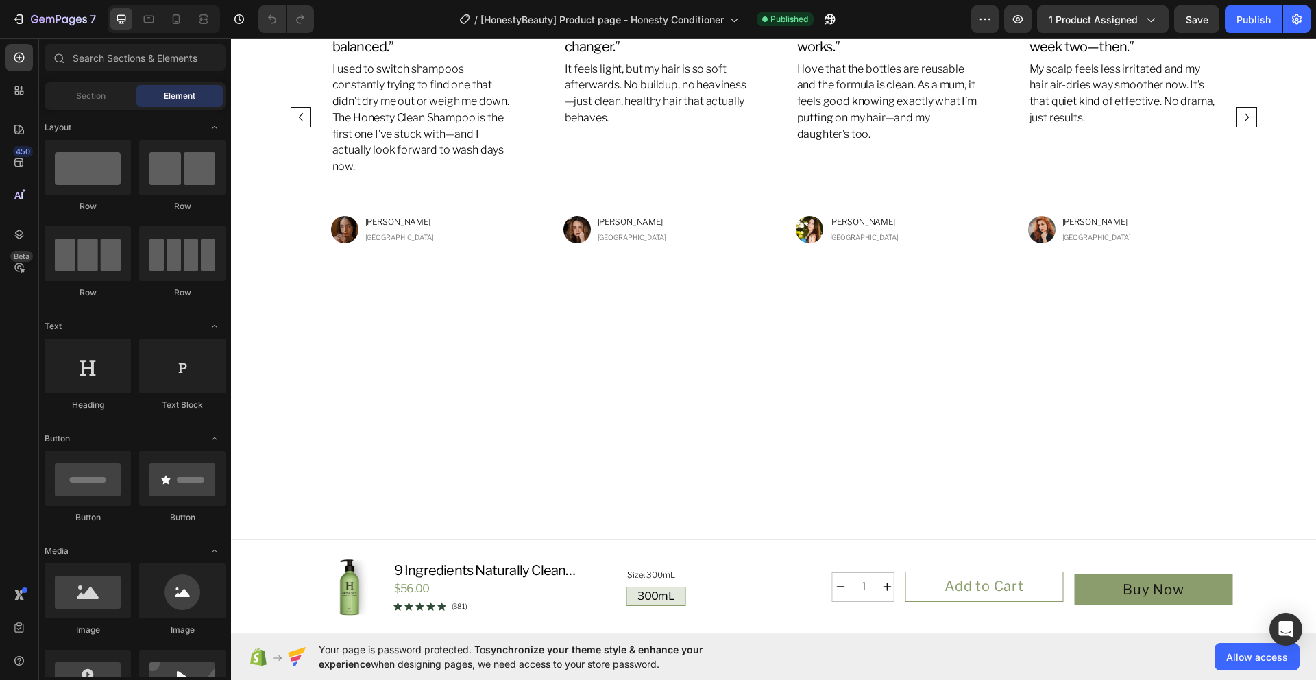
scroll to position [5303, 0]
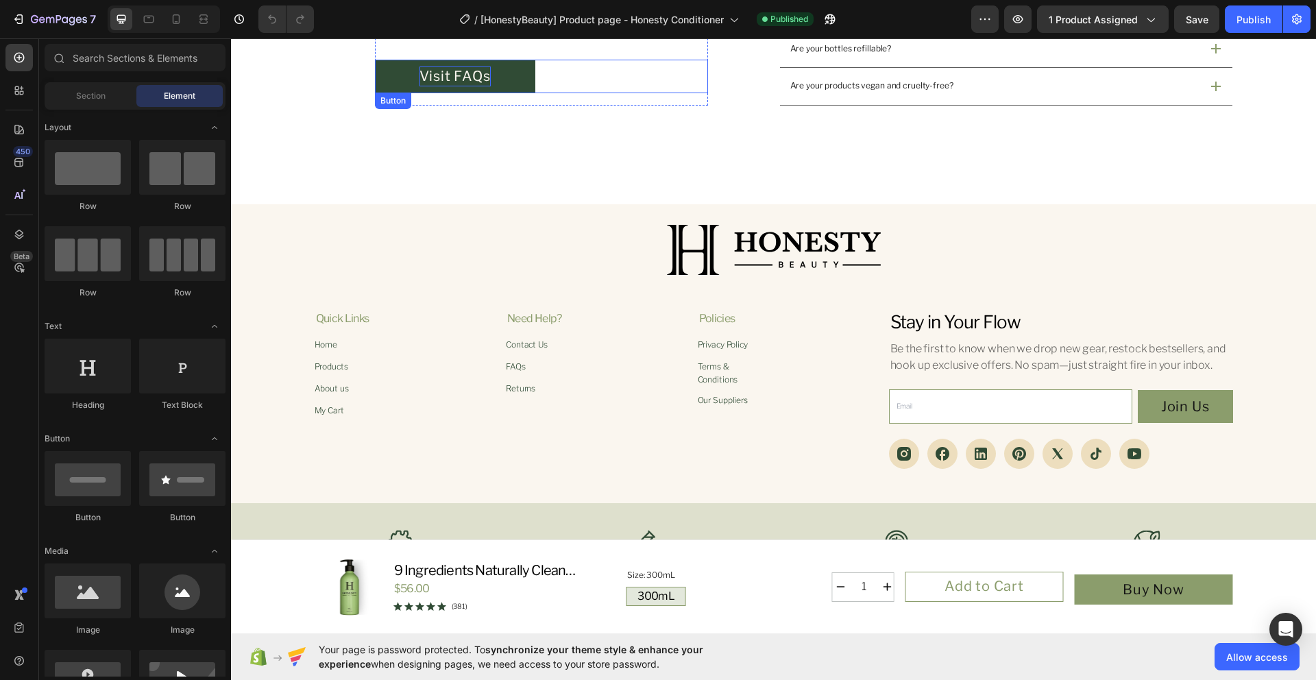
click at [452, 76] on p "Visit FAQs" at bounding box center [454, 75] width 71 height 19
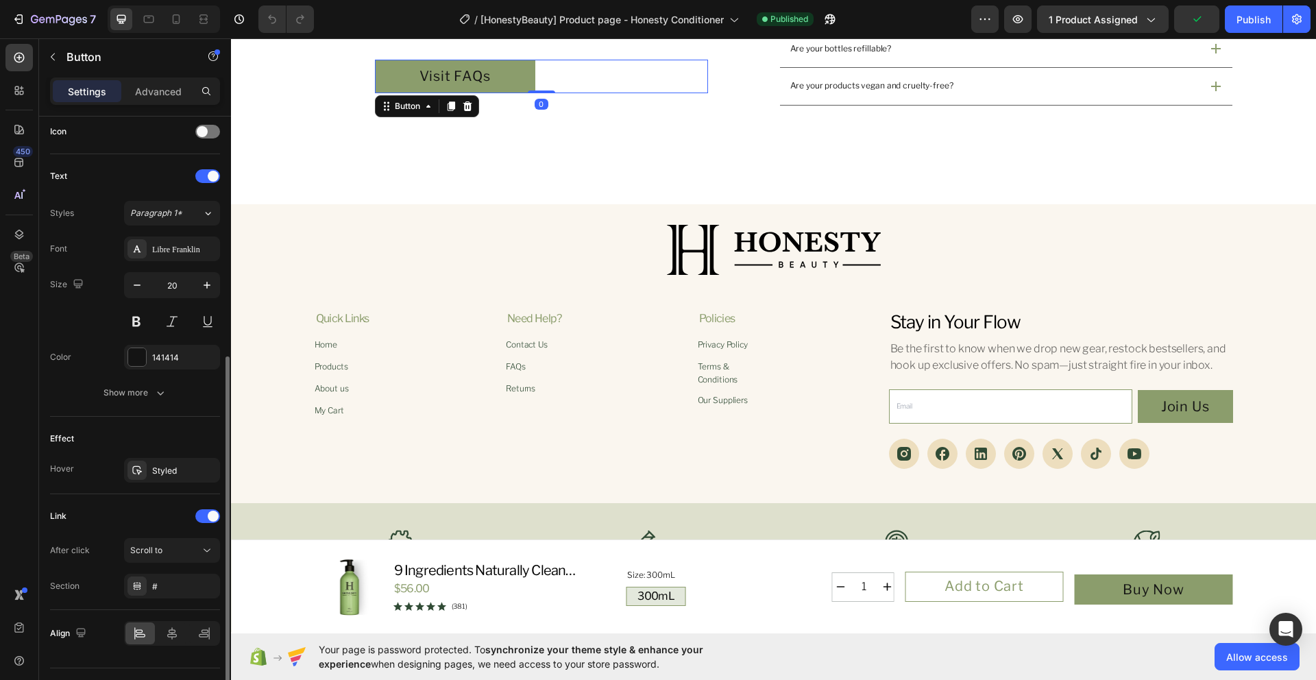
scroll to position [452, 0]
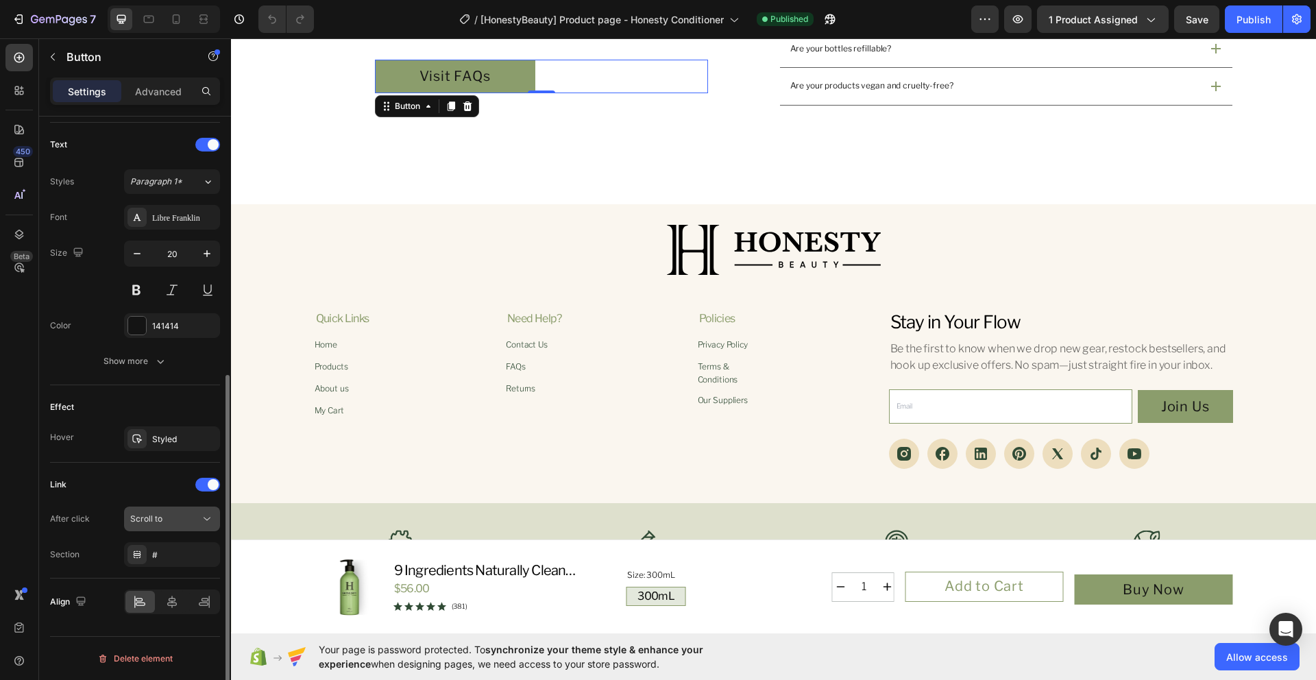
click at [181, 518] on div "Scroll to" at bounding box center [165, 519] width 70 height 12
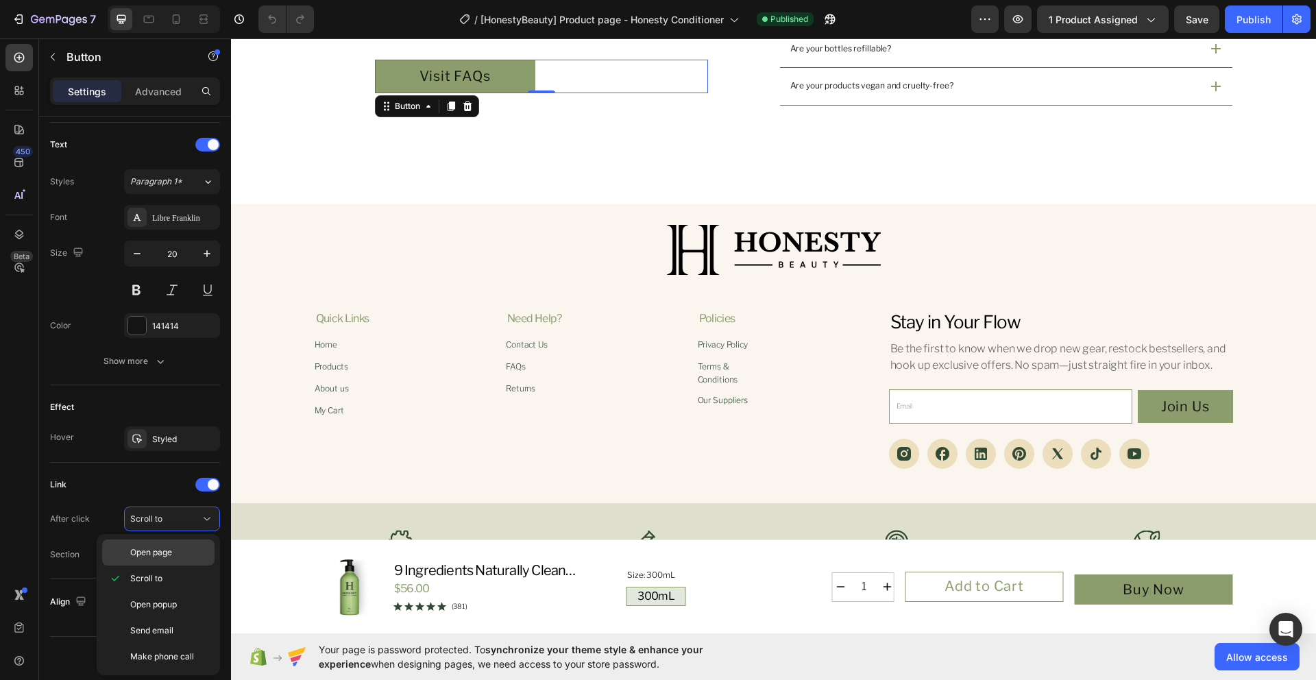
click at [173, 558] on p "Open page" at bounding box center [169, 552] width 78 height 12
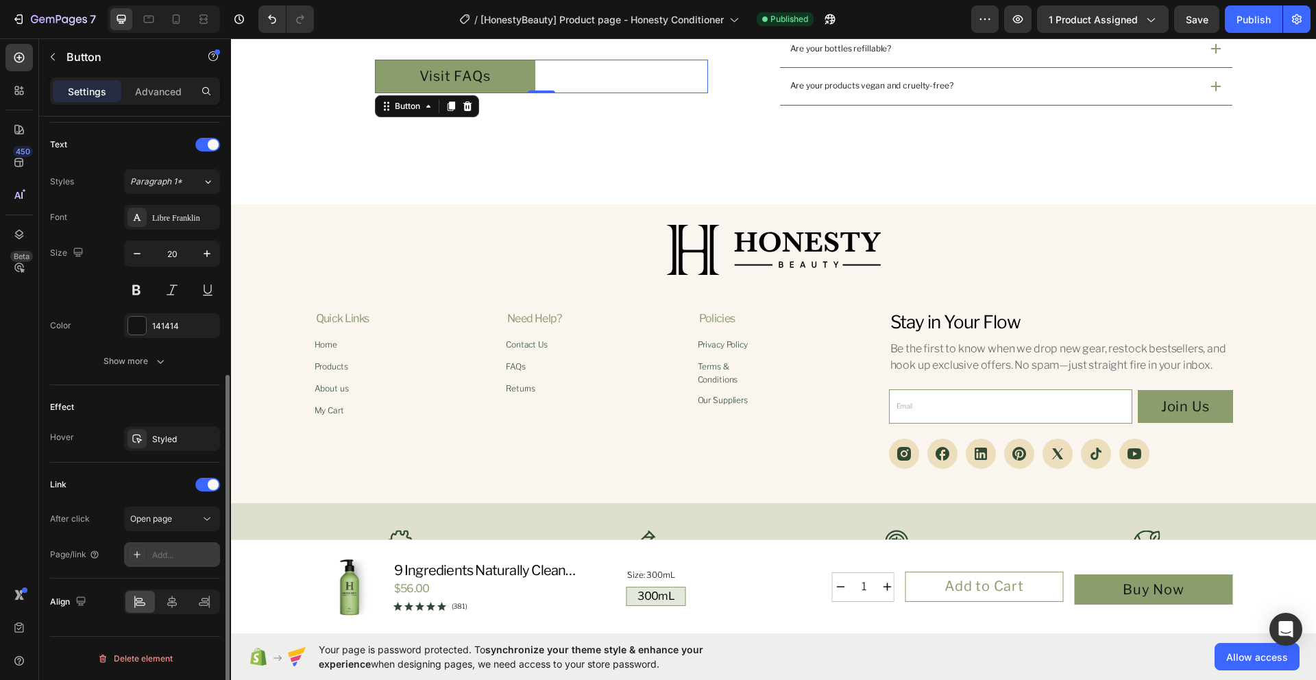
click at [171, 562] on div "Add..." at bounding box center [172, 554] width 96 height 25
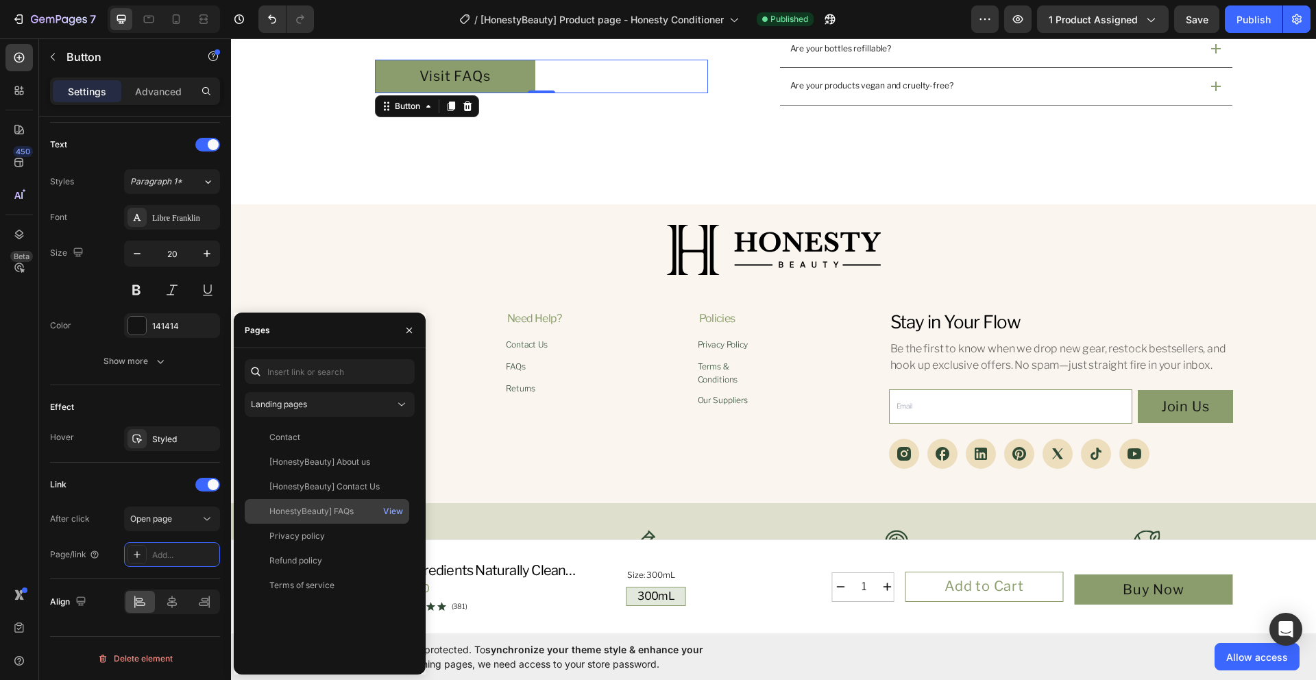
click at [320, 511] on div "HonestyBeauty] FAQs" at bounding box center [311, 511] width 84 height 12
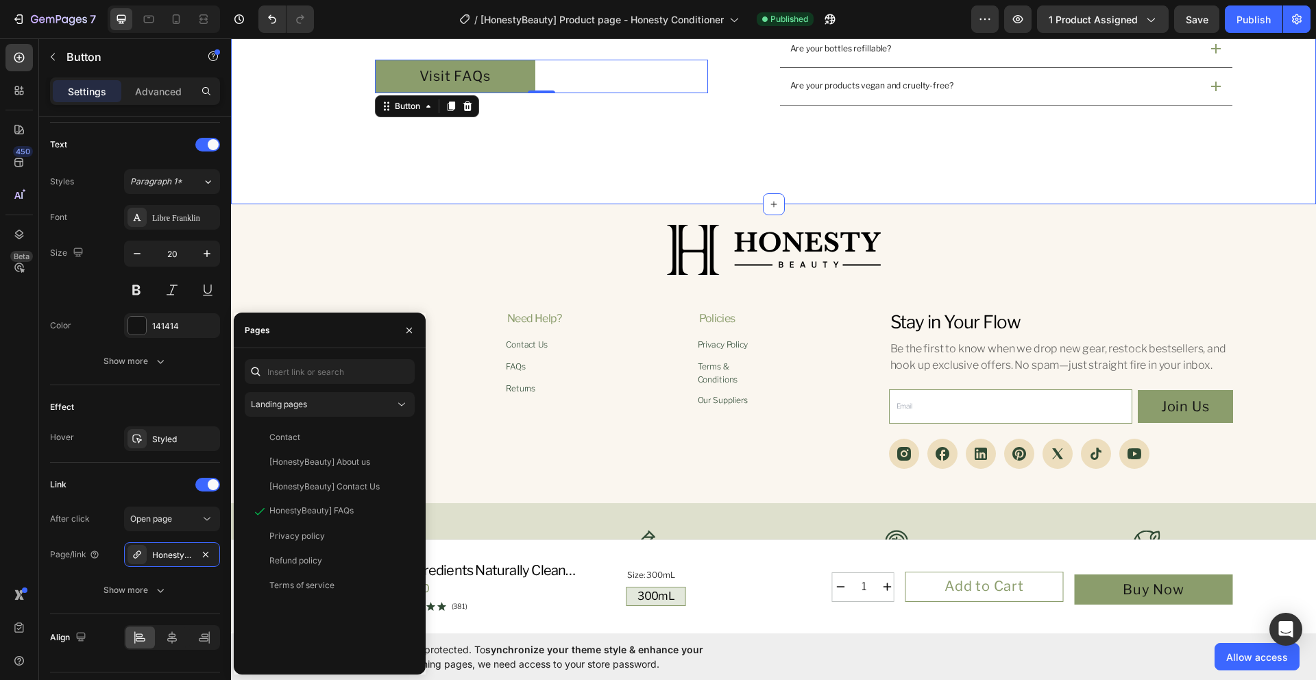
click at [598, 163] on div "Got Questions? We've Got Straight Answers. Heading No fluff, no fuss just the c…" at bounding box center [773, 49] width 1085 height 310
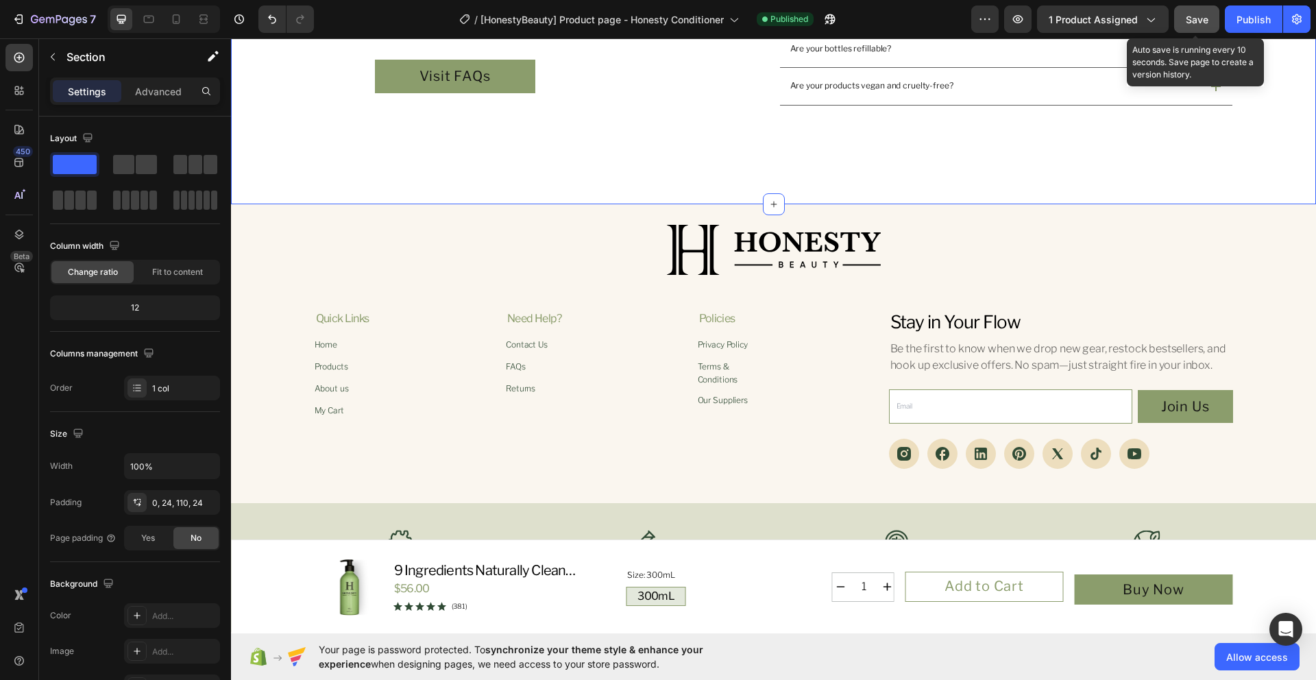
click at [1201, 27] on button "Save" at bounding box center [1196, 18] width 45 height 27
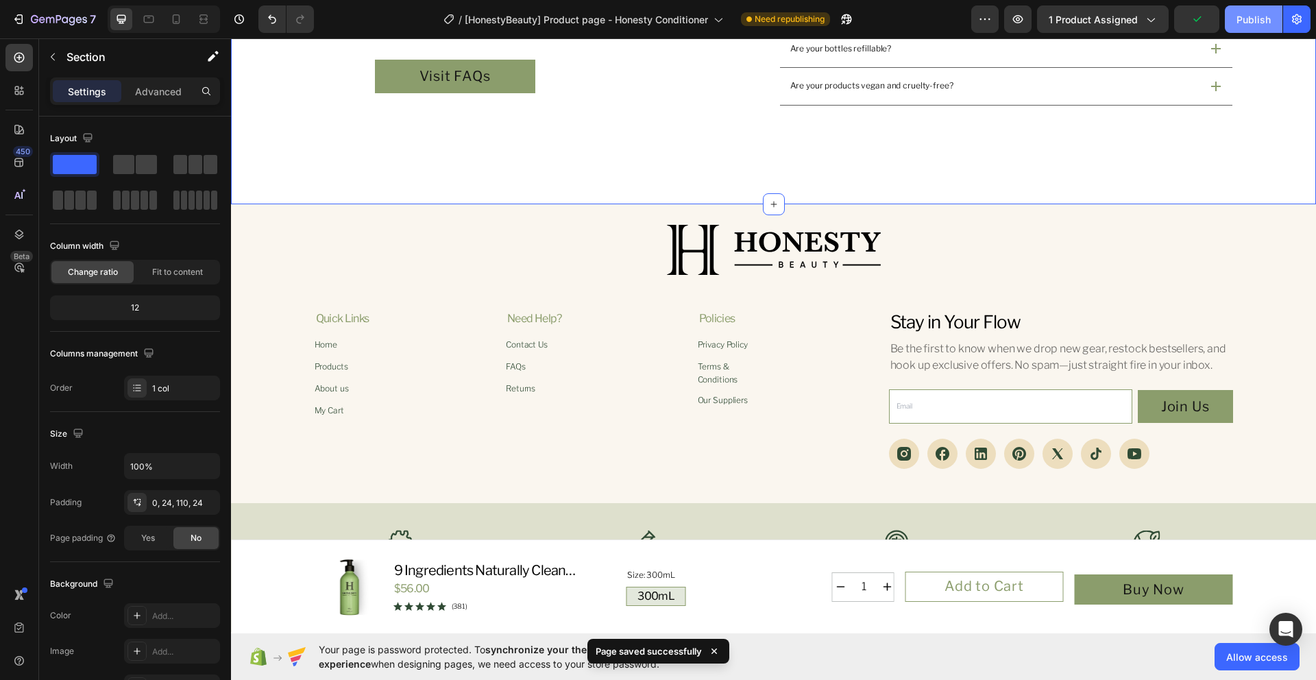
click at [1266, 14] on div "Publish" at bounding box center [1253, 19] width 34 height 14
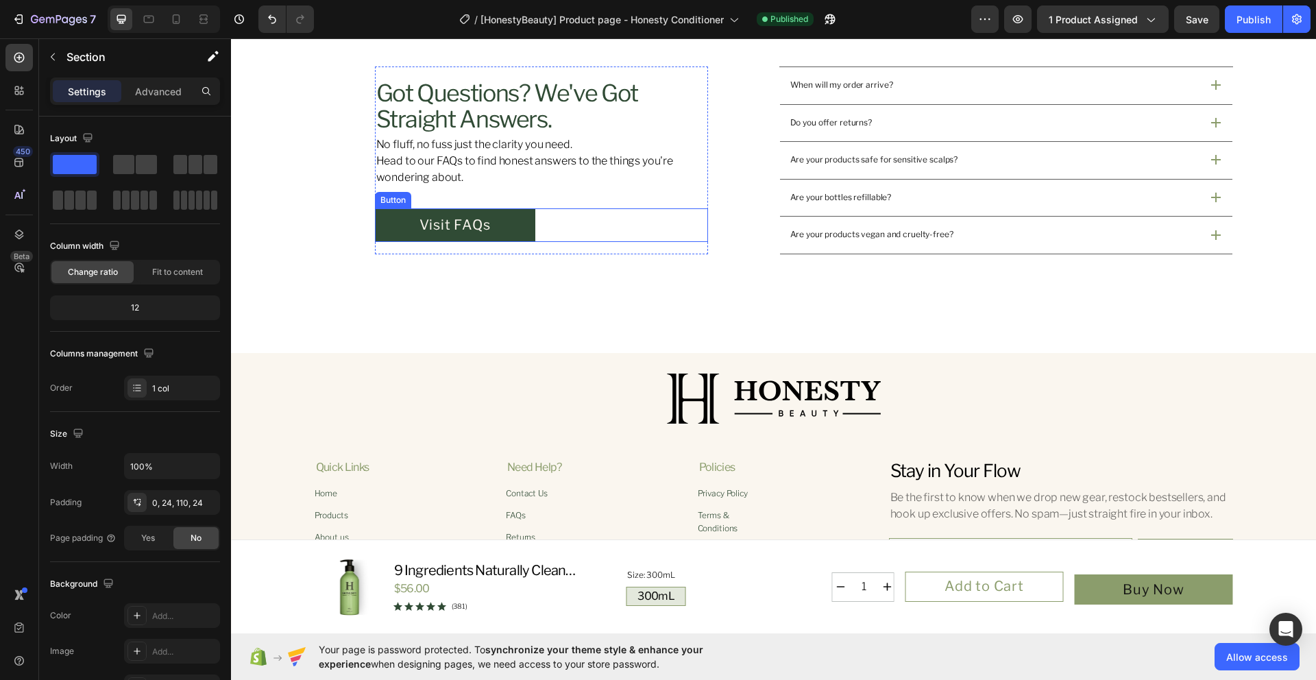
scroll to position [5135, 0]
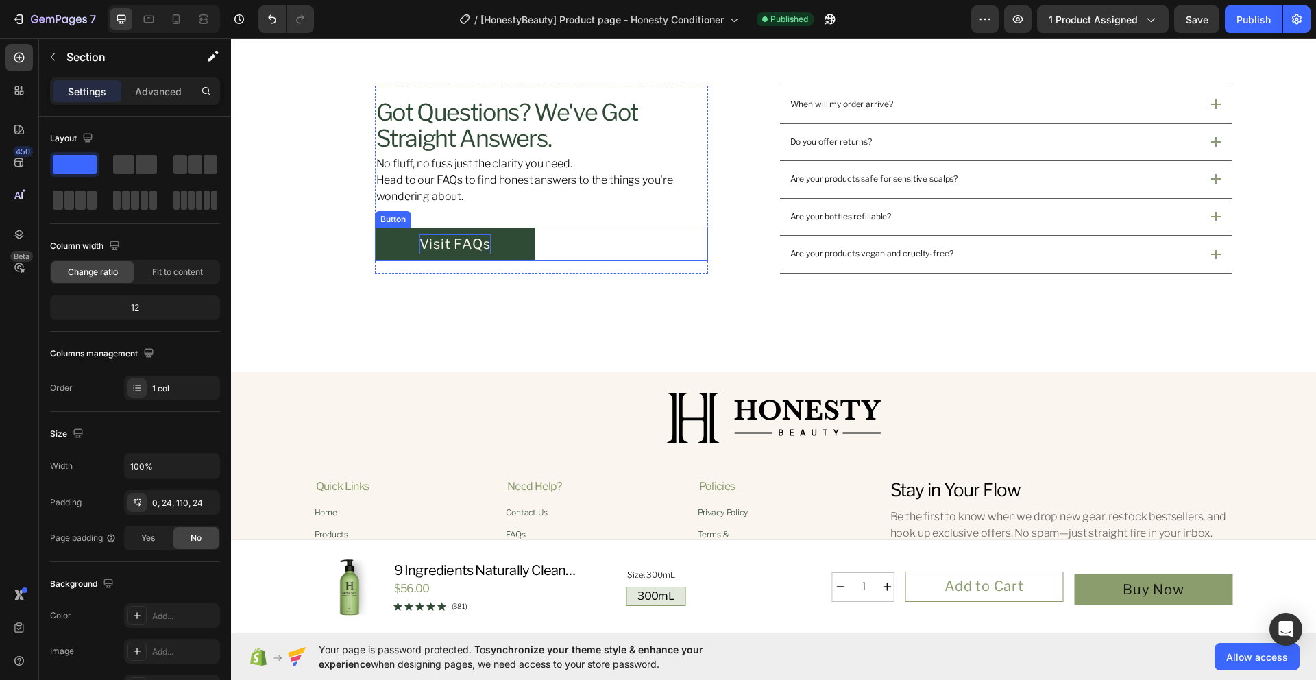
click at [457, 241] on p "Visit FAQs" at bounding box center [454, 243] width 71 height 19
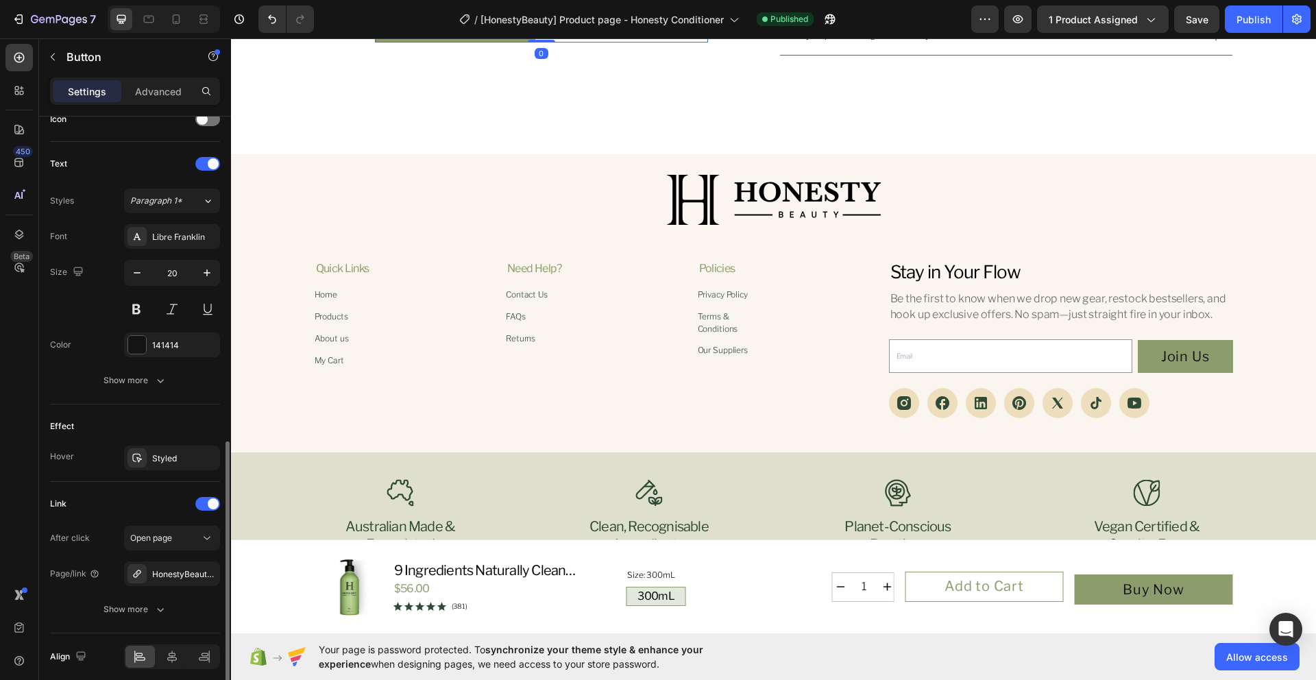
scroll to position [487, 0]
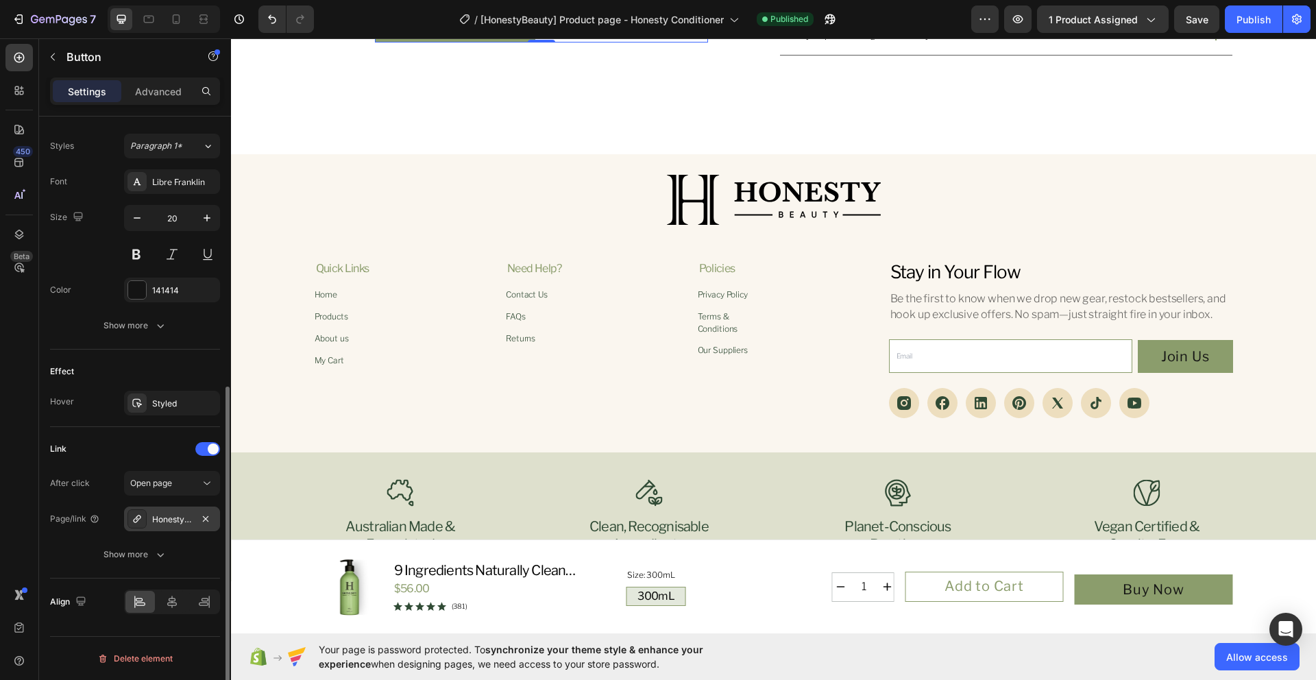
click at [173, 517] on div "HonestyBeauty] FAQs" at bounding box center [172, 519] width 40 height 12
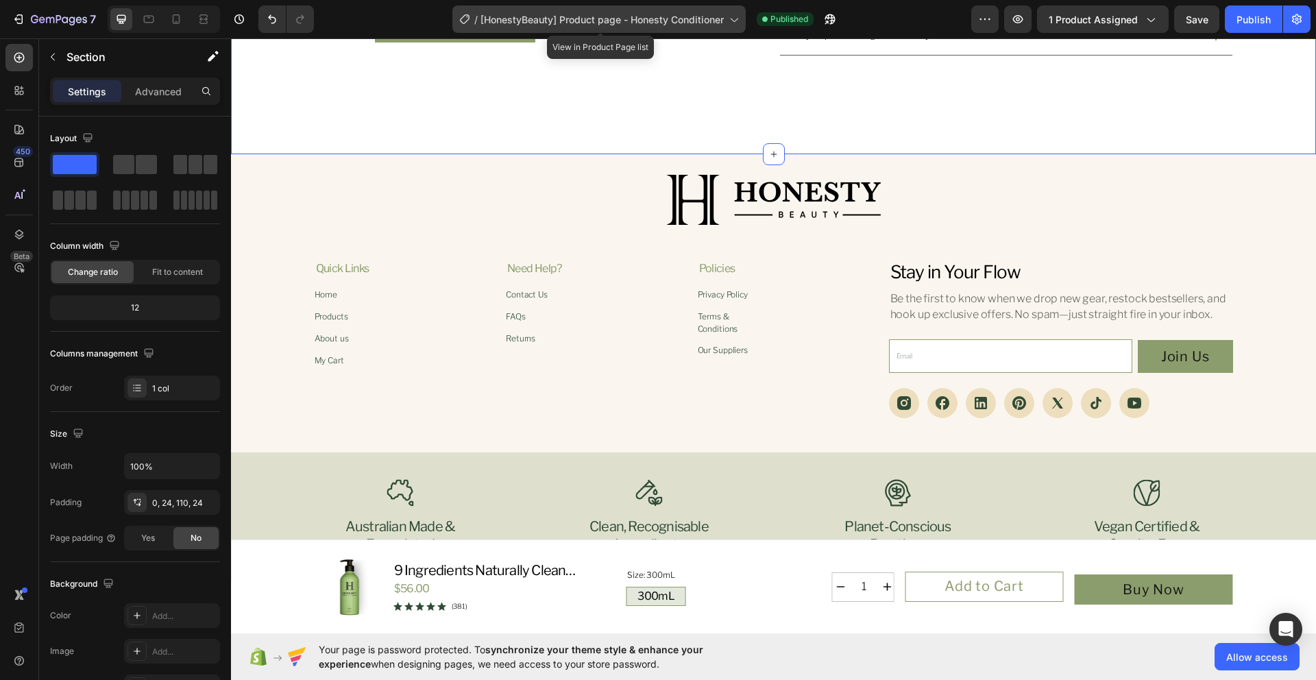
click at [683, 25] on span "[HonestyBeauty] Product page - Honesty Conditioner" at bounding box center [601, 19] width 243 height 14
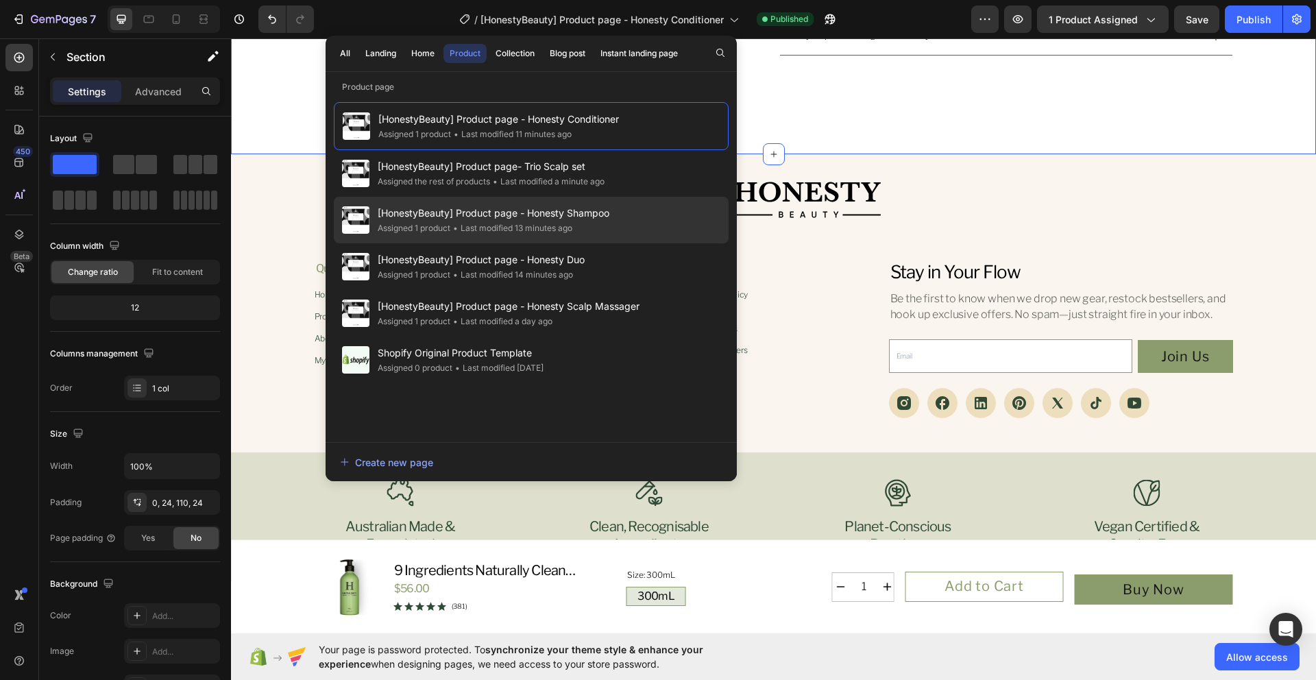
click at [597, 208] on span "[HonestyBeauty] Product page - Honesty Shampoo" at bounding box center [494, 213] width 232 height 16
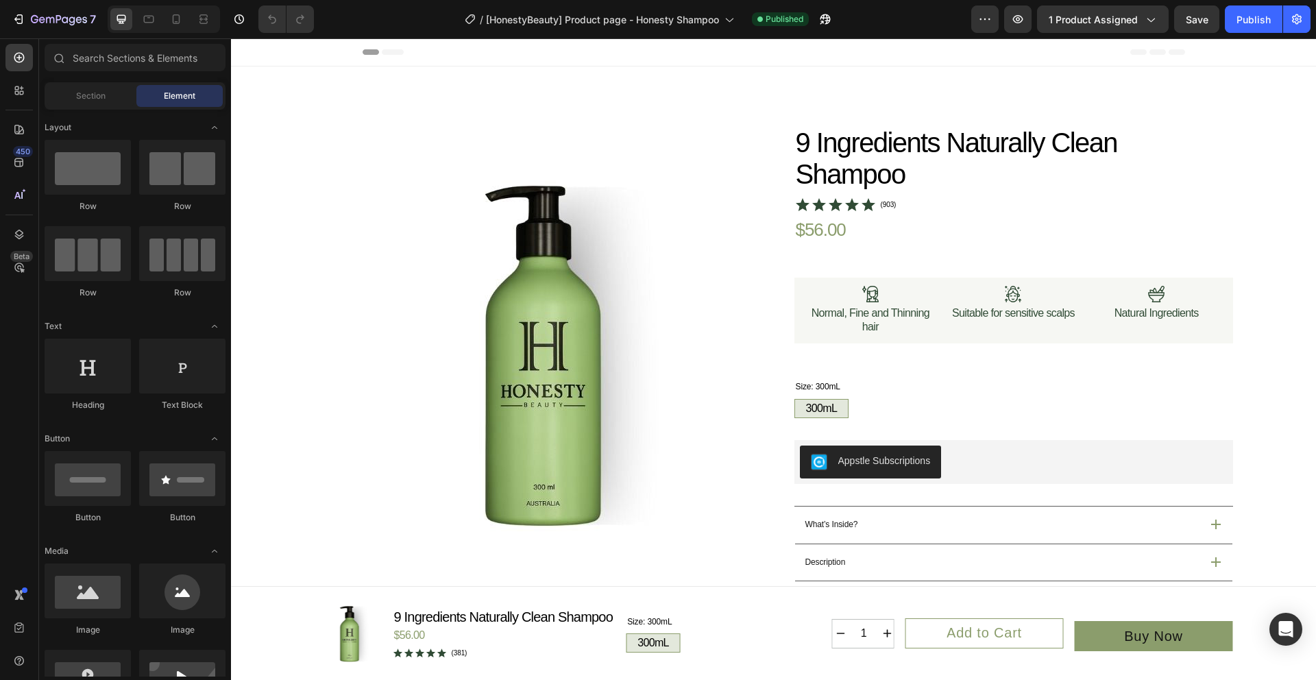
radio input "true"
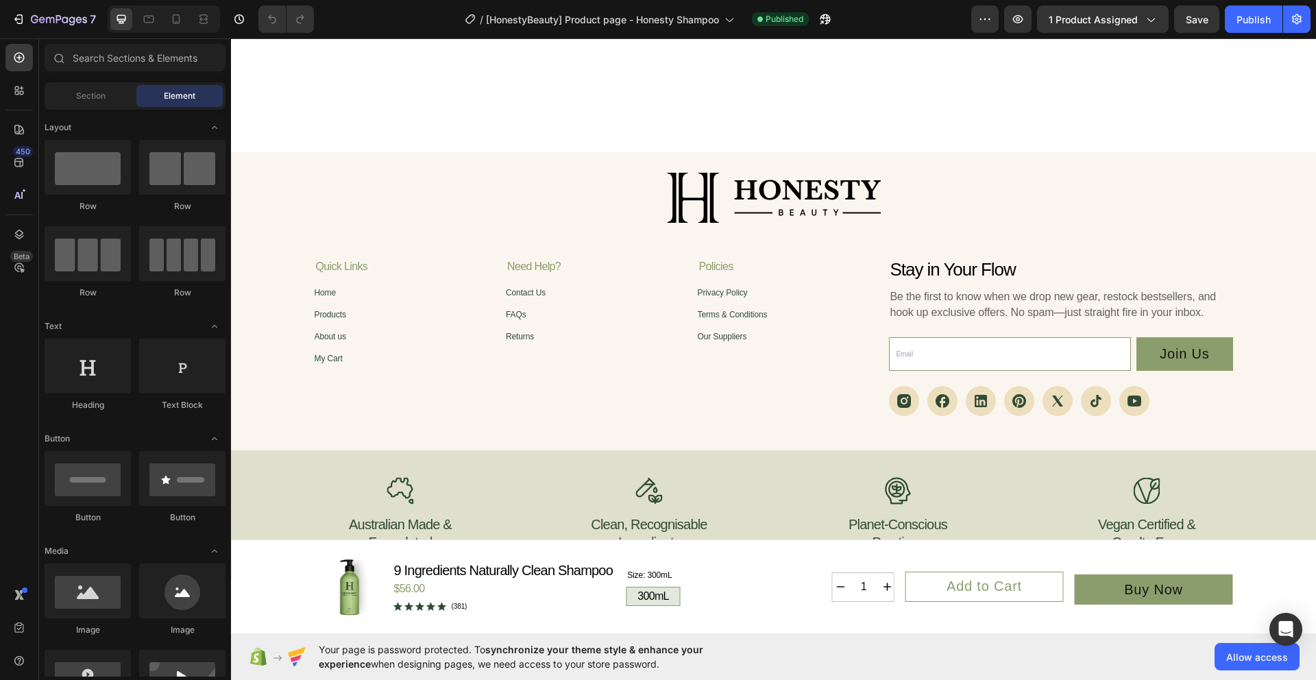
scroll to position [4825, 0]
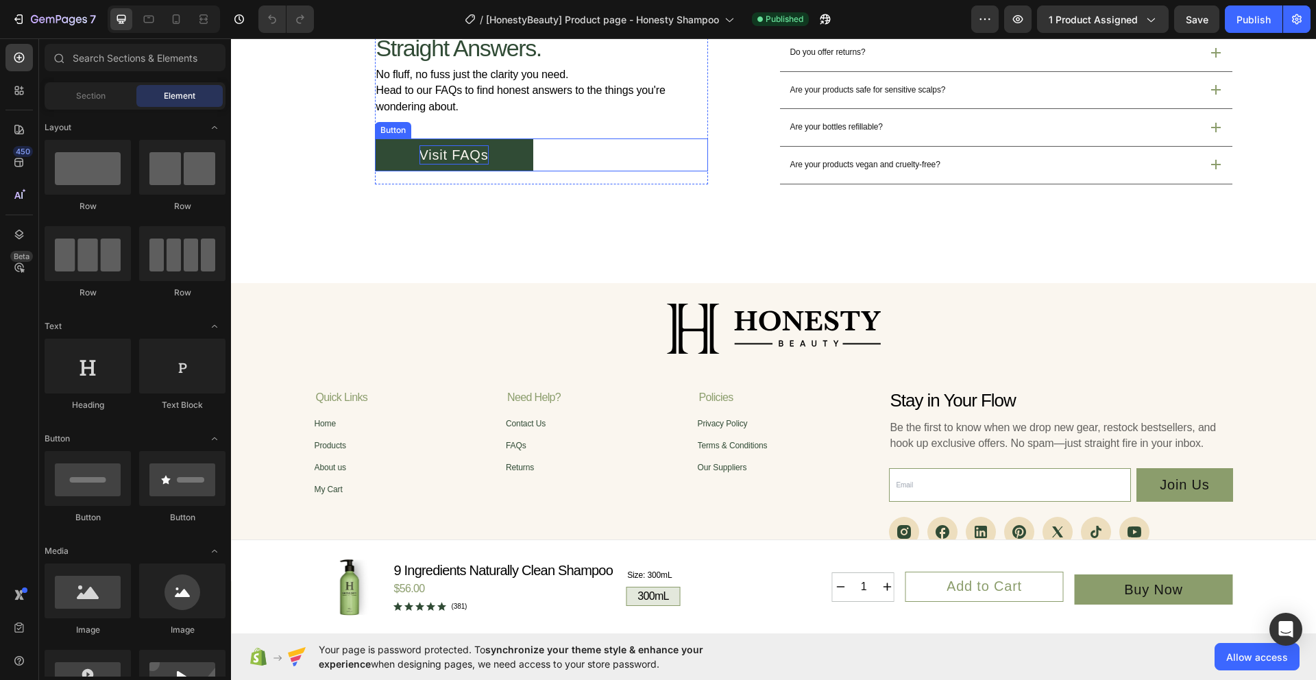
click at [426, 156] on p "Visit FAQs" at bounding box center [453, 154] width 69 height 19
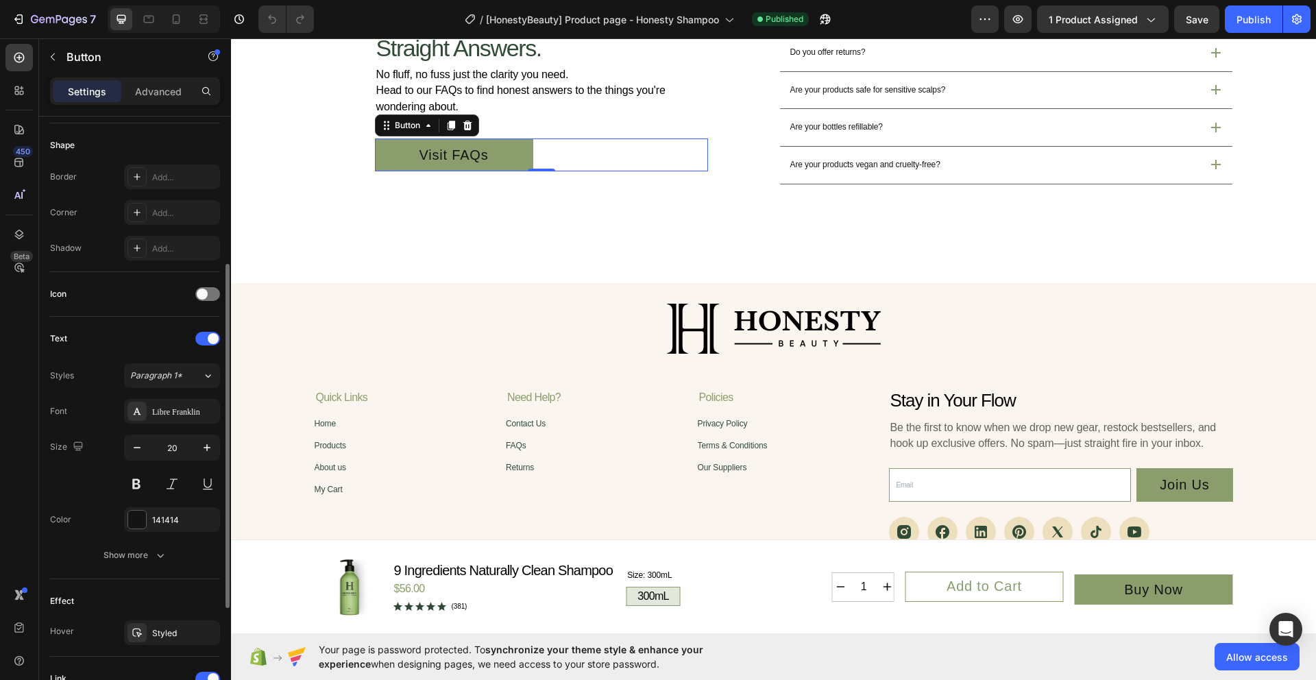
scroll to position [452, 0]
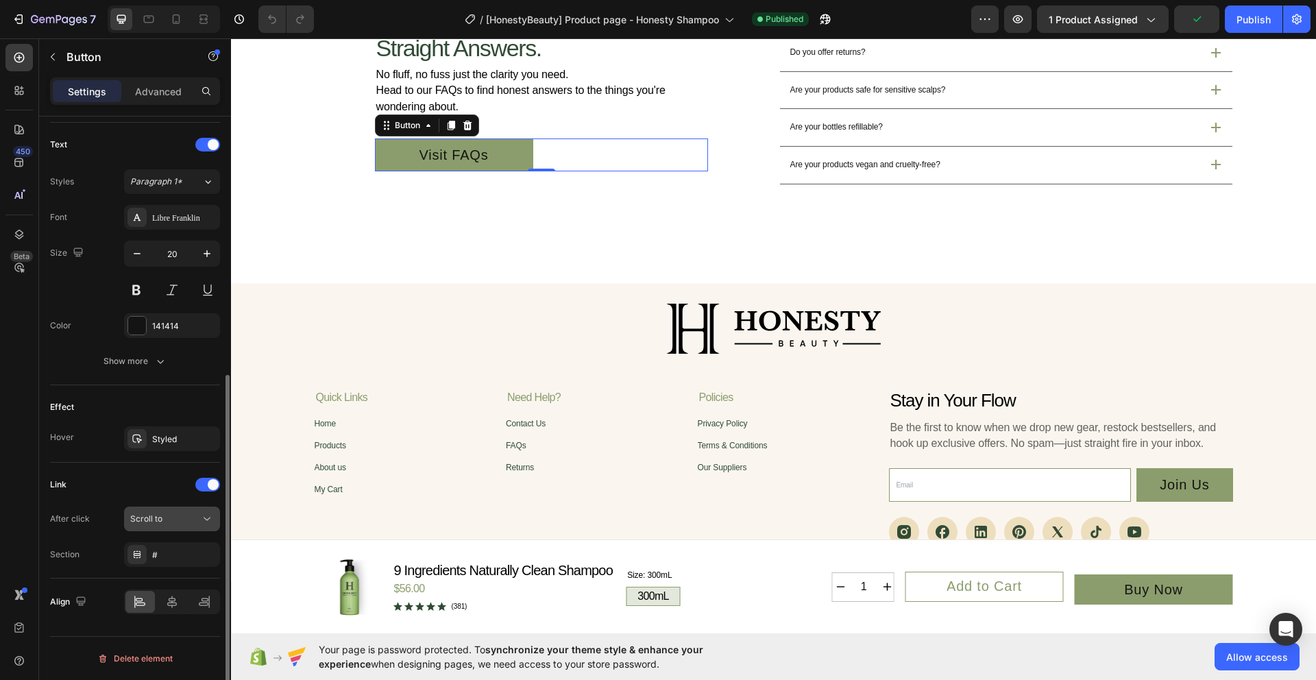
click at [191, 524] on div "Scroll to" at bounding box center [165, 519] width 70 height 12
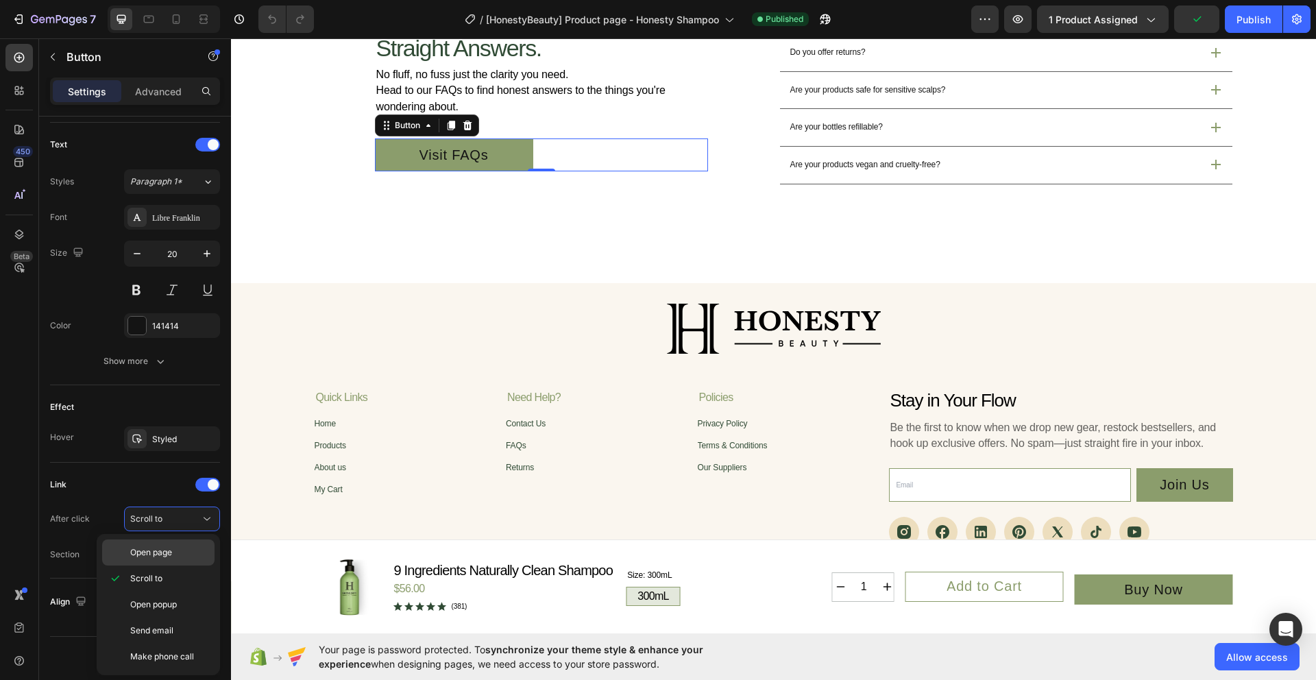
click at [175, 552] on p "Open page" at bounding box center [169, 552] width 78 height 12
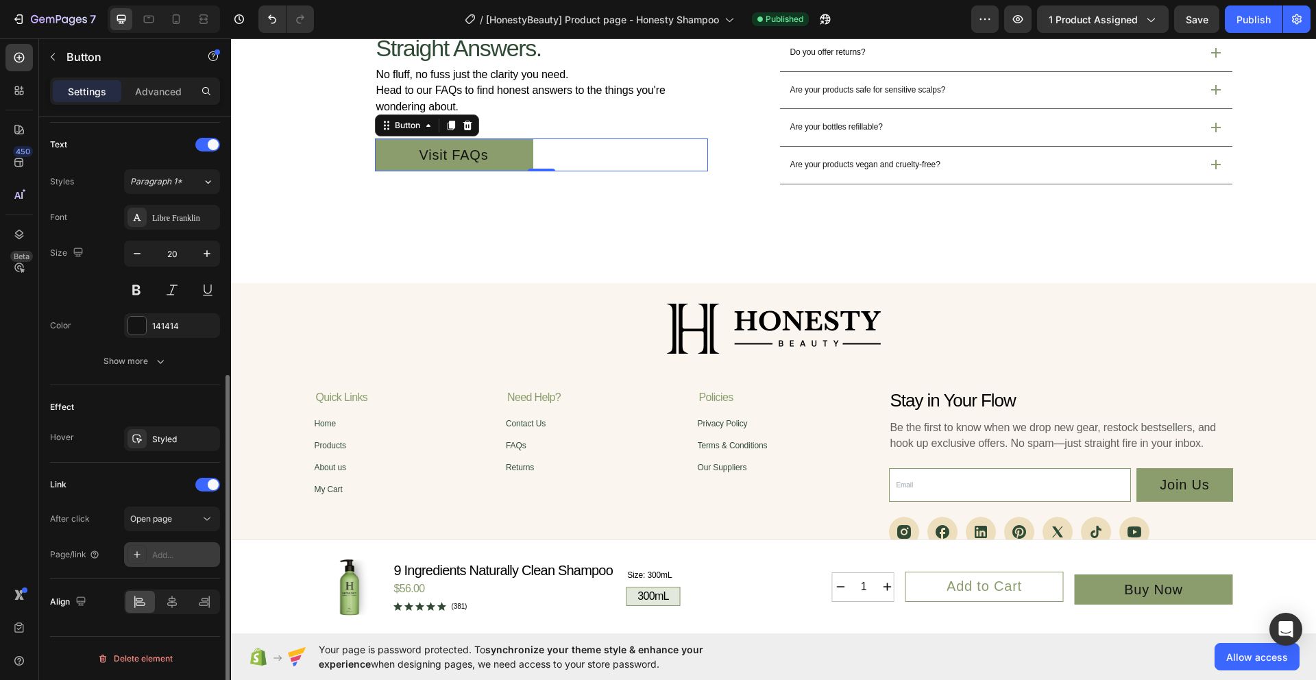
click at [183, 558] on div "Add..." at bounding box center [184, 555] width 64 height 12
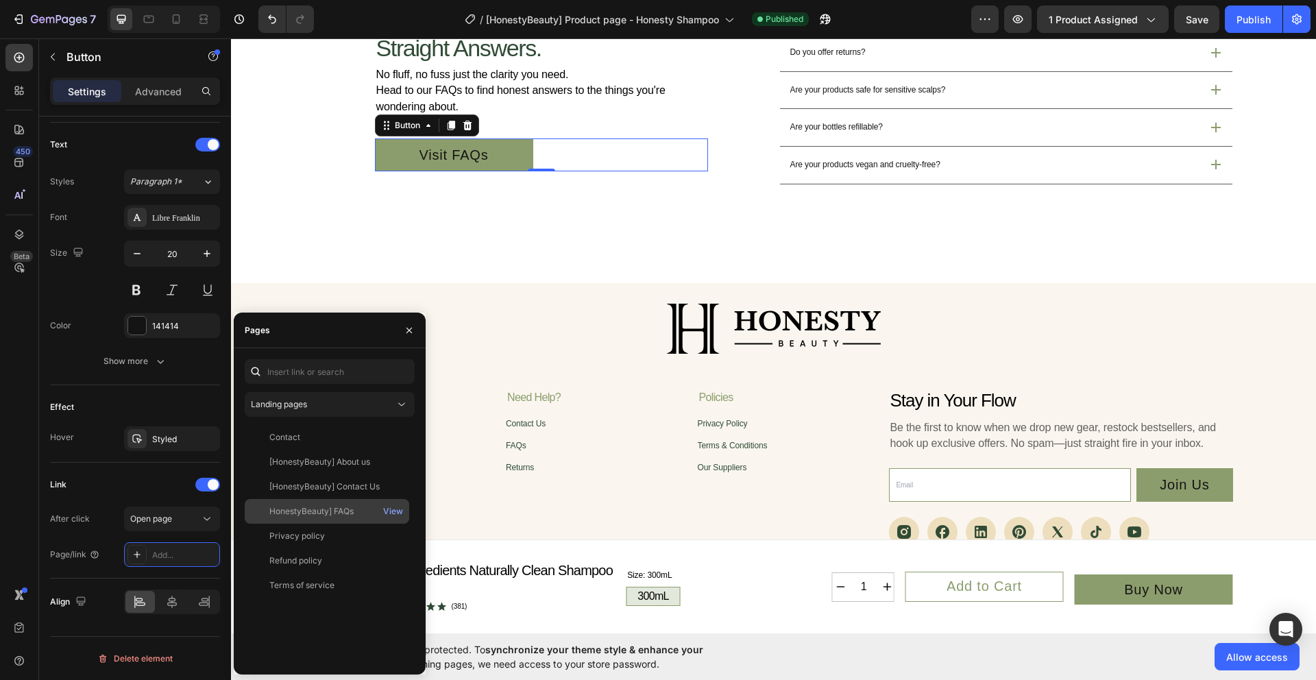
click at [319, 511] on div "HonestyBeauty] FAQs" at bounding box center [311, 511] width 84 height 12
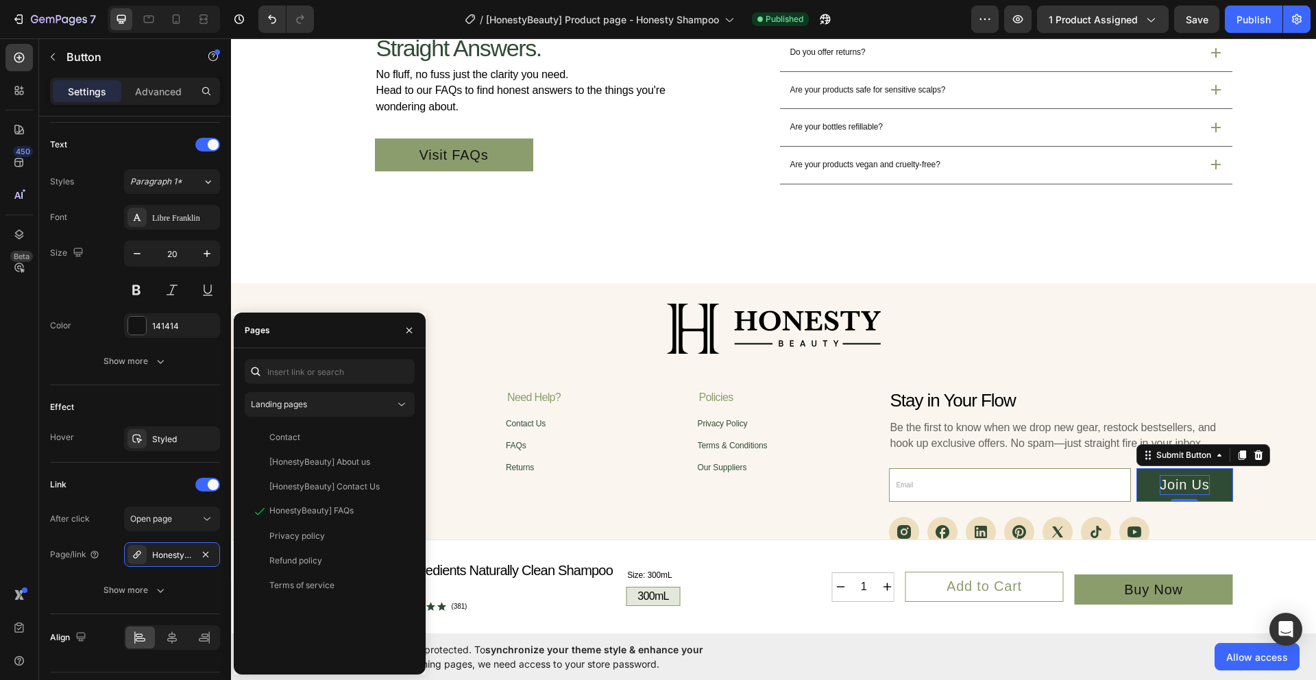
click at [1160, 487] on div "Join Us" at bounding box center [1184, 484] width 49 height 19
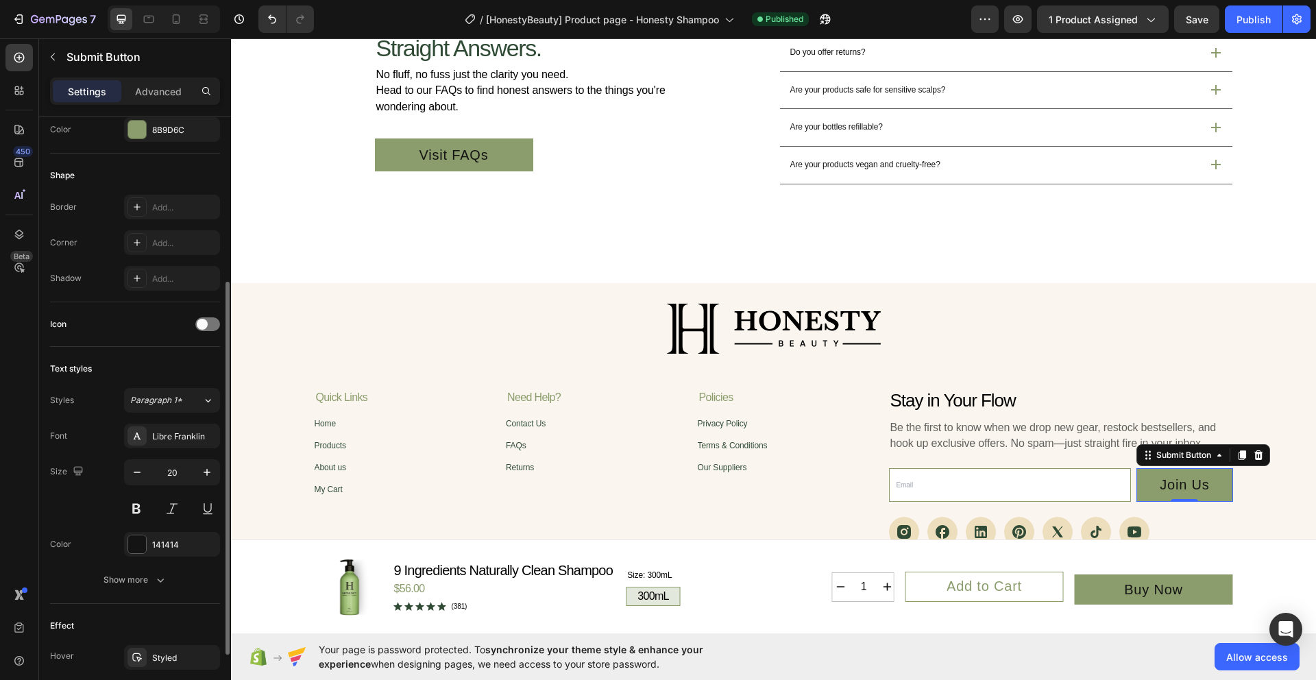
scroll to position [369, 0]
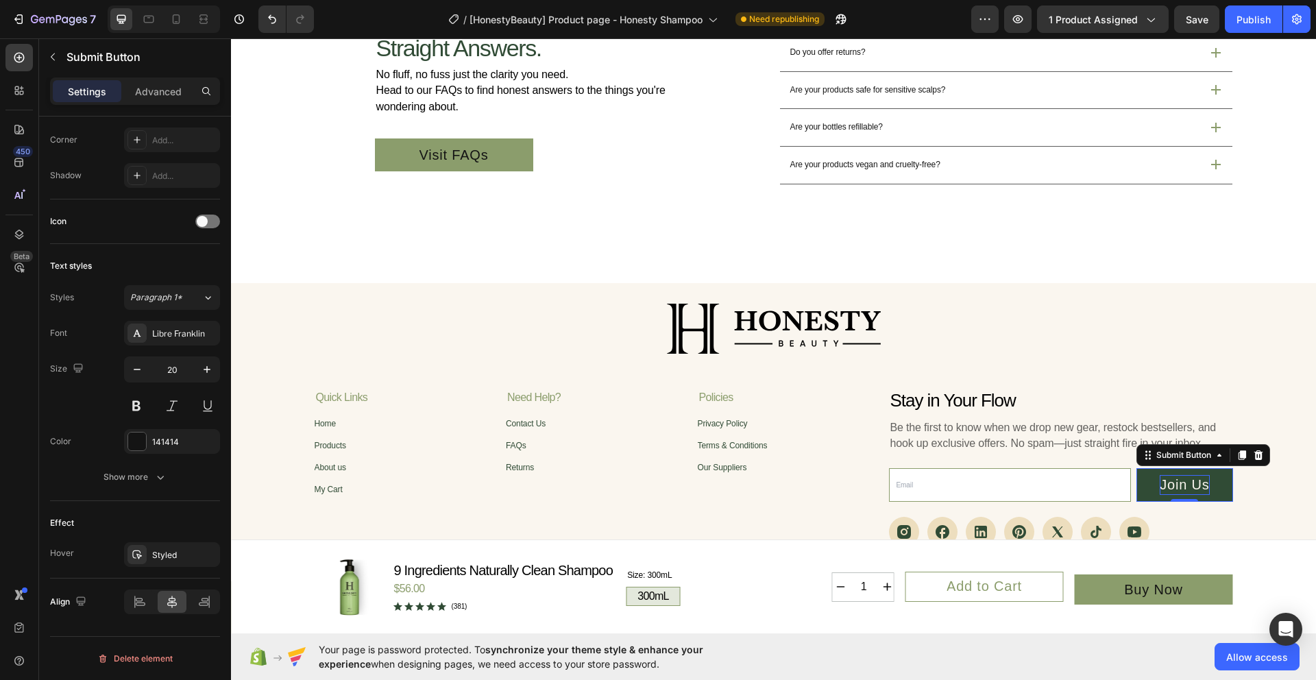
click at [1172, 478] on div "Join Us" at bounding box center [1184, 484] width 49 height 19
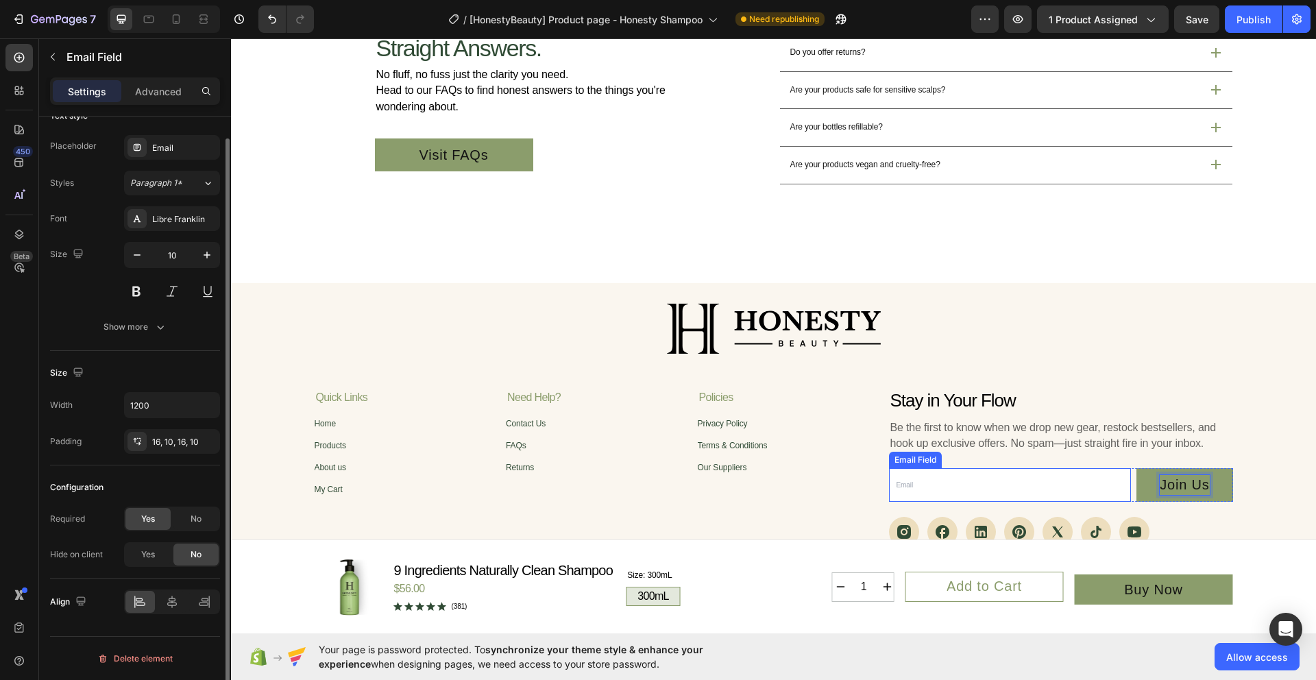
click at [1042, 487] on input "email" at bounding box center [1010, 485] width 243 height 34
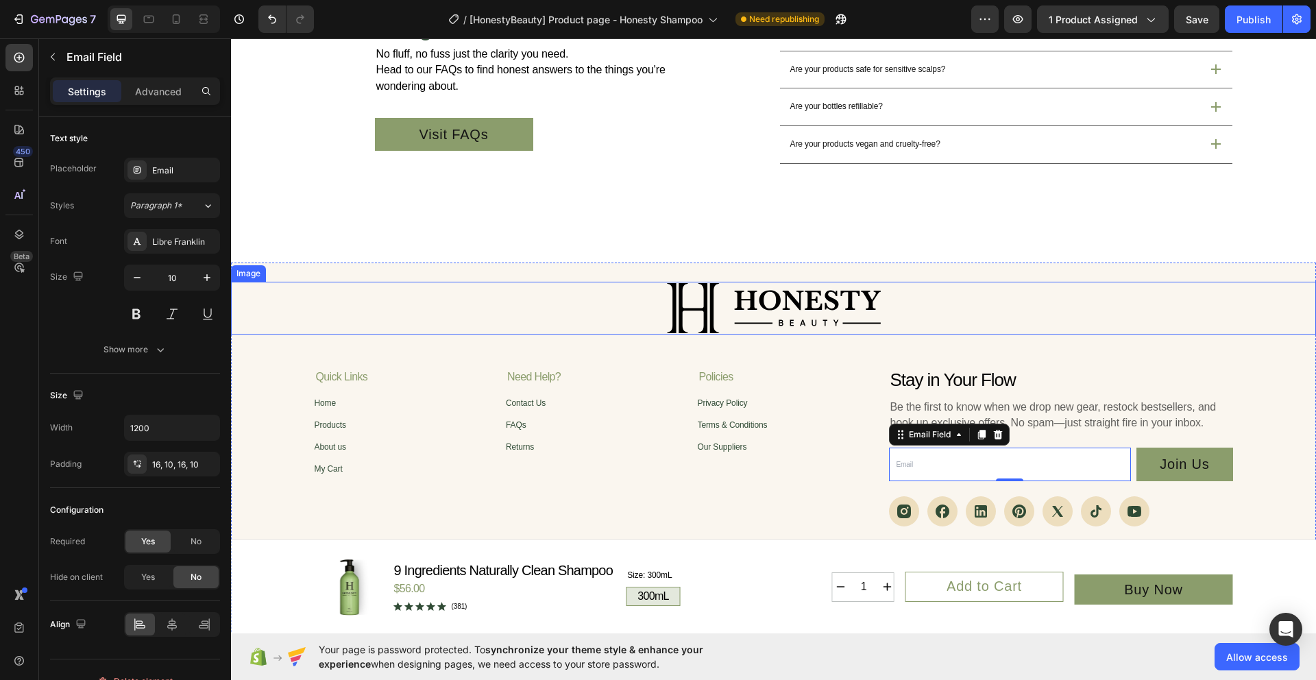
scroll to position [4300, 0]
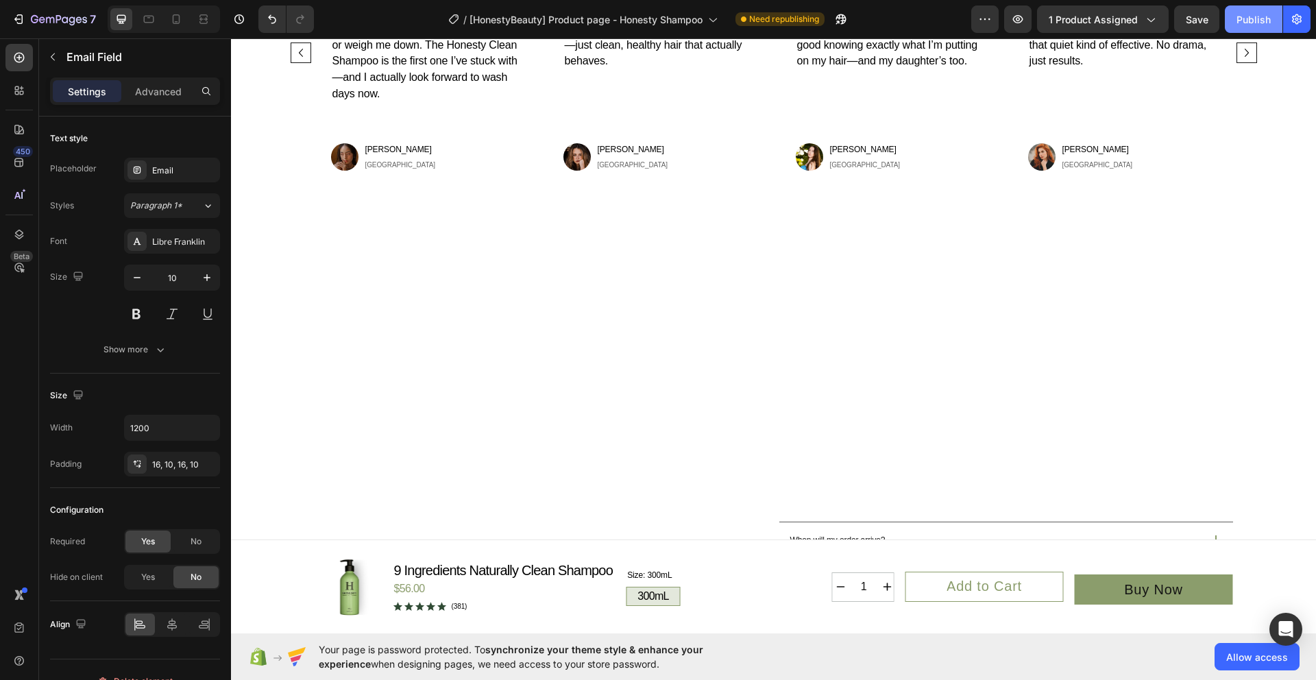
click at [1242, 24] on div "Publish" at bounding box center [1253, 19] width 34 height 14
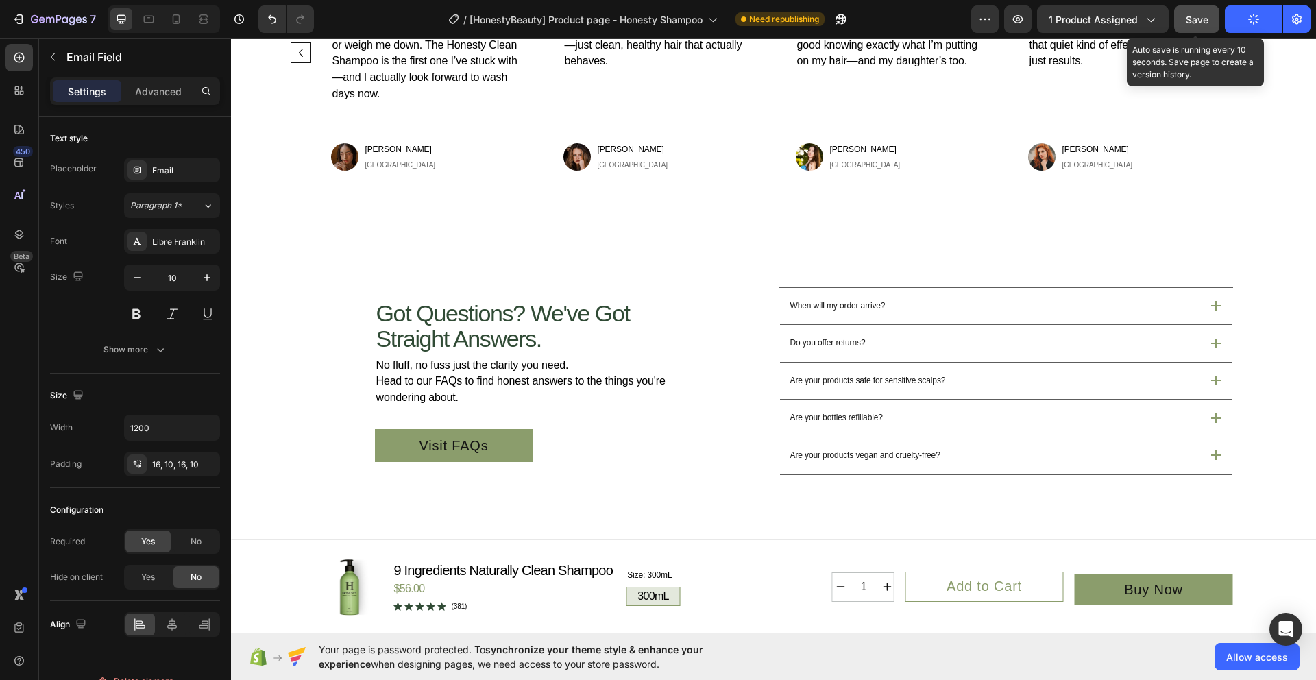
click at [1204, 23] on span "Save" at bounding box center [1197, 20] width 23 height 12
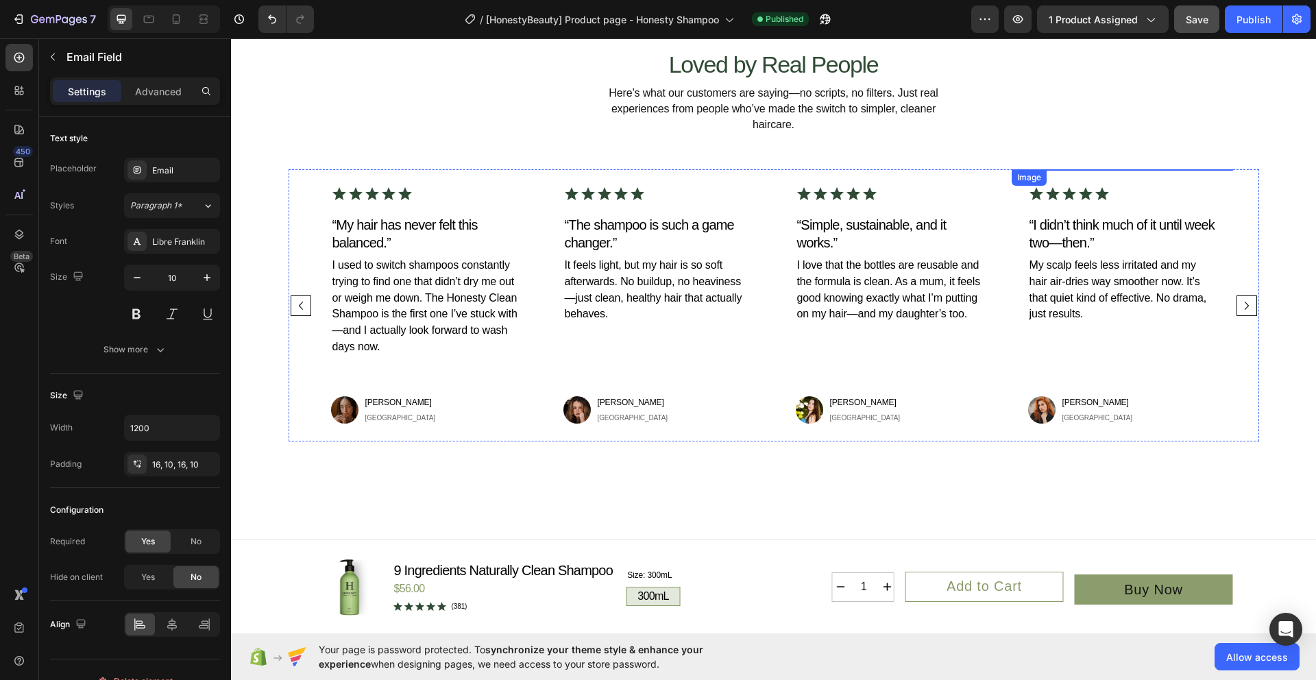
scroll to position [4047, 0]
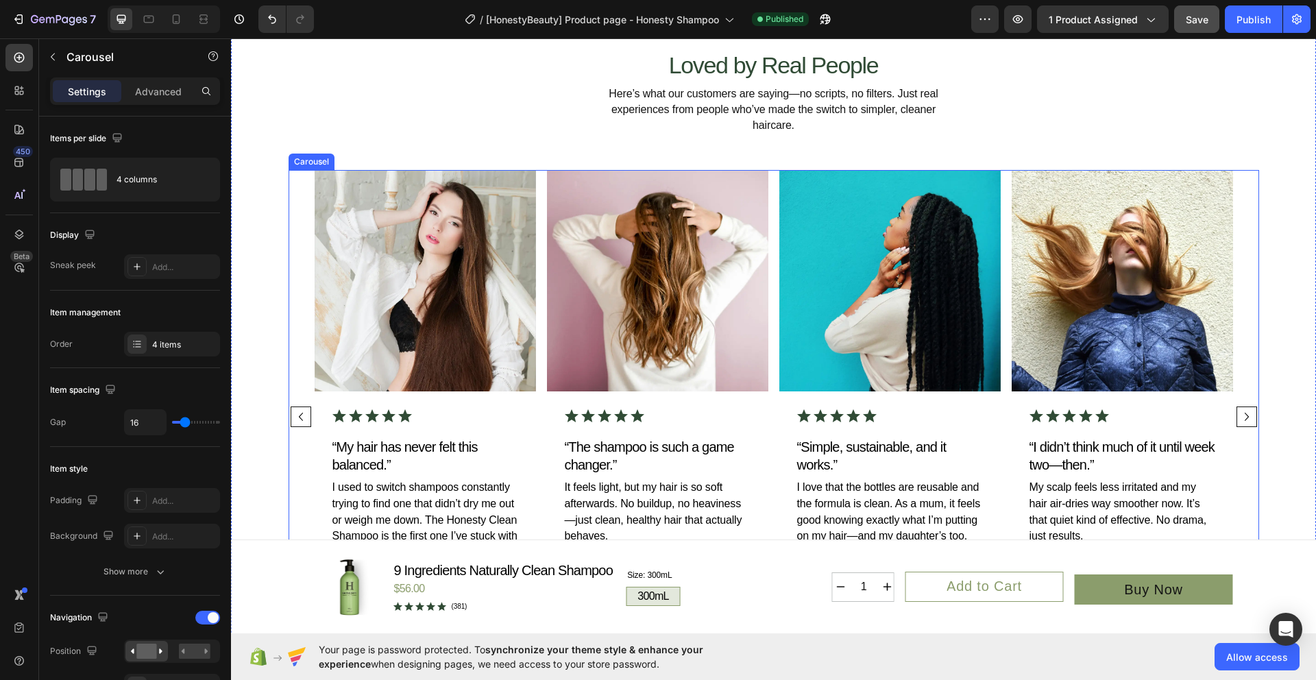
click at [1244, 420] on icon "Carousel Next Arrow" at bounding box center [1246, 416] width 16 height 16
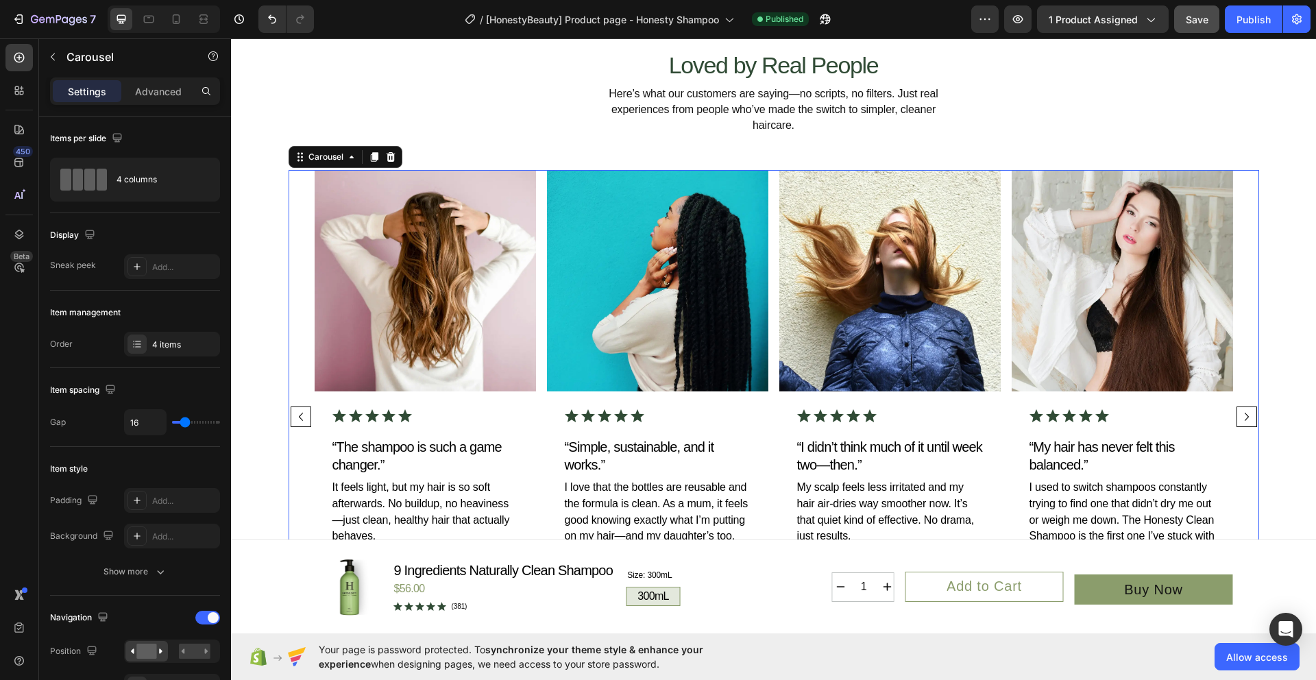
click at [1244, 420] on icon "Carousel Next Arrow" at bounding box center [1246, 416] width 16 height 16
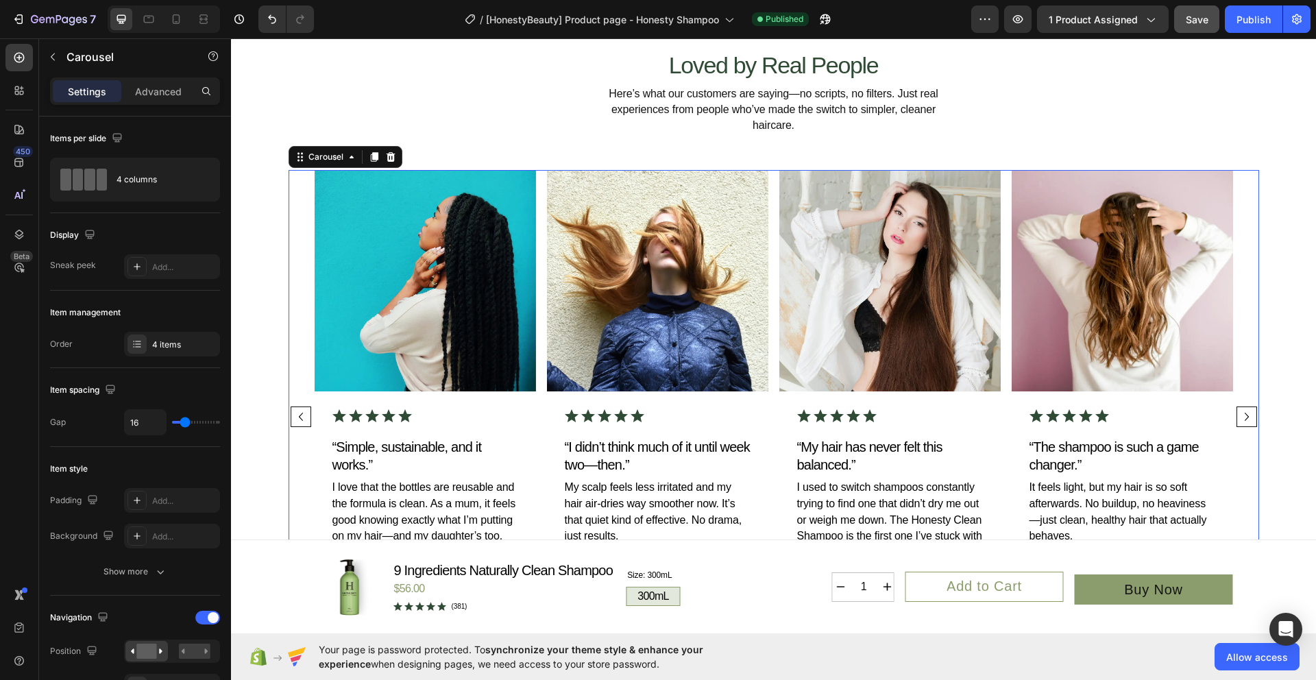
click at [1244, 420] on icon "Carousel Next Arrow" at bounding box center [1246, 416] width 16 height 16
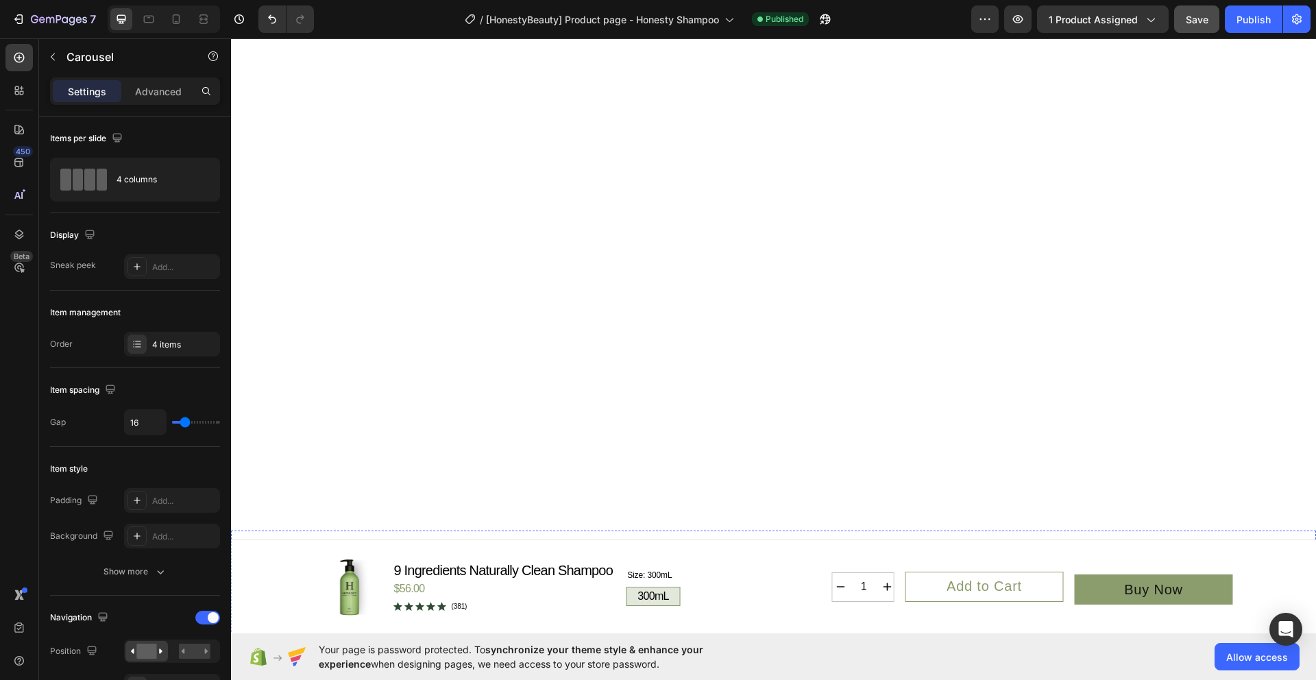
scroll to position [3453, 0]
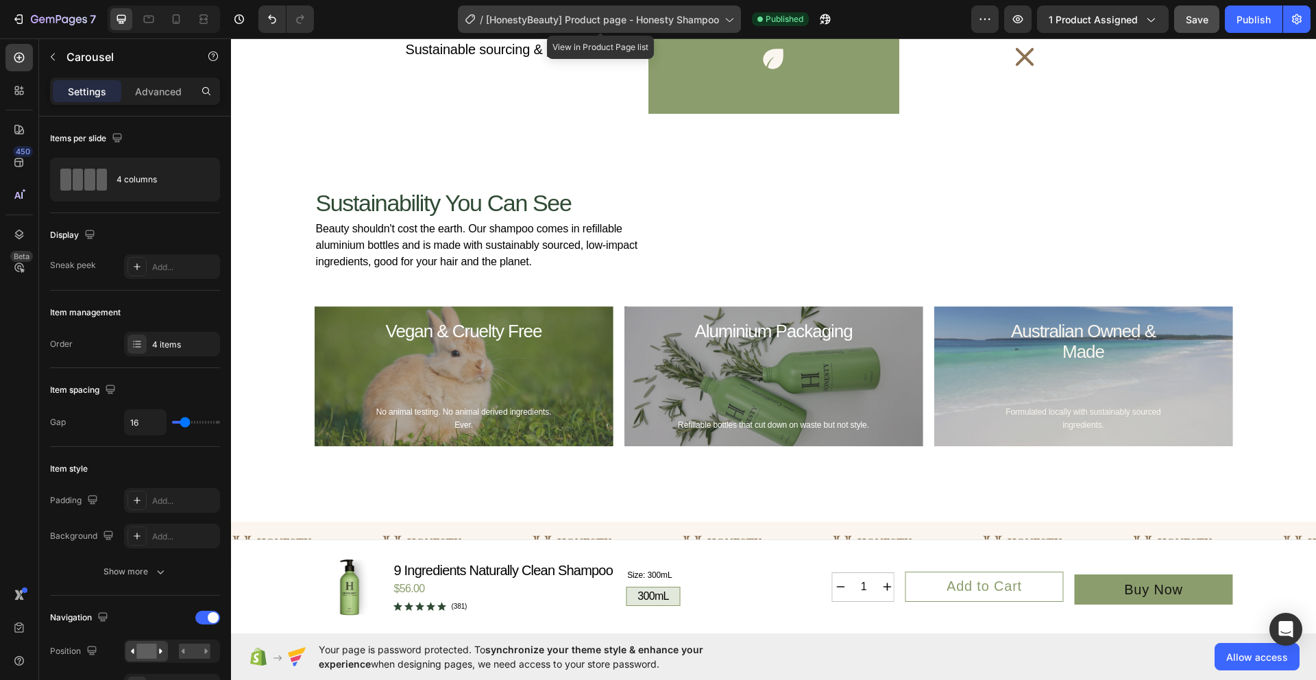
click at [669, 16] on span "[HonestyBeauty] Product page - Honesty Shampoo" at bounding box center [602, 19] width 233 height 14
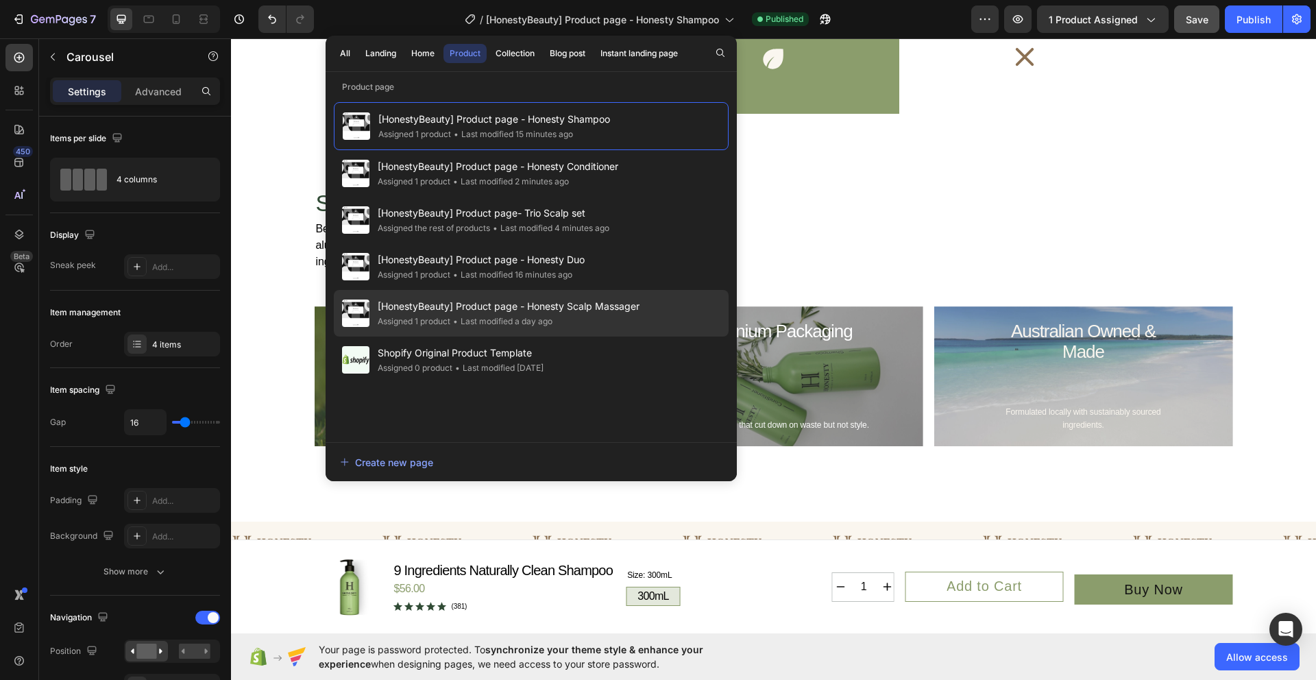
click at [611, 315] on div "Assigned 1 product • Last modified a day ago" at bounding box center [509, 322] width 262 height 14
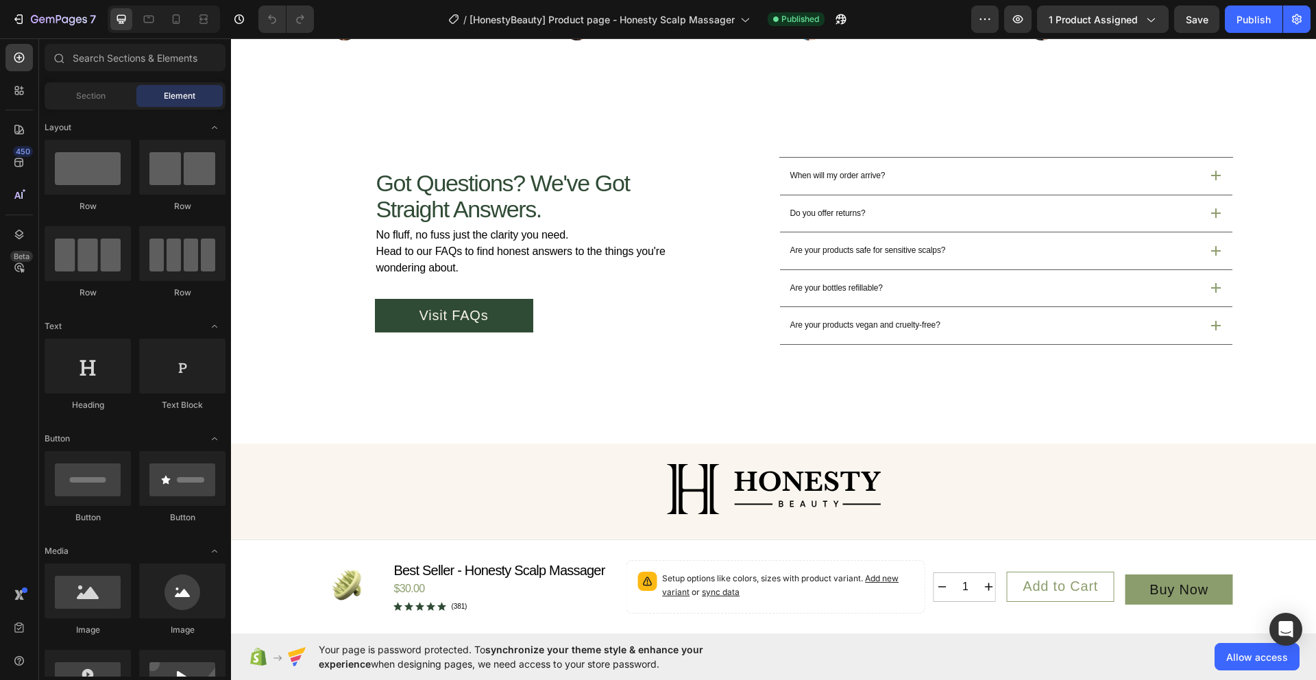
scroll to position [4624, 0]
click at [458, 319] on p "Visit FAQs" at bounding box center [453, 314] width 69 height 19
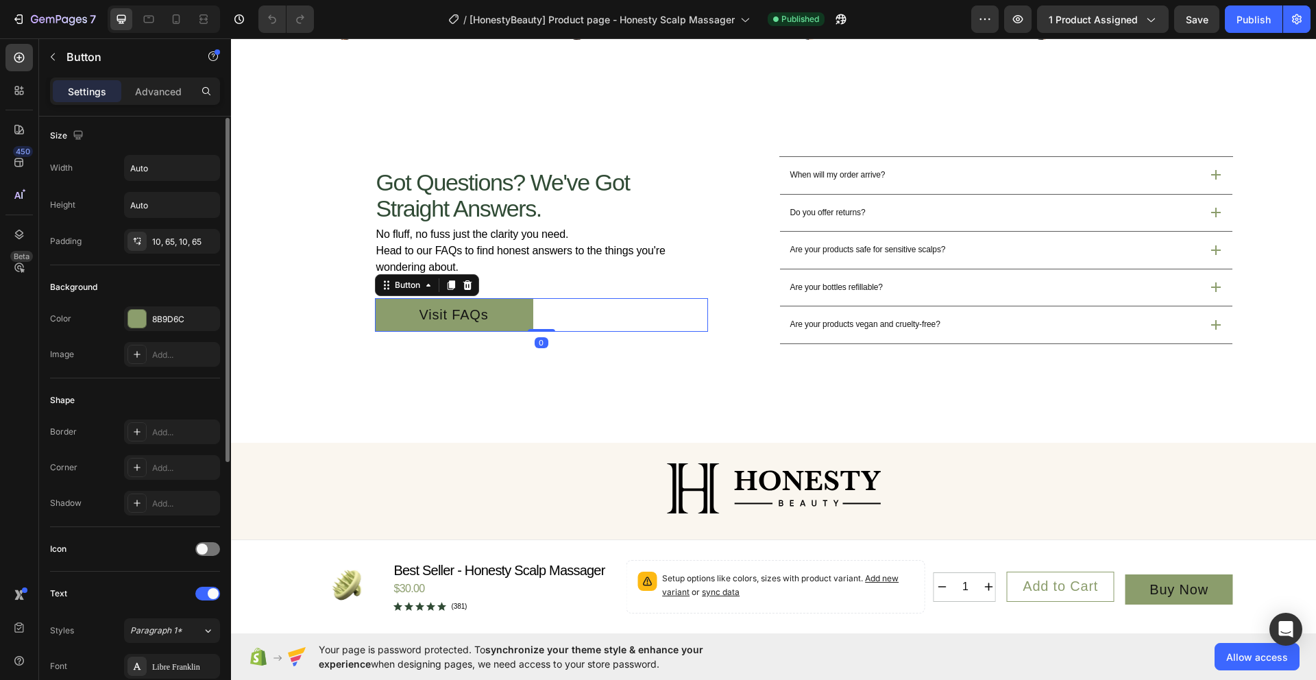
scroll to position [452, 0]
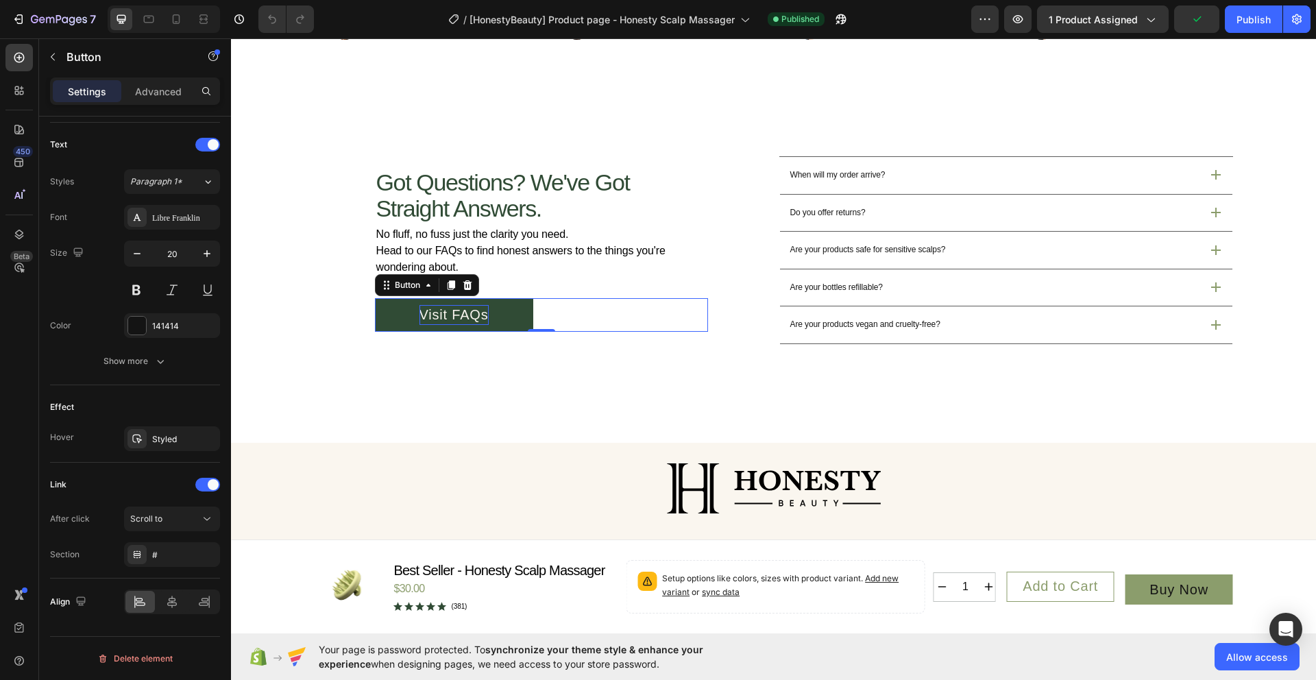
click at [435, 313] on p "Visit FAQs" at bounding box center [453, 314] width 69 height 19
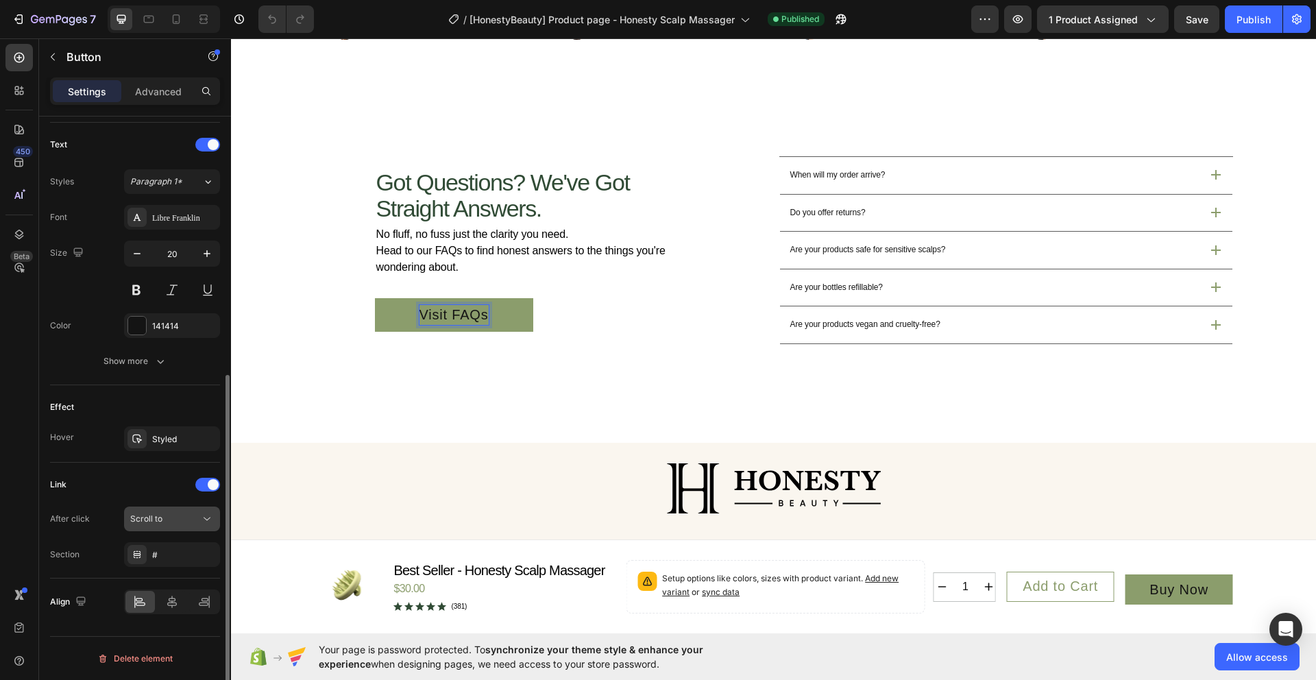
click at [170, 522] on div "Scroll to" at bounding box center [165, 519] width 70 height 12
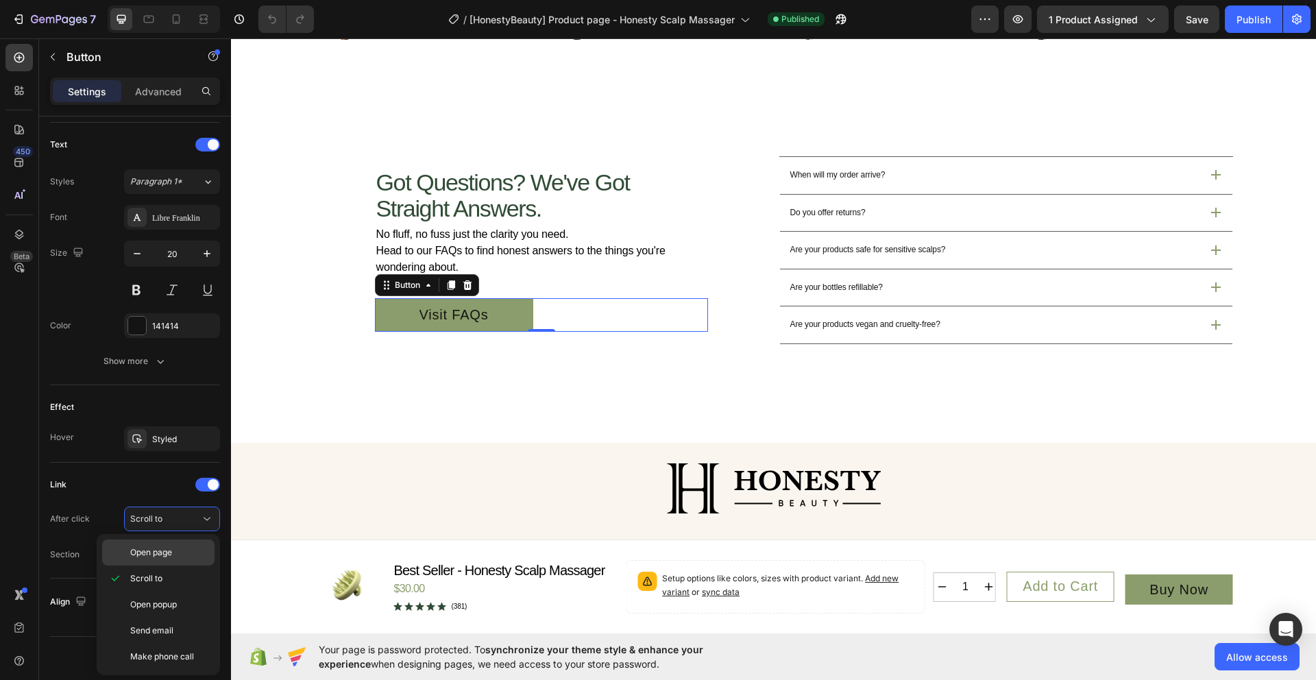
click at [164, 557] on span "Open page" at bounding box center [151, 552] width 42 height 12
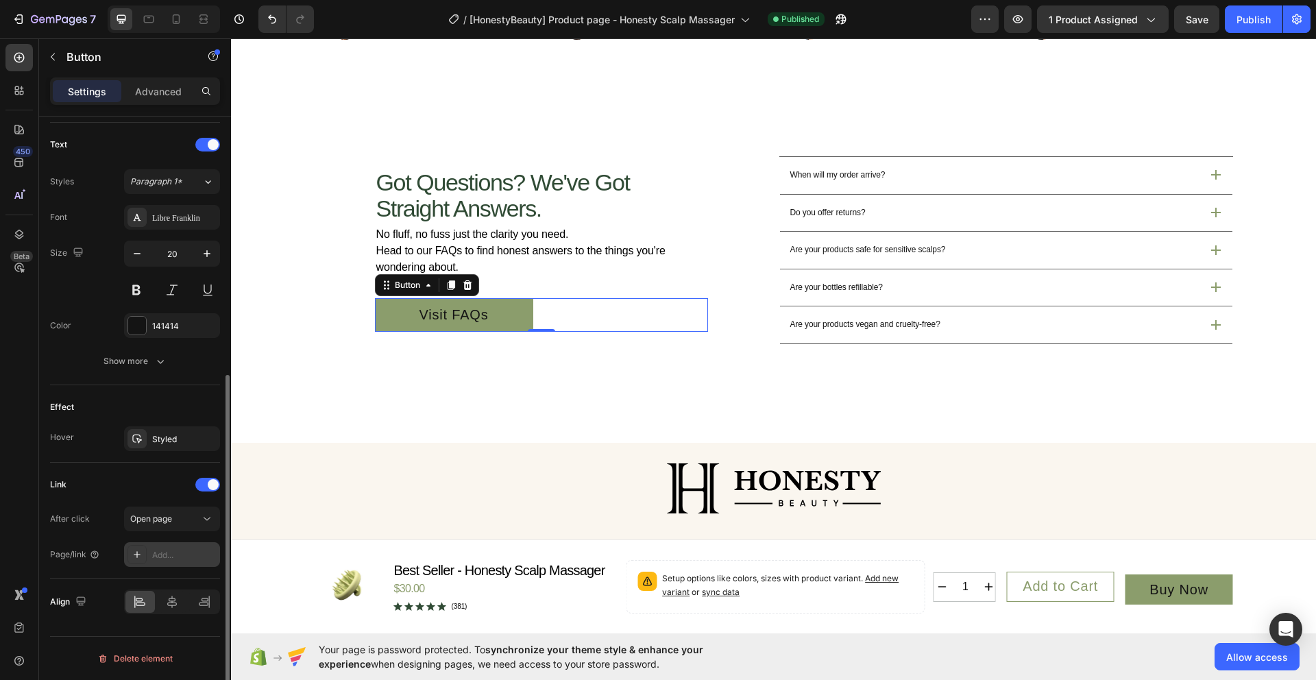
click at [168, 556] on div "Add..." at bounding box center [184, 555] width 64 height 12
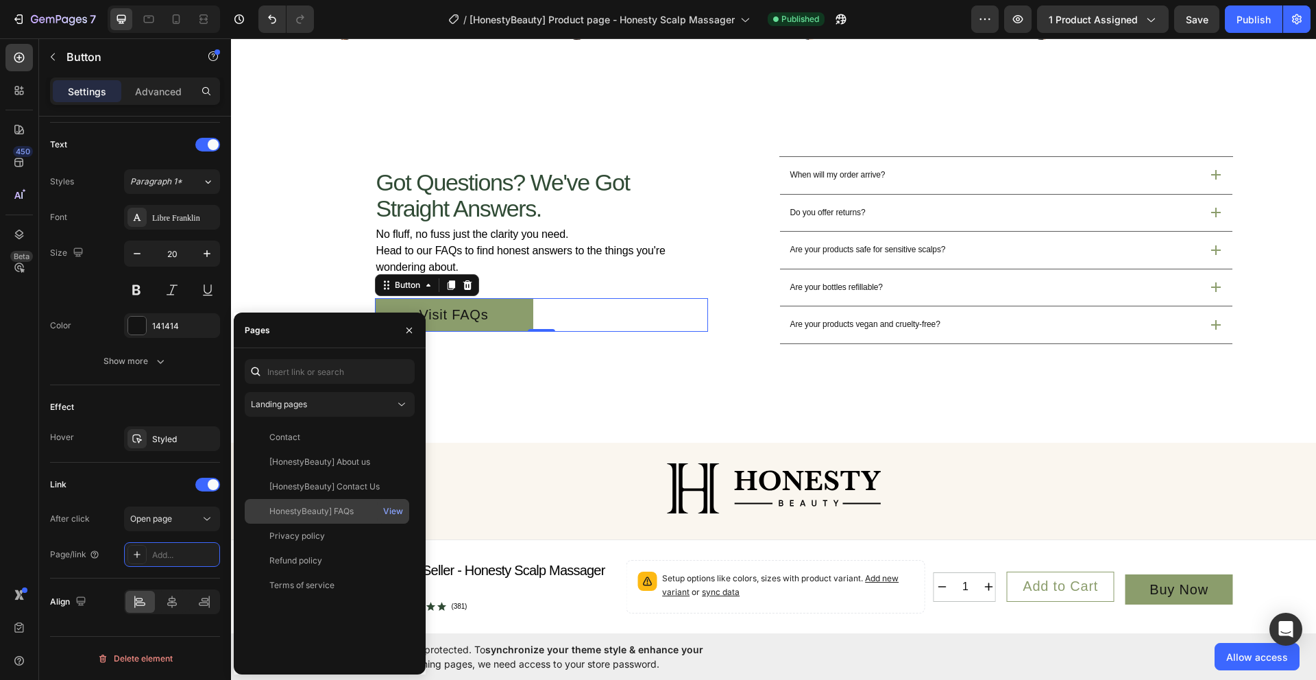
click at [317, 512] on div "HonestyBeauty] FAQs" at bounding box center [311, 511] width 84 height 12
click at [317, 512] on div "HonestyBeauty] FAQs" at bounding box center [311, 510] width 84 height 12
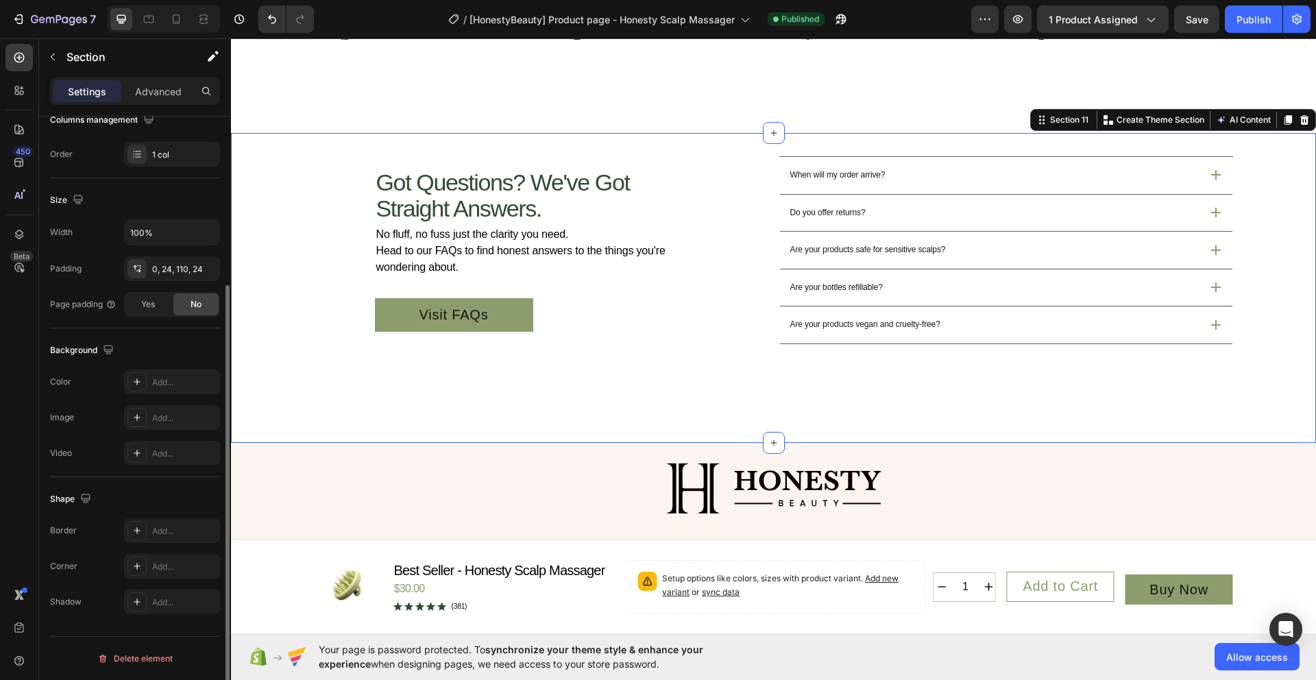
click at [588, 435] on div "Got Questions? We've Got Straight Answers. Heading No fluff, no fuss just the c…" at bounding box center [773, 288] width 1085 height 310
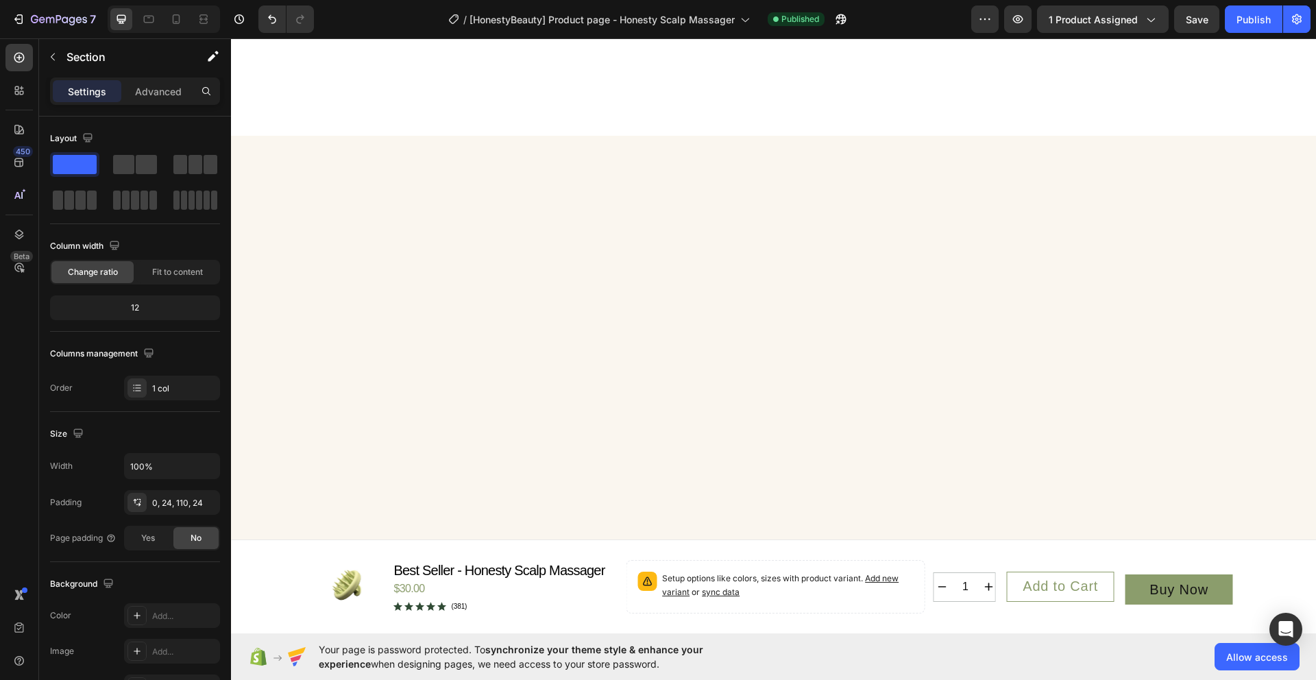
scroll to position [4125, 0]
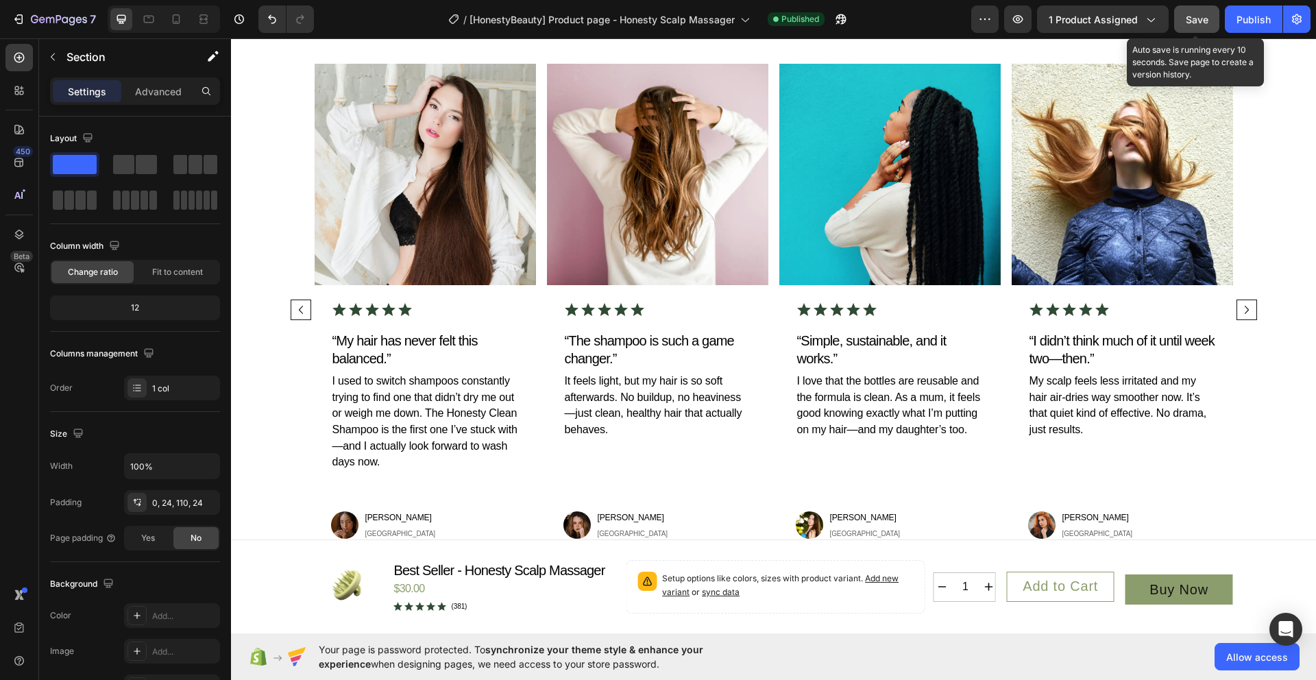
click at [1193, 16] on span "Save" at bounding box center [1197, 20] width 23 height 12
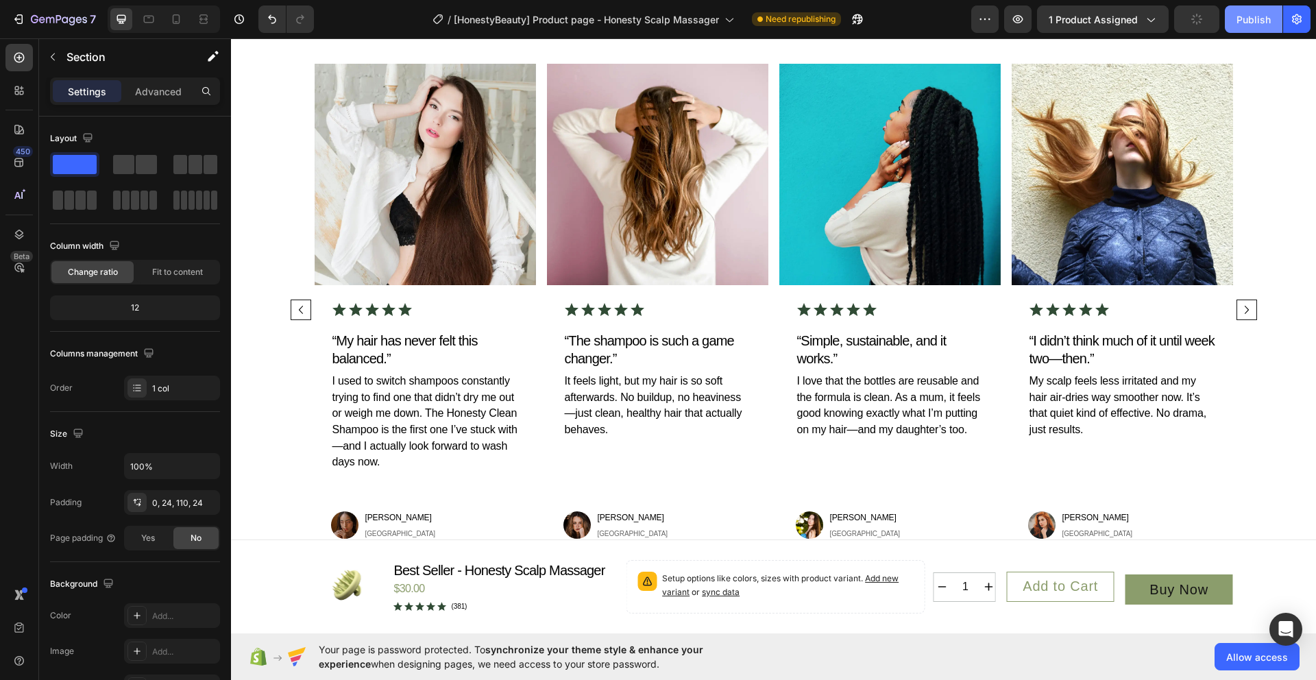
click at [1246, 26] on div "Publish" at bounding box center [1253, 19] width 34 height 14
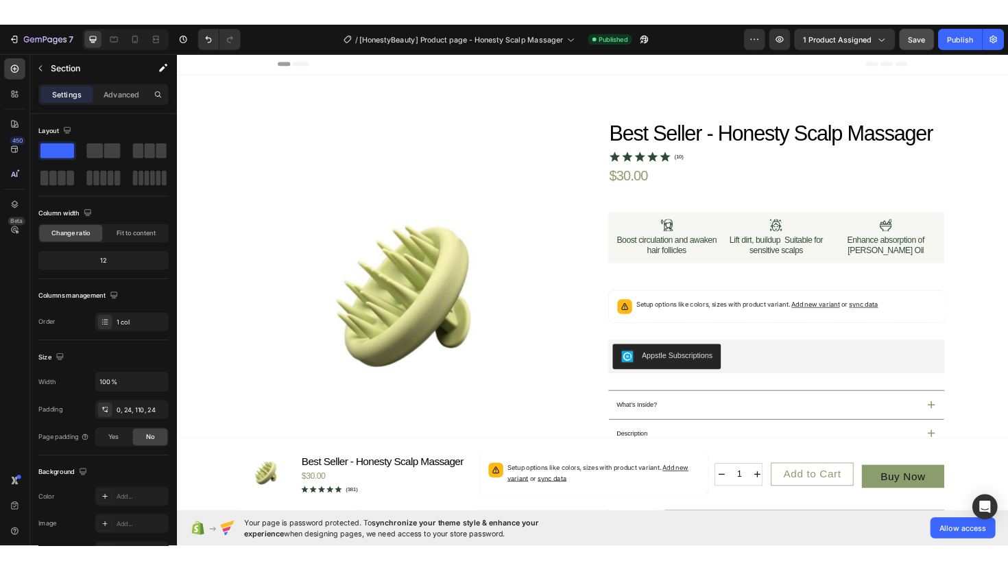
scroll to position [0, 0]
